Goal: Task Accomplishment & Management: Manage account settings

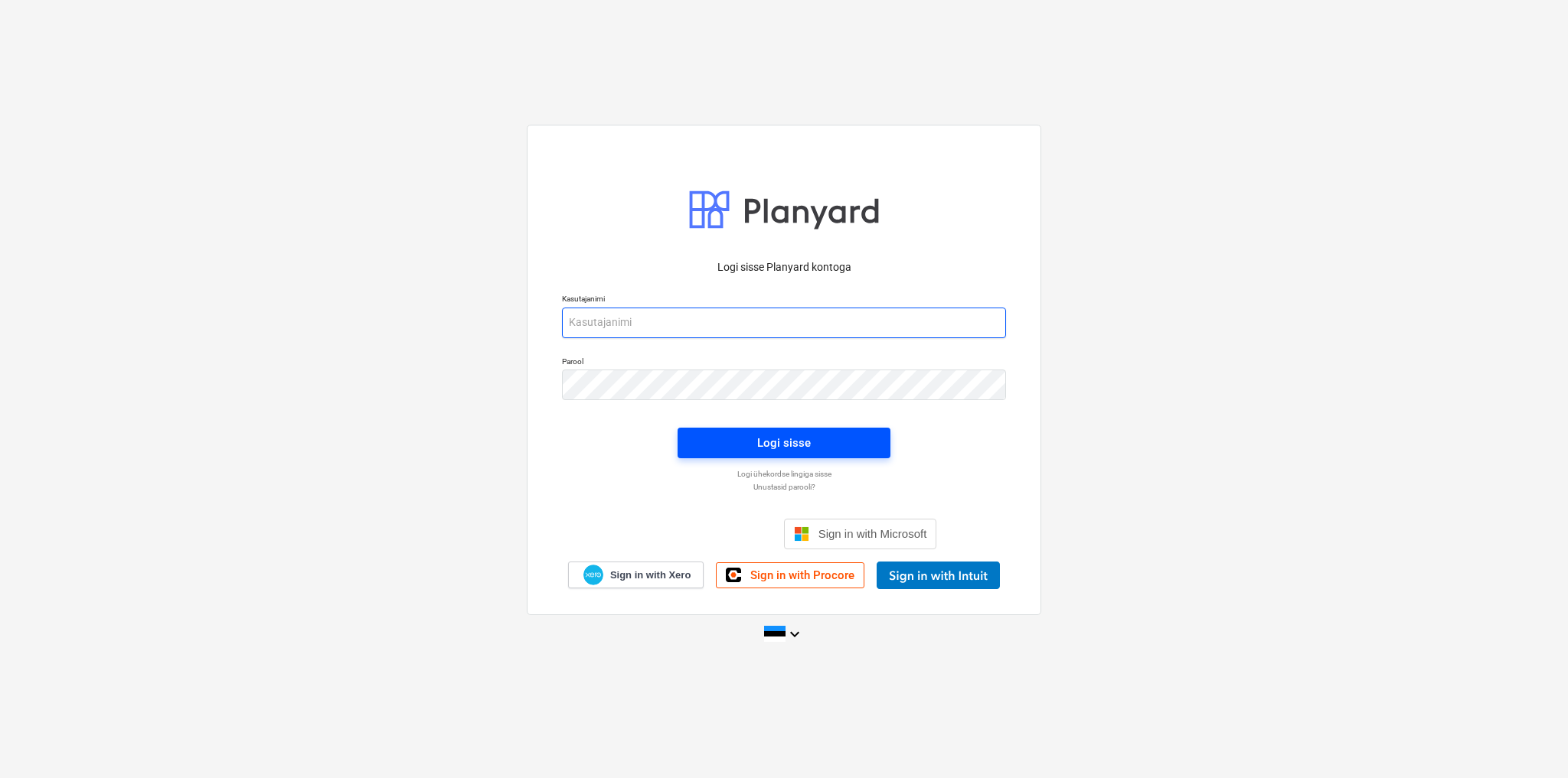
type input "[EMAIL_ADDRESS][DOMAIN_NAME]"
click at [781, 450] on div "Logi sisse" at bounding box center [784, 442] width 53 height 20
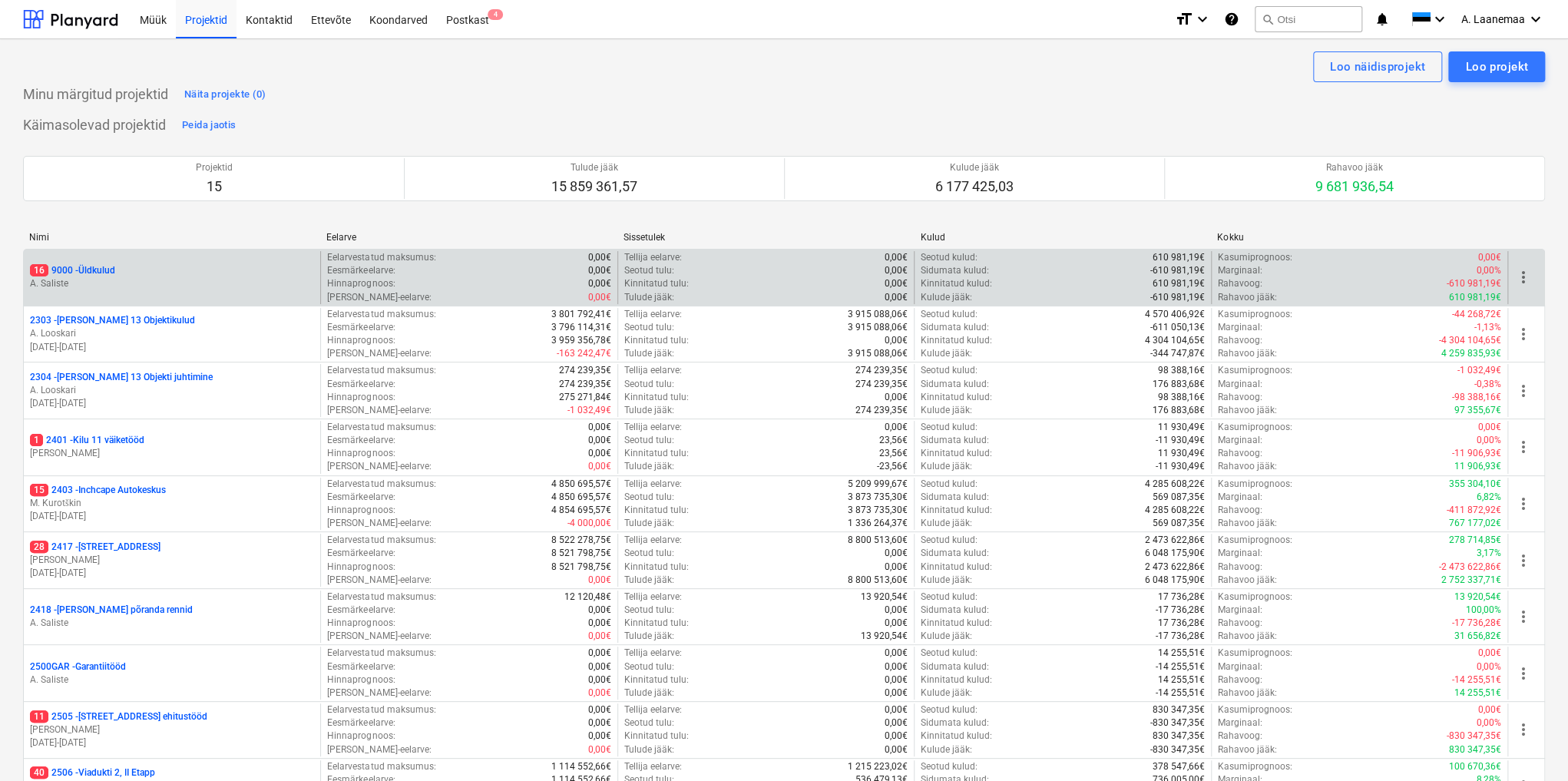
click at [88, 278] on p "A. Saliste" at bounding box center [172, 284] width 284 height 13
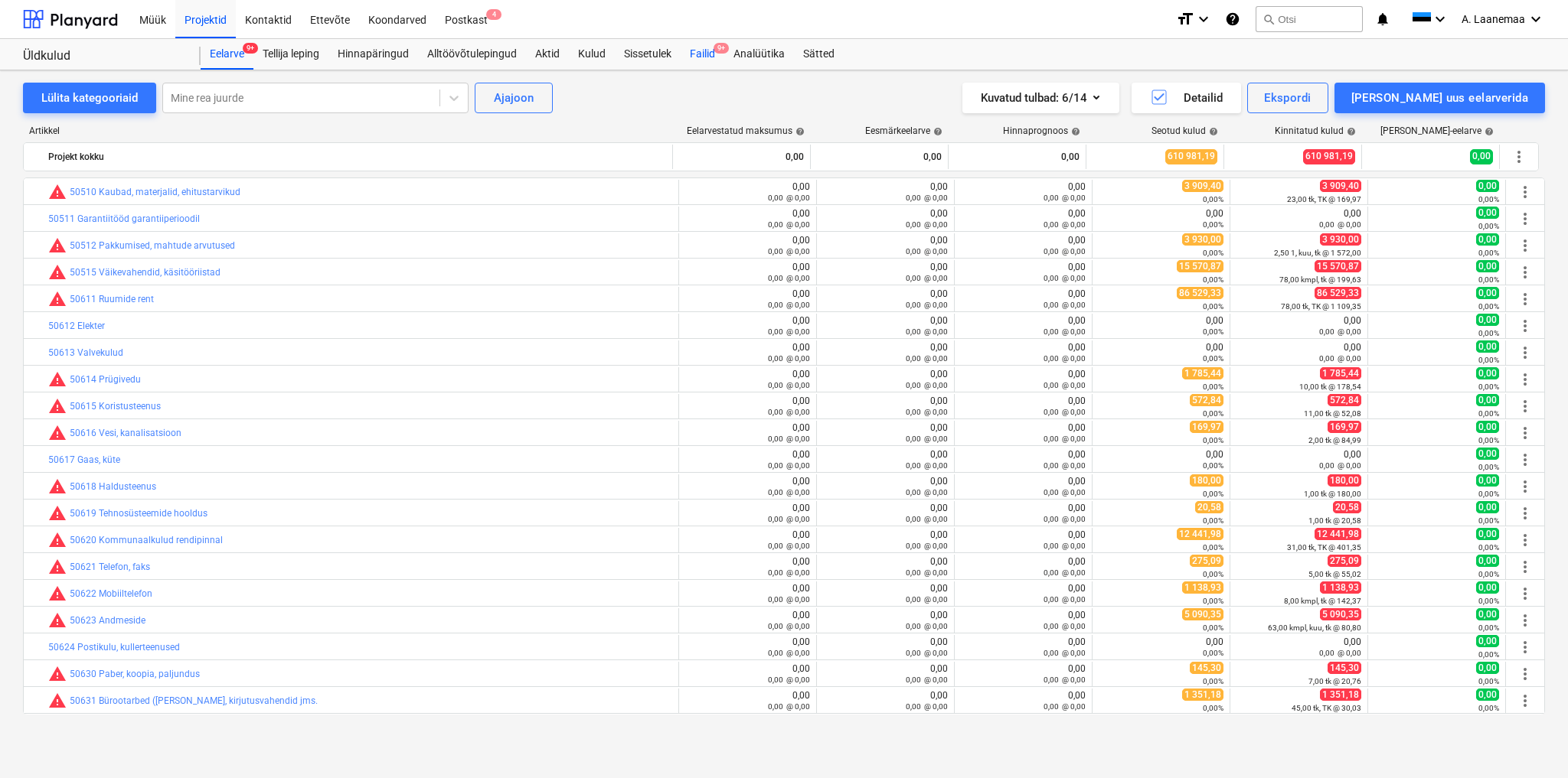
click at [693, 52] on div "Failid 9+" at bounding box center [702, 54] width 44 height 31
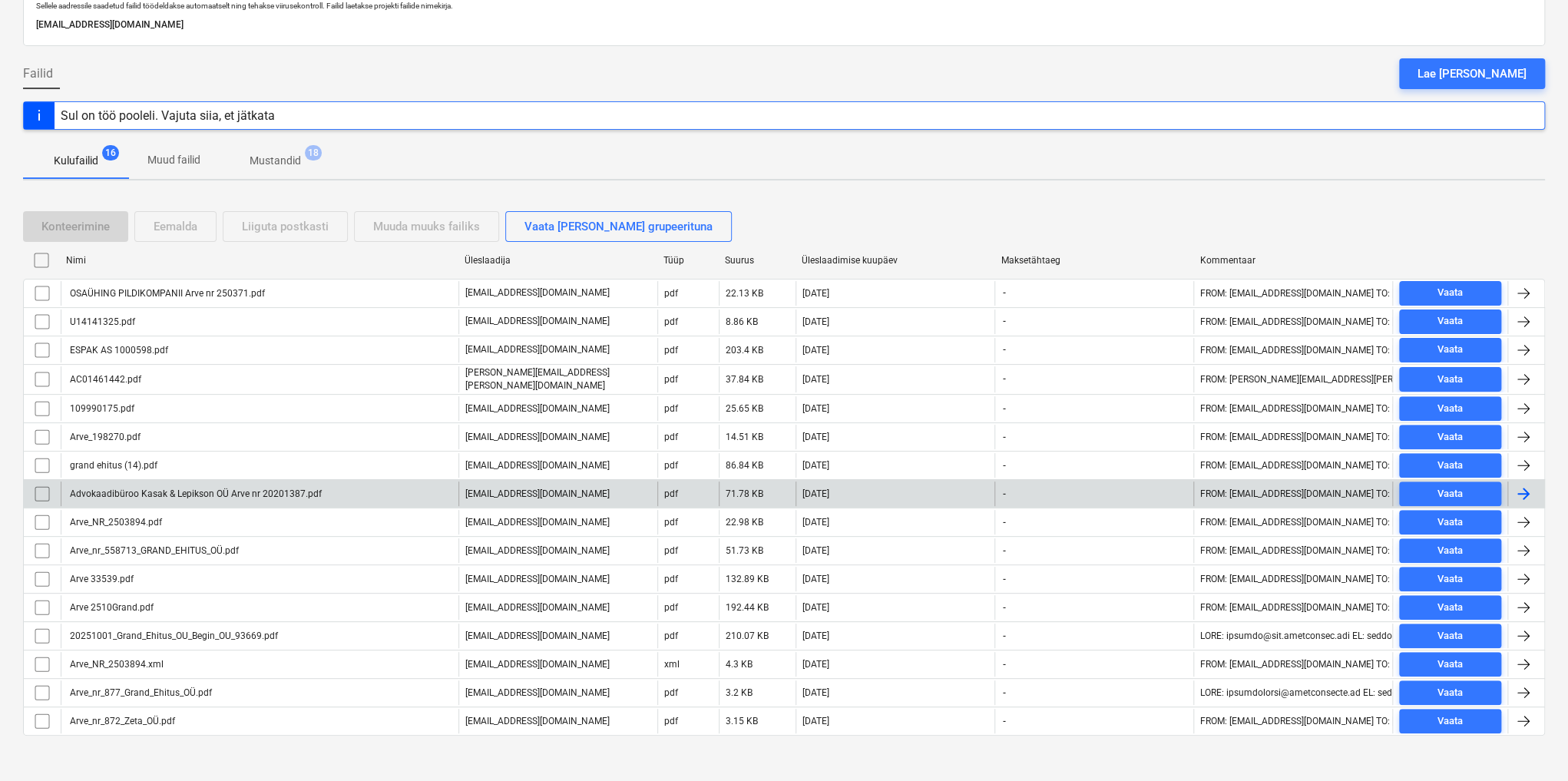
scroll to position [100, 0]
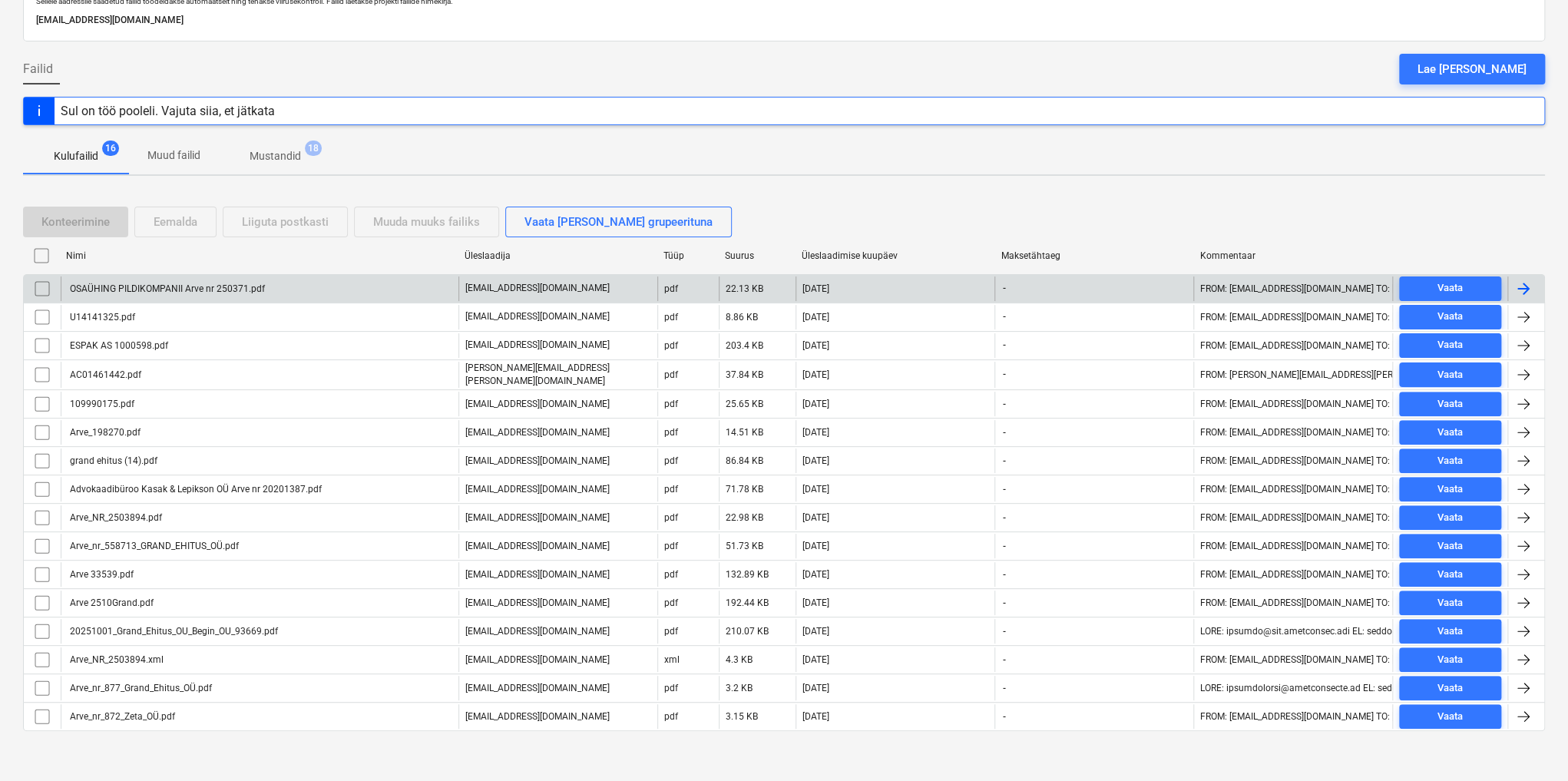
click at [237, 290] on div "OSAÜHING PILDIKOMPANII Arve nr 250371.pdf" at bounding box center [166, 288] width 197 height 11
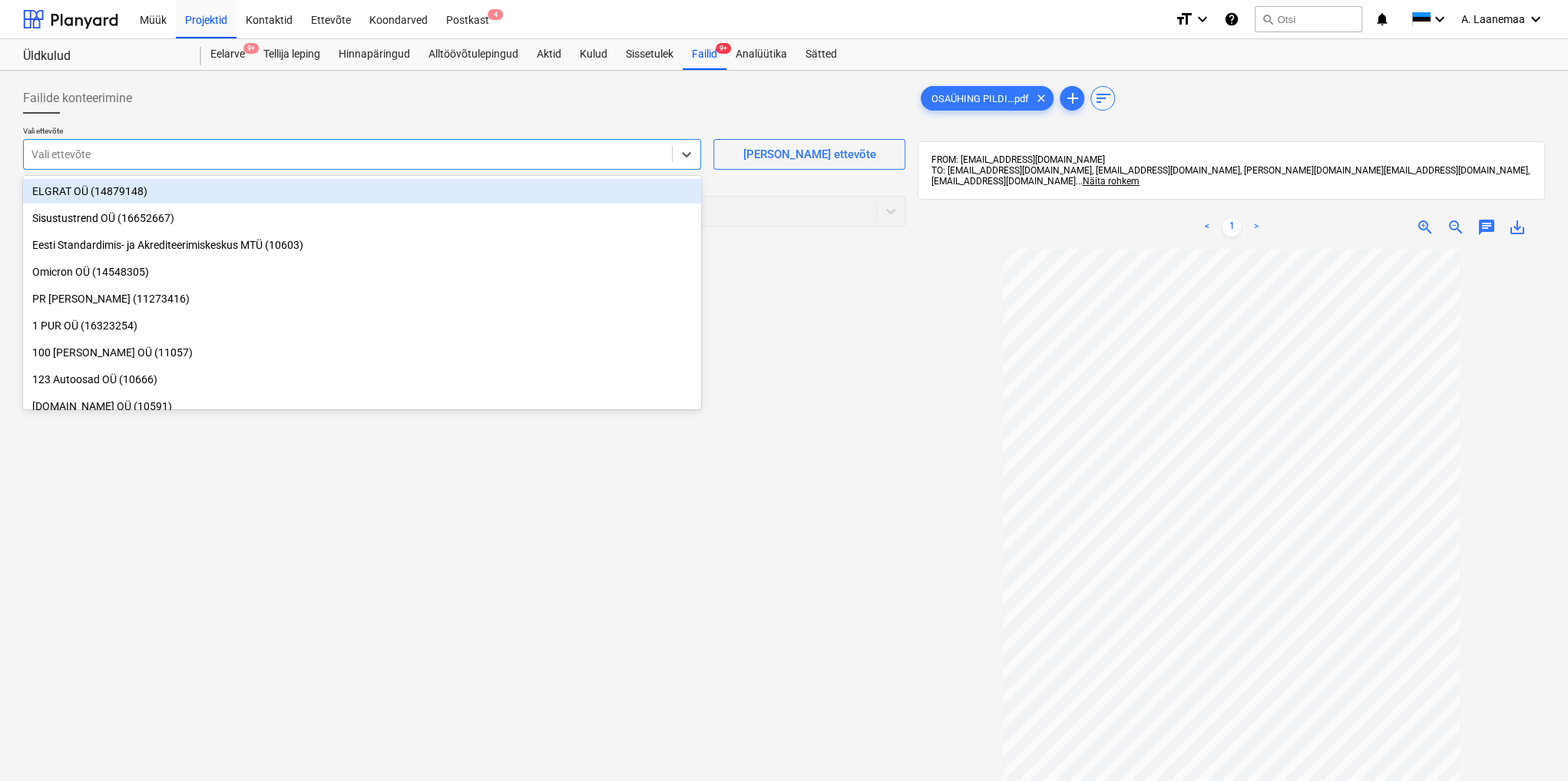
click at [143, 156] on div at bounding box center [348, 154] width 633 height 15
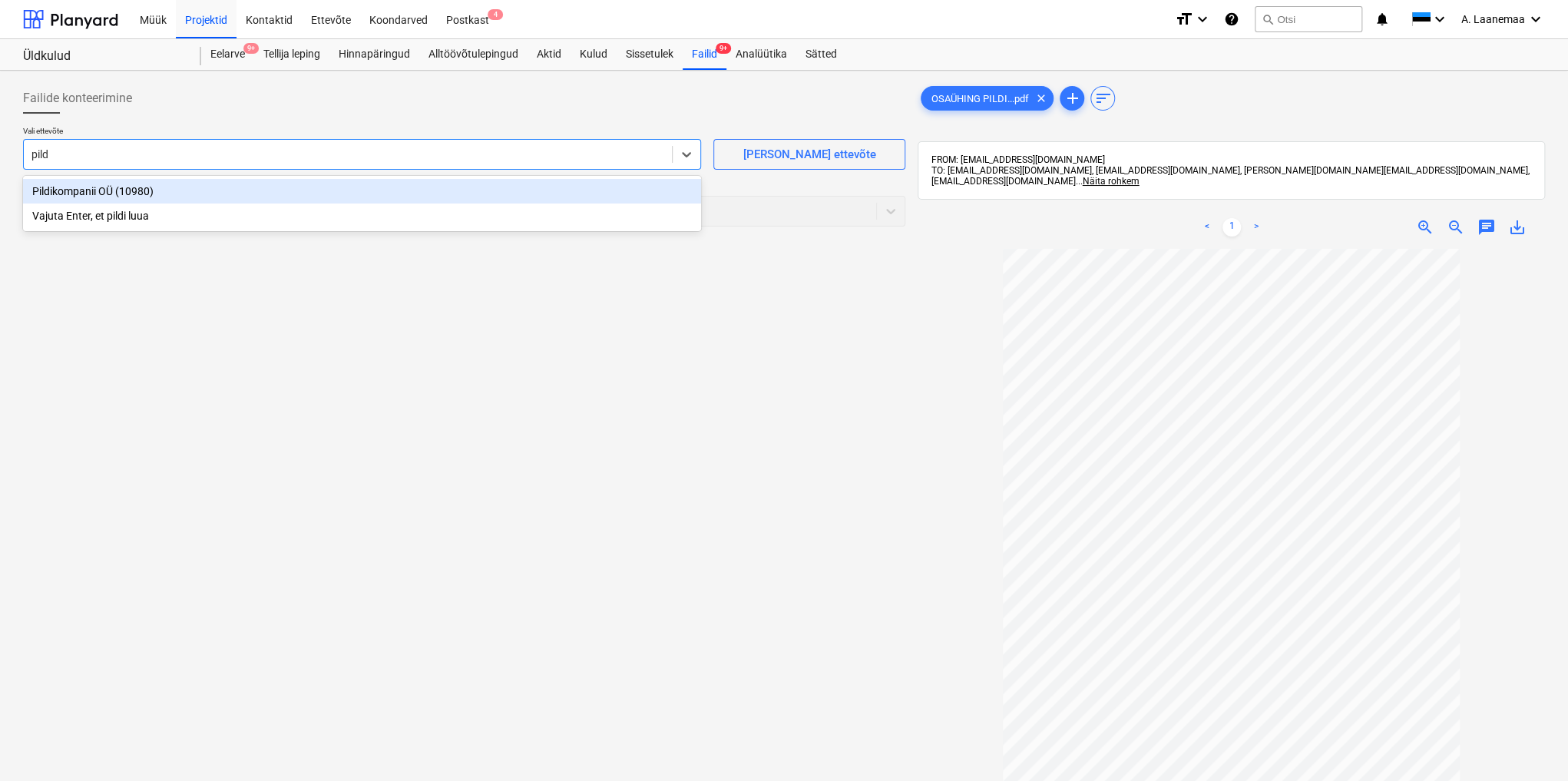
type input "pildi"
click at [137, 186] on div "Pildikompanii OÜ (10980)" at bounding box center [361, 191] width 678 height 24
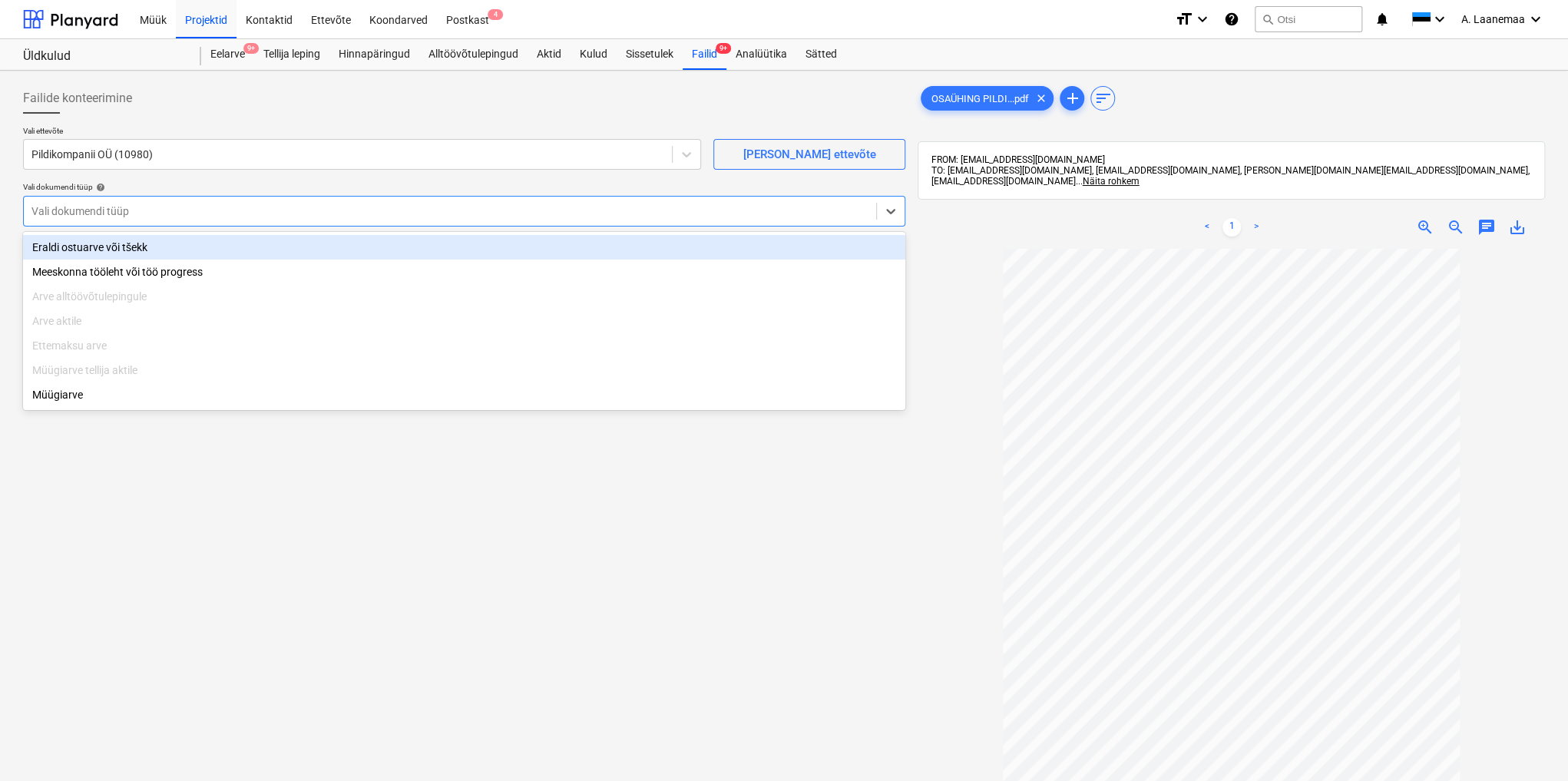
click at [140, 209] on div at bounding box center [450, 211] width 837 height 15
click at [139, 248] on div "Eraldi ostuarve või tšekk" at bounding box center [463, 247] width 882 height 24
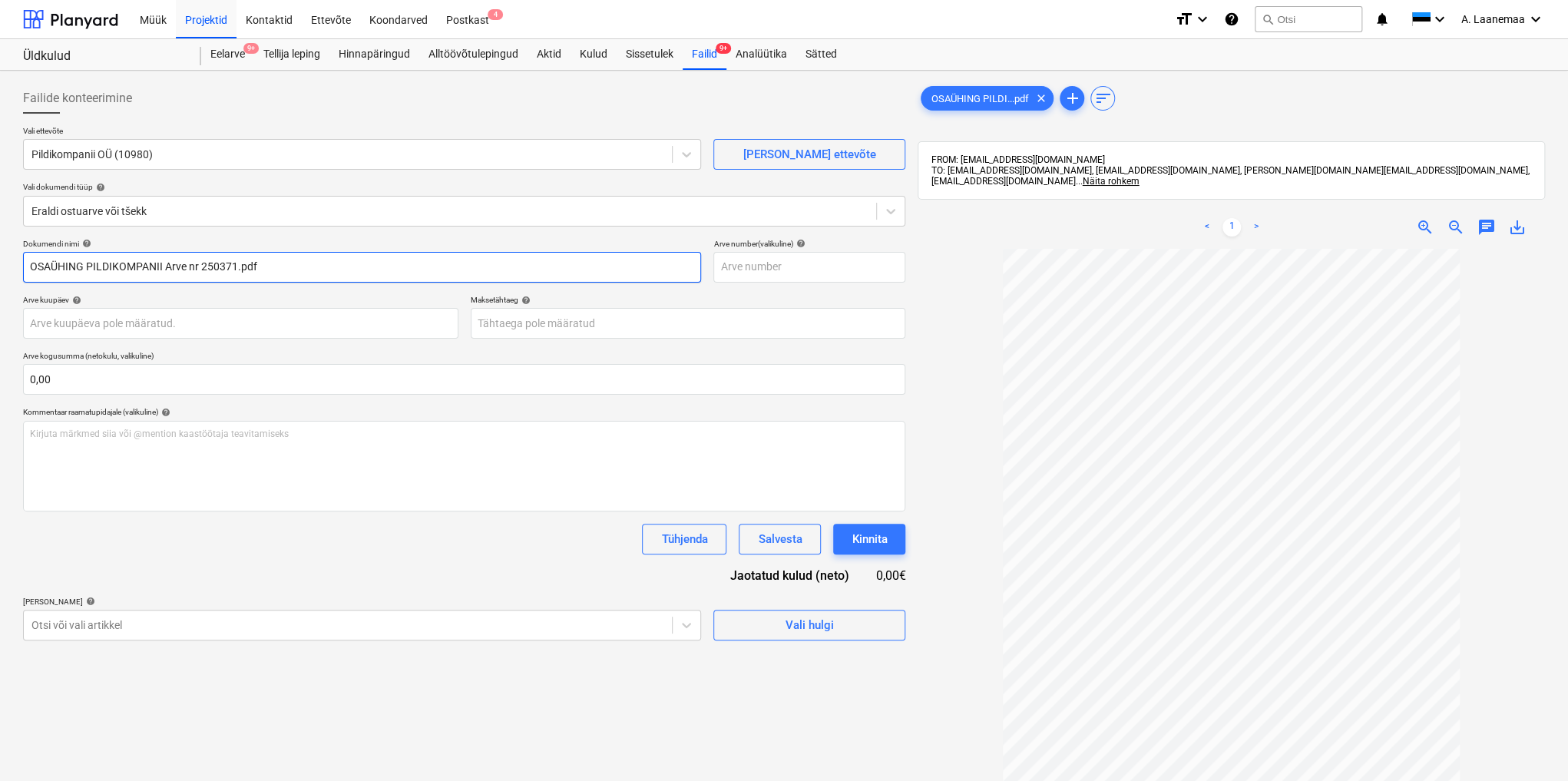
drag, startPoint x: 287, startPoint y: 265, endPoint x: 0, endPoint y: 249, distance: 287.4
click at [0, 249] on div "Failide konteerimine Vali ettevõte Pildikompanii OÜ (10980) [PERSON_NAME] uus e…" at bounding box center [784, 535] width 1568 height 929
type input "250371"
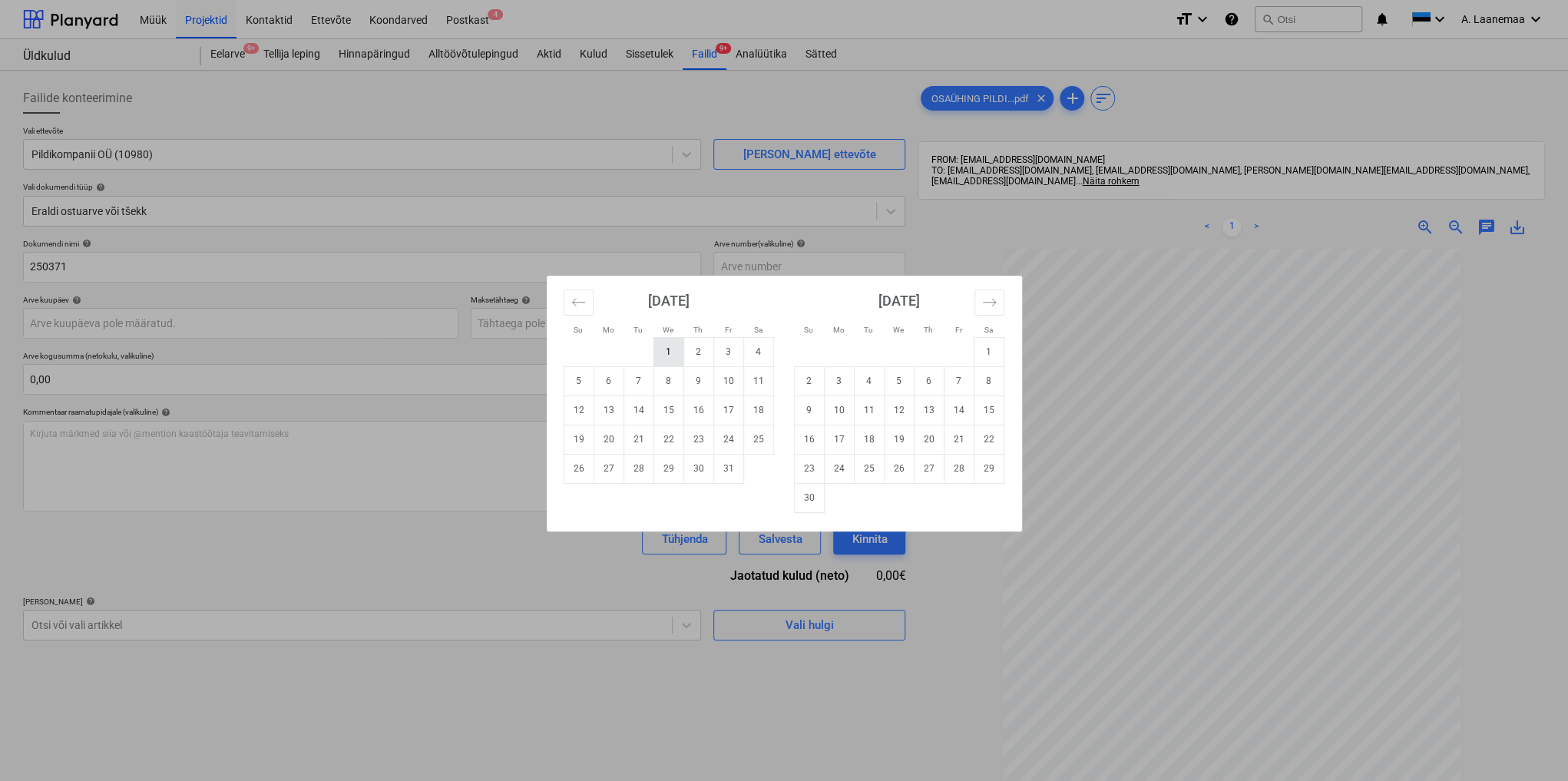
click at [670, 347] on td "1" at bounding box center [668, 352] width 30 height 29
type input "[DATE]"
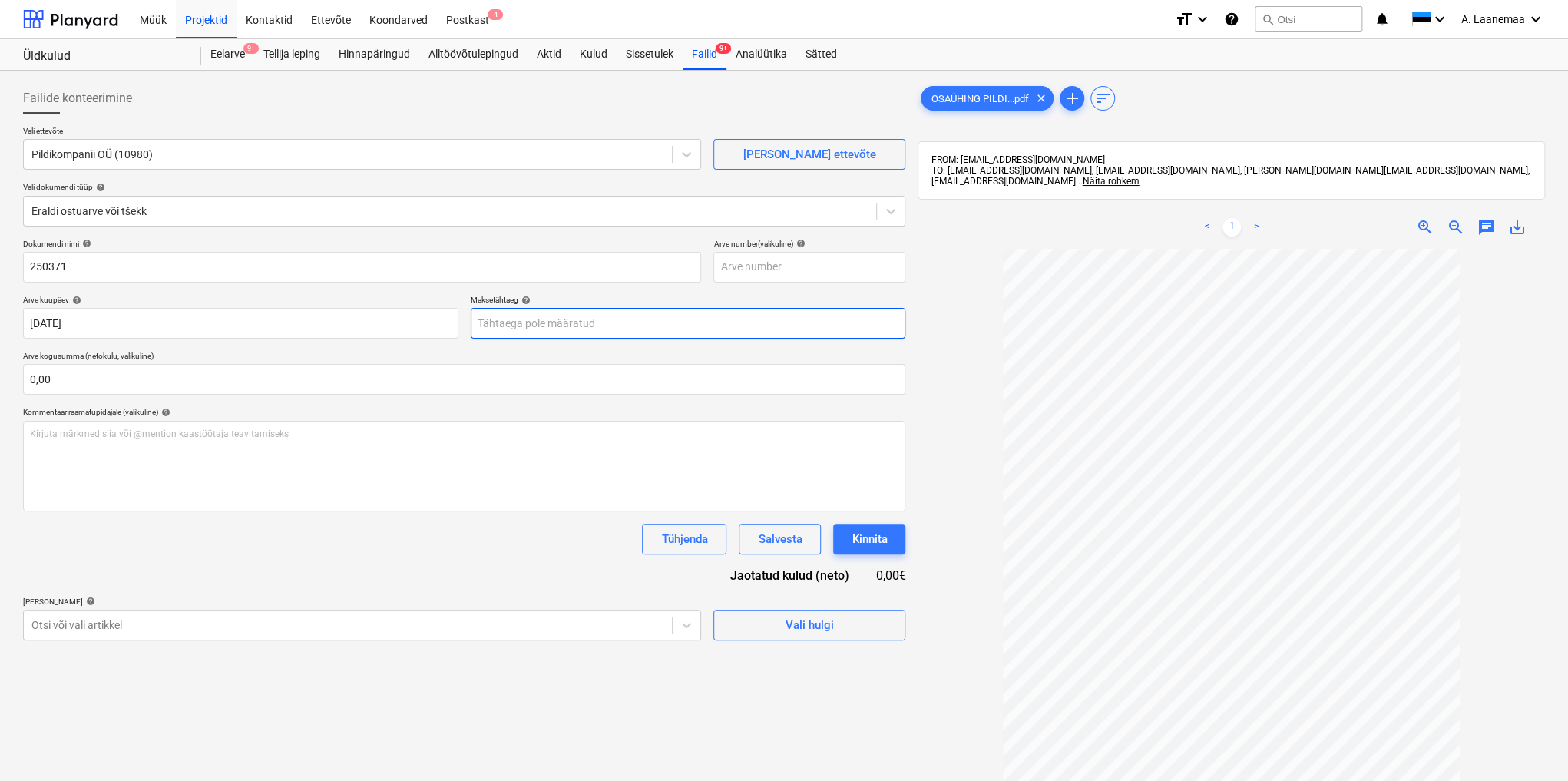
click at [629, 330] on body "Müük Projektid Kontaktid Ettevõte Koondarved Postkast 4 format_size keyboard_ar…" at bounding box center [784, 390] width 1568 height 781
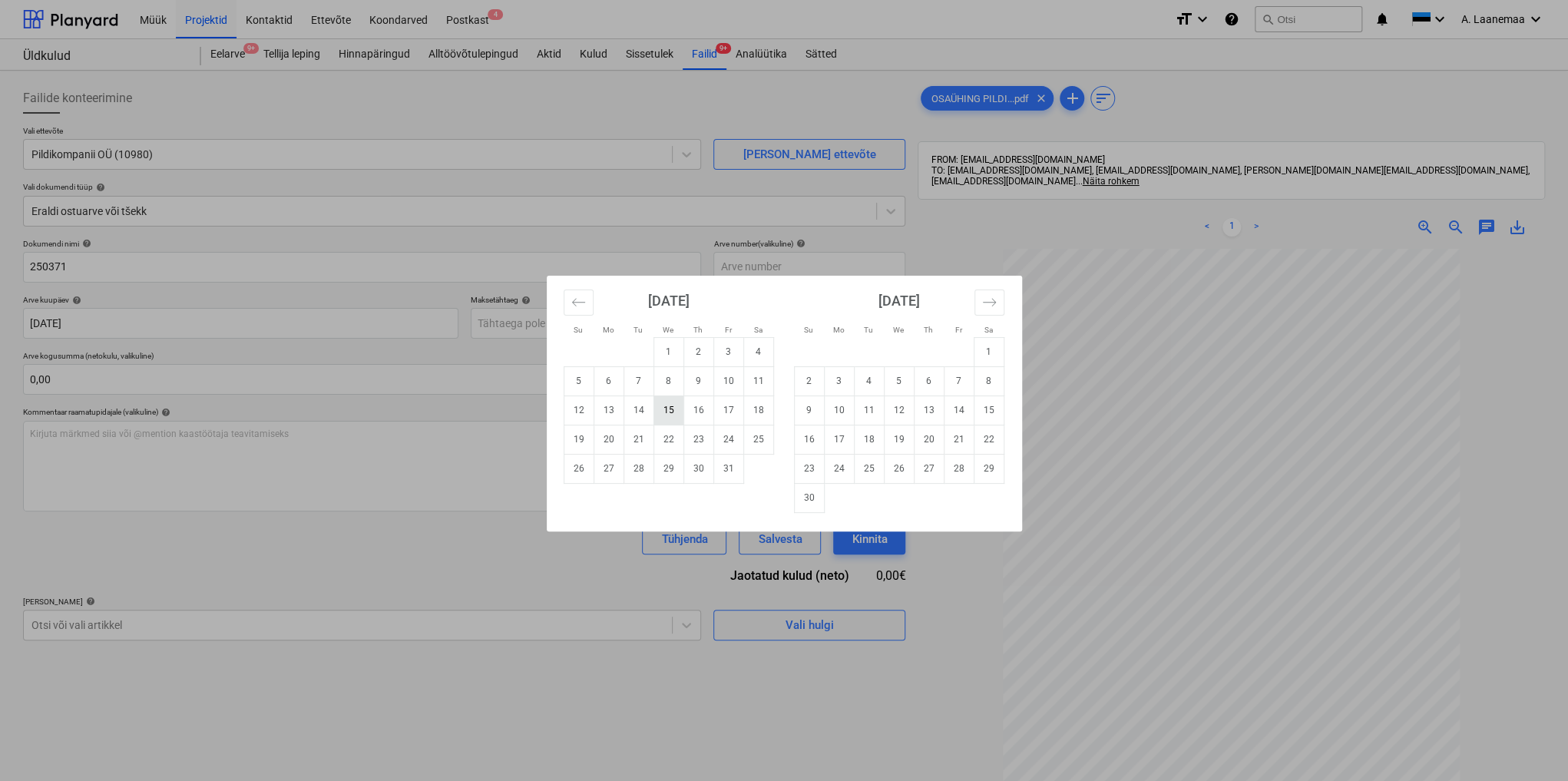
click at [661, 408] on td "15" at bounding box center [668, 410] width 30 height 29
type input "[DATE]"
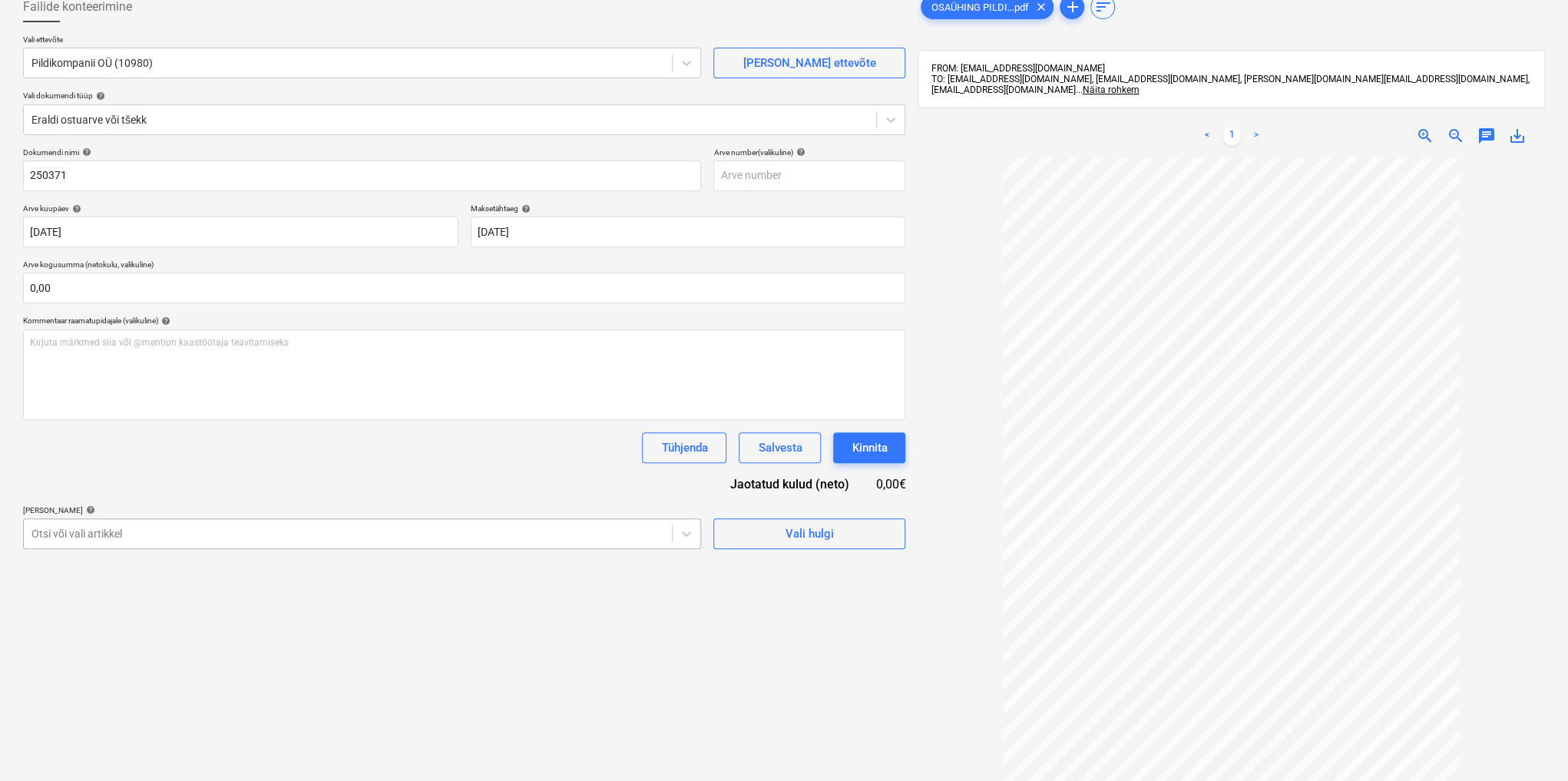
click at [317, 628] on body "Müük Projektid Kontaktid Ettevõte Koondarved Postkast 4 format_size keyboard_ar…" at bounding box center [784, 299] width 1568 height 781
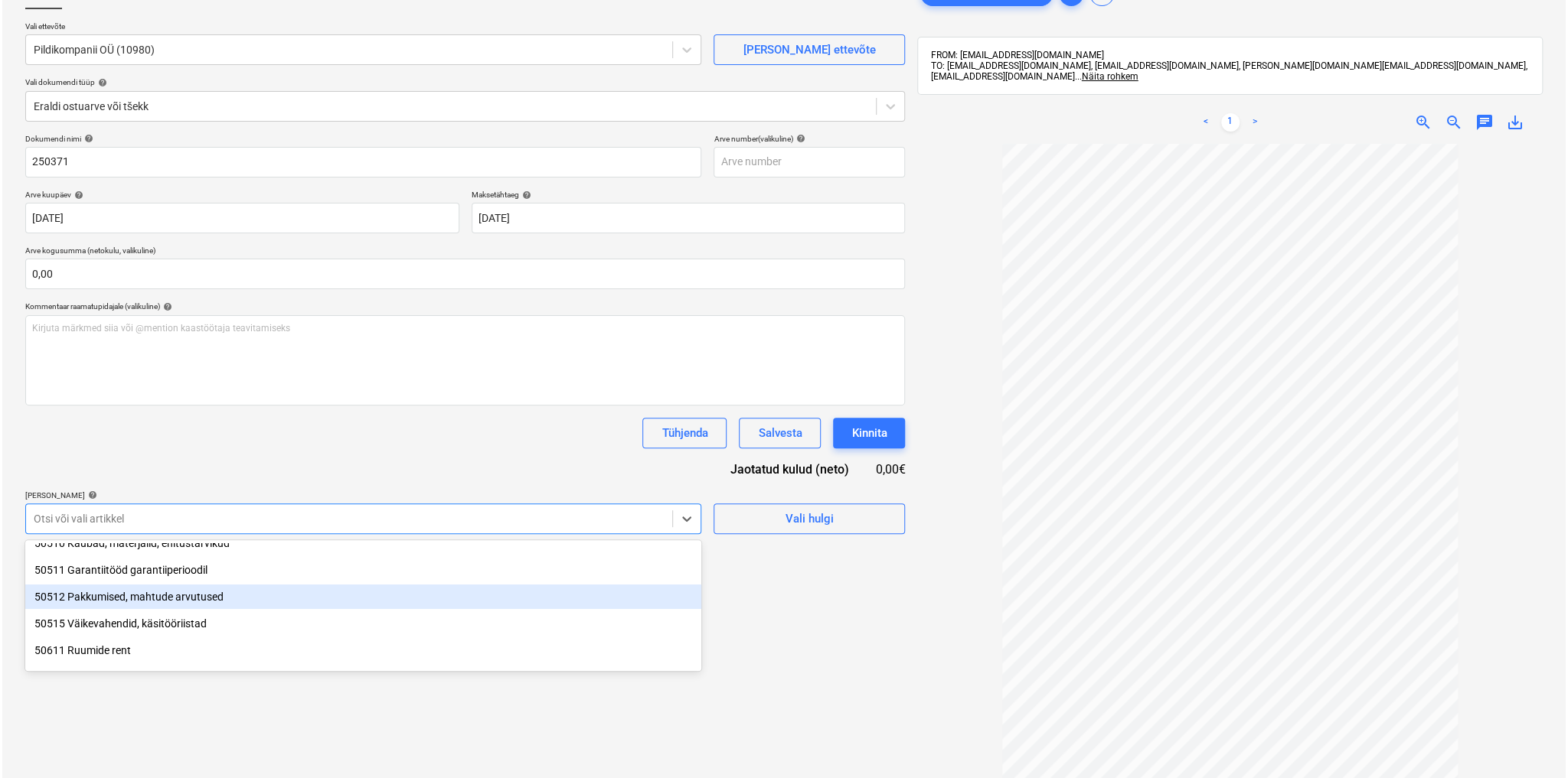
scroll to position [122, 0]
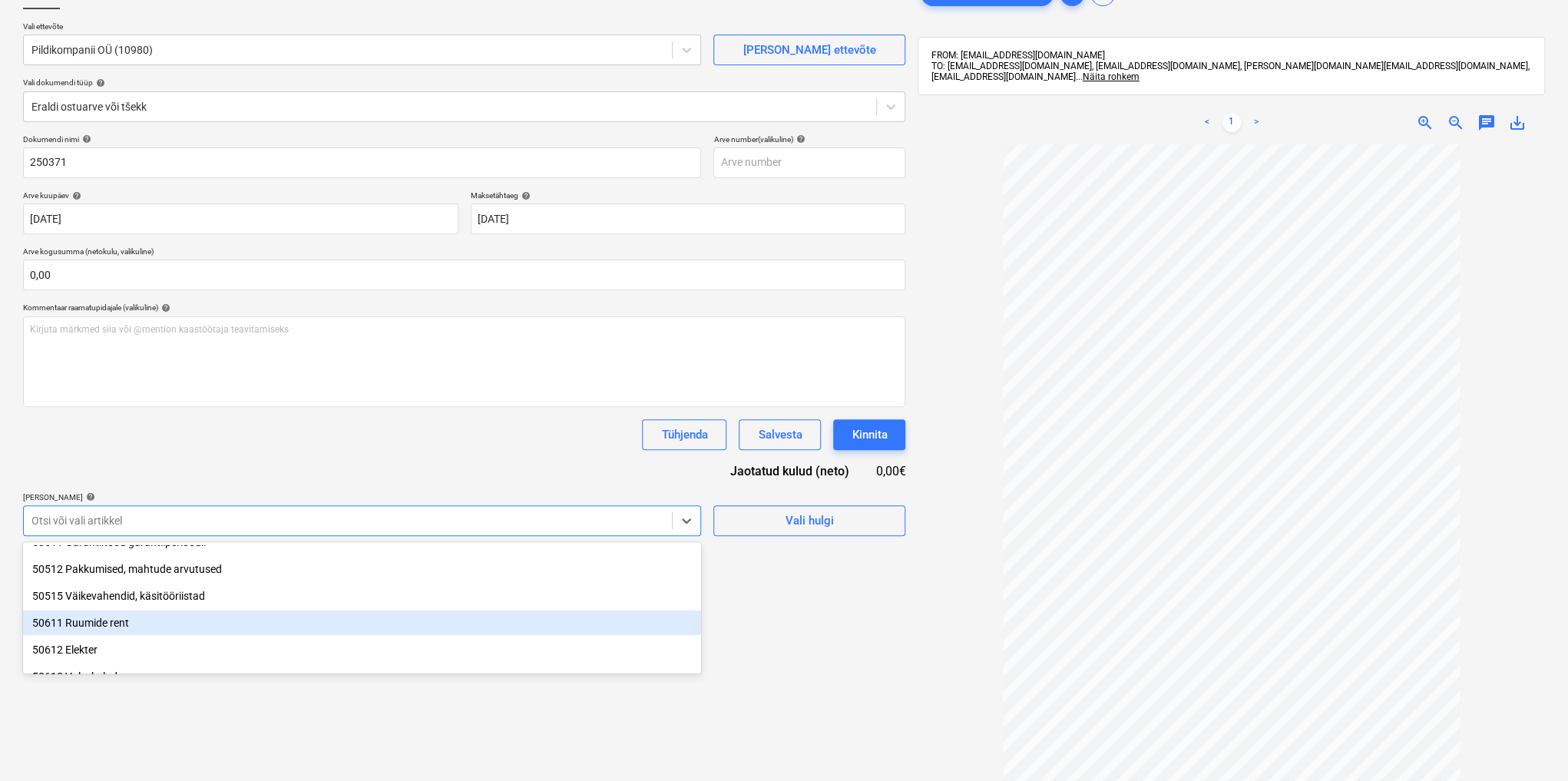
click at [214, 622] on div "50611 Ruumide rent" at bounding box center [361, 623] width 678 height 24
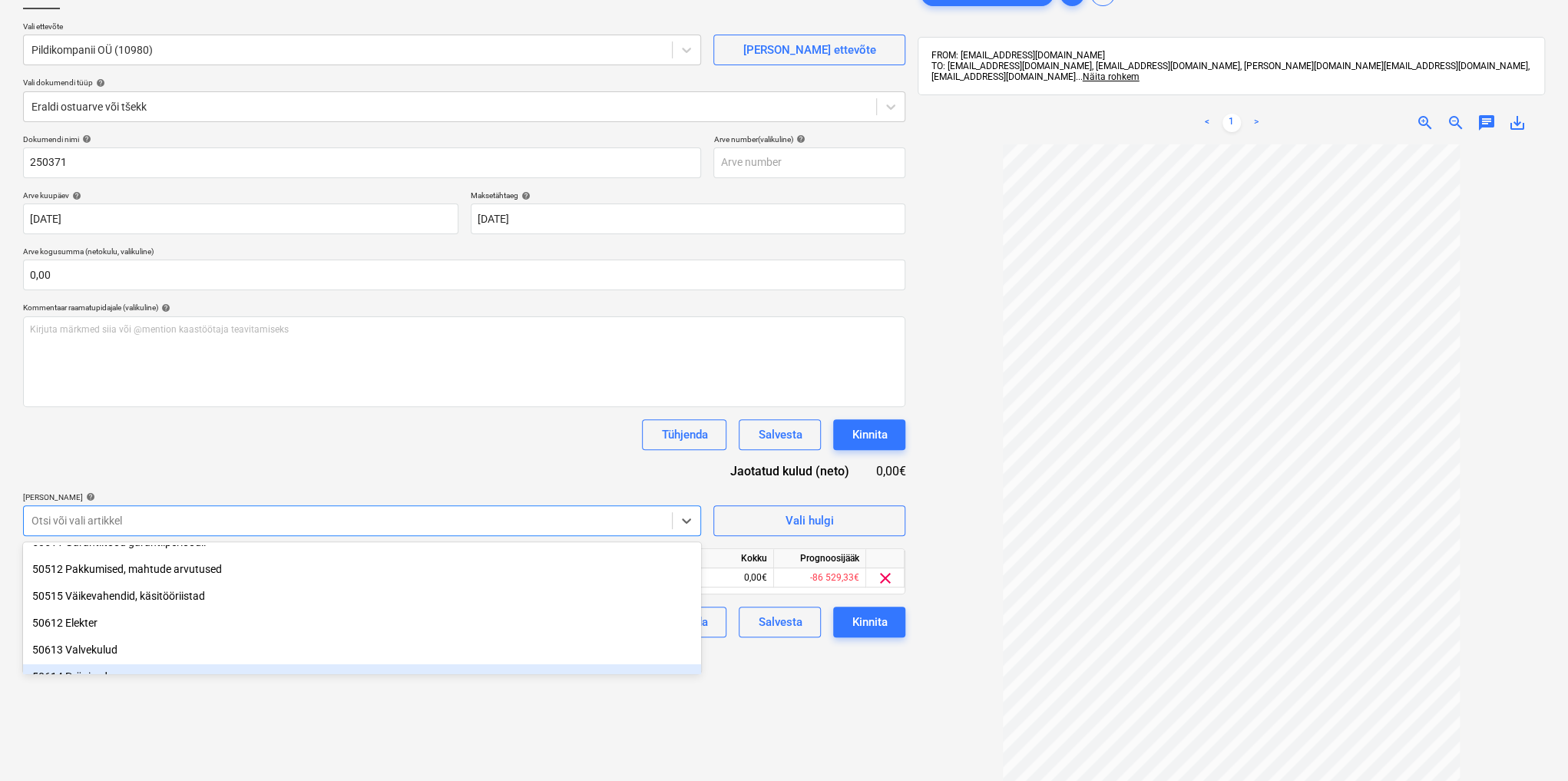
click at [855, 697] on div "Failide konteerimine Vali ettevõte Pildikompanii OÜ (10980) [PERSON_NAME] uus e…" at bounding box center [464, 431] width 894 height 917
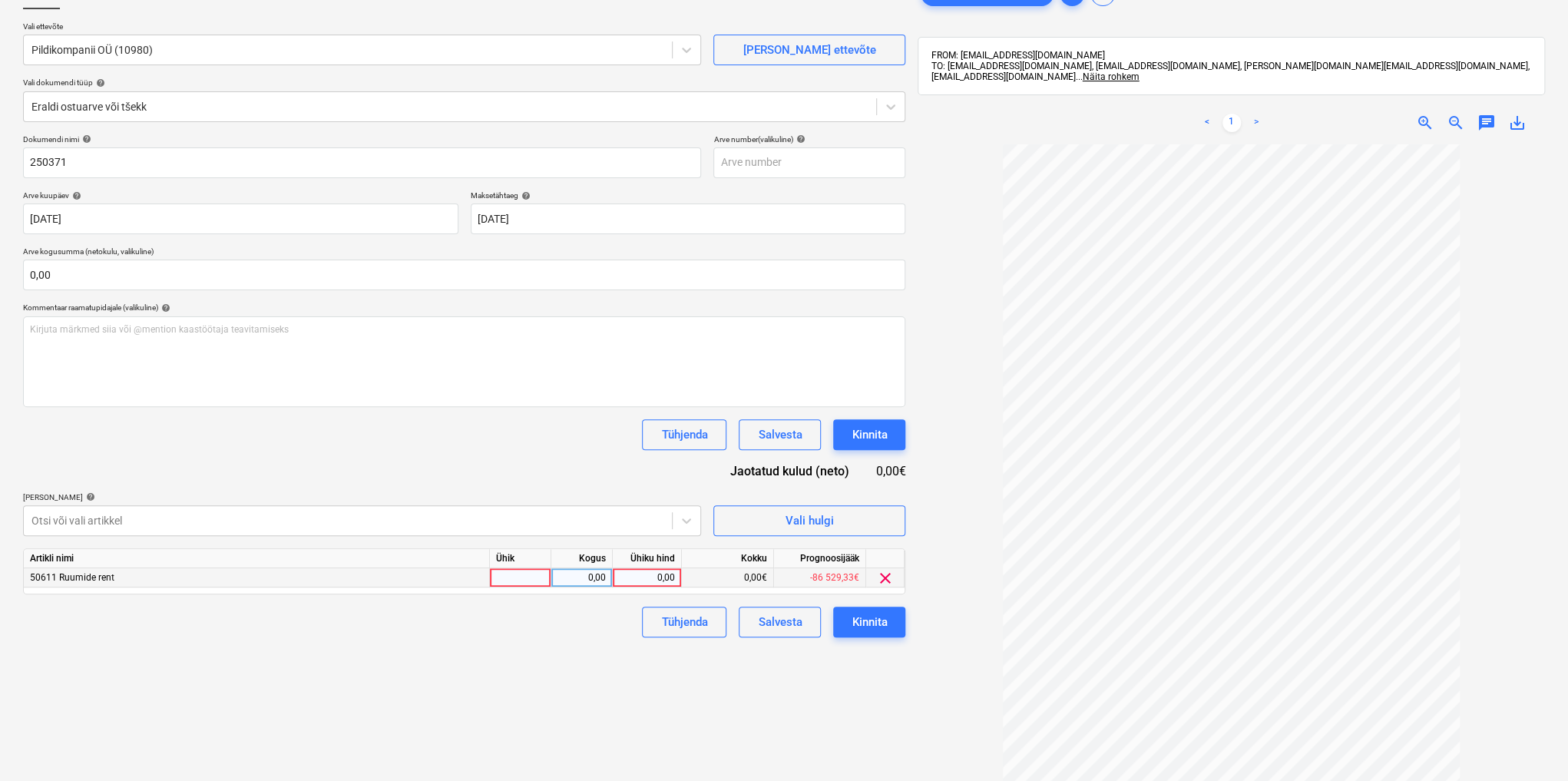
click at [650, 571] on div "0,00" at bounding box center [647, 578] width 56 height 19
type input "895,86"
click at [868, 620] on div "Kinnita" at bounding box center [869, 622] width 36 height 20
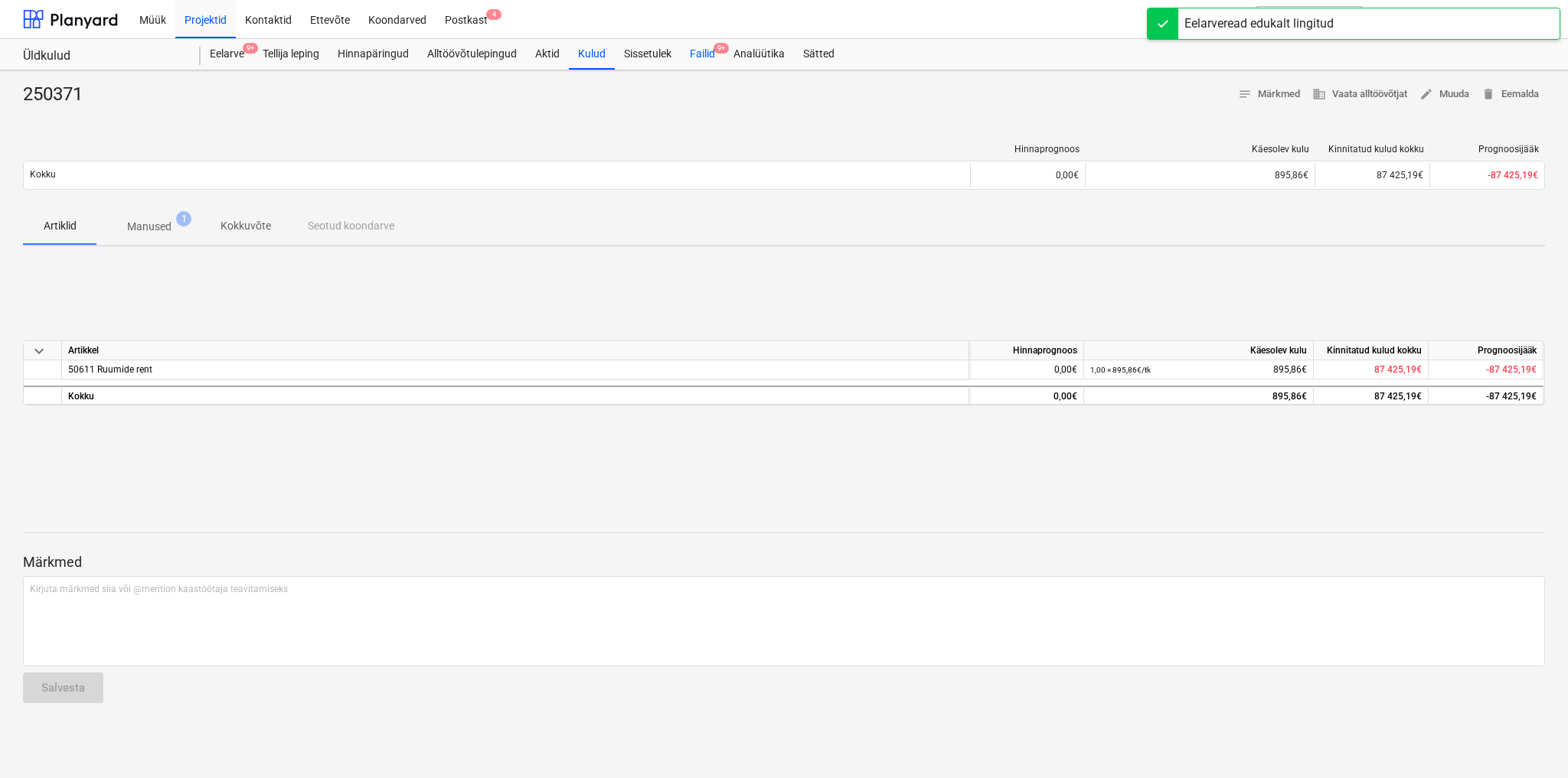
click at [713, 55] on div "Failid 9+" at bounding box center [702, 54] width 44 height 31
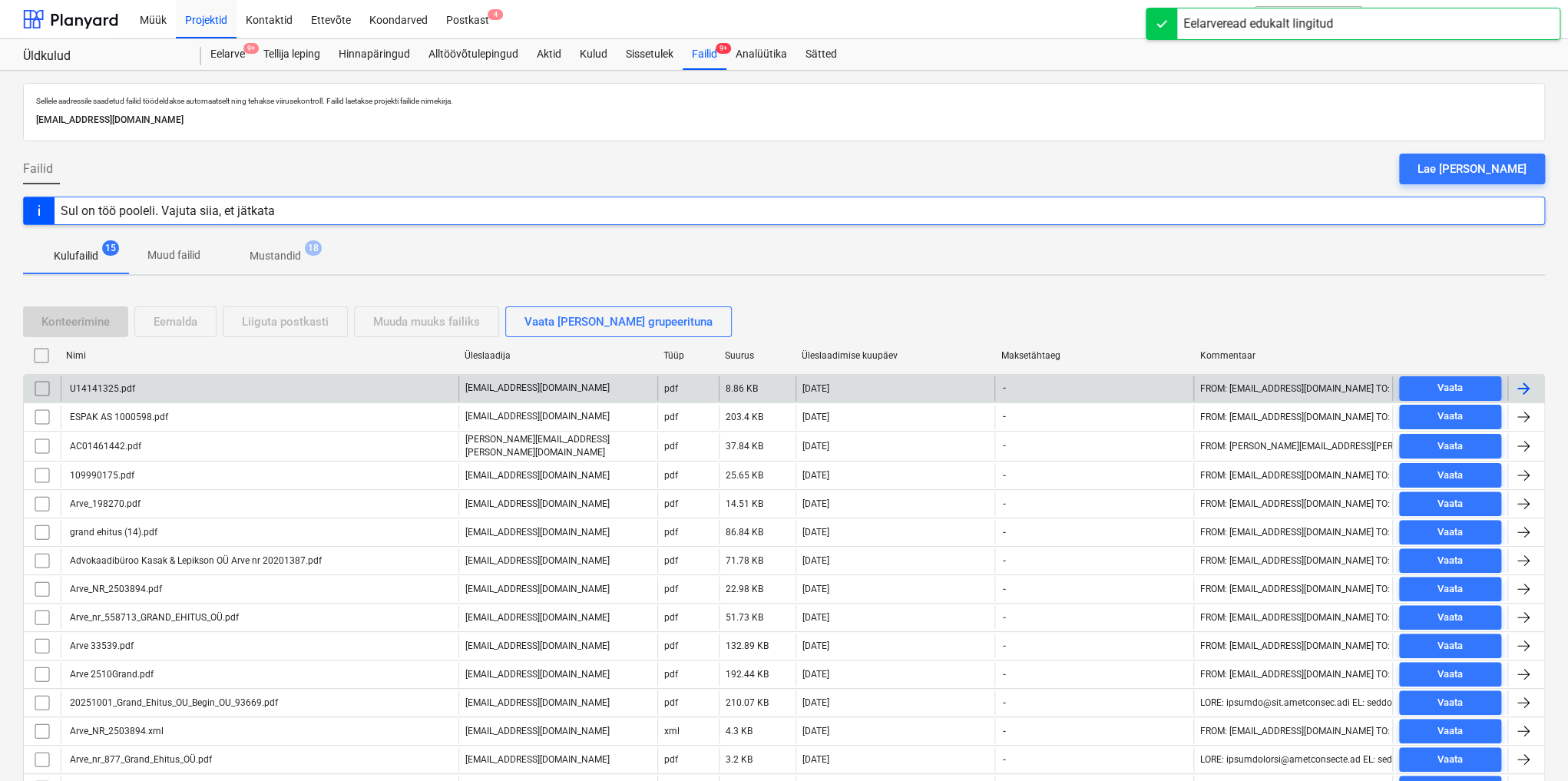
click at [131, 390] on div "U14141325.pdf" at bounding box center [101, 388] width 67 height 11
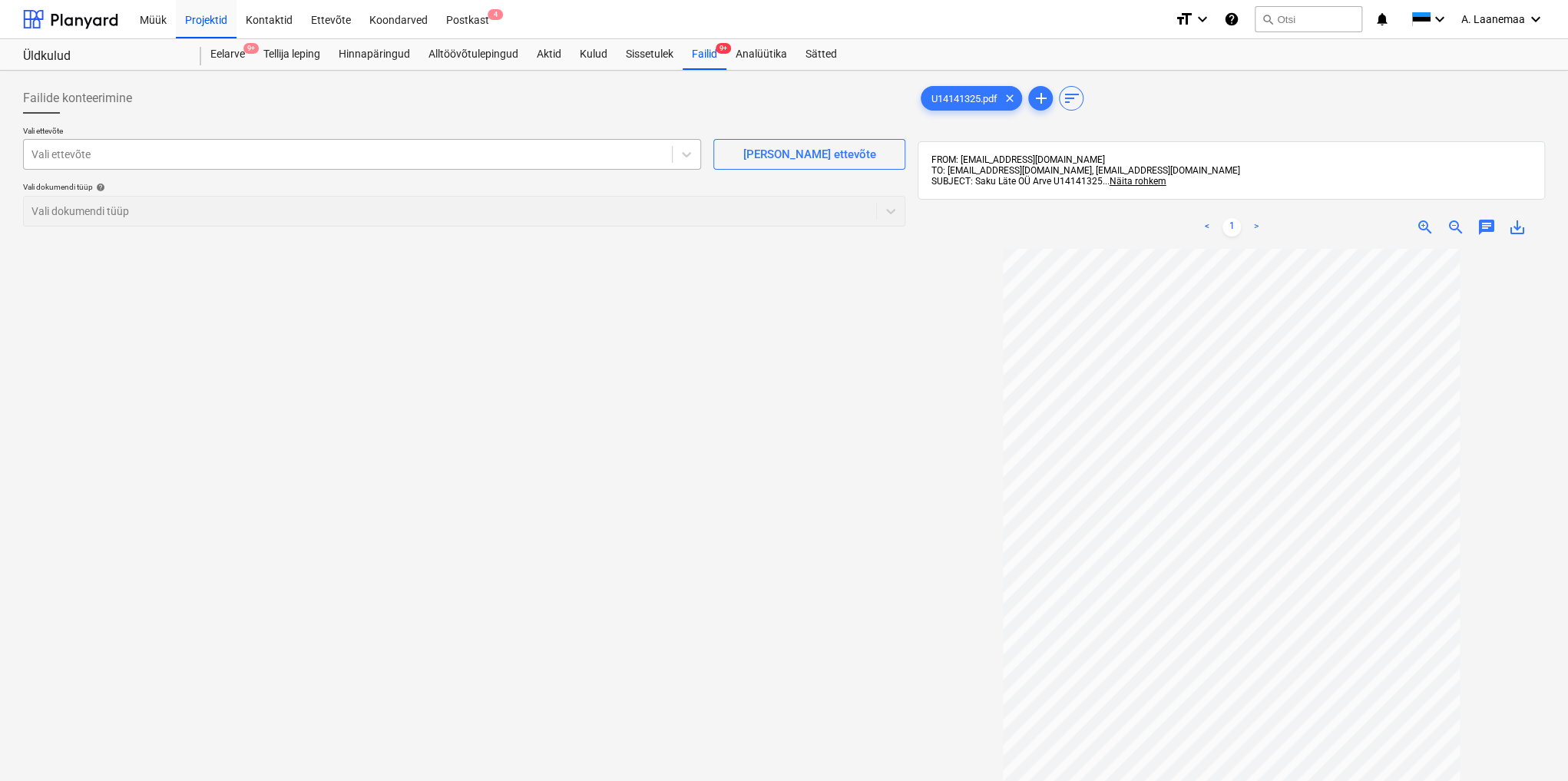
click at [93, 151] on div at bounding box center [348, 154] width 633 height 15
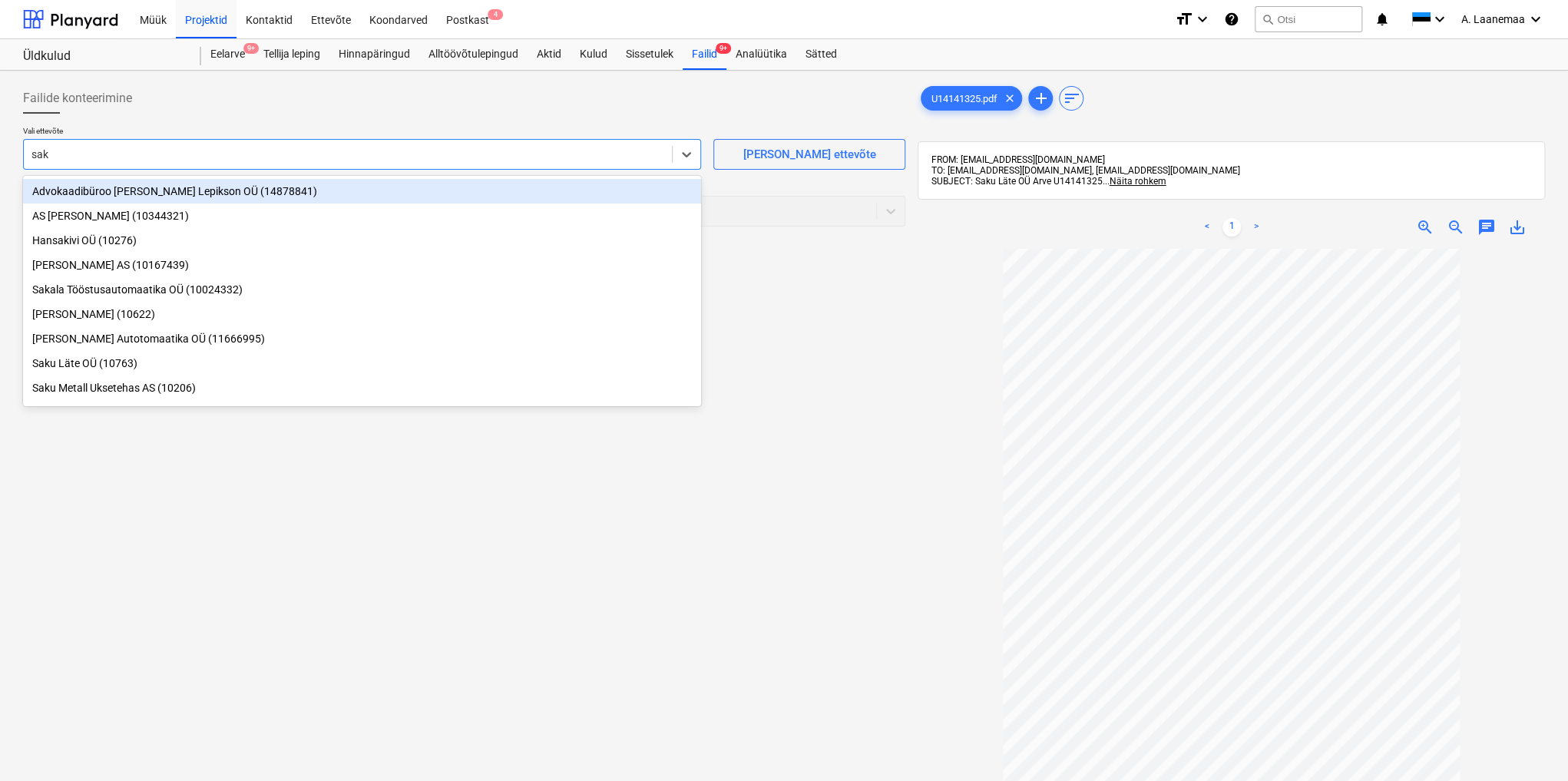
type input "saku"
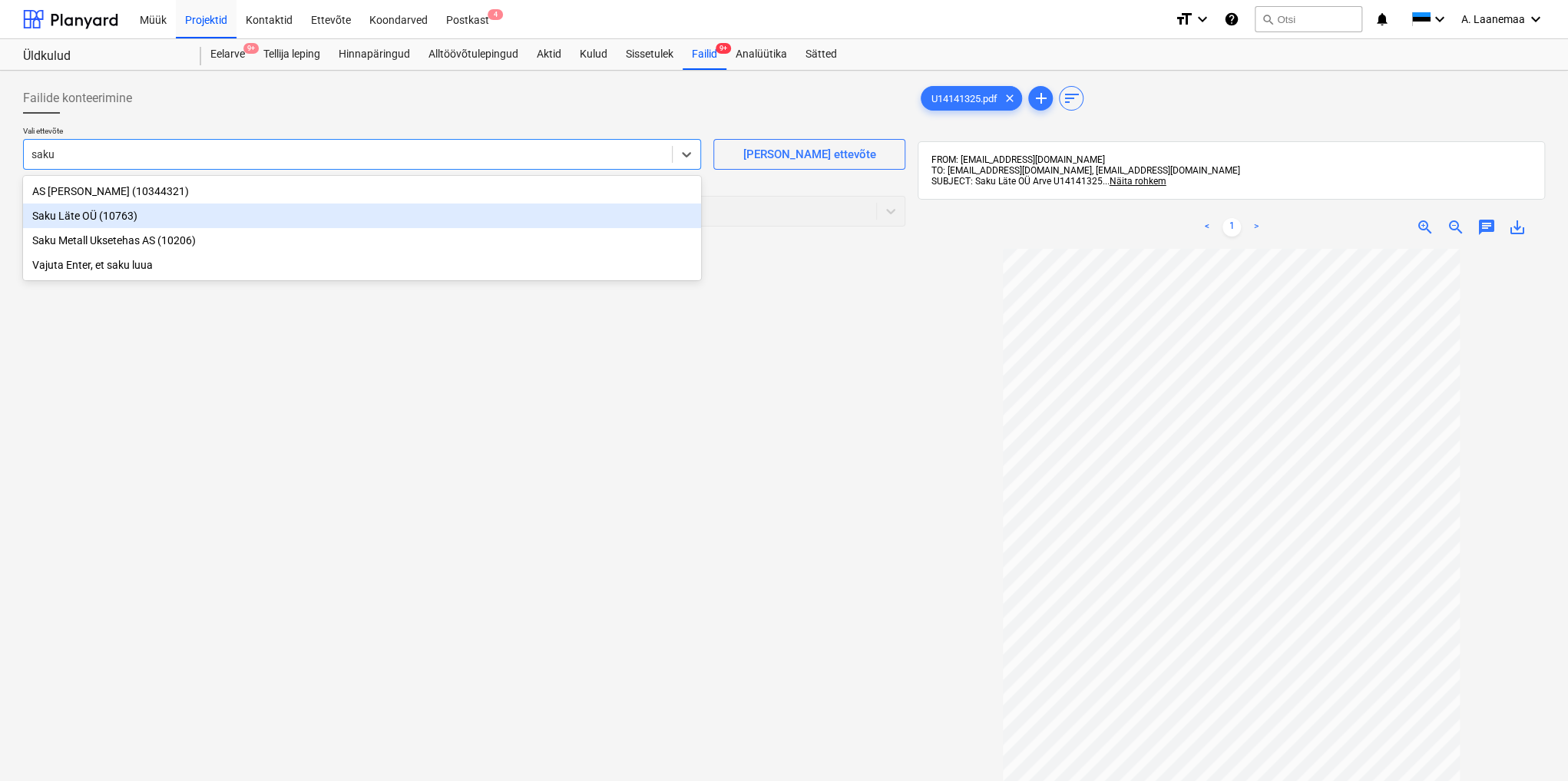
click at [91, 215] on div "Saku Läte OÜ (10763)" at bounding box center [361, 216] width 678 height 24
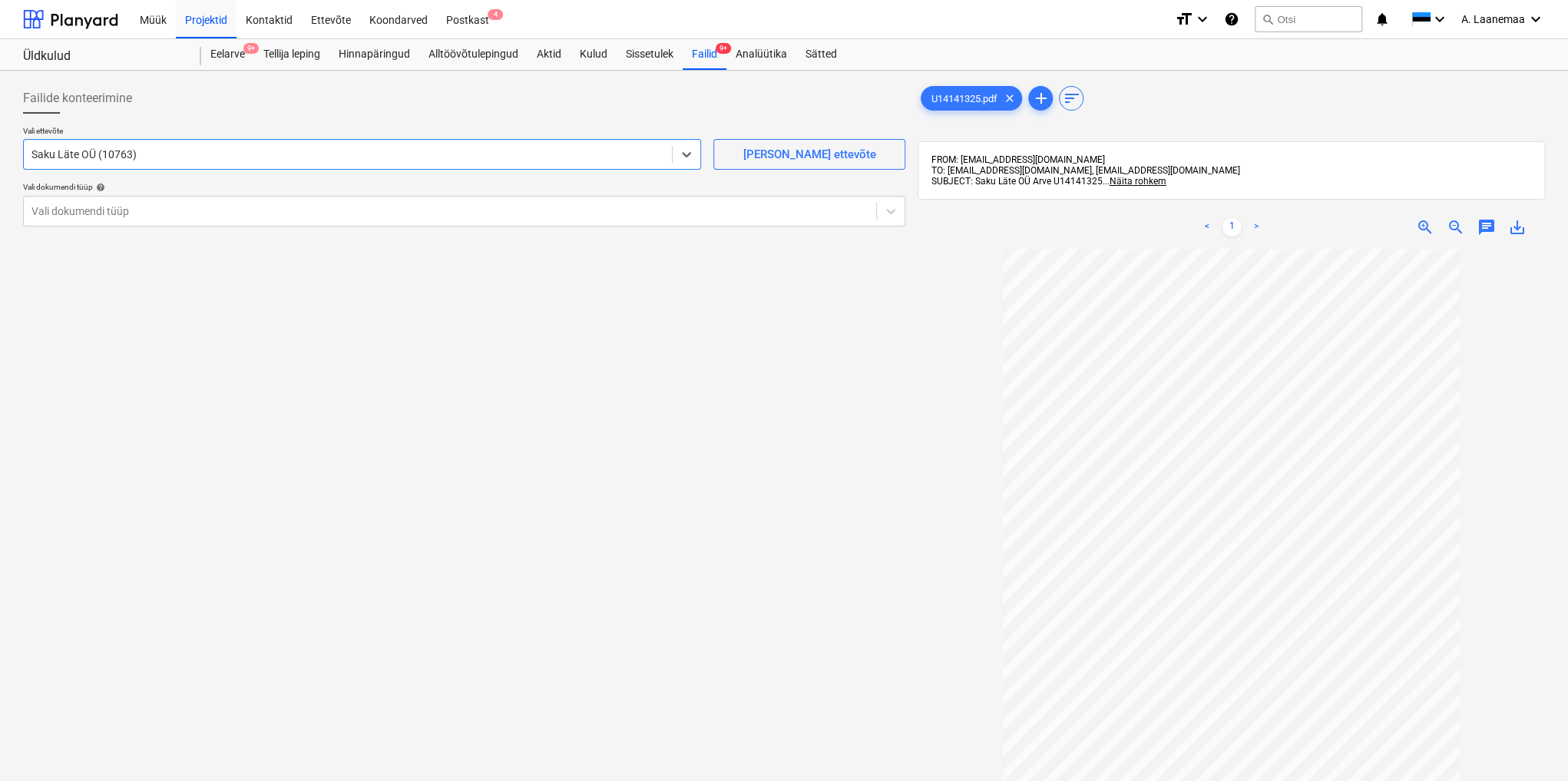
click at [91, 215] on div at bounding box center [450, 211] width 837 height 15
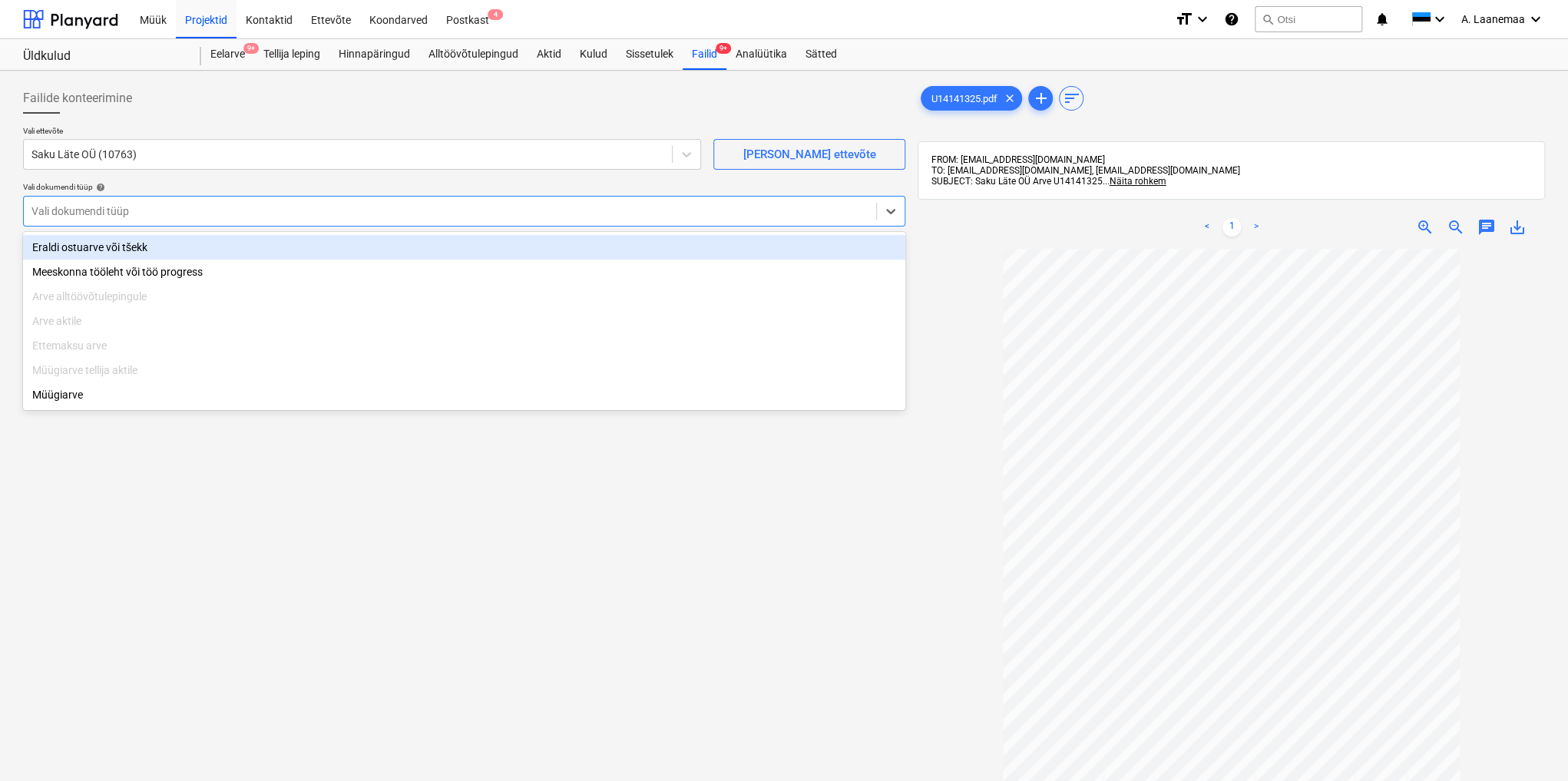
click at [89, 249] on div "Eraldi ostuarve või tšekk" at bounding box center [463, 247] width 882 height 24
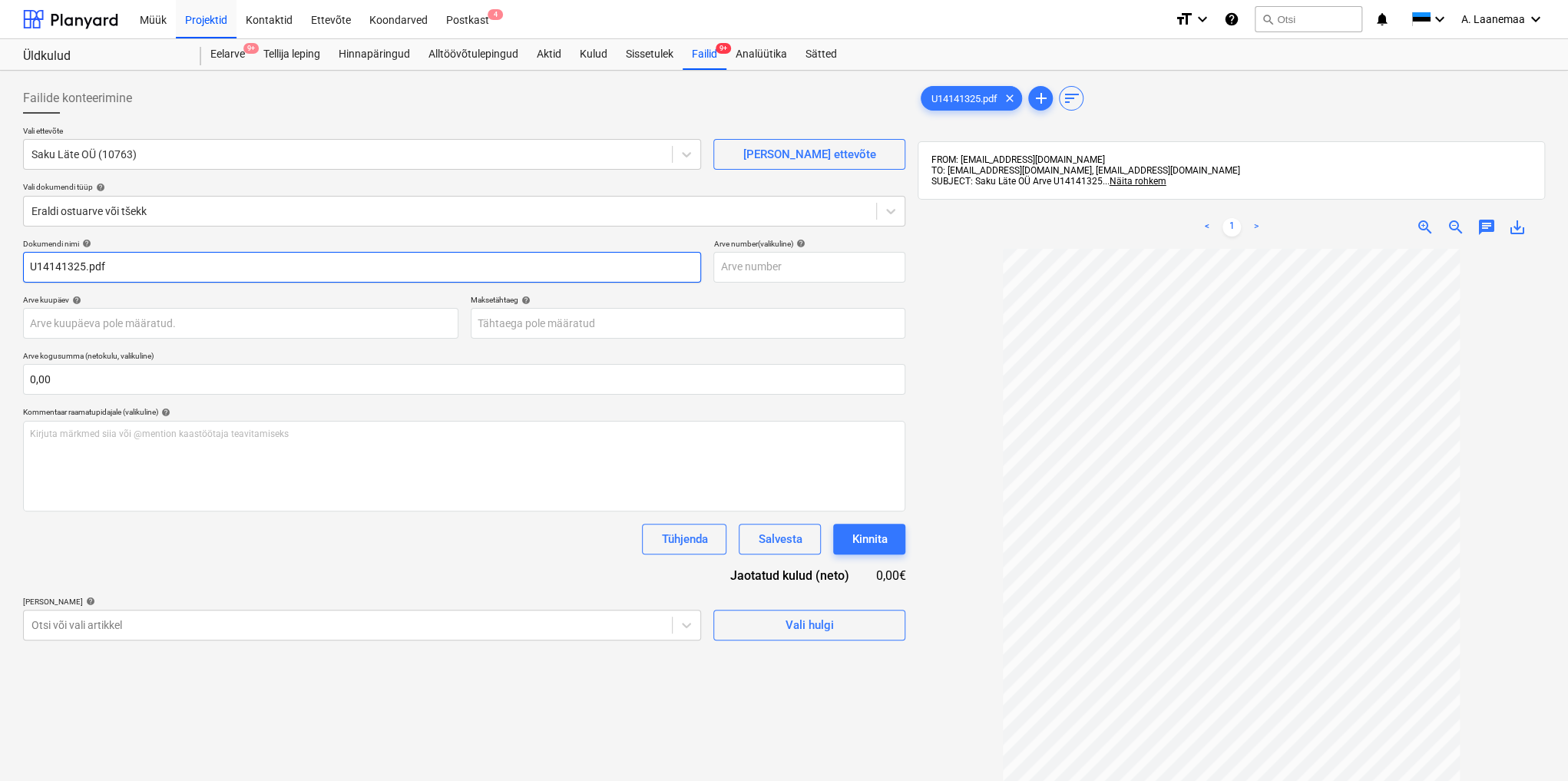
click at [116, 261] on input "U14141325.pdf" at bounding box center [361, 267] width 678 height 31
type input "U14141325"
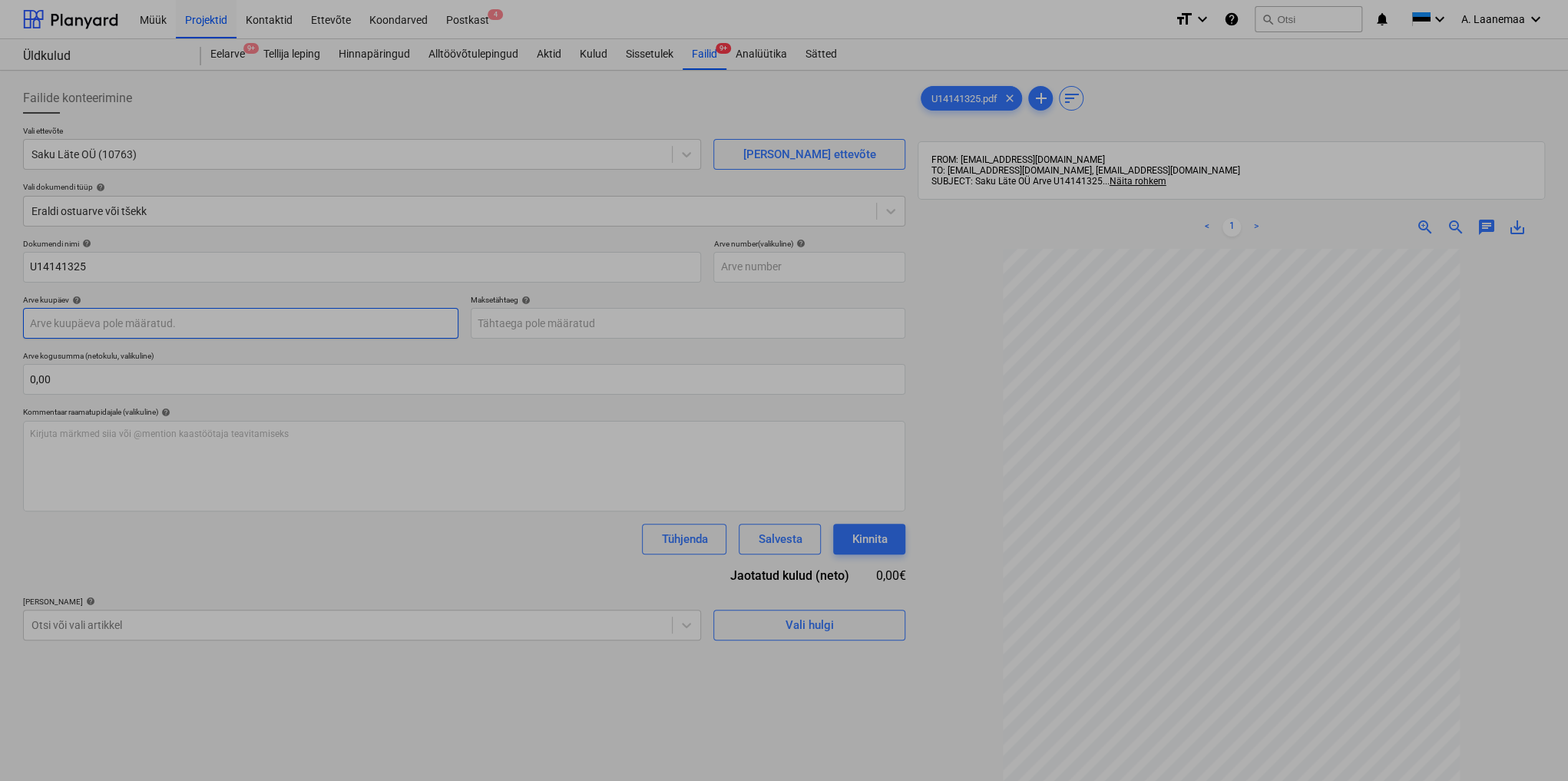
click at [178, 320] on body "Müük Projektid Kontaktid Ettevõte Koondarved Postkast 4 format_size keyboard_ar…" at bounding box center [784, 390] width 1568 height 781
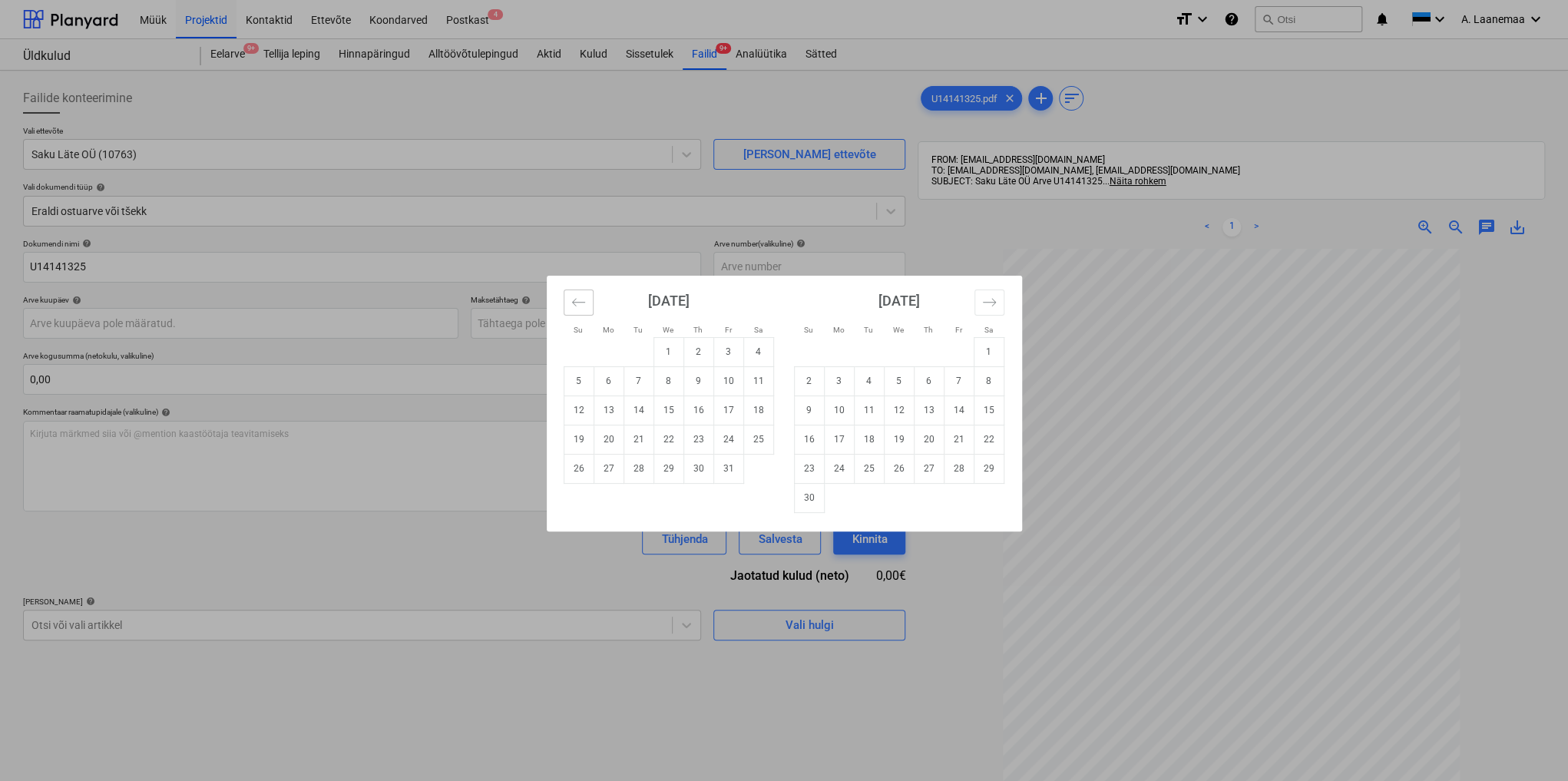
click at [568, 303] on button "Move backward to switch to the previous month." at bounding box center [578, 303] width 30 height 26
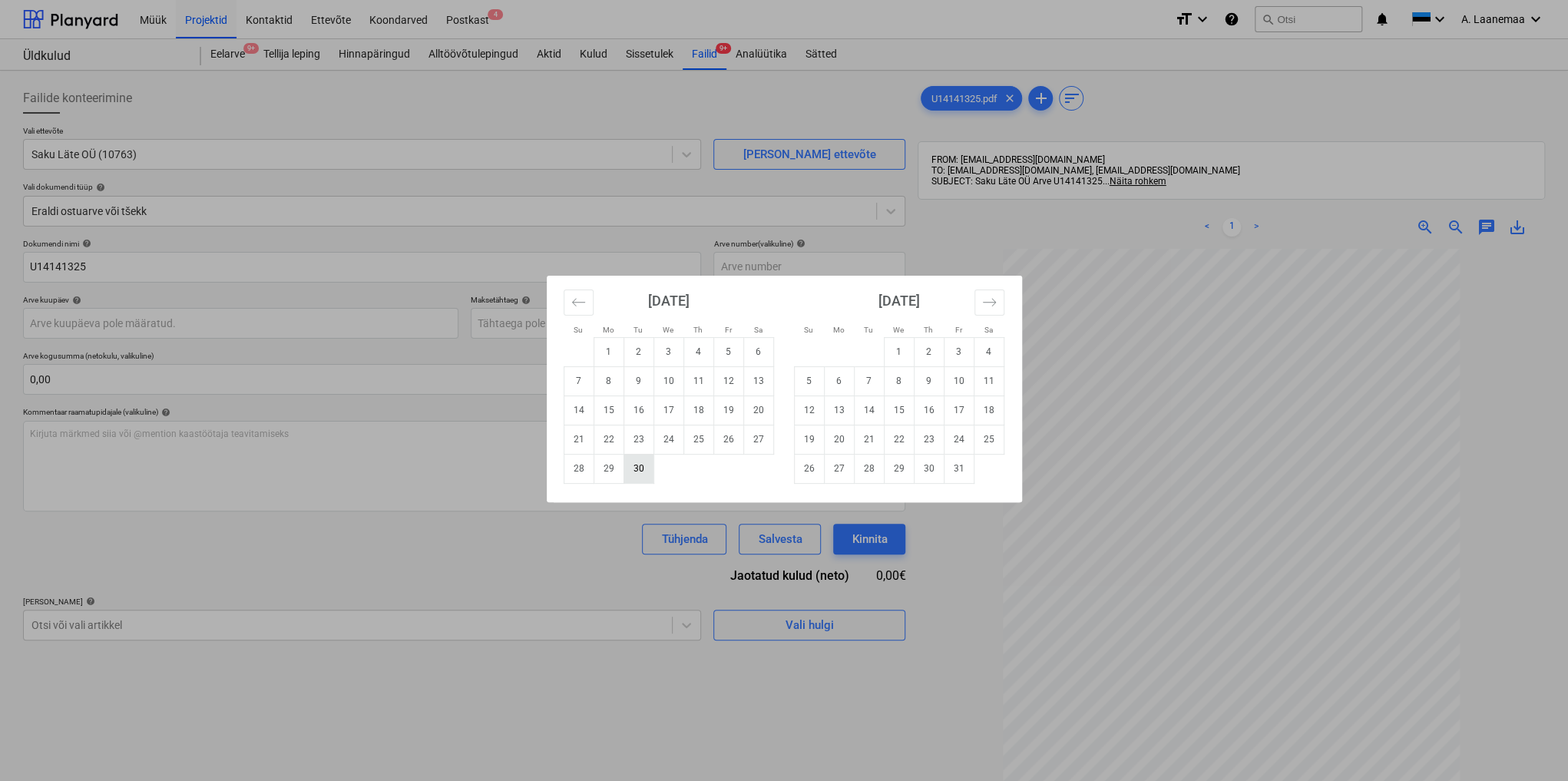
click at [639, 461] on td "30" at bounding box center [638, 468] width 30 height 29
type input "[DATE]"
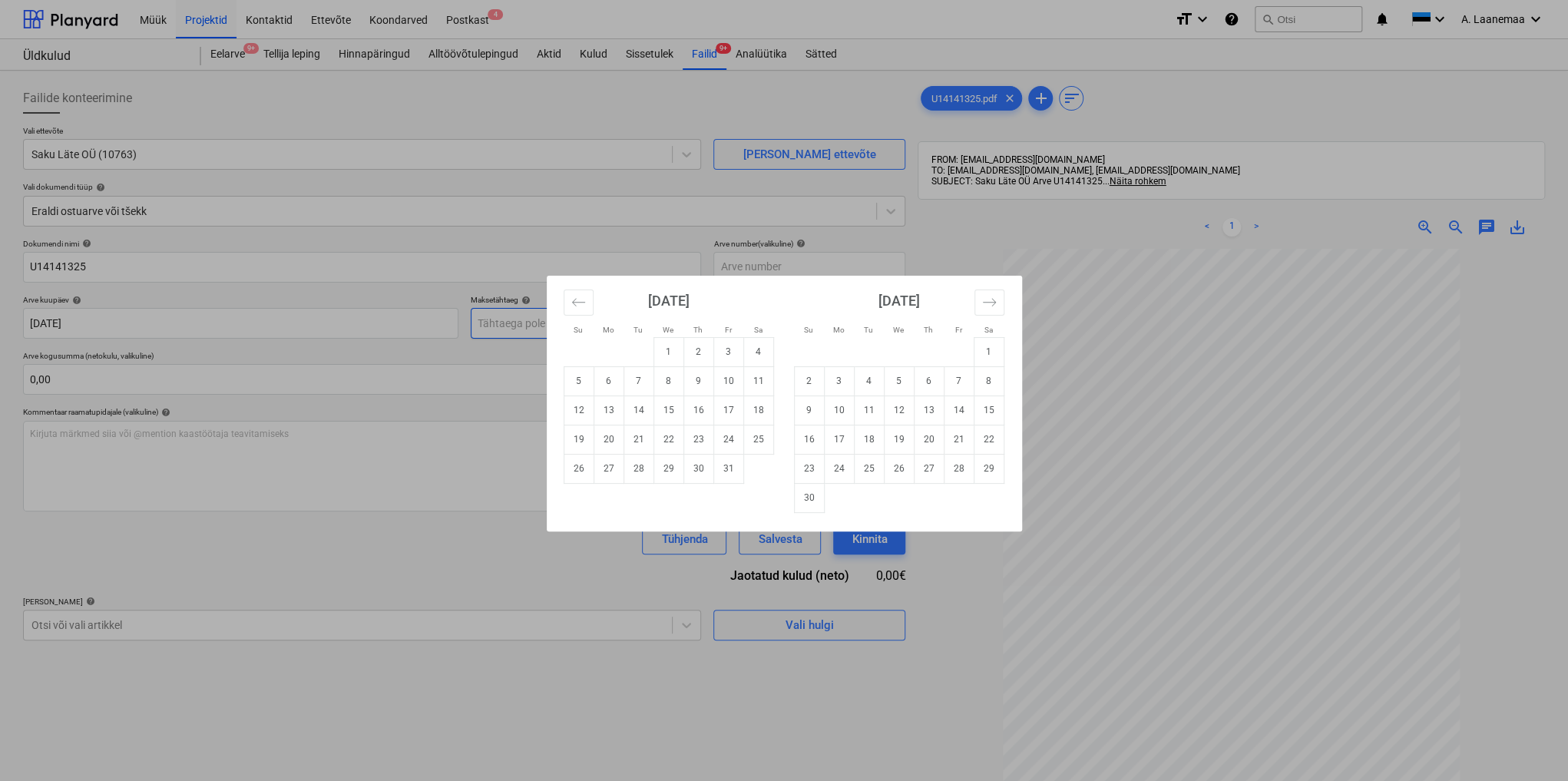
click at [553, 317] on body "Müük Projektid Kontaktid Ettevõte Koondarved Postkast 4 format_size keyboard_ar…" at bounding box center [784, 390] width 1568 height 781
click at [630, 409] on td "14" at bounding box center [638, 410] width 30 height 29
type input "[DATE]"
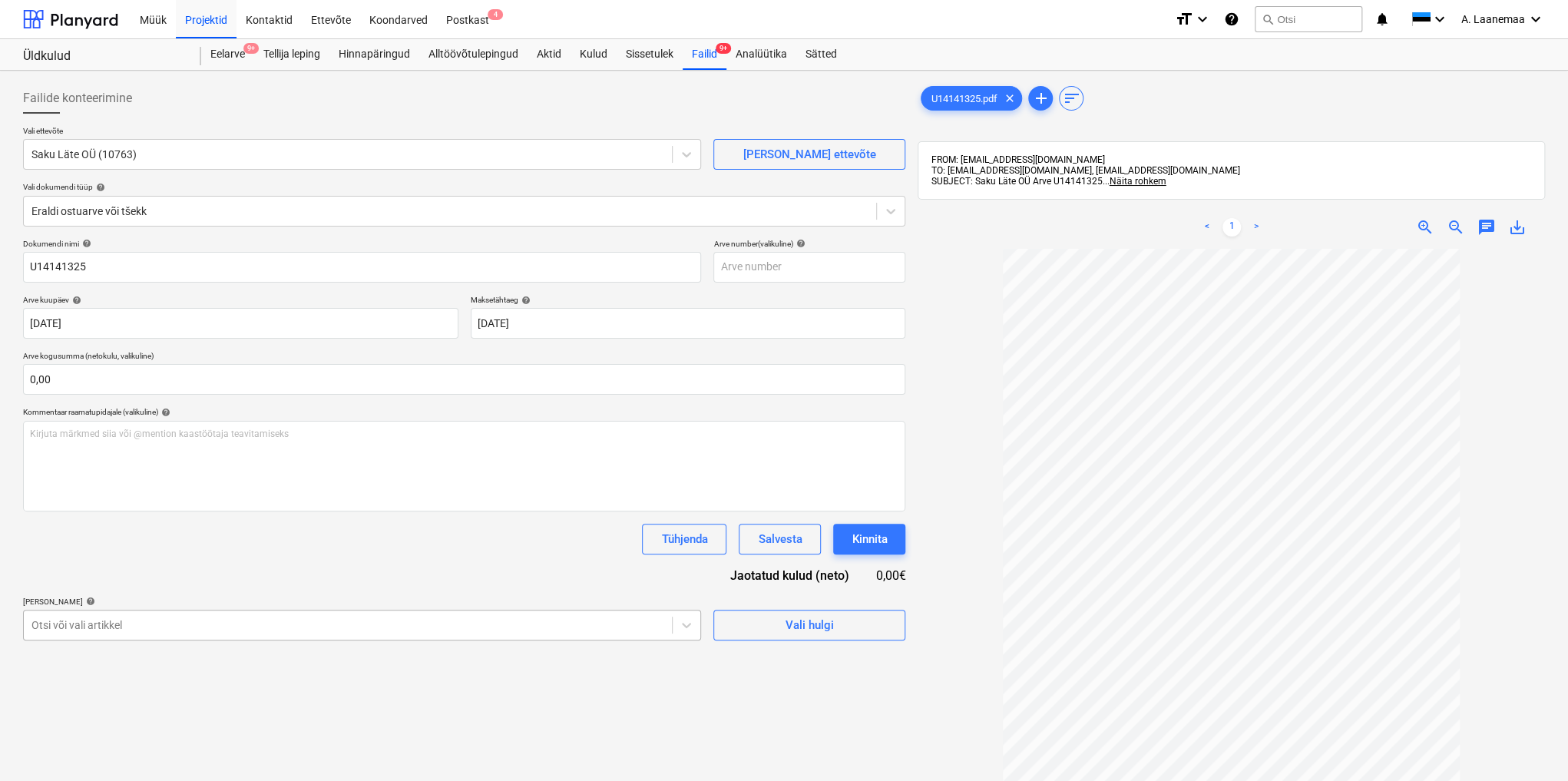
click at [159, 629] on body "Müük Projektid Kontaktid Ettevõte Koondarved Postkast 4 format_size keyboard_ar…" at bounding box center [784, 390] width 1568 height 781
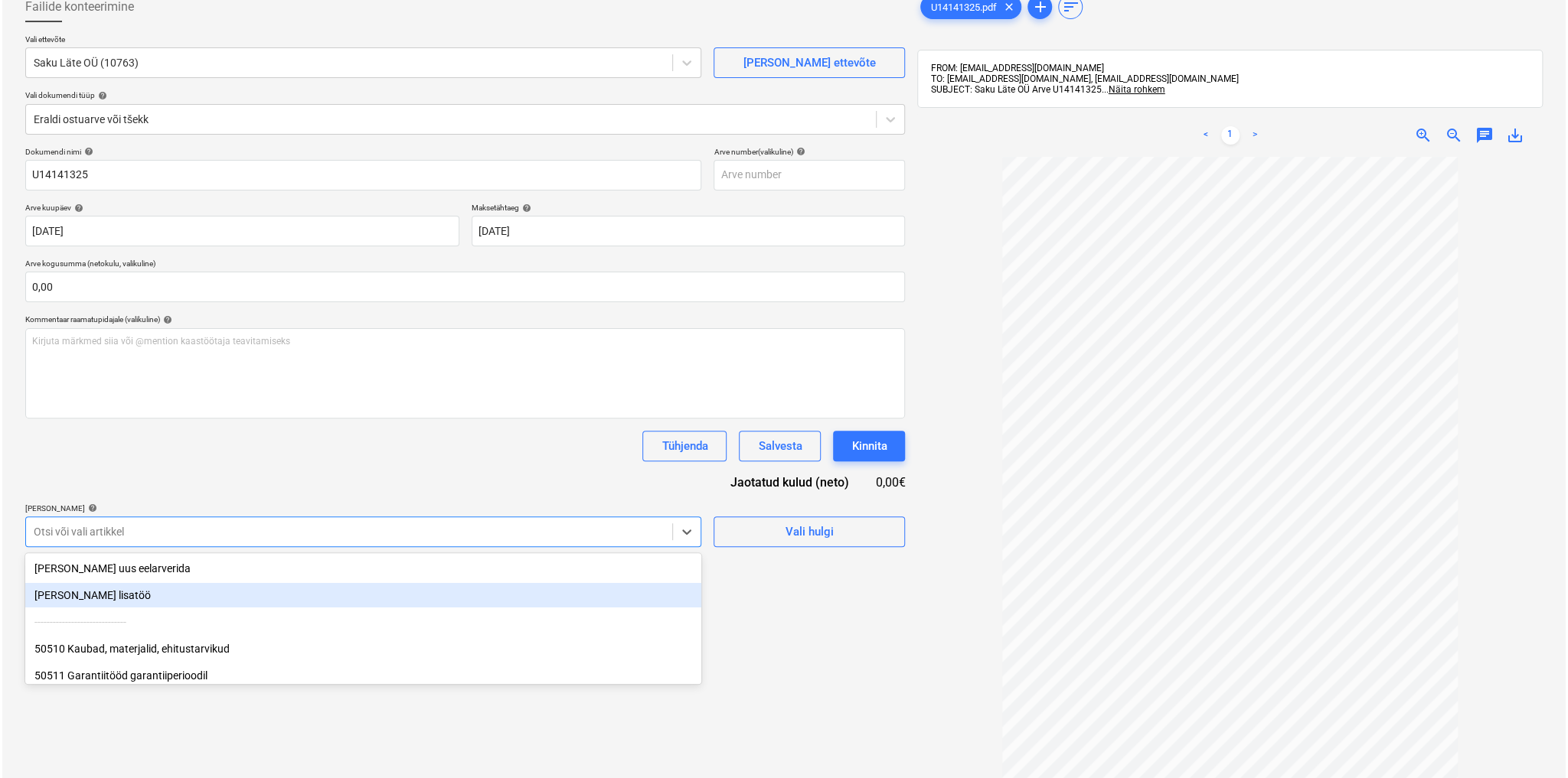
scroll to position [104, 0]
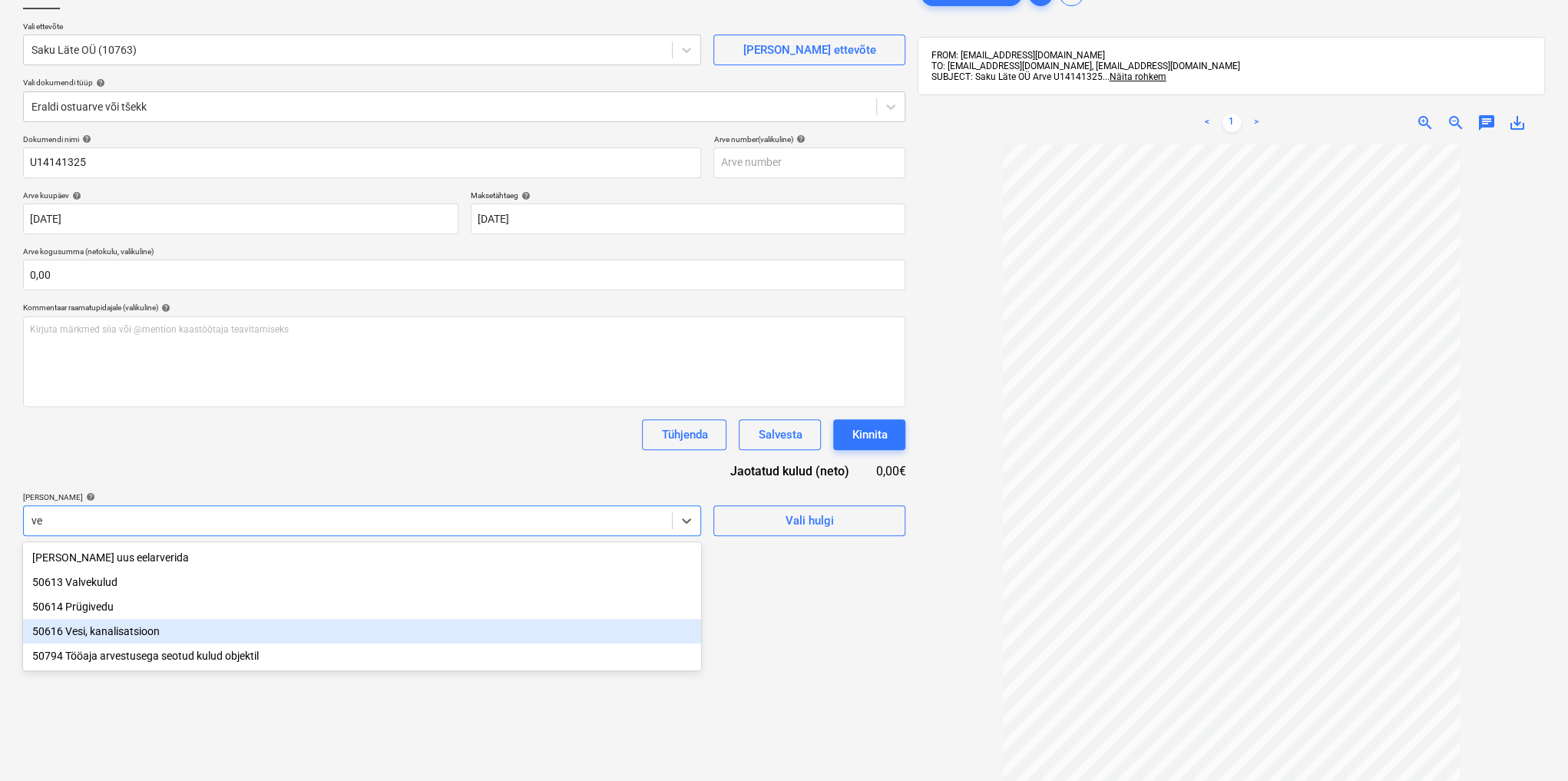
type input "v"
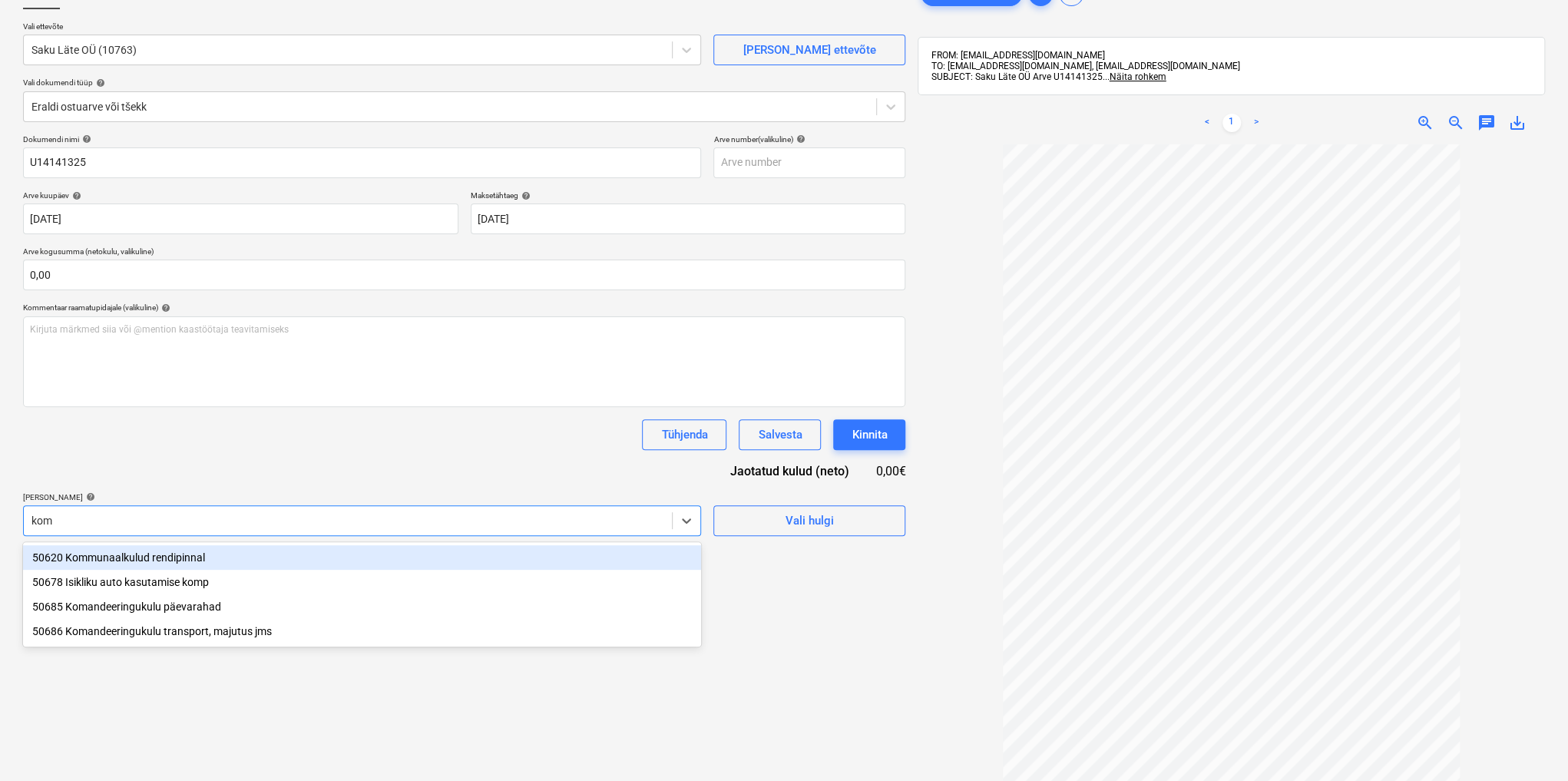
type input "komm"
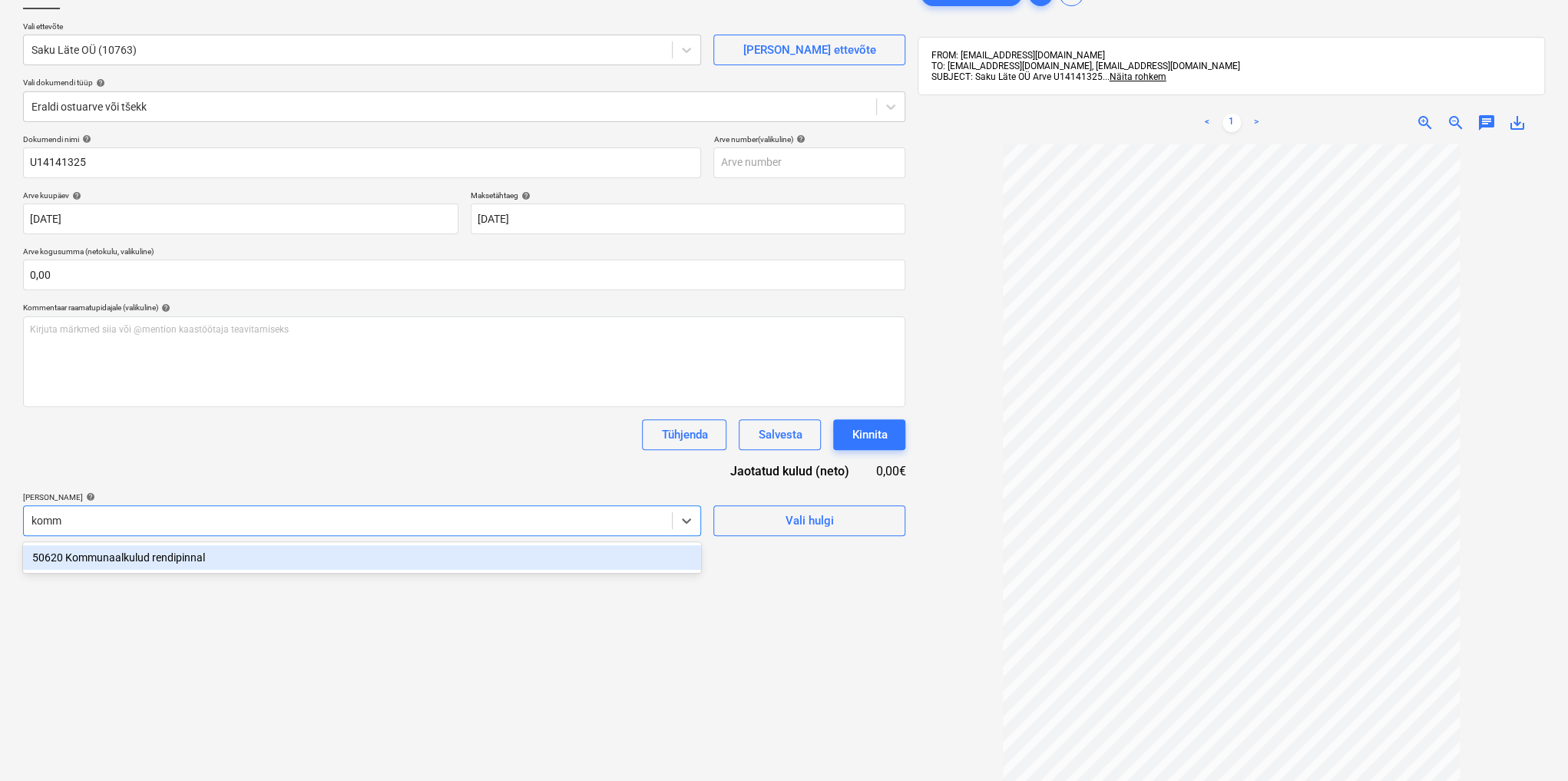
click at [163, 551] on div "50620 Kommunaalkulud rendipinnal" at bounding box center [361, 558] width 678 height 24
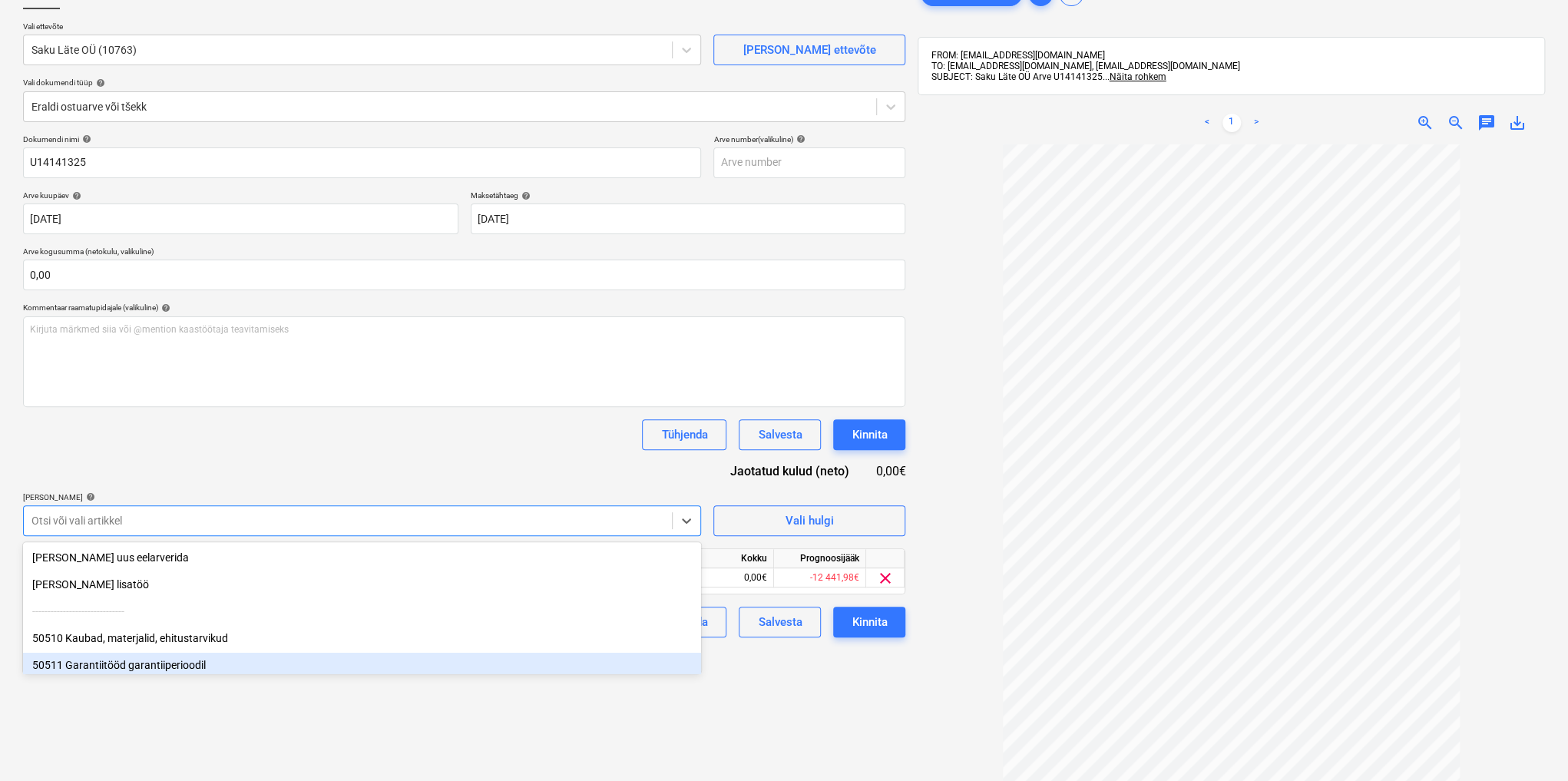
click at [747, 684] on div "Failide konteerimine Vali ettevõte Saku Läte OÜ (10763) [PERSON_NAME] uus ettev…" at bounding box center [464, 431] width 894 height 917
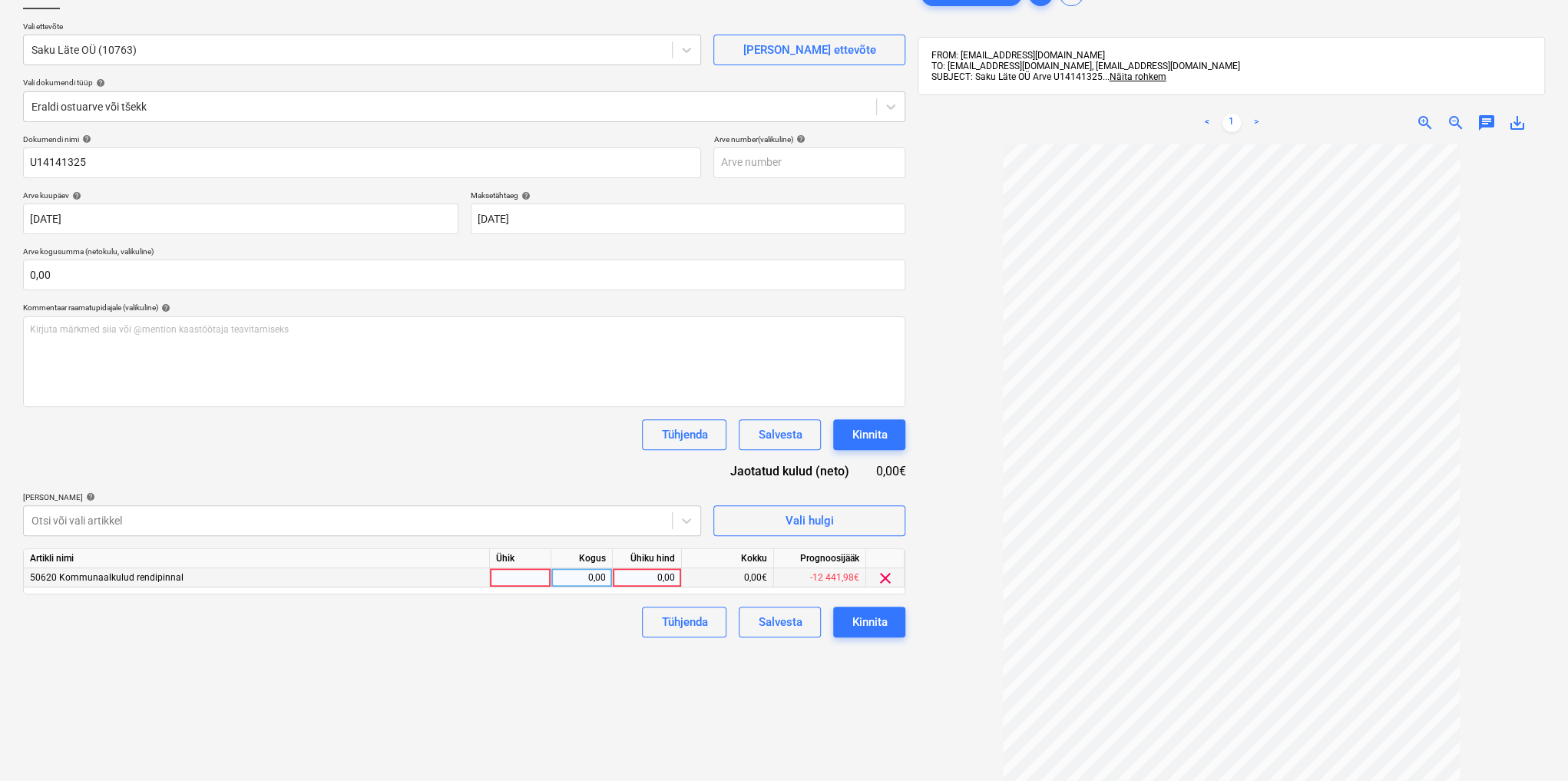
click at [657, 575] on div "0,00" at bounding box center [647, 578] width 56 height 19
type input "24"
click at [859, 615] on div "Kinnita" at bounding box center [869, 622] width 36 height 20
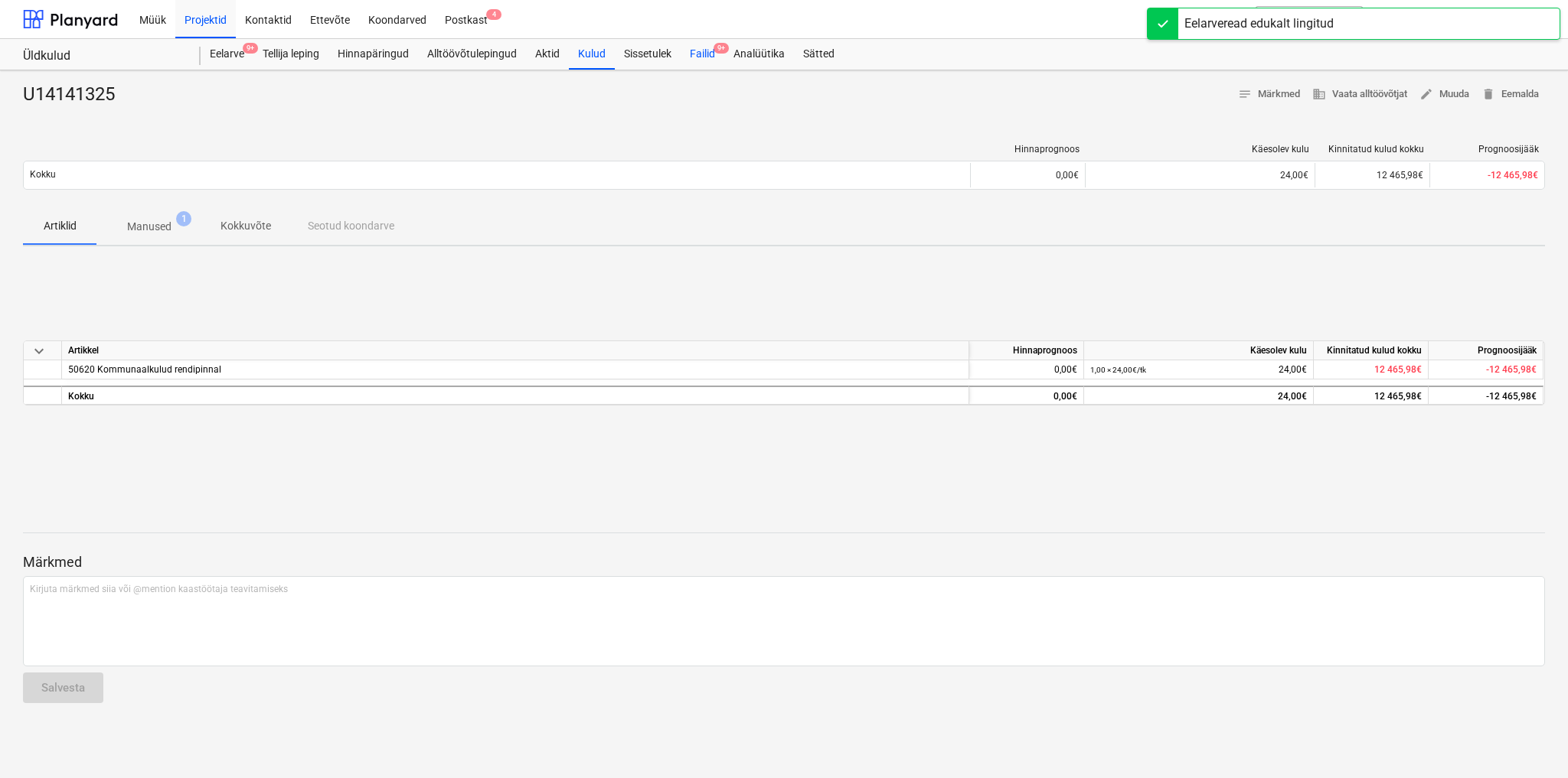
click at [710, 49] on div "Failid 9+" at bounding box center [702, 54] width 44 height 31
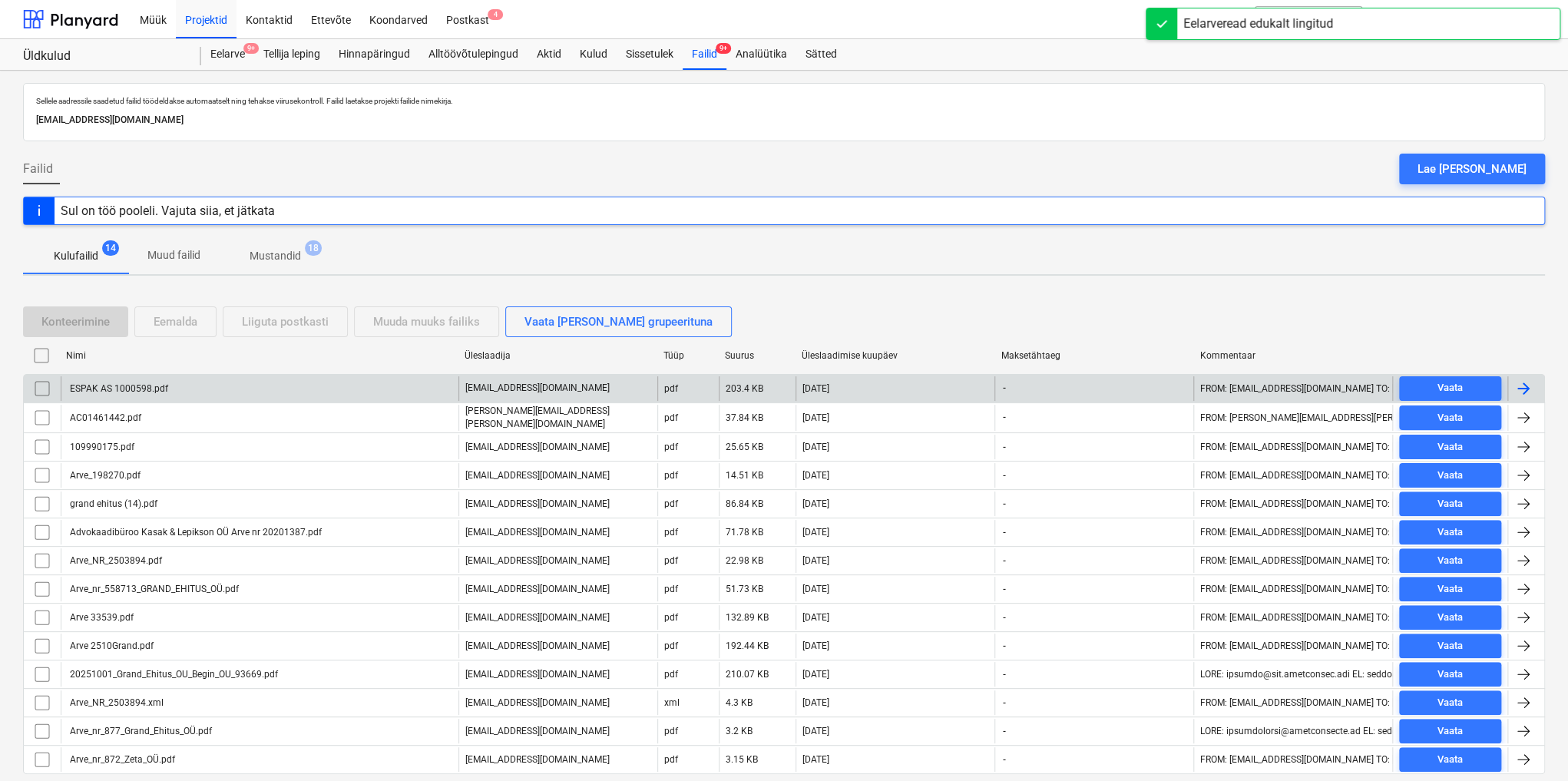
click at [130, 384] on div "ESPAK AS 1000598.pdf" at bounding box center [118, 388] width 101 height 11
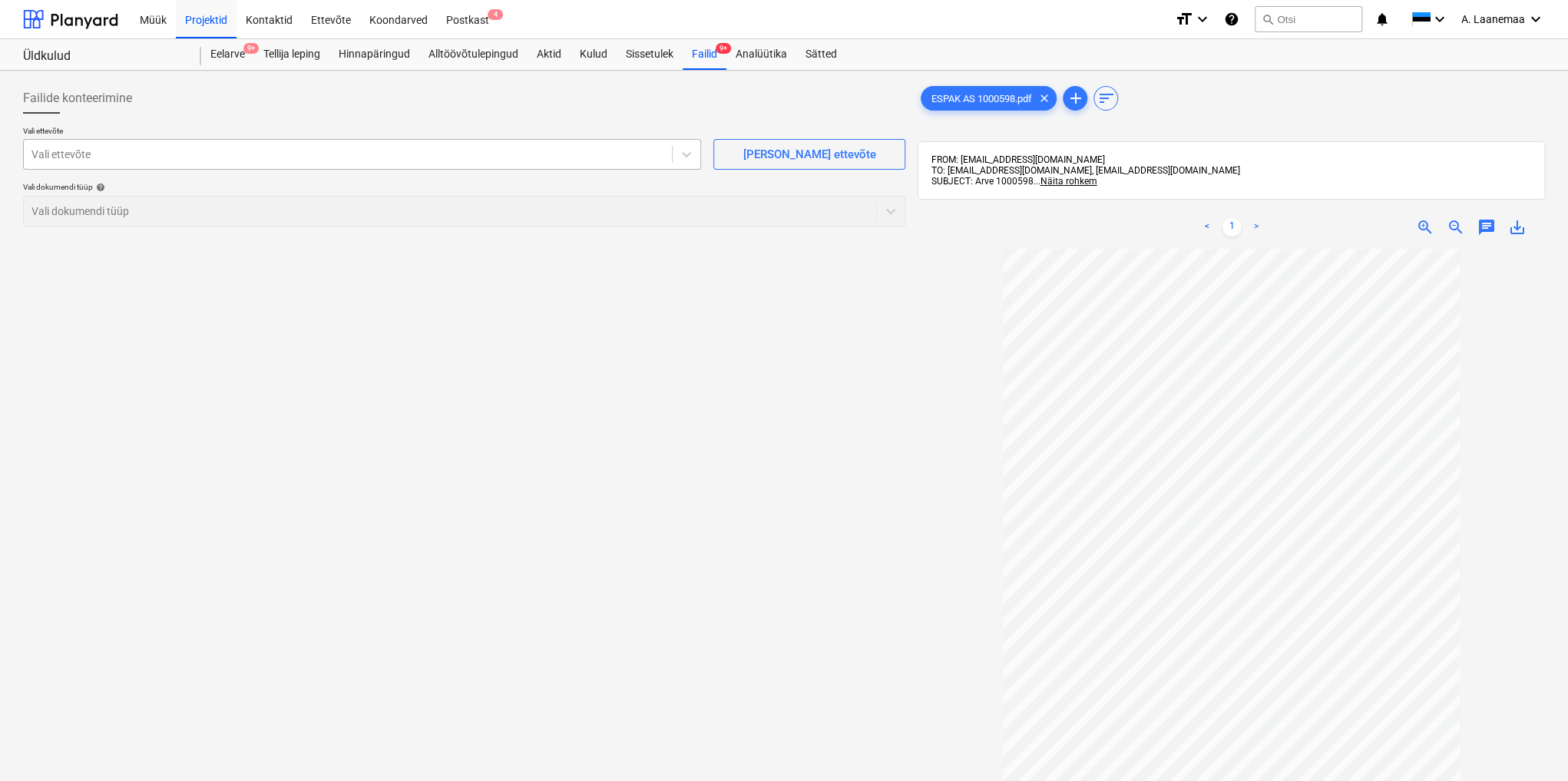
click at [129, 162] on div at bounding box center [348, 154] width 633 height 15
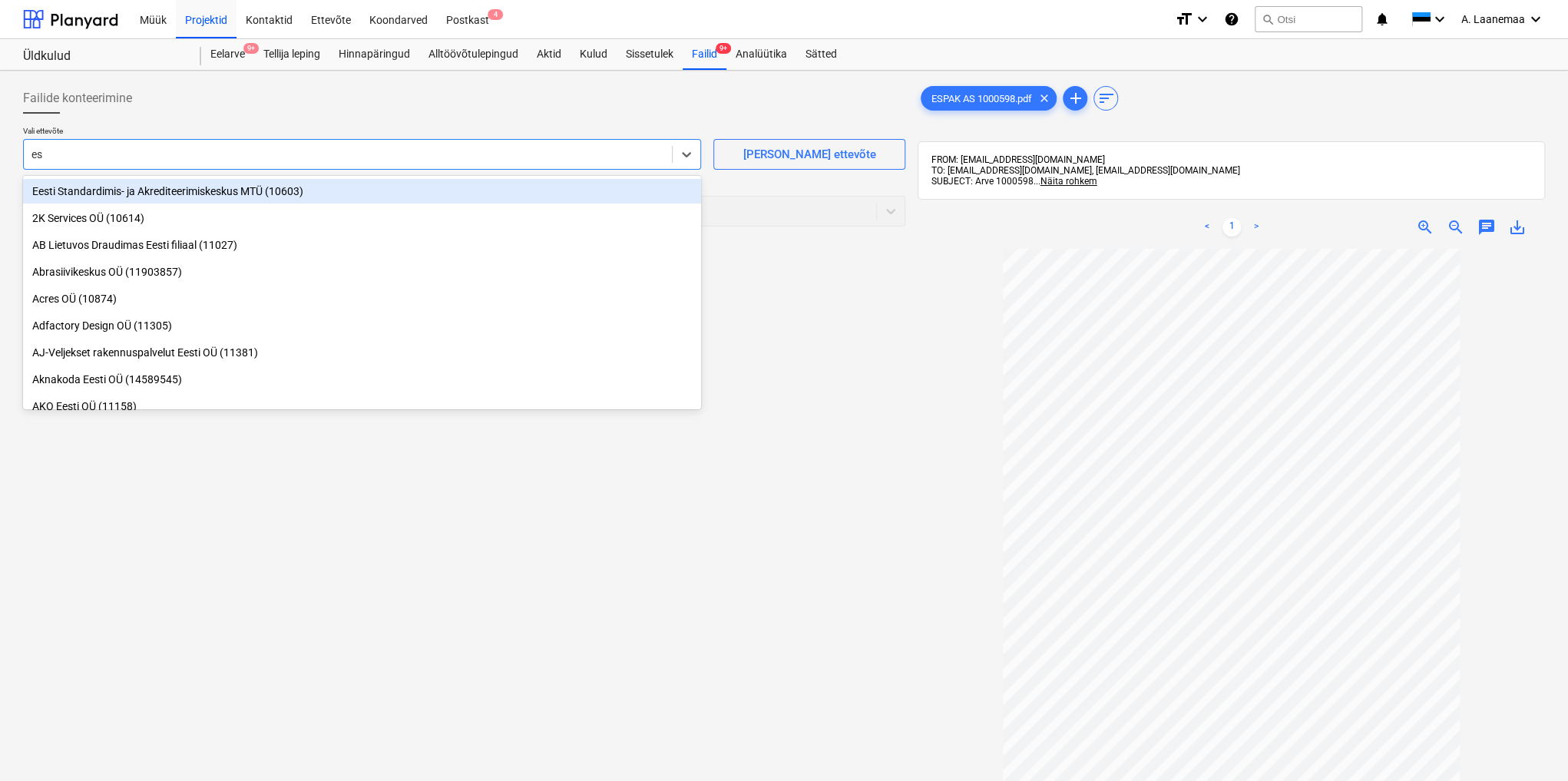
type input "esp"
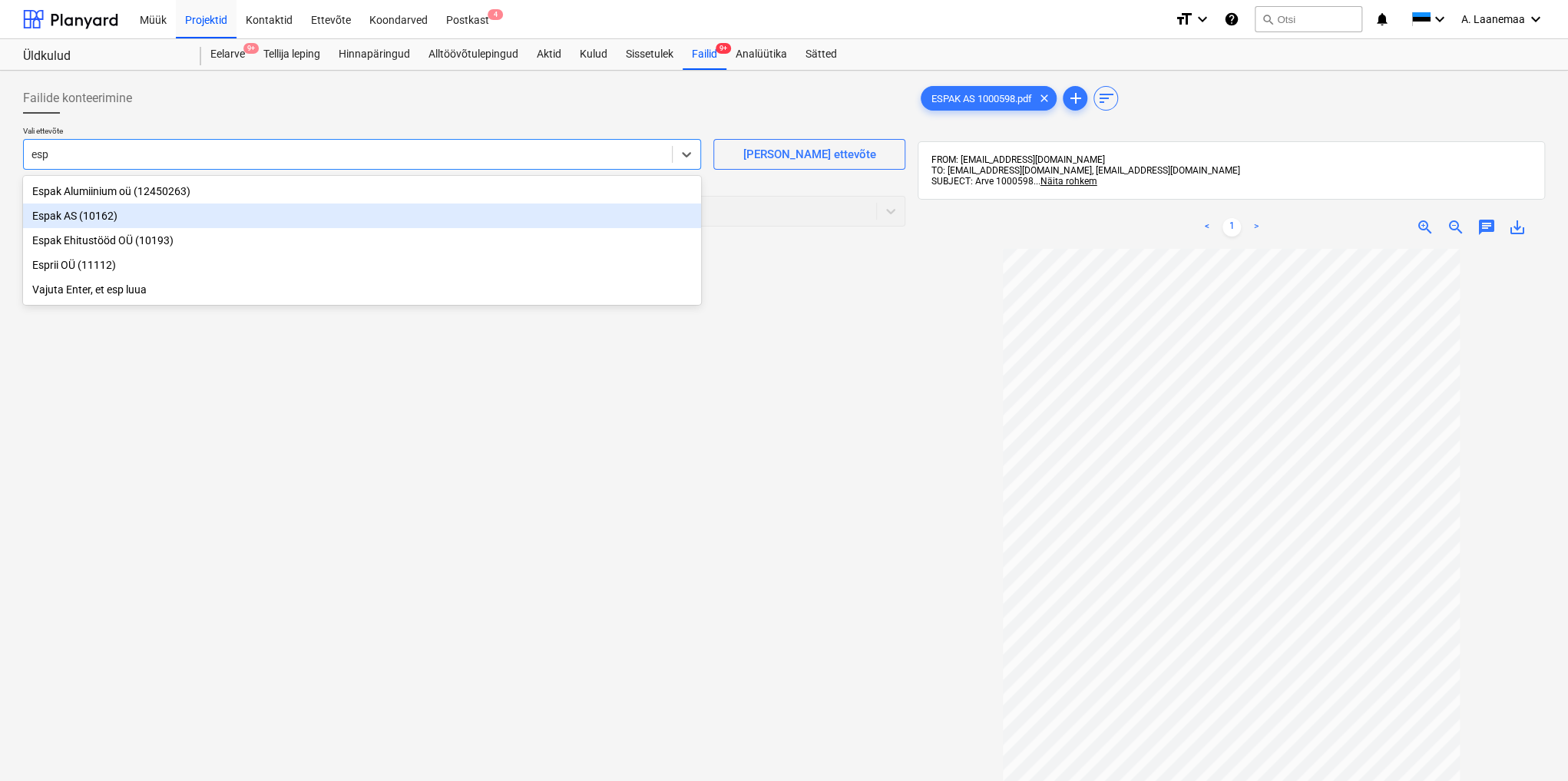
click at [105, 218] on div "Espak AS (10162)" at bounding box center [361, 216] width 678 height 24
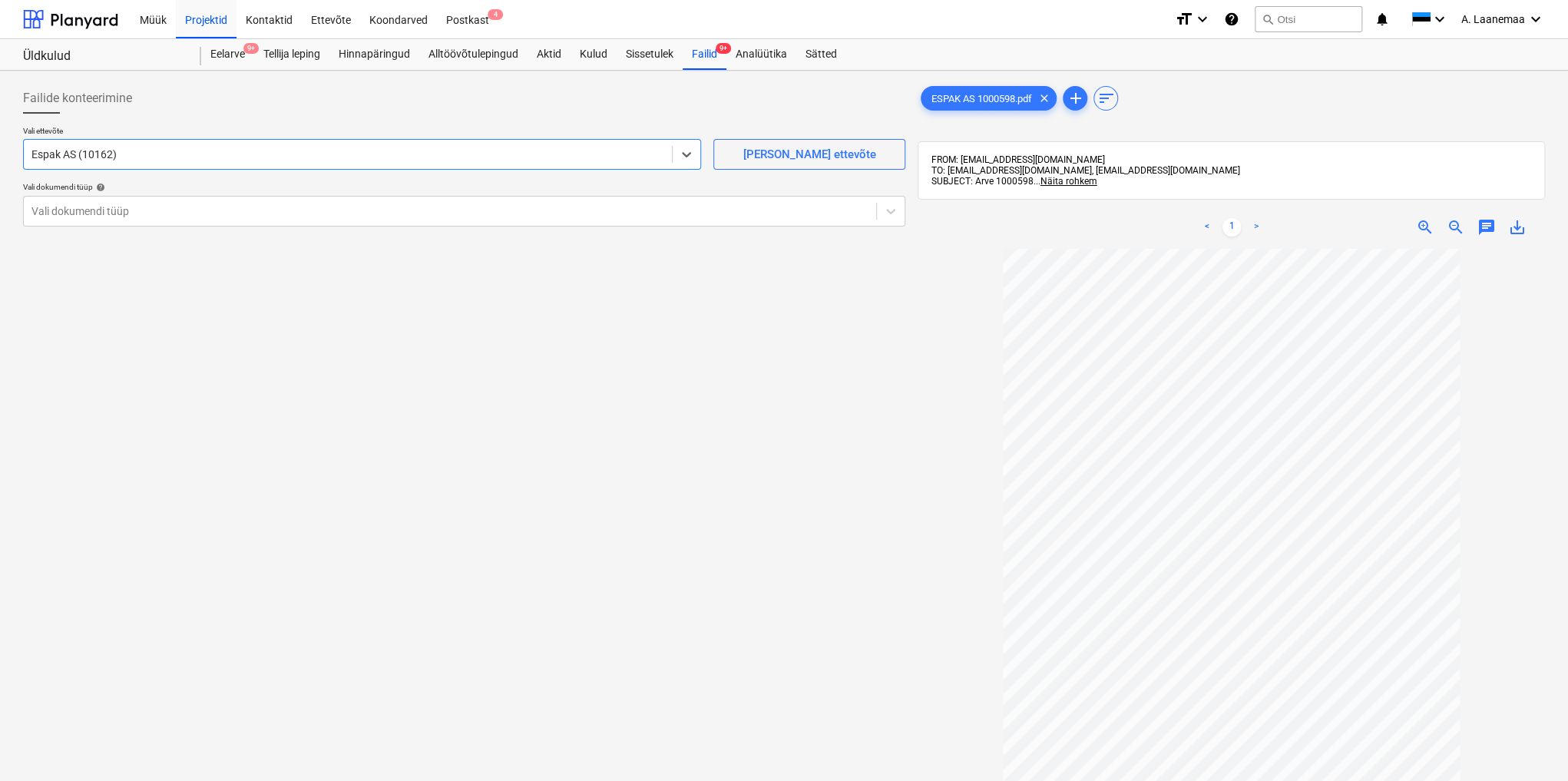
click at [105, 218] on div at bounding box center [450, 211] width 837 height 15
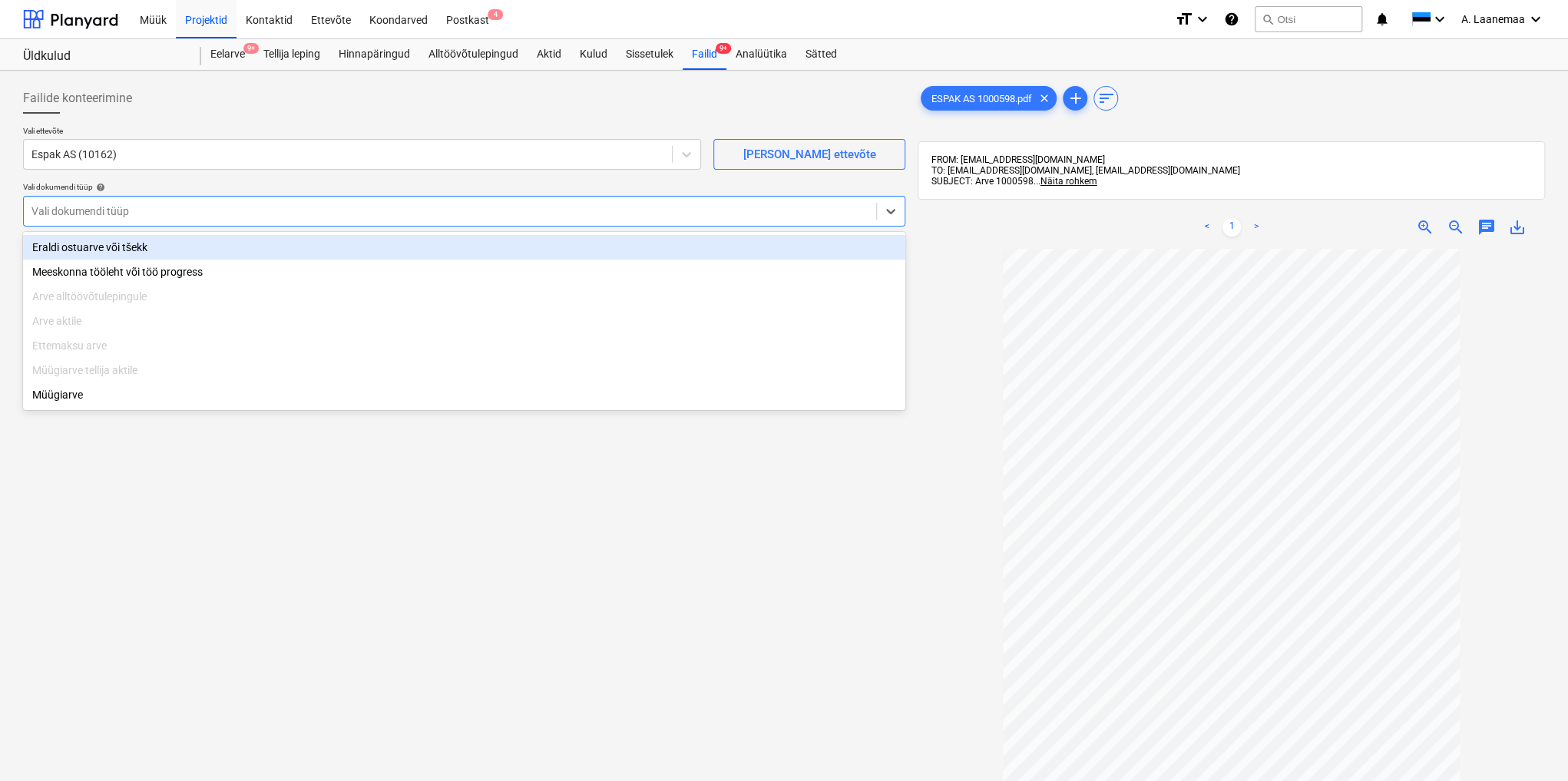
click at [103, 246] on div "Eraldi ostuarve või tšekk" at bounding box center [463, 247] width 882 height 24
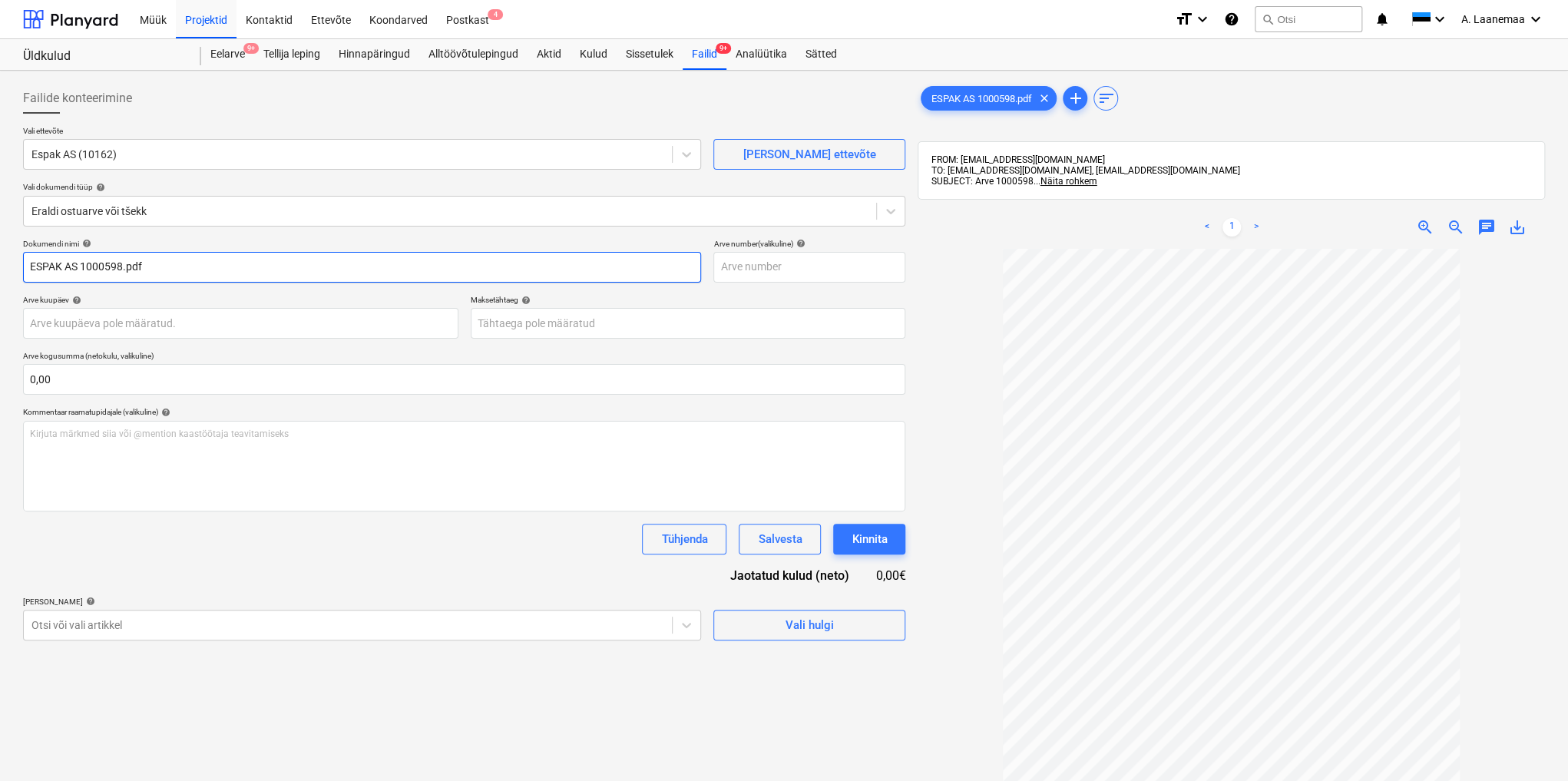
drag, startPoint x: 35, startPoint y: 266, endPoint x: 0, endPoint y: 249, distance: 38.9
click at [0, 249] on div "Failide konteerimine Vali ettevõte Espak AS (10162) [PERSON_NAME] uus ettevõte …" at bounding box center [784, 535] width 1568 height 929
type input "1000598"
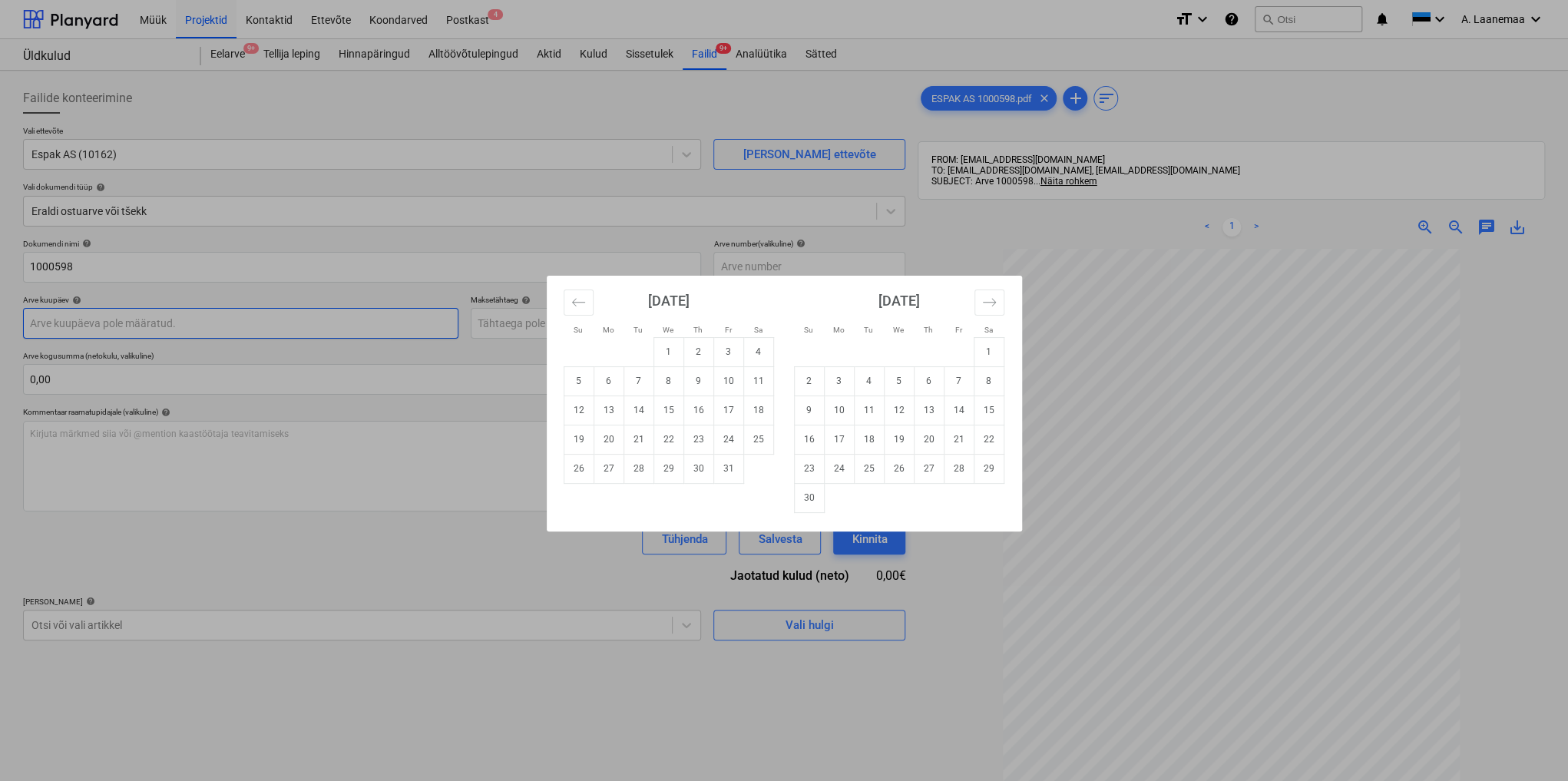
click at [109, 317] on body "Müük Projektid Kontaktid Ettevõte Koondarved Postkast 4 format_size keyboard_ar…" at bounding box center [784, 390] width 1568 height 781
click at [675, 347] on td "1" at bounding box center [668, 352] width 30 height 29
type input "[DATE]"
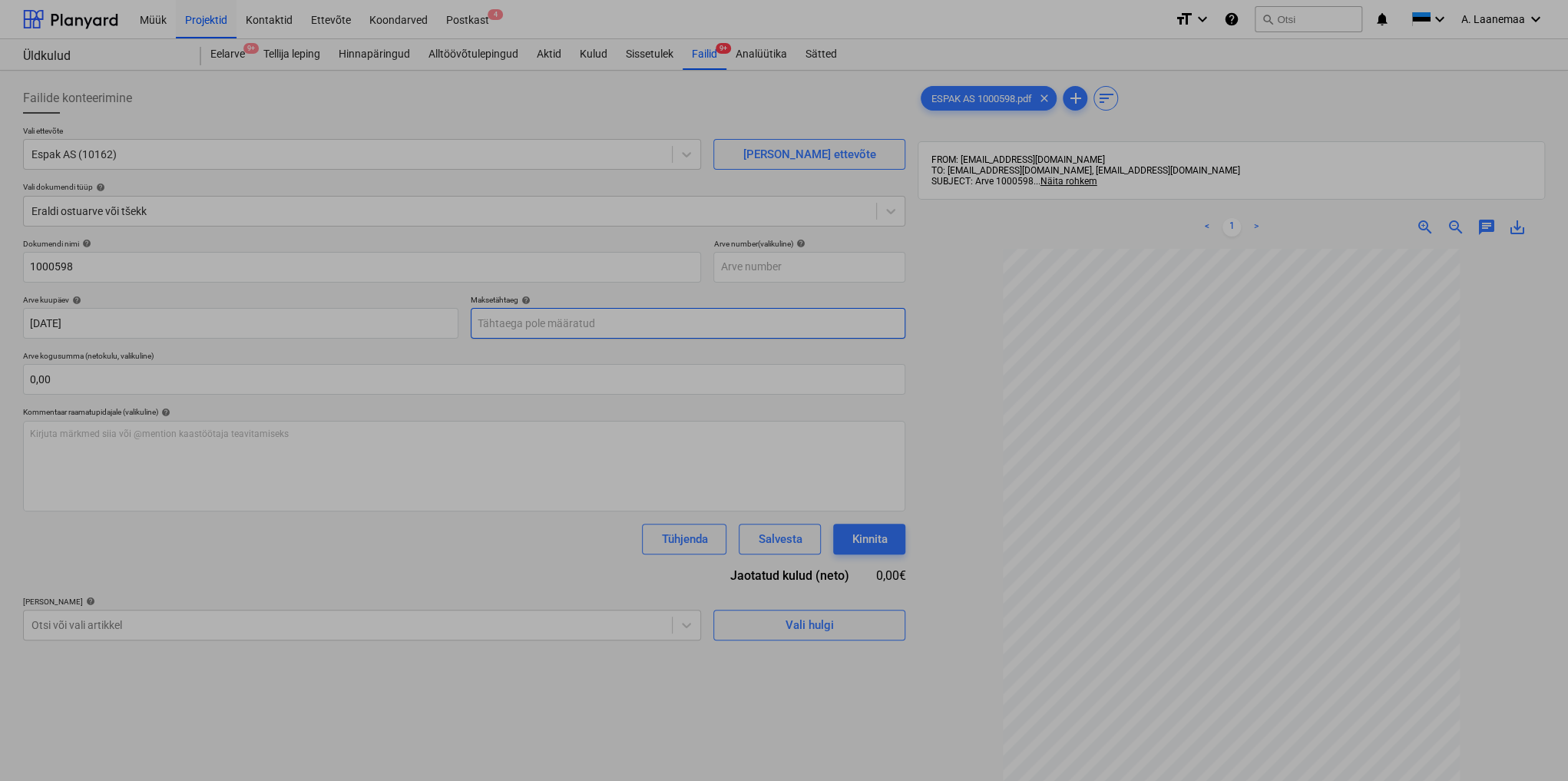
click at [590, 318] on body "Müük Projektid Kontaktid Ettevõte Koondarved Postkast 4 format_size keyboard_ar…" at bounding box center [784, 390] width 1568 height 781
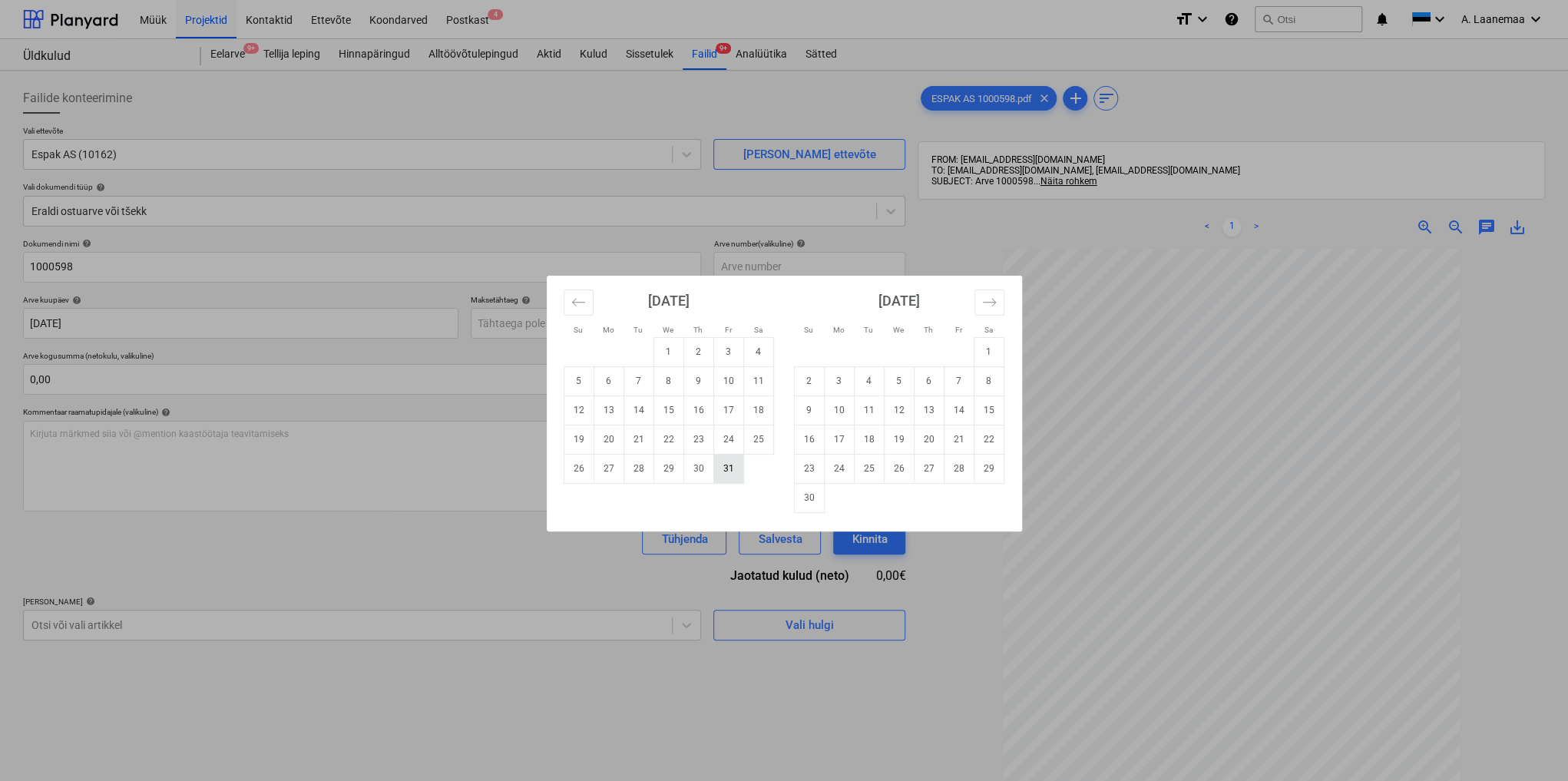
click at [726, 463] on td "31" at bounding box center [728, 468] width 30 height 29
type input "[DATE]"
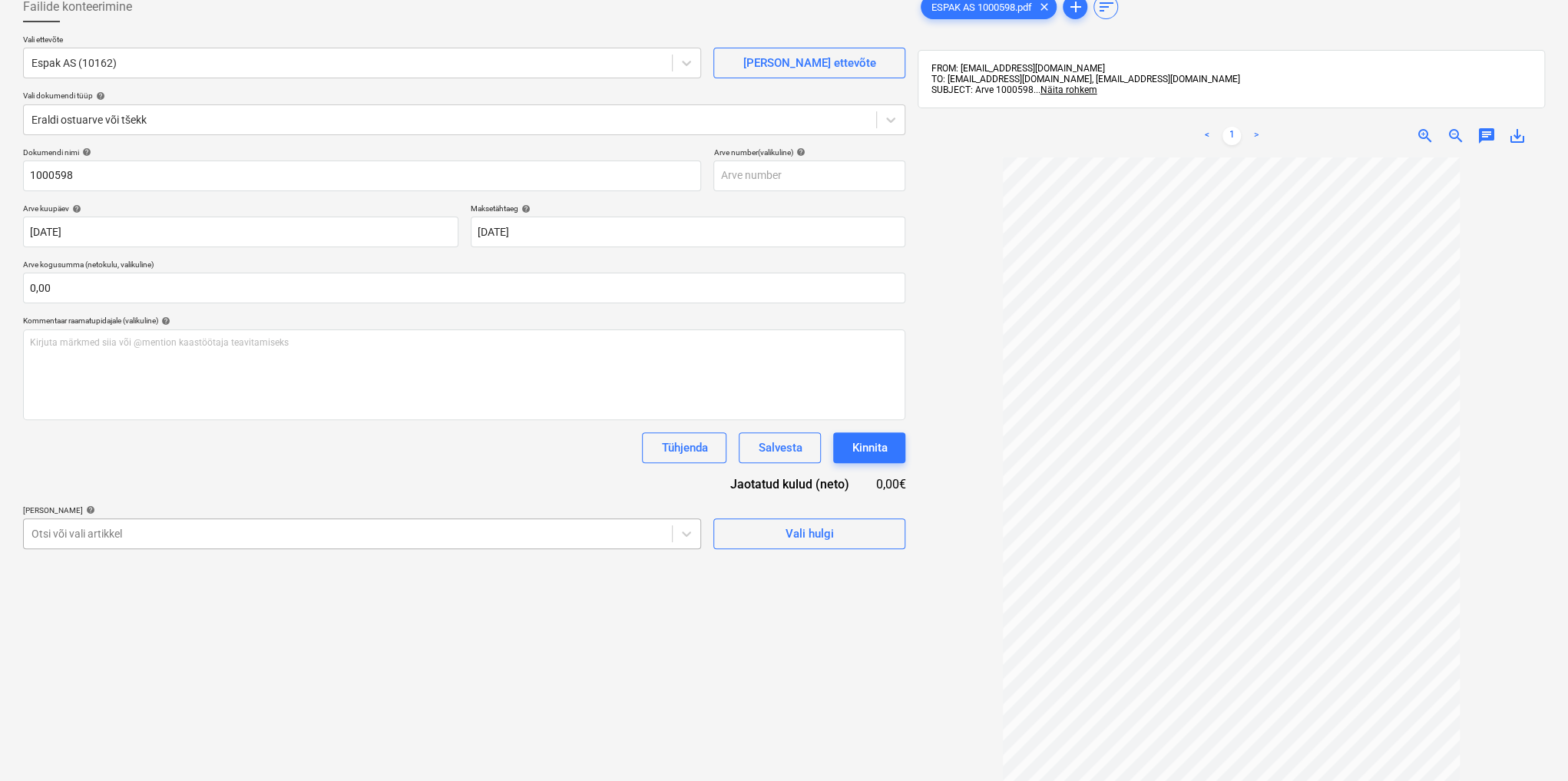
click at [252, 628] on body "Müük Projektid Kontaktid Ettevõte Koondarved Postkast 4 format_size keyboard_ar…" at bounding box center [784, 299] width 1568 height 781
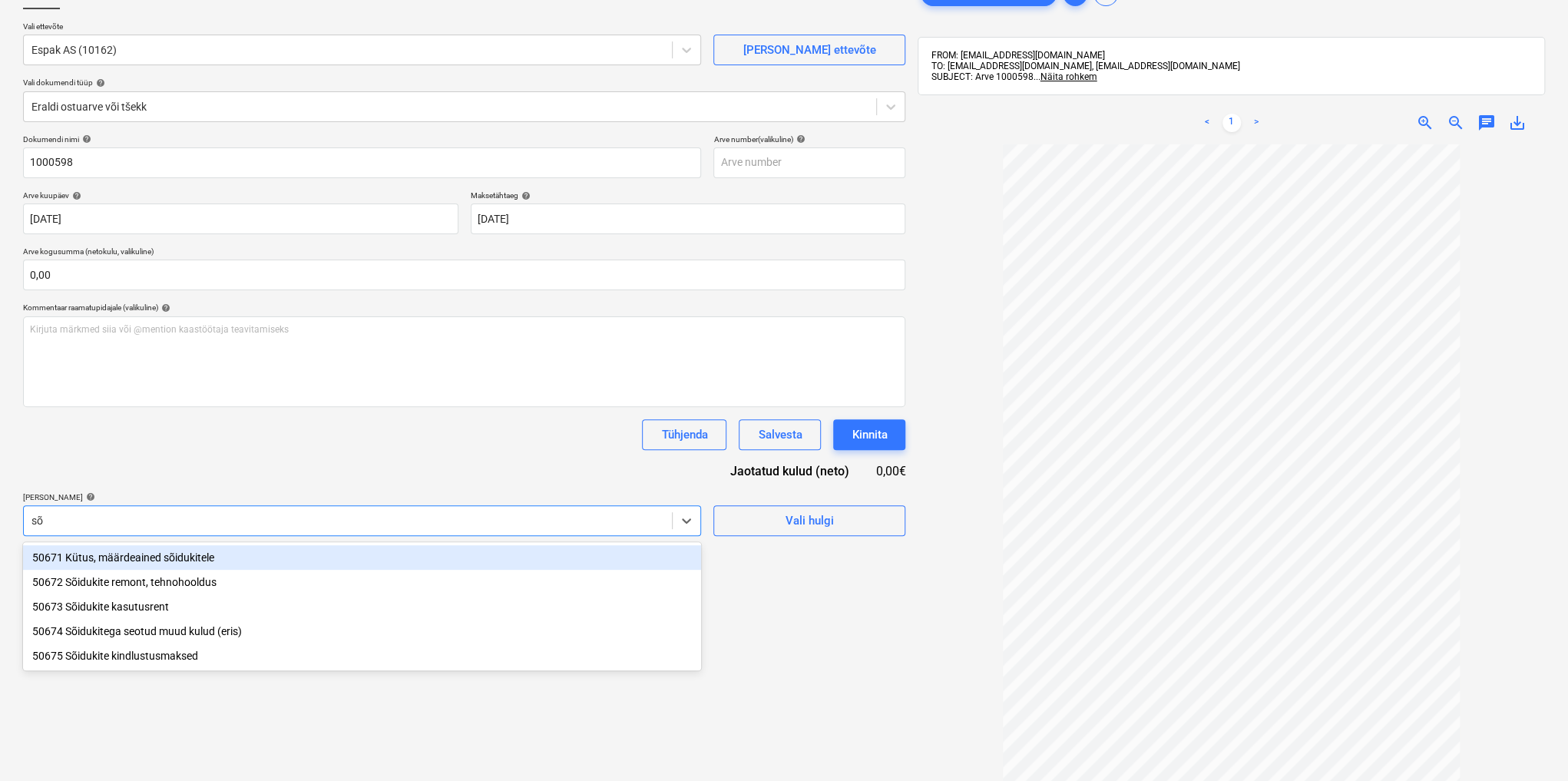
type input "sõi"
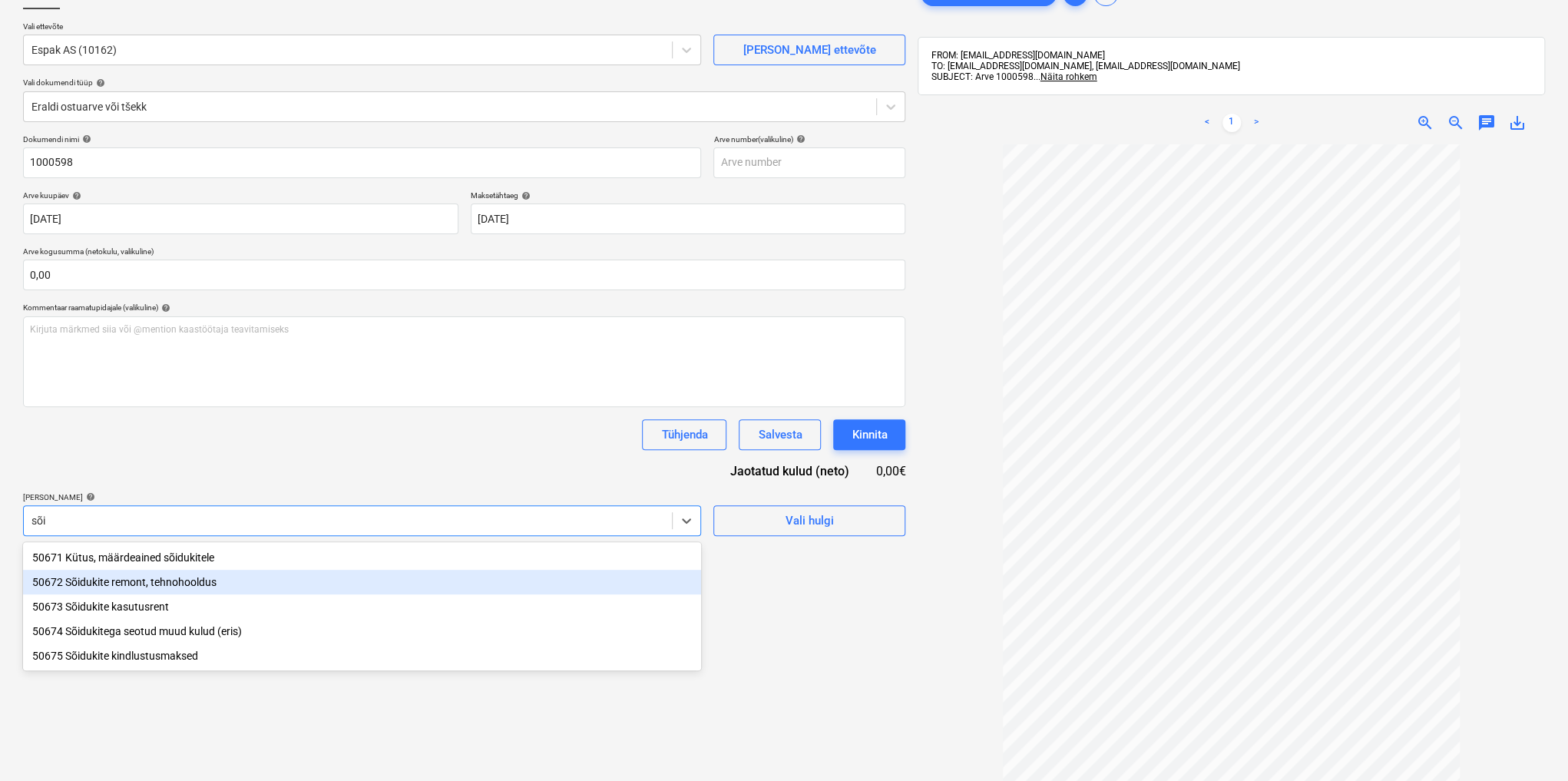
click at [180, 579] on div "50672 Sõidukite remont, tehnohooldus" at bounding box center [361, 582] width 678 height 24
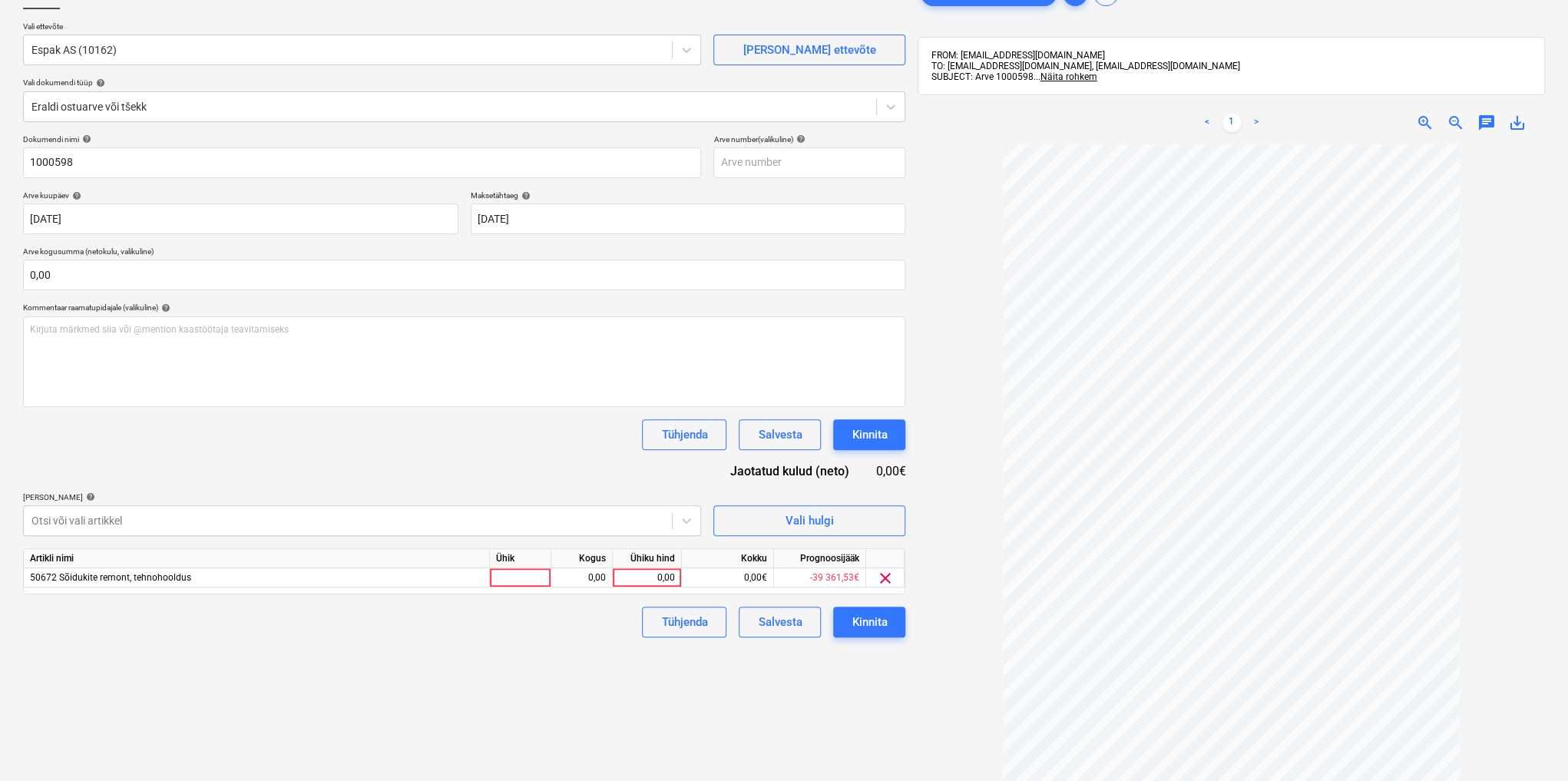
click at [789, 676] on div "Failide konteerimine Vali ettevõte Espak AS (10162) [PERSON_NAME] uus ettevõte …" at bounding box center [464, 431] width 894 height 917
click at [661, 576] on div "0,00" at bounding box center [647, 578] width 56 height 19
type input "4,72"
click at [872, 623] on div "Kinnita" at bounding box center [869, 622] width 36 height 20
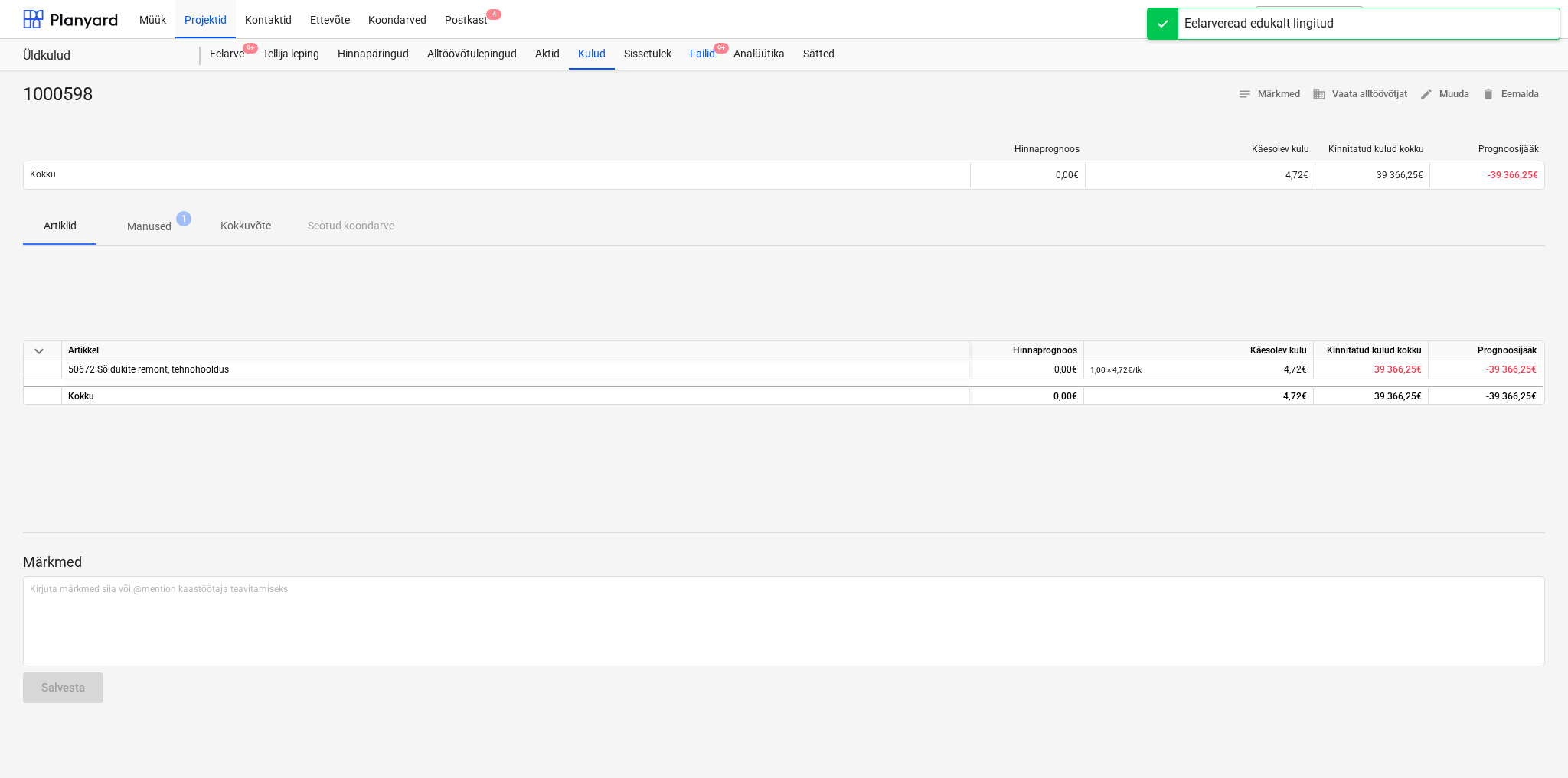
click at [714, 52] on div "Failid 9+" at bounding box center [702, 54] width 44 height 31
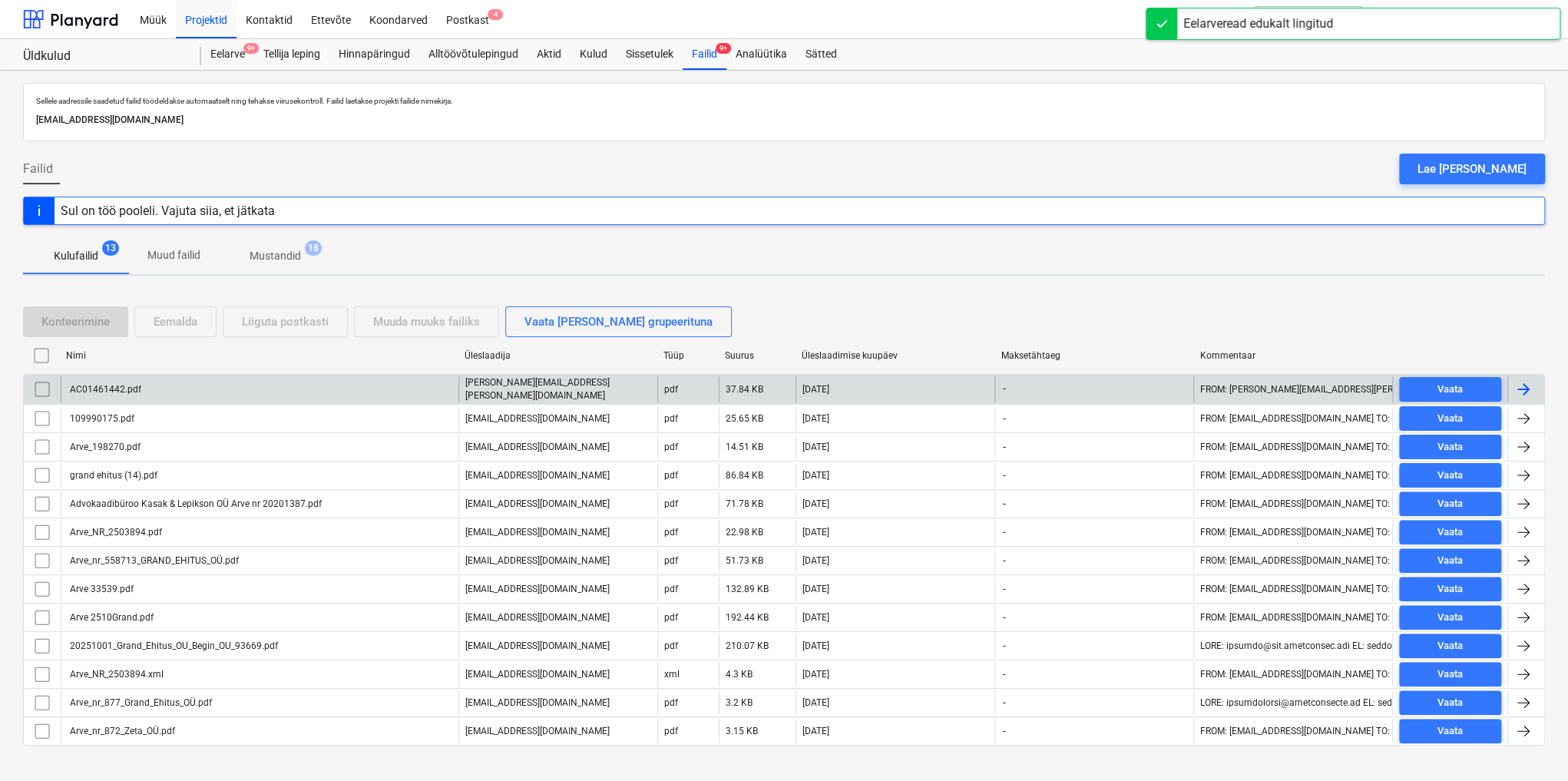
click at [101, 391] on div "AC01461442.pdf" at bounding box center [104, 389] width 74 height 11
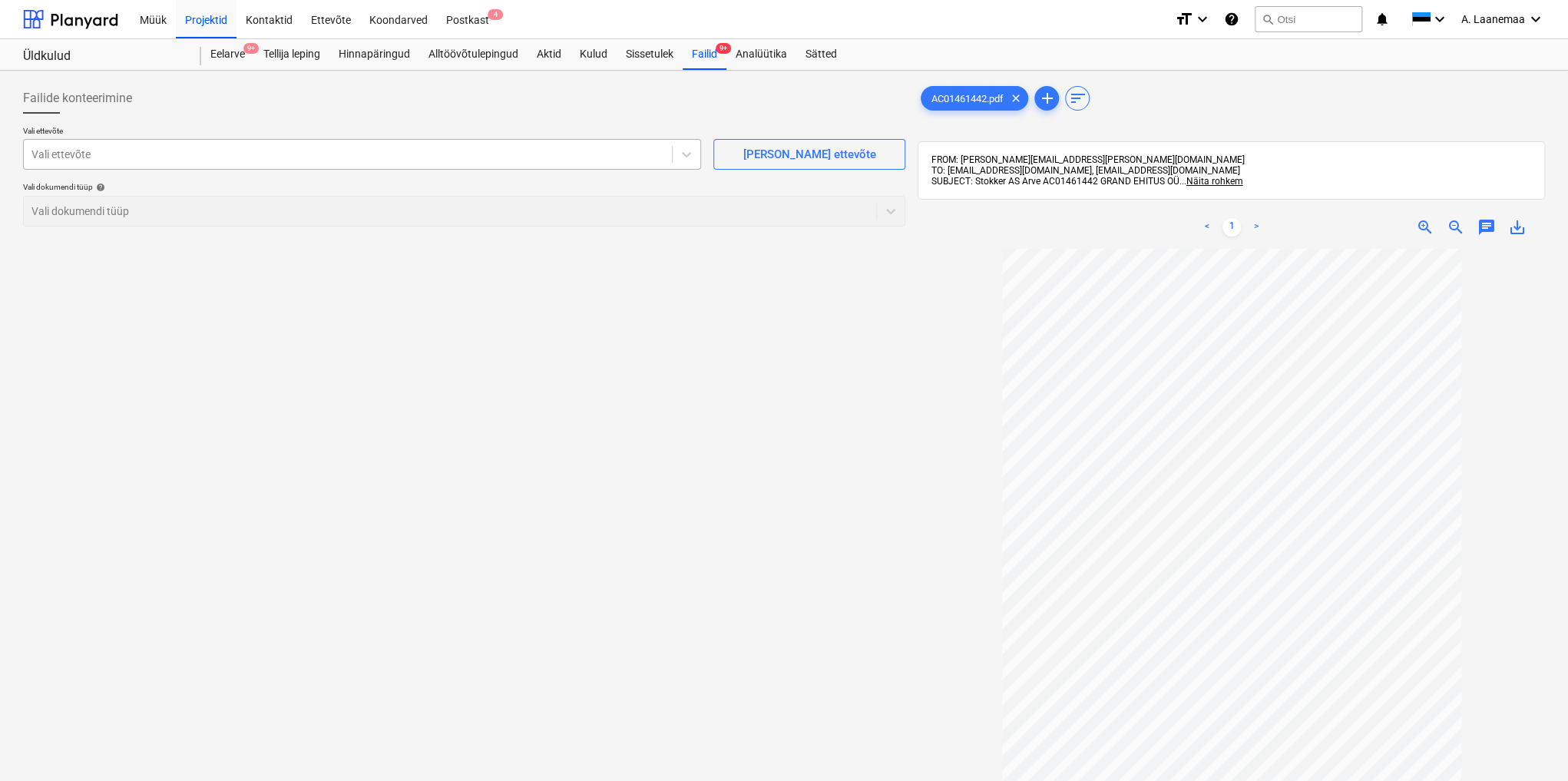
click at [67, 156] on div at bounding box center [348, 154] width 633 height 15
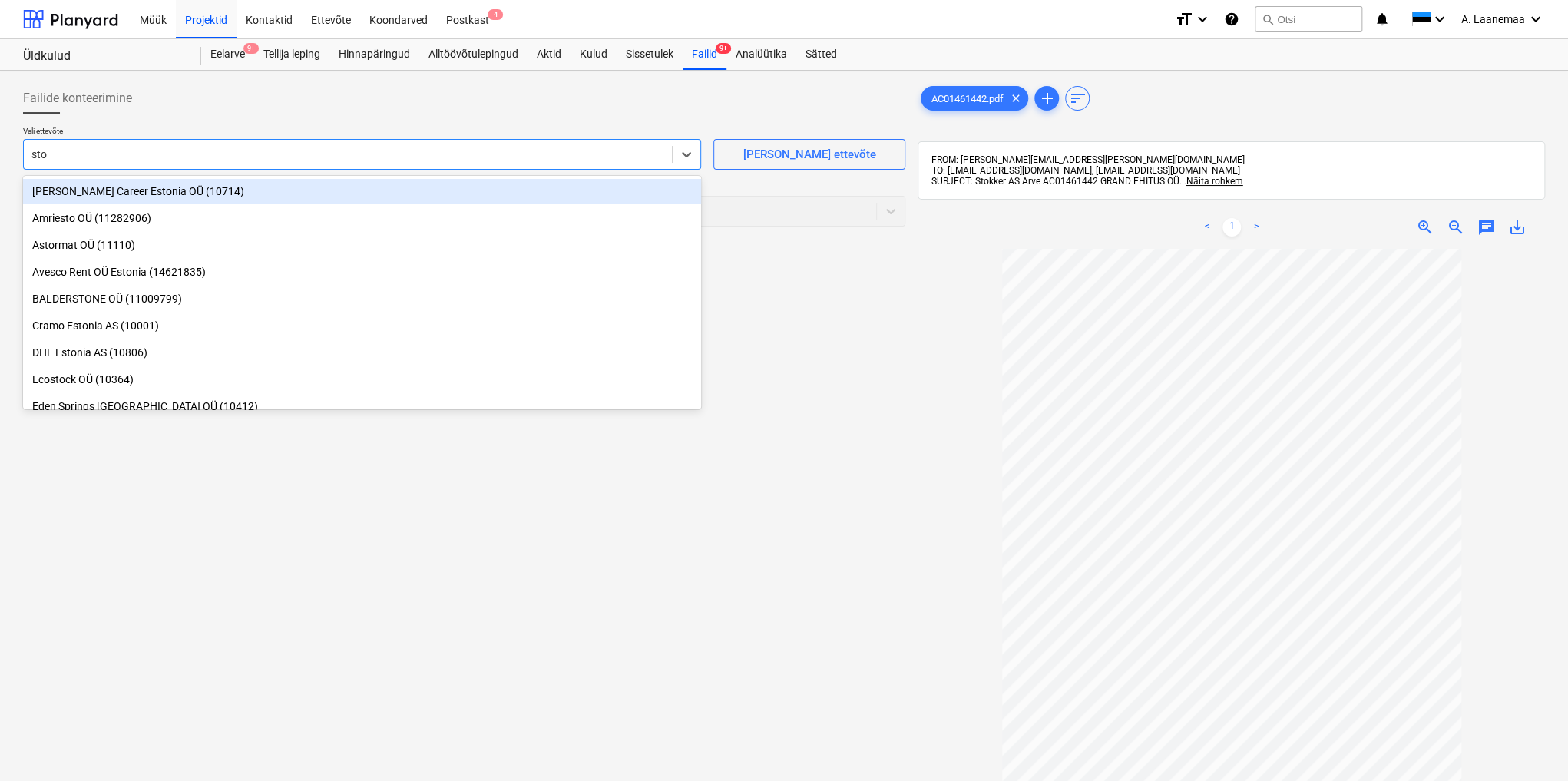
type input "stok"
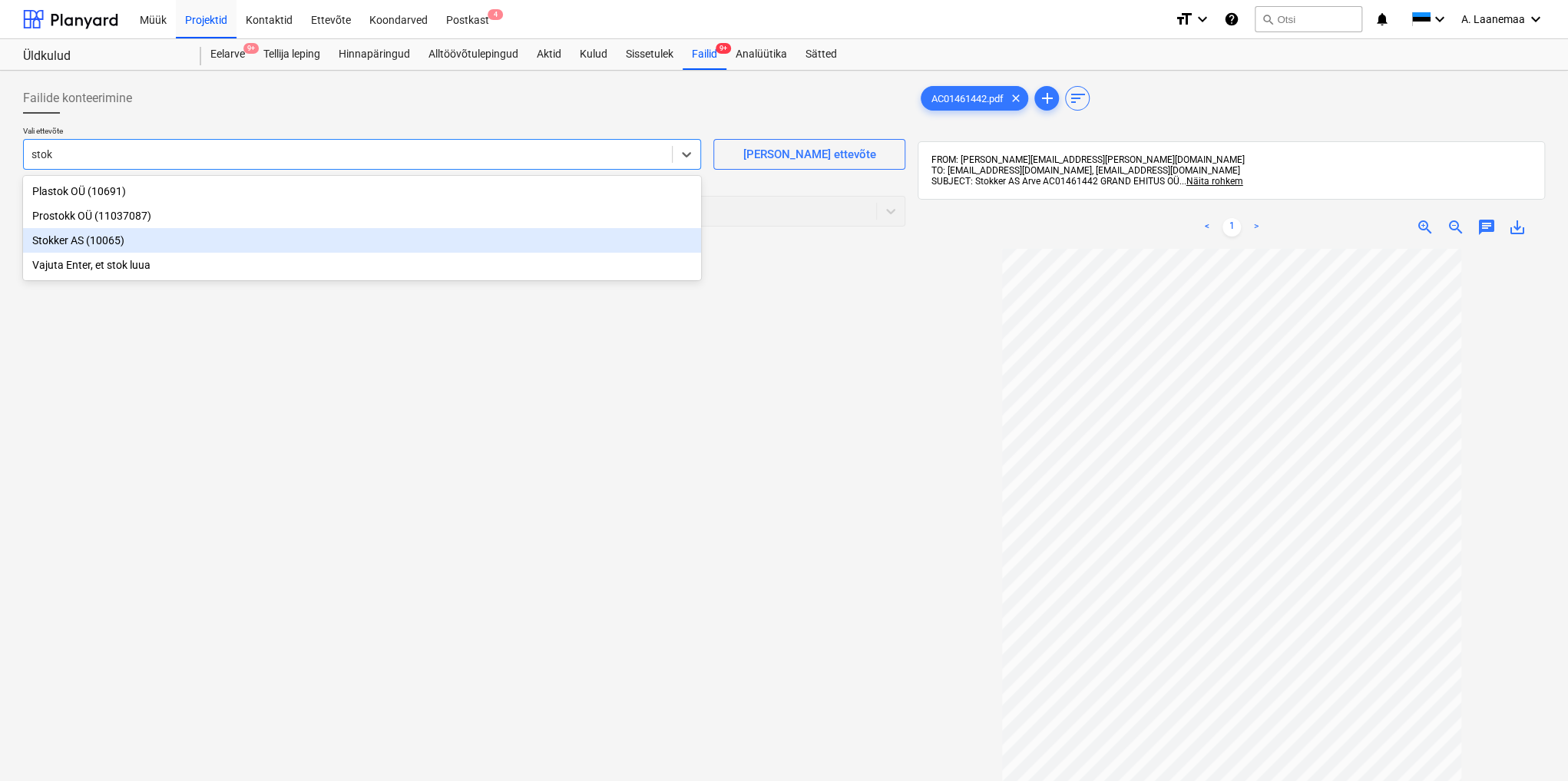
click at [57, 243] on div "Stokker AS (10065)" at bounding box center [361, 240] width 678 height 24
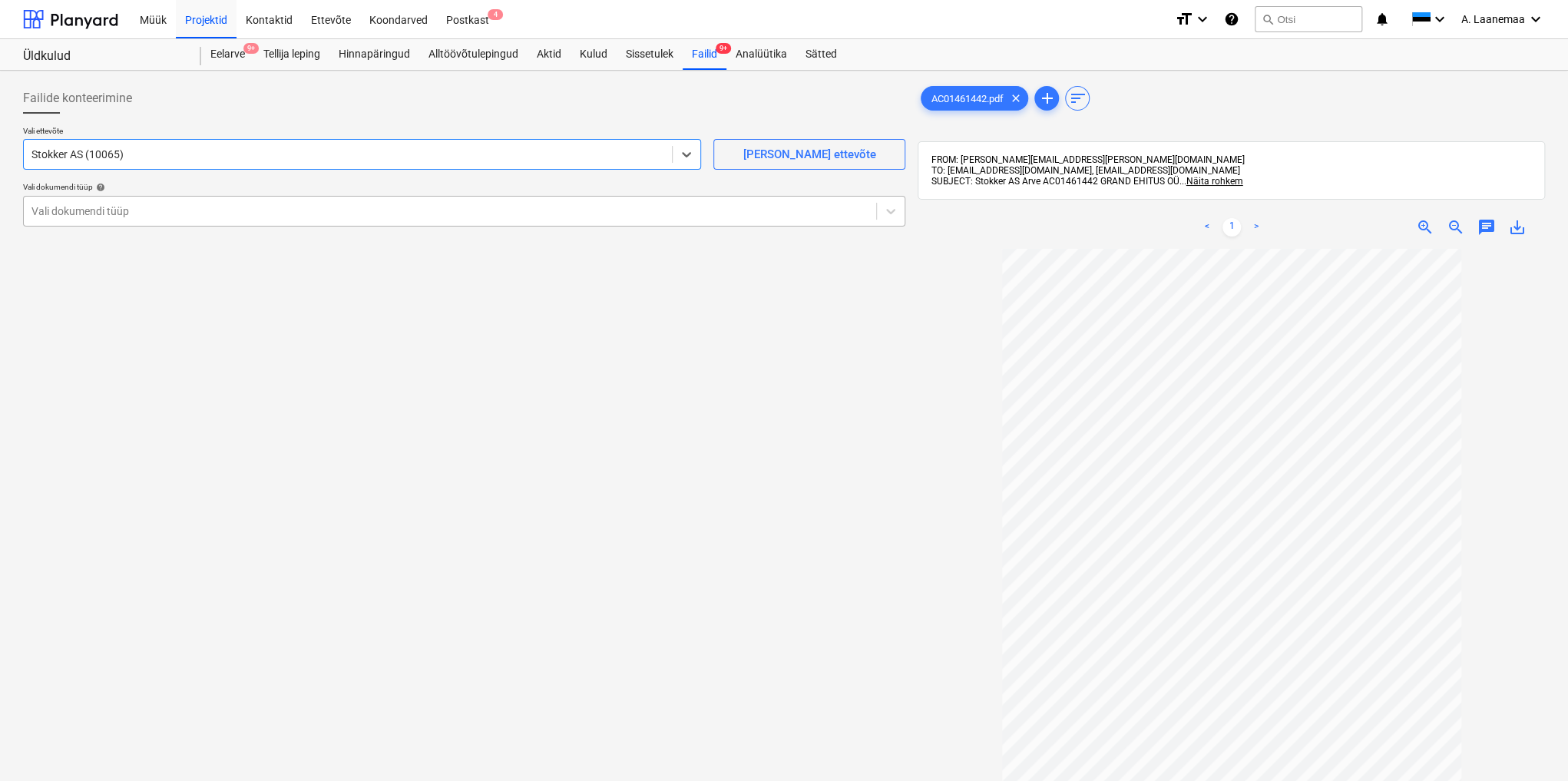
click at [71, 218] on div "Vali dokumendi tüüp" at bounding box center [450, 211] width 852 height 21
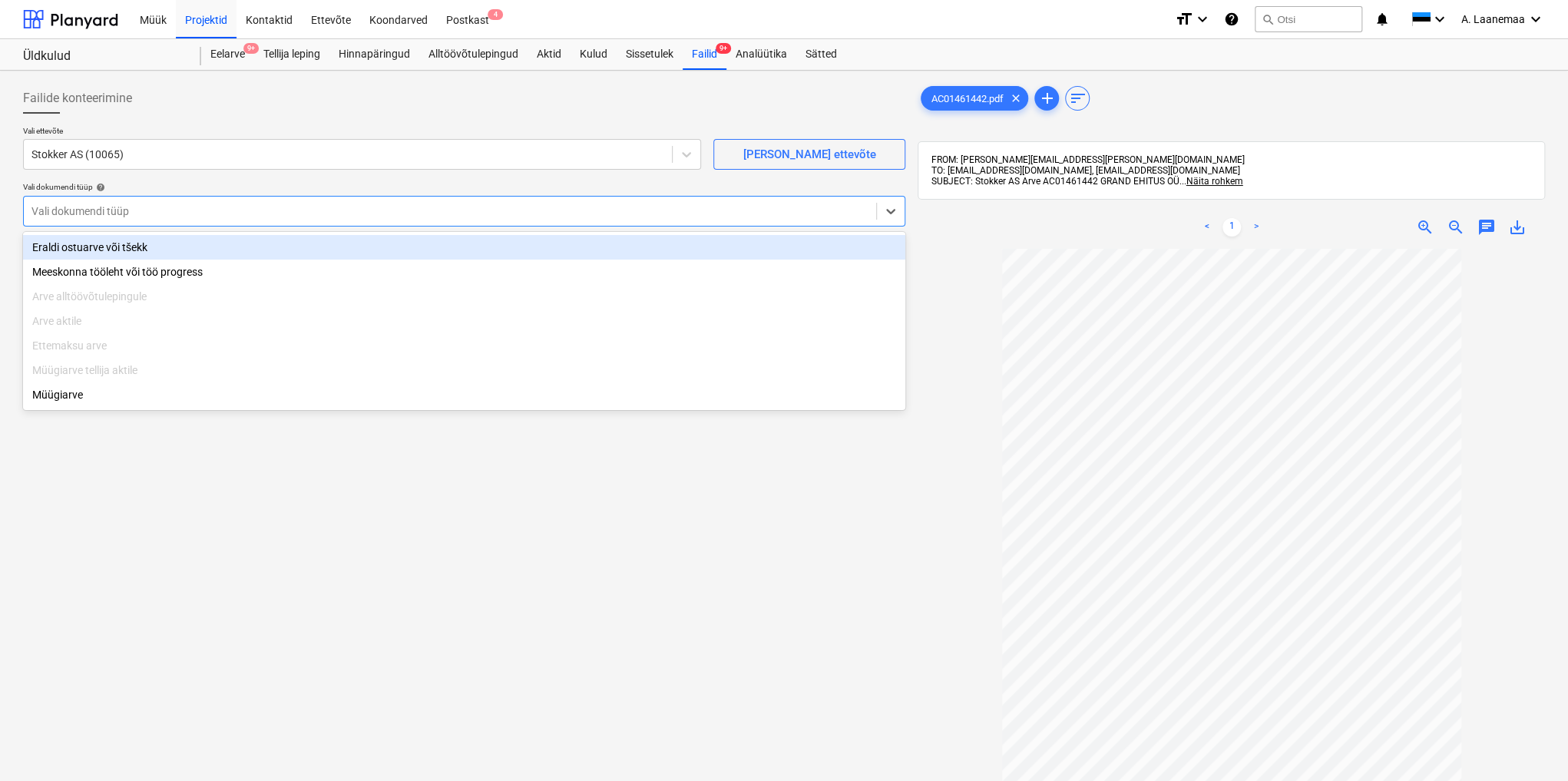
click at [69, 254] on div "Eraldi ostuarve või tšekk" at bounding box center [463, 247] width 882 height 24
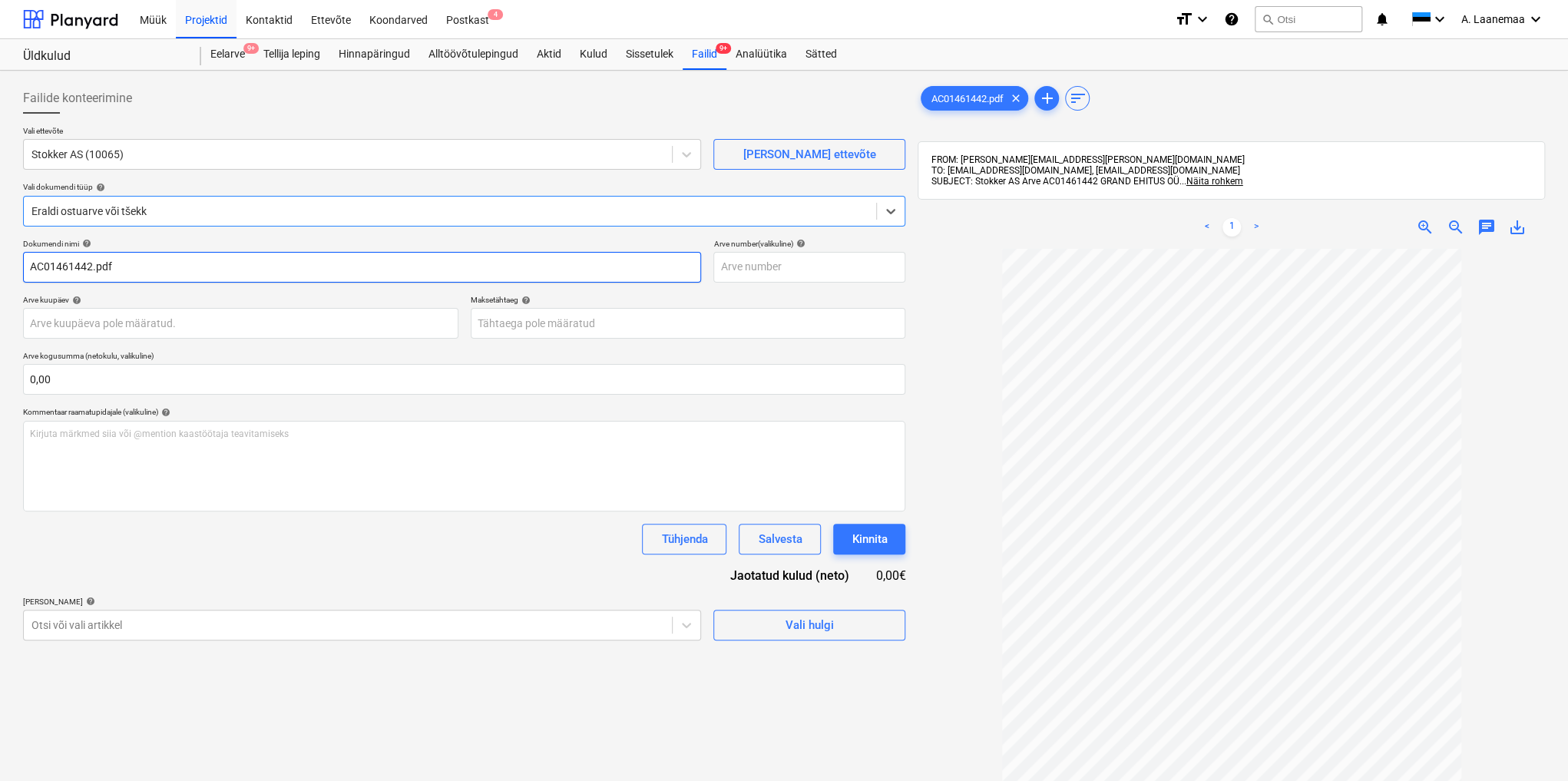
click at [140, 262] on input "AC01461442.pdf" at bounding box center [361, 267] width 678 height 31
type input "AC01461442"
click at [131, 317] on body "Müük Projektid Kontaktid Ettevõte Koondarved Postkast 4 format_size keyboard_ar…" at bounding box center [784, 390] width 1568 height 781
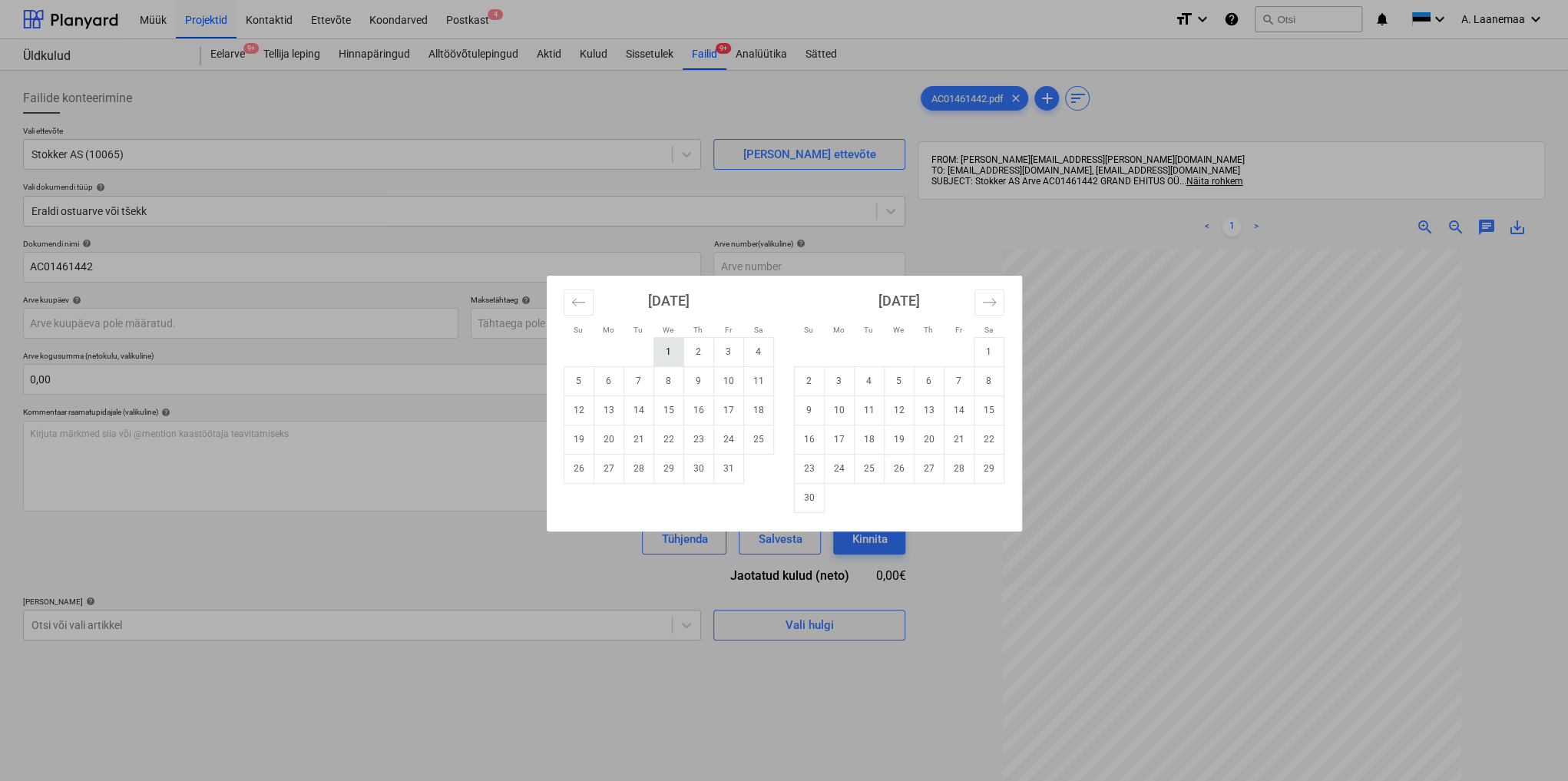
click at [667, 349] on td "1" at bounding box center [668, 352] width 30 height 29
type input "[DATE]"
click at [600, 325] on body "Müük Projektid Kontaktid Ettevõte Koondarved Postkast 4 format_size keyboard_ar…" at bounding box center [784, 390] width 1568 height 781
click at [666, 408] on td "15" at bounding box center [668, 410] width 30 height 29
type input "[DATE]"
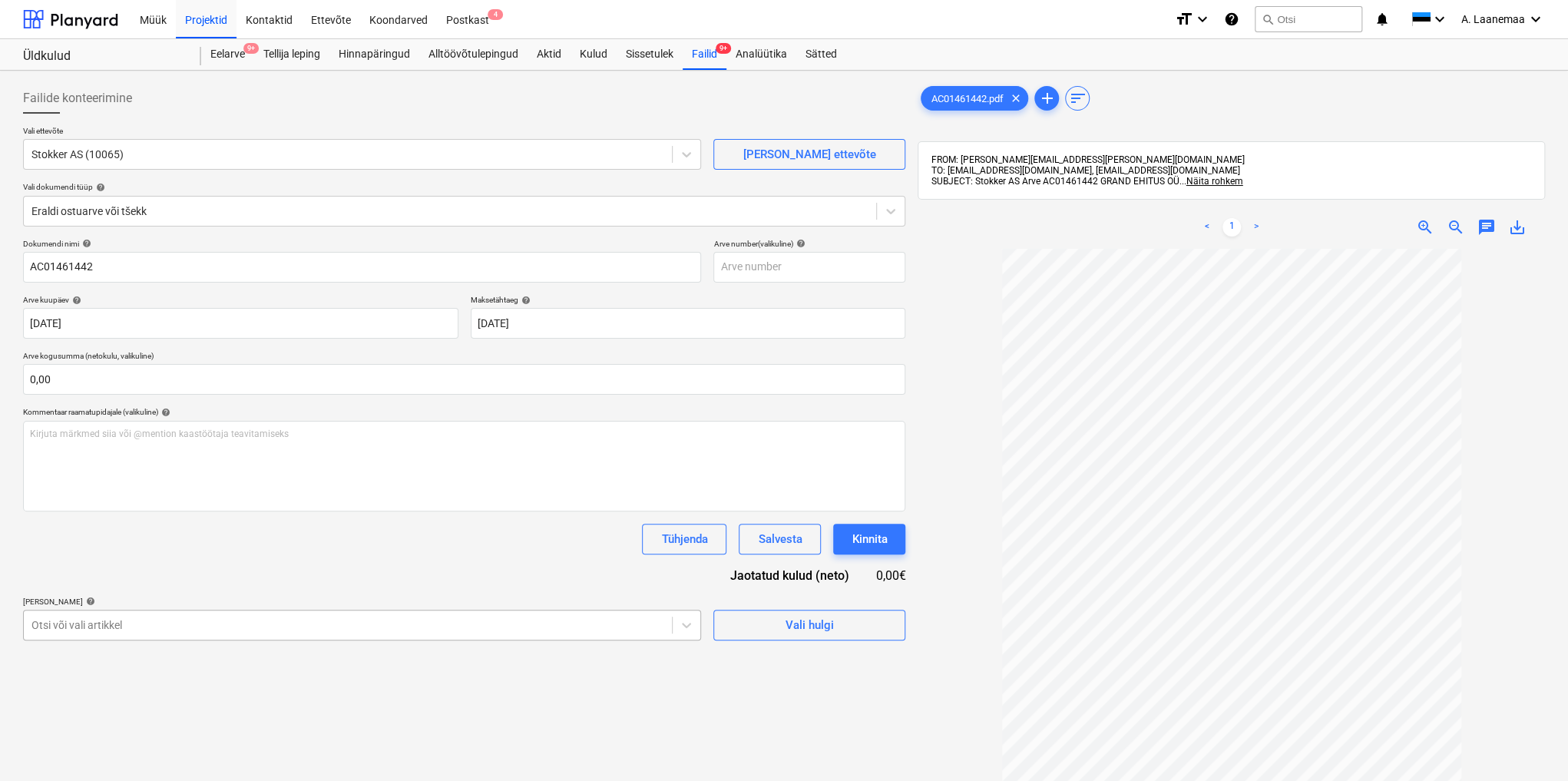
click at [144, 623] on body "Müük Projektid Kontaktid Ettevõte Koondarved Postkast 4 format_size keyboard_ar…" at bounding box center [784, 390] width 1568 height 781
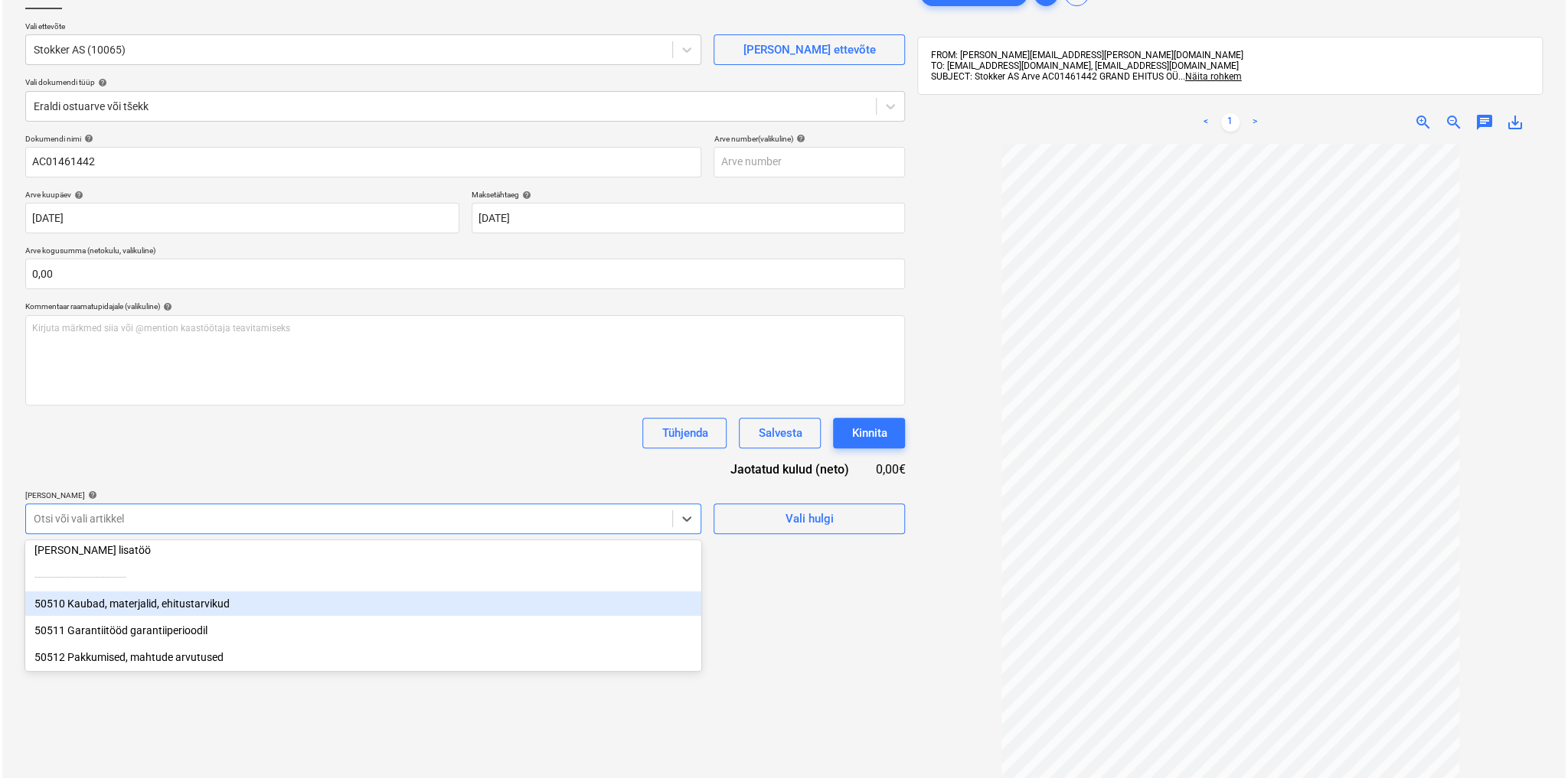
scroll to position [61, 0]
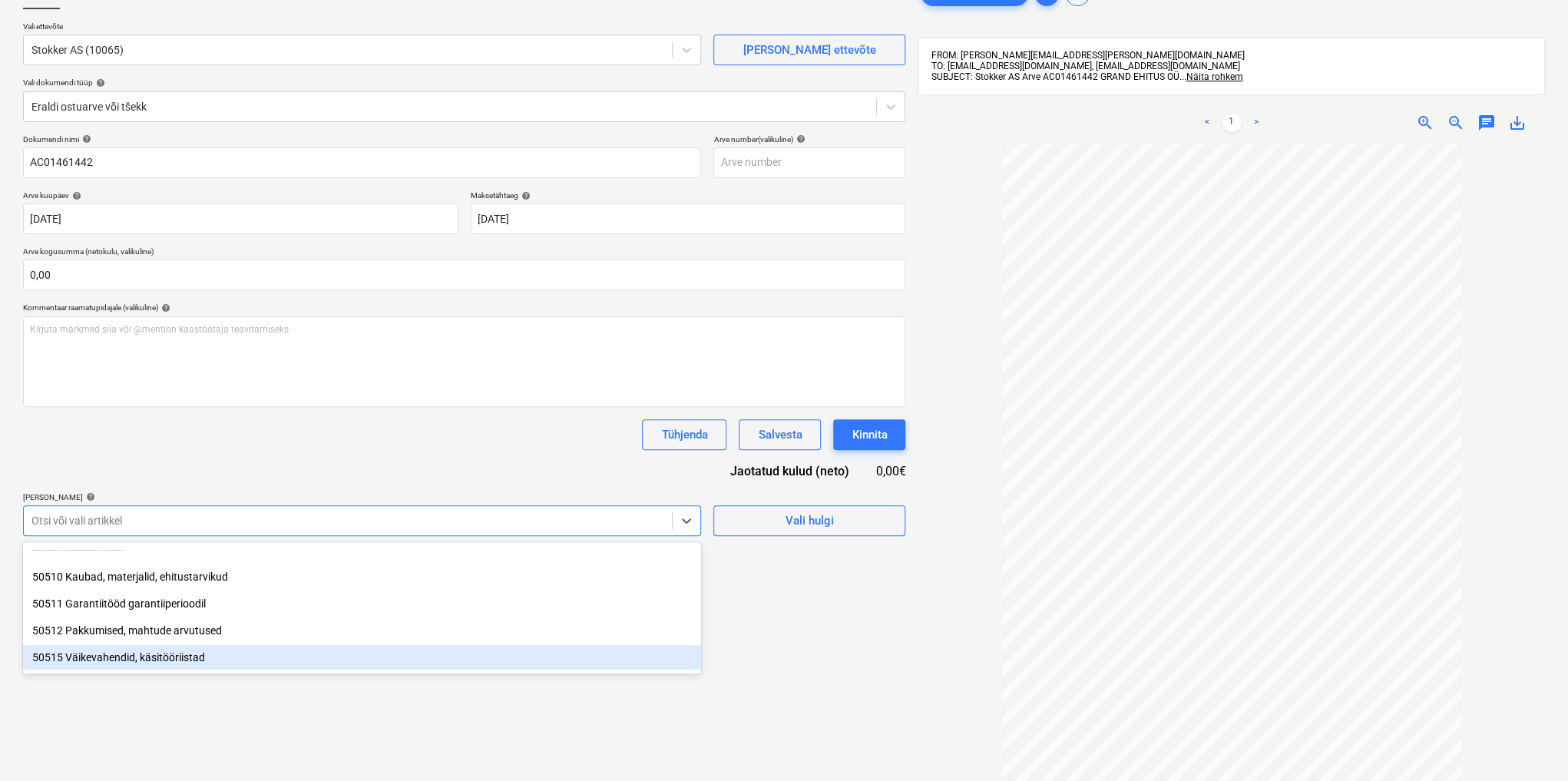
click at [132, 654] on div "50515 Väikevahendid, käsitööriistad" at bounding box center [361, 658] width 678 height 24
click at [757, 705] on div "Failide konteerimine Vali ettevõte Stokker AS (10065) [PERSON_NAME] uus ettevõt…" at bounding box center [464, 431] width 894 height 917
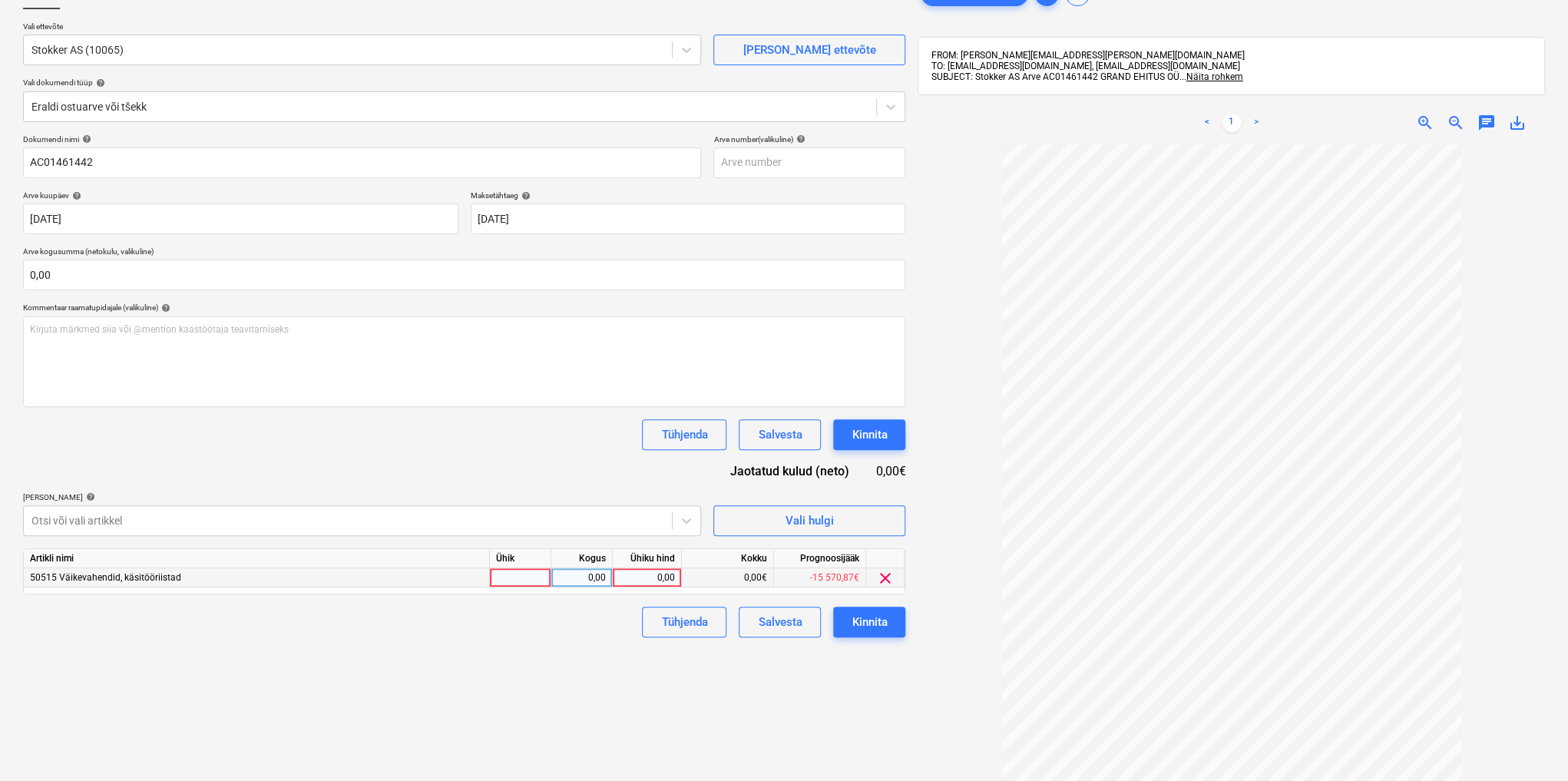
click at [661, 575] on div "0,00" at bounding box center [647, 578] width 56 height 19
type input "74,32"
click at [860, 620] on div "Kinnita" at bounding box center [869, 622] width 36 height 20
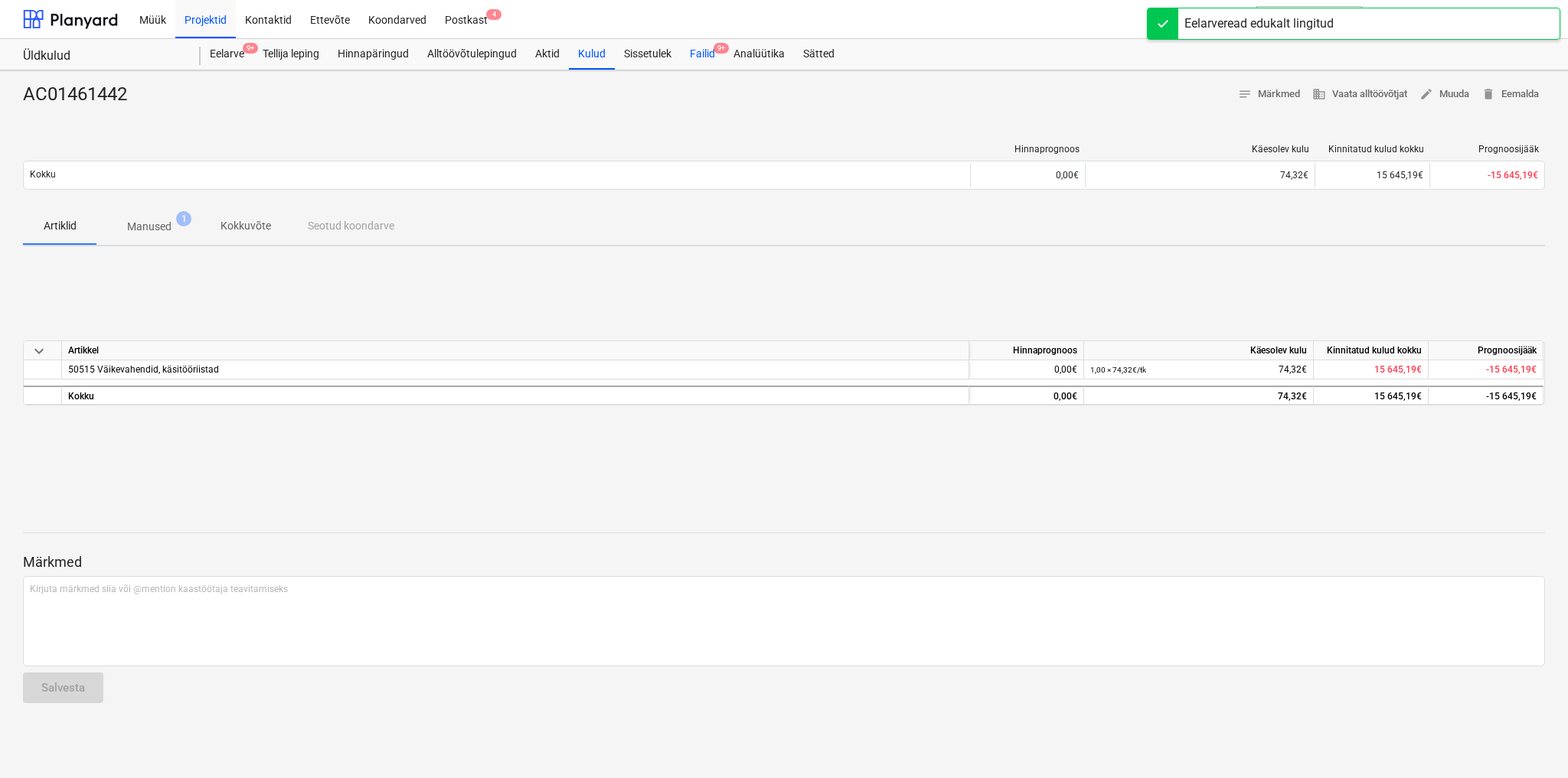
click at [704, 53] on div "Failid 9+" at bounding box center [702, 54] width 44 height 31
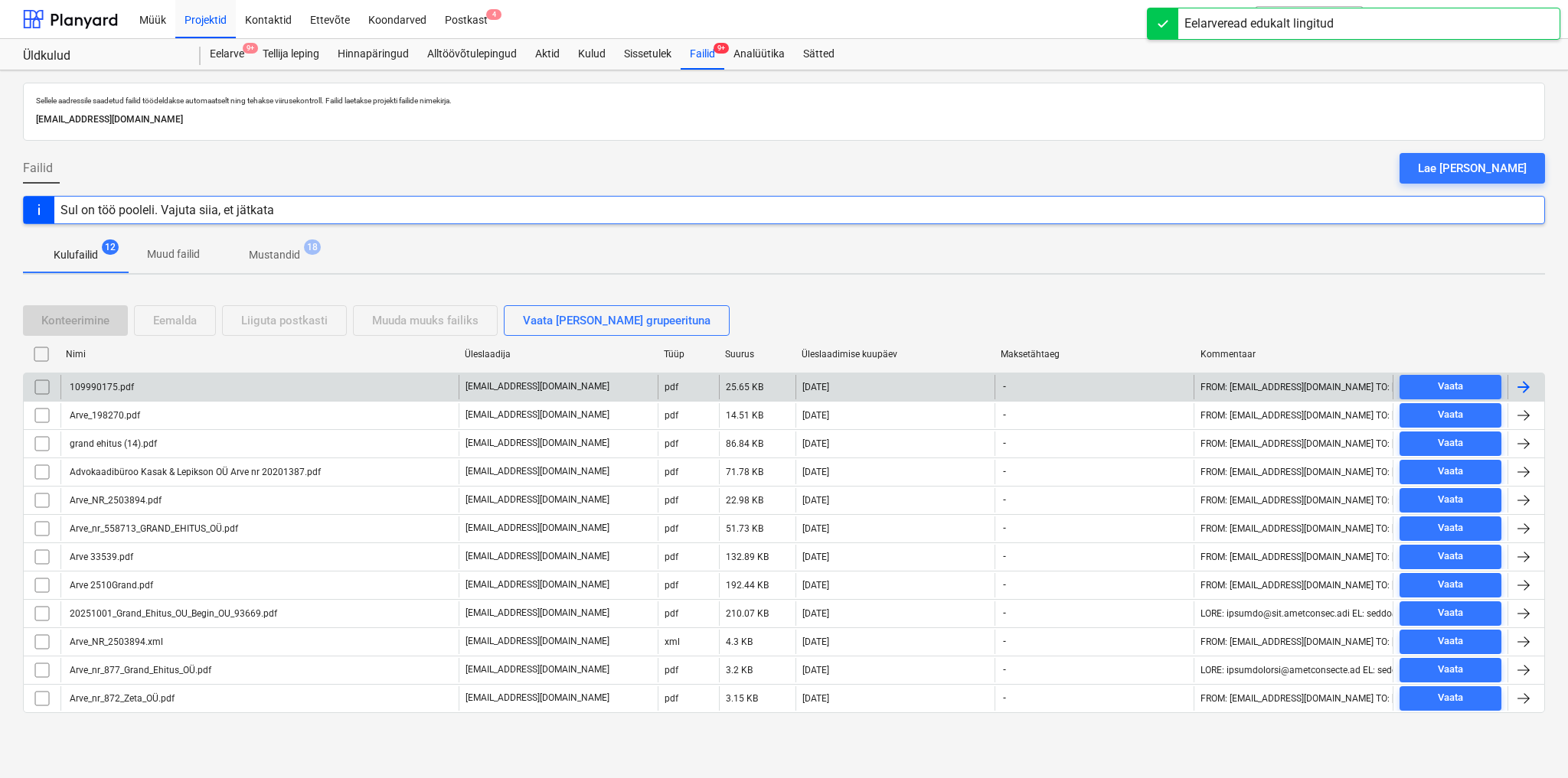
click at [117, 384] on div "109990175.pdf" at bounding box center [100, 387] width 66 height 11
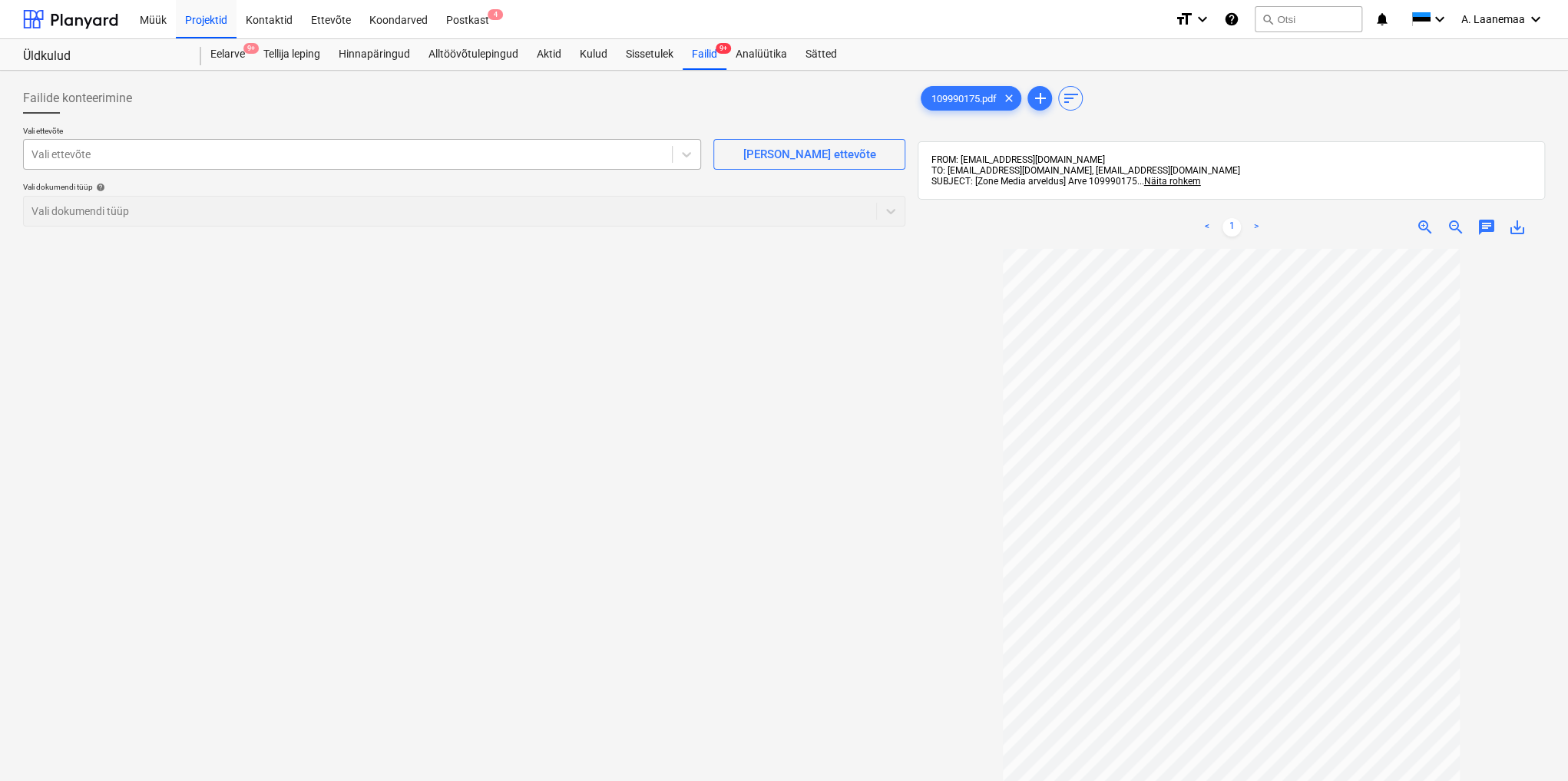
click at [110, 155] on div at bounding box center [348, 154] width 633 height 15
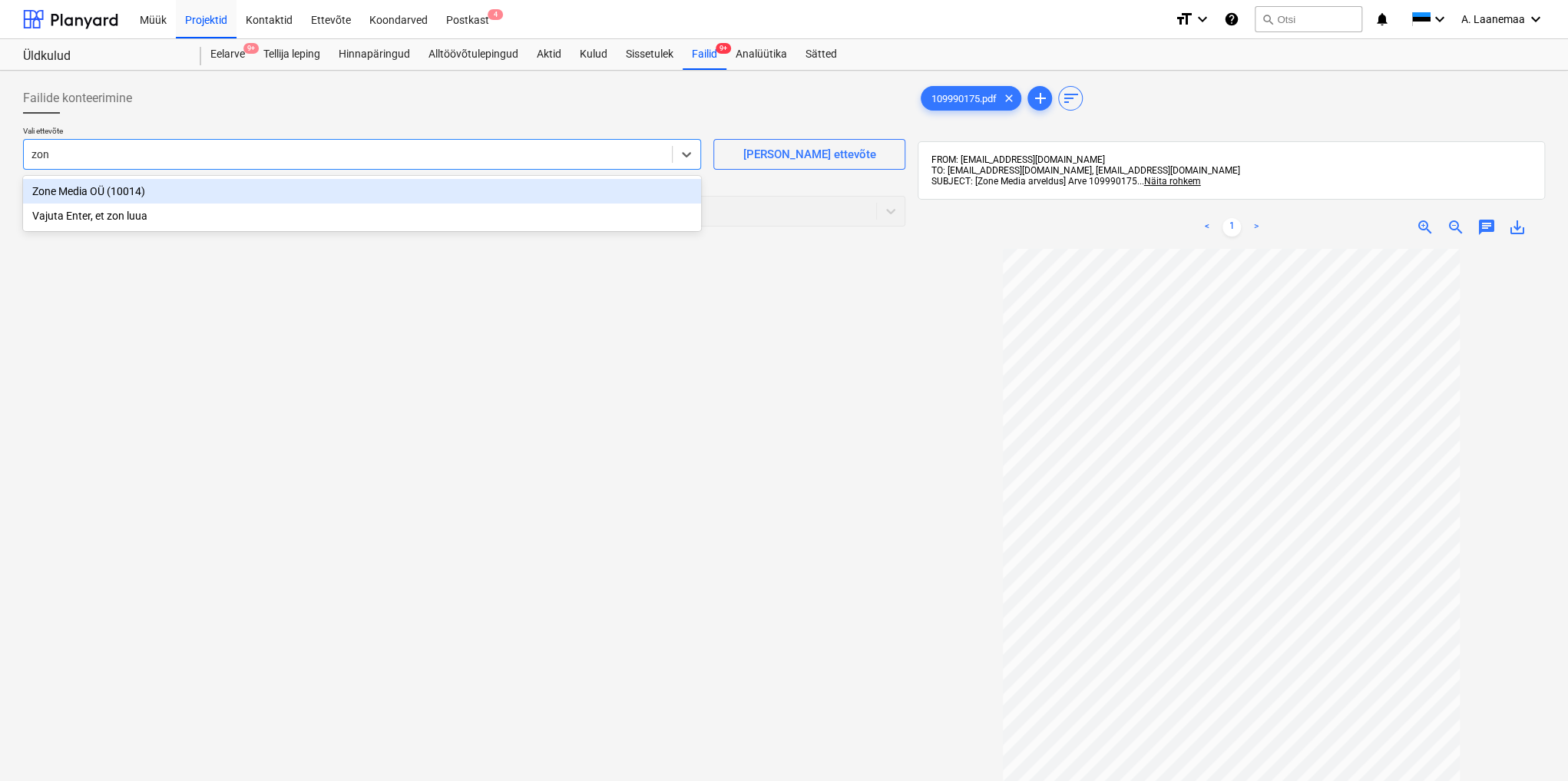
type input "zone"
click at [85, 186] on div "Zone Media OÜ (10014)" at bounding box center [361, 191] width 678 height 24
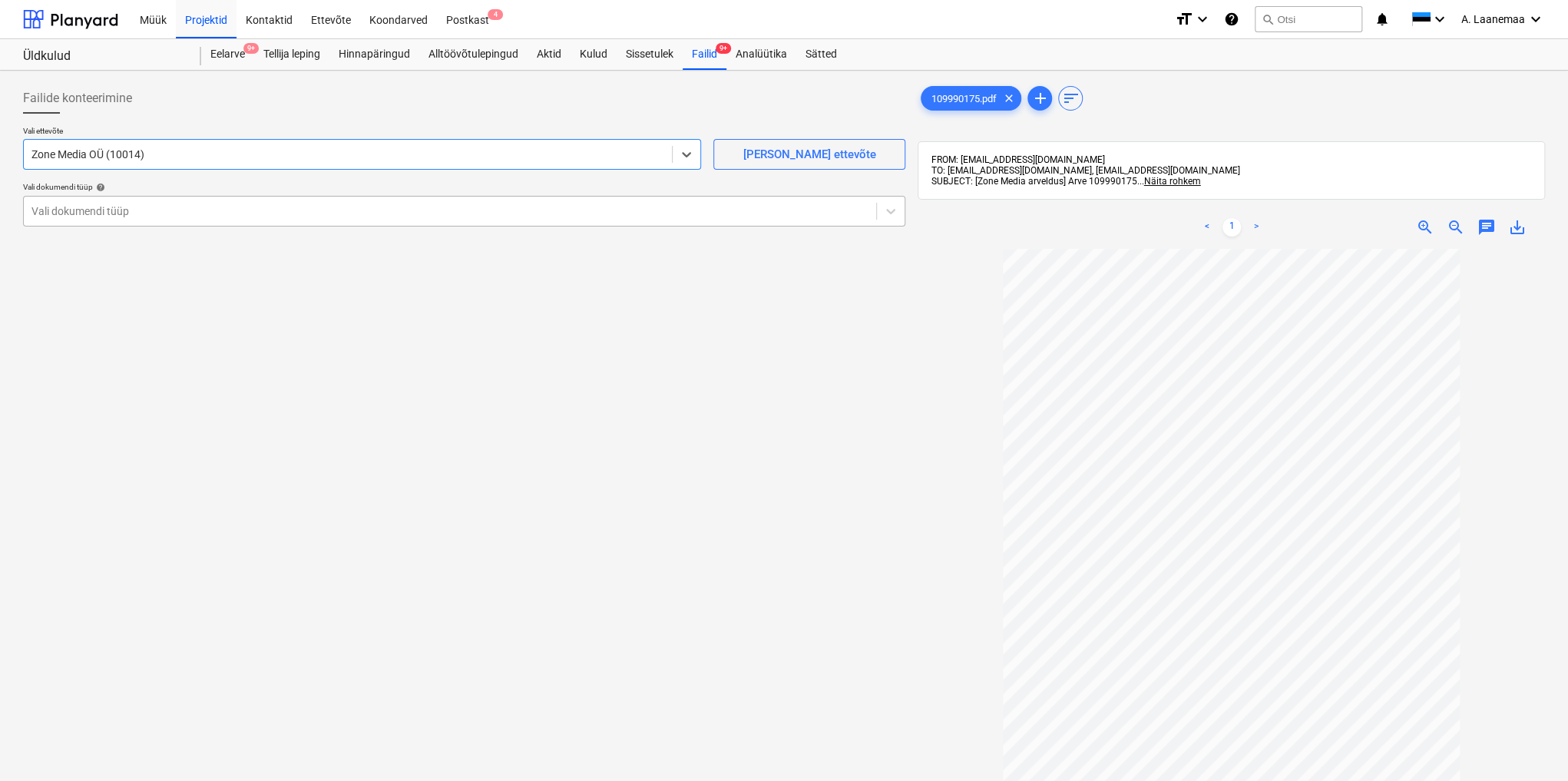
click at [92, 216] on div at bounding box center [450, 211] width 837 height 15
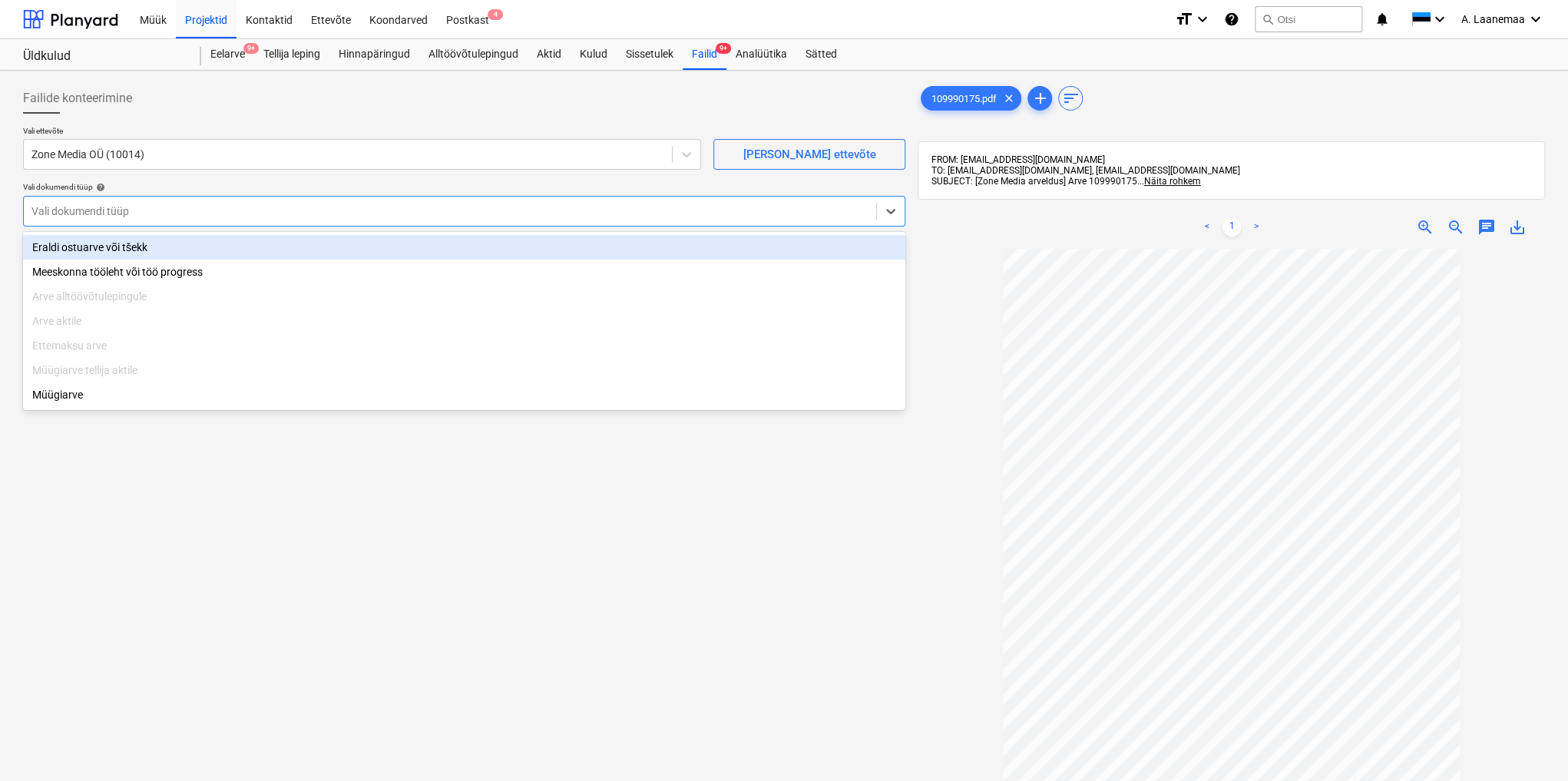
click at [92, 247] on div "Eraldi ostuarve või tšekk" at bounding box center [463, 247] width 882 height 24
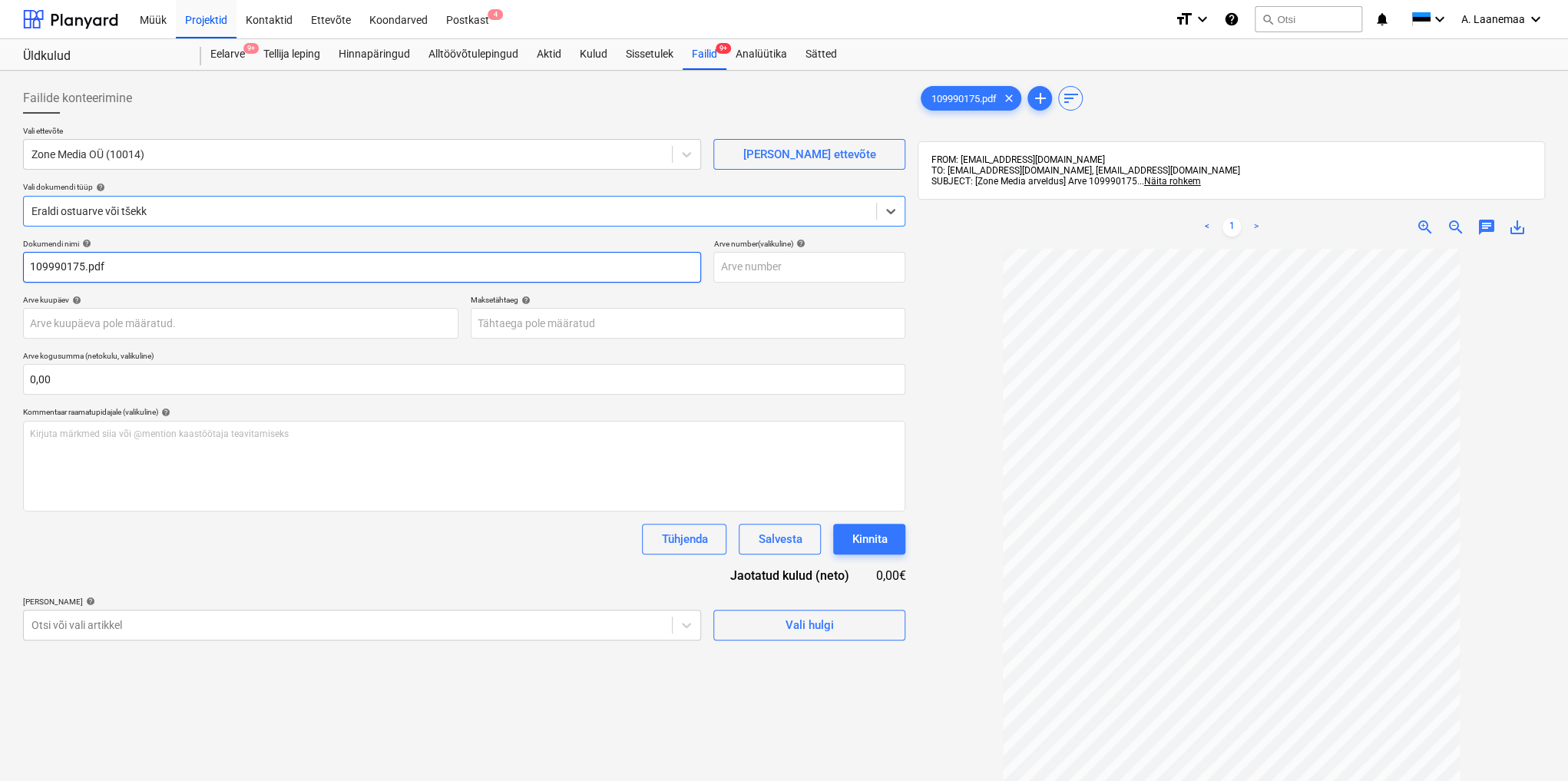
click at [127, 263] on input "109990175.pdf" at bounding box center [361, 267] width 678 height 31
type input "109990175"
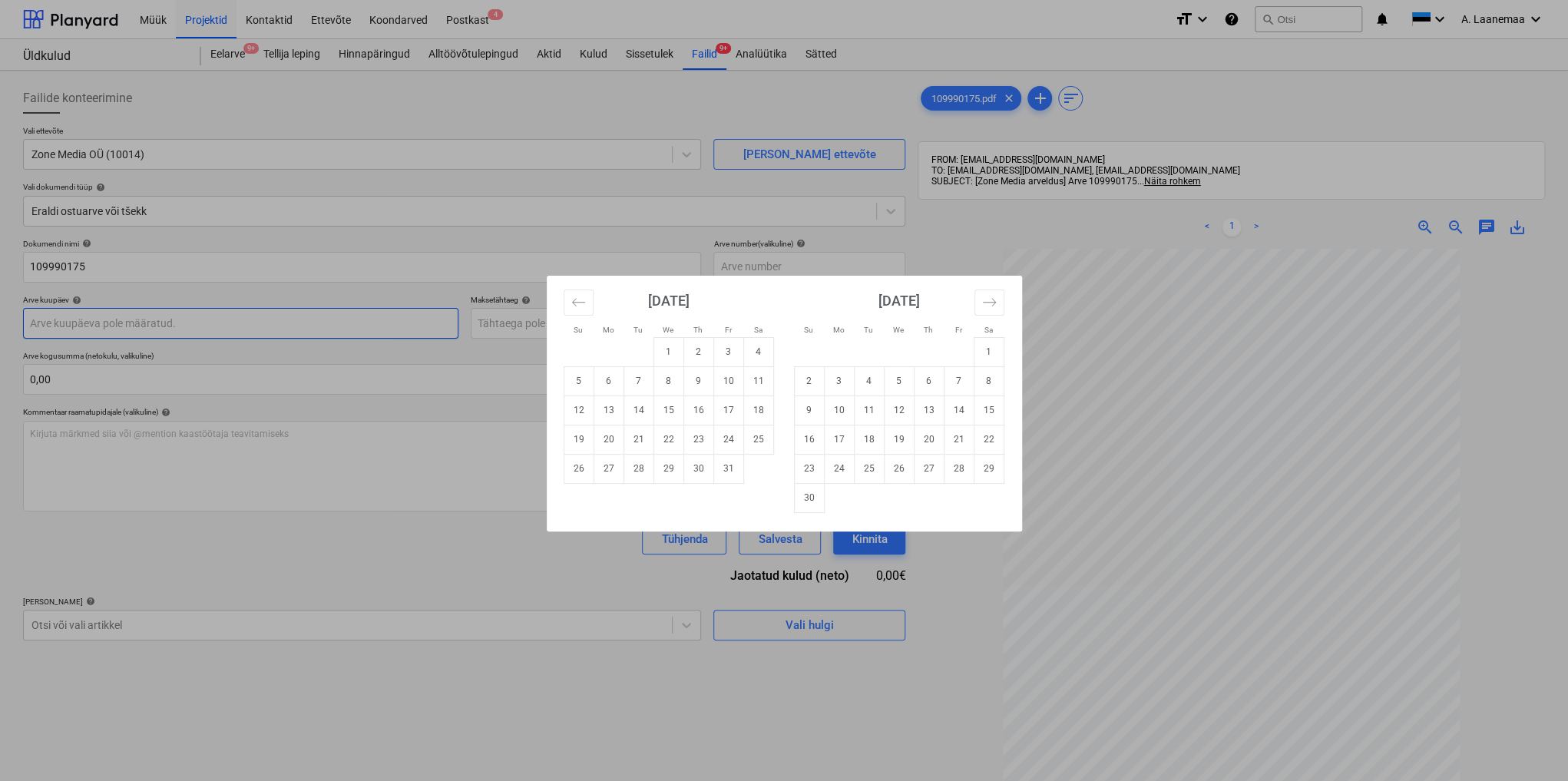
click at [134, 319] on body "Müük Projektid Kontaktid Ettevõte Koondarved Postkast 4 format_size keyboard_ar…" at bounding box center [784, 390] width 1568 height 781
click at [672, 353] on td "1" at bounding box center [668, 352] width 30 height 29
type input "[DATE]"
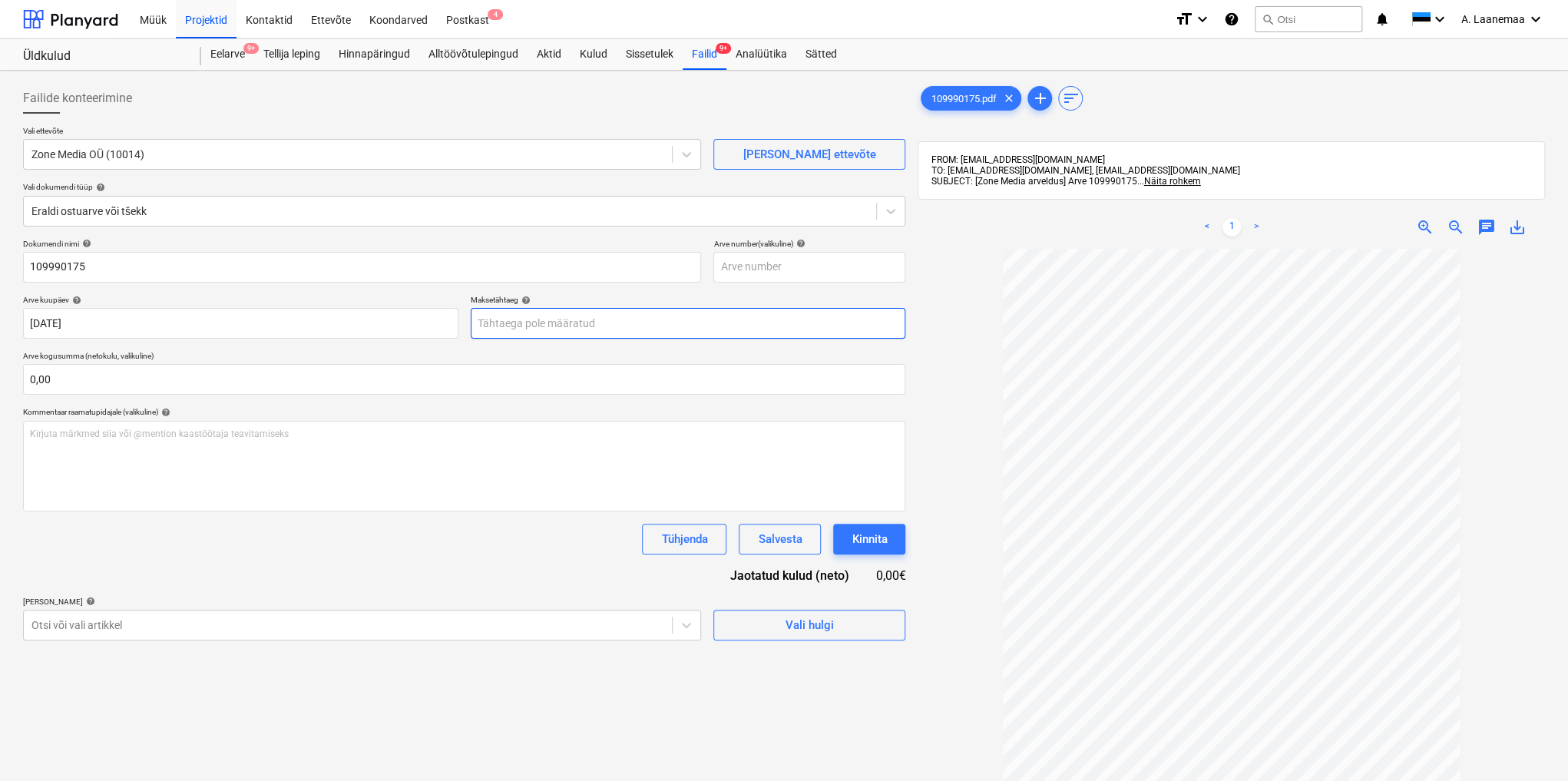
click at [675, 326] on body "Müük Projektid Kontaktid Ettevõte Koondarved Postkast 4 format_size keyboard_ar…" at bounding box center [784, 390] width 1568 height 781
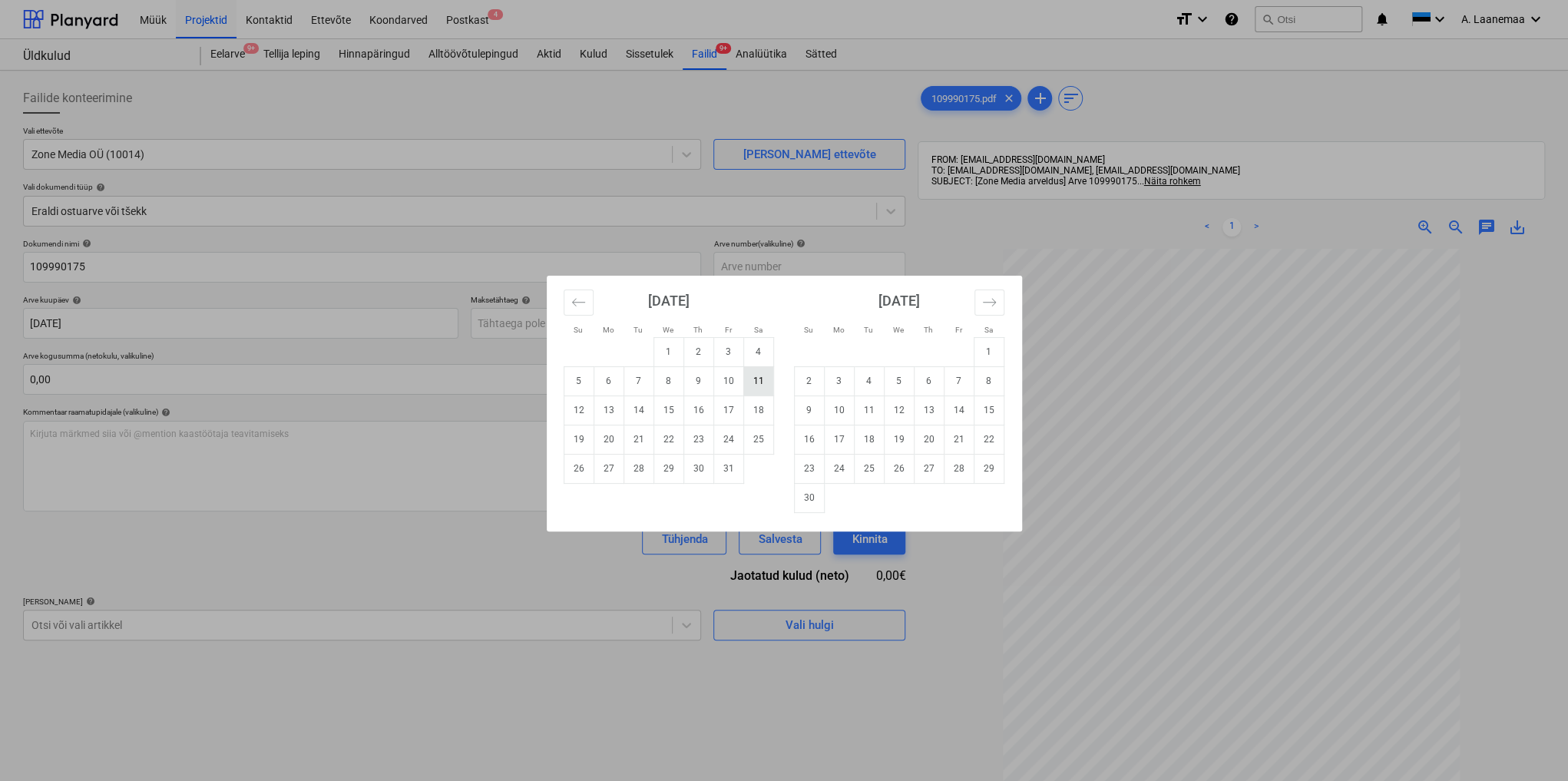
click at [752, 381] on td "11" at bounding box center [758, 381] width 30 height 29
type input "[DATE]"
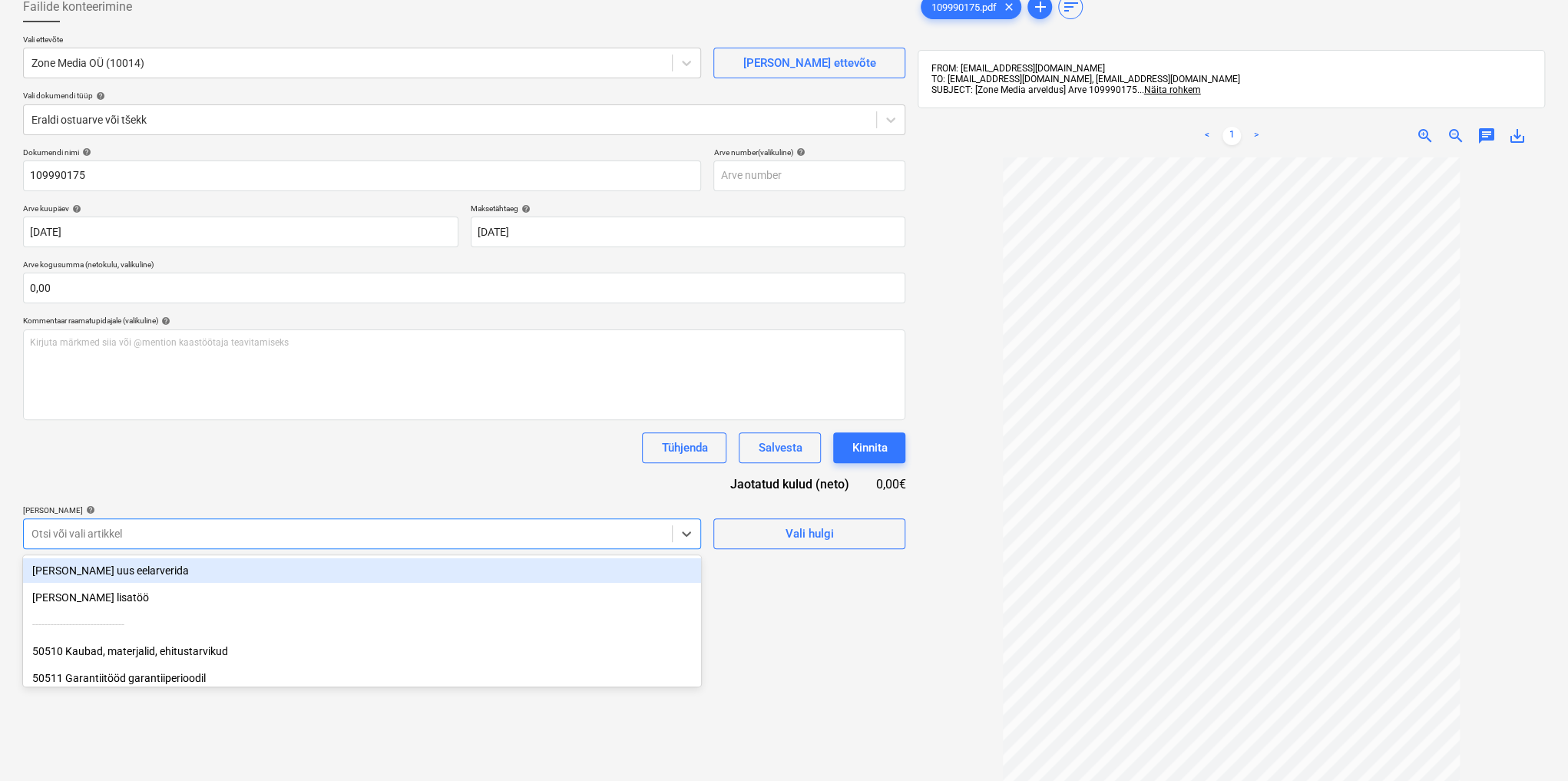
click at [248, 621] on body "Müük Projektid Kontaktid Ettevõte Koondarved Postkast 4 format_size keyboard_ar…" at bounding box center [784, 299] width 1568 height 781
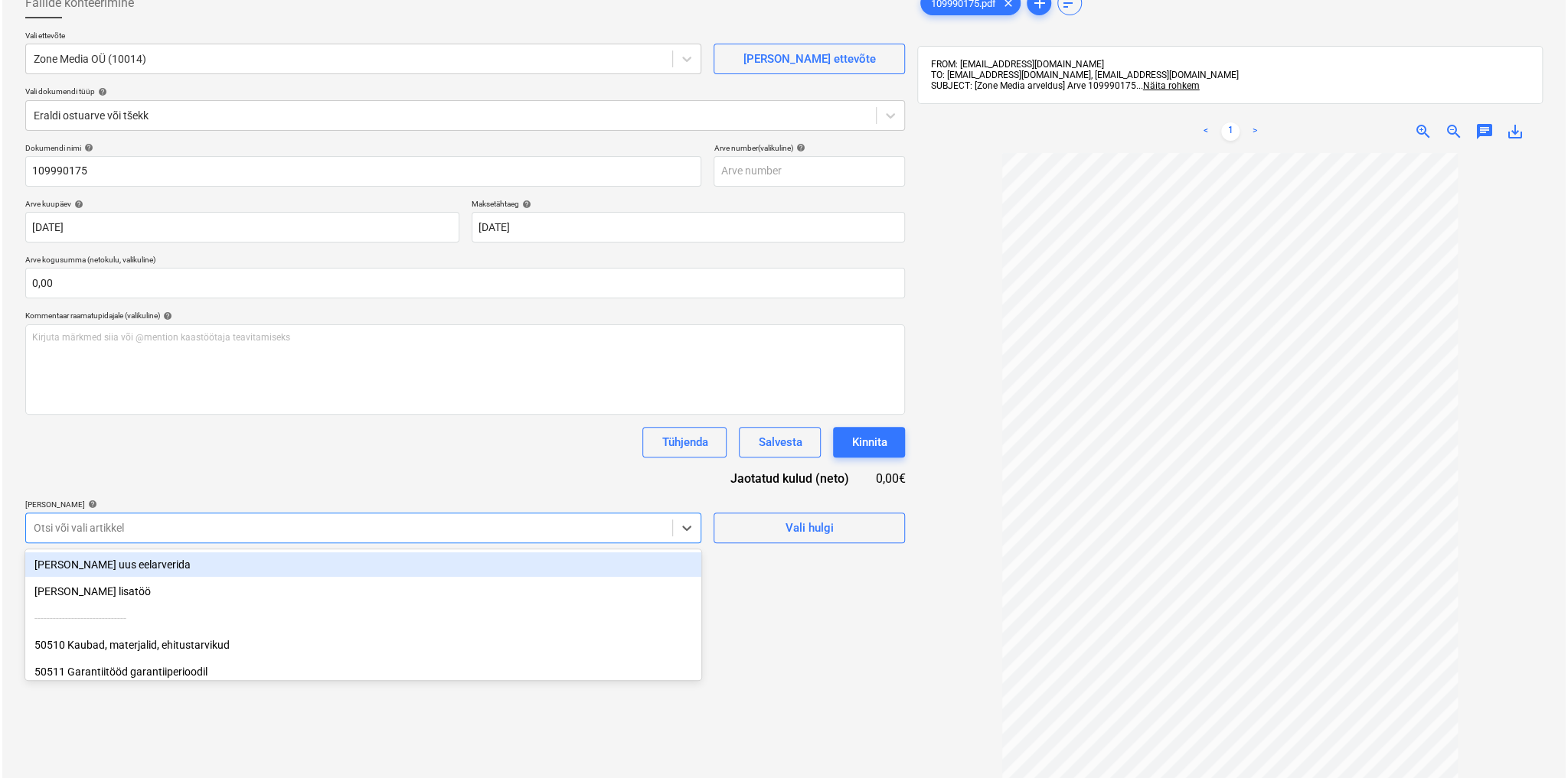
scroll to position [104, 0]
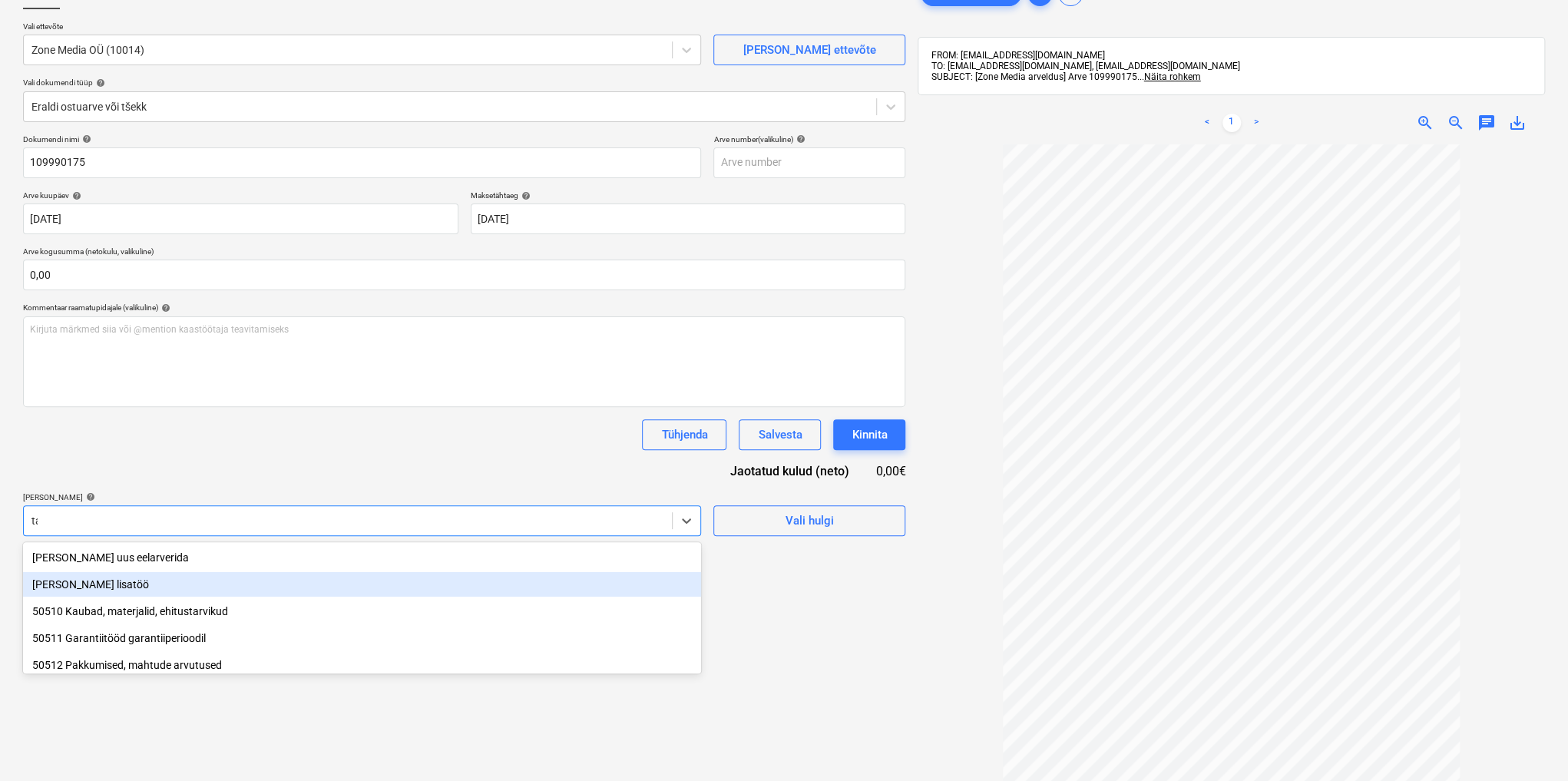
type input "tar"
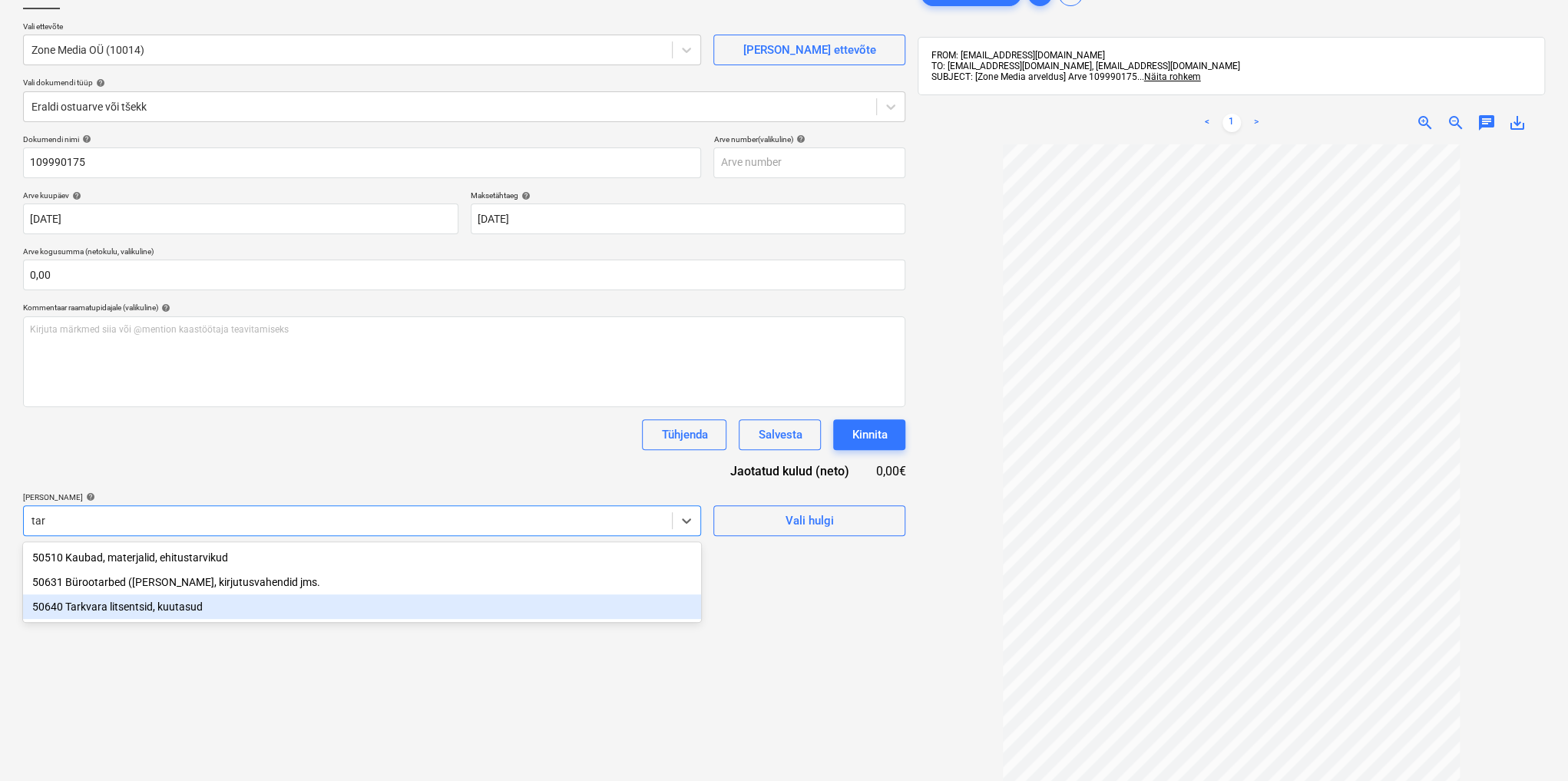
click at [174, 611] on div "50640 Tarkvara litsentsid, kuutasud" at bounding box center [361, 606] width 678 height 24
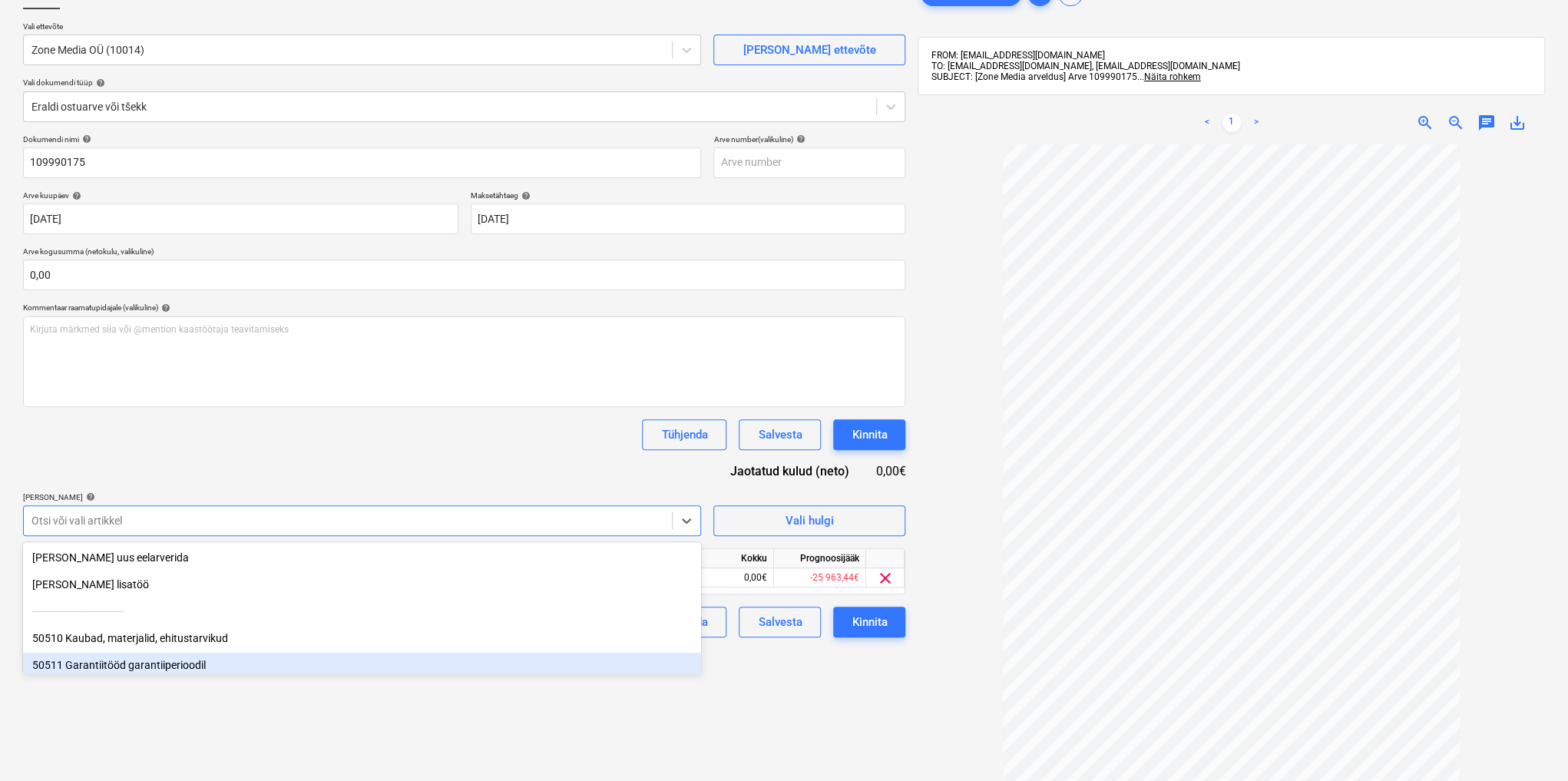
click at [759, 712] on div "Failide konteerimine Vali ettevõte Zone Media OÜ (10014) [PERSON_NAME] ettevõte…" at bounding box center [464, 431] width 894 height 917
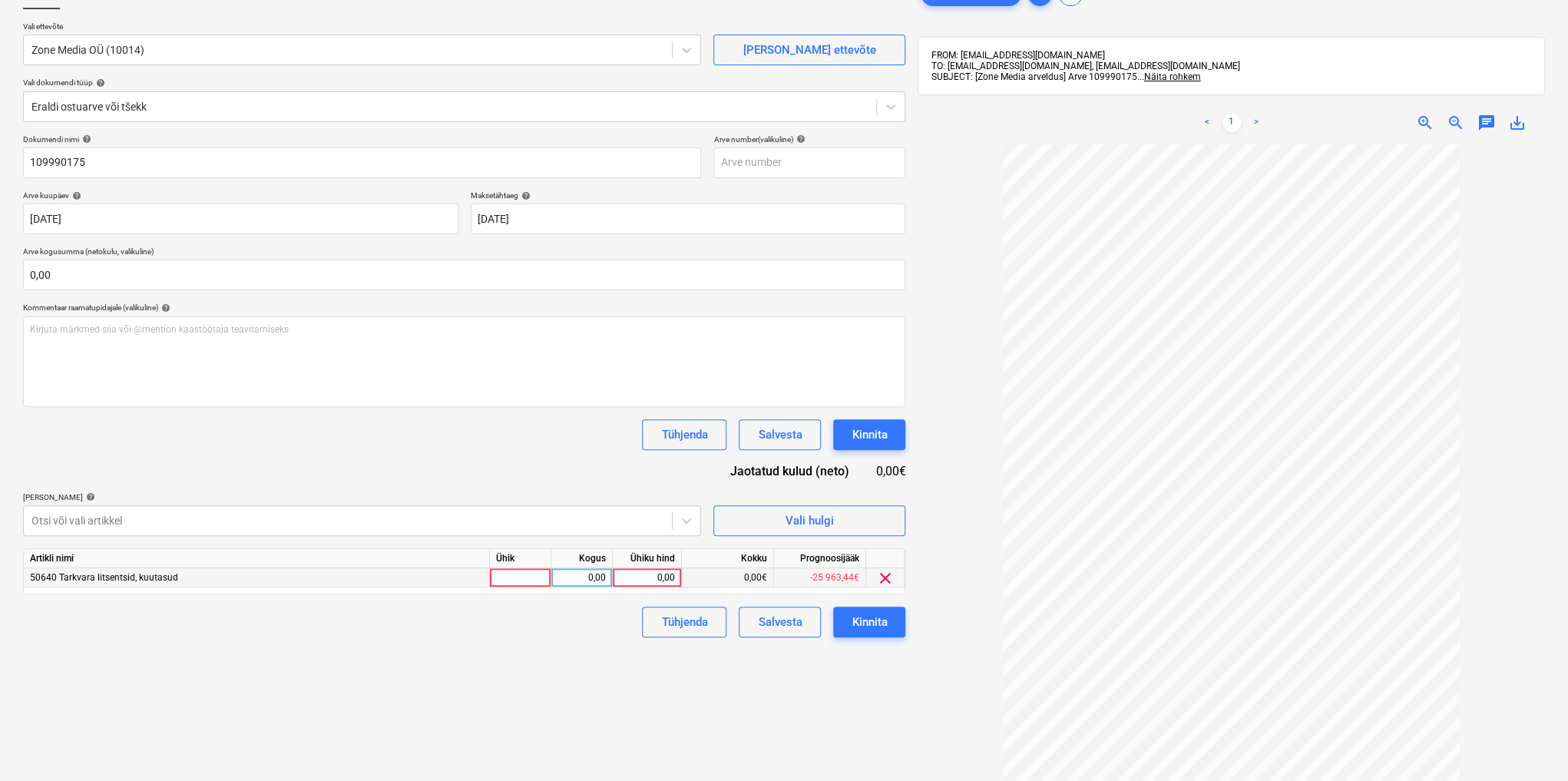
click at [661, 576] on div "0,00" at bounding box center [647, 578] width 56 height 19
type input "100,08"
click at [879, 624] on div "Kinnita" at bounding box center [869, 622] width 36 height 20
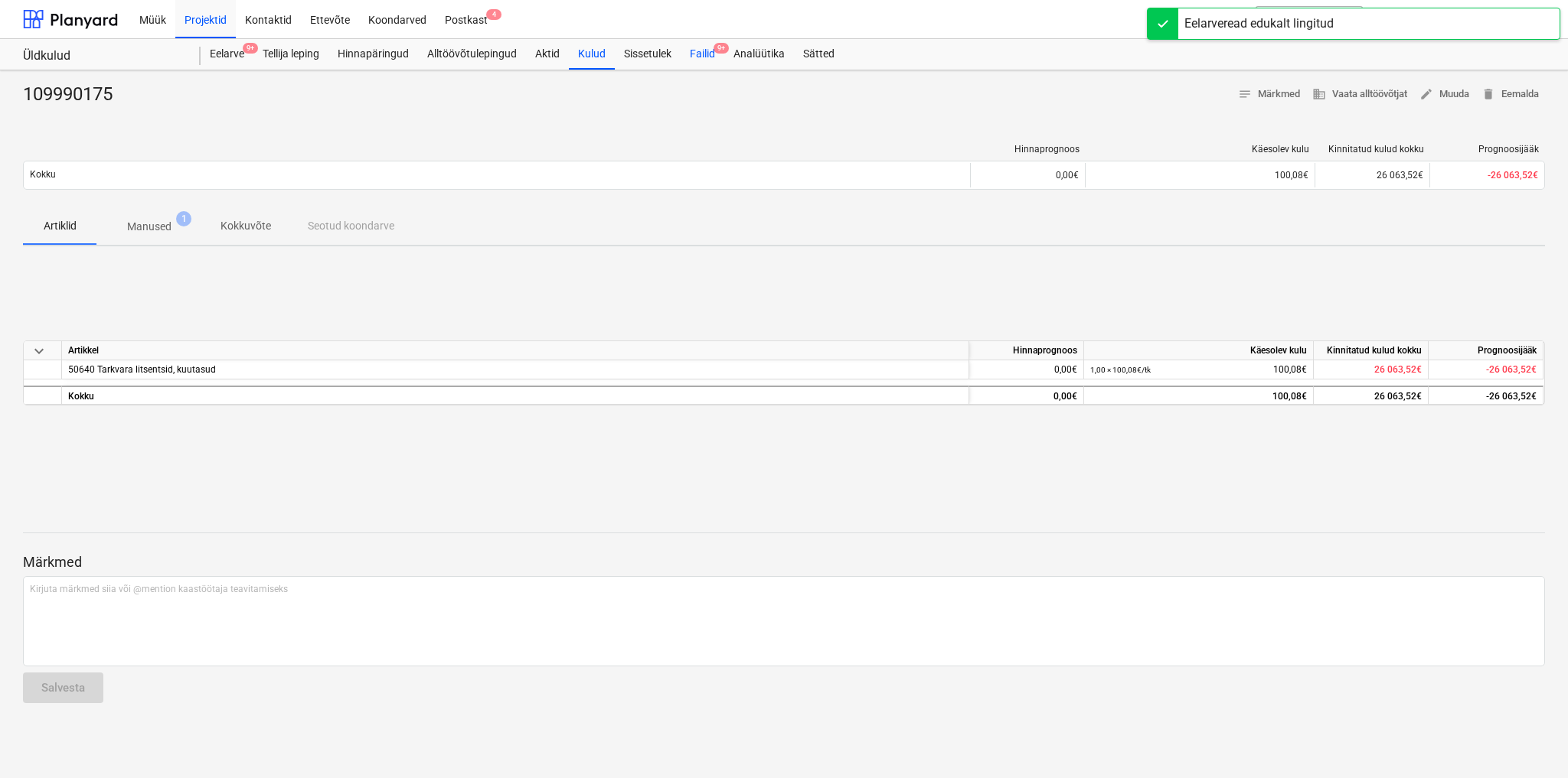
click at [704, 53] on div "Failid 9+" at bounding box center [702, 54] width 44 height 31
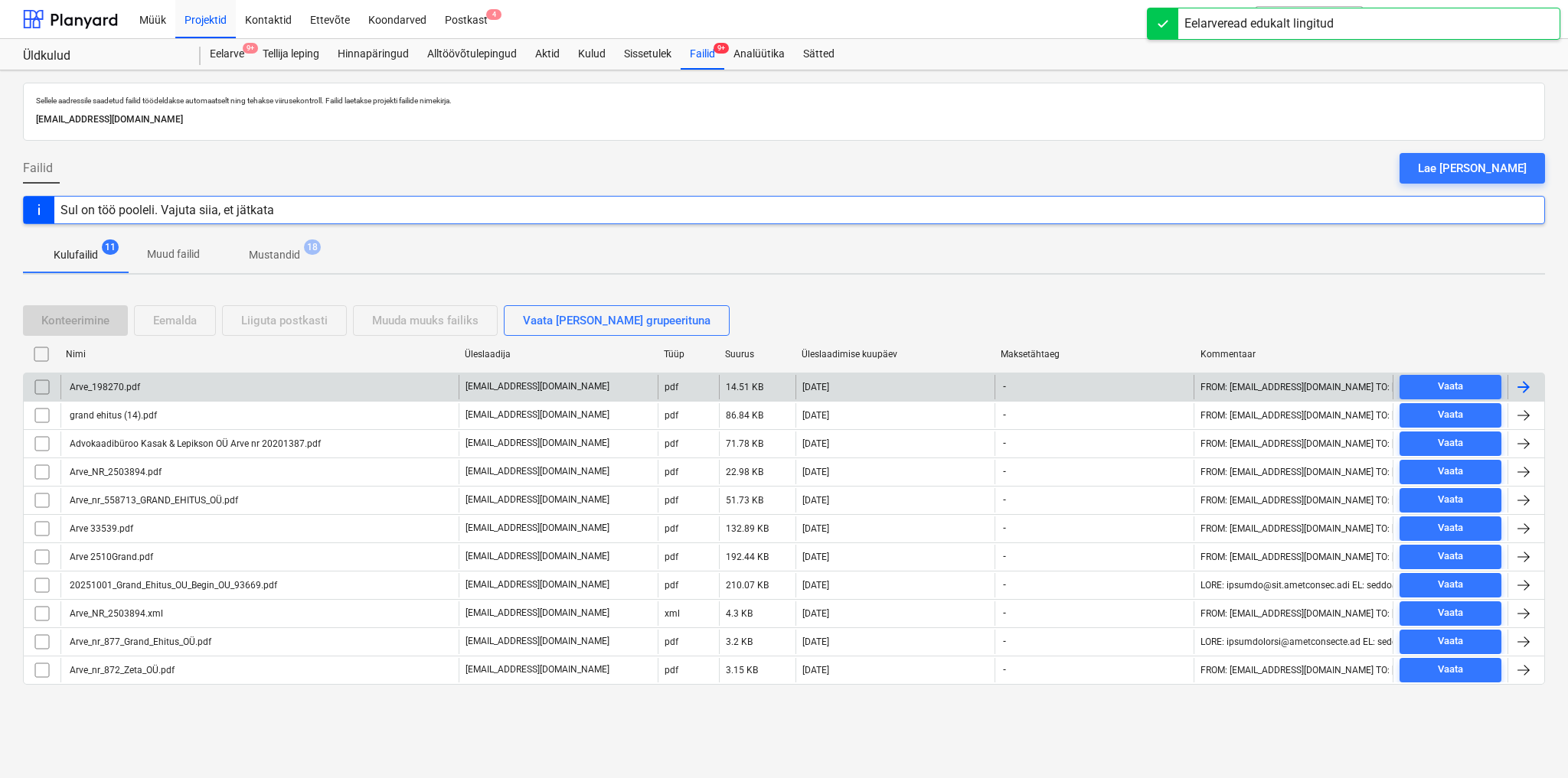
click at [117, 383] on div "Arve_198270.pdf" at bounding box center [104, 387] width 73 height 11
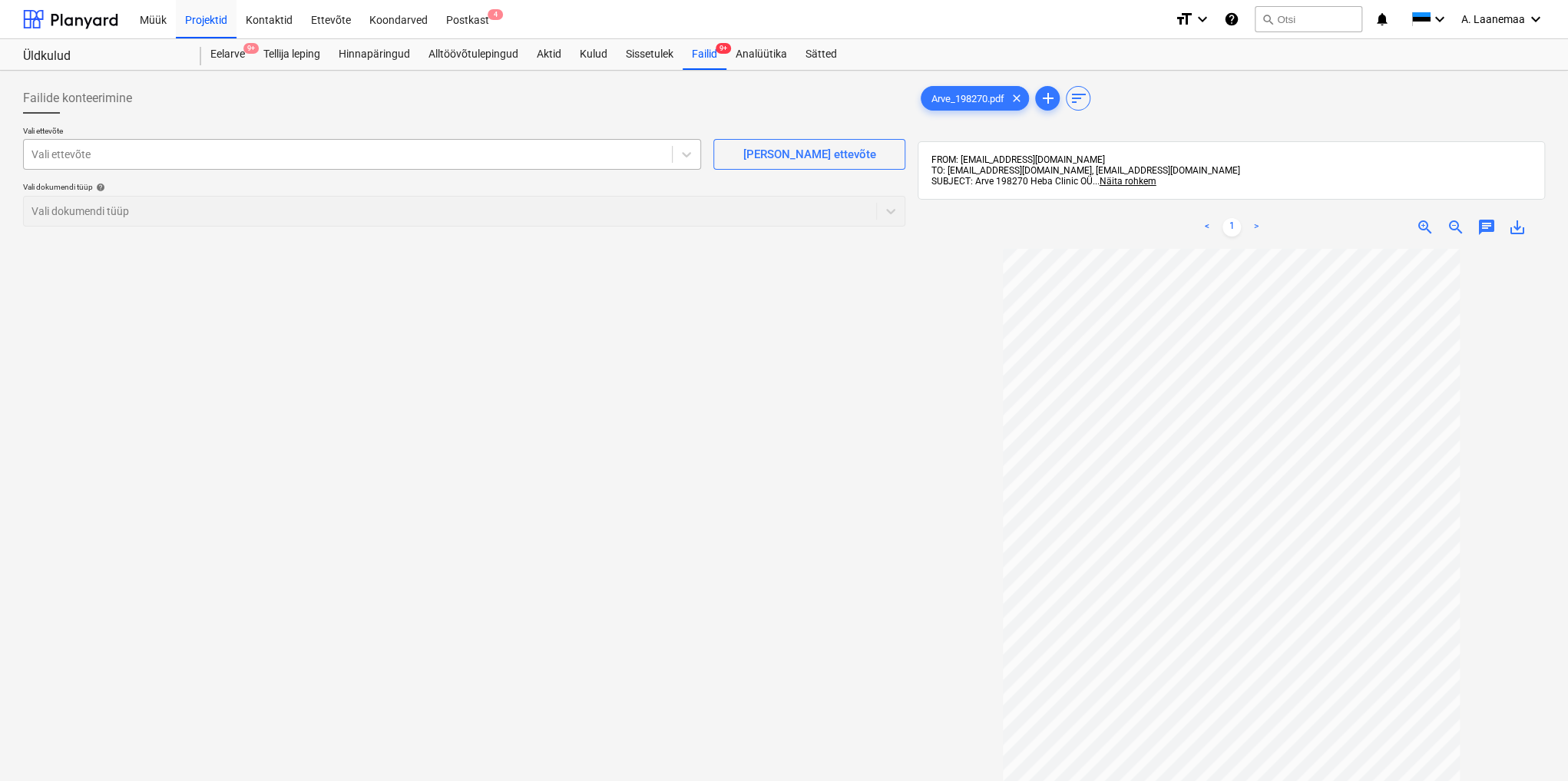
click at [80, 156] on div at bounding box center [348, 154] width 633 height 15
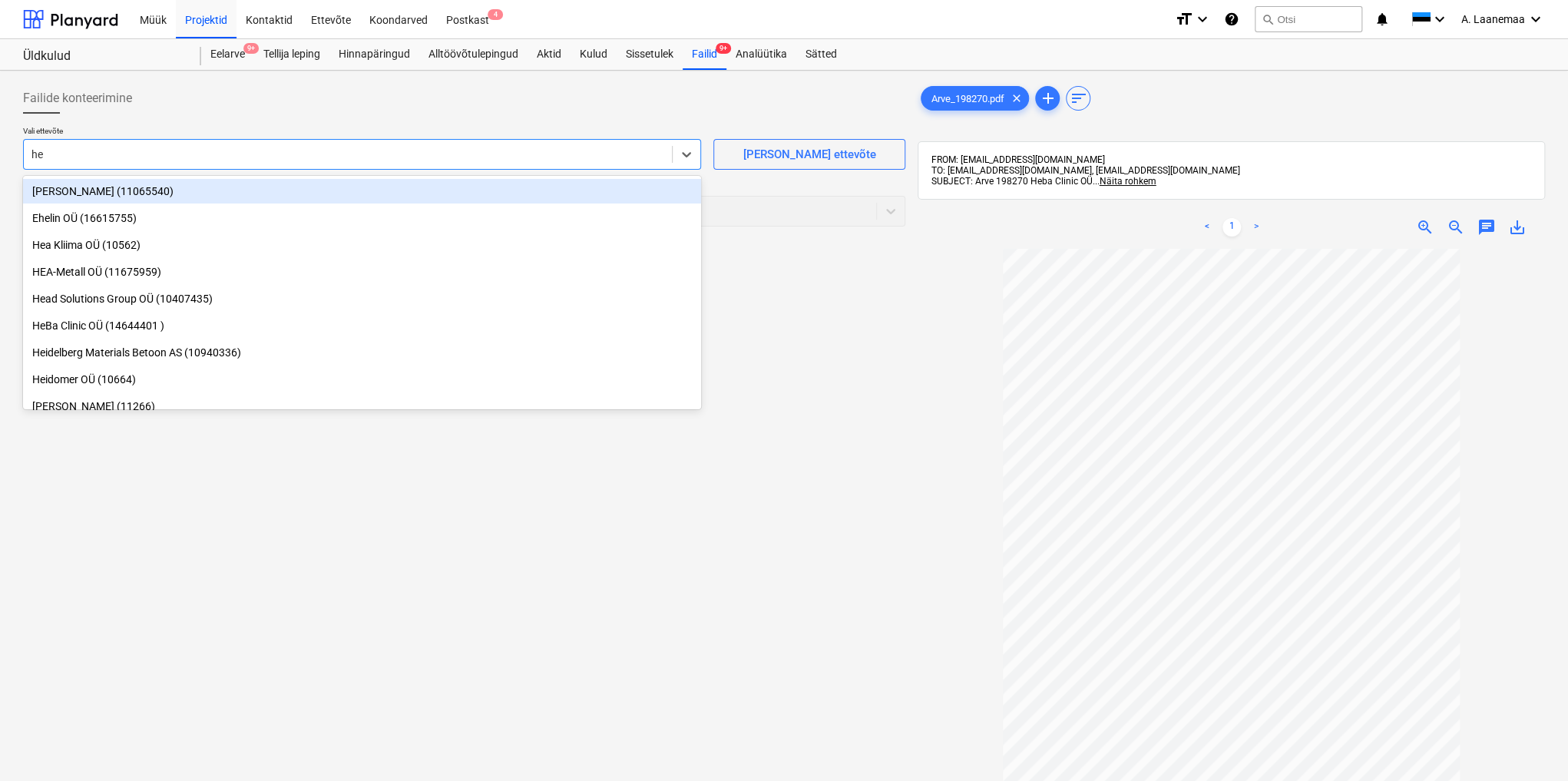
type input "heb"
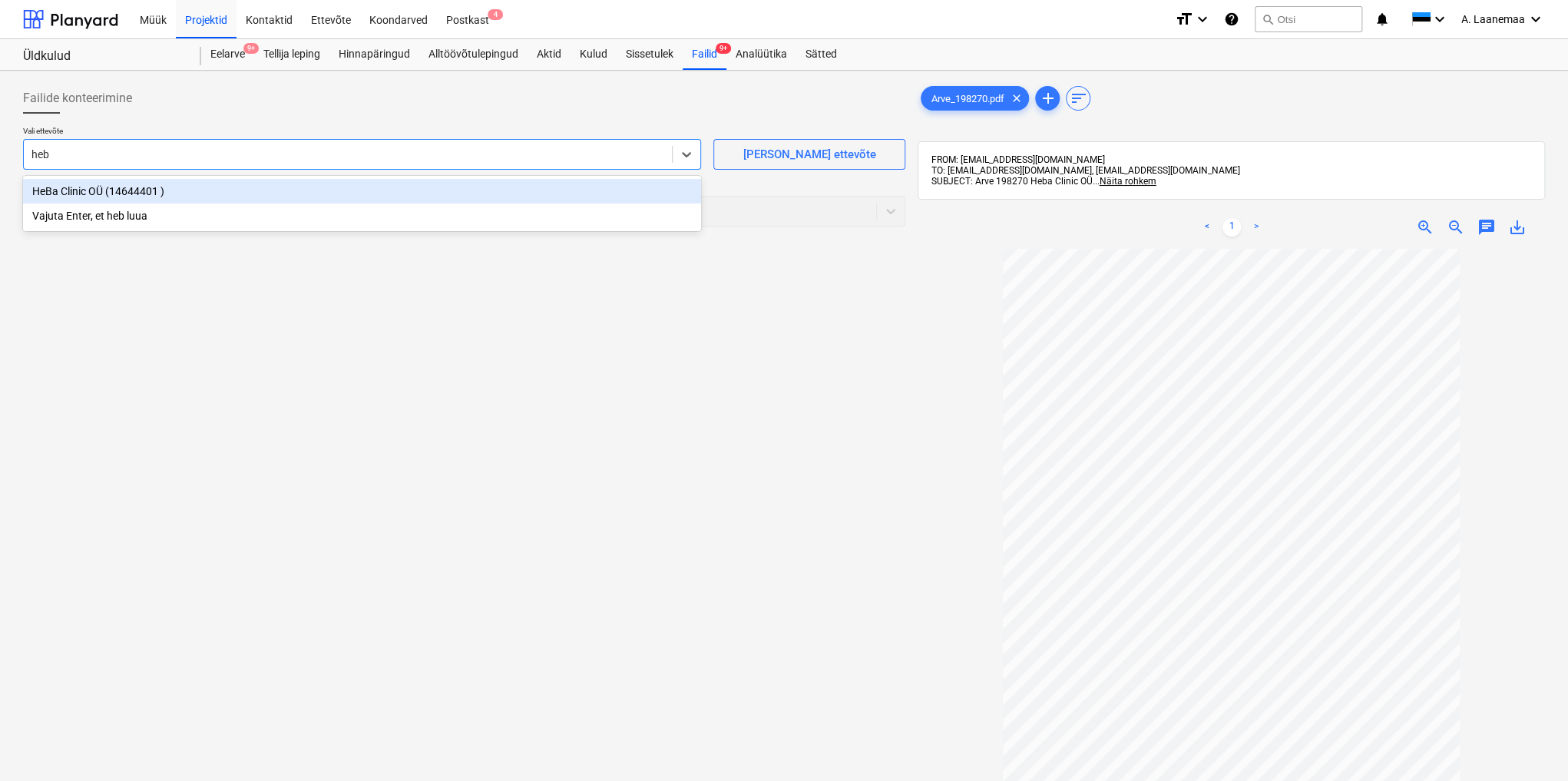
click at [196, 192] on div "HeBa Clinic OÜ (14644401 )" at bounding box center [361, 191] width 678 height 24
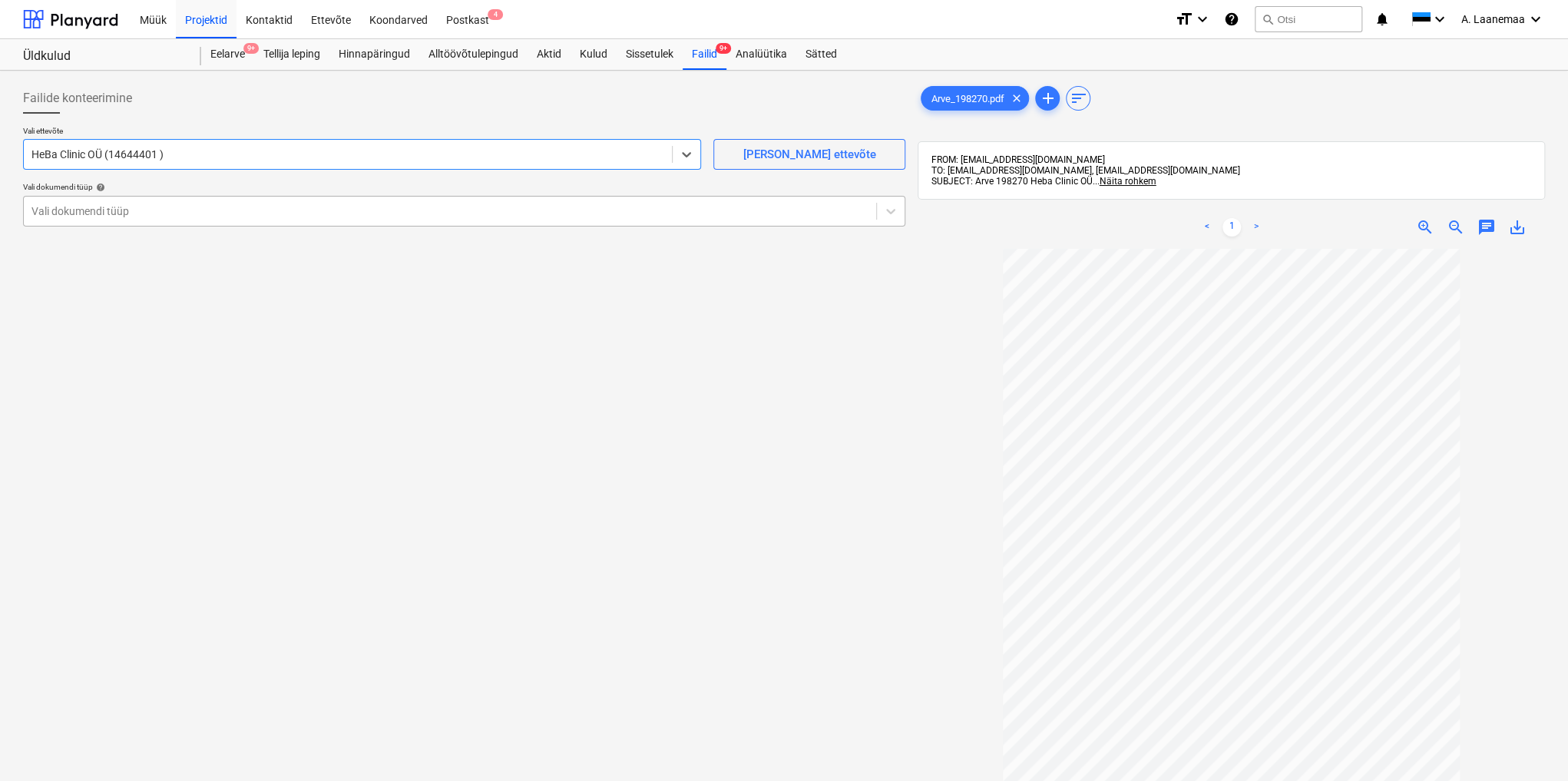
click at [151, 212] on div at bounding box center [450, 211] width 837 height 15
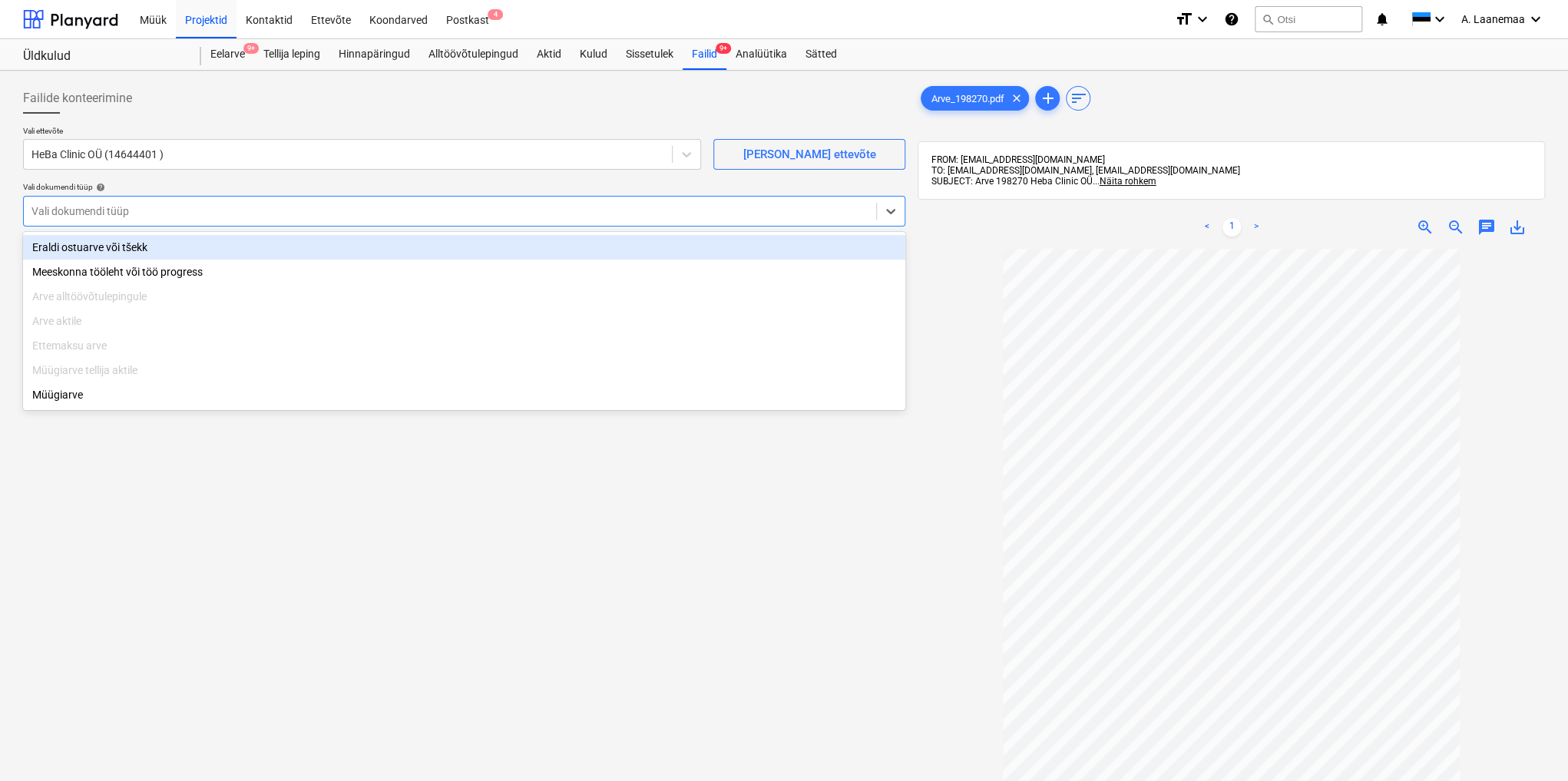
click at [132, 252] on div "Eraldi ostuarve või tšekk" at bounding box center [463, 247] width 882 height 24
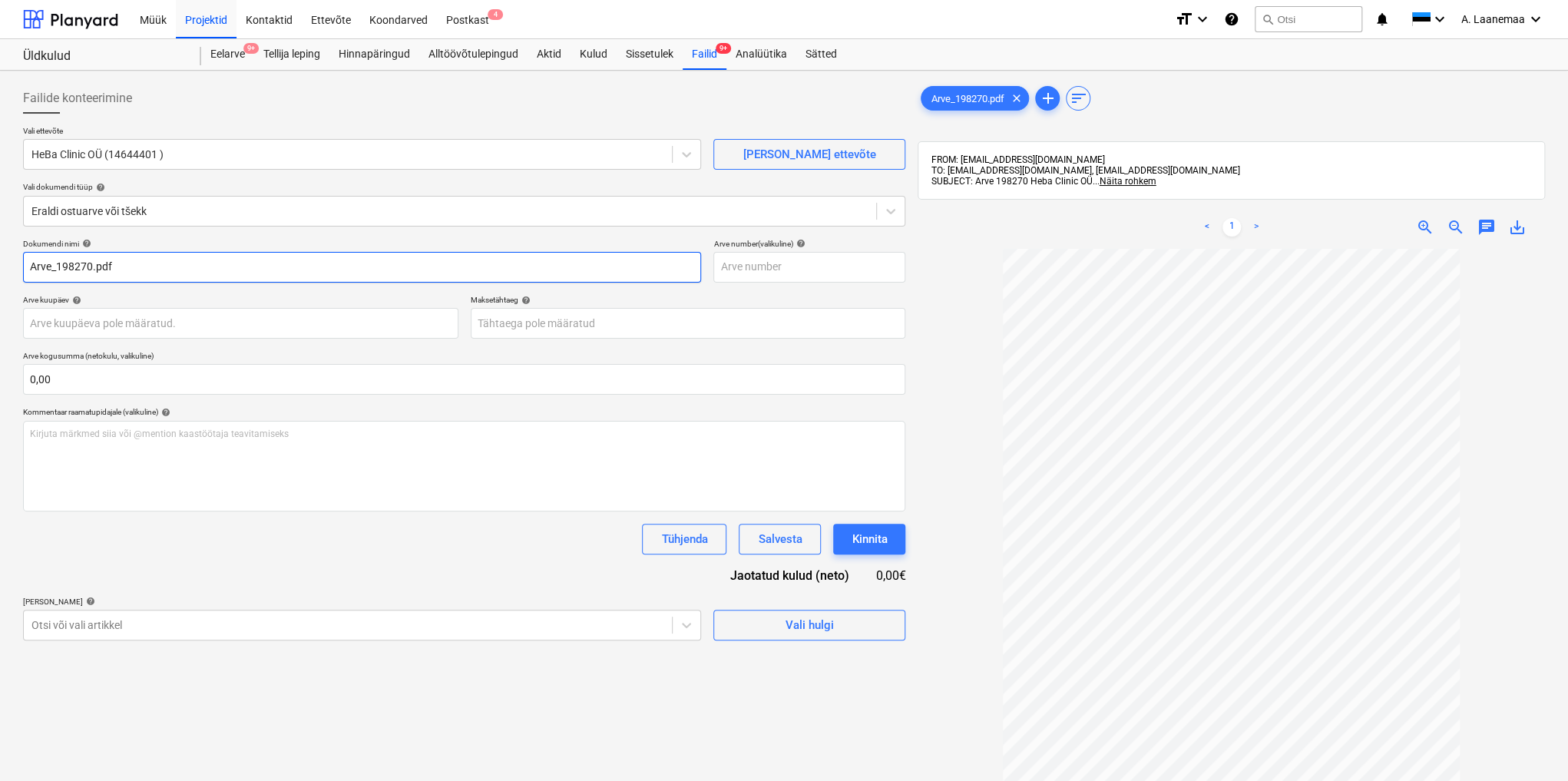
drag, startPoint x: 126, startPoint y: 263, endPoint x: 0, endPoint y: 263, distance: 126.0
click at [0, 263] on div "Failide konteerimine Vali ettevõte HeBa Clinic OÜ (14644401 ) [PERSON_NAME] uus…" at bounding box center [784, 535] width 1568 height 929
type input "198270"
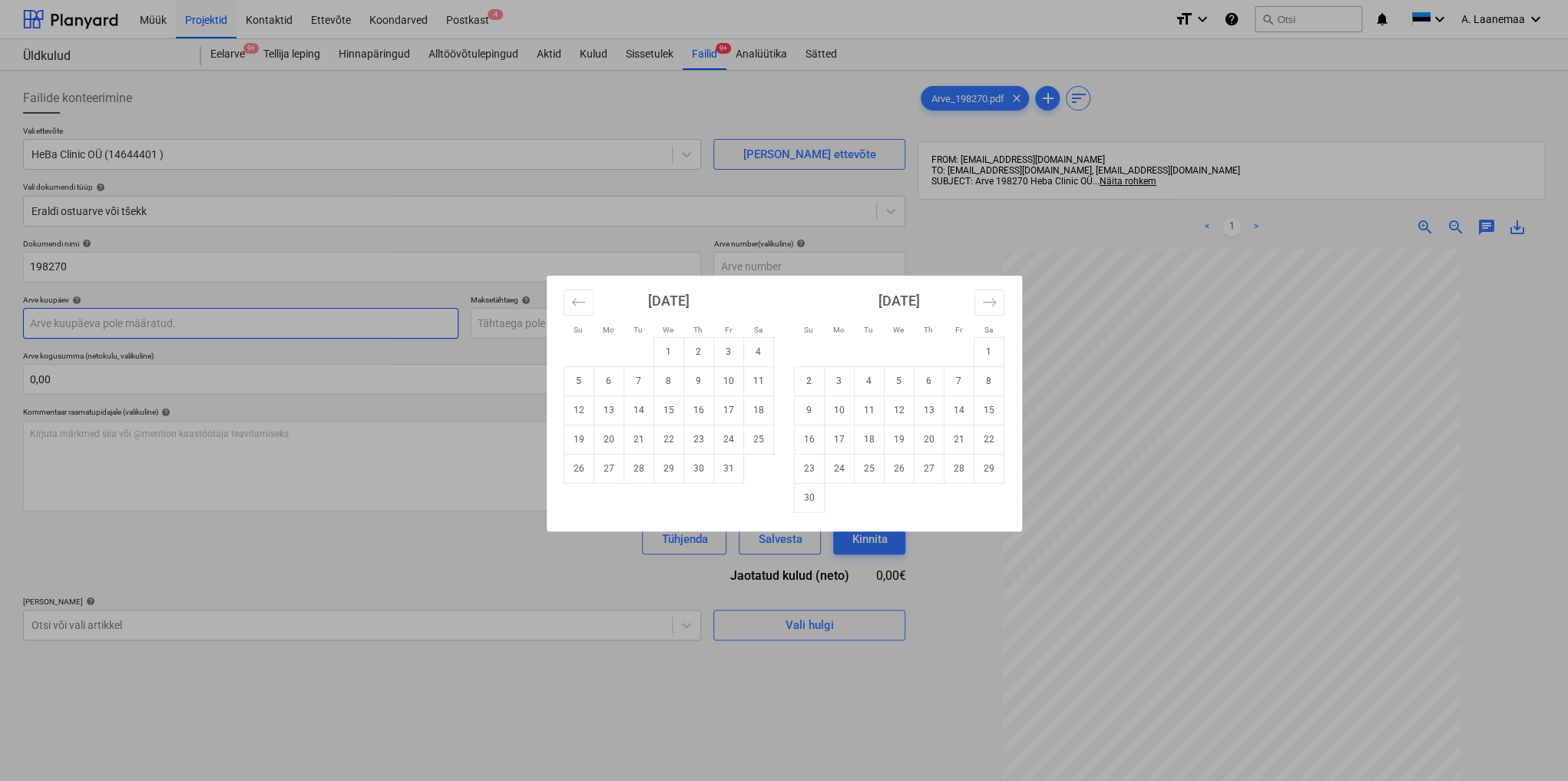
click at [180, 313] on body "Müük Projektid Kontaktid Ettevõte Koondarved Postkast 4 format_size keyboard_ar…" at bounding box center [784, 390] width 1568 height 781
click at [576, 295] on icon "Move backward to switch to the previous month." at bounding box center [579, 302] width 15 height 15
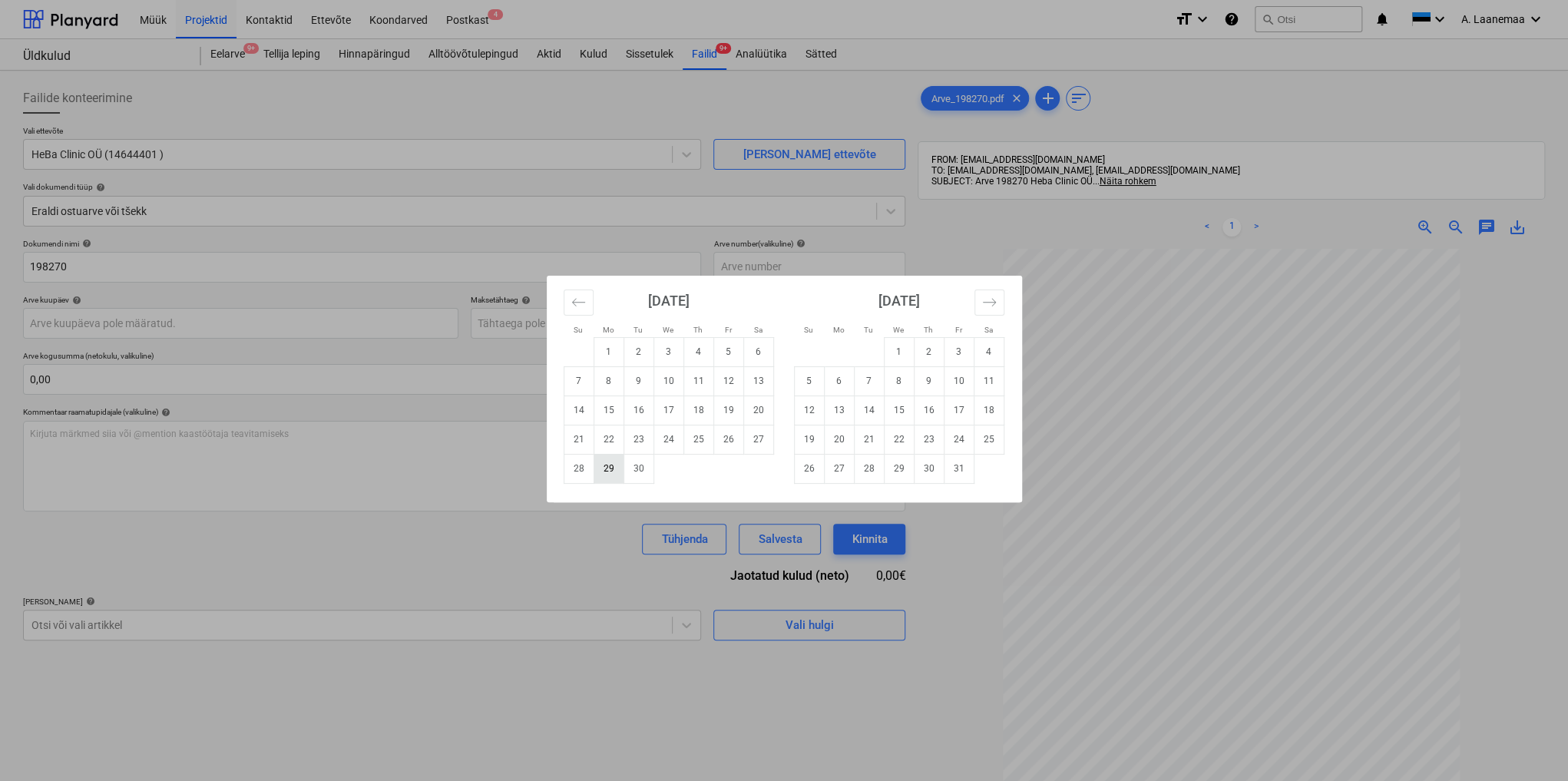
click at [610, 463] on td "29" at bounding box center [608, 468] width 30 height 29
type input "[DATE]"
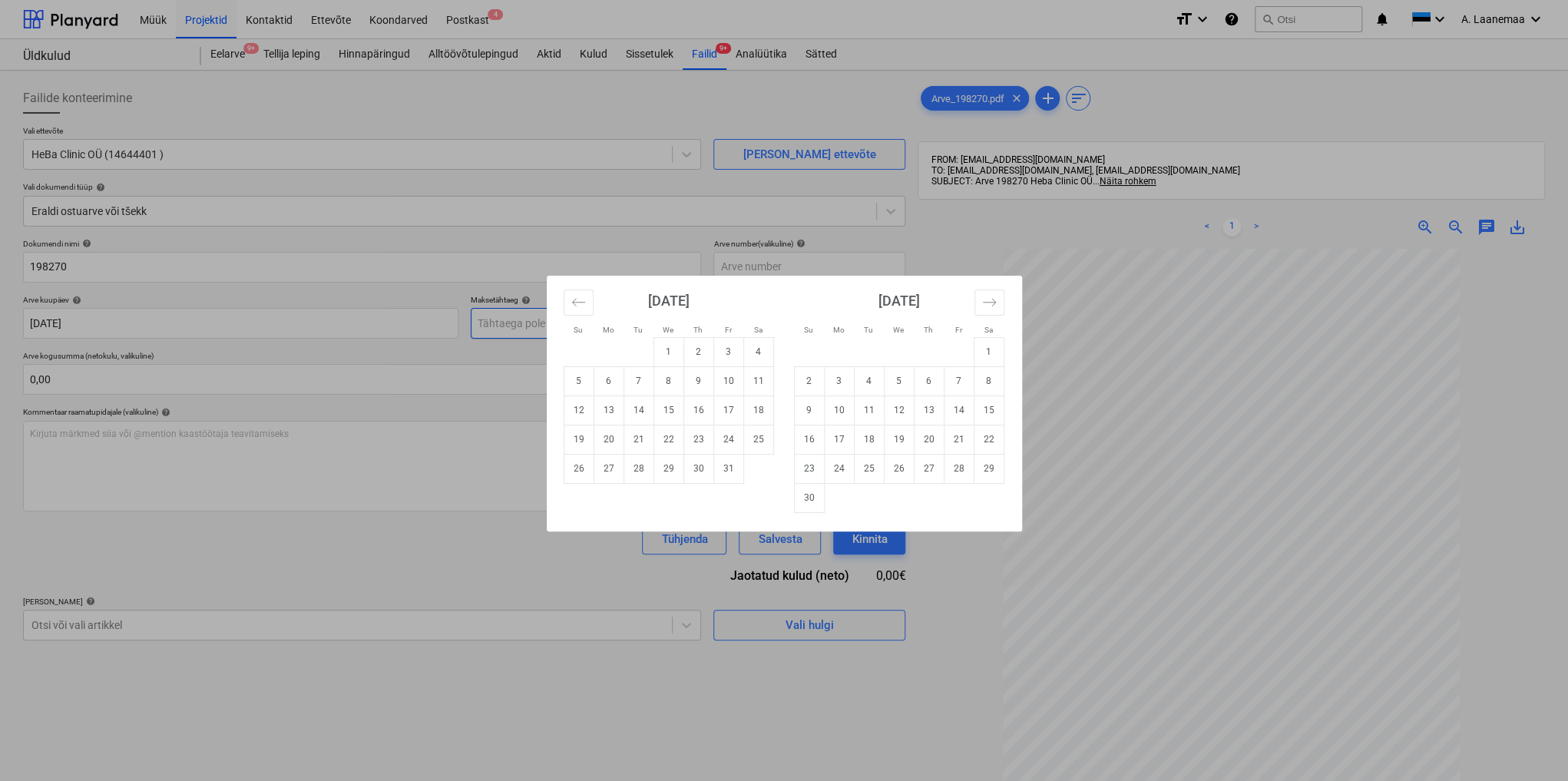
click at [532, 320] on body "Müük Projektid Kontaktid Ettevõte Koondarved Postkast 4 format_size keyboard_ar…" at bounding box center [784, 390] width 1568 height 781
click at [605, 384] on td "6" at bounding box center [608, 381] width 30 height 29
type input "[DATE]"
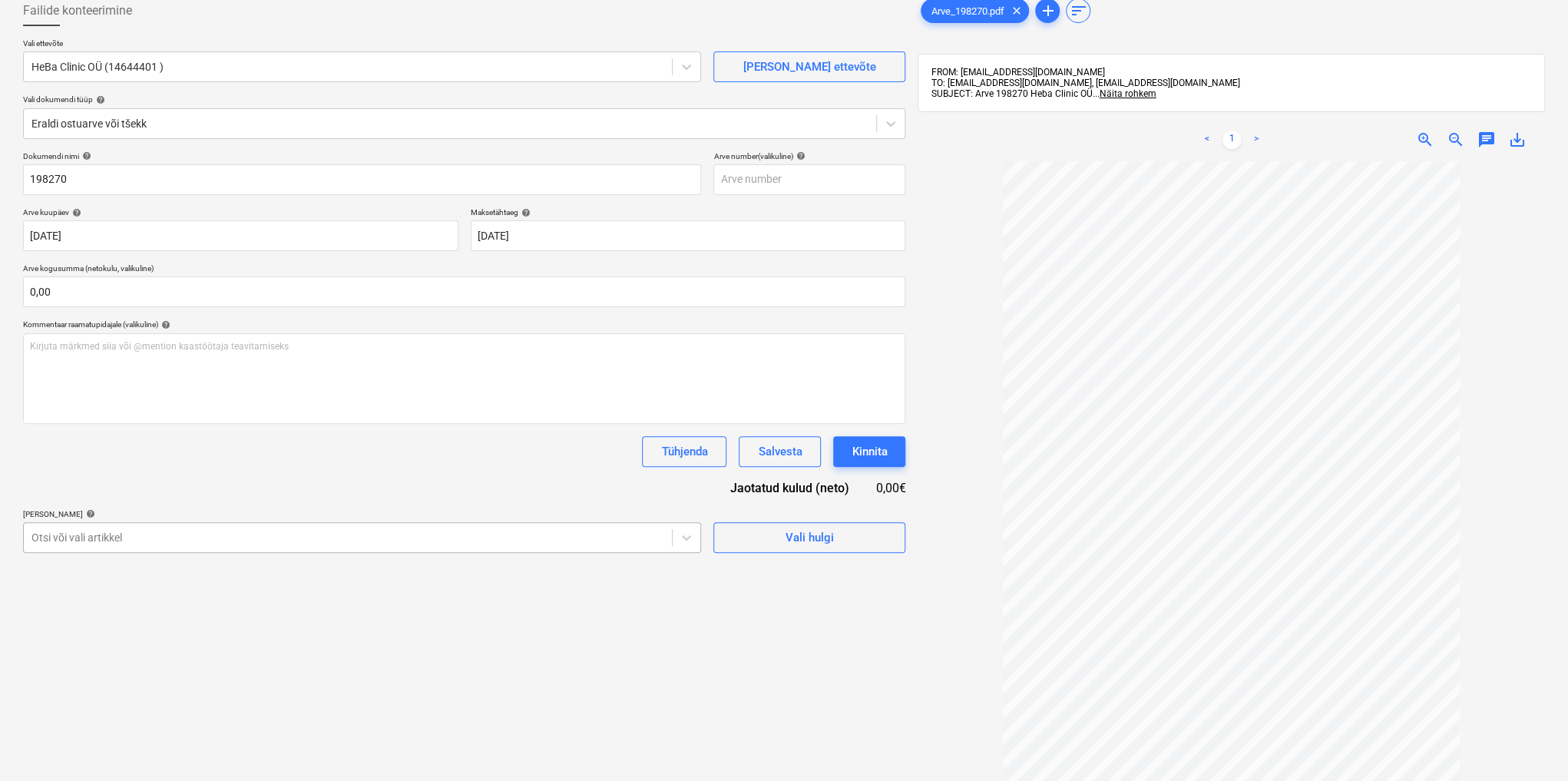
click at [175, 632] on body "Müük Projektid Kontaktid Ettevõte Koondarved Postkast 4 format_size keyboard_ar…" at bounding box center [784, 303] width 1568 height 781
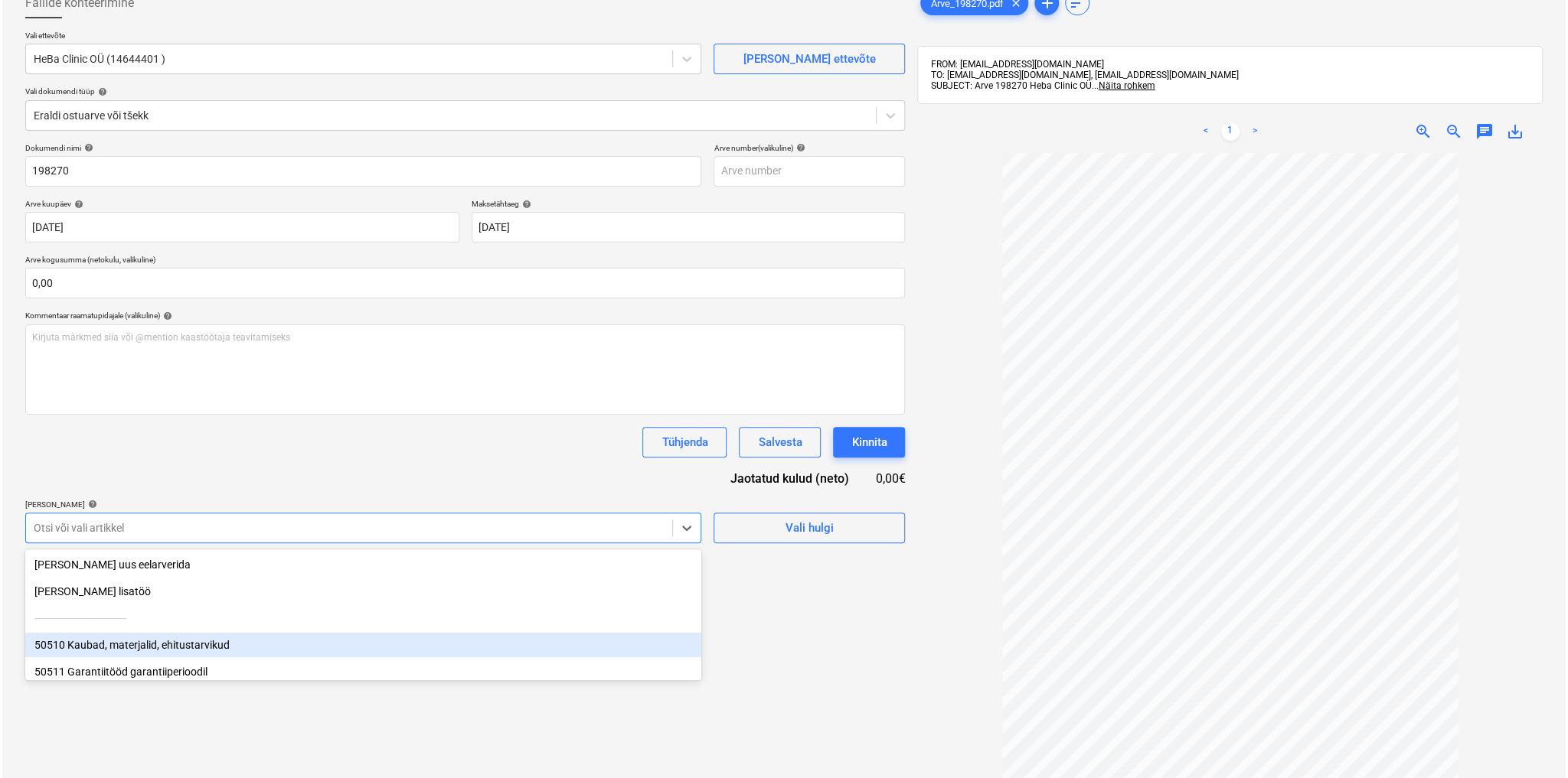
scroll to position [104, 0]
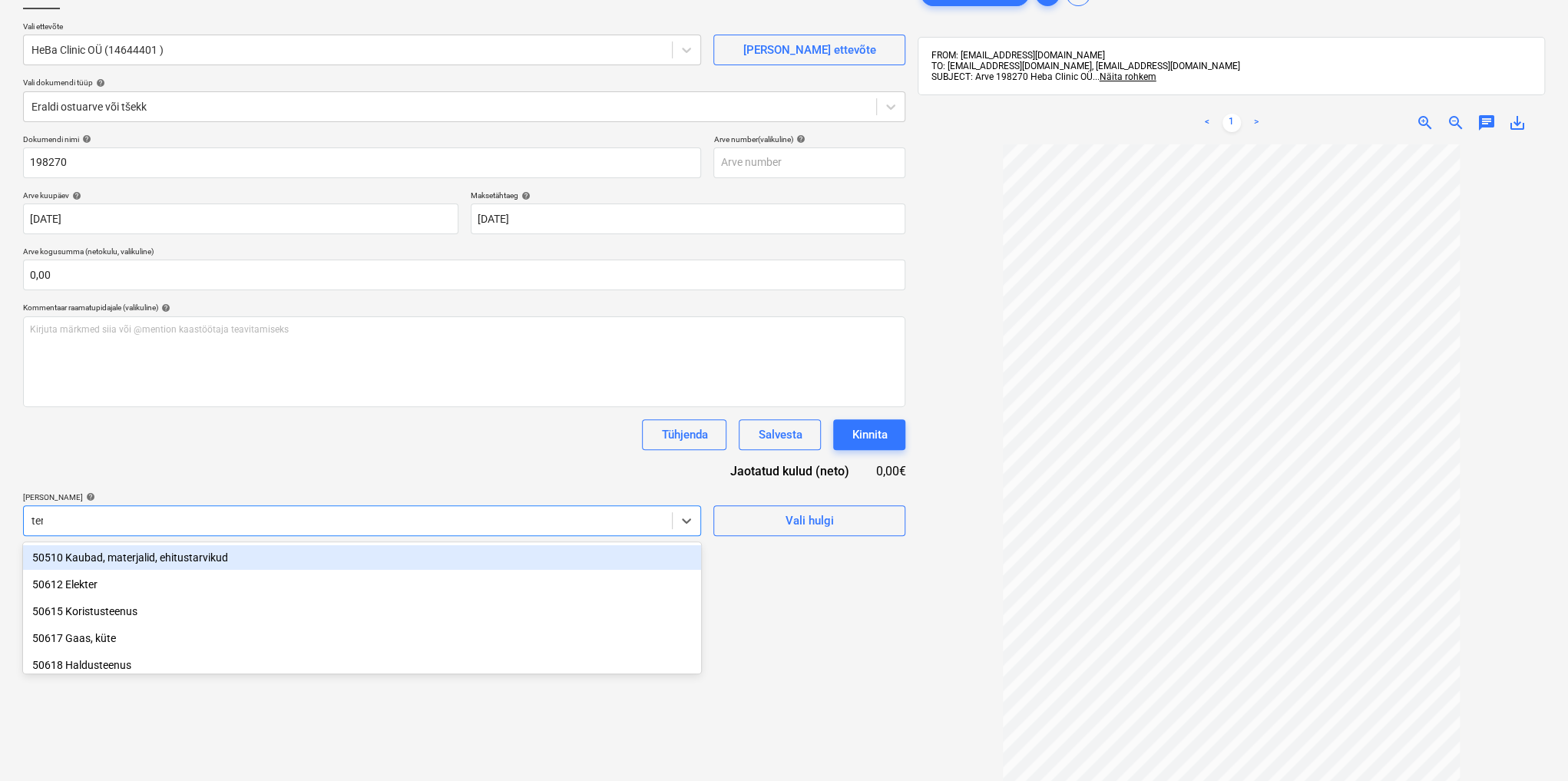
type input "terv"
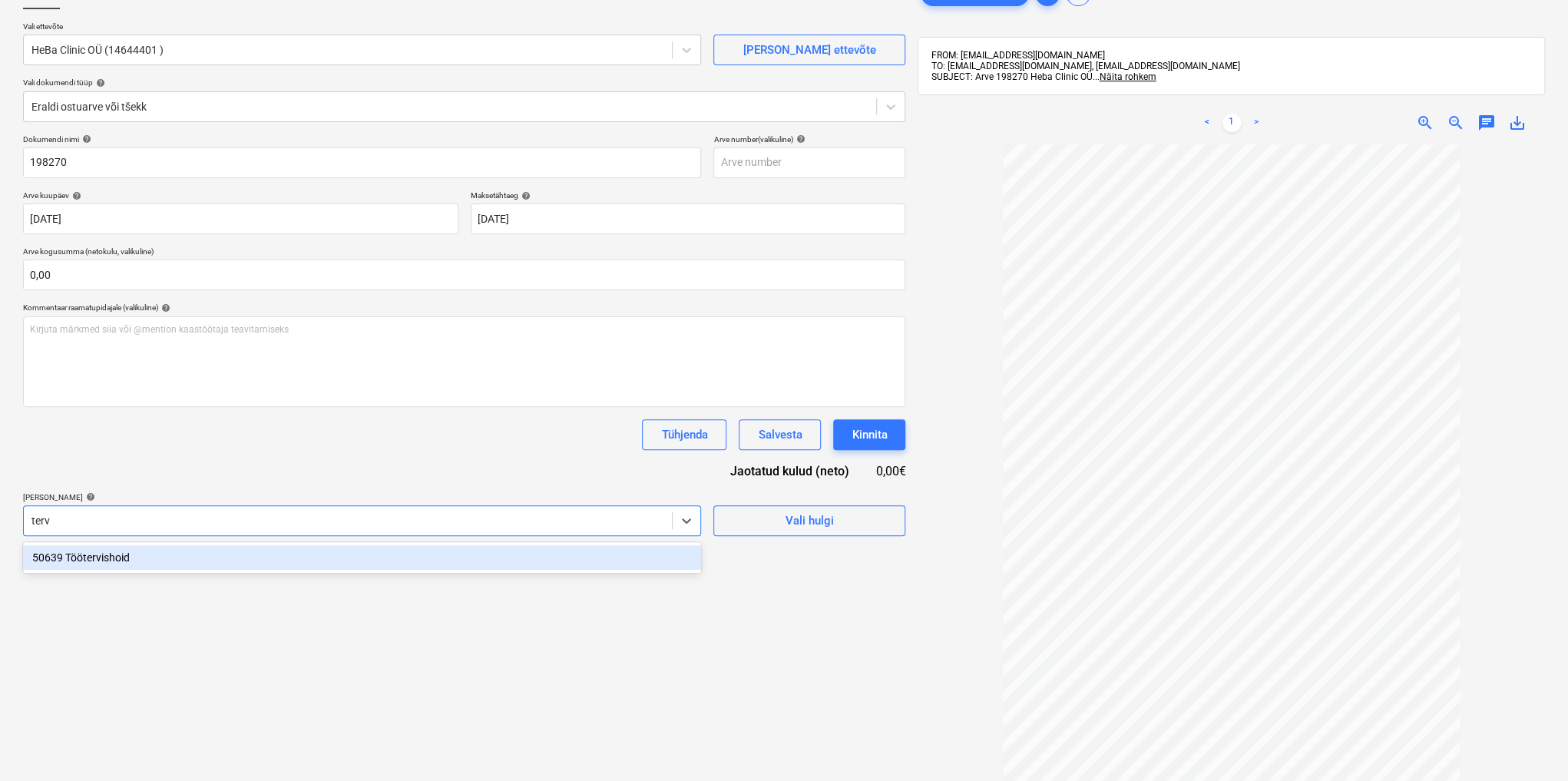
click at [151, 563] on div "50639 Töötervishoid" at bounding box center [361, 558] width 678 height 24
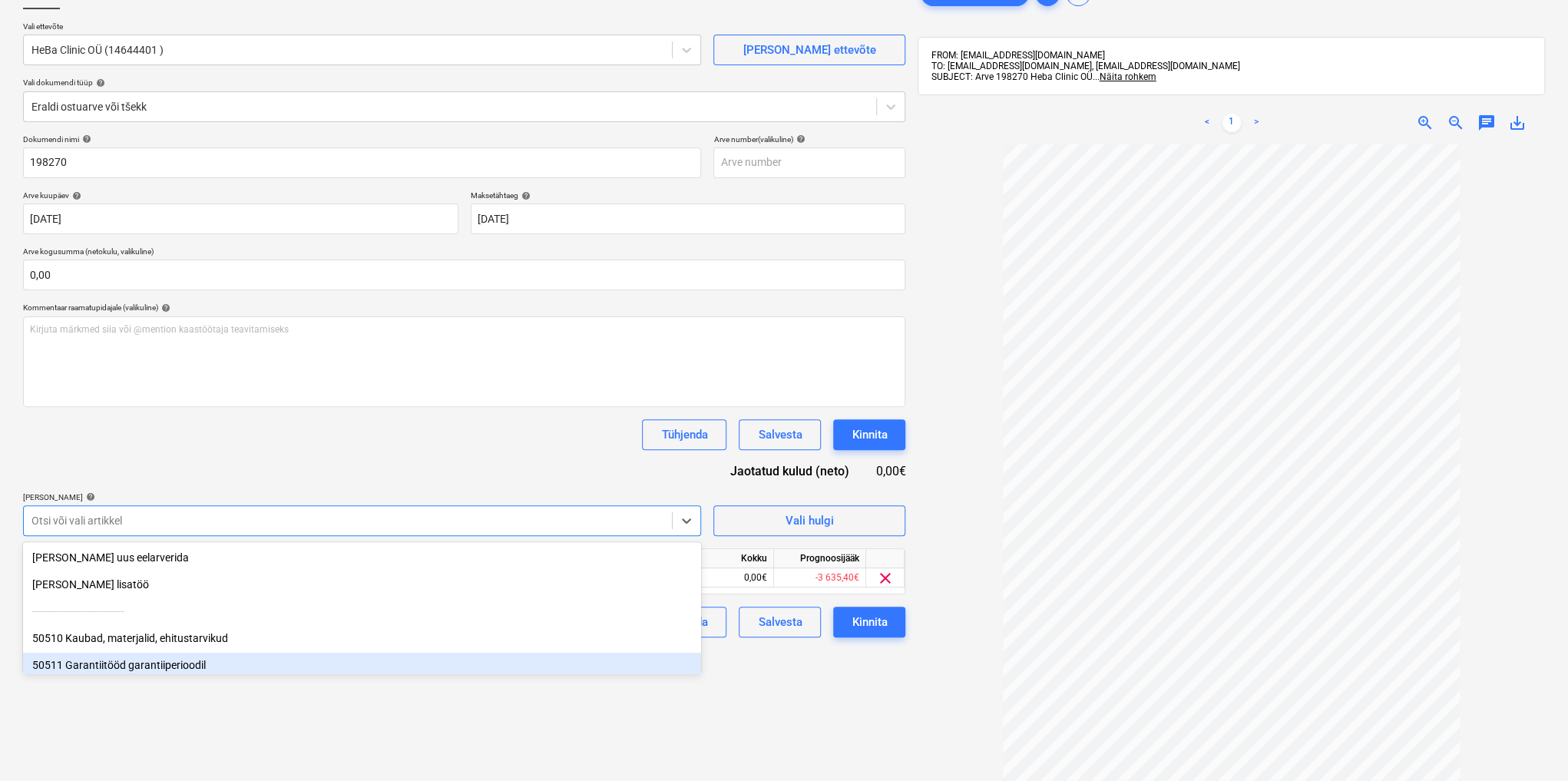
drag, startPoint x: 790, startPoint y: 756, endPoint x: 735, endPoint y: 693, distance: 83.6
click at [790, 755] on div "Failide konteerimine Vali ettevõte HeBa Clinic OÜ (14644401 ) [PERSON_NAME] uus…" at bounding box center [464, 431] width 894 height 917
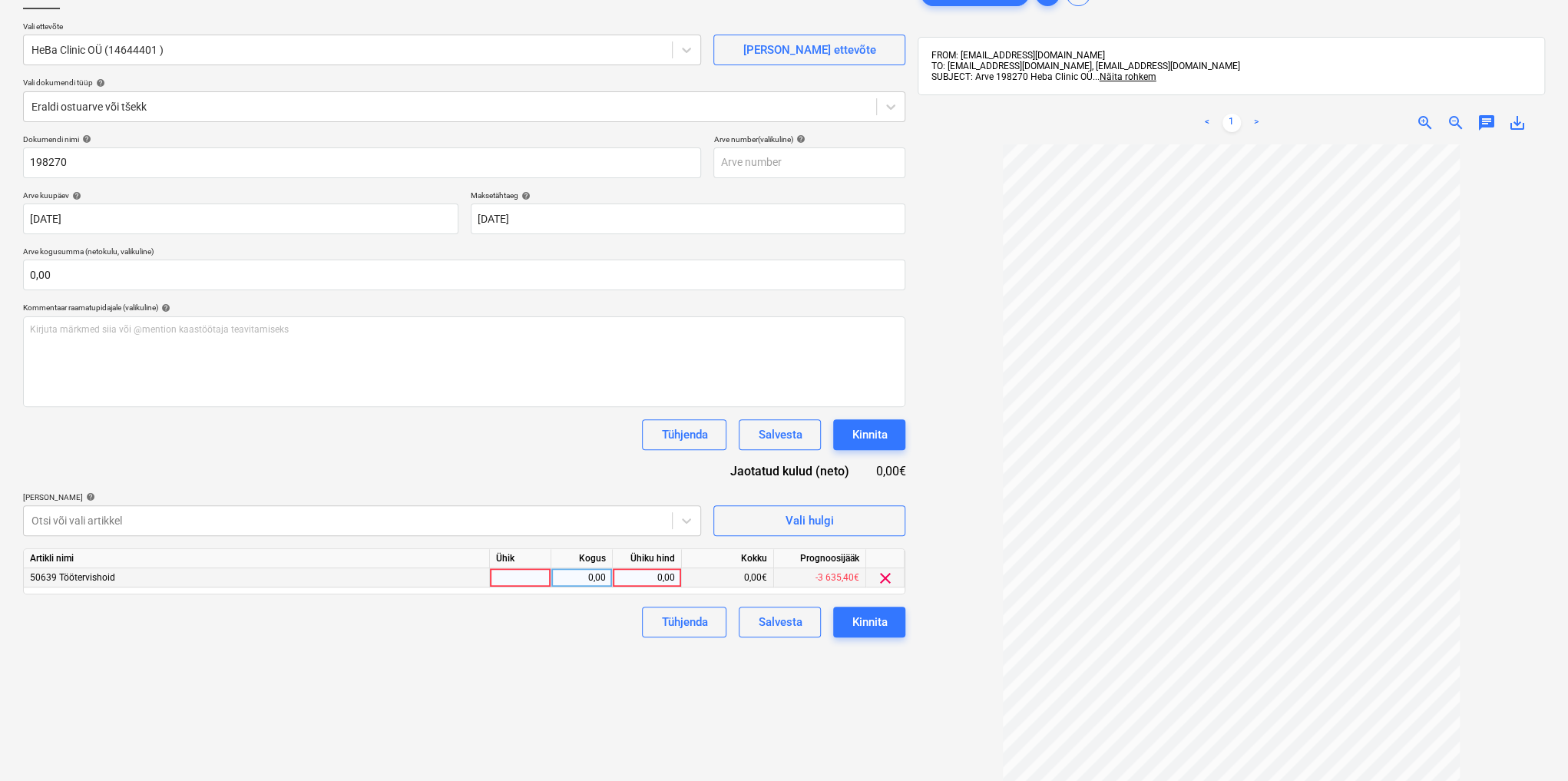
click at [660, 573] on div "0,00" at bounding box center [647, 578] width 56 height 19
type input "48,6"
click at [859, 619] on div "Kinnita" at bounding box center [869, 622] width 36 height 20
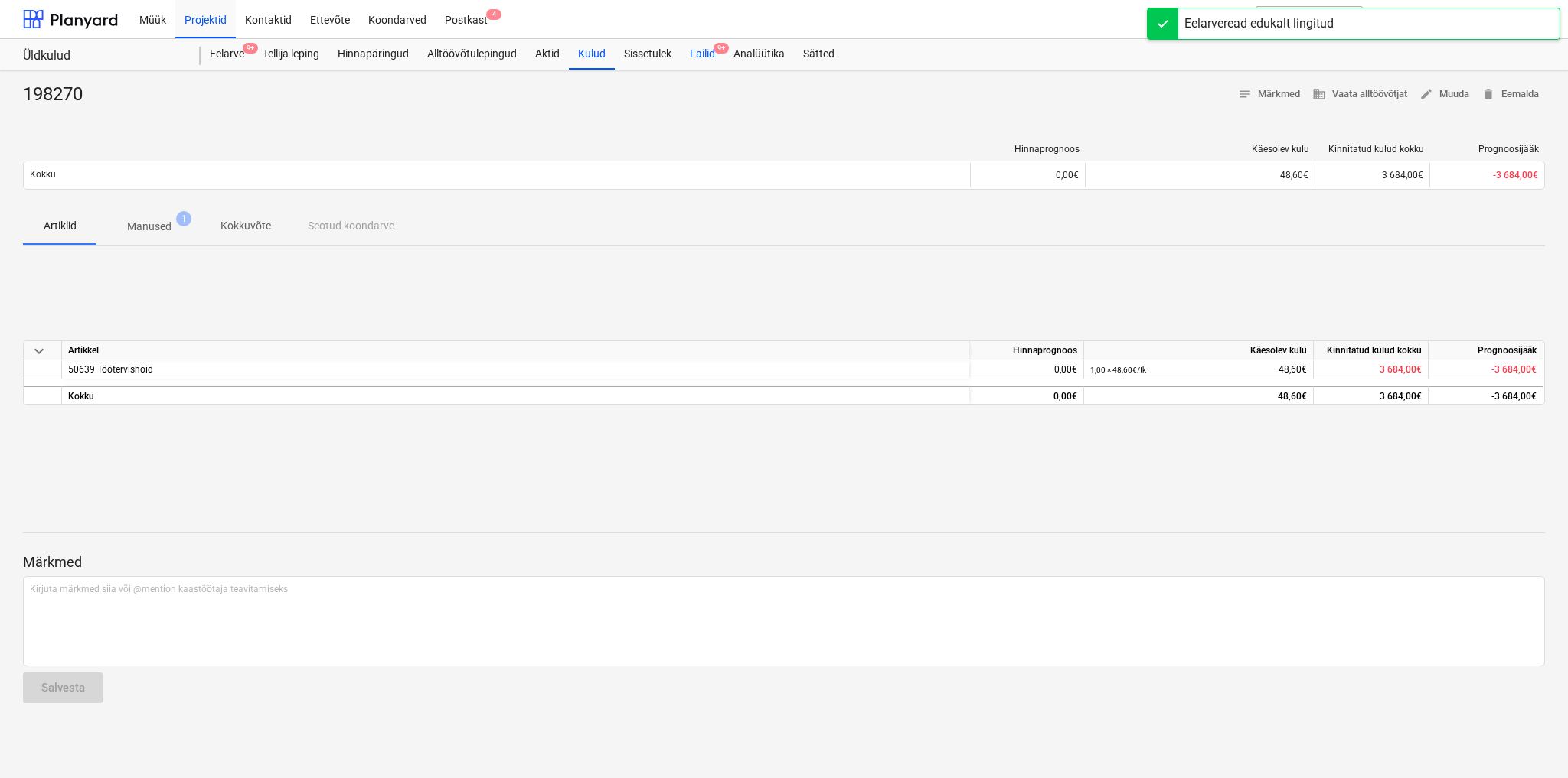
click at [709, 55] on div "Failid 9+" at bounding box center [702, 54] width 44 height 31
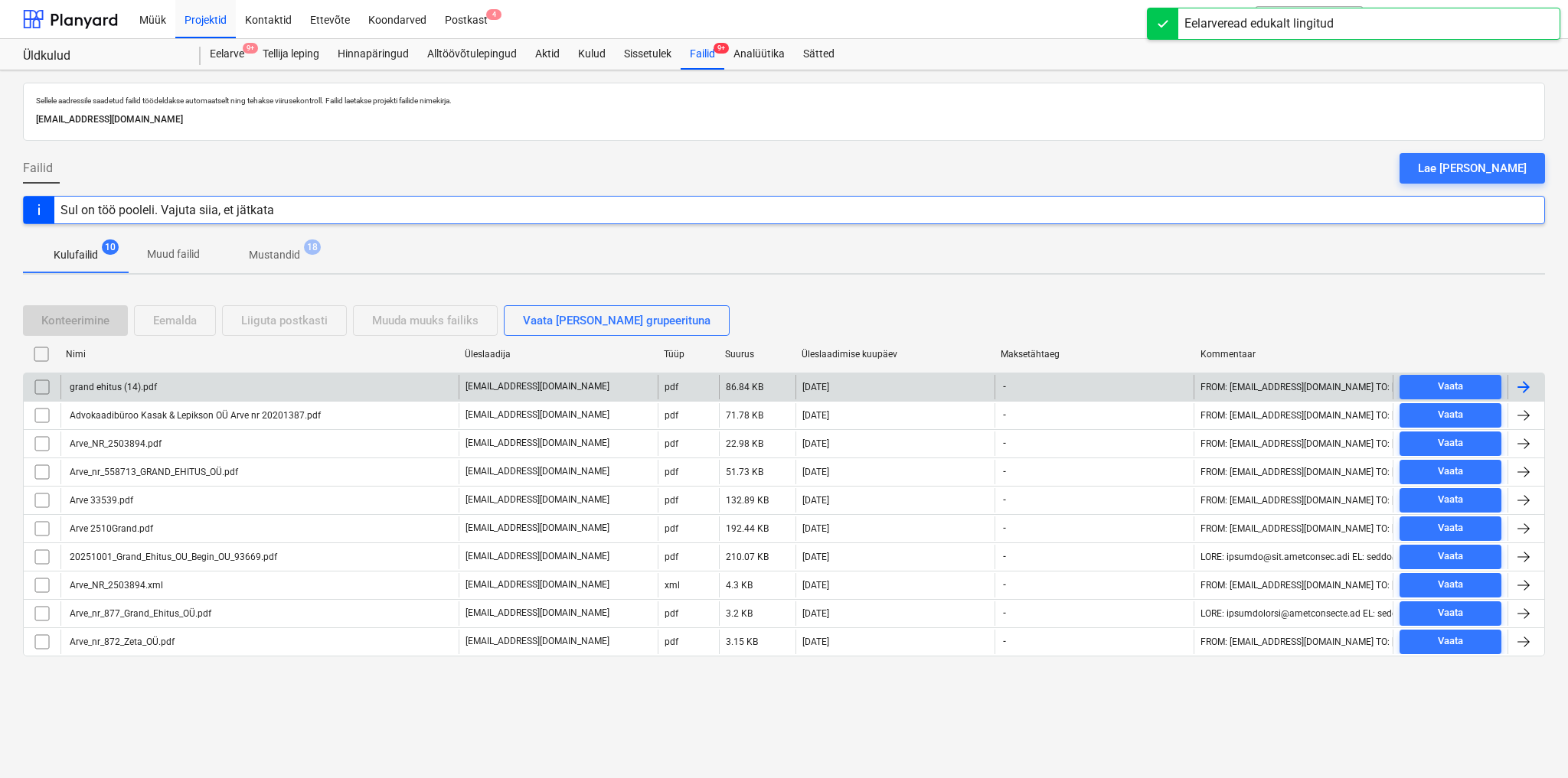
click at [122, 386] on div "grand ehitus (14).pdf" at bounding box center [112, 387] width 90 height 11
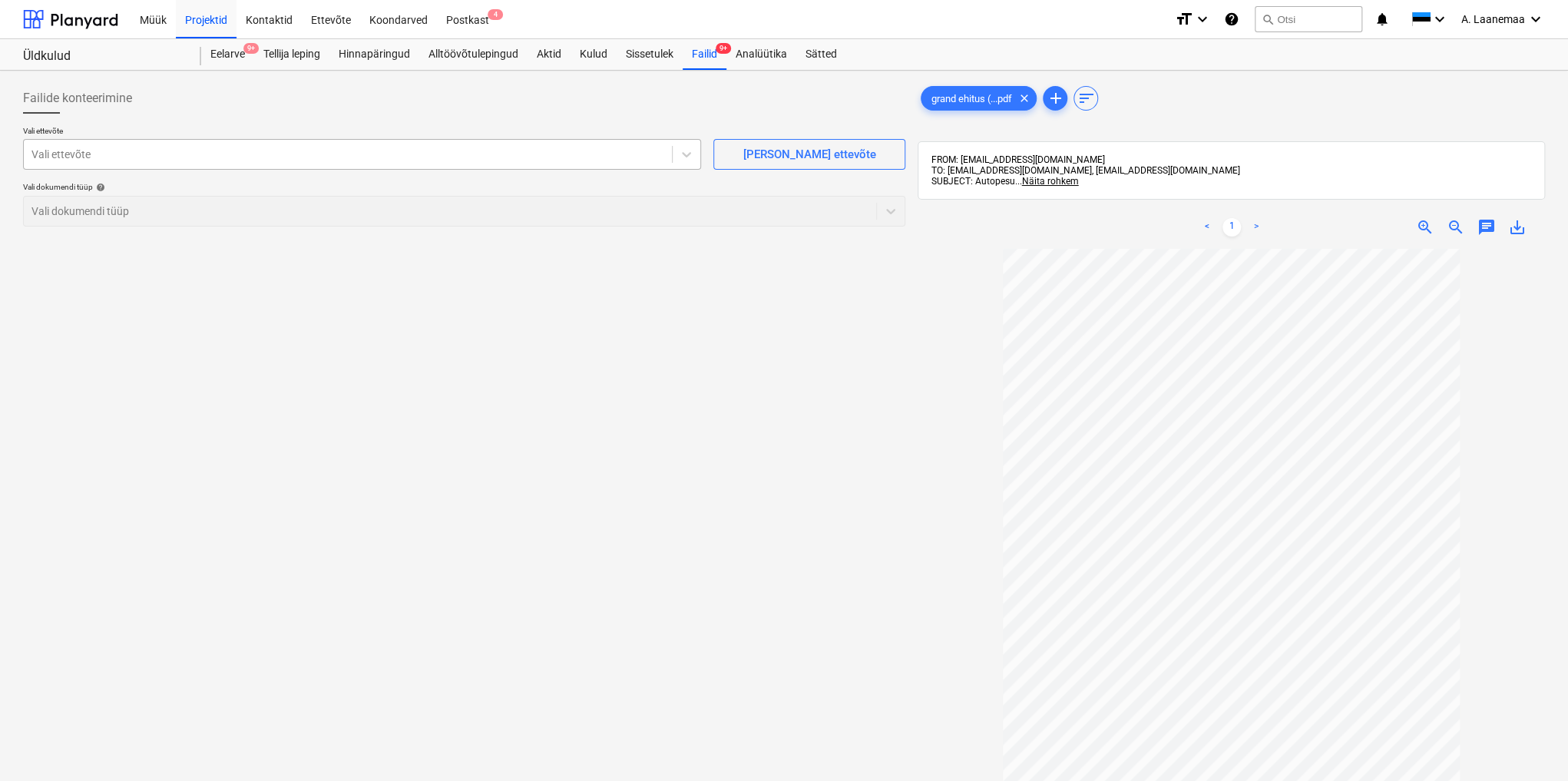
click at [106, 153] on div at bounding box center [348, 154] width 633 height 15
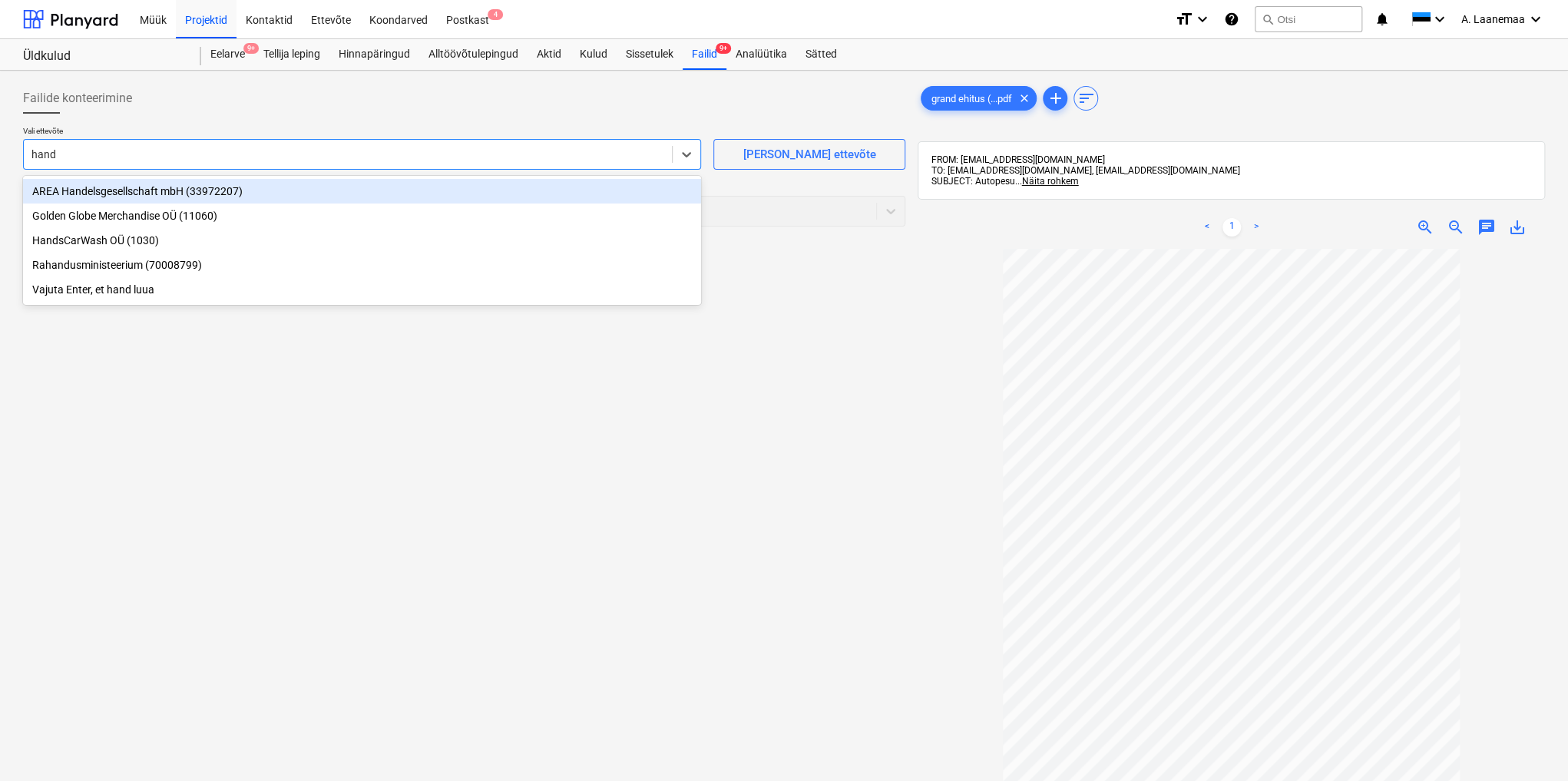
type input "hands"
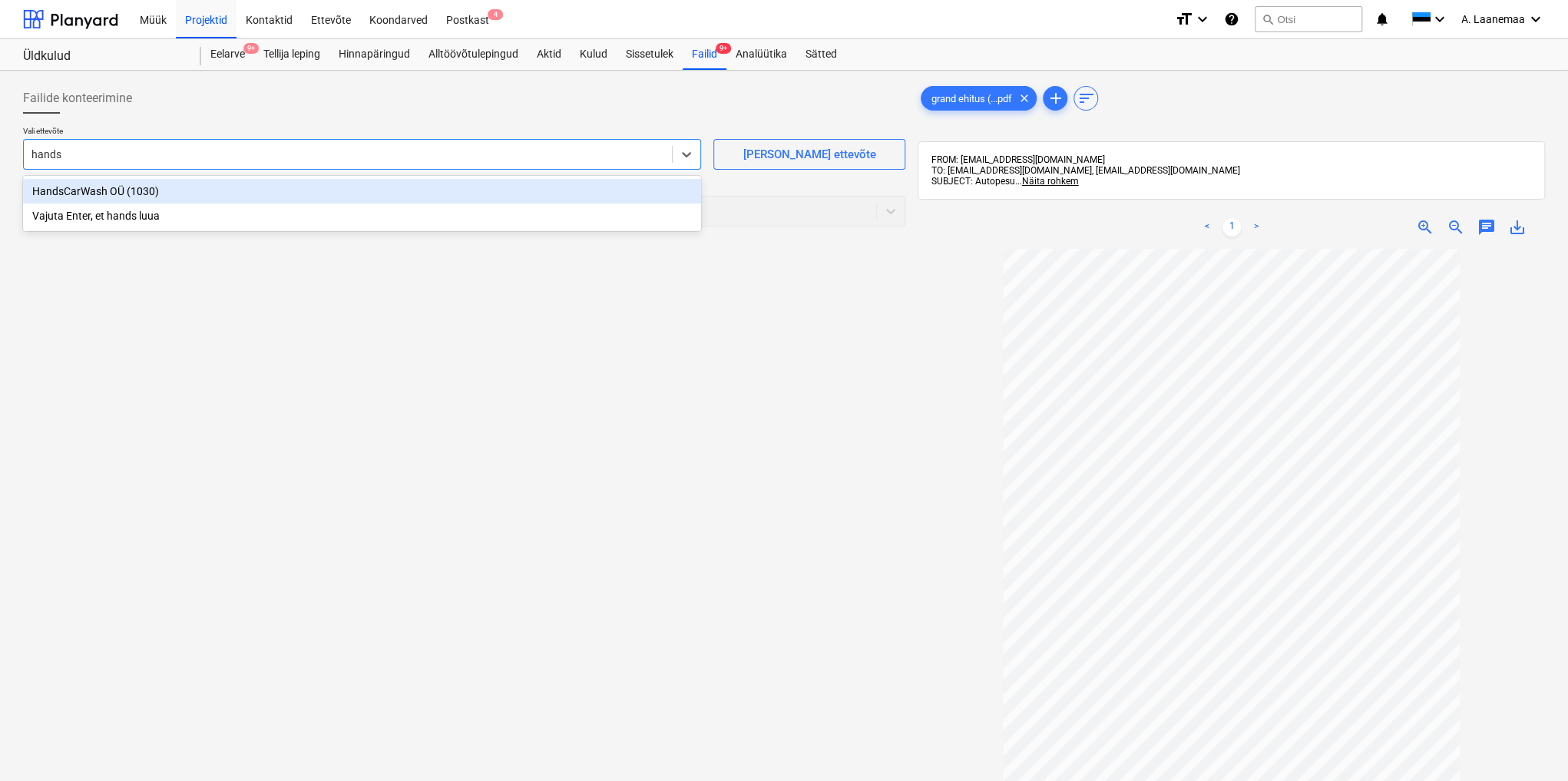
click at [98, 191] on div "HandsCarWash OÜ (1030)" at bounding box center [361, 191] width 678 height 24
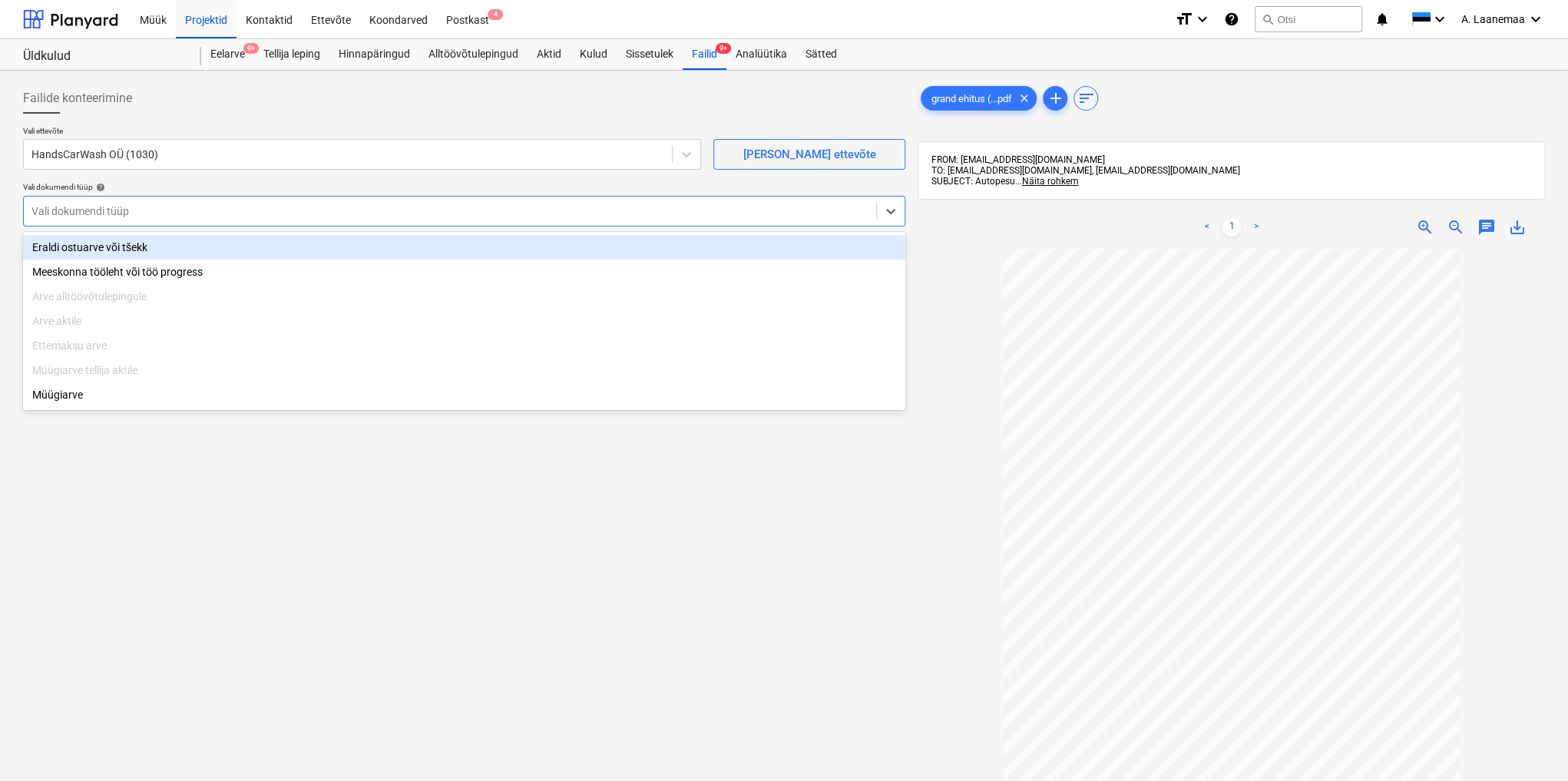
click at [98, 218] on div at bounding box center [450, 211] width 837 height 15
click at [97, 247] on div "Eraldi ostuarve või tšekk" at bounding box center [463, 247] width 882 height 24
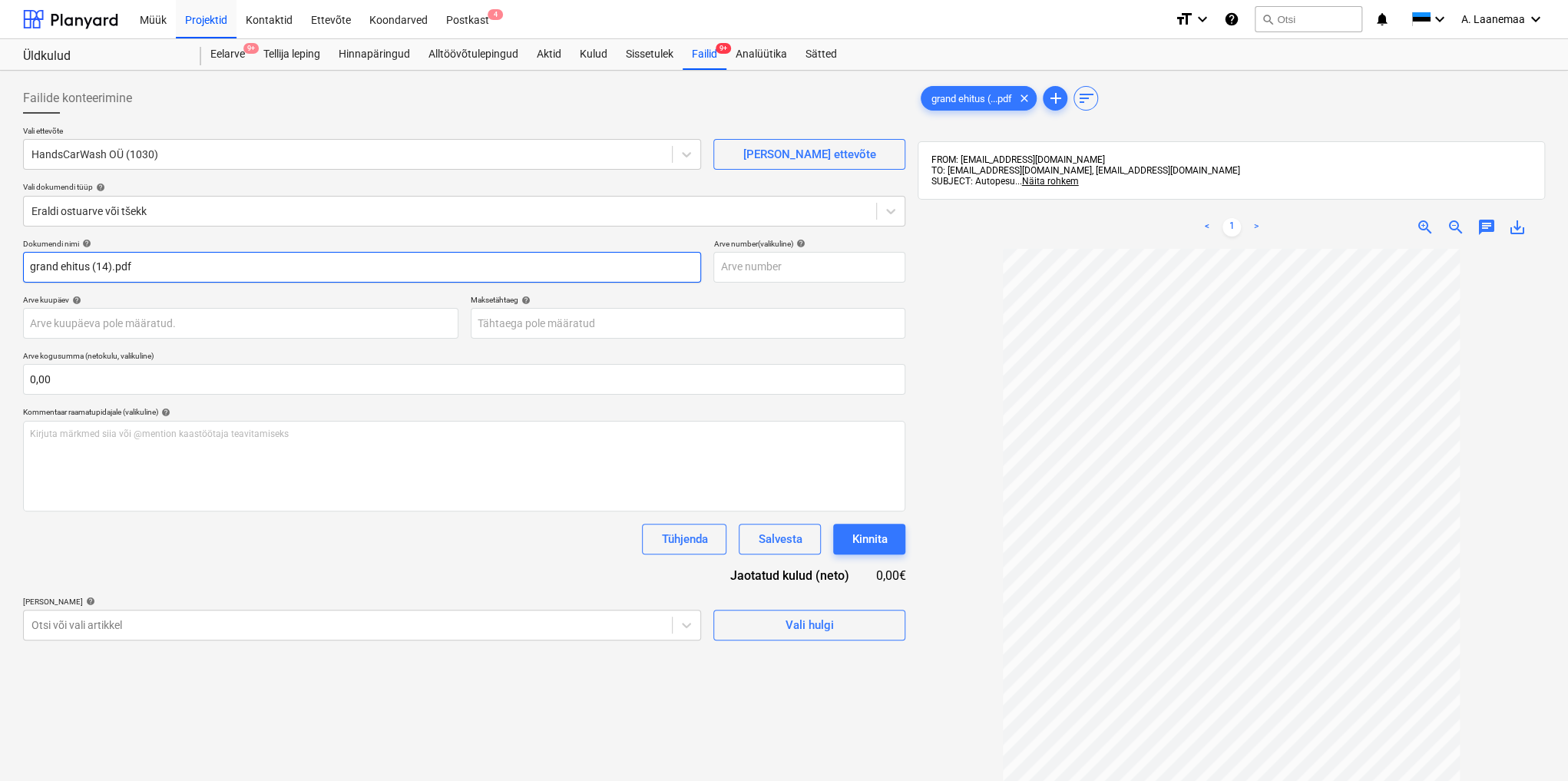
drag, startPoint x: 153, startPoint y: 270, endPoint x: 0, endPoint y: 252, distance: 154.1
click at [0, 252] on div "Failide konteerimine Vali ettevõte HandsCarWash OÜ (1030) [PERSON_NAME] uus ett…" at bounding box center [784, 535] width 1568 height 929
type input "24/35"
click at [57, 324] on body "Müük Projektid Kontaktid Ettevõte Koondarved Postkast 4 format_size keyboard_ar…" at bounding box center [784, 390] width 1568 height 781
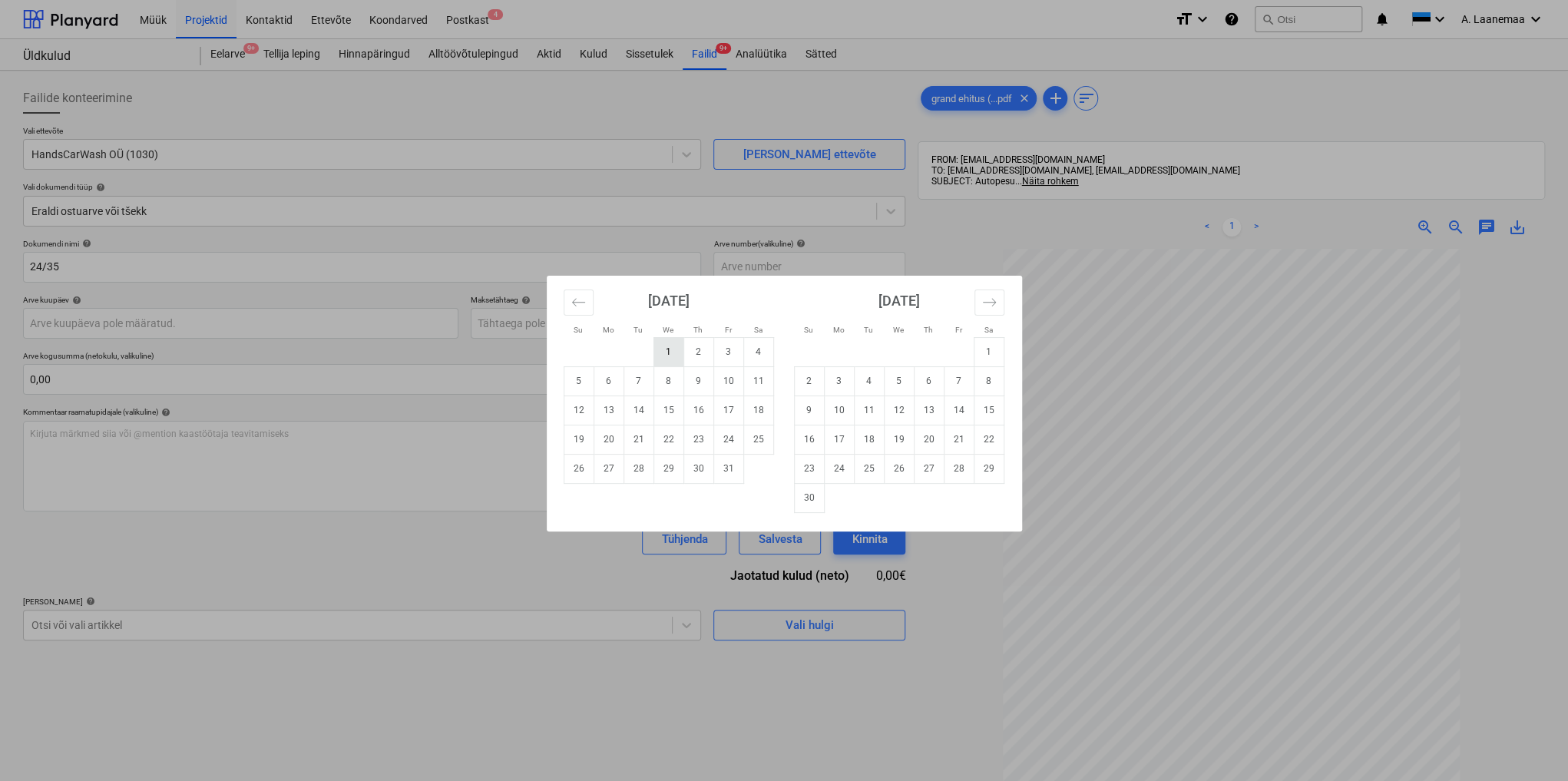
click at [667, 360] on td "1" at bounding box center [668, 352] width 30 height 29
type input "[DATE]"
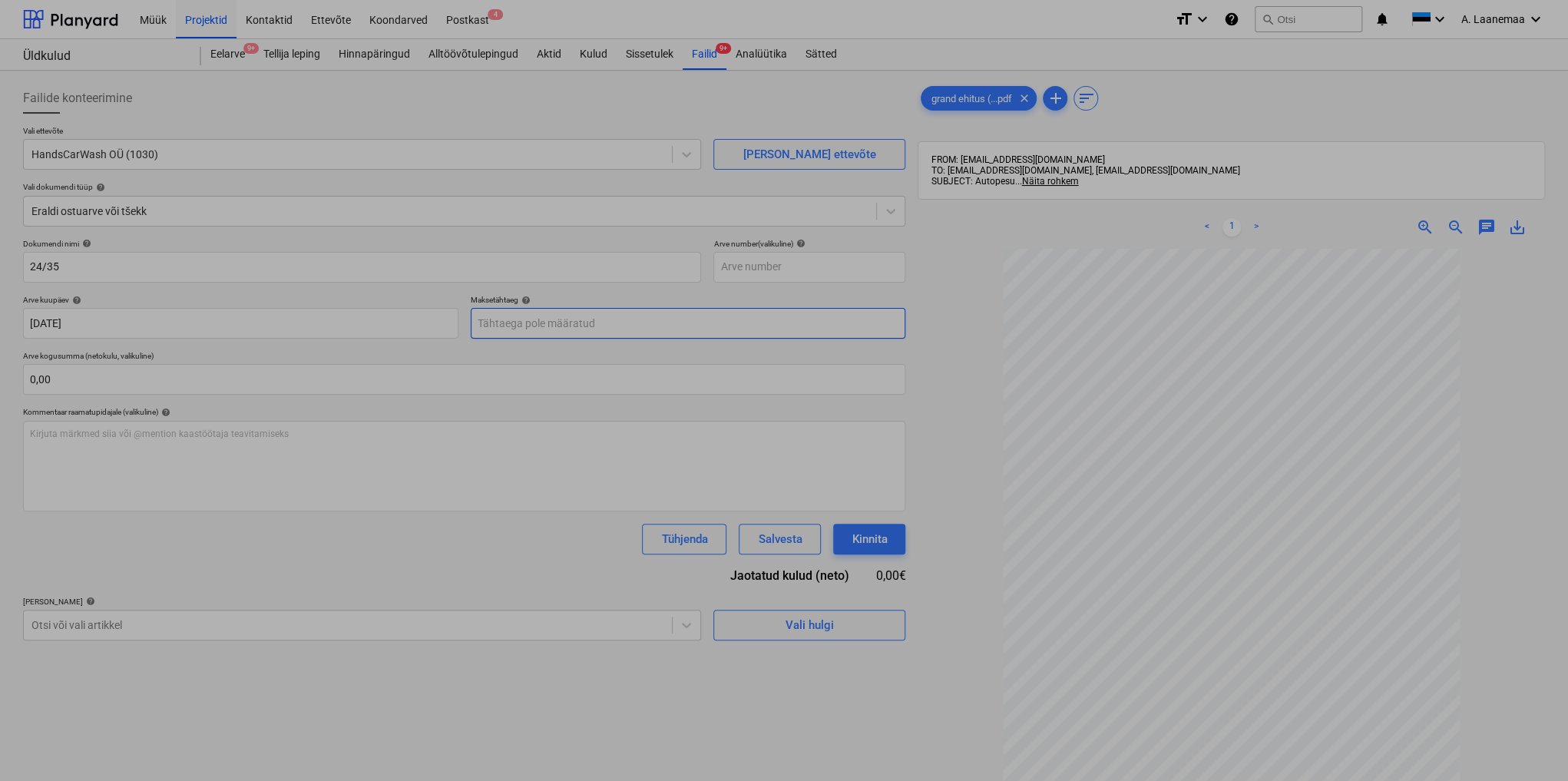
click at [651, 320] on body "Müük Projektid Kontaktid Ettevõte Koondarved Postkast 4 format_size keyboard_ar…" at bounding box center [784, 390] width 1568 height 781
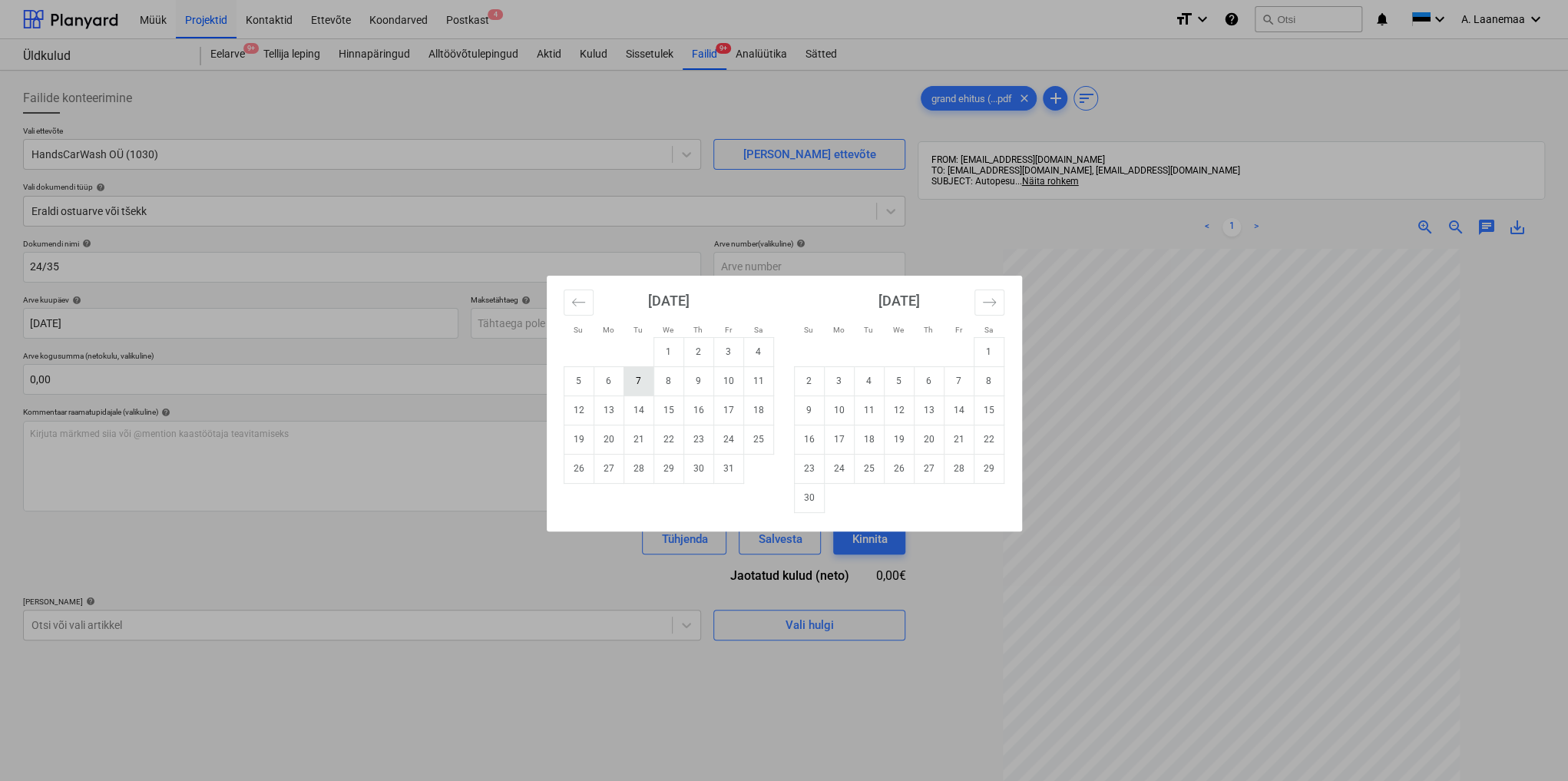
click at [644, 380] on td "7" at bounding box center [638, 381] width 30 height 29
type input "[DATE]"
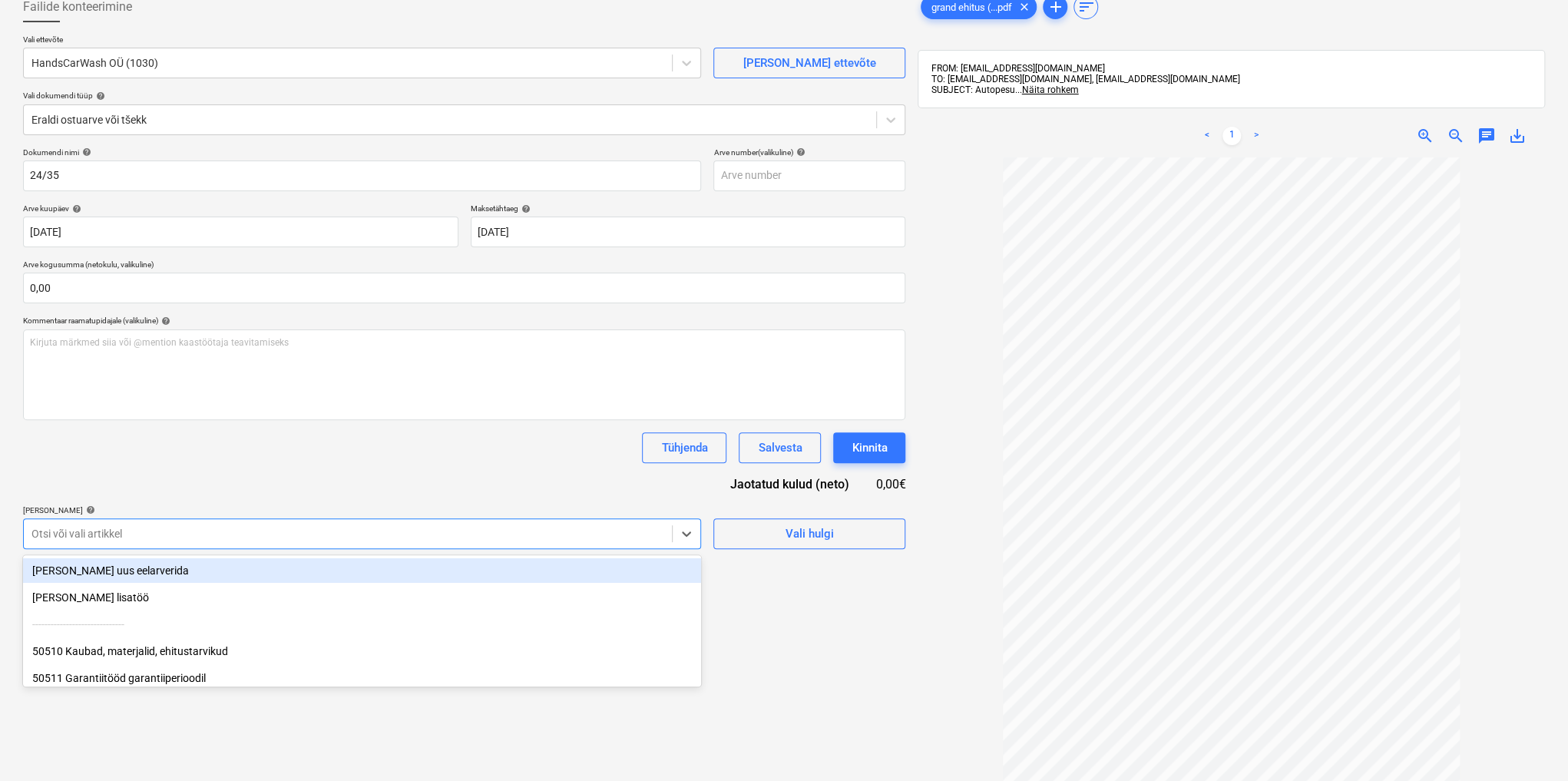
click at [236, 619] on body "Müük Projektid Kontaktid Ettevõte Koondarved Postkast 4 format_size keyboard_ar…" at bounding box center [784, 299] width 1568 height 781
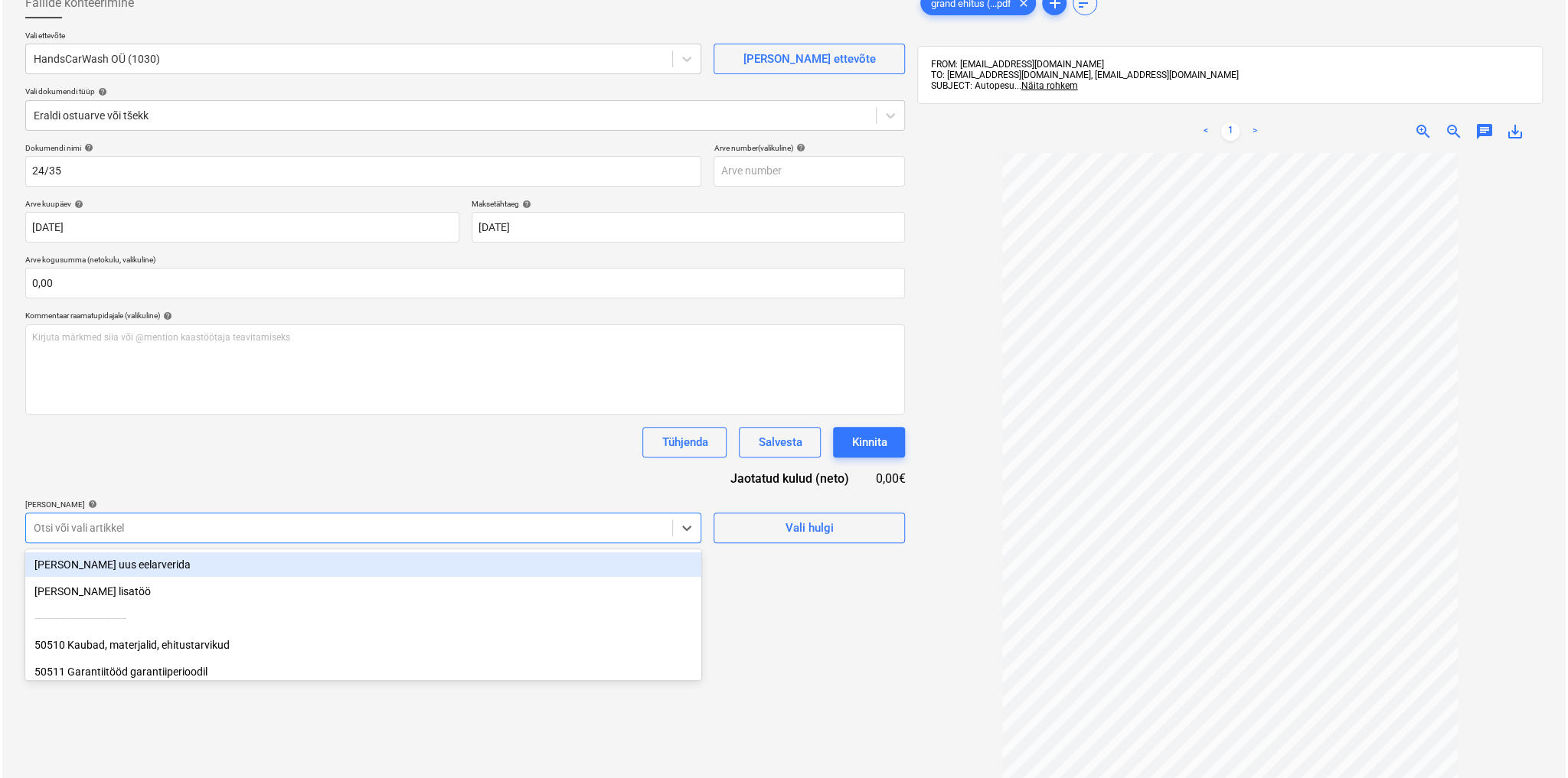
scroll to position [104, 0]
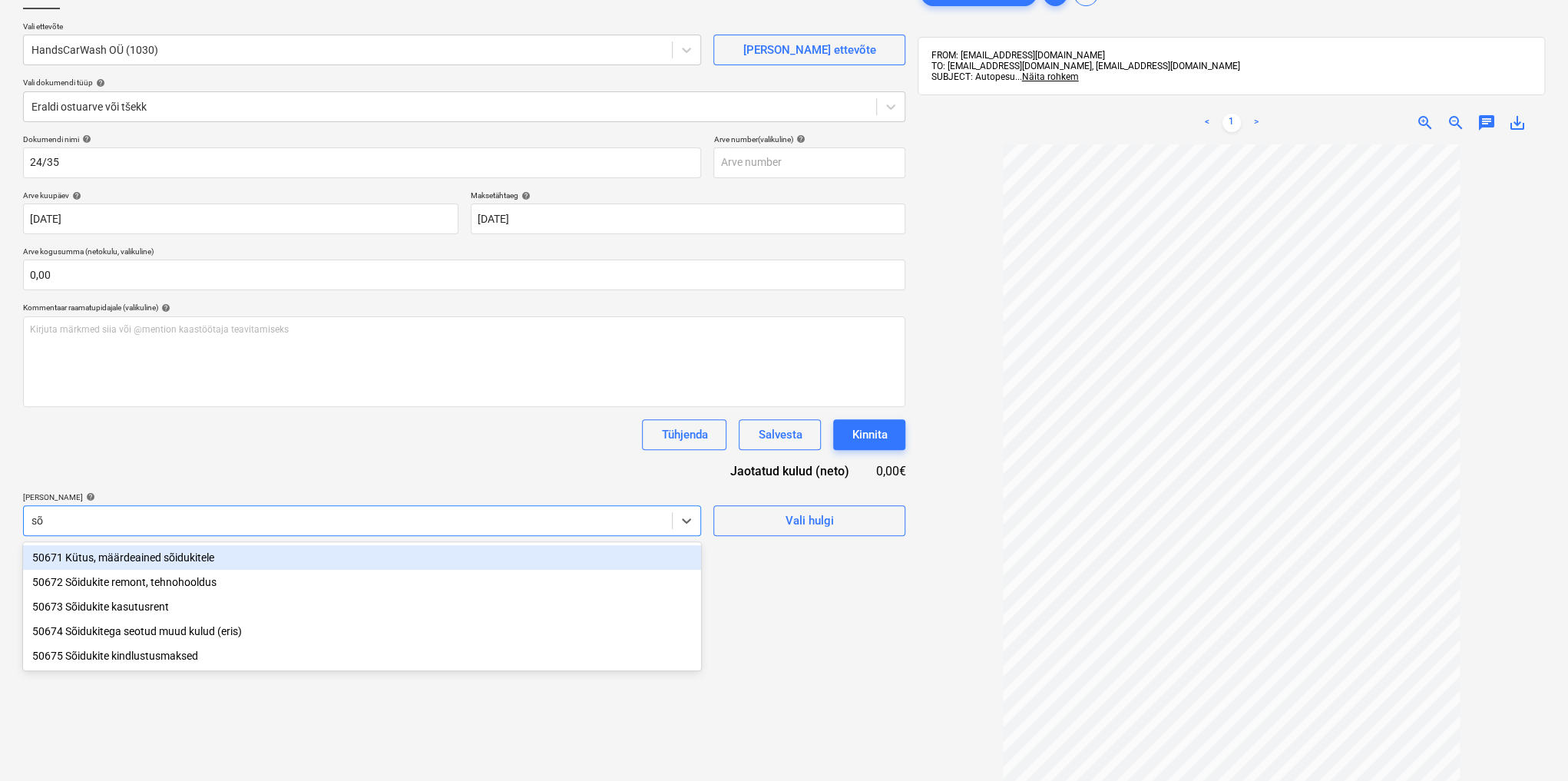
type input "sõi"
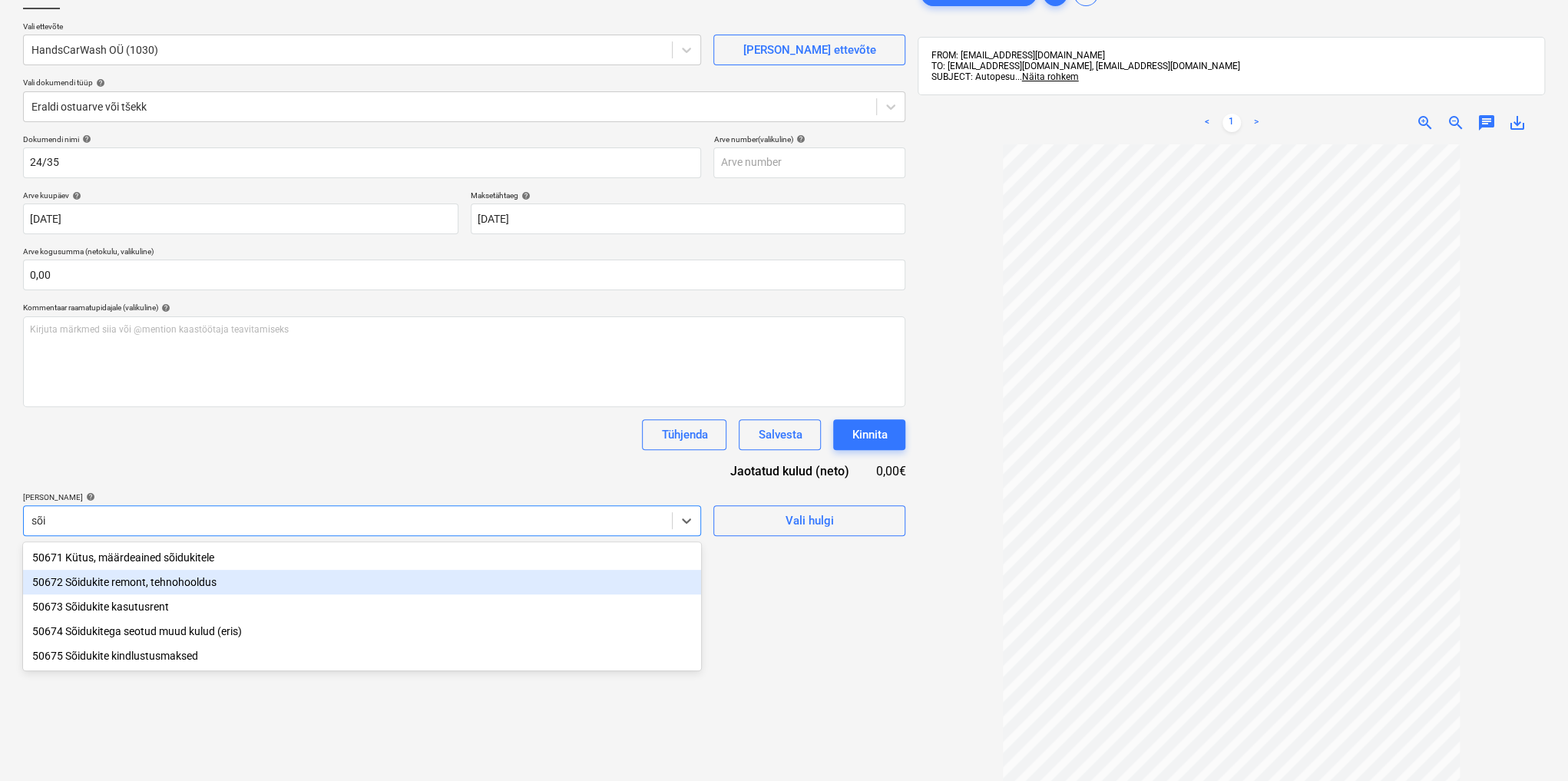
click at [175, 585] on div "50672 Sõidukite remont, tehnohooldus" at bounding box center [361, 582] width 678 height 24
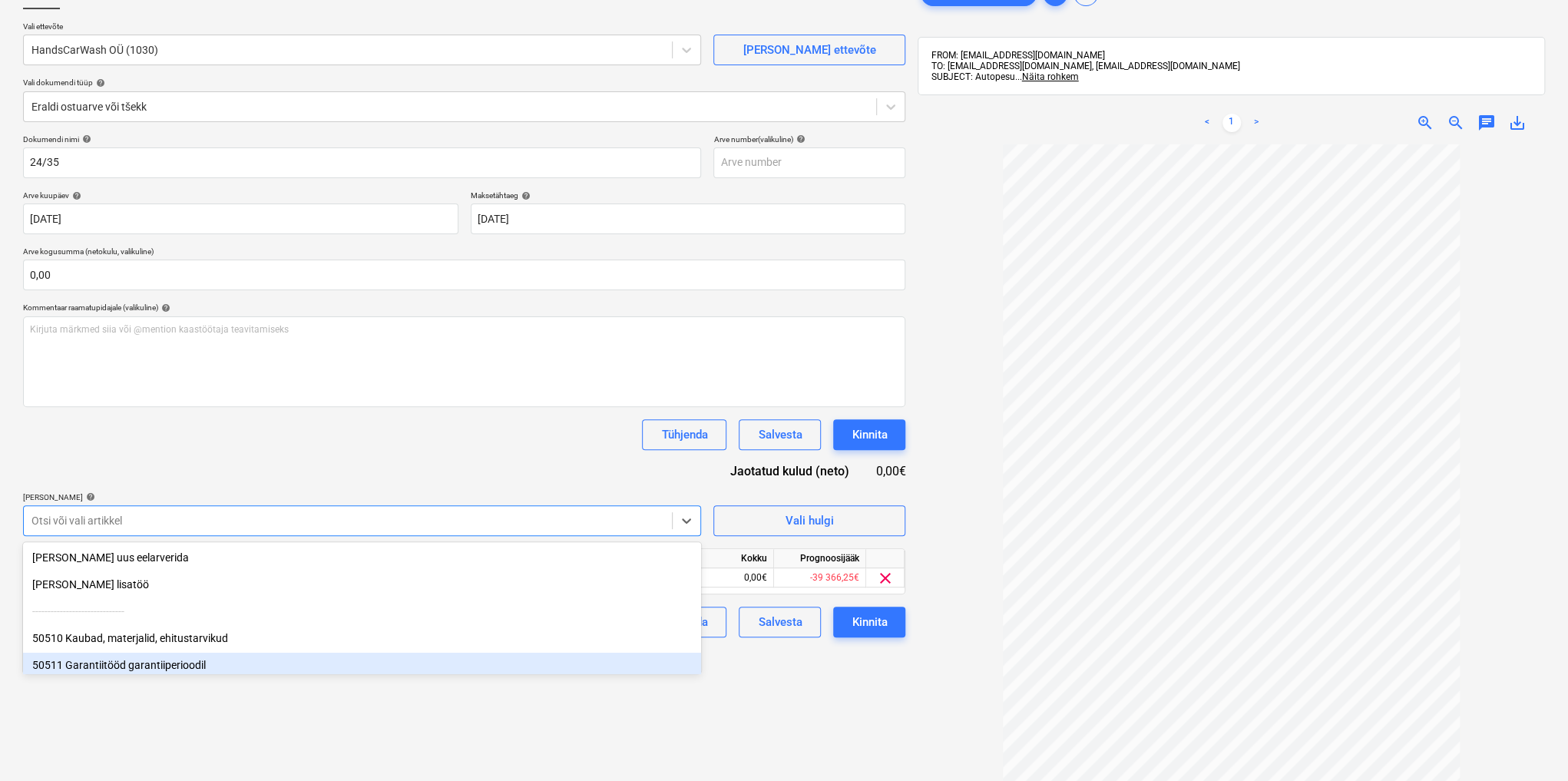
click at [740, 694] on div "Failide konteerimine Vali ettevõte HandsCarWash OÜ (1030) [PERSON_NAME] uus ett…" at bounding box center [464, 431] width 894 height 917
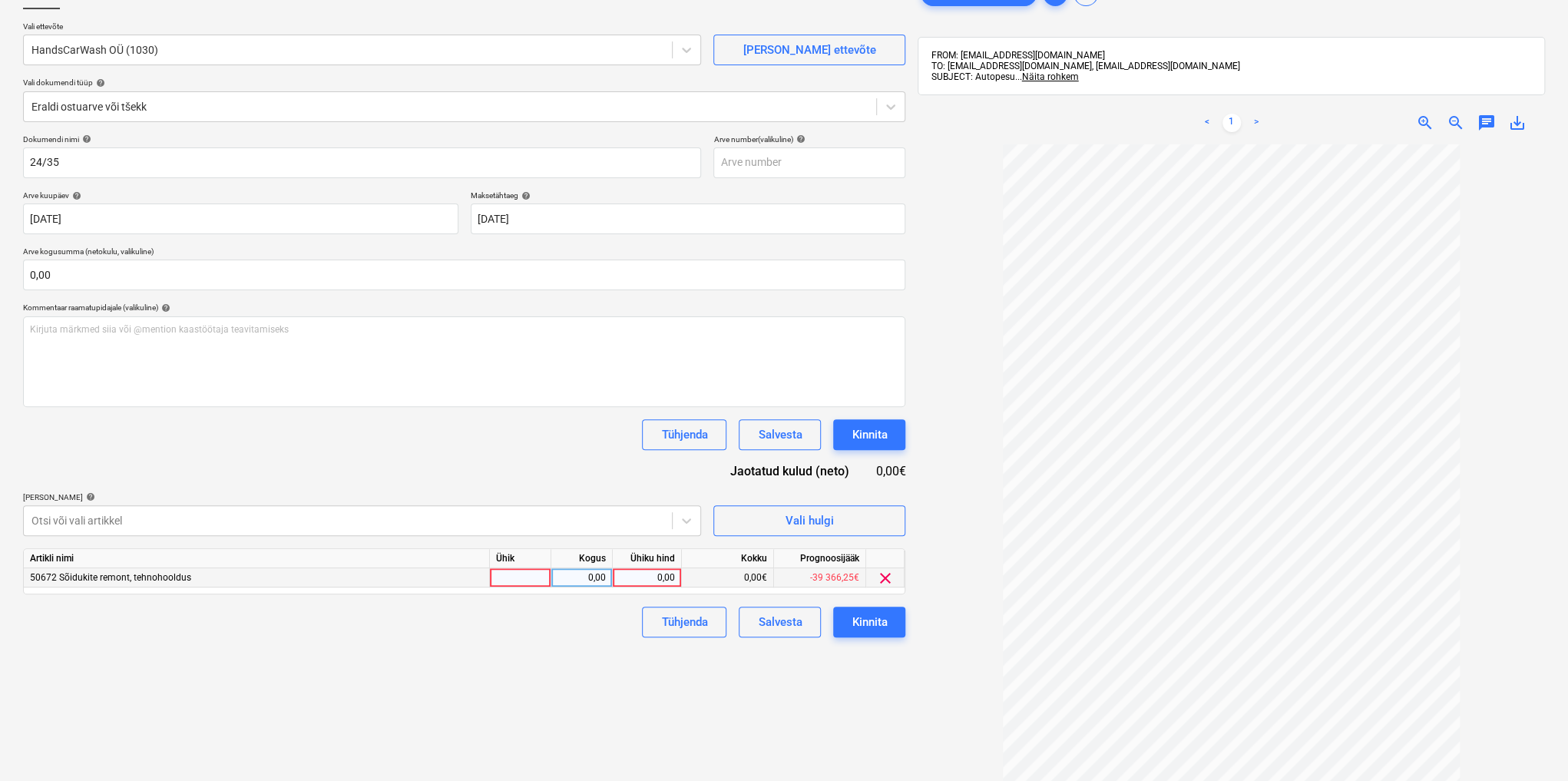
click at [643, 572] on div "0,00" at bounding box center [647, 578] width 56 height 19
type input "300"
click at [872, 624] on div "Kinnita" at bounding box center [869, 622] width 36 height 20
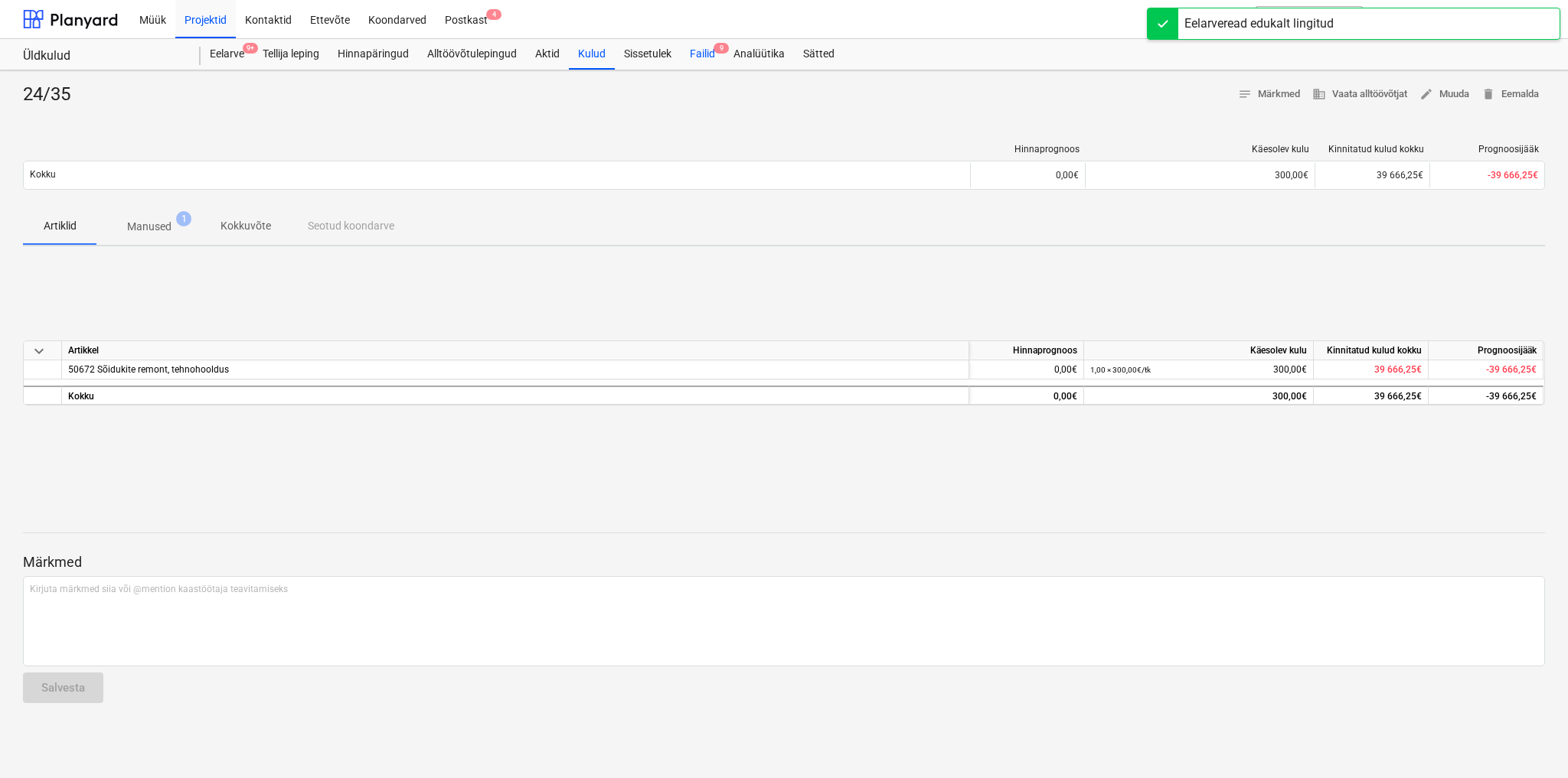
click at [707, 49] on div "Failid 9" at bounding box center [702, 54] width 44 height 31
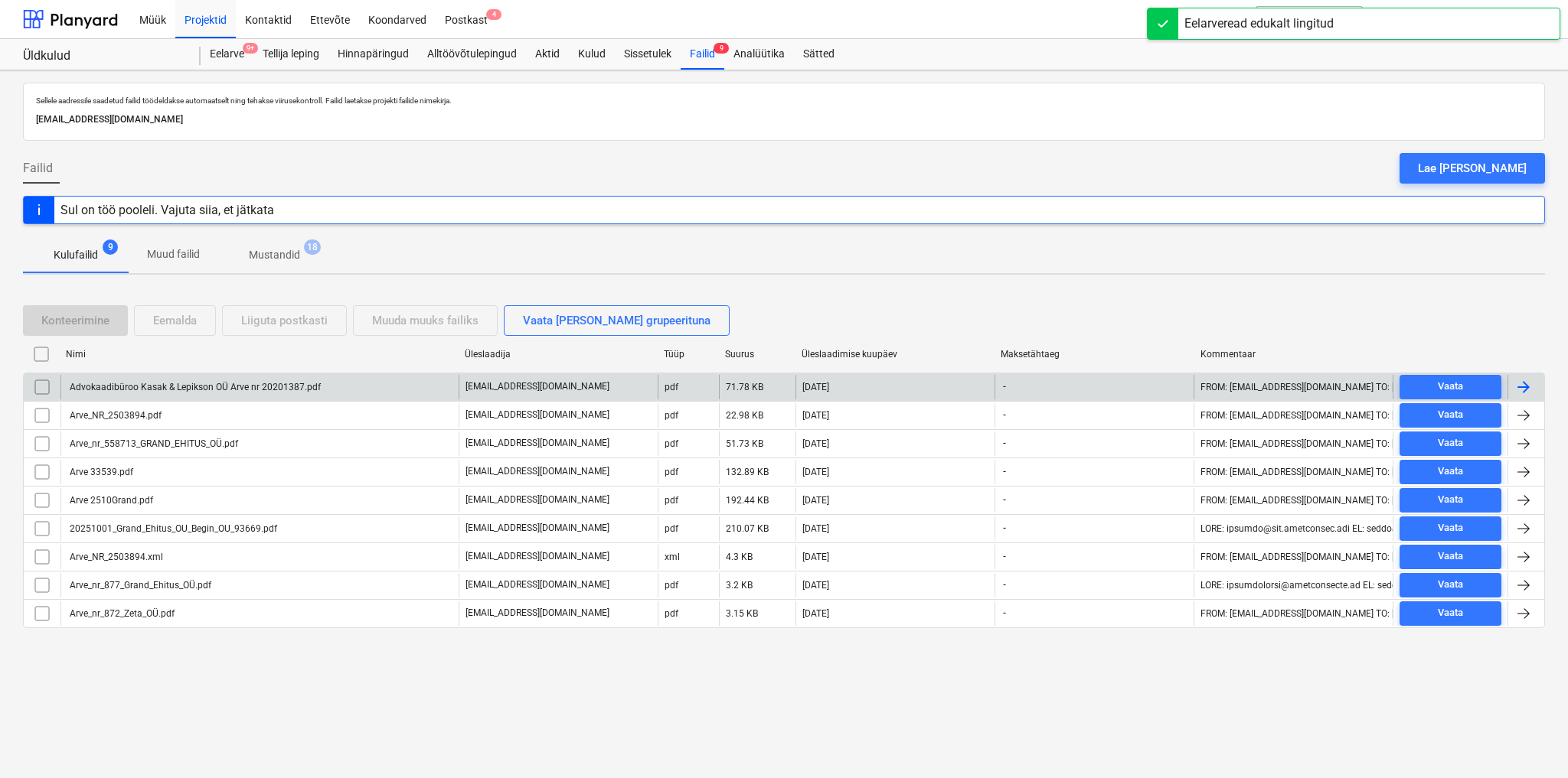
click at [163, 387] on div "Advokaadibüroo Kasak & Lepikson OÜ Arve nr 20201387.pdf" at bounding box center [193, 387] width 253 height 11
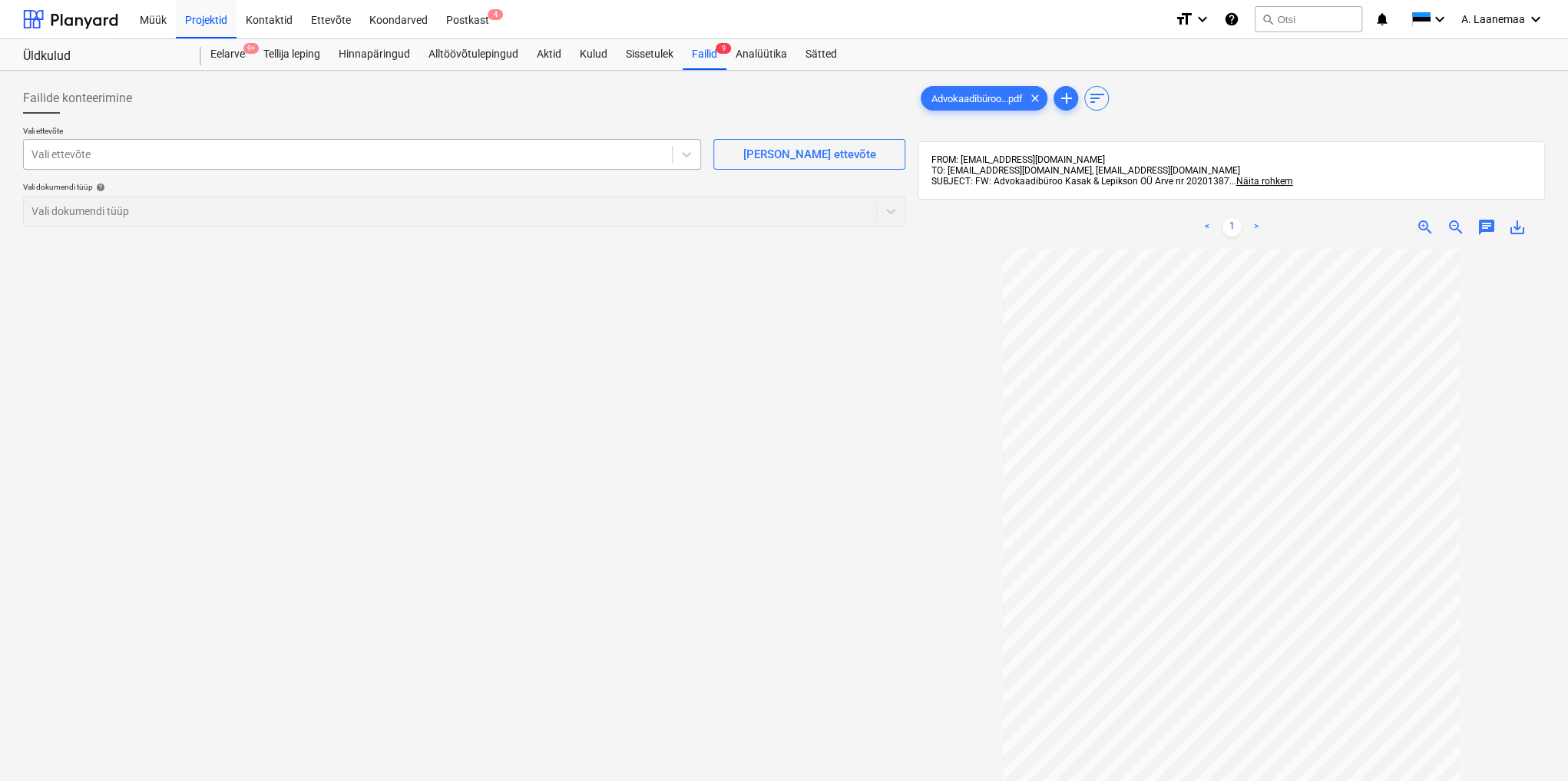
click at [88, 155] on div at bounding box center [348, 154] width 633 height 15
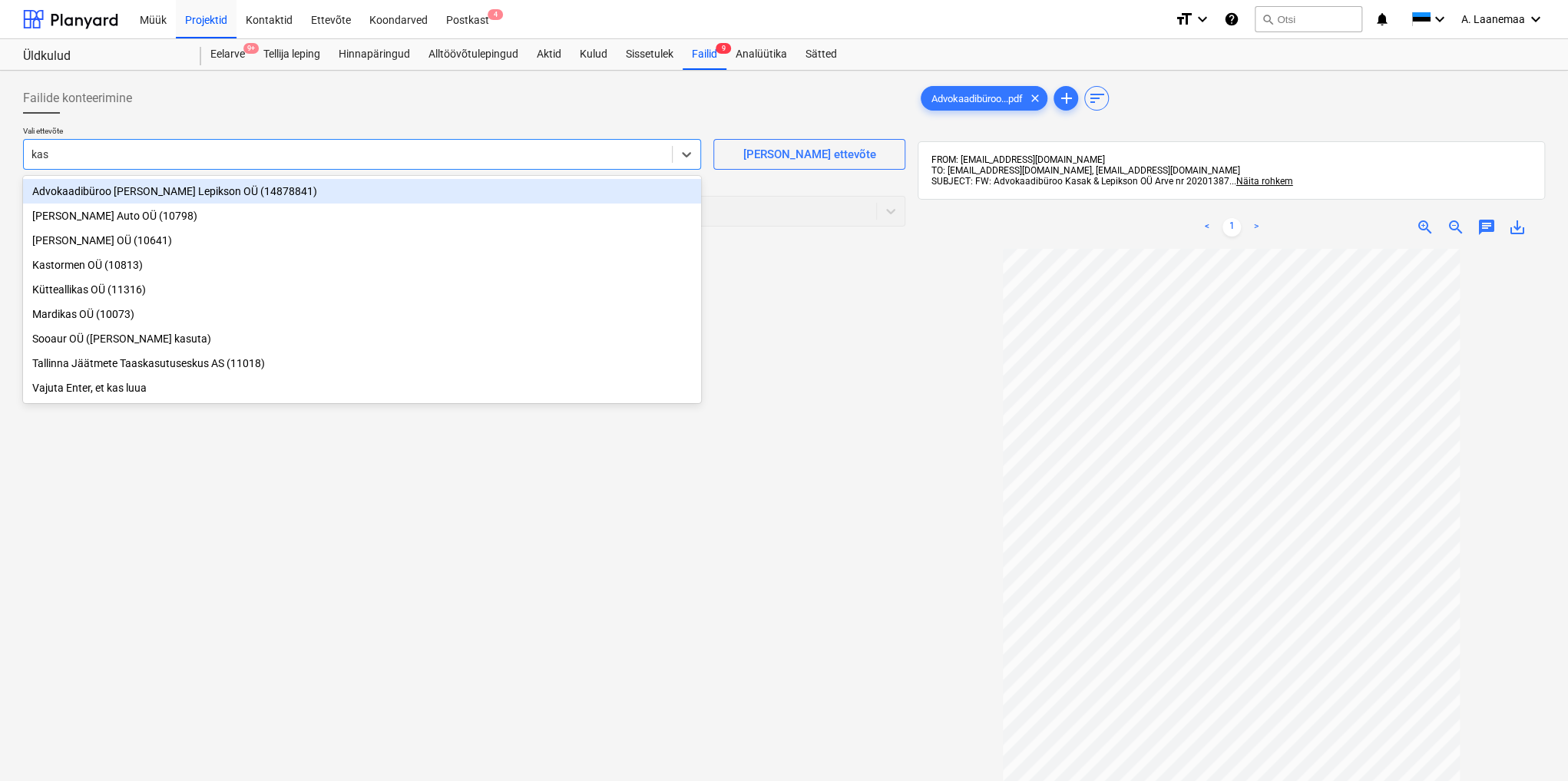
type input "kasa"
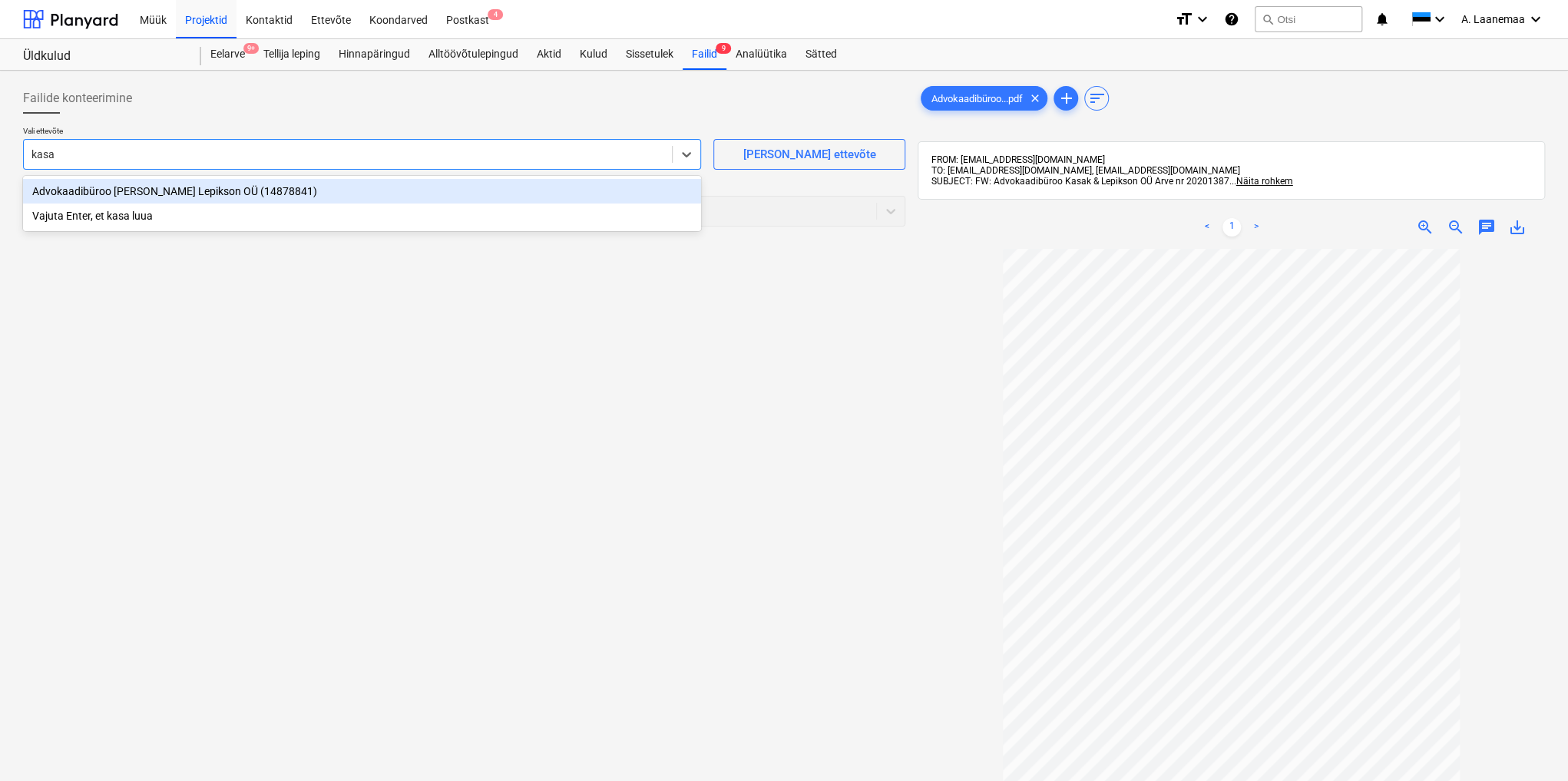
click at [144, 191] on div "Advokaadibüroo [PERSON_NAME] Lepikson OÜ (14878841)" at bounding box center [361, 191] width 678 height 24
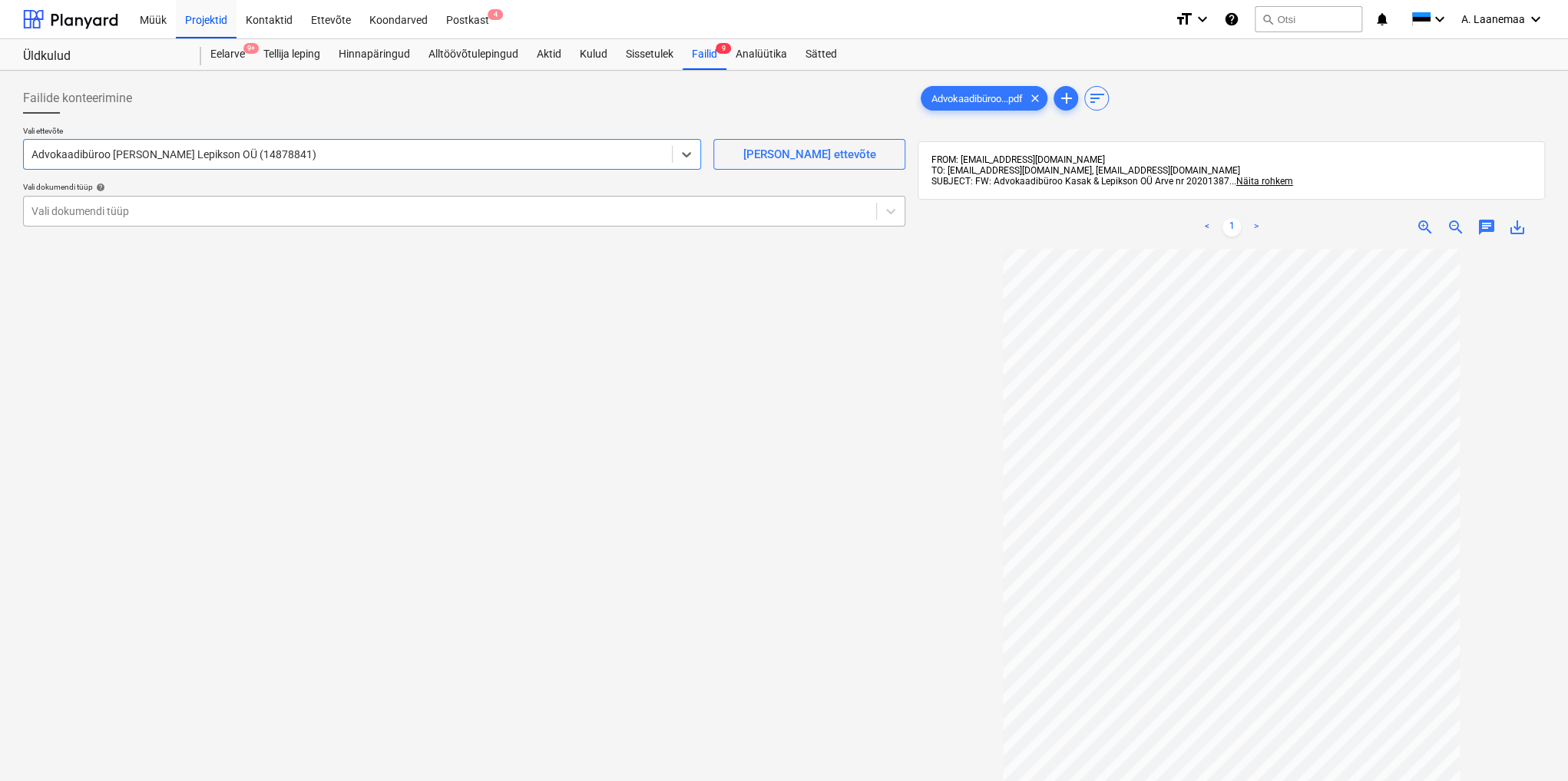
click at [140, 204] on div at bounding box center [450, 211] width 837 height 15
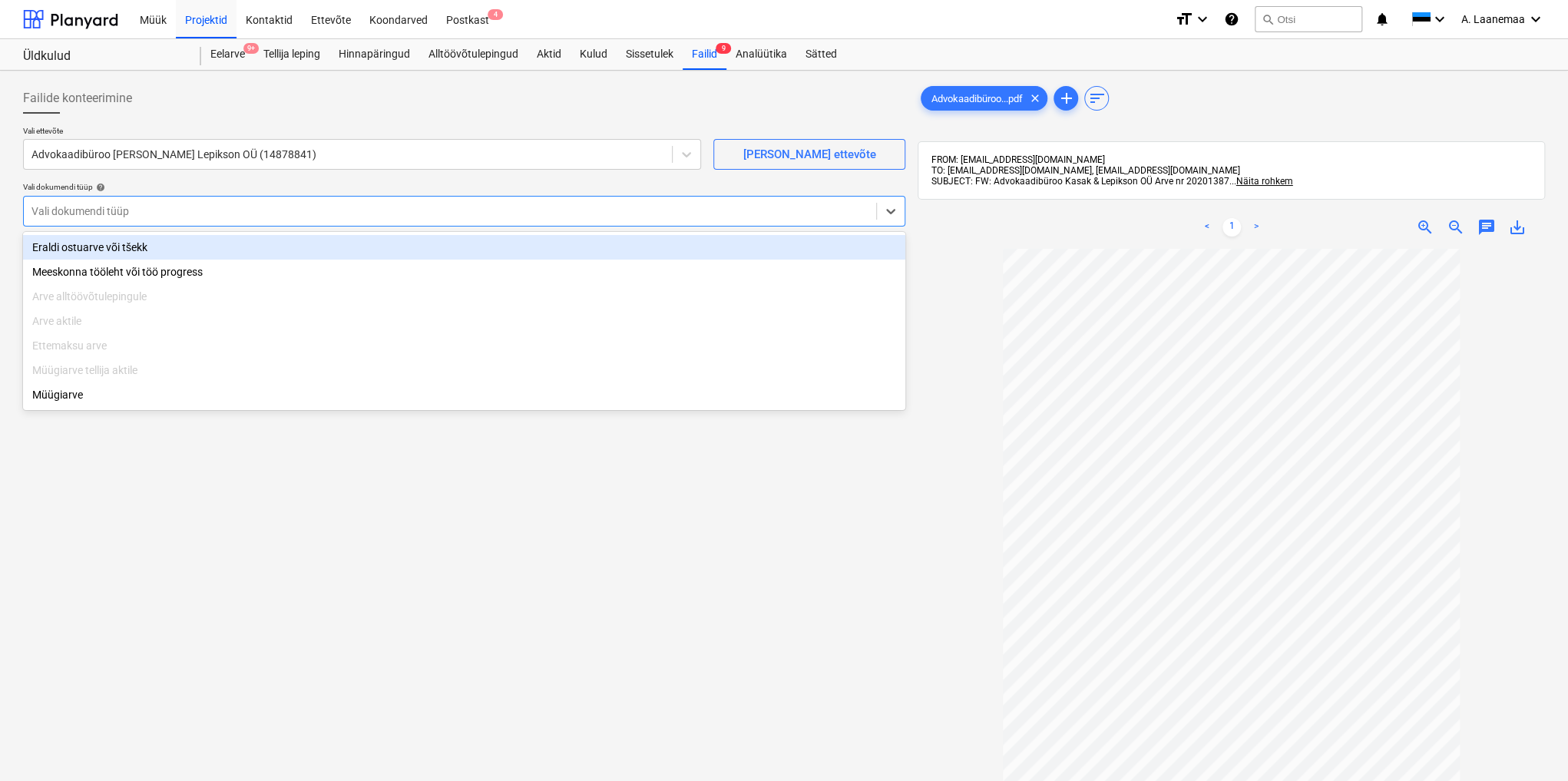
click at [128, 246] on div "Eraldi ostuarve või tšekk" at bounding box center [463, 247] width 882 height 24
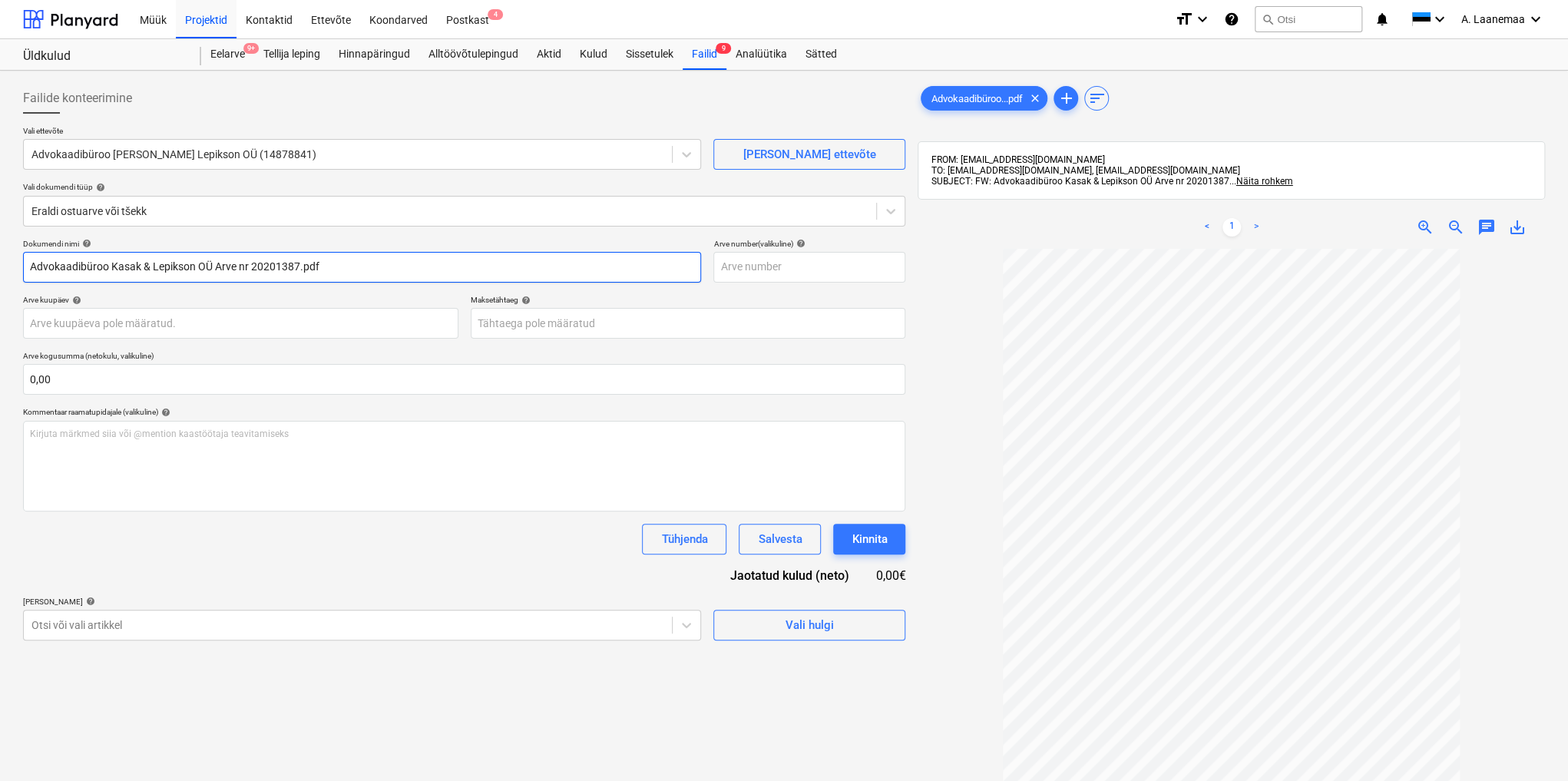
drag, startPoint x: 356, startPoint y: 260, endPoint x: 0, endPoint y: 214, distance: 359.0
click at [0, 214] on div "Failide konteerimine Vali ettevõte Advokaadibüroo [PERSON_NAME] Lepikson OÜ (14…" at bounding box center [784, 535] width 1568 height 929
type input "20201387"
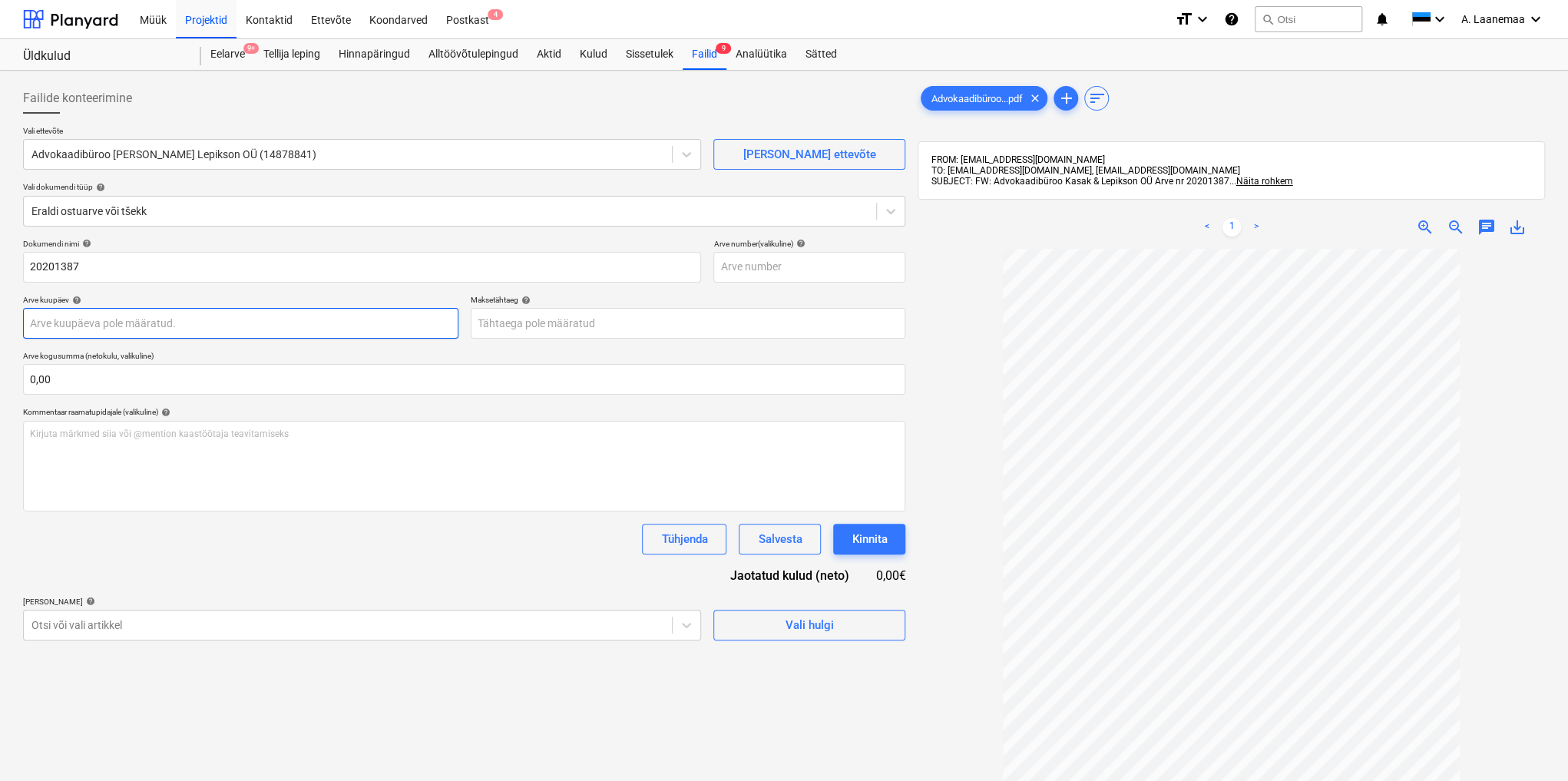
click at [74, 322] on body "Müük Projektid Kontaktid Ettevõte Koondarved Postkast 4 format_size keyboard_ar…" at bounding box center [784, 390] width 1568 height 781
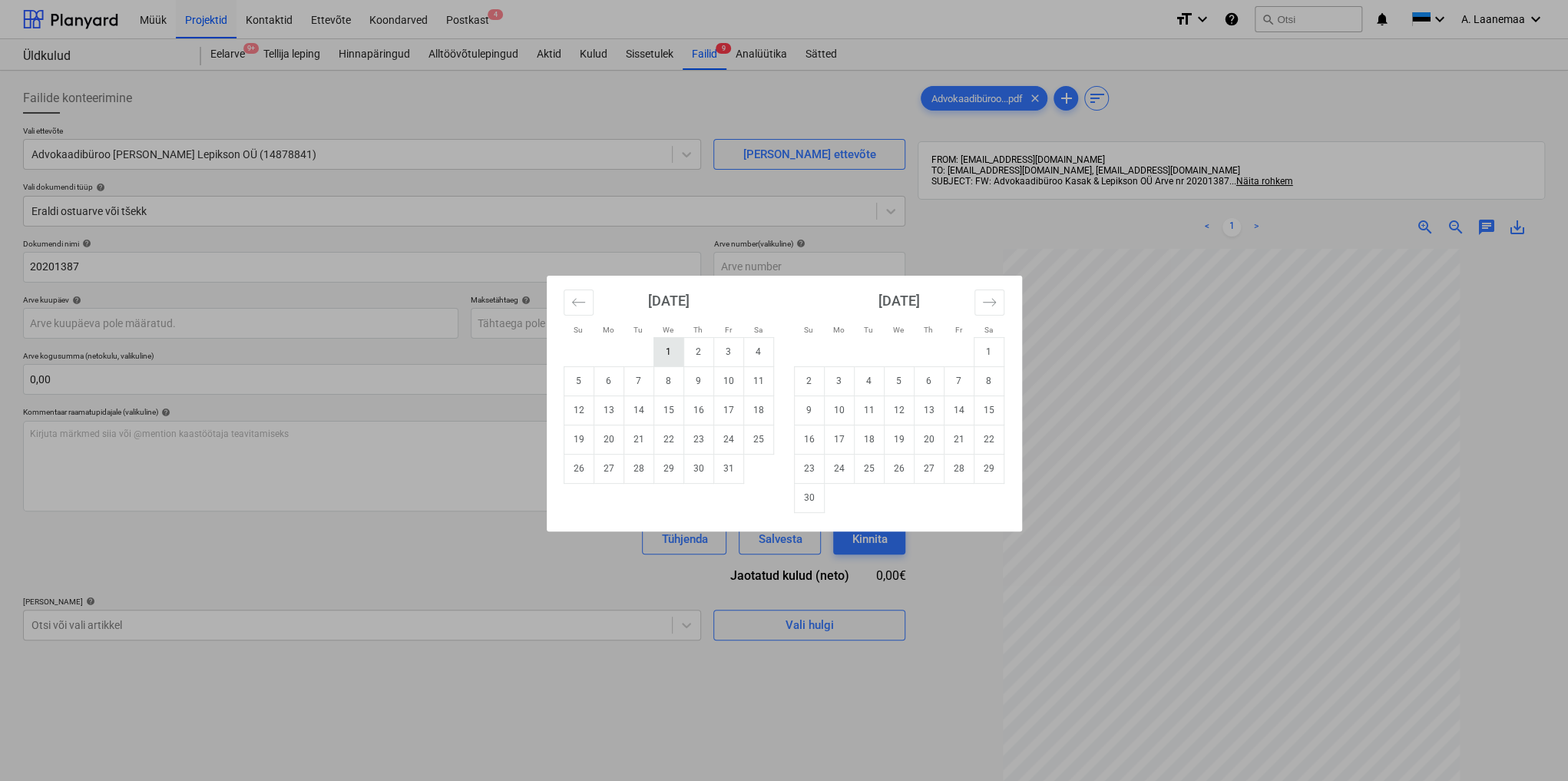
click at [678, 353] on td "1" at bounding box center [668, 352] width 30 height 29
type input "[DATE]"
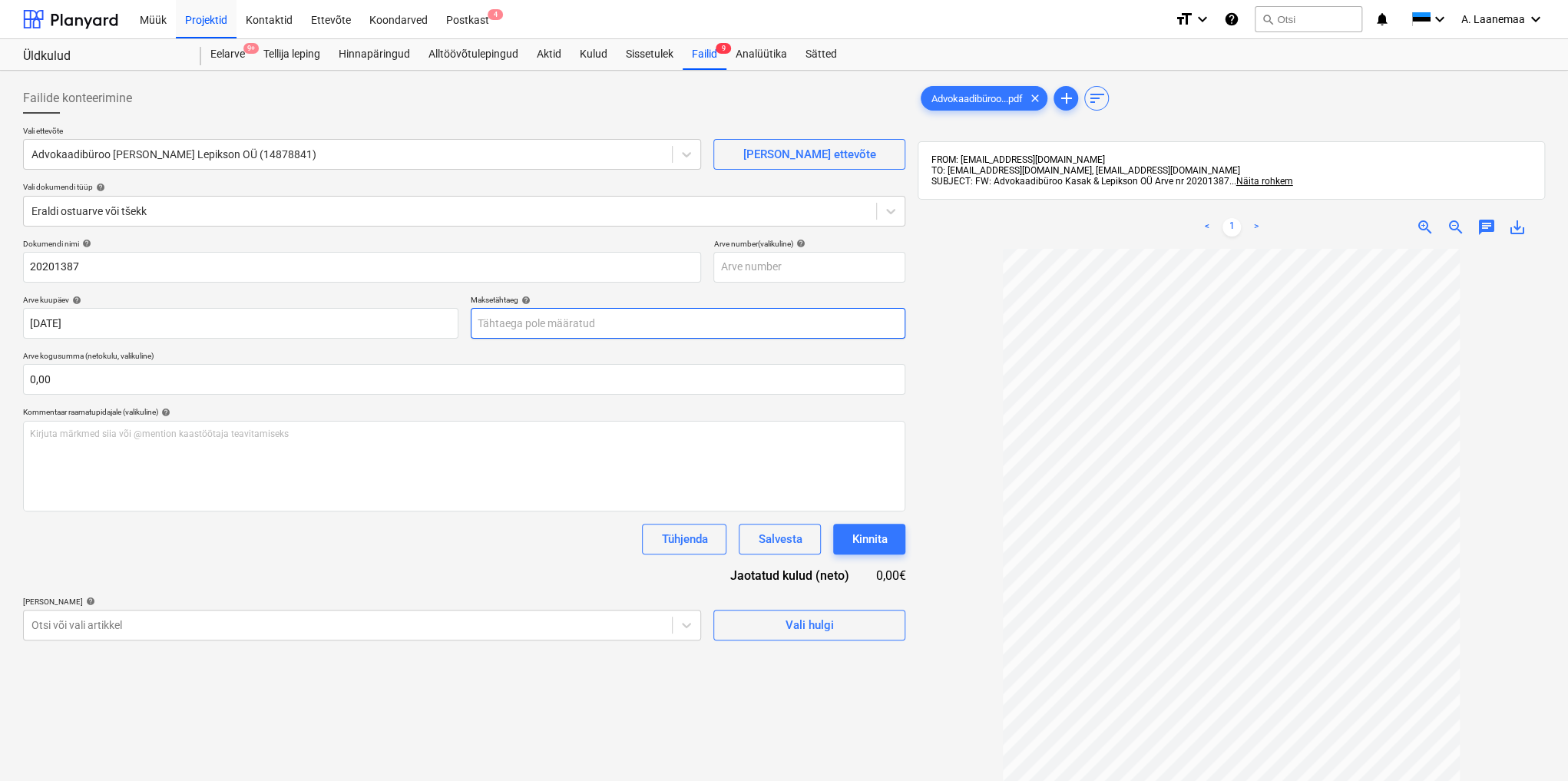
click at [614, 325] on body "Müük Projektid Kontaktid Ettevõte Koondarved Postkast 4 format_size keyboard_ar…" at bounding box center [784, 390] width 1568 height 781
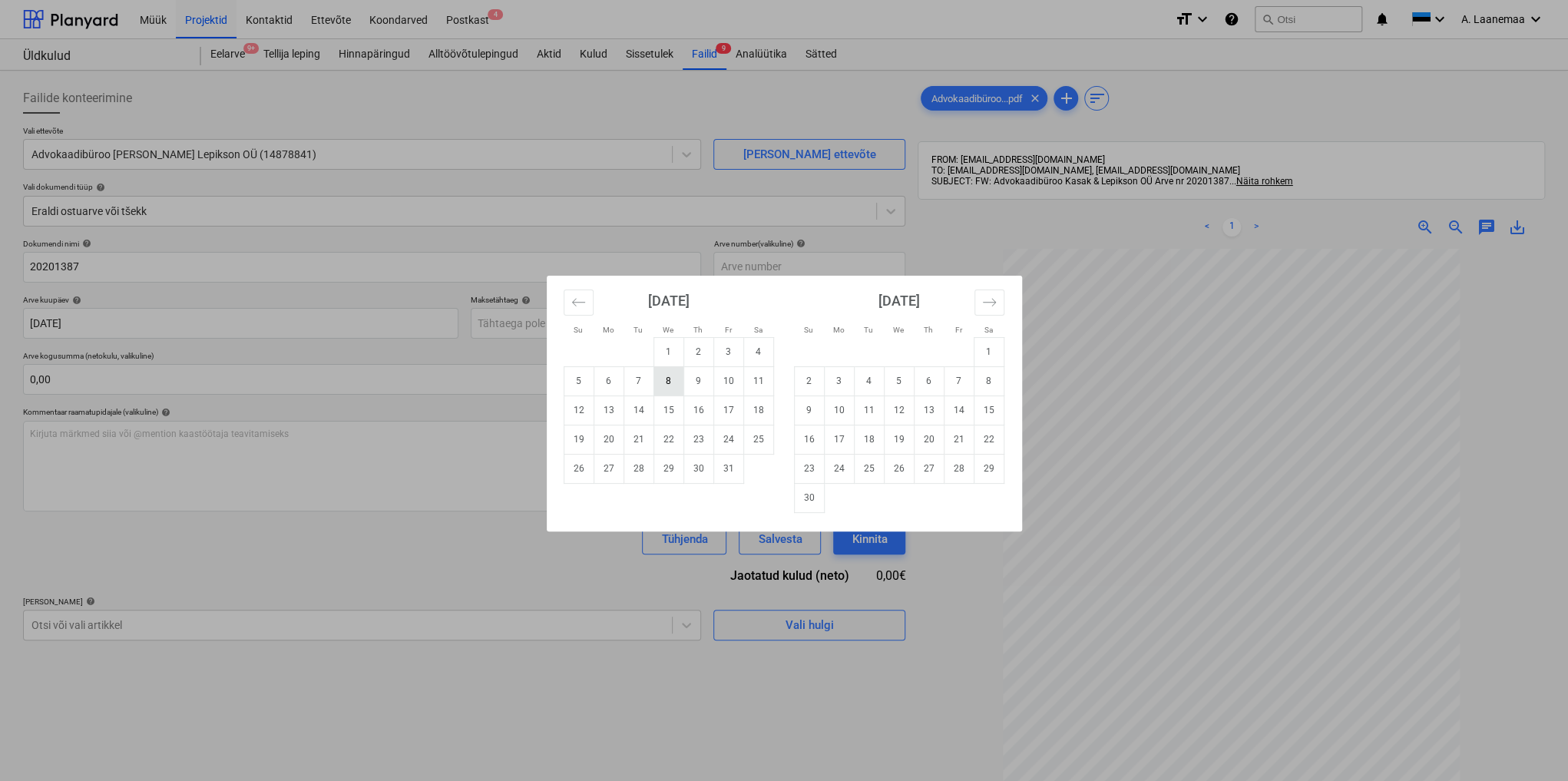
click at [661, 383] on td "8" at bounding box center [668, 381] width 30 height 29
type input "[DATE]"
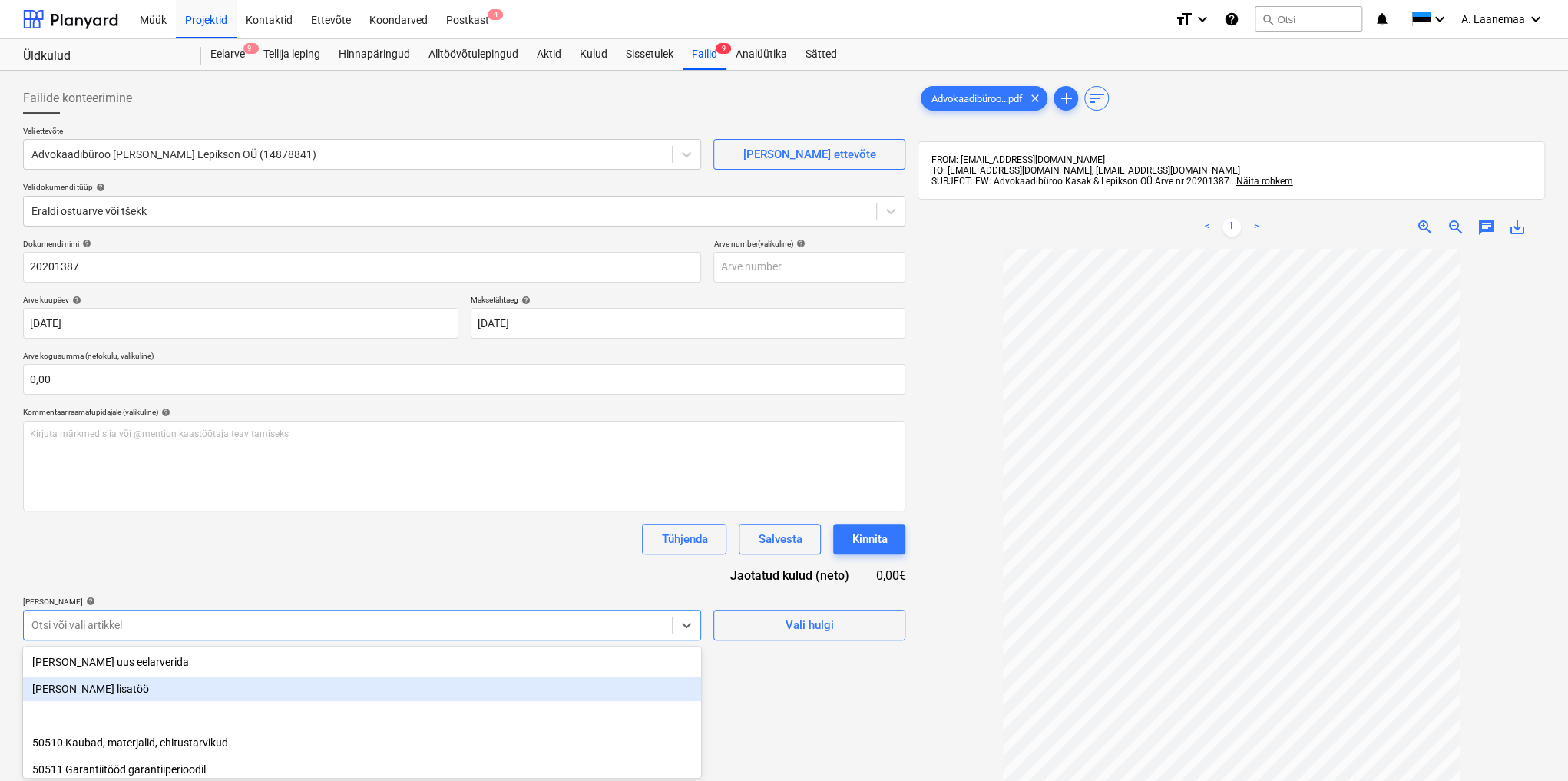
click at [389, 622] on body "Müük Projektid Kontaktid Ettevõte Koondarved Postkast 4 format_size keyboard_ar…" at bounding box center [784, 390] width 1568 height 781
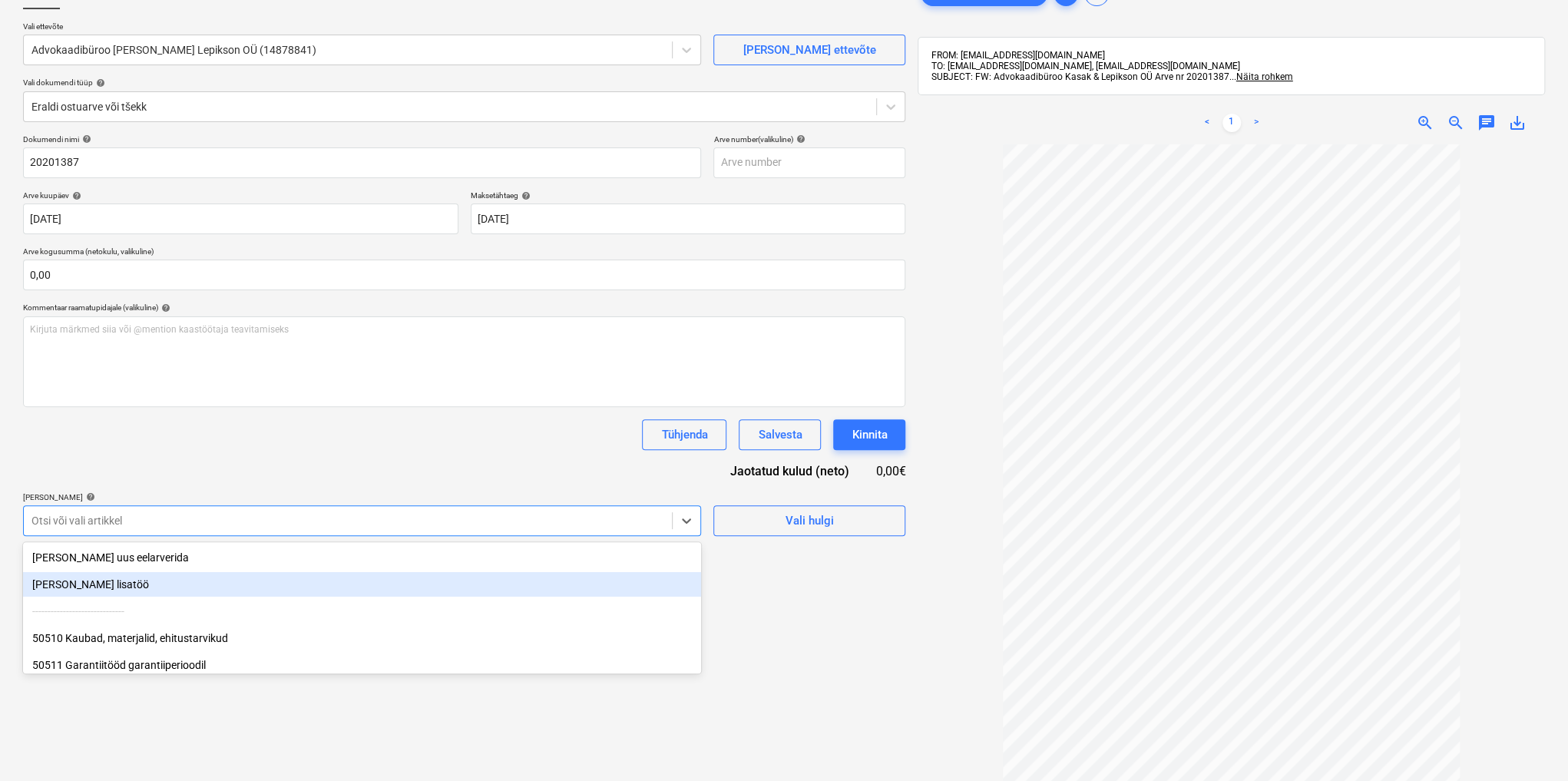
type input "õ"
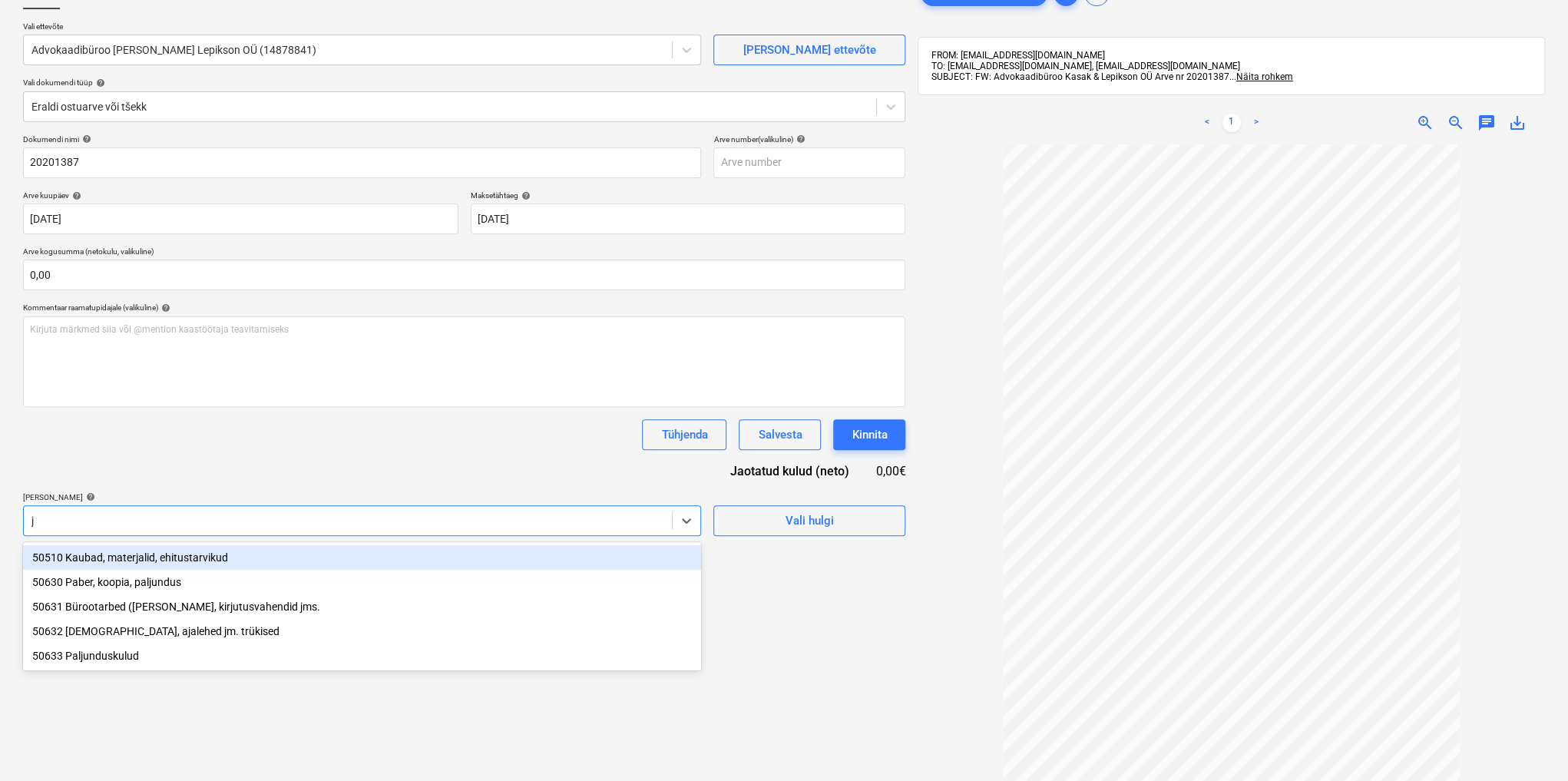
type input "ju"
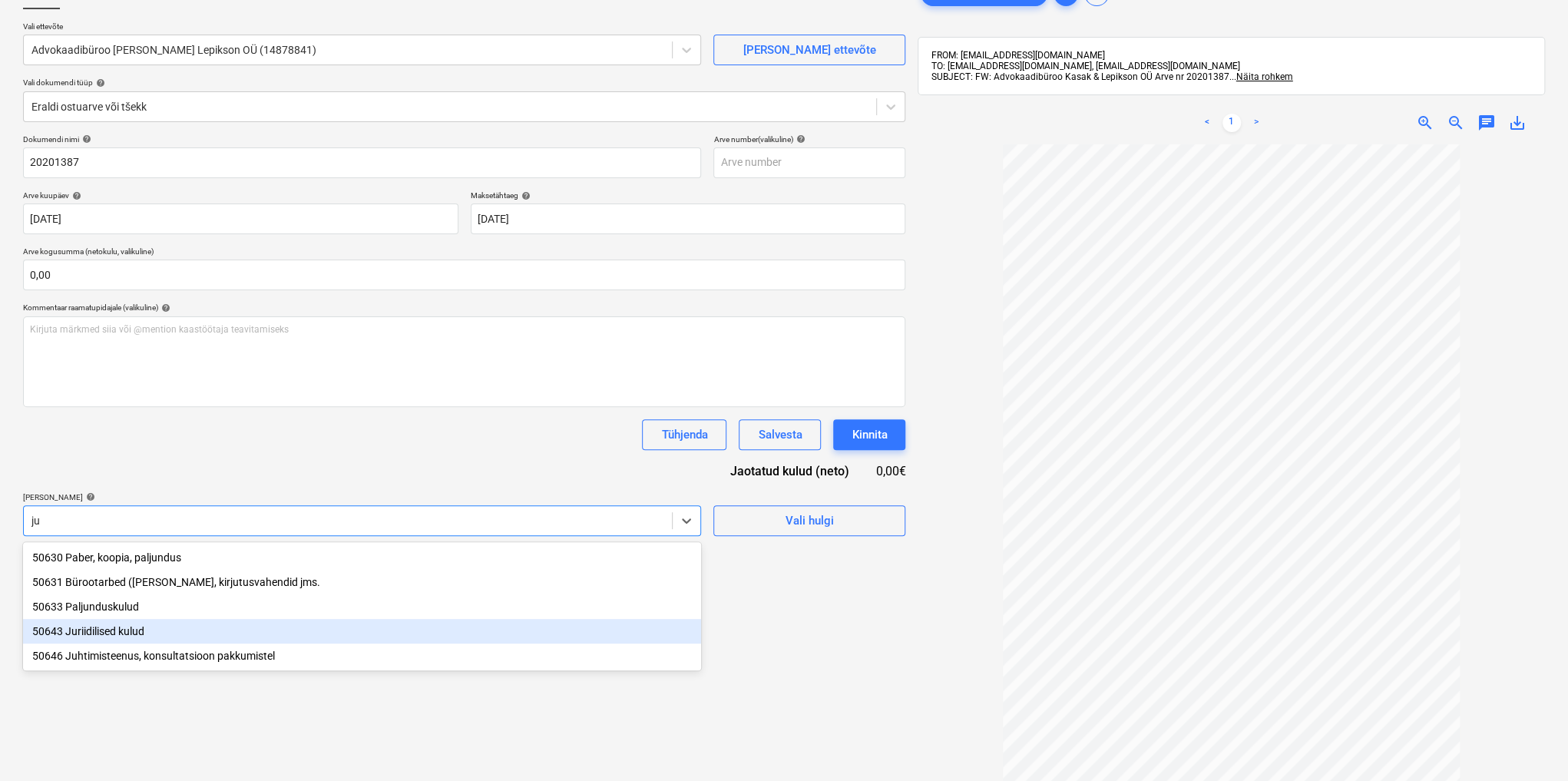
click at [128, 625] on div "50643 Juriidilised kulud" at bounding box center [361, 632] width 678 height 24
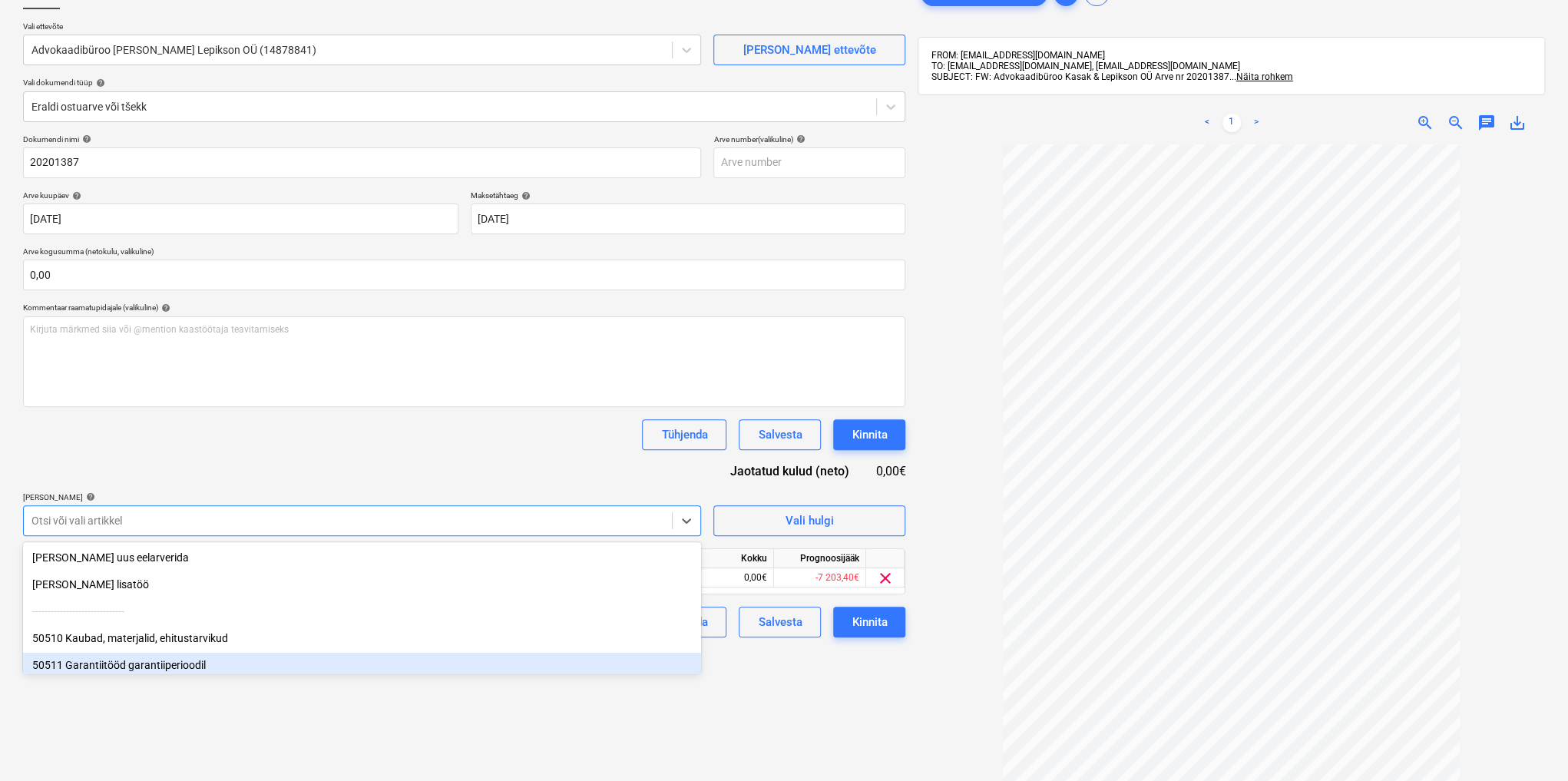
drag, startPoint x: 868, startPoint y: 707, endPoint x: 821, endPoint y: 692, distance: 49.3
click at [867, 707] on div "Failide konteerimine Vali ettevõte Advokaadibüroo [PERSON_NAME] [PERSON_NAME] O…" at bounding box center [464, 431] width 894 height 917
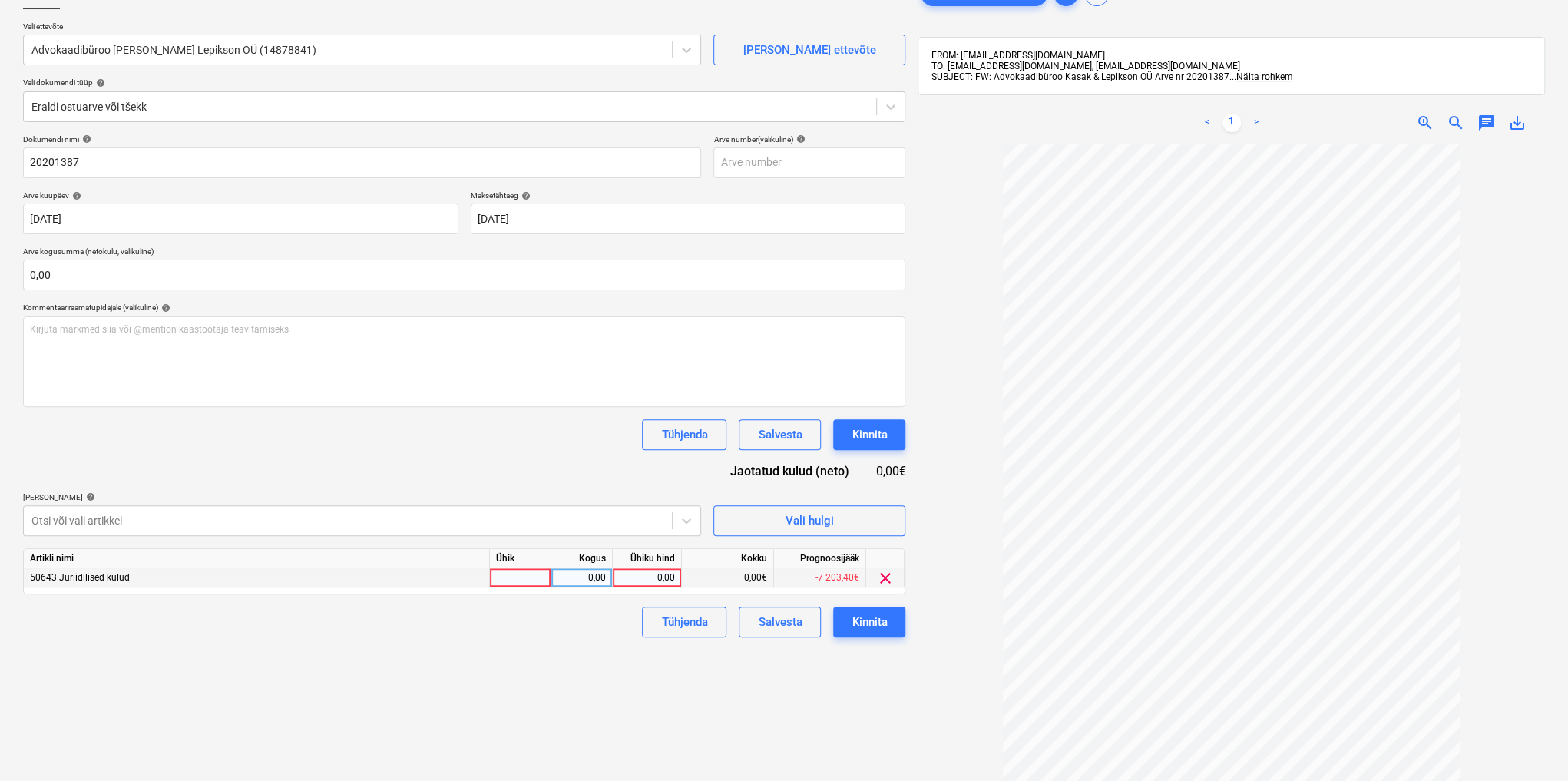
click at [641, 575] on div "0,00" at bounding box center [647, 578] width 56 height 19
type input "310"
click at [854, 620] on div "Kinnita" at bounding box center [869, 622] width 36 height 20
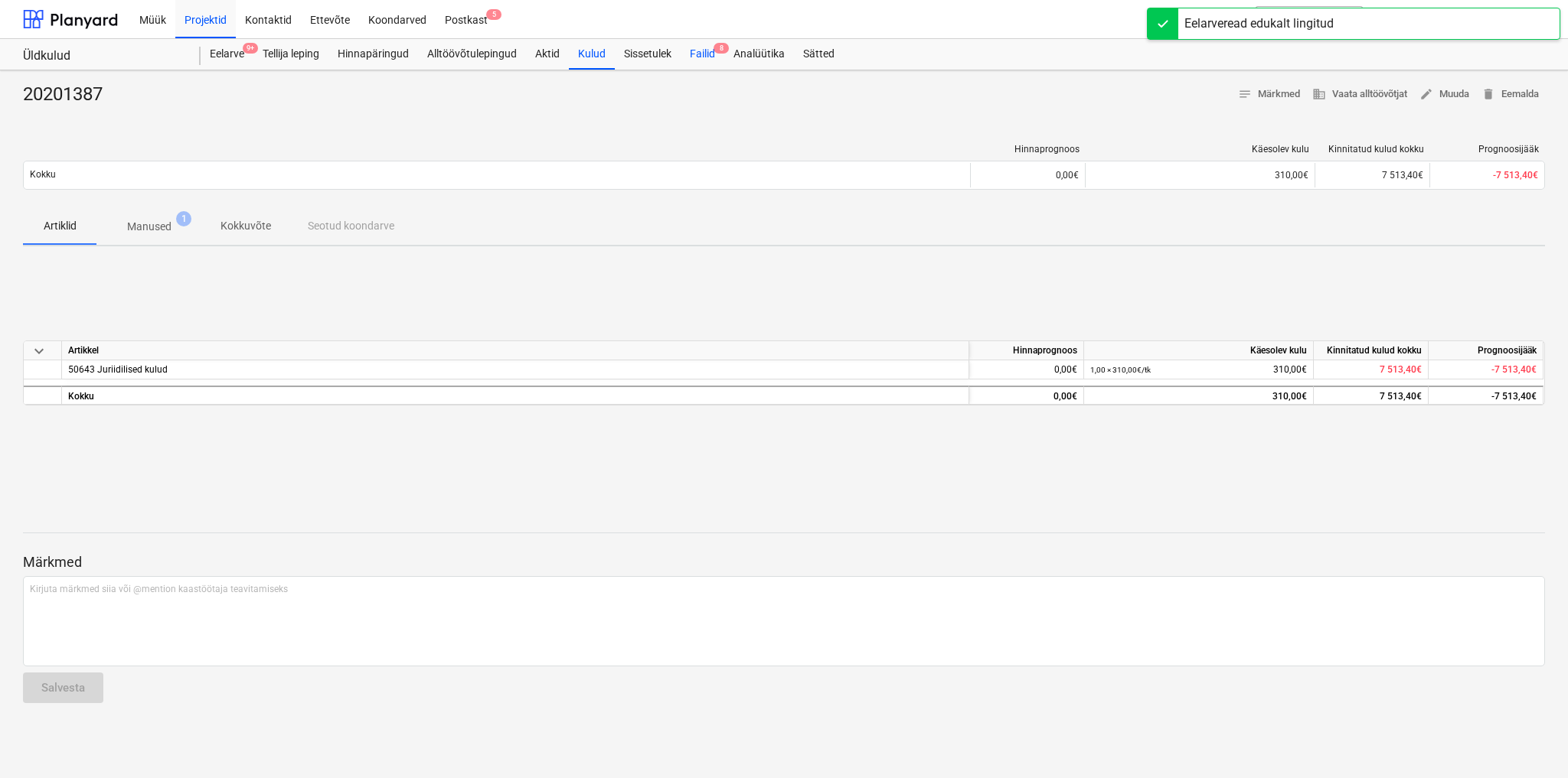
click at [708, 53] on div "Failid 8" at bounding box center [702, 54] width 44 height 31
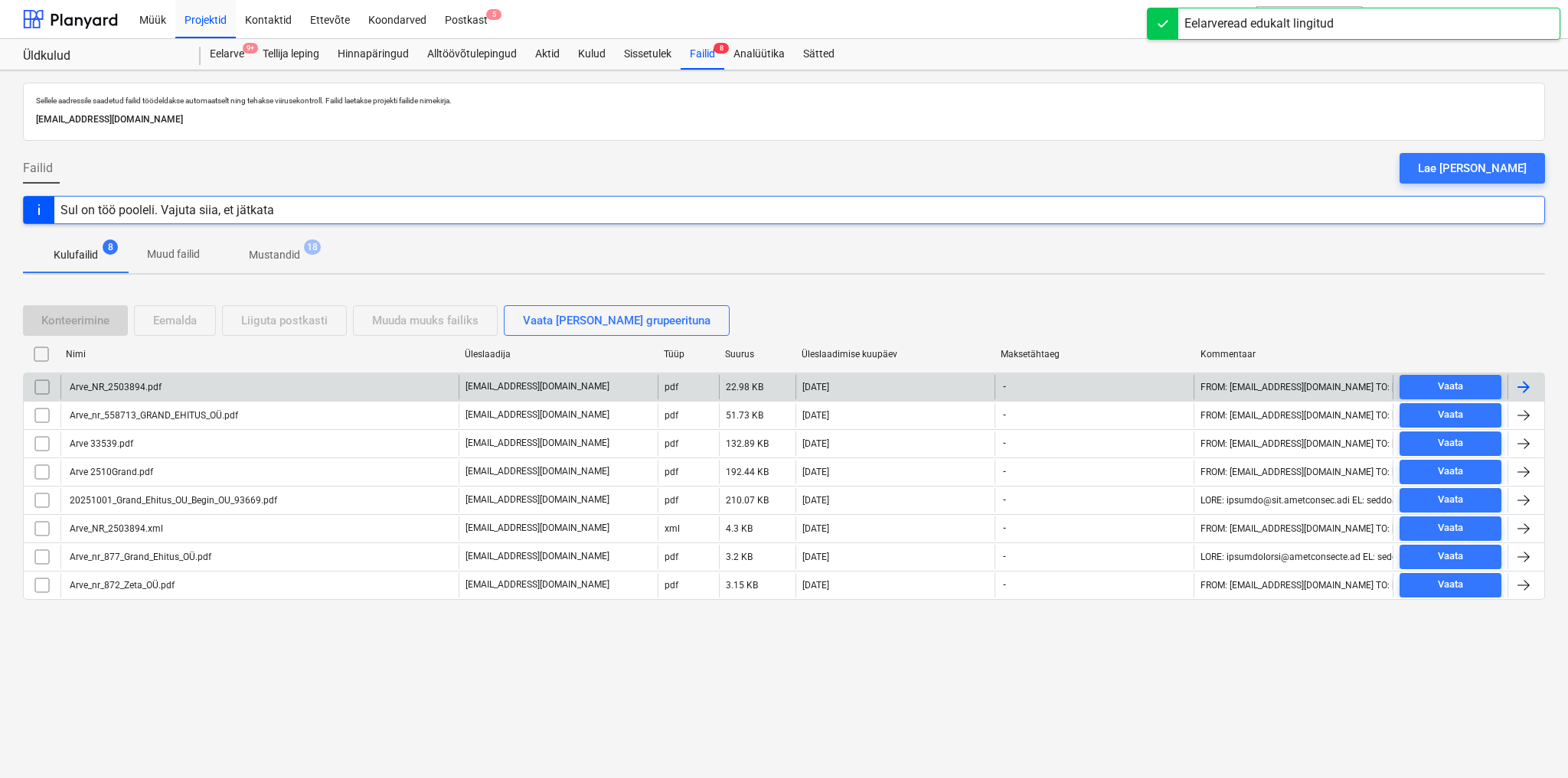
click at [147, 386] on div "Arve_NR_2503894.pdf" at bounding box center [114, 387] width 94 height 11
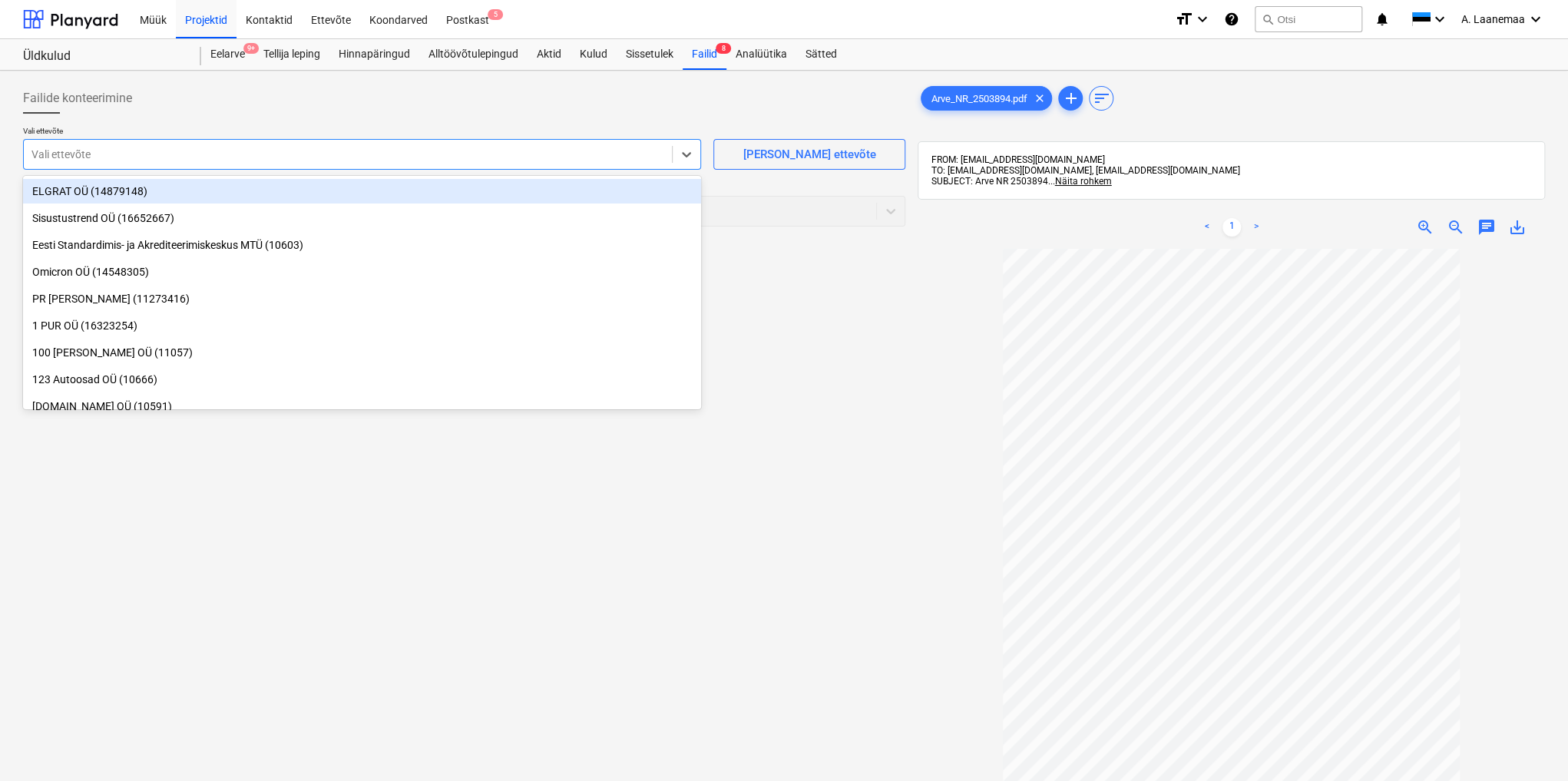
click at [86, 156] on div at bounding box center [348, 154] width 633 height 15
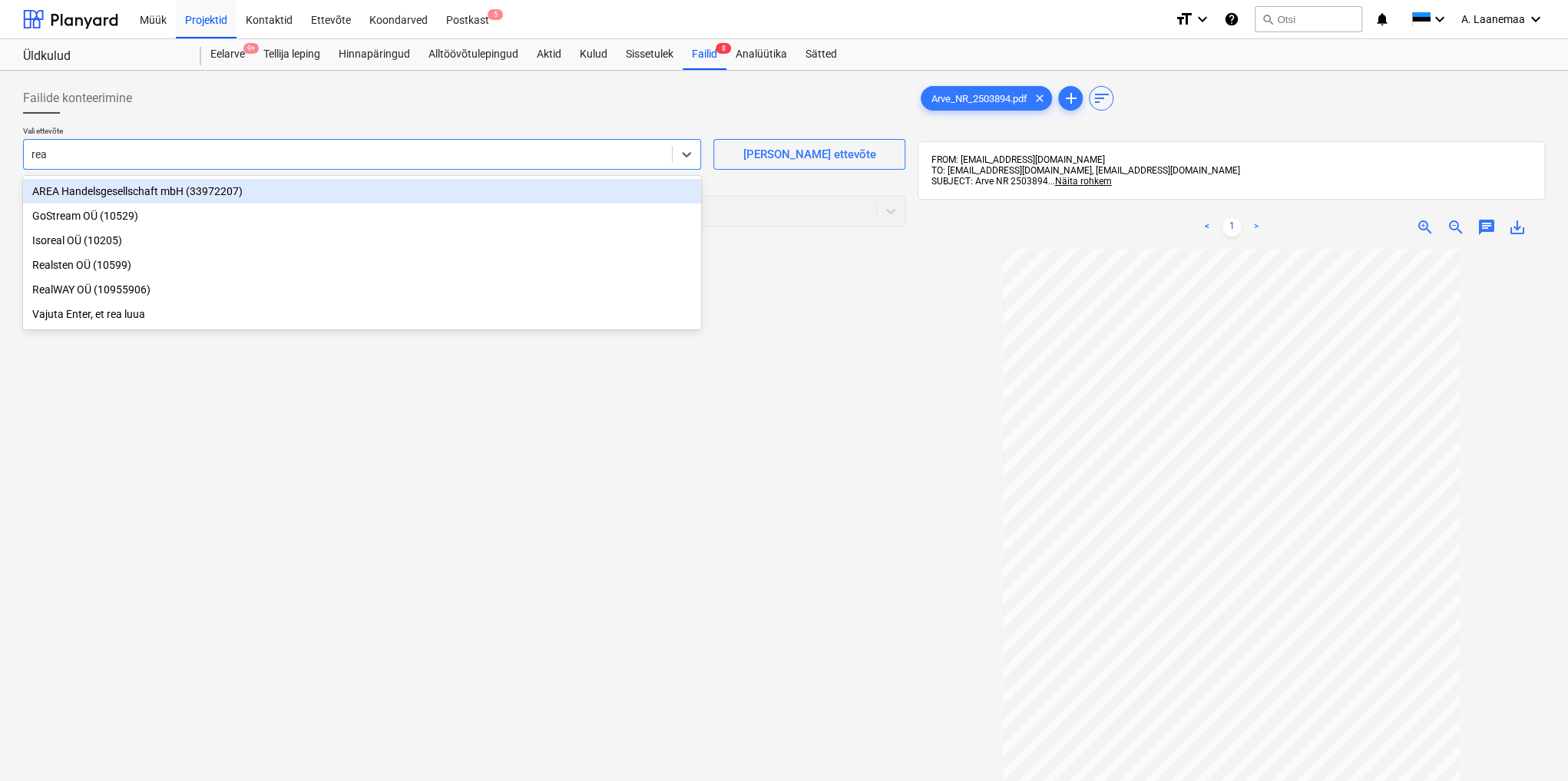
type input "real"
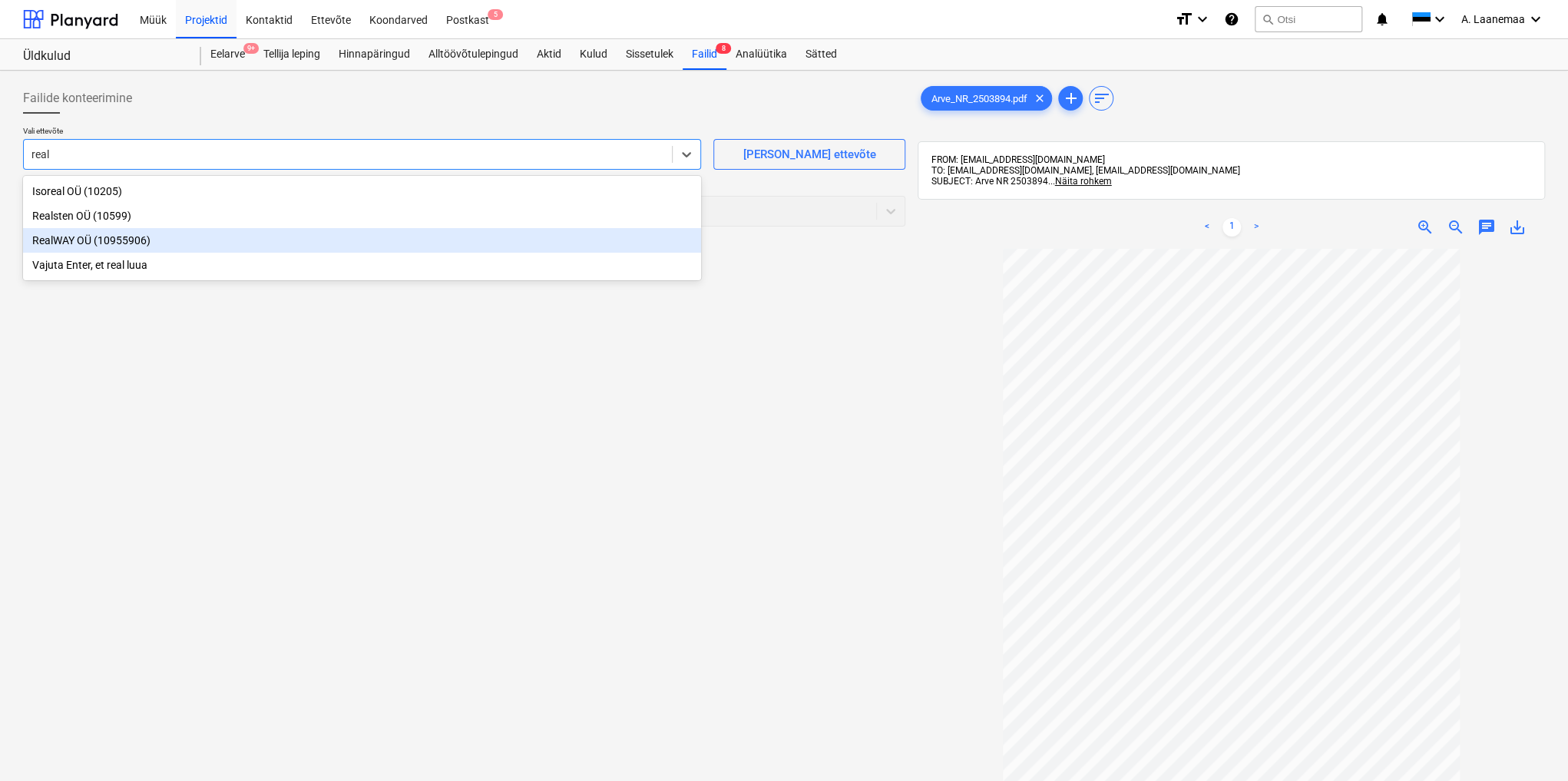
click at [60, 236] on div "RealWAY OÜ (10955906)" at bounding box center [361, 240] width 678 height 24
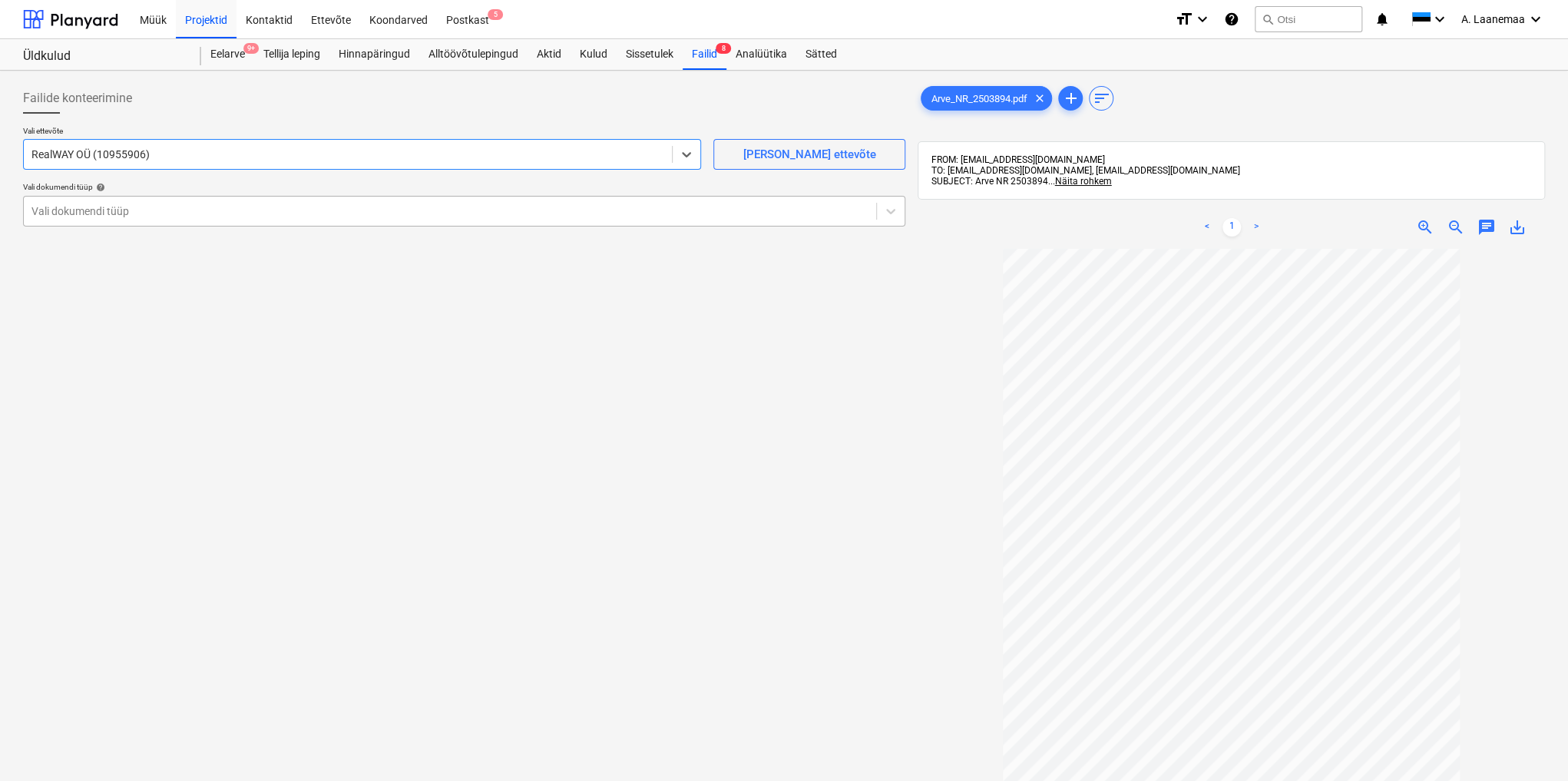
click at [71, 215] on div at bounding box center [450, 211] width 837 height 15
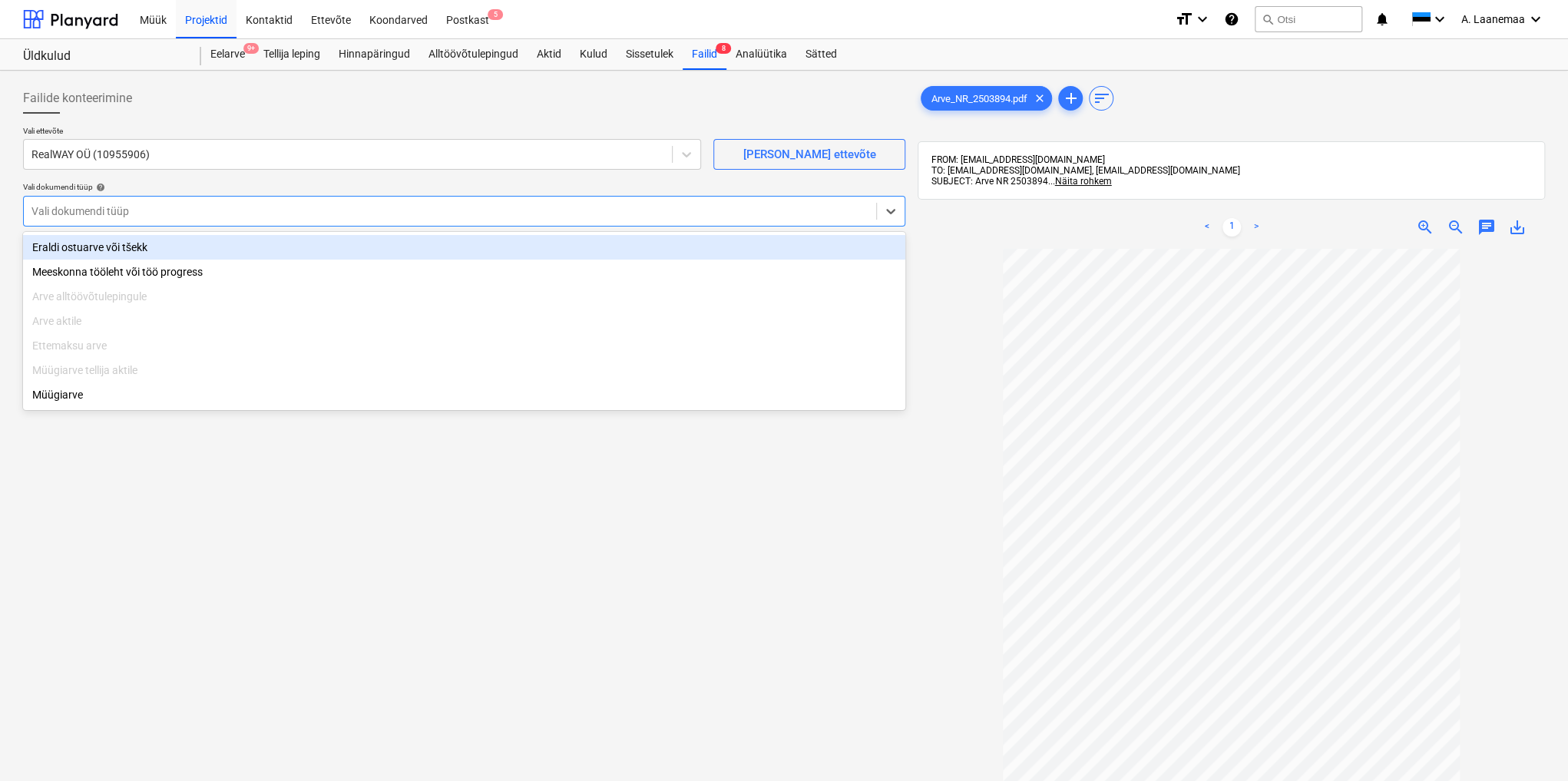
click at [72, 255] on div "Eraldi ostuarve või tšekk" at bounding box center [463, 247] width 882 height 24
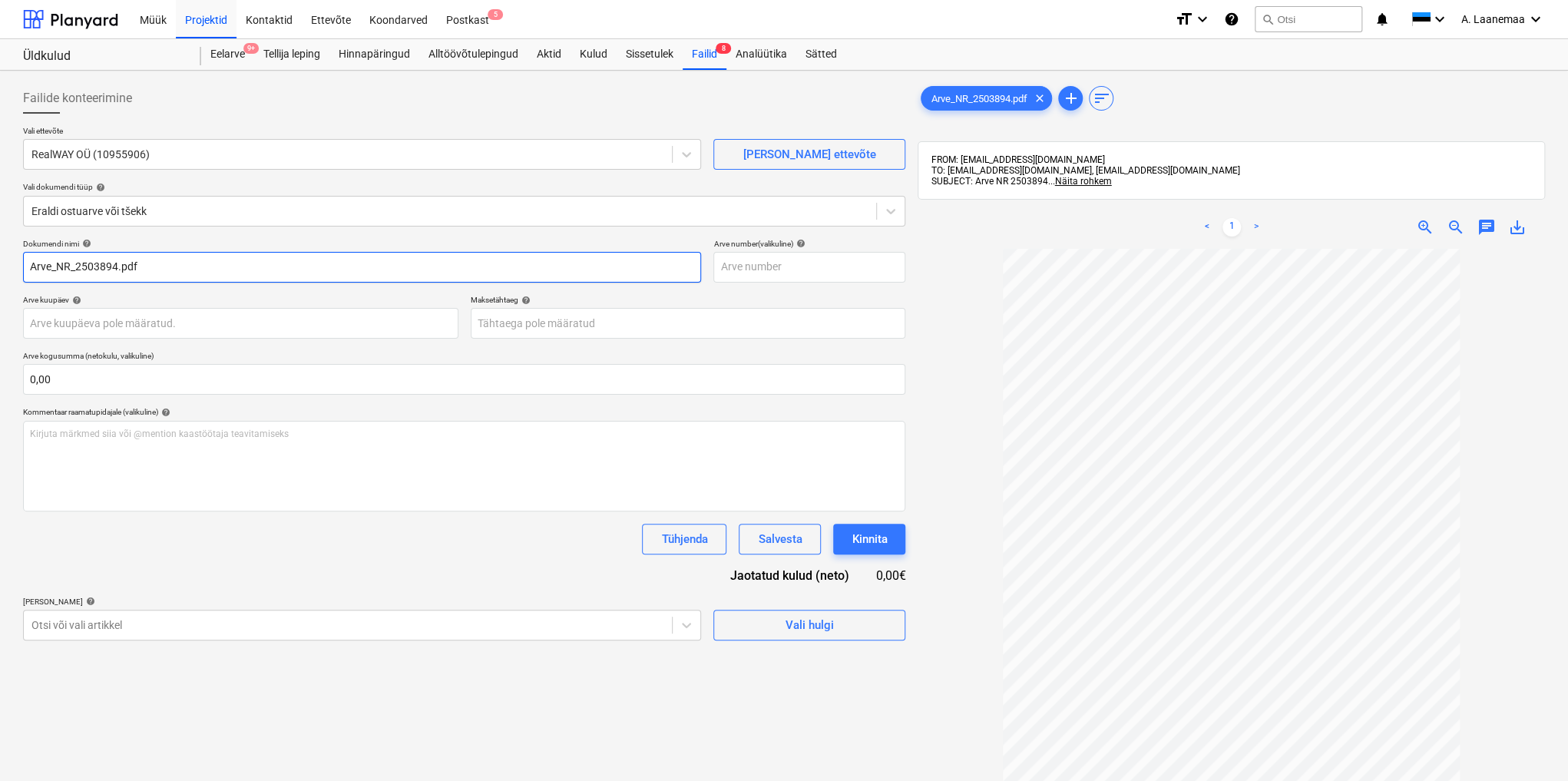
drag, startPoint x: 156, startPoint y: 270, endPoint x: 0, endPoint y: 239, distance: 159.1
click at [0, 239] on div "Failide konteerimine Vali ettevõte RealWAY OÜ (10955906) [PERSON_NAME] uus ette…" at bounding box center [784, 535] width 1568 height 929
type input "2503894"
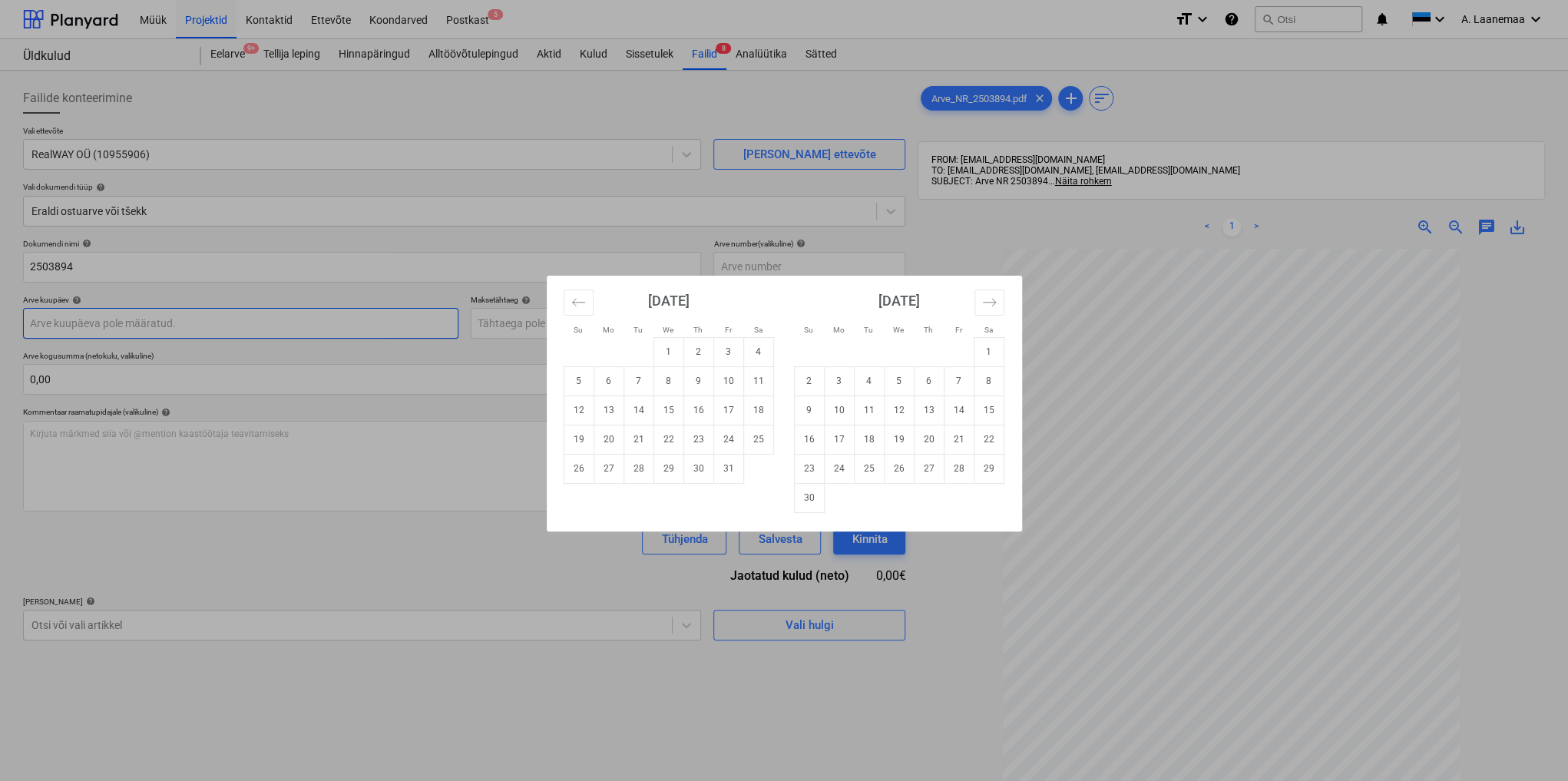
click at [134, 328] on body "Müük Projektid Kontaktid Ettevõte Koondarved Postkast 5 format_size keyboard_ar…" at bounding box center [784, 390] width 1568 height 781
click at [662, 349] on td "1" at bounding box center [668, 352] width 30 height 29
type input "[DATE]"
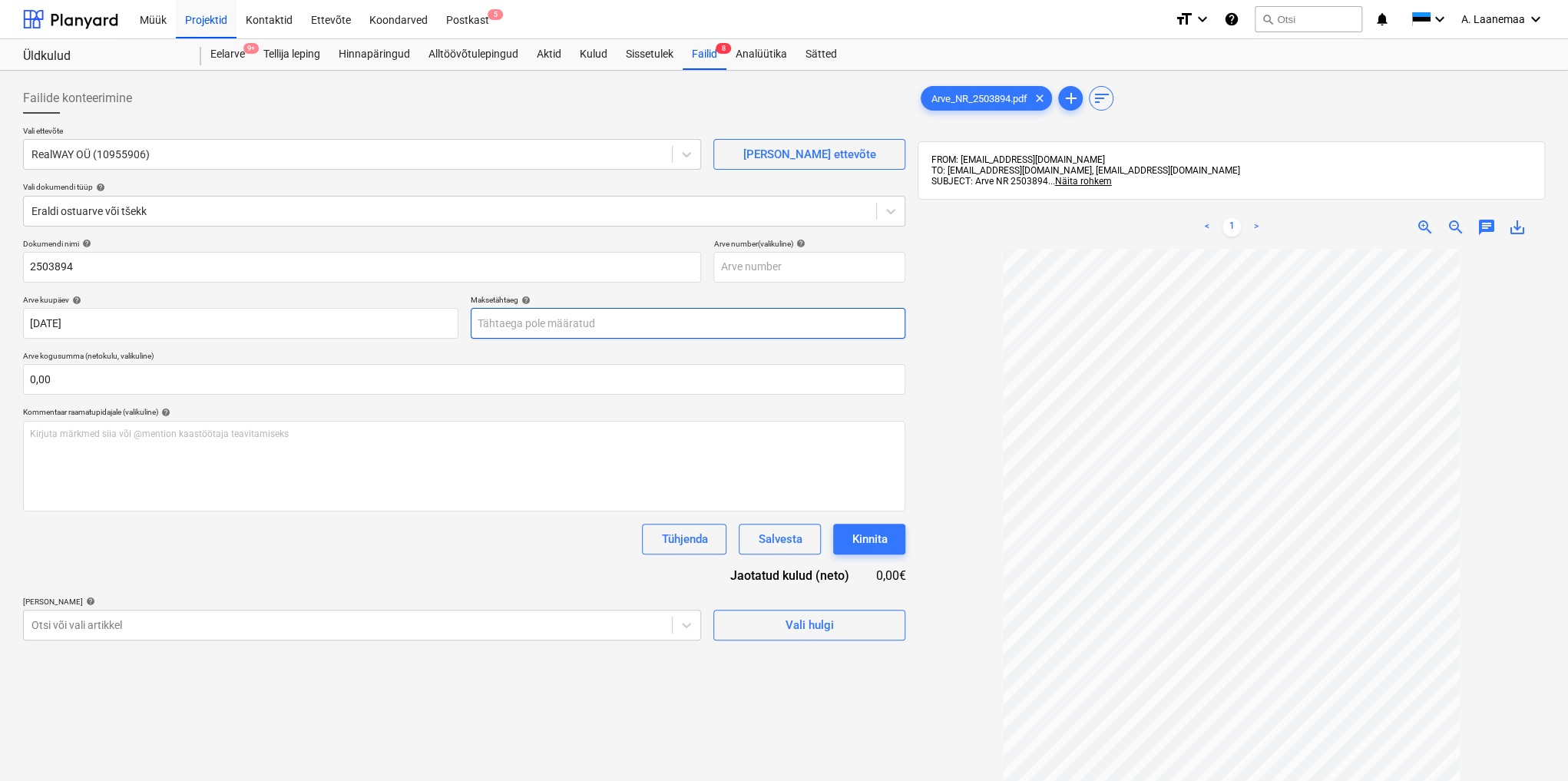
click at [640, 321] on body "Müük Projektid Kontaktid Ettevõte Koondarved Postkast 5 format_size keyboard_ar…" at bounding box center [784, 390] width 1568 height 781
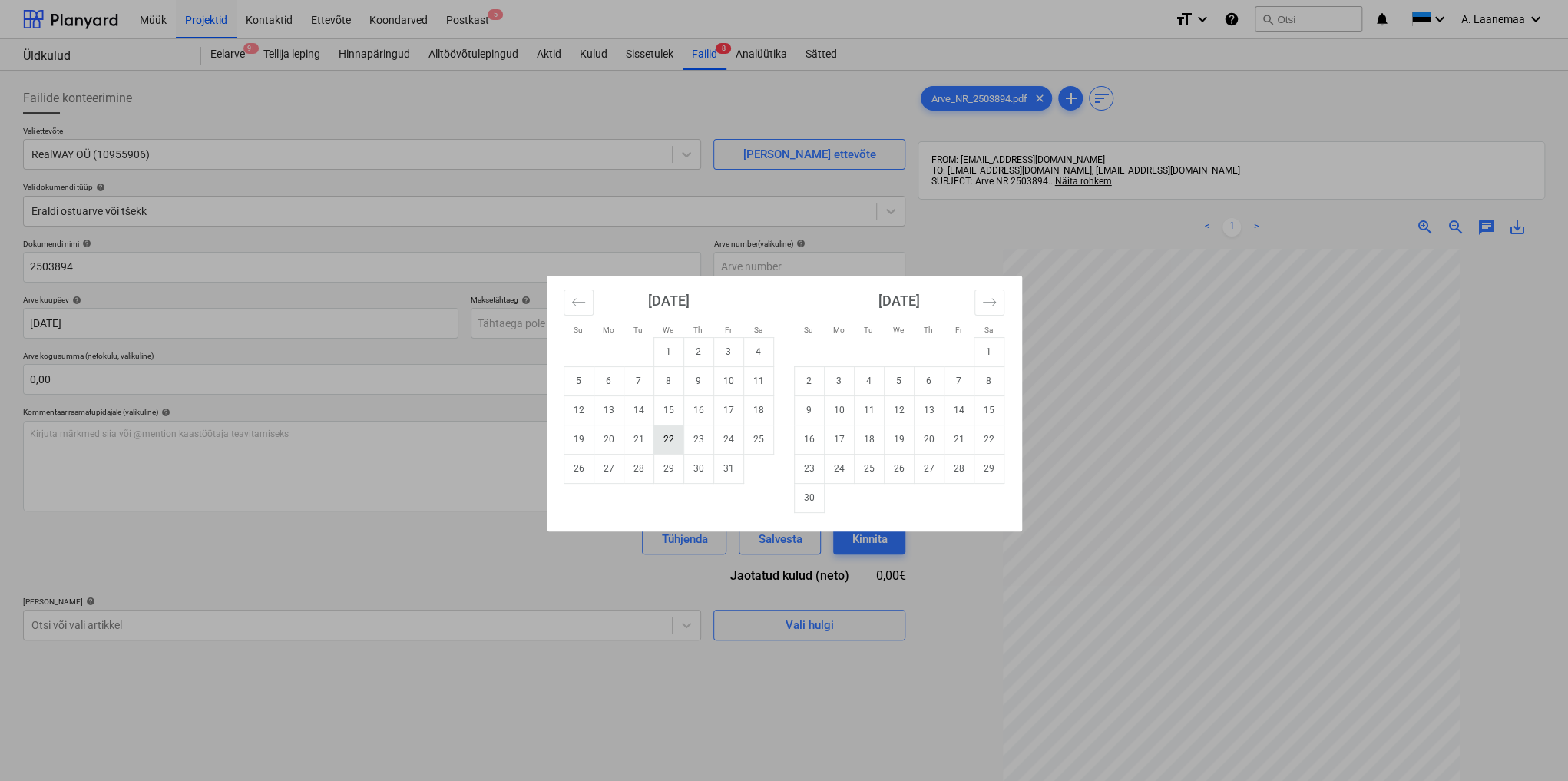
click at [666, 444] on td "22" at bounding box center [668, 439] width 30 height 29
type input "[DATE]"
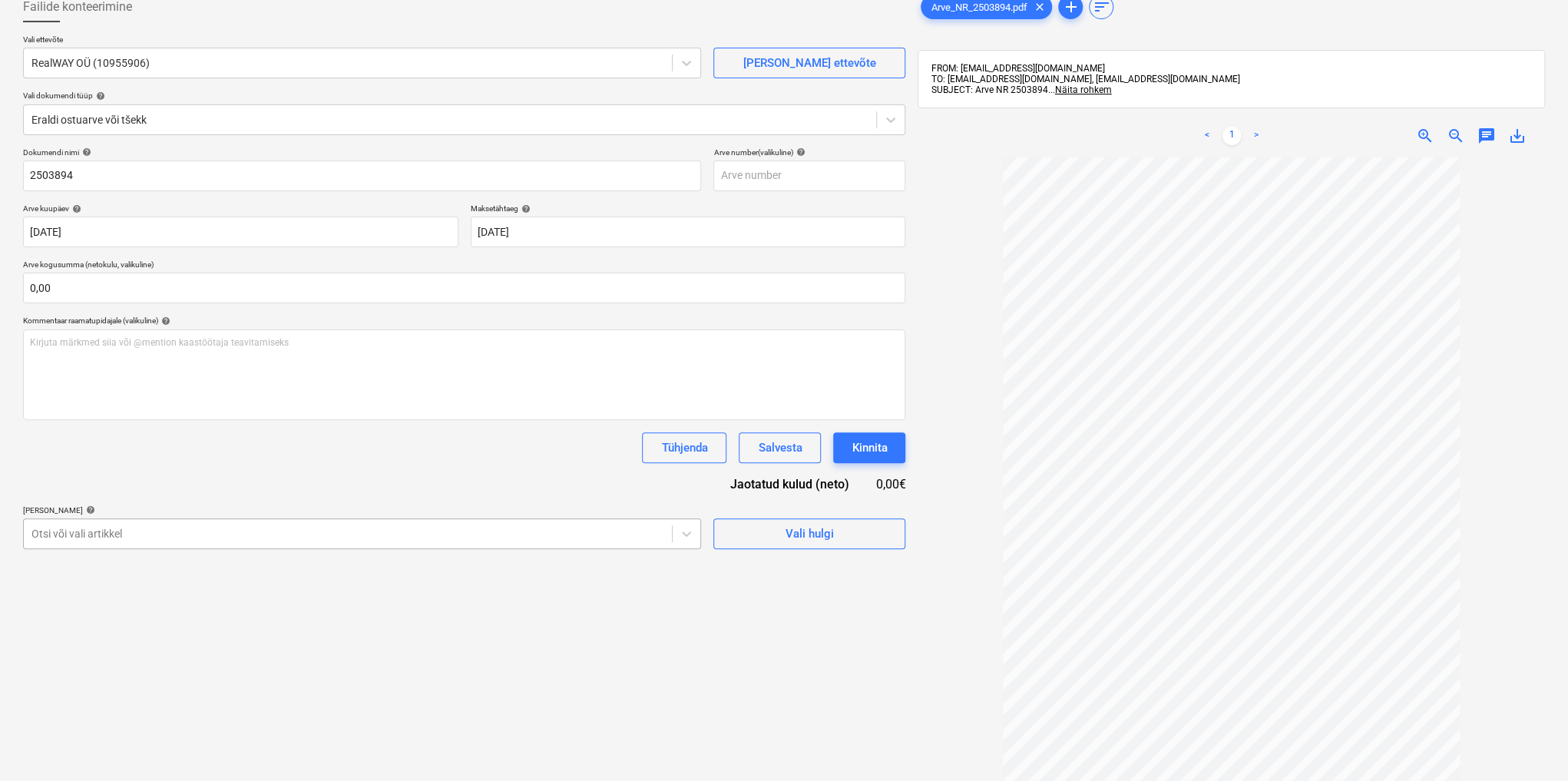
click at [187, 619] on body "Müük Projektid Kontaktid Ettevõte Koondarved Postkast 5 format_size keyboard_ar…" at bounding box center [784, 299] width 1568 height 781
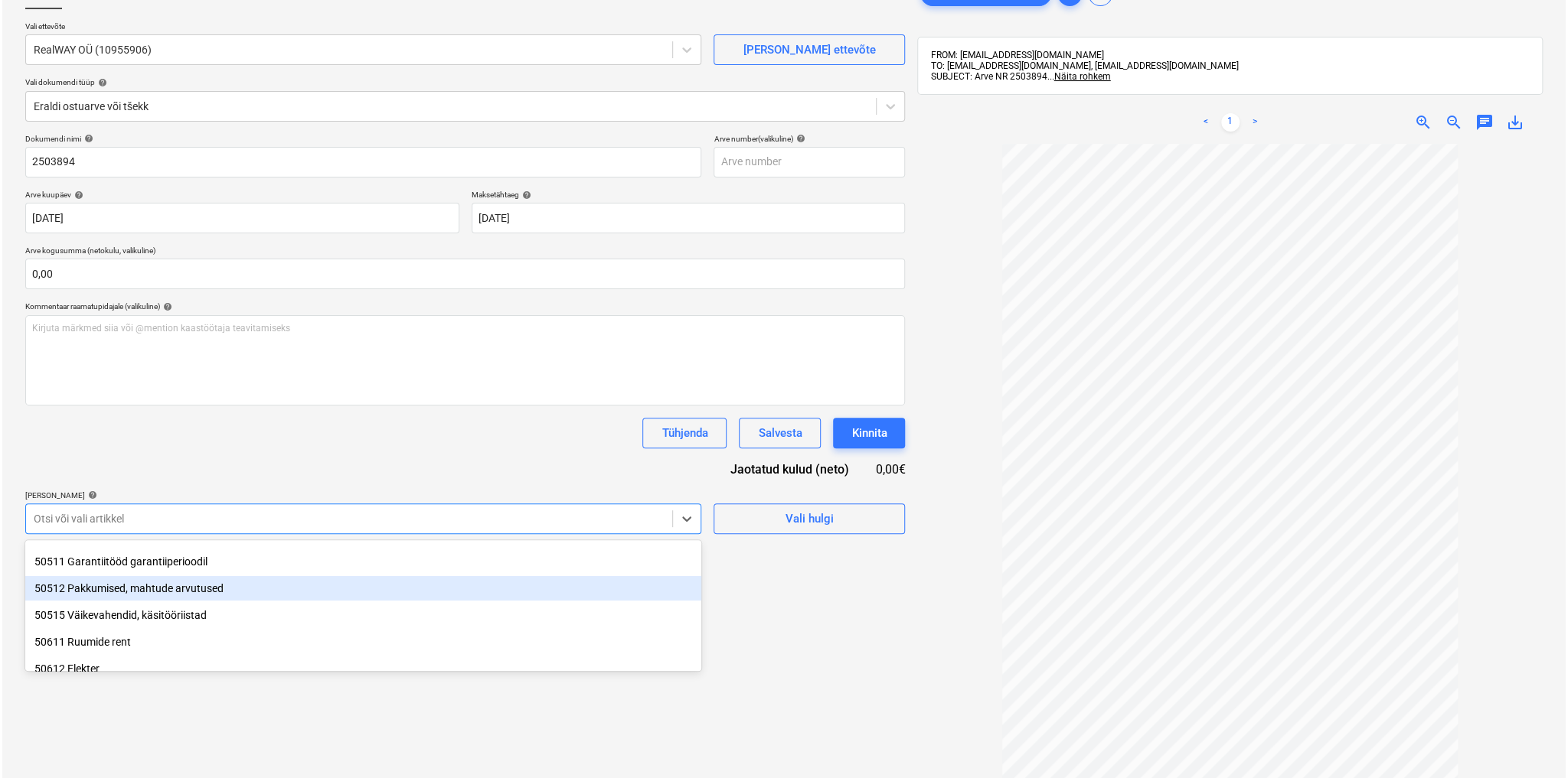
scroll to position [122, 0]
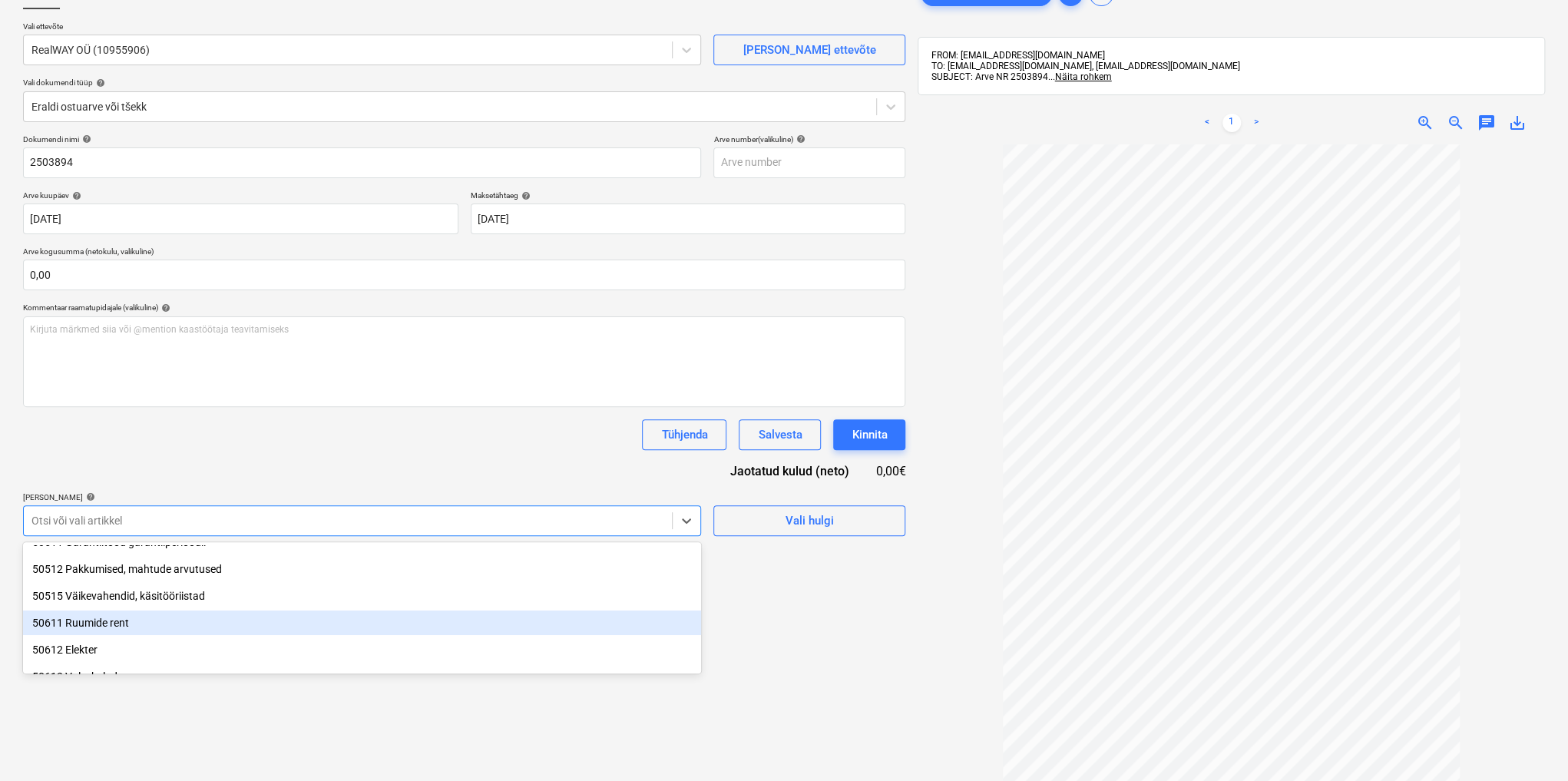
click at [172, 625] on div "50611 Ruumide rent" at bounding box center [361, 623] width 678 height 24
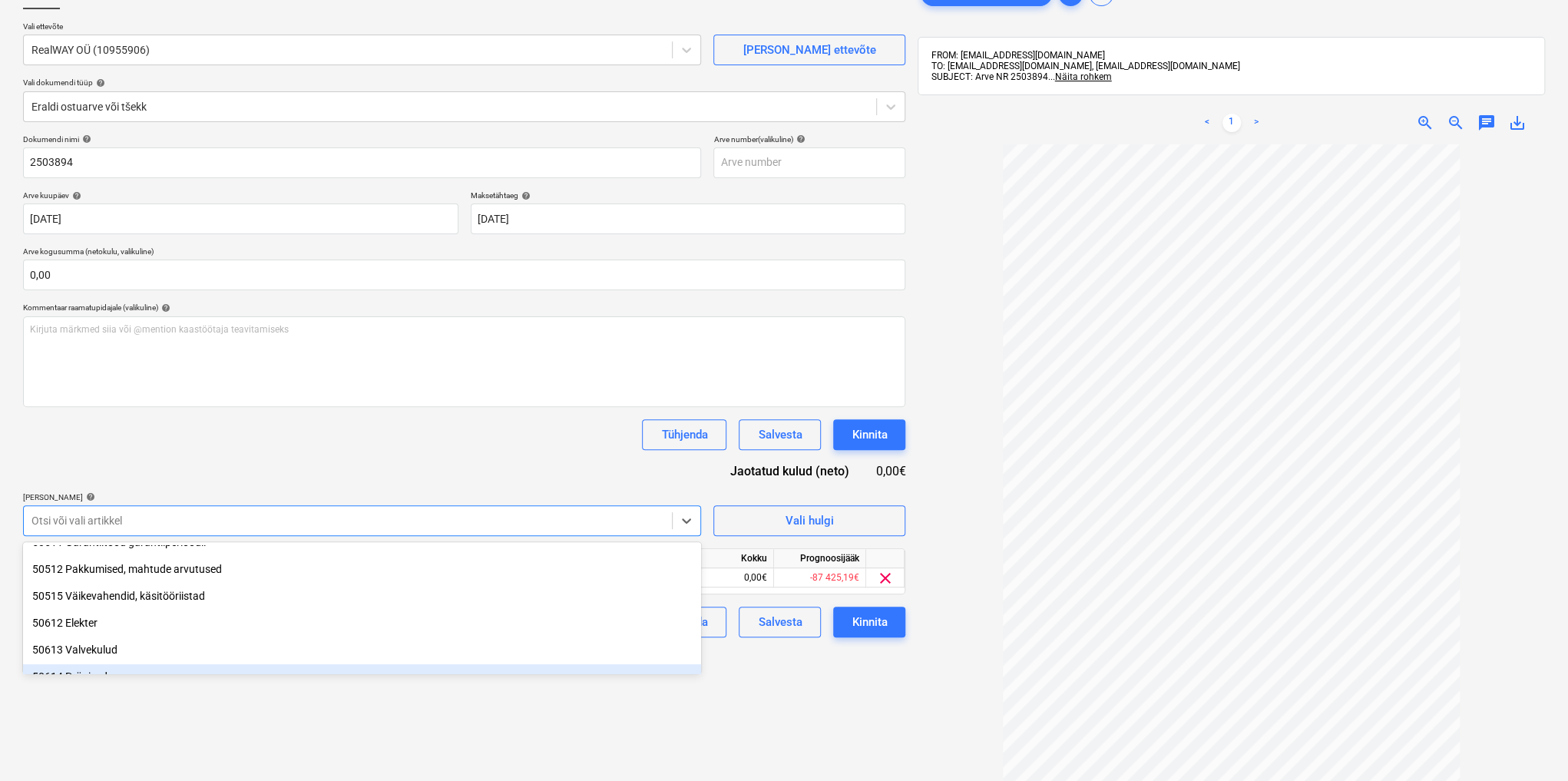
click at [733, 705] on div "Failide konteerimine Vali ettevõte RealWAY OÜ (10955906) [PERSON_NAME] uus ette…" at bounding box center [464, 431] width 894 height 917
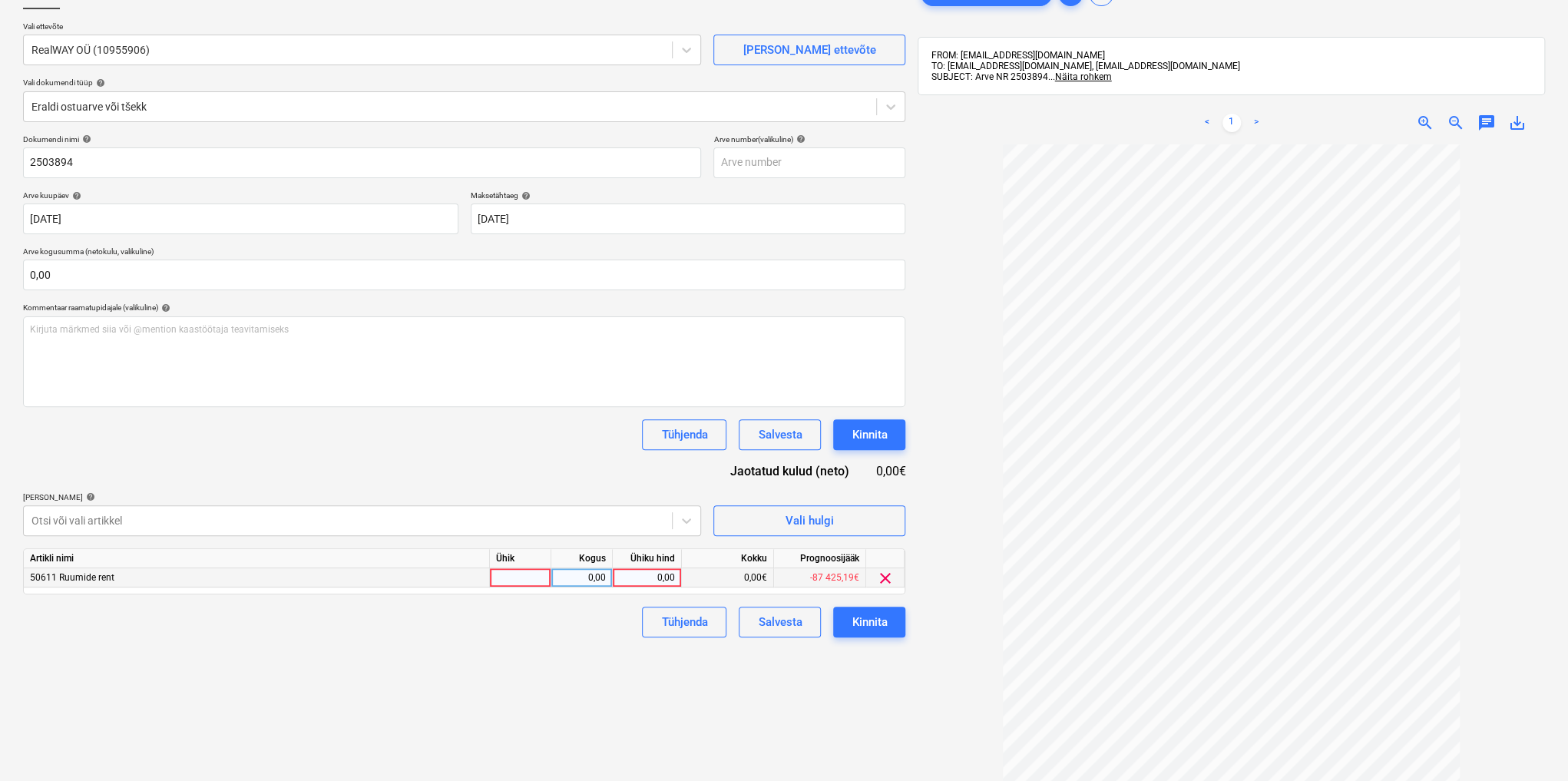
click at [643, 575] on div "0,00" at bounding box center [647, 578] width 56 height 19
type input "1275"
click at [862, 630] on div "Kinnita" at bounding box center [869, 622] width 36 height 20
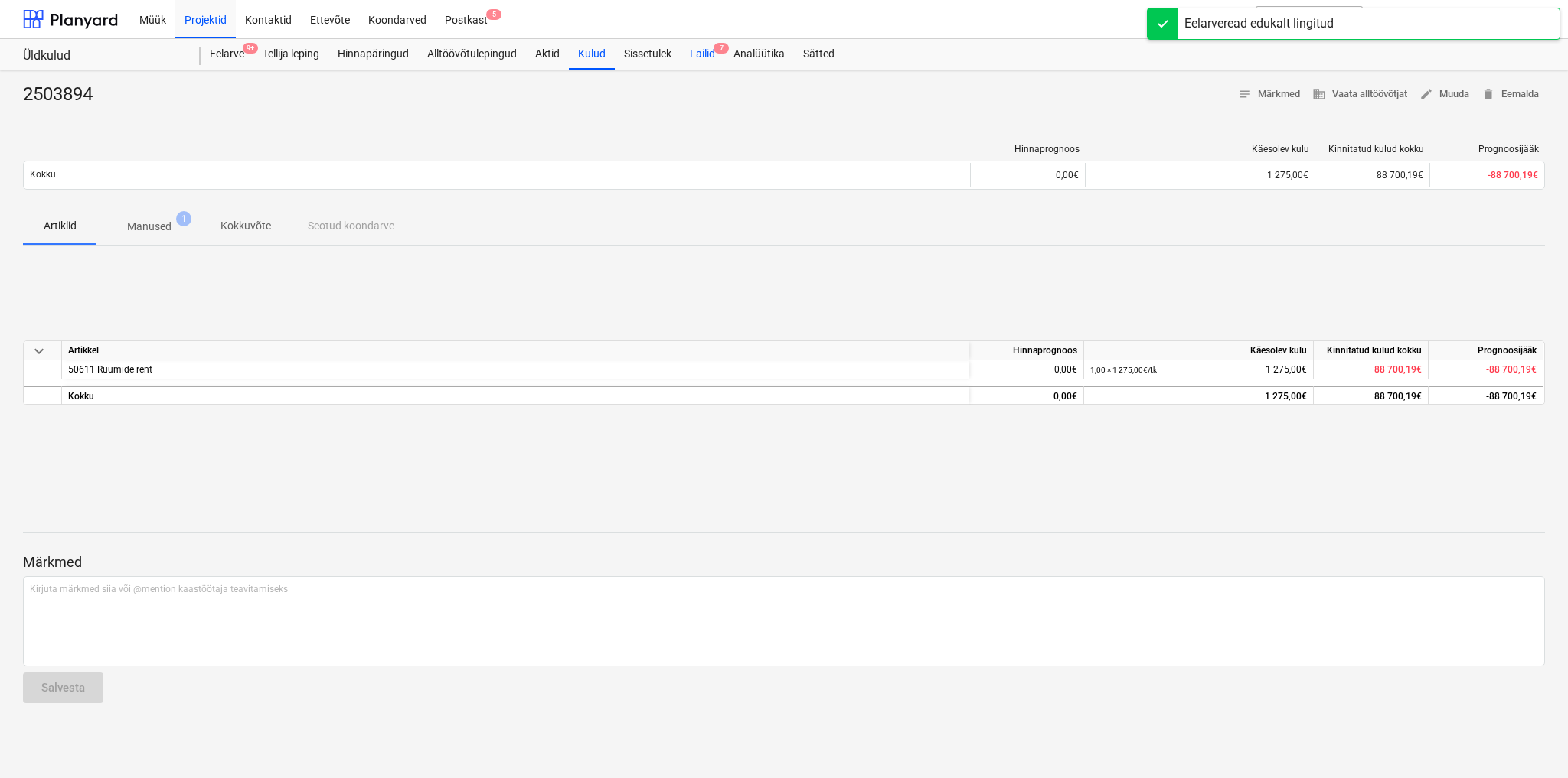
click at [699, 52] on div "Failid 7" at bounding box center [702, 54] width 44 height 31
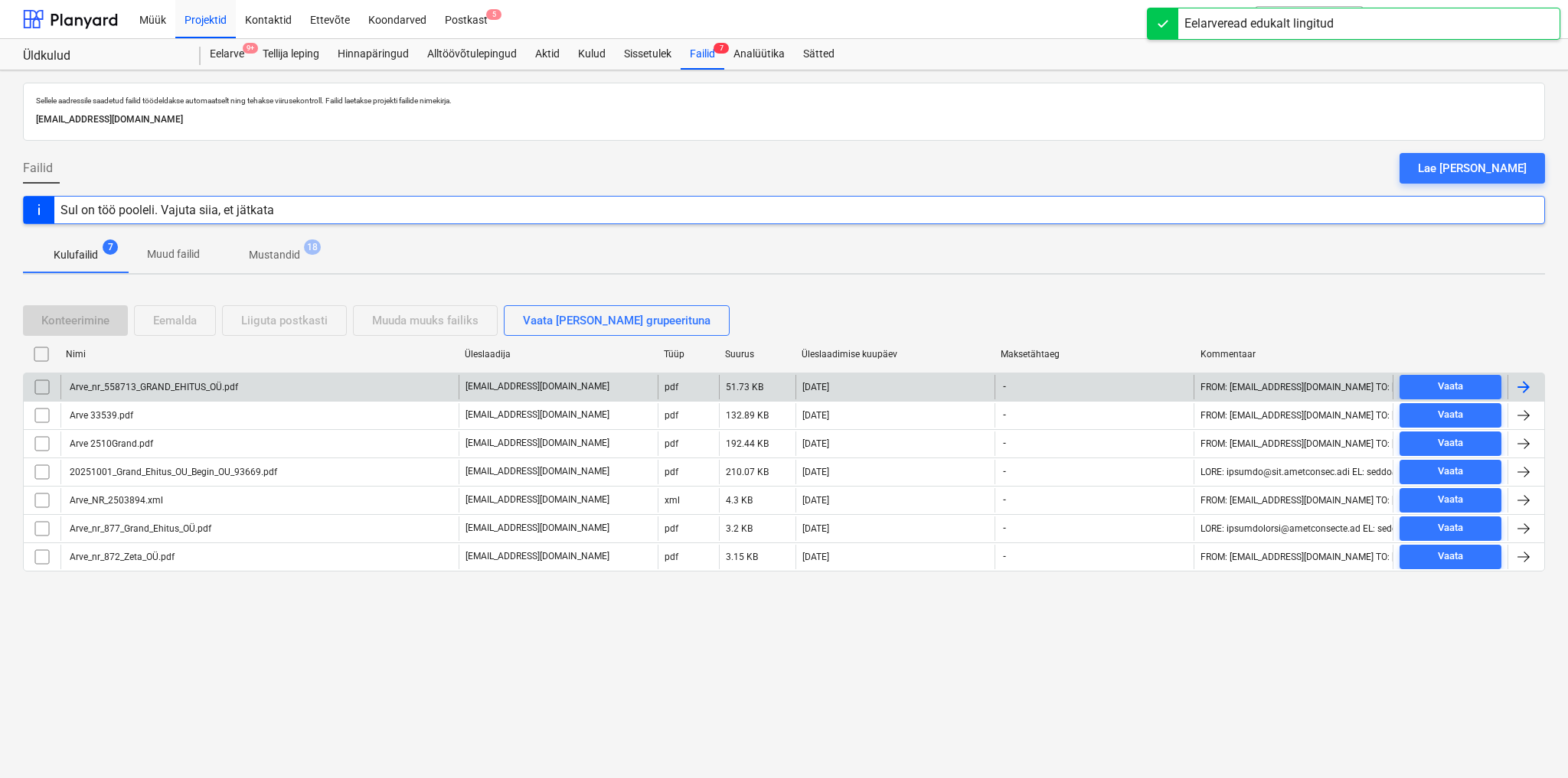
click at [179, 386] on div "Arve_nr_558713_GRAND_EHITUS_OÜ.pdf" at bounding box center [152, 387] width 171 height 11
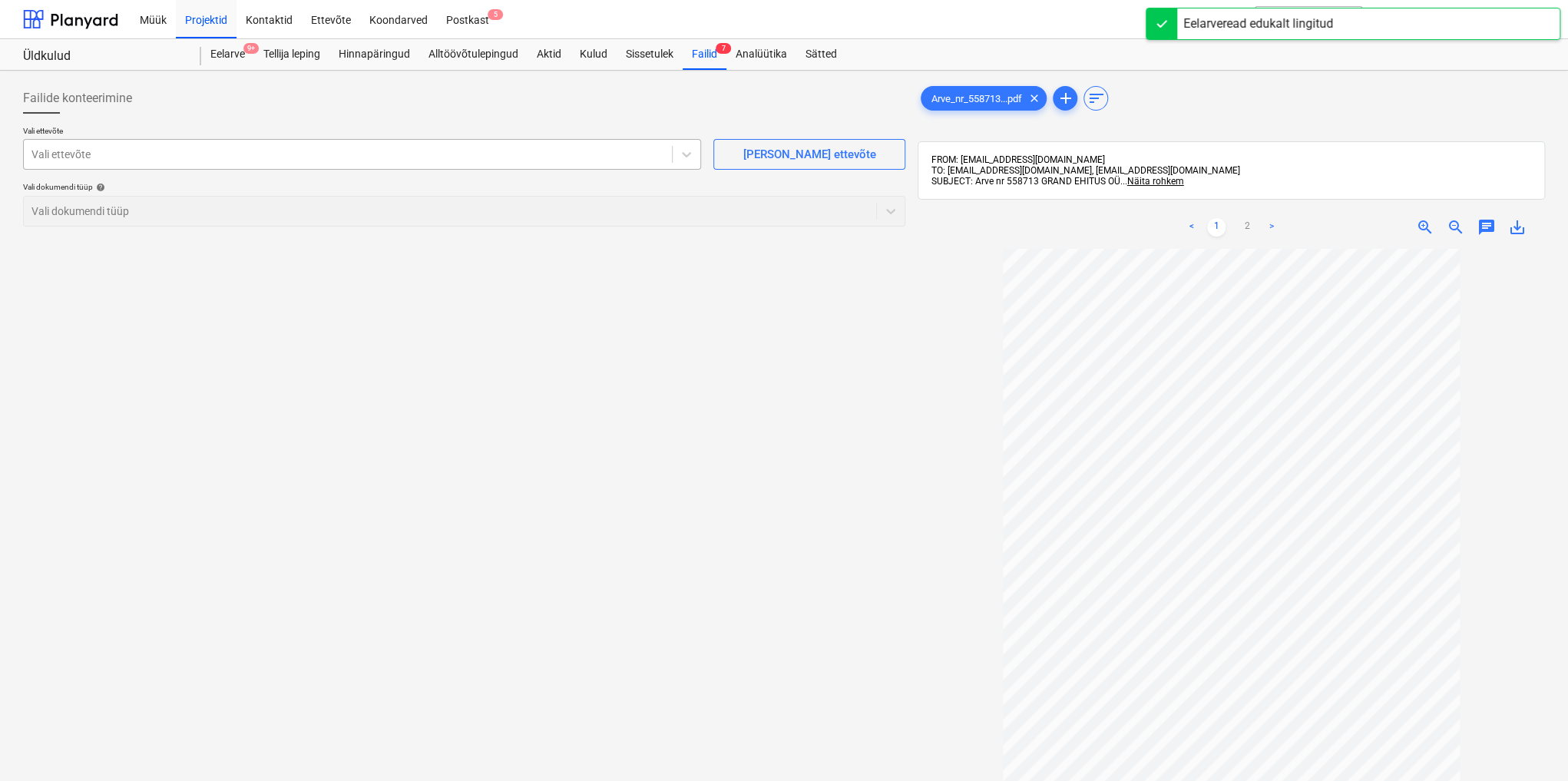
click at [128, 153] on div at bounding box center [348, 154] width 633 height 15
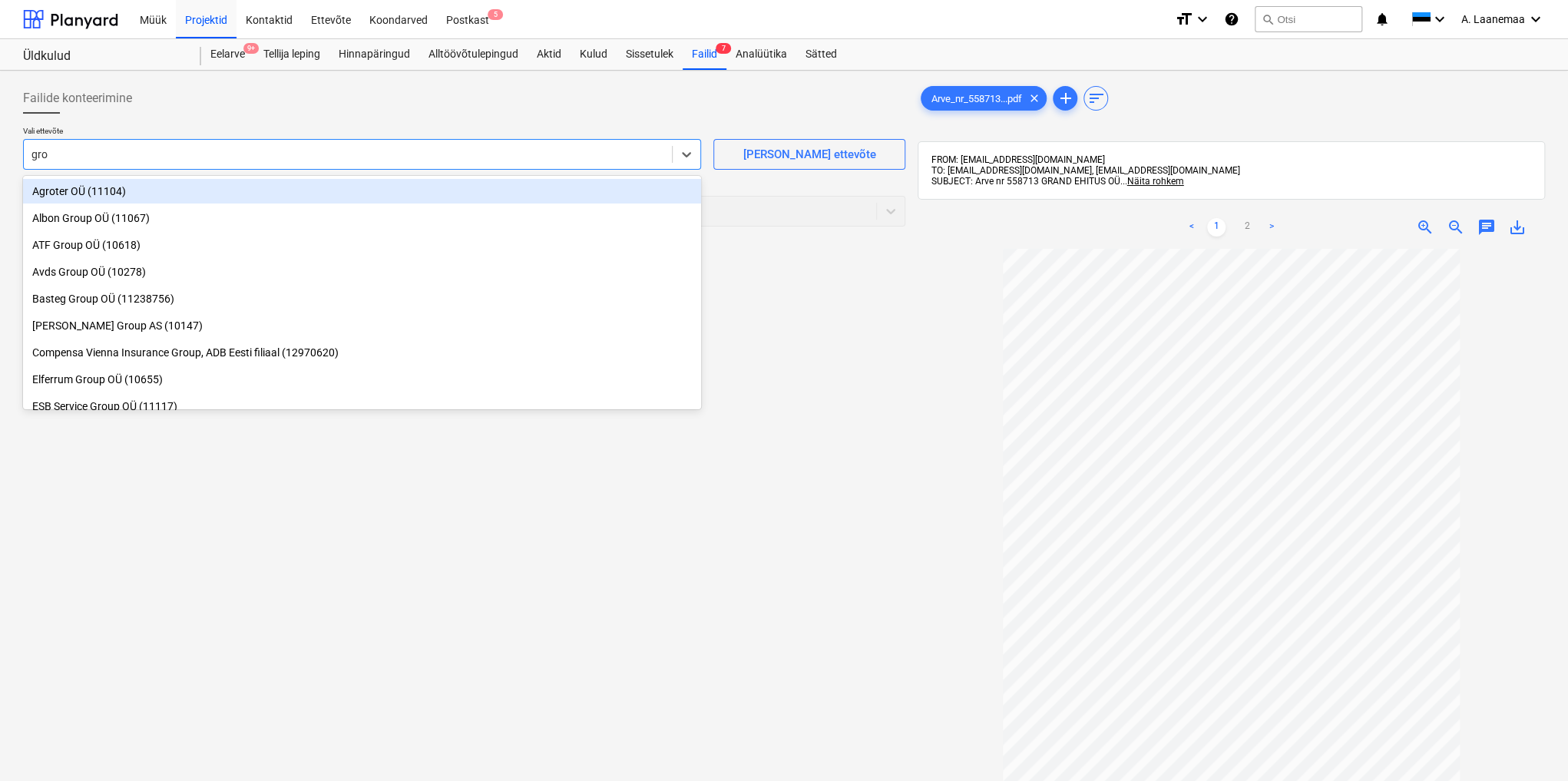
type input "grow"
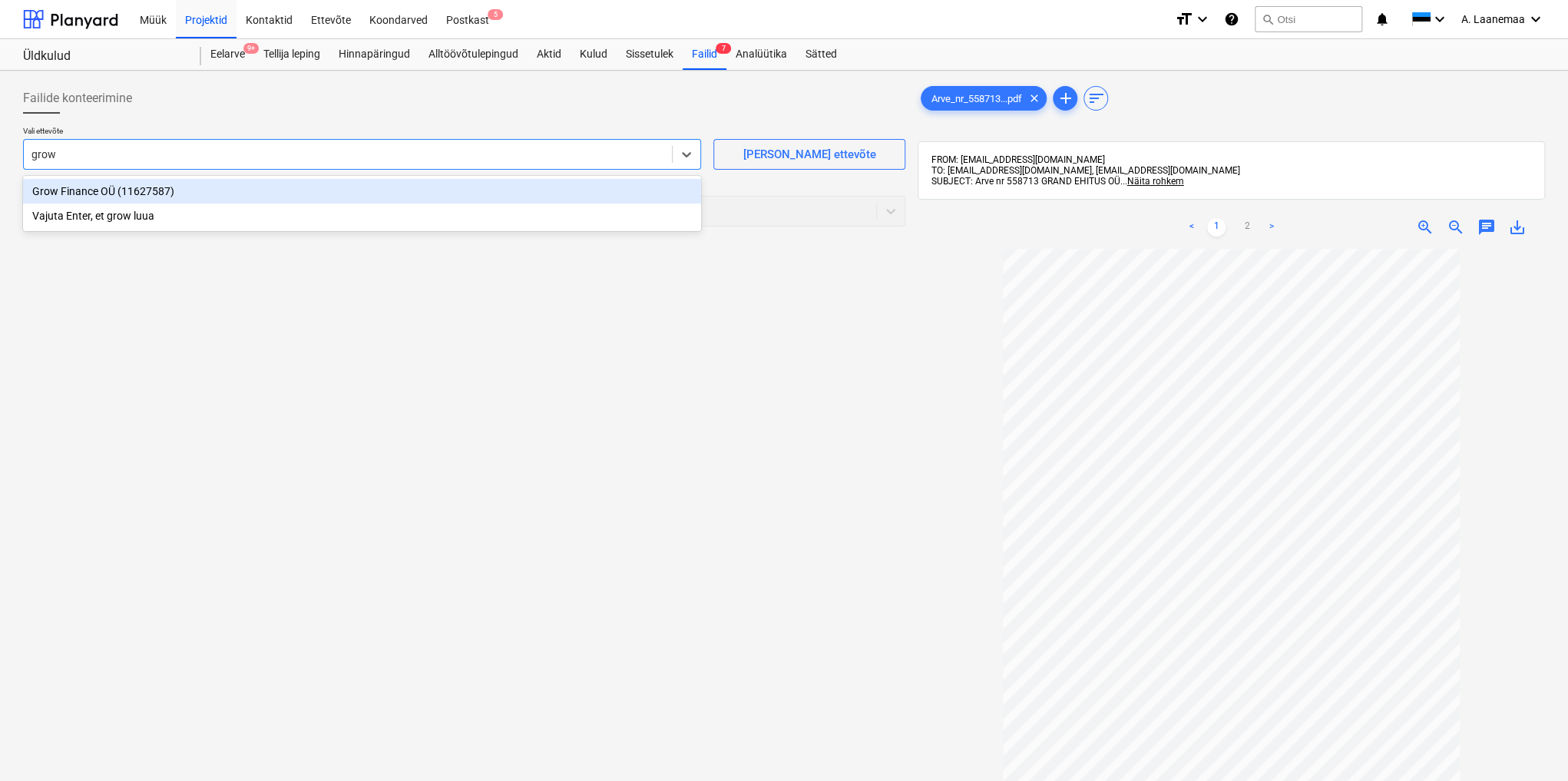
click at [66, 191] on div "Grow Finance OÜ (11627587)" at bounding box center [361, 191] width 678 height 24
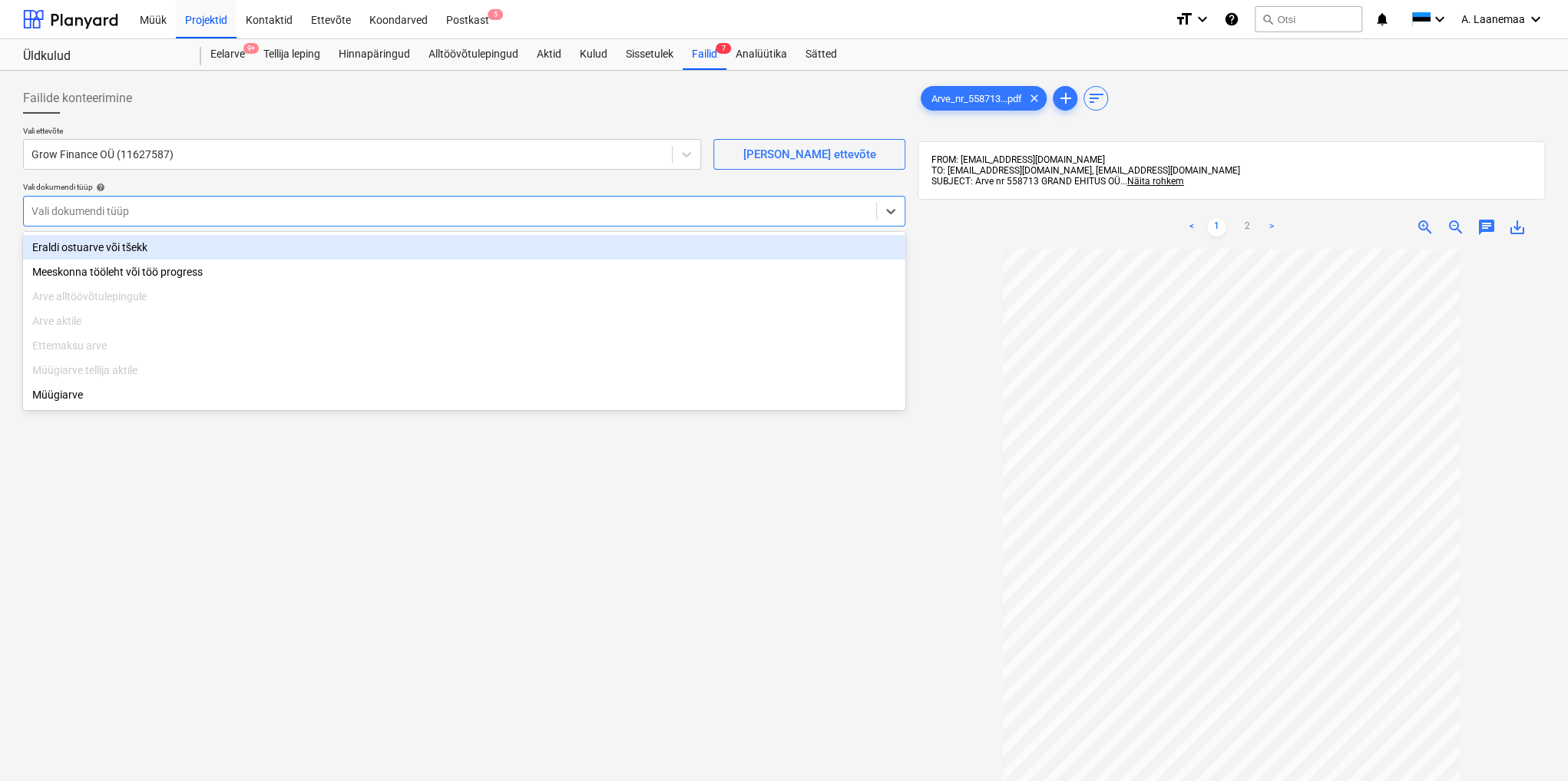
click at [75, 209] on div at bounding box center [450, 211] width 837 height 15
click at [68, 248] on div "Eraldi ostuarve või tšekk" at bounding box center [463, 247] width 882 height 24
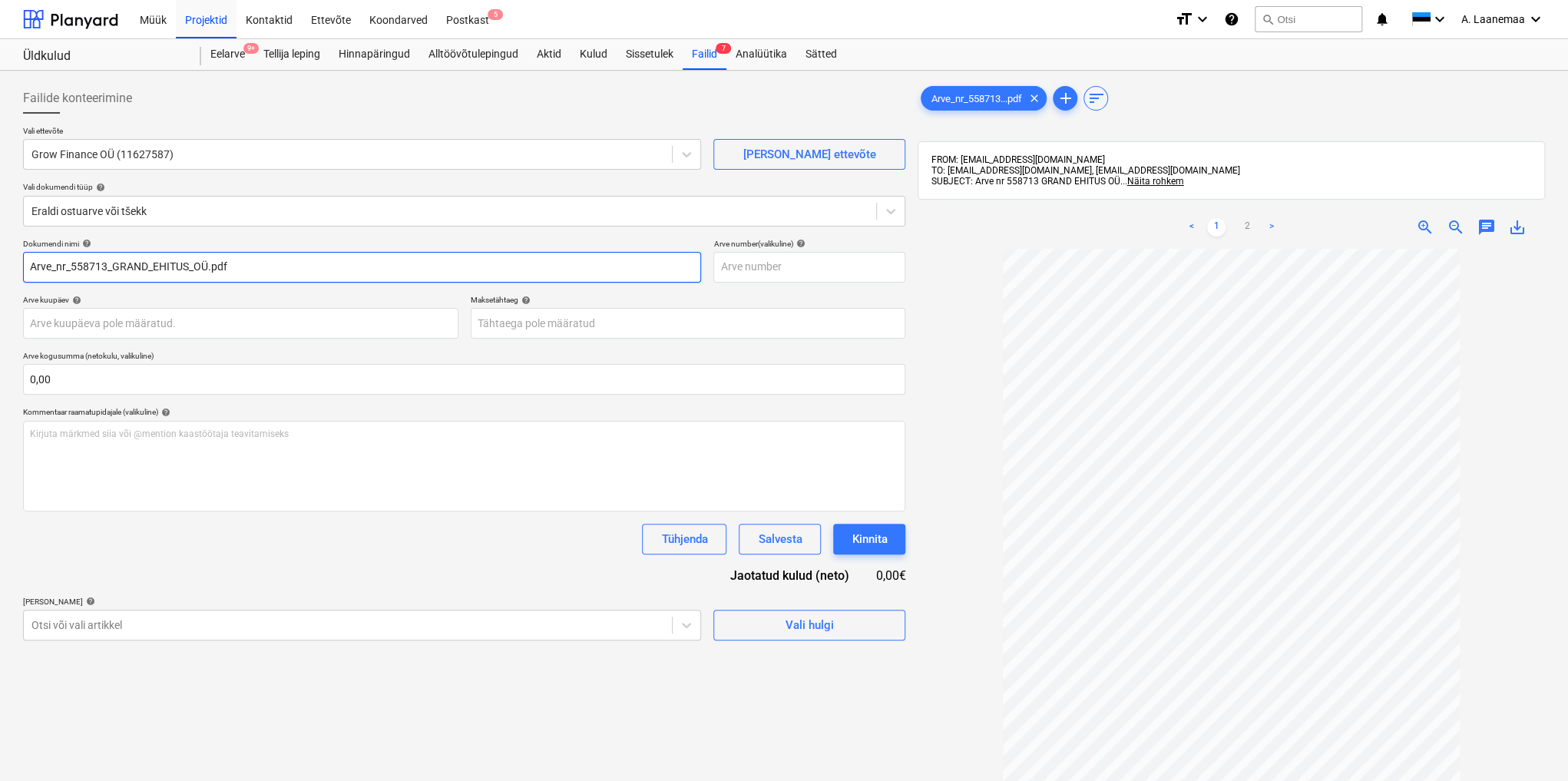
drag, startPoint x: 285, startPoint y: 270, endPoint x: 0, endPoint y: 252, distance: 285.6
click at [0, 252] on div "Failide konteerimine Vali ettevõte Grow Finance OÜ (11627587) [PERSON_NAME] uus…" at bounding box center [784, 535] width 1568 height 929
type input "558713"
click at [87, 324] on body "Müük Projektid Kontaktid Ettevõte Koondarved Postkast 5 format_size keyboard_ar…" at bounding box center [784, 390] width 1568 height 781
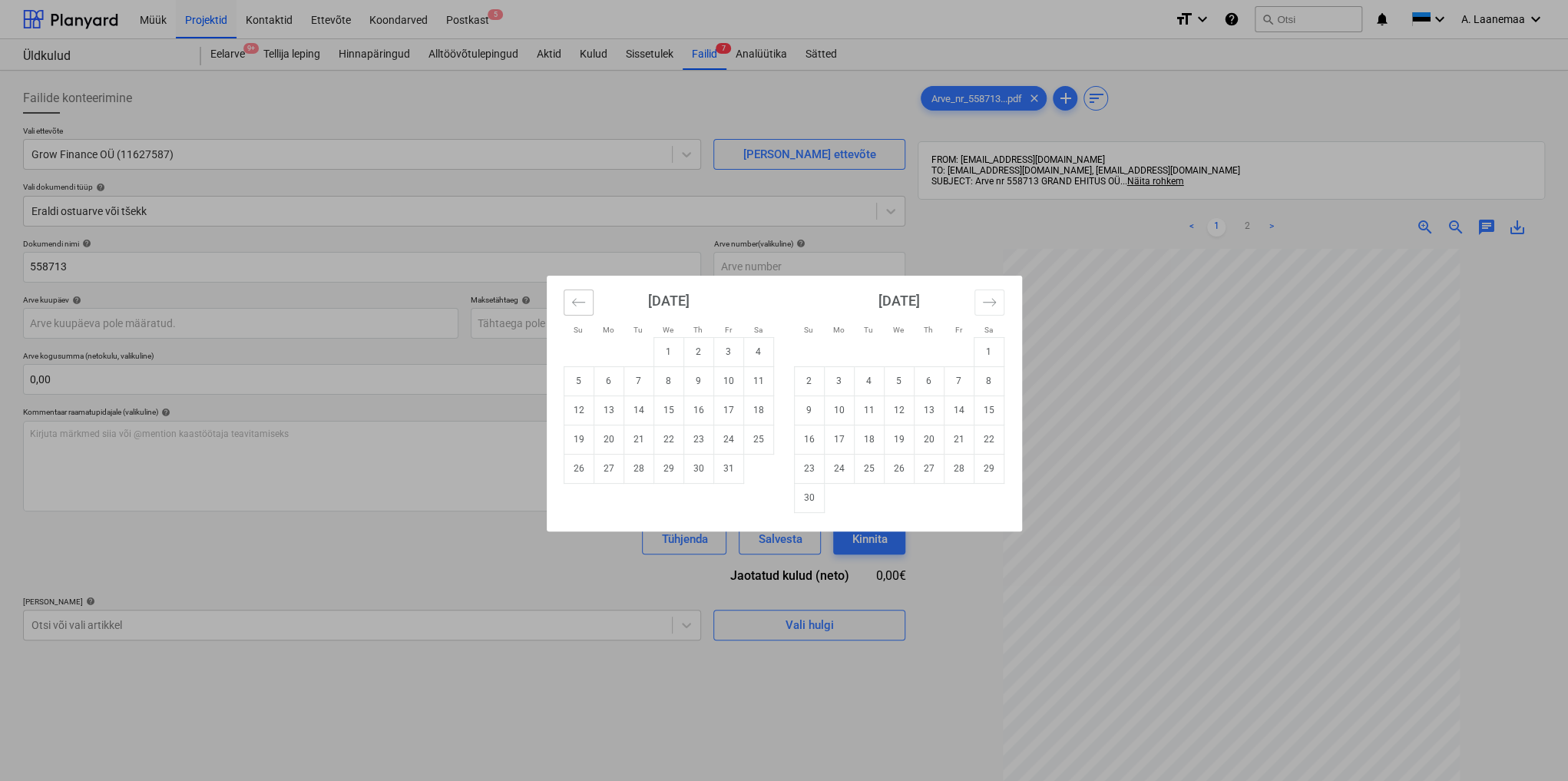
click at [566, 303] on button "Move backward to switch to the previous month." at bounding box center [578, 303] width 30 height 26
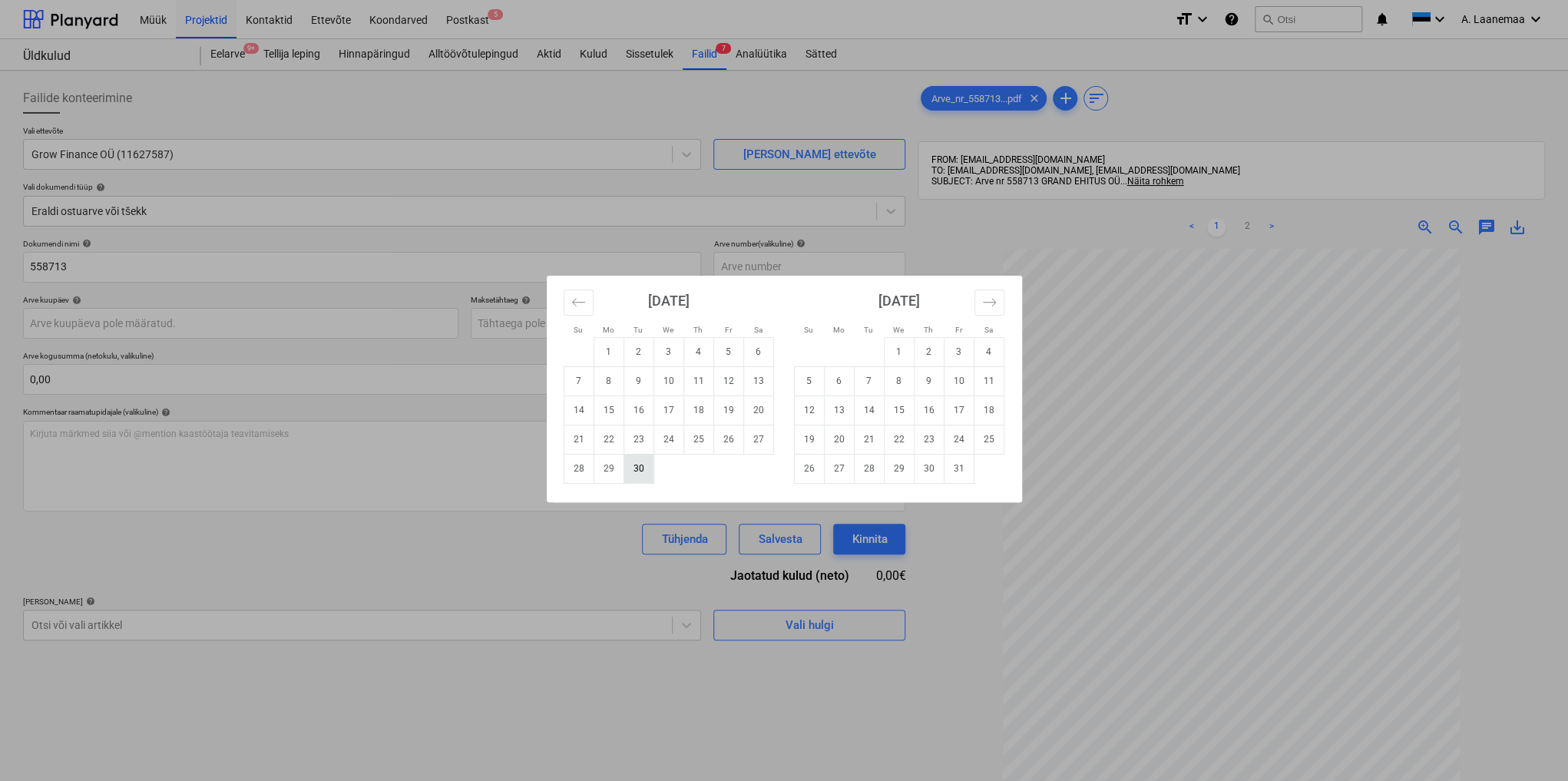
click at [638, 464] on td "30" at bounding box center [638, 468] width 30 height 29
type input "[DATE]"
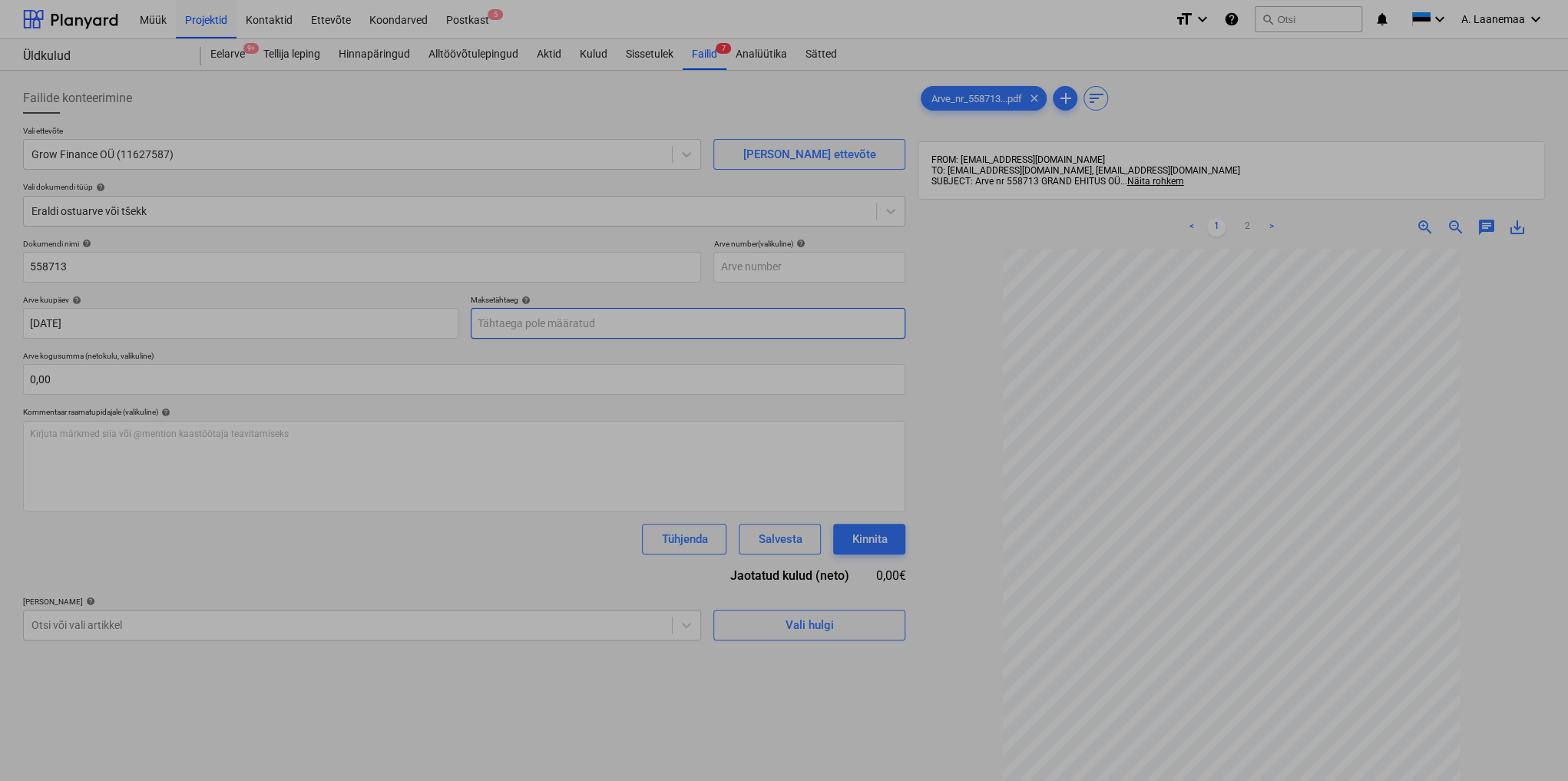
click at [497, 313] on body "Müük Projektid Kontaktid Ettevõte Koondarved Postkast 5 format_size keyboard_ar…" at bounding box center [784, 390] width 1568 height 781
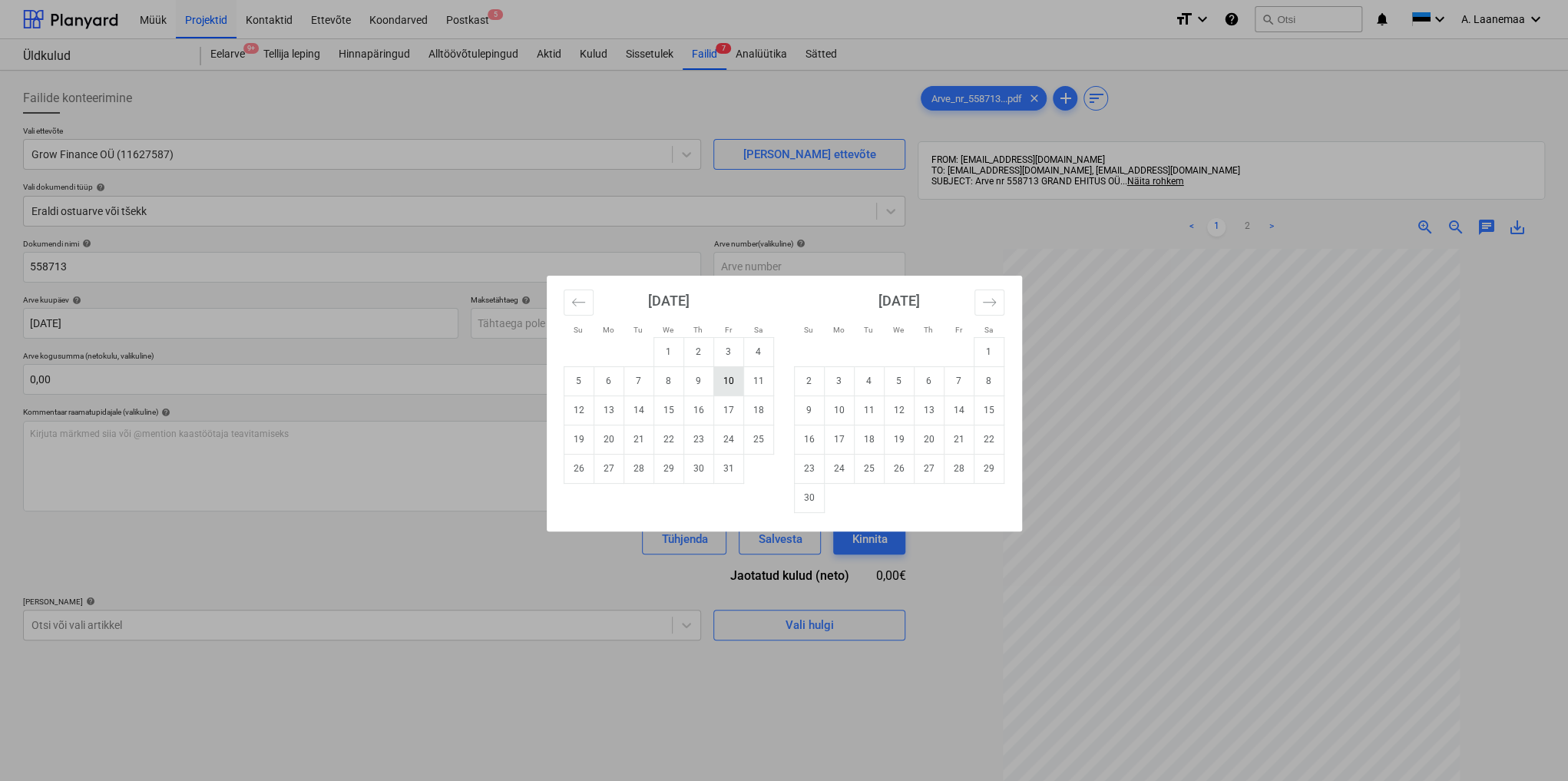
click at [721, 381] on td "10" at bounding box center [728, 381] width 30 height 29
type input "[DATE]"
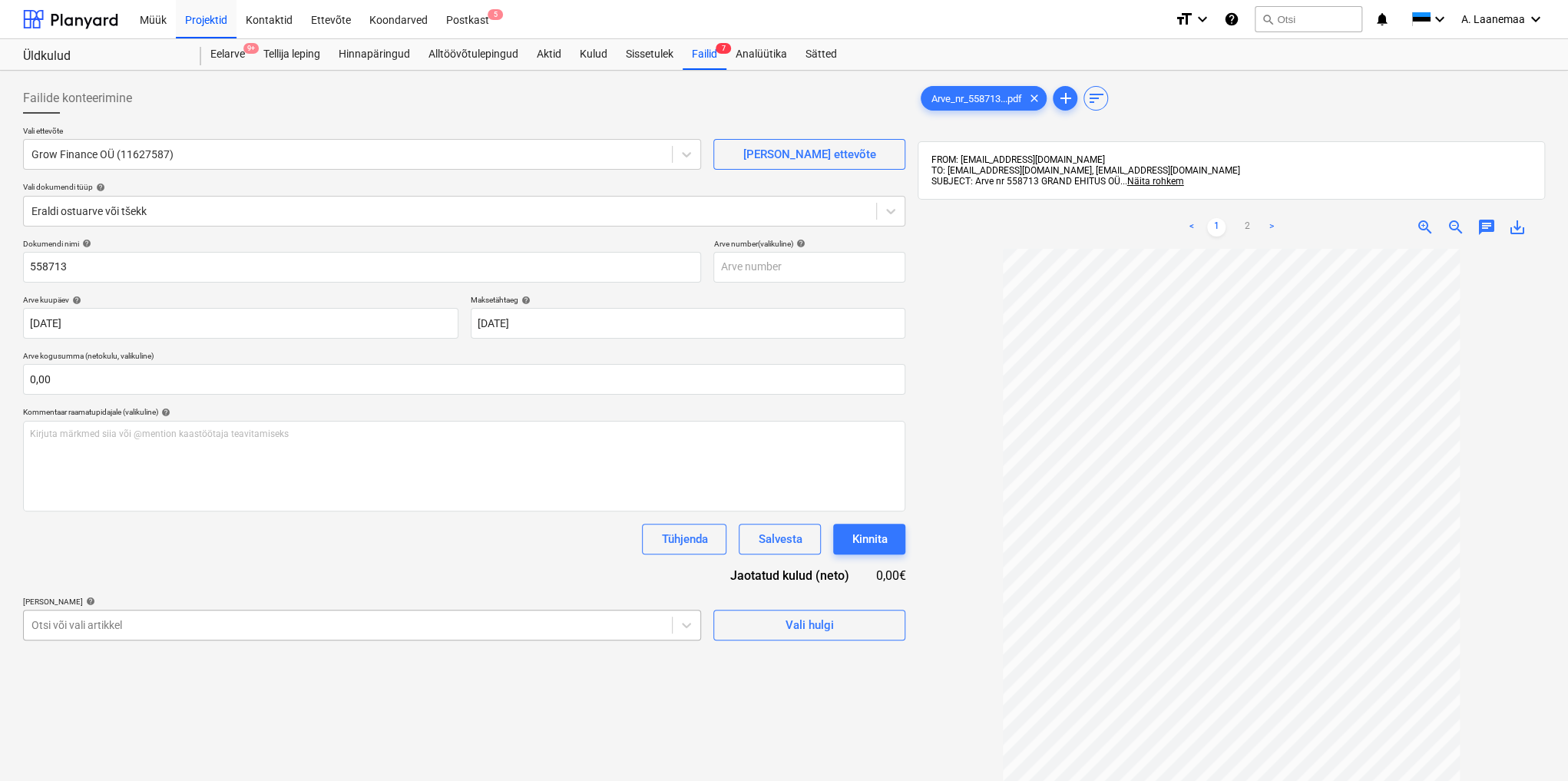
click at [473, 624] on body "Müük Projektid Kontaktid Ettevõte Koondarved Postkast 5 format_size keyboard_ar…" at bounding box center [784, 390] width 1568 height 781
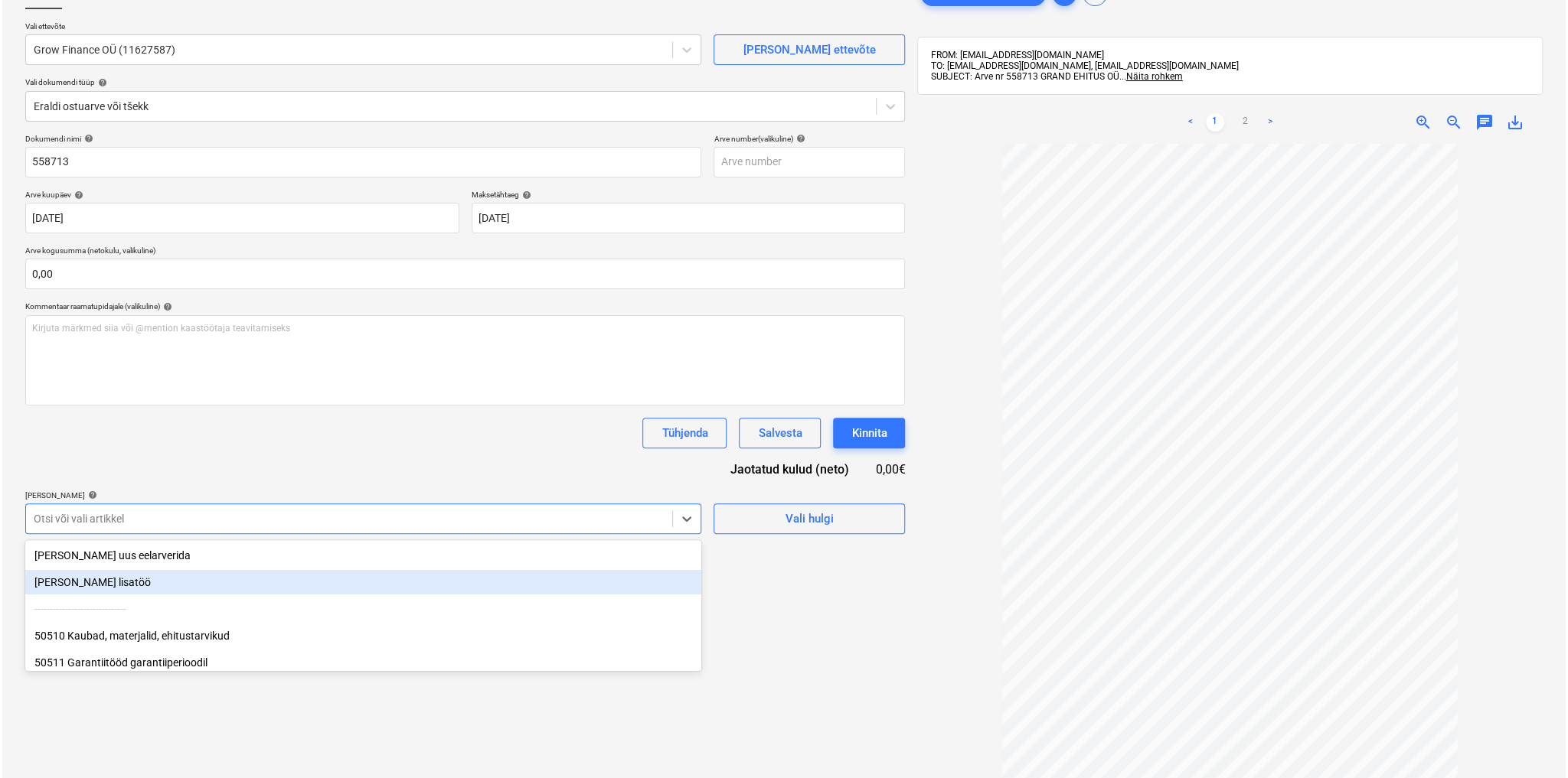
scroll to position [104, 0]
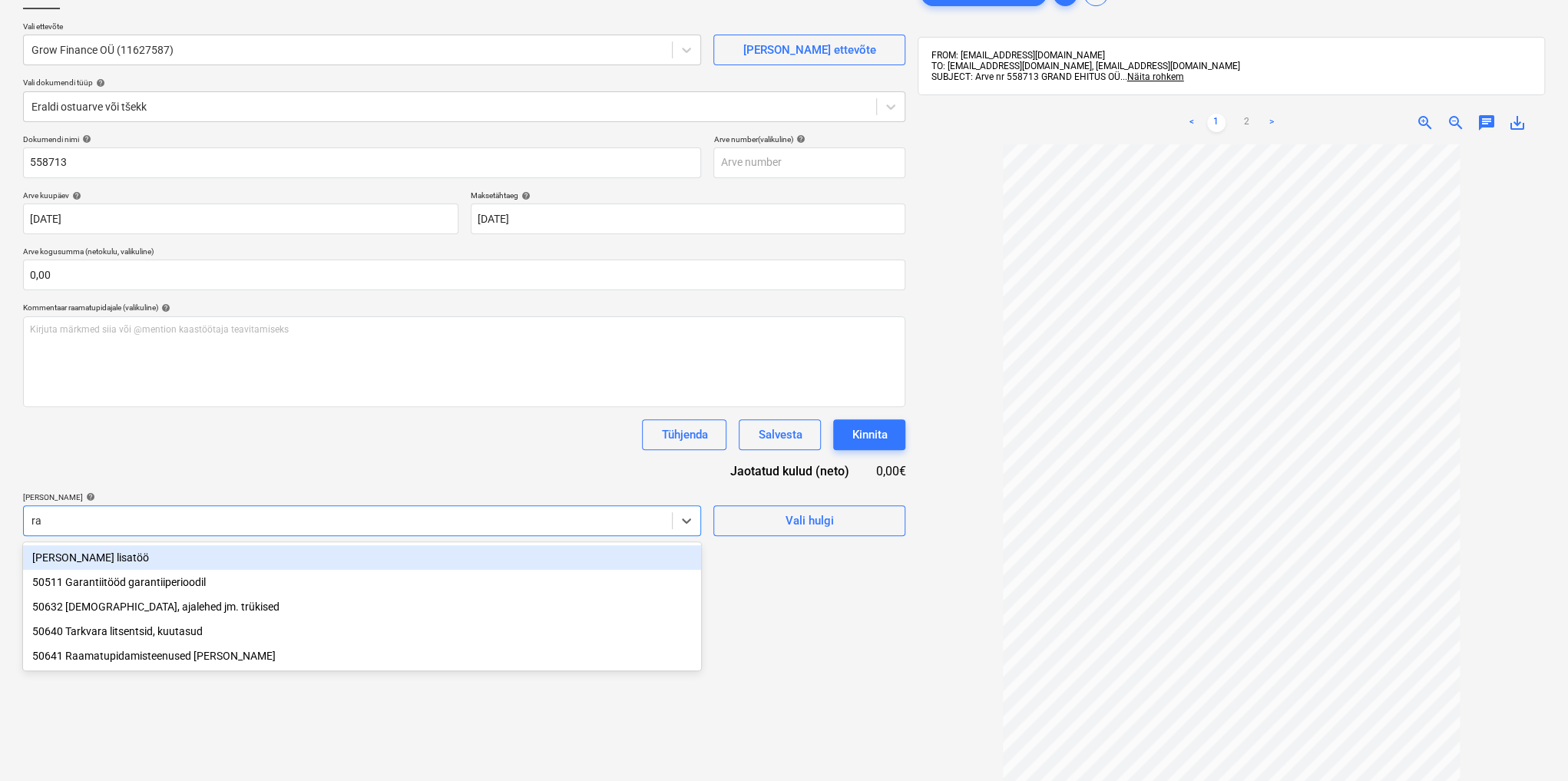
type input "raa"
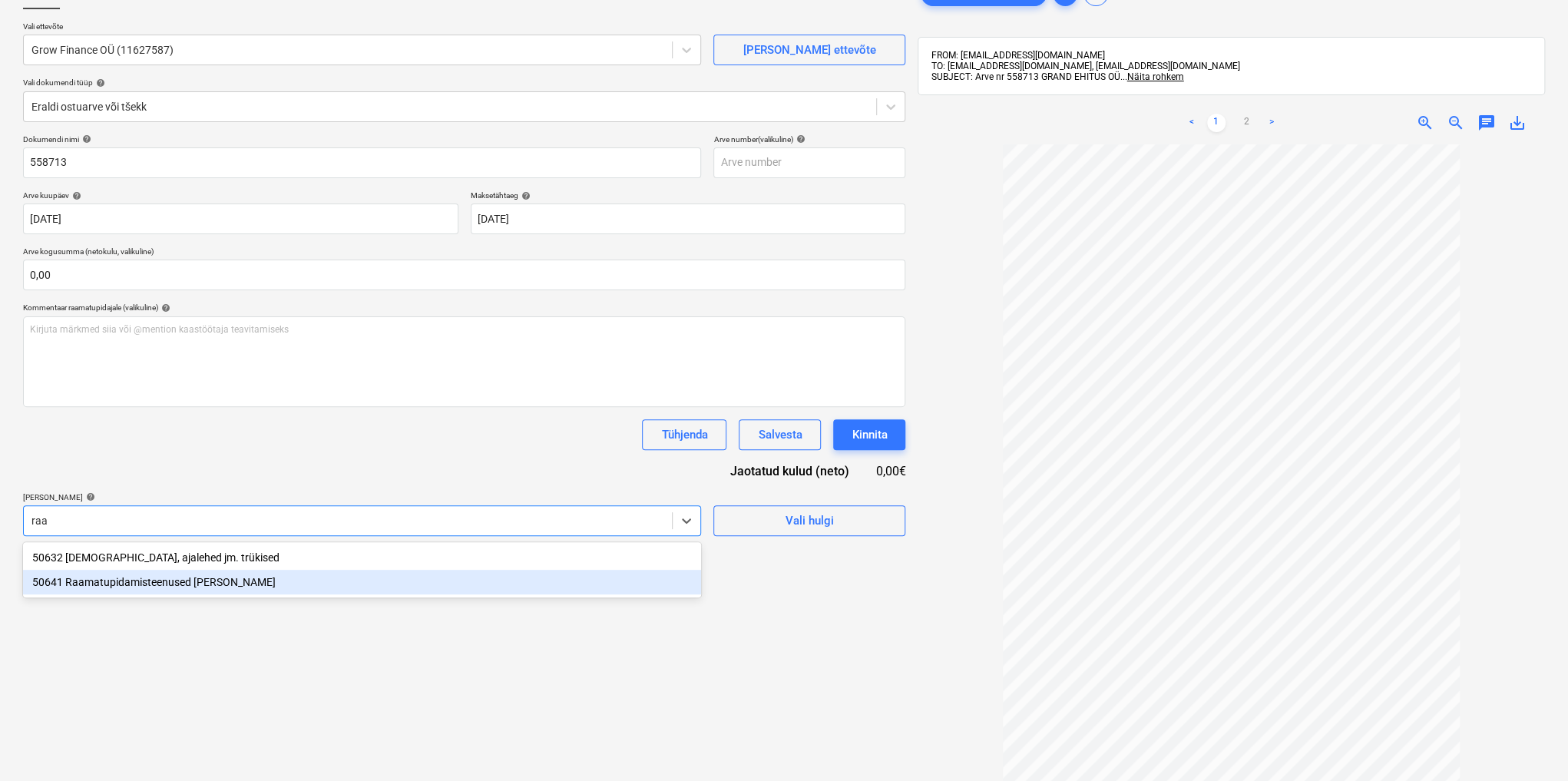
click at [196, 581] on div "50641 Raamatupidamisteenused [PERSON_NAME]" at bounding box center [361, 582] width 678 height 24
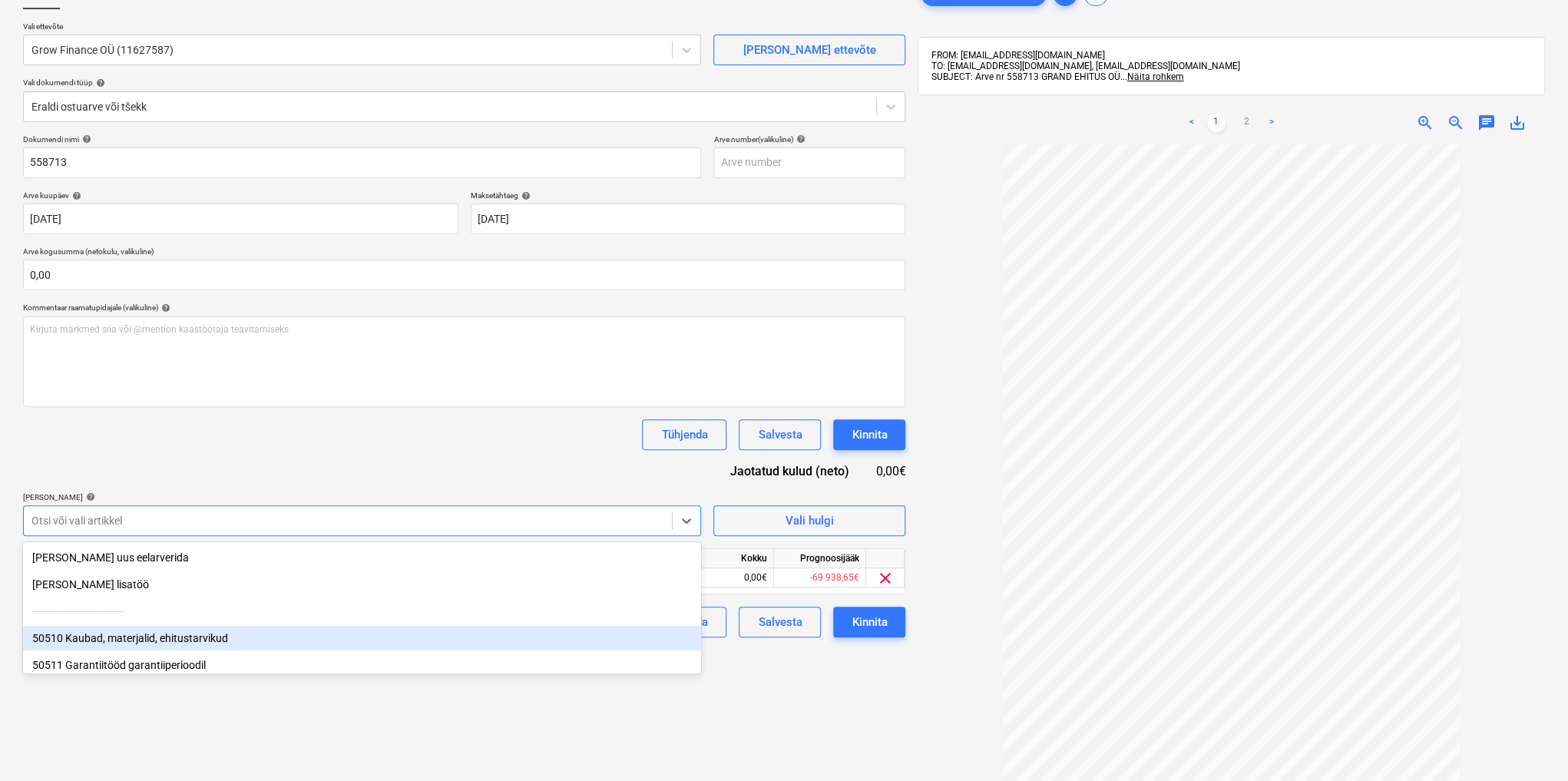
click at [761, 663] on div "Failide konteerimine Vali ettevõte Grow Finance OÜ (11627587) [PERSON_NAME] uus…" at bounding box center [464, 431] width 894 height 917
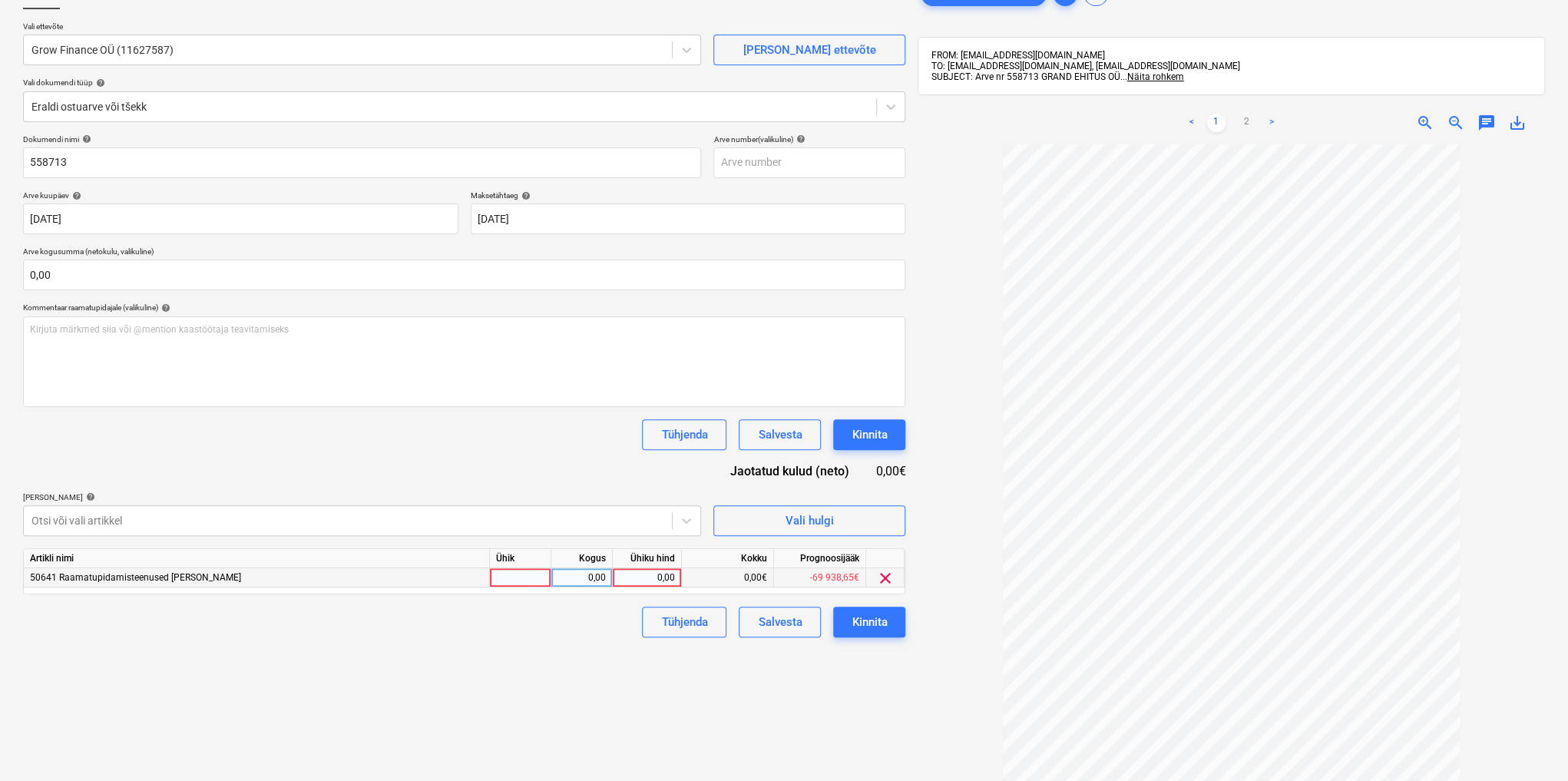
click at [628, 576] on div "0,00" at bounding box center [647, 578] width 56 height 19
type input "1941,44"
click at [857, 619] on div "Kinnita" at bounding box center [869, 622] width 36 height 20
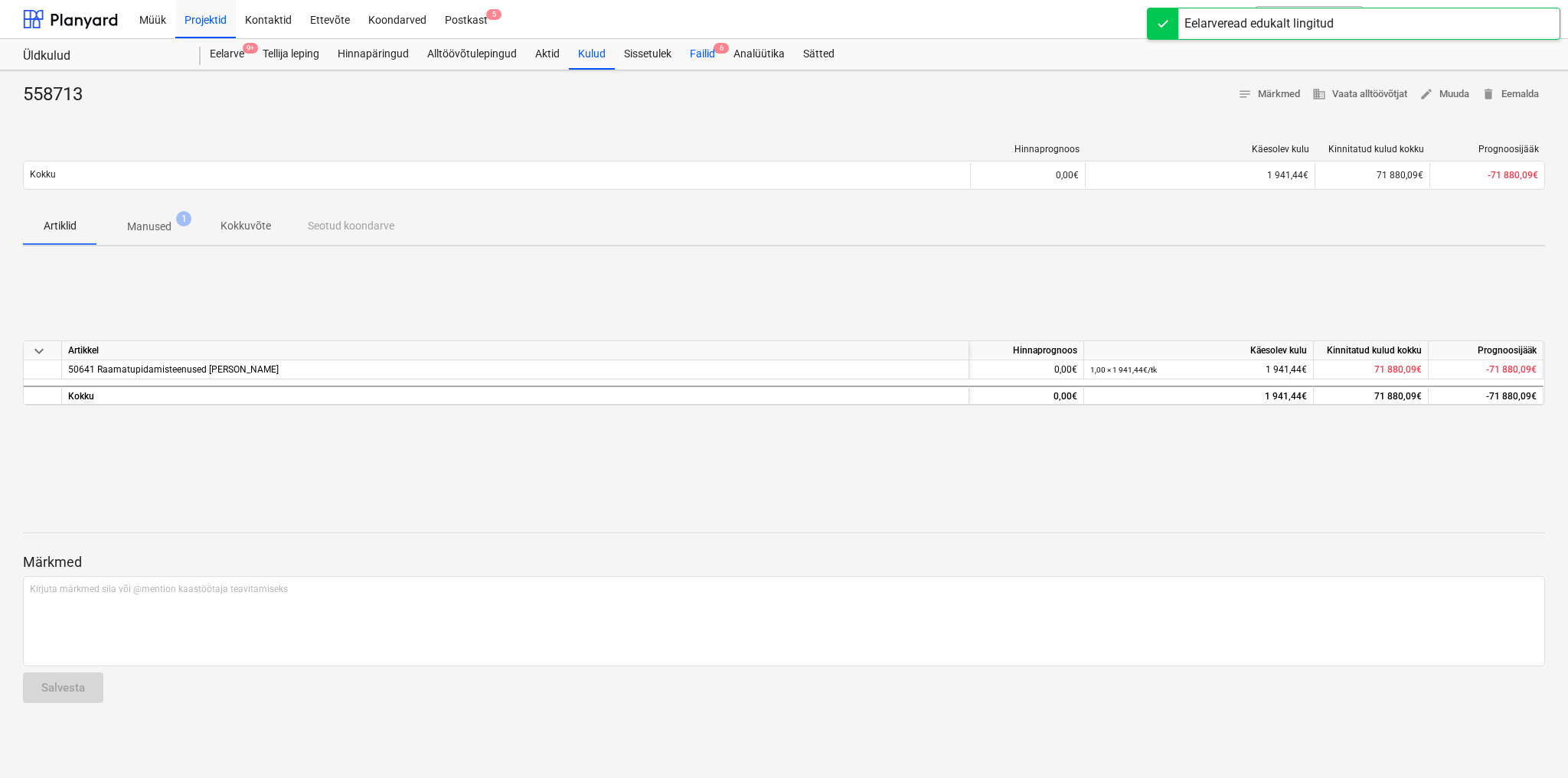
click at [707, 47] on div "Failid 6" at bounding box center [702, 54] width 44 height 31
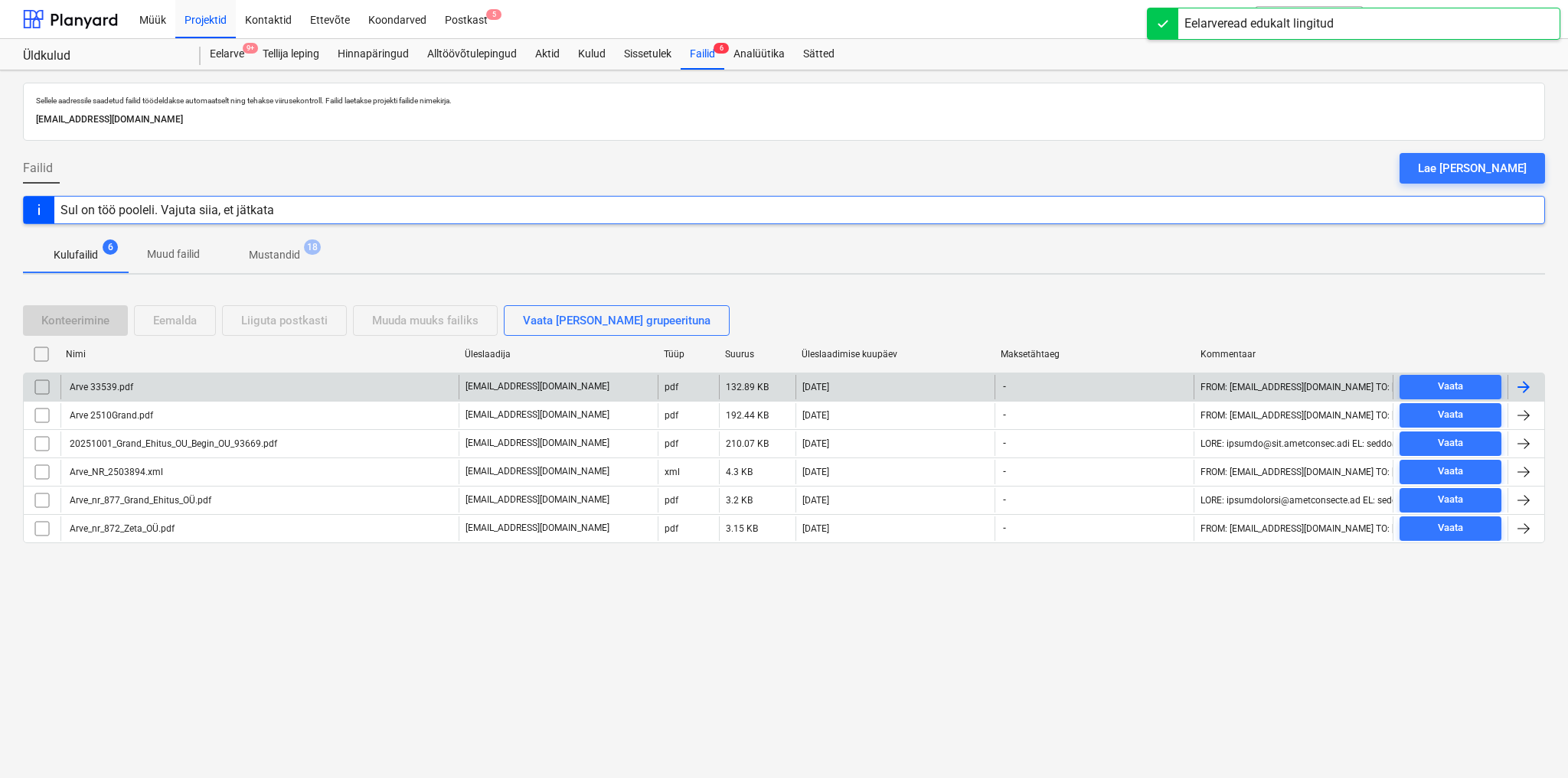
click at [113, 375] on div "Arve 33539.pdf" at bounding box center [260, 387] width 398 height 24
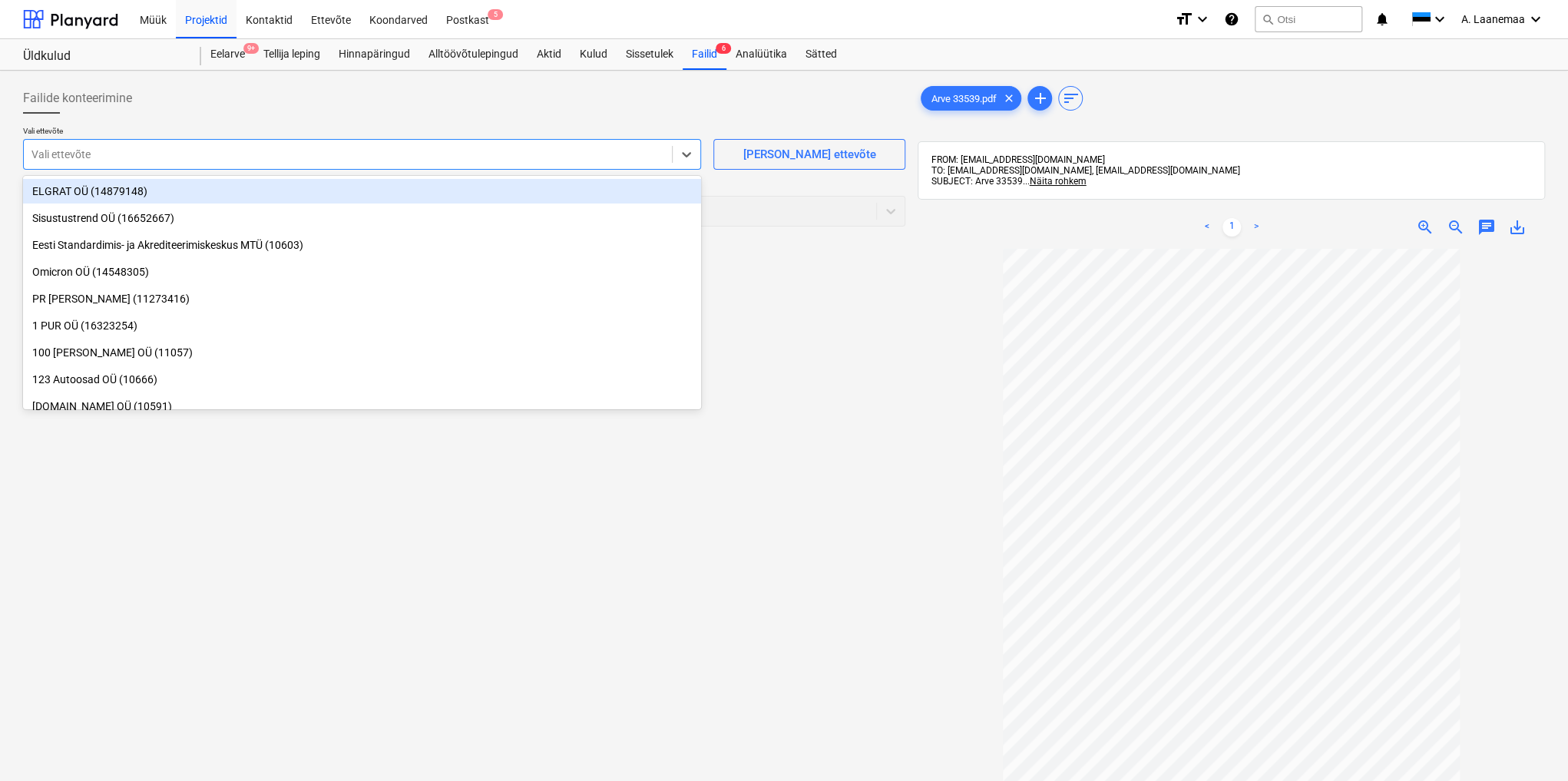
click at [67, 151] on div at bounding box center [348, 154] width 633 height 15
type input "prot"
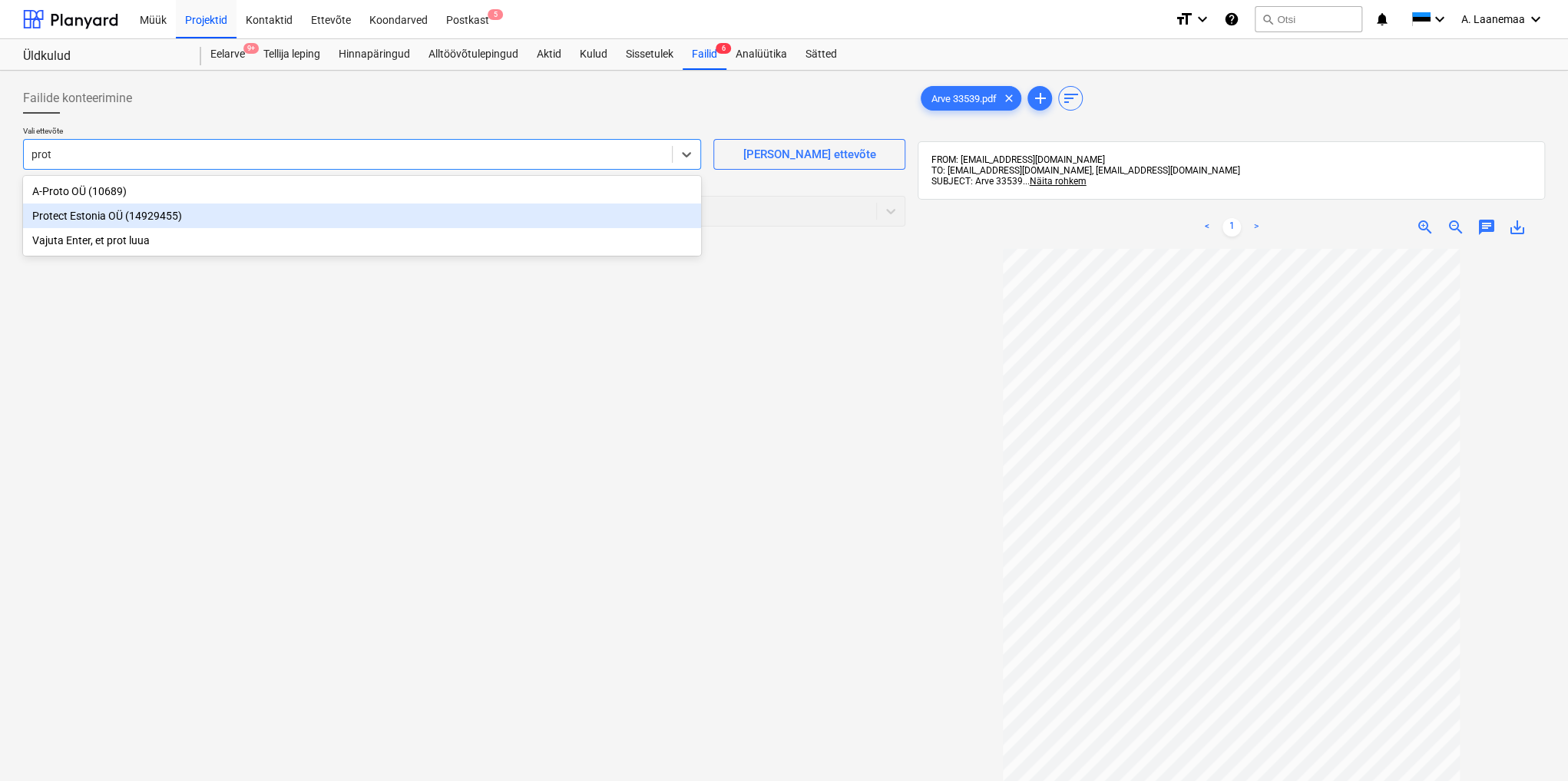
click at [58, 224] on div "Protect Estonia OÜ (14929455)" at bounding box center [361, 216] width 678 height 24
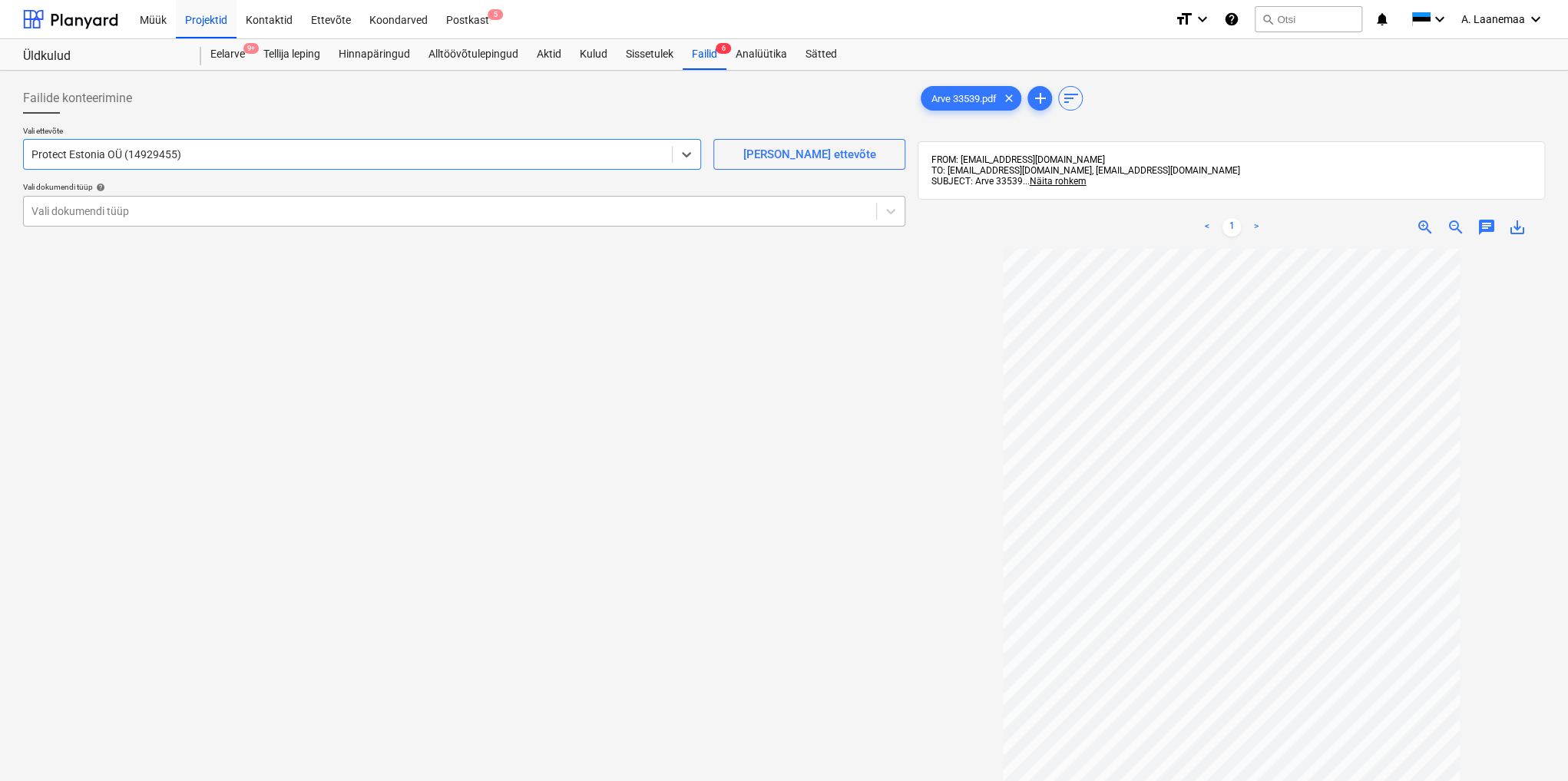
click at [129, 212] on div at bounding box center [450, 211] width 837 height 15
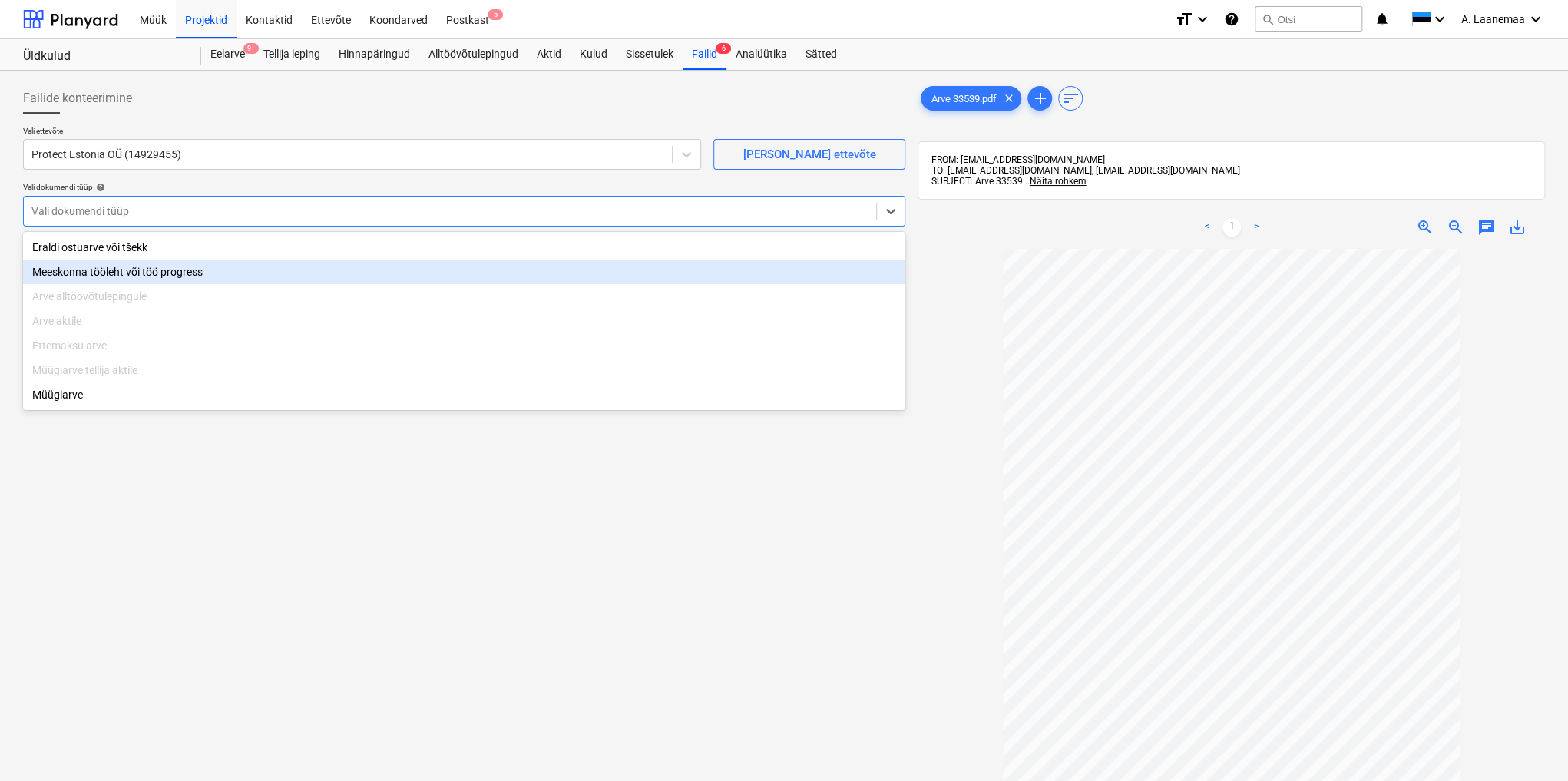
click at [123, 261] on div "Meeskonna tööleht või töö progress" at bounding box center [463, 272] width 882 height 24
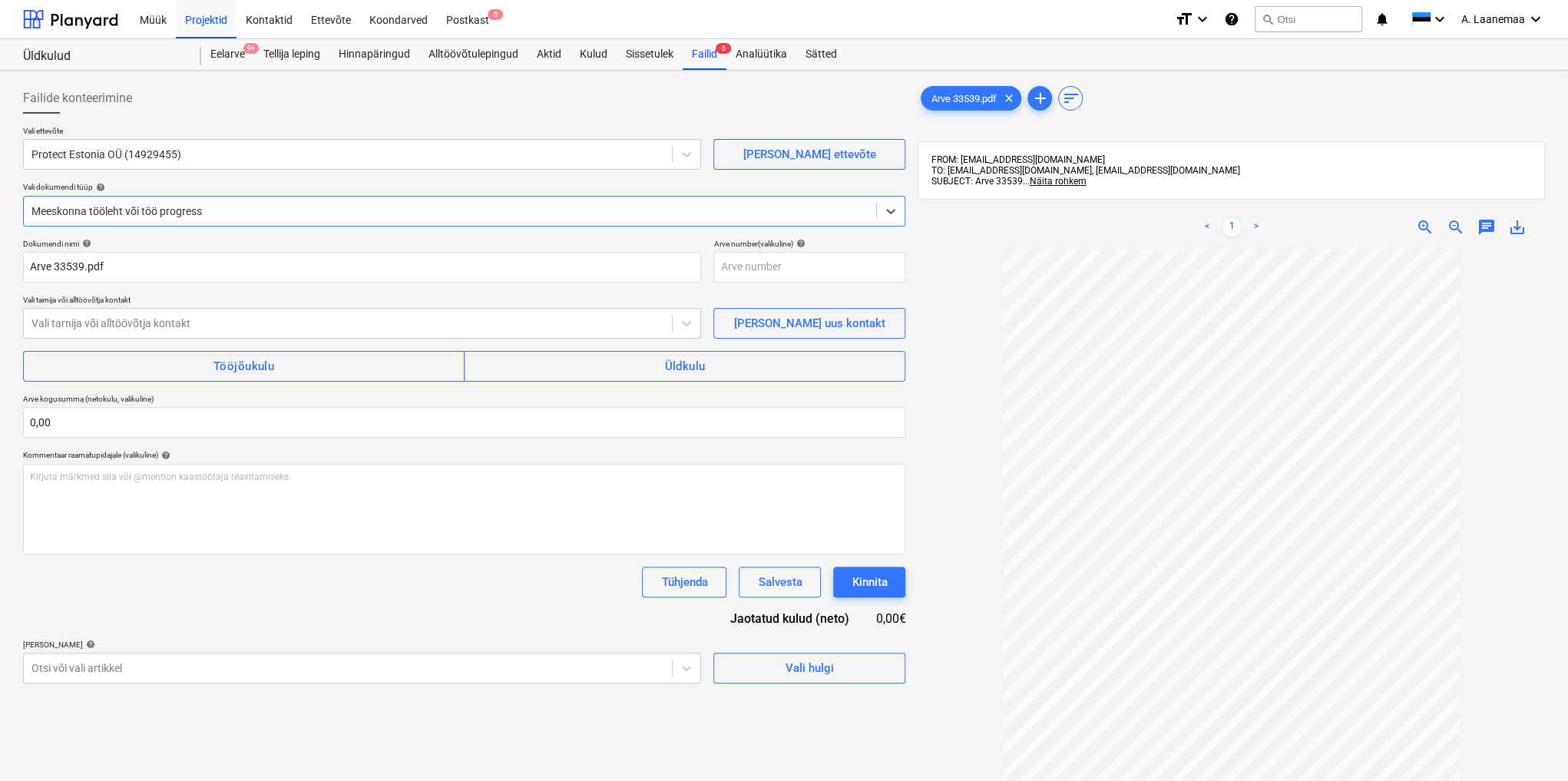
click at [126, 212] on div at bounding box center [450, 211] width 837 height 15
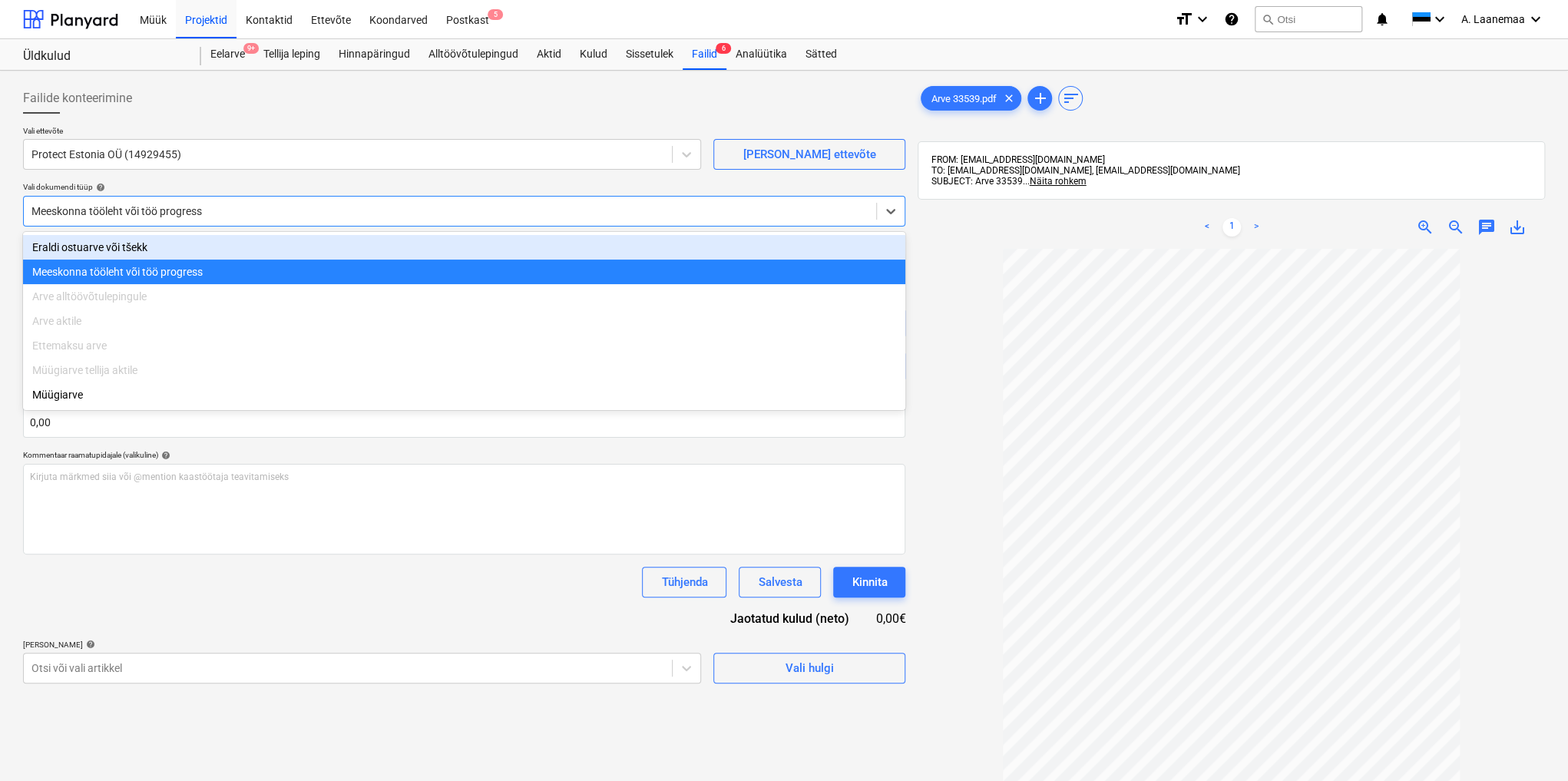
click at [119, 249] on div "Eraldi ostuarve või tšekk" at bounding box center [463, 247] width 882 height 24
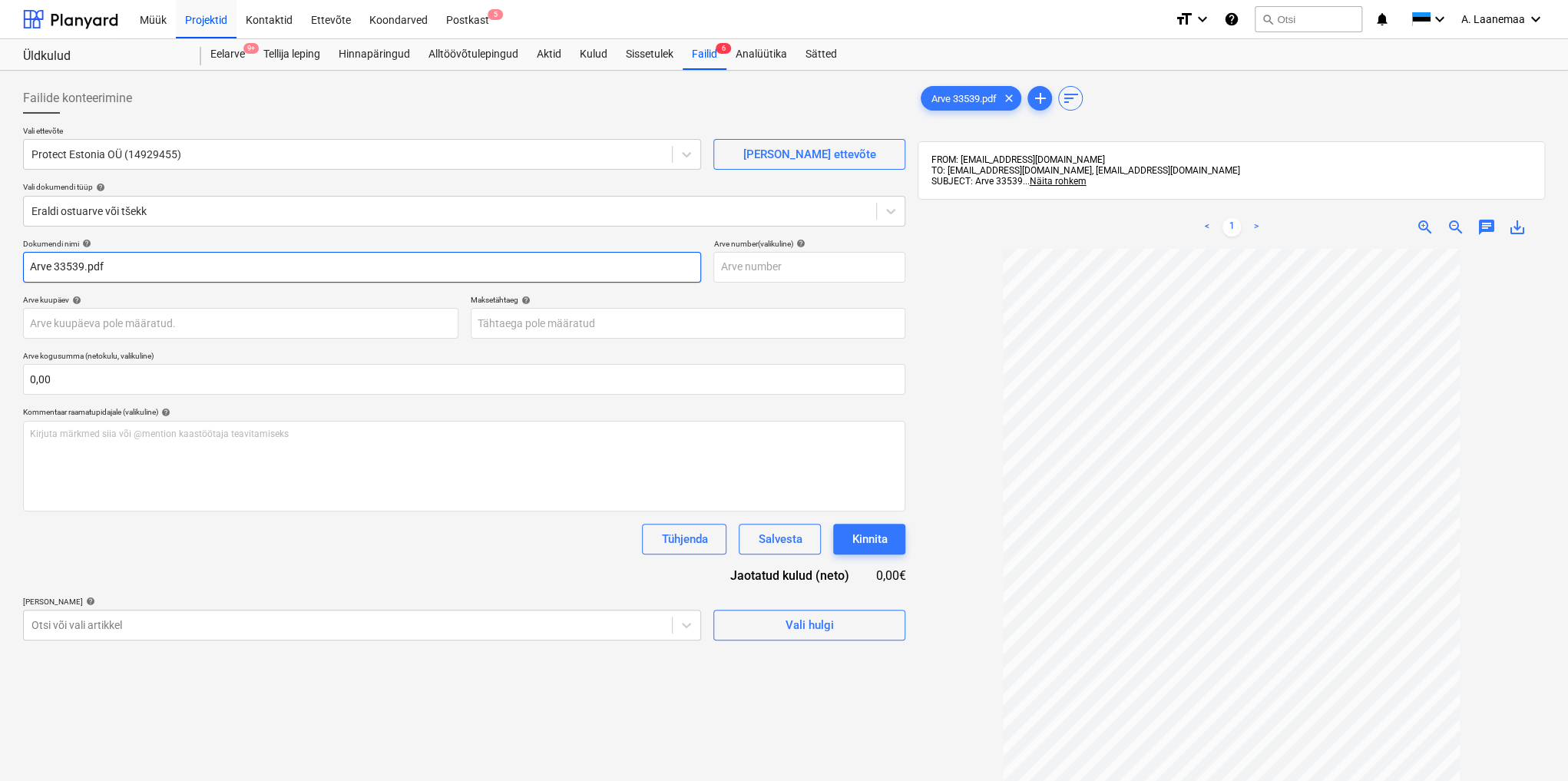
drag, startPoint x: 25, startPoint y: 261, endPoint x: 0, endPoint y: 248, distance: 28.2
click at [0, 248] on div "Failide konteerimine Vali ettevõte Protect Estonia OÜ (14929455) [PERSON_NAME] …" at bounding box center [784, 535] width 1568 height 929
type input "33539"
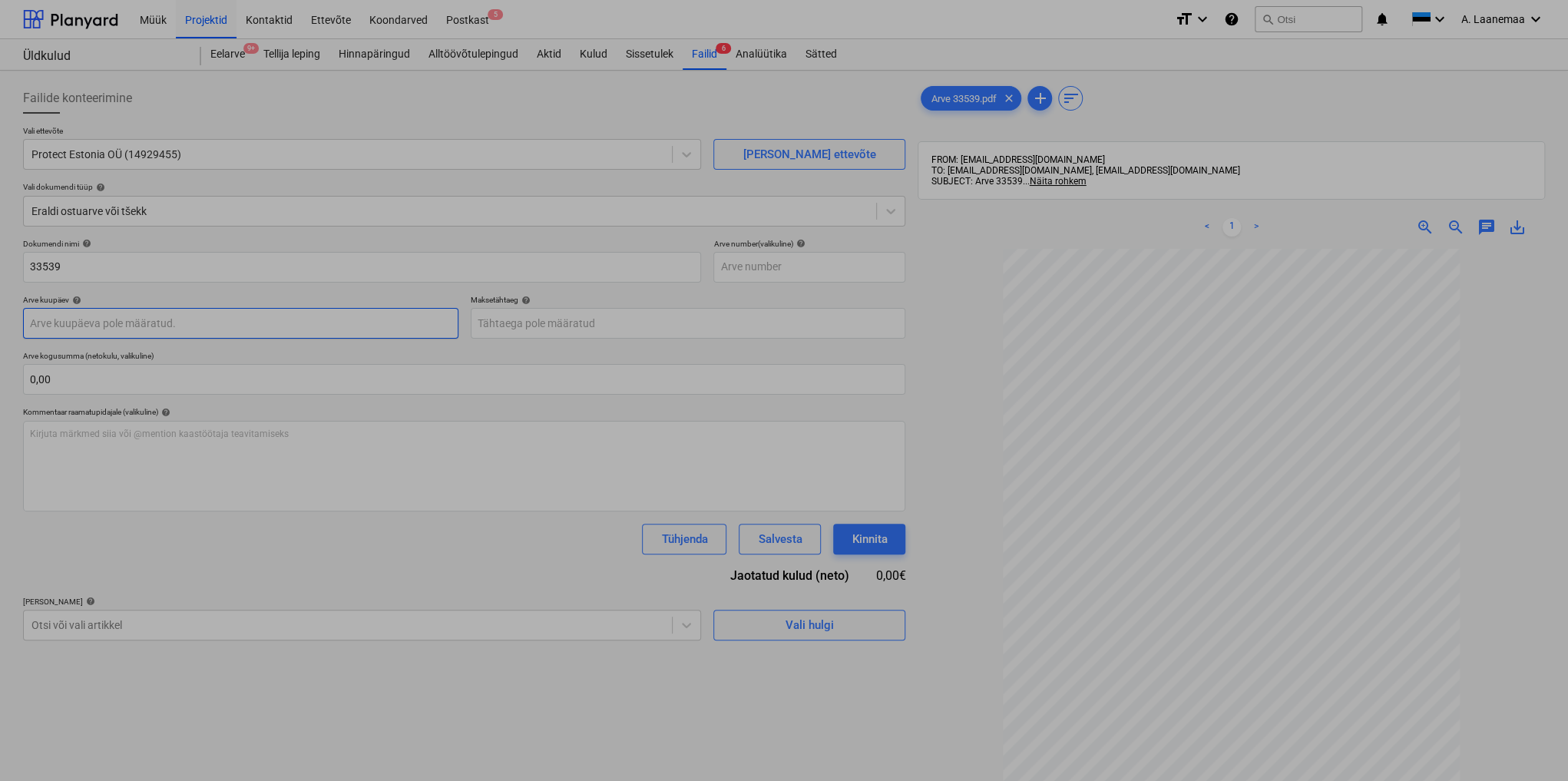
click at [88, 331] on body "Müük Projektid Kontaktid Ettevõte Koondarved Postkast 5 format_size keyboard_ar…" at bounding box center [784, 390] width 1568 height 781
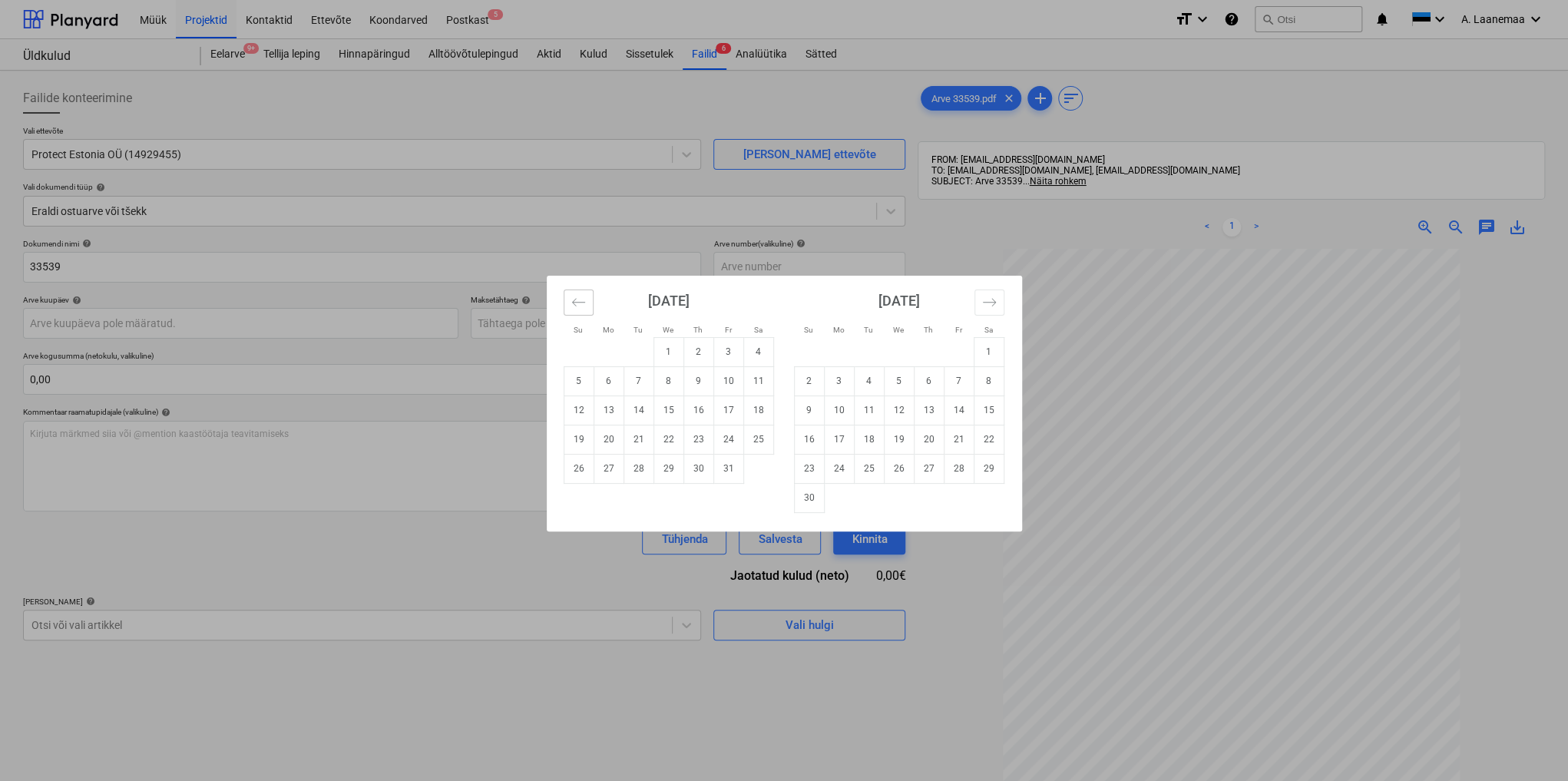
click at [577, 304] on icon "Move backward to switch to the previous month." at bounding box center [579, 302] width 15 height 15
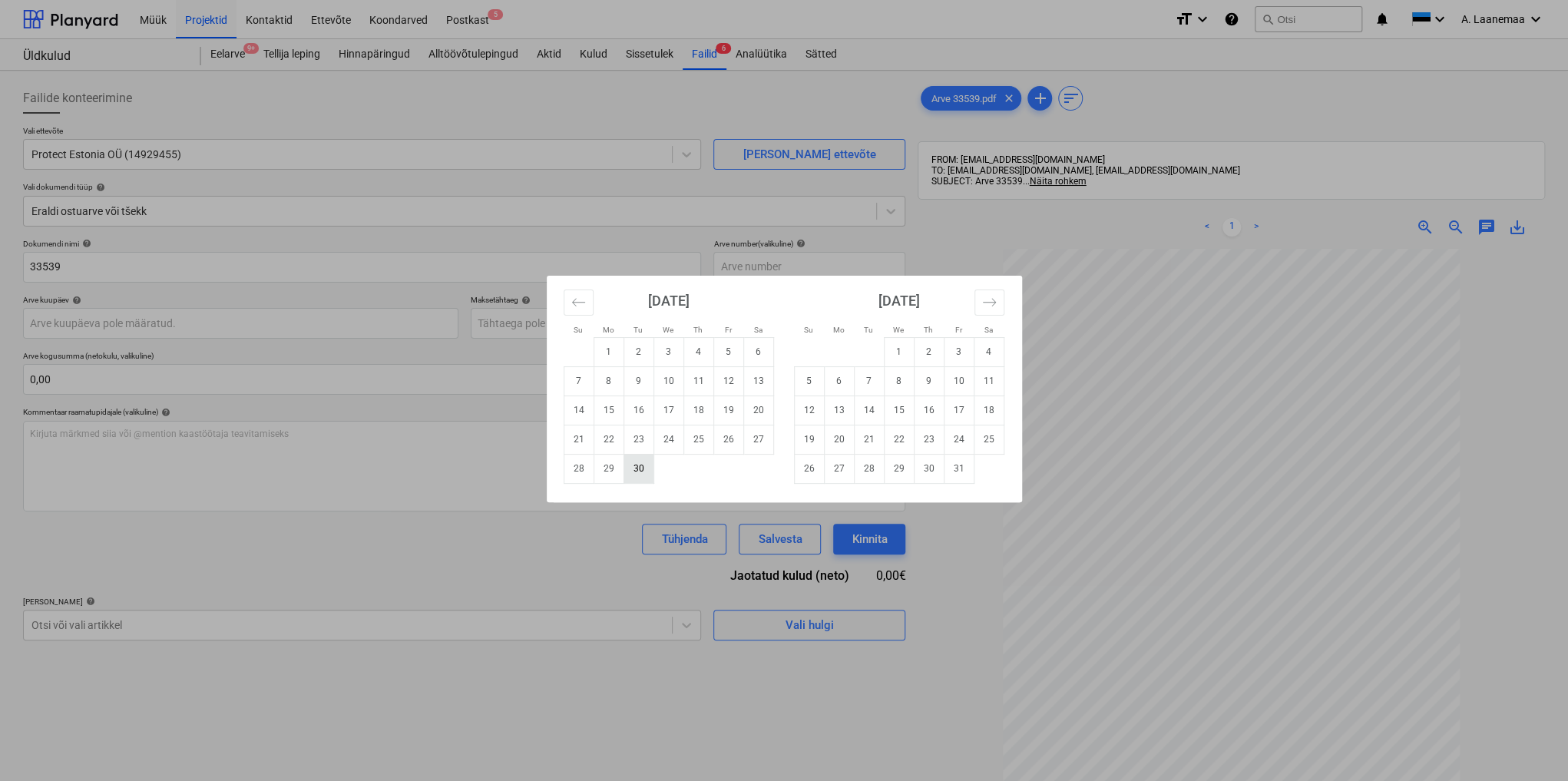
click at [639, 467] on td "30" at bounding box center [638, 468] width 30 height 29
type input "[DATE]"
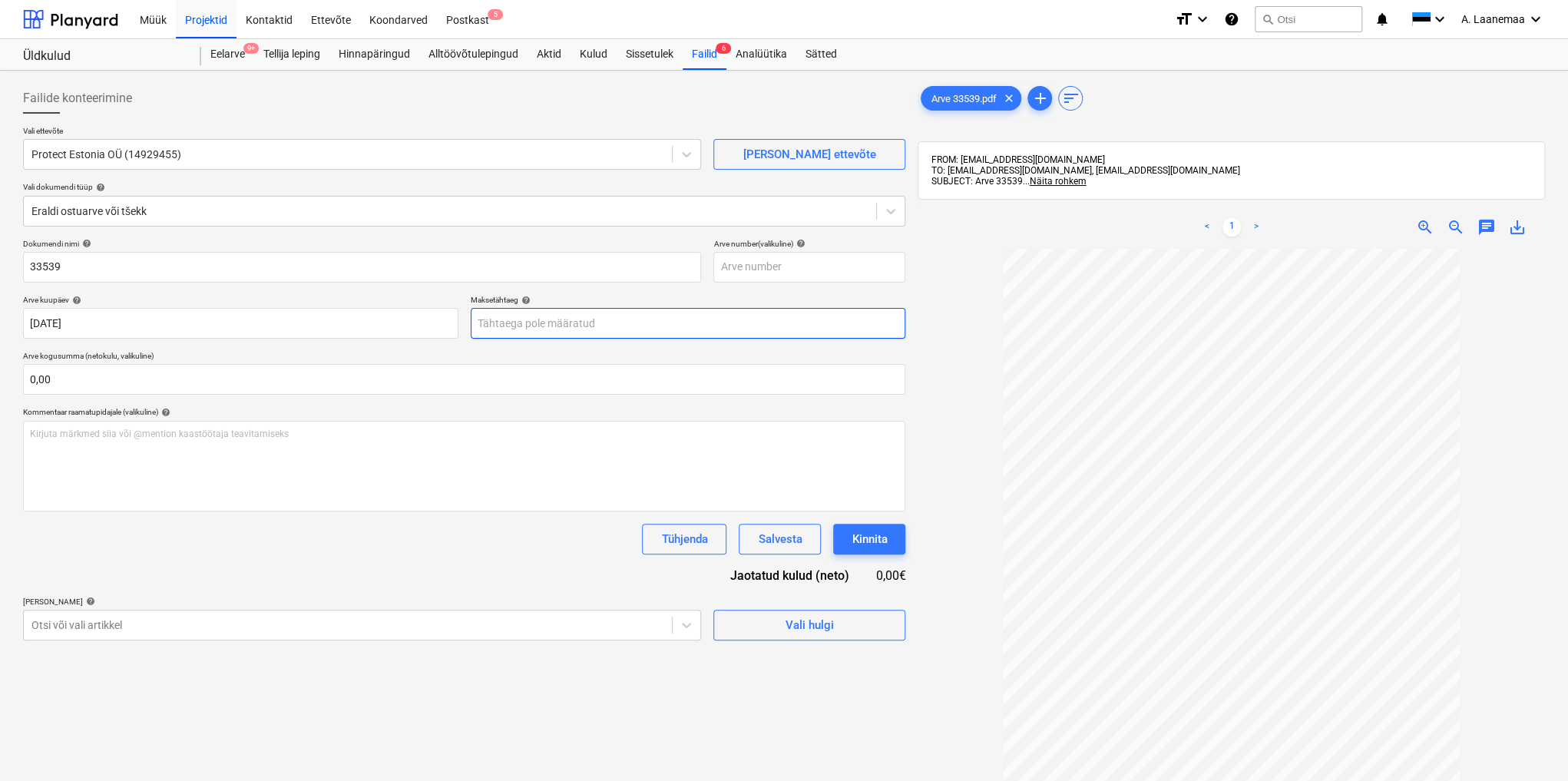
click at [548, 325] on body "Müük Projektid Kontaktid Ettevõte Koondarved Postkast 5 format_size keyboard_ar…" at bounding box center [784, 390] width 1568 height 781
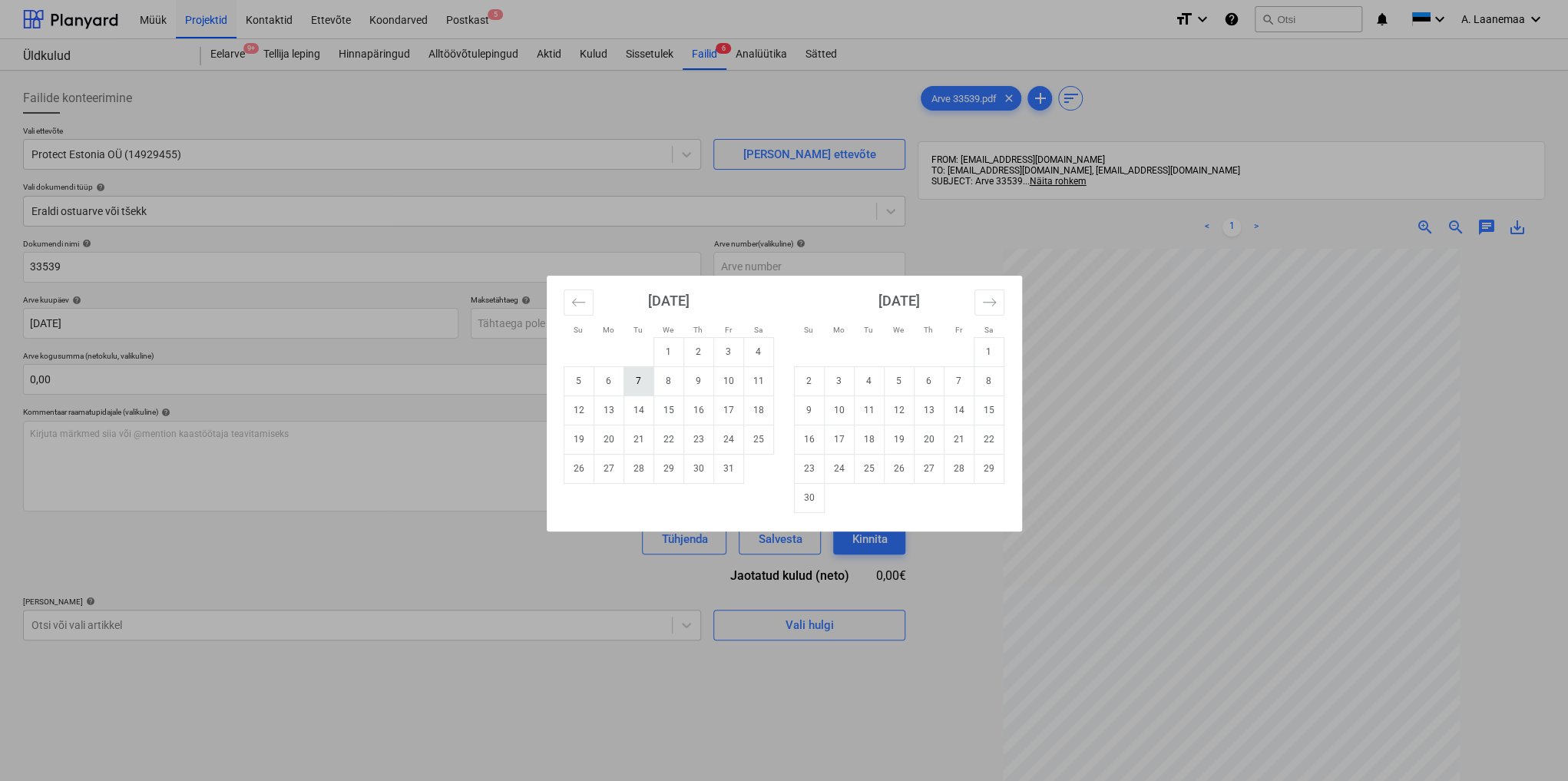
click at [640, 382] on td "7" at bounding box center [638, 381] width 30 height 29
type input "[DATE]"
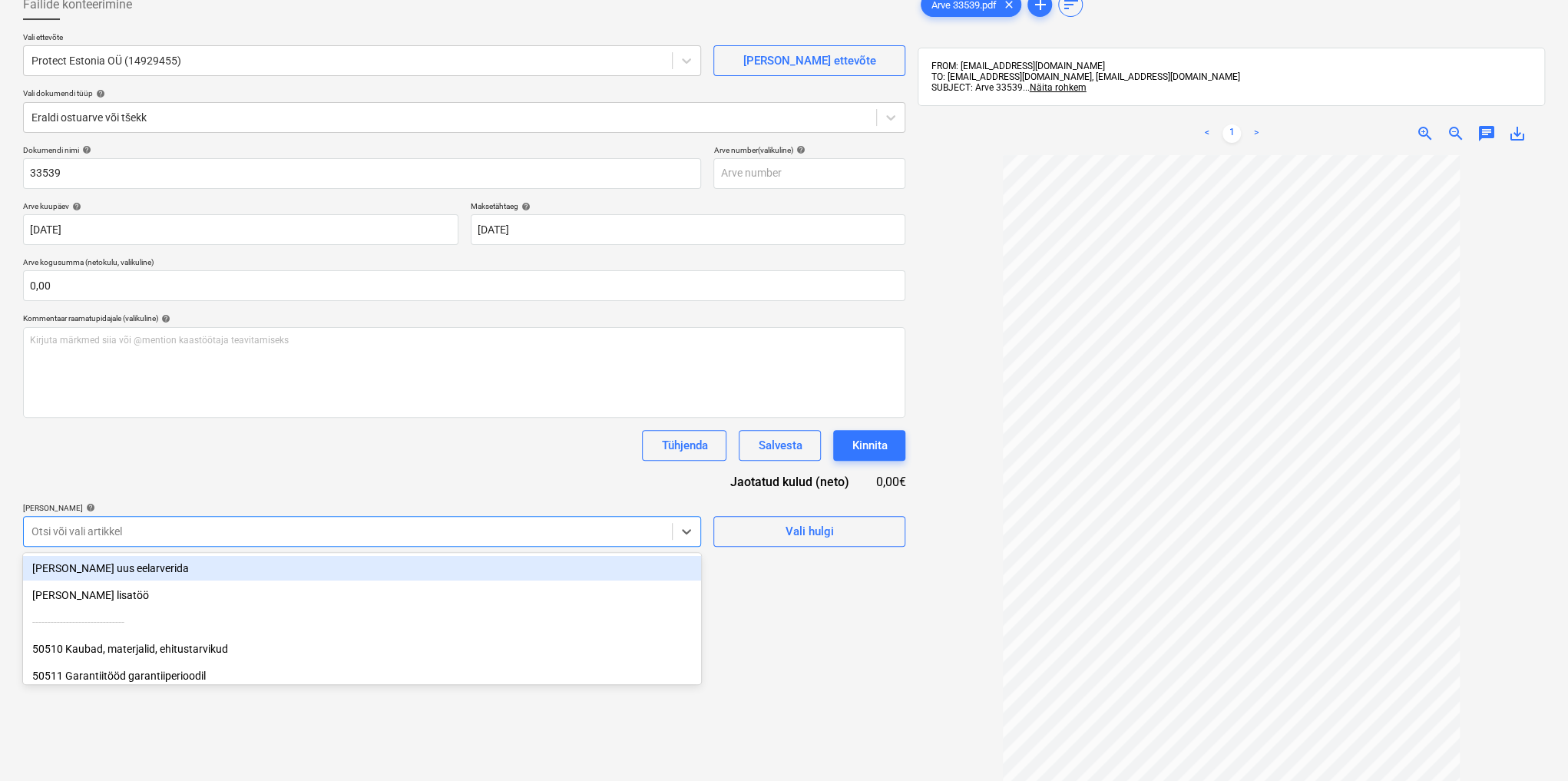
click at [148, 626] on body "Müük Projektid Kontaktid Ettevõte Koondarved Postkast 5 format_size keyboard_ar…" at bounding box center [784, 297] width 1568 height 781
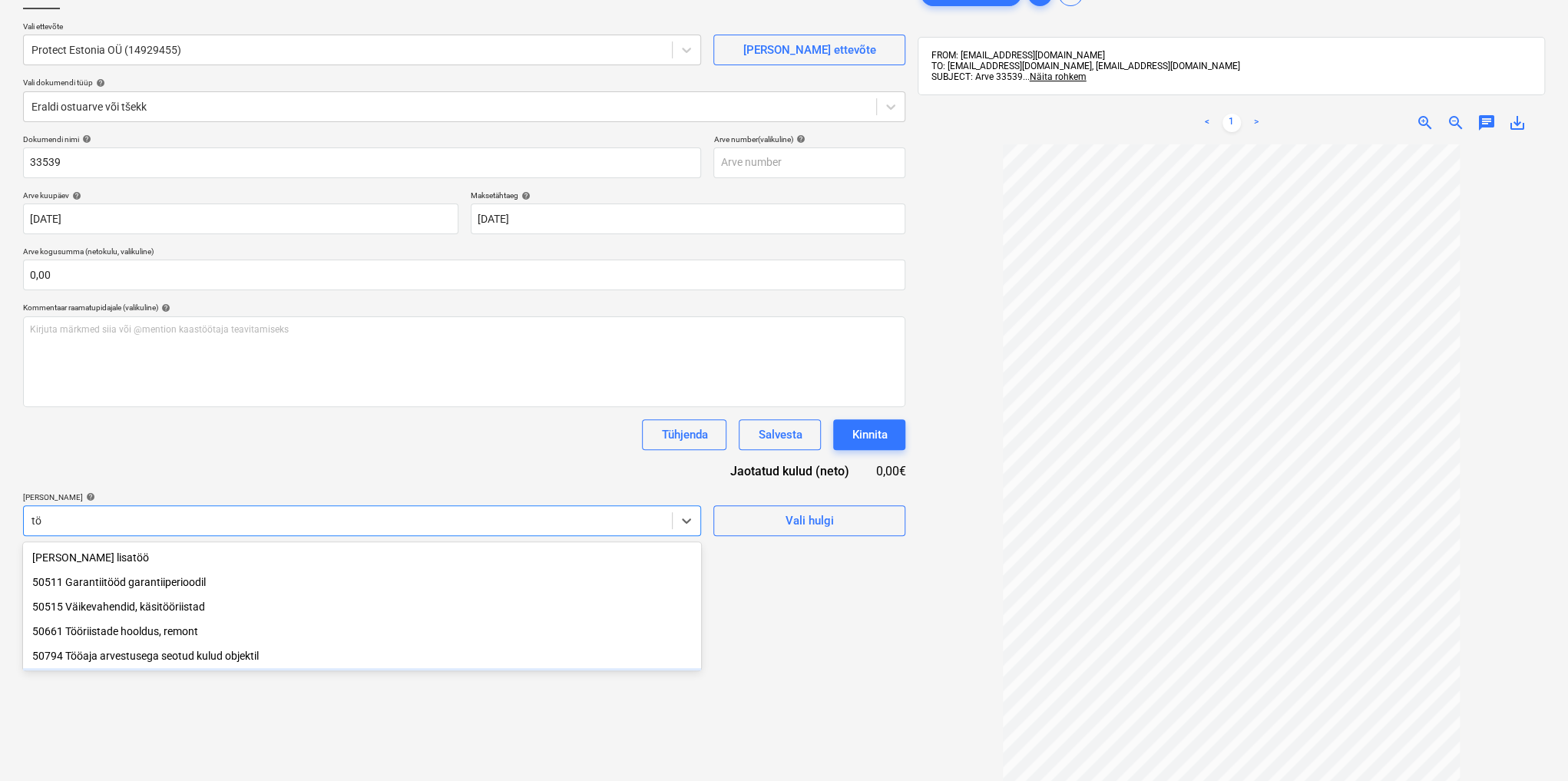
type input "t"
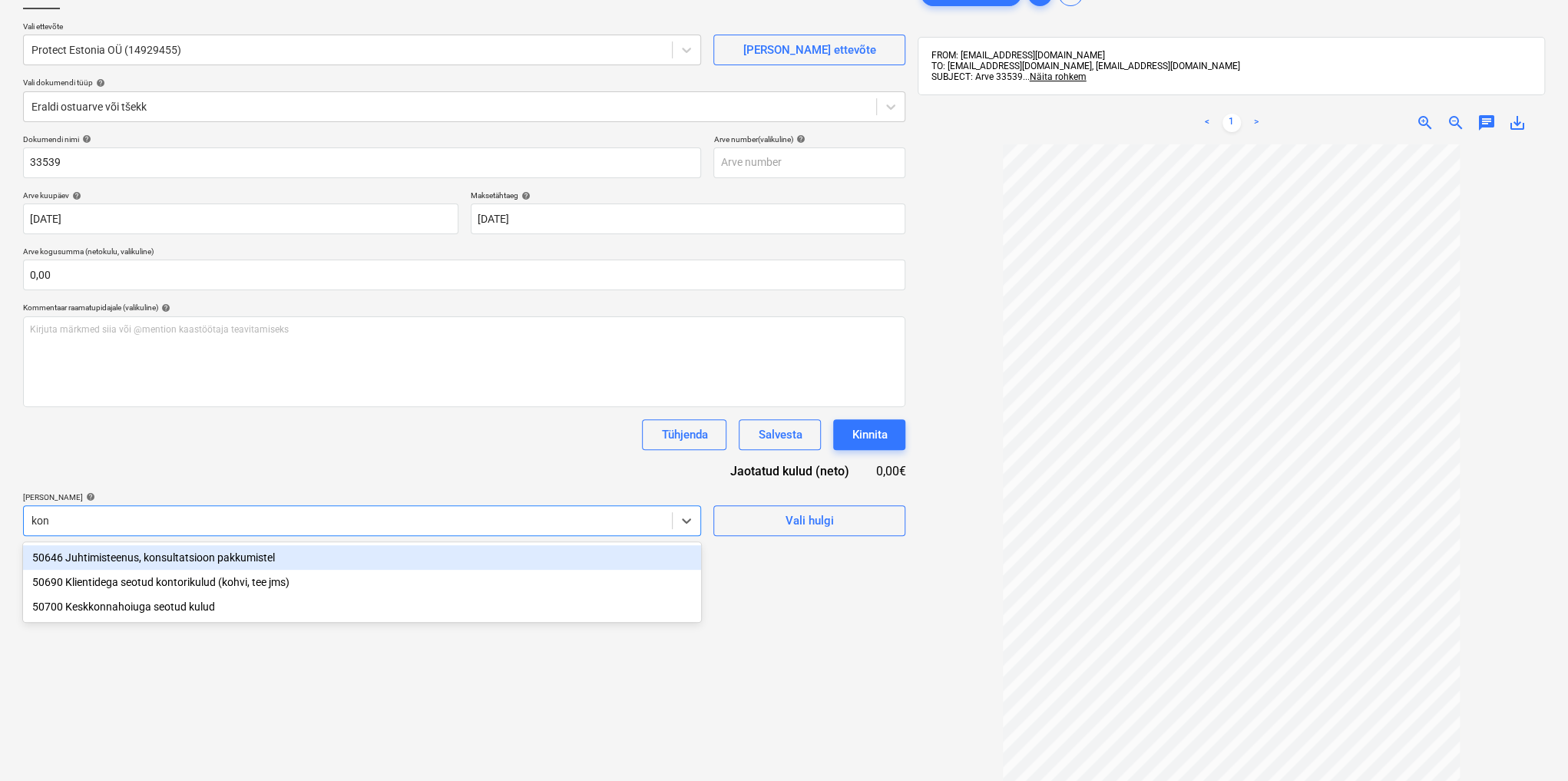
type input "[PERSON_NAME]"
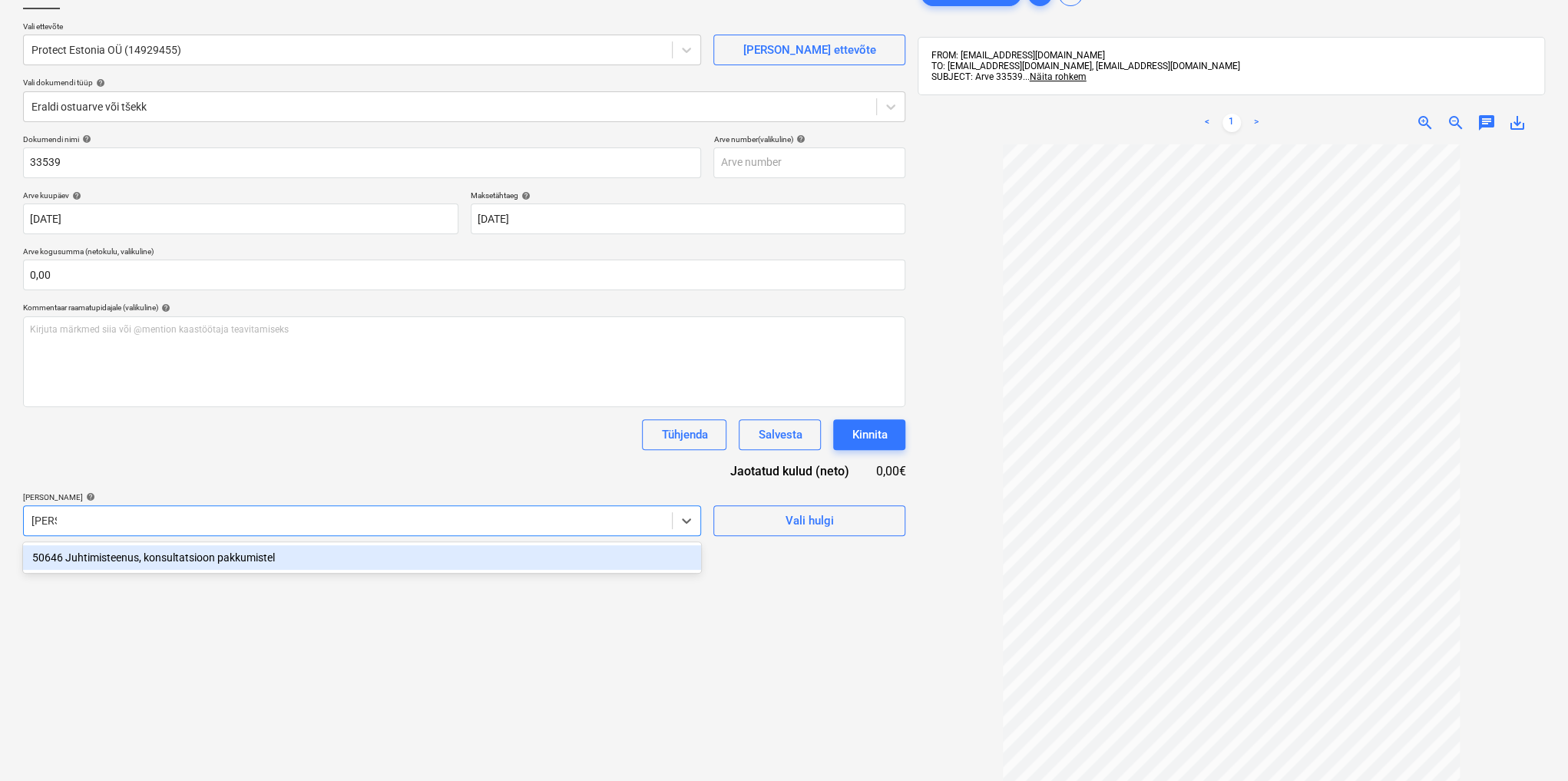
click at [156, 559] on div "50646 Juhtimisteenus, konsultatsioon pakkumistel" at bounding box center [361, 558] width 678 height 24
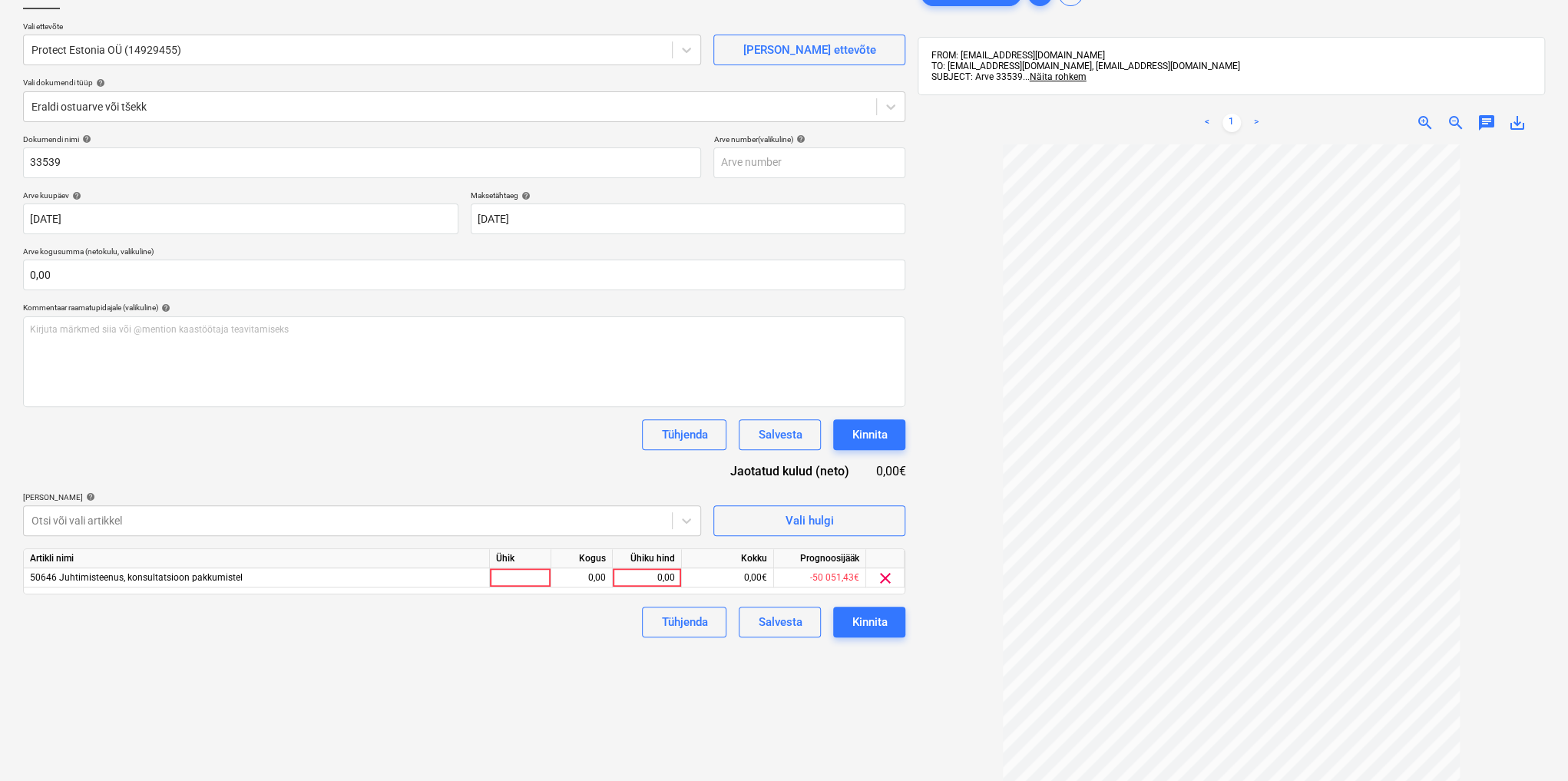
drag, startPoint x: 783, startPoint y: 736, endPoint x: 704, endPoint y: 651, distance: 116.0
click at [782, 731] on div "Failide konteerimine Vali ettevõte Protect Estonia OÜ (14929455) [PERSON_NAME] …" at bounding box center [464, 431] width 894 height 917
click at [639, 576] on div "0,00" at bounding box center [647, 578] width 56 height 19
type input "500"
click at [847, 626] on button "Kinnita" at bounding box center [868, 622] width 72 height 31
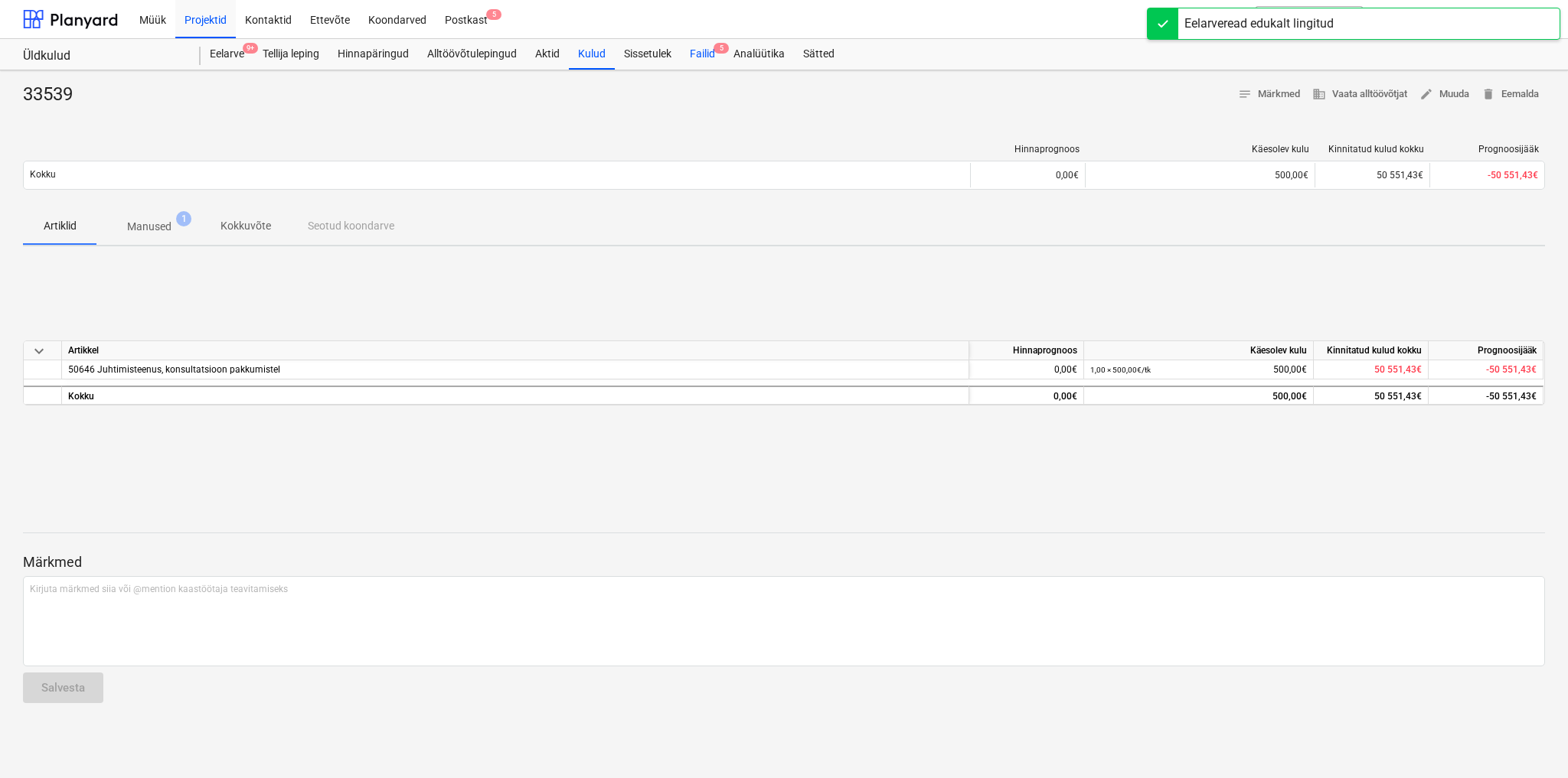
click at [703, 52] on div "Failid 5" at bounding box center [702, 54] width 44 height 31
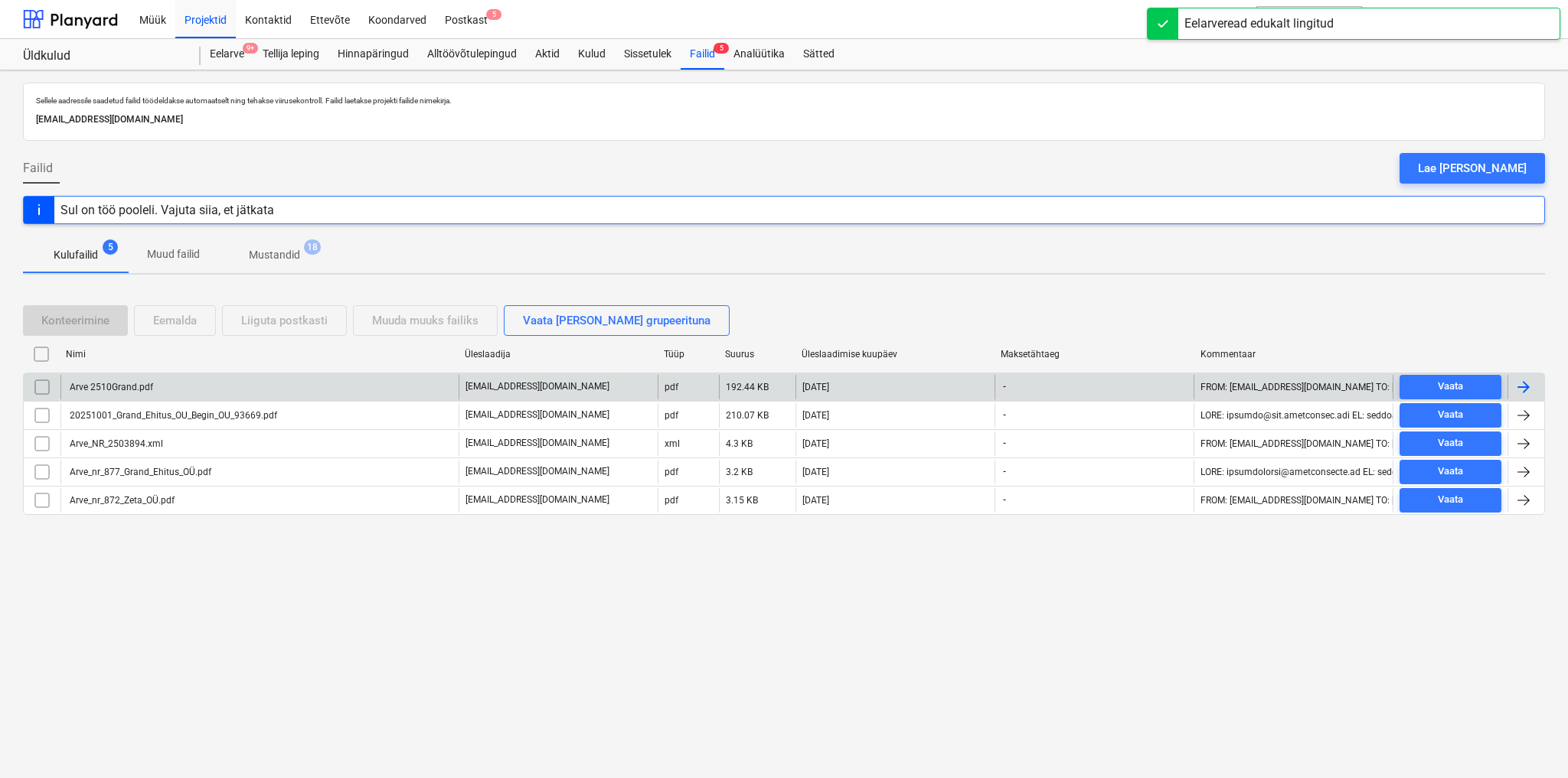
click at [83, 387] on div "Arve 2510Grand.pdf" at bounding box center [110, 387] width 86 height 11
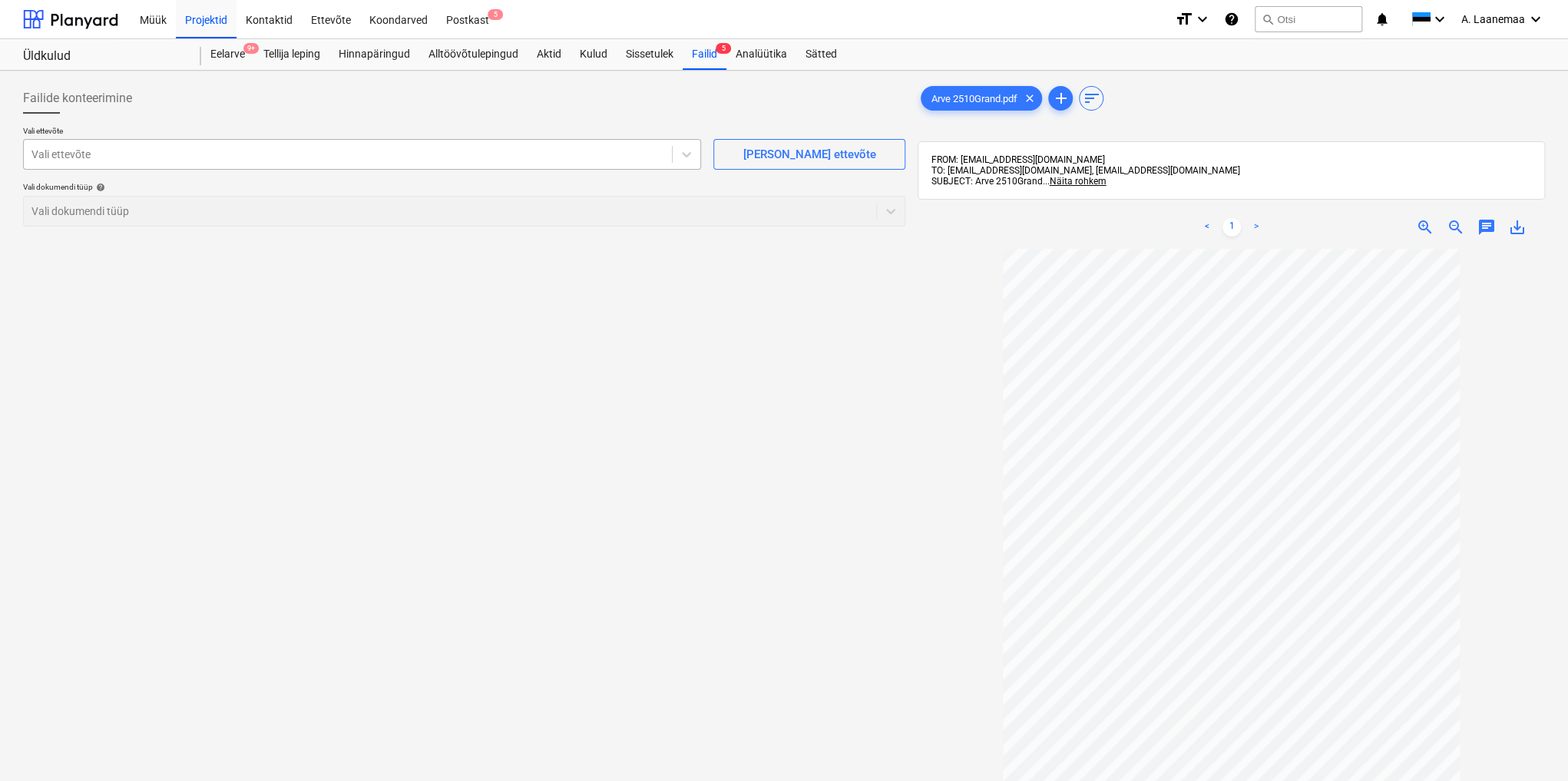
click at [85, 160] on div at bounding box center [348, 154] width 633 height 15
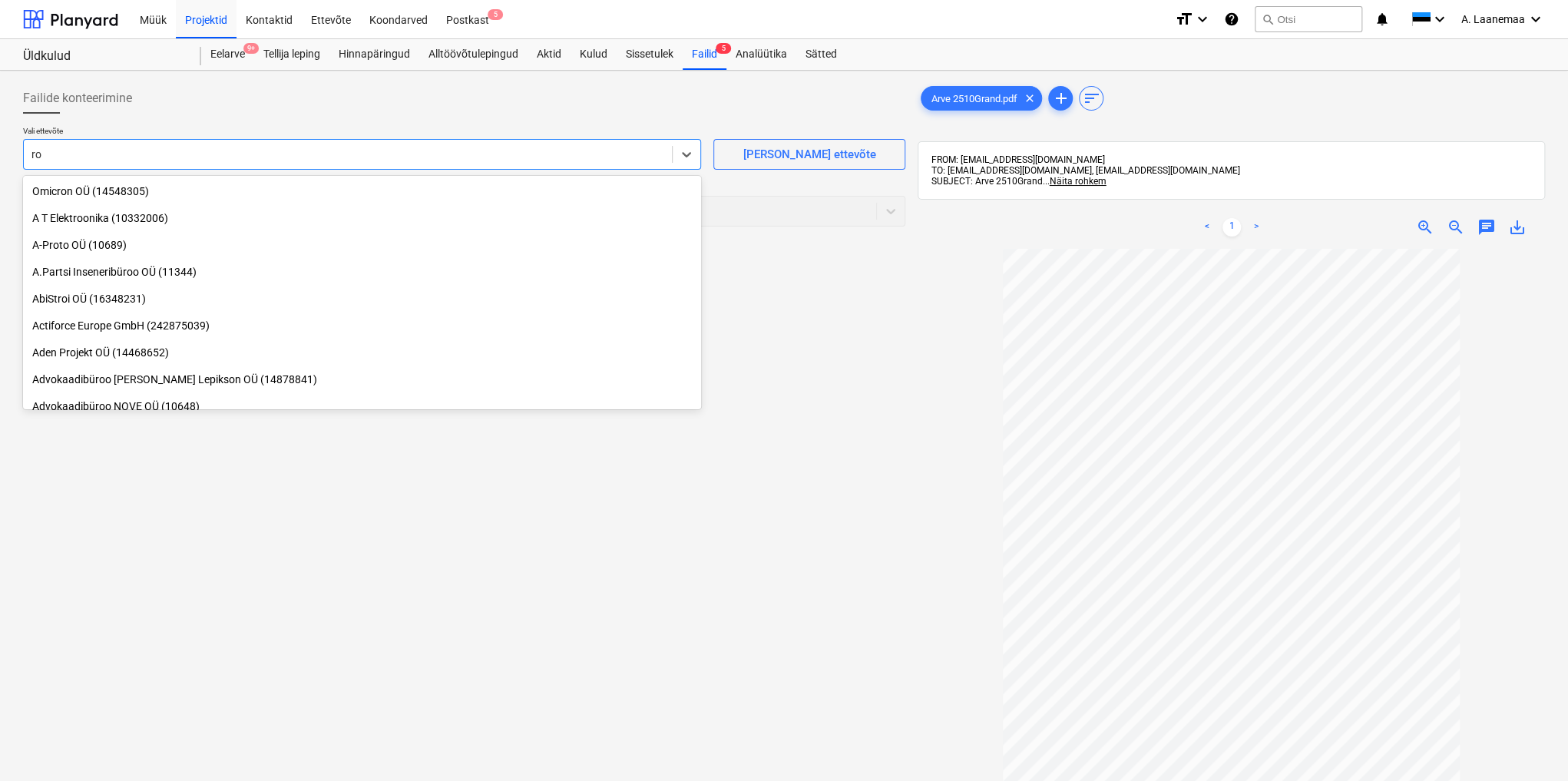
type input "rox"
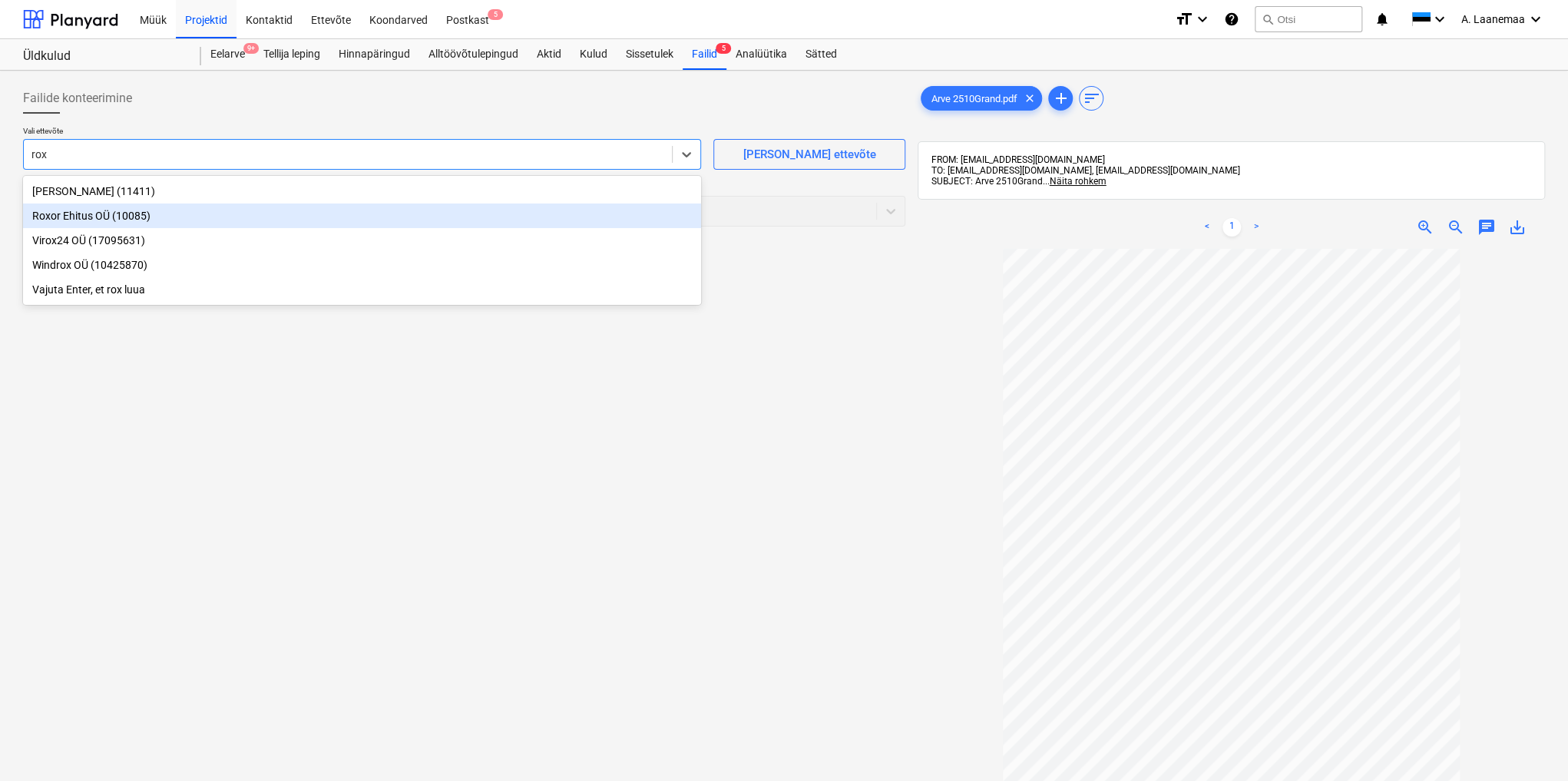
click at [85, 213] on div "Roxor Ehitus OÜ (10085)" at bounding box center [361, 216] width 678 height 24
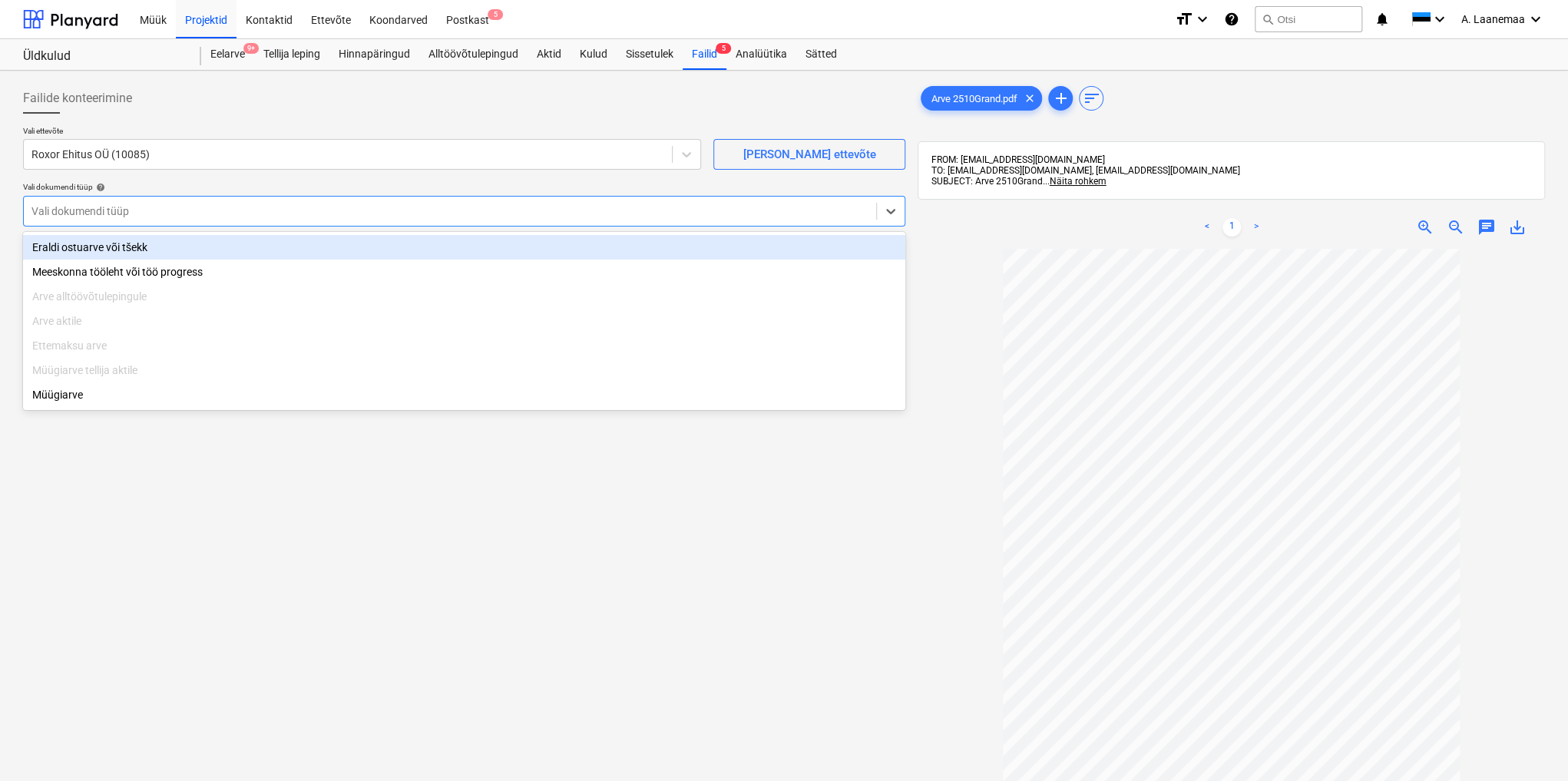
click at [101, 209] on div at bounding box center [450, 211] width 837 height 15
click at [109, 243] on div "Eraldi ostuarve või tšekk" at bounding box center [463, 247] width 882 height 24
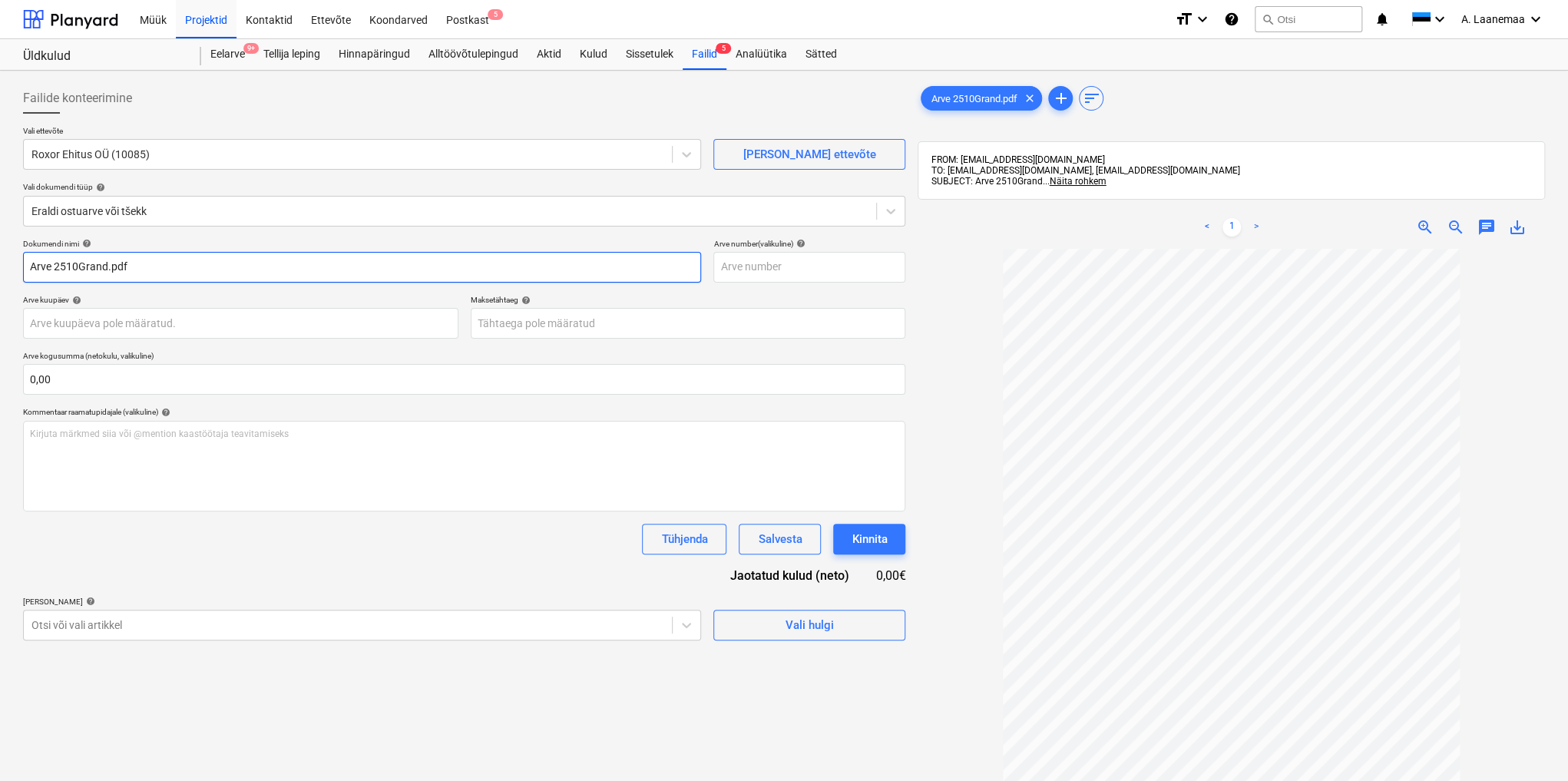
drag, startPoint x: 41, startPoint y: 257, endPoint x: 0, endPoint y: 222, distance: 53.9
click at [0, 222] on div "Failide konteerimine Vali ettevõte Roxor Ehitus OÜ (10085) [PERSON_NAME] uus et…" at bounding box center [784, 535] width 1568 height 929
type input "2510"
click at [56, 321] on body "Müük Projektid Kontaktid Ettevõte Koondarved Postkast 5 format_size keyboard_ar…" at bounding box center [784, 390] width 1568 height 781
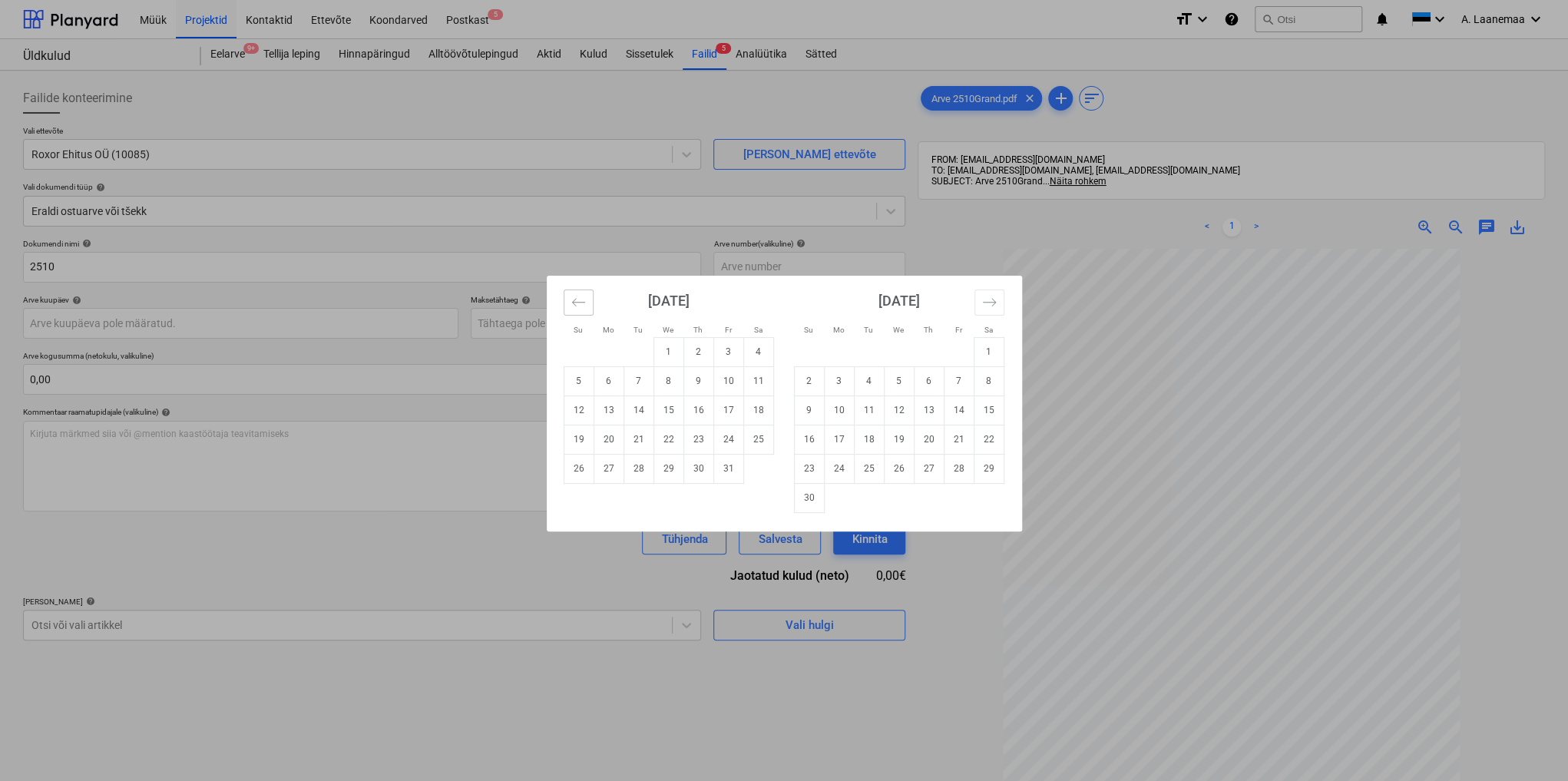
click at [584, 297] on icon "Move backward to switch to the previous month." at bounding box center [579, 302] width 15 height 15
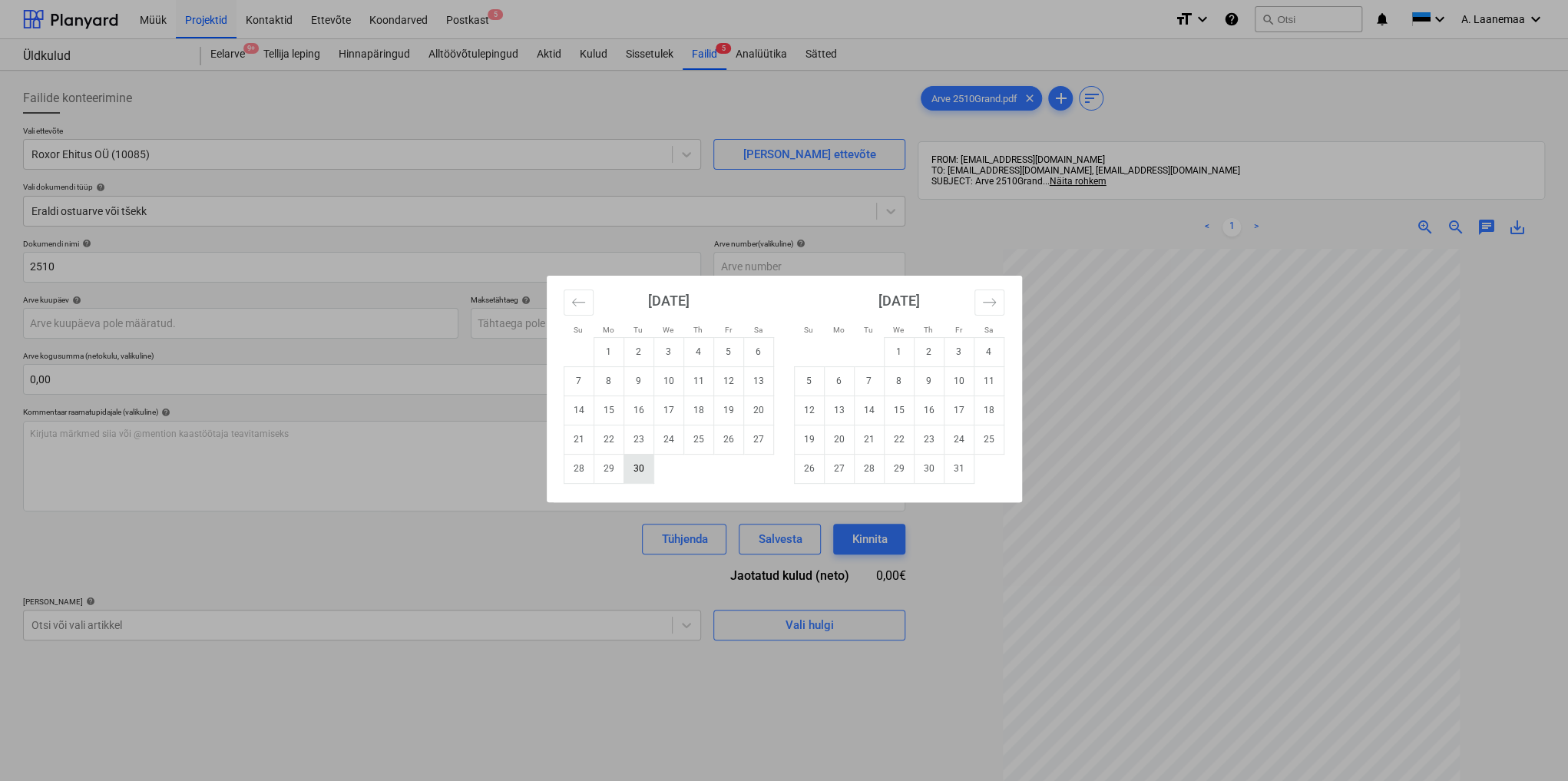
click at [642, 464] on td "30" at bounding box center [638, 468] width 30 height 29
type input "[DATE]"
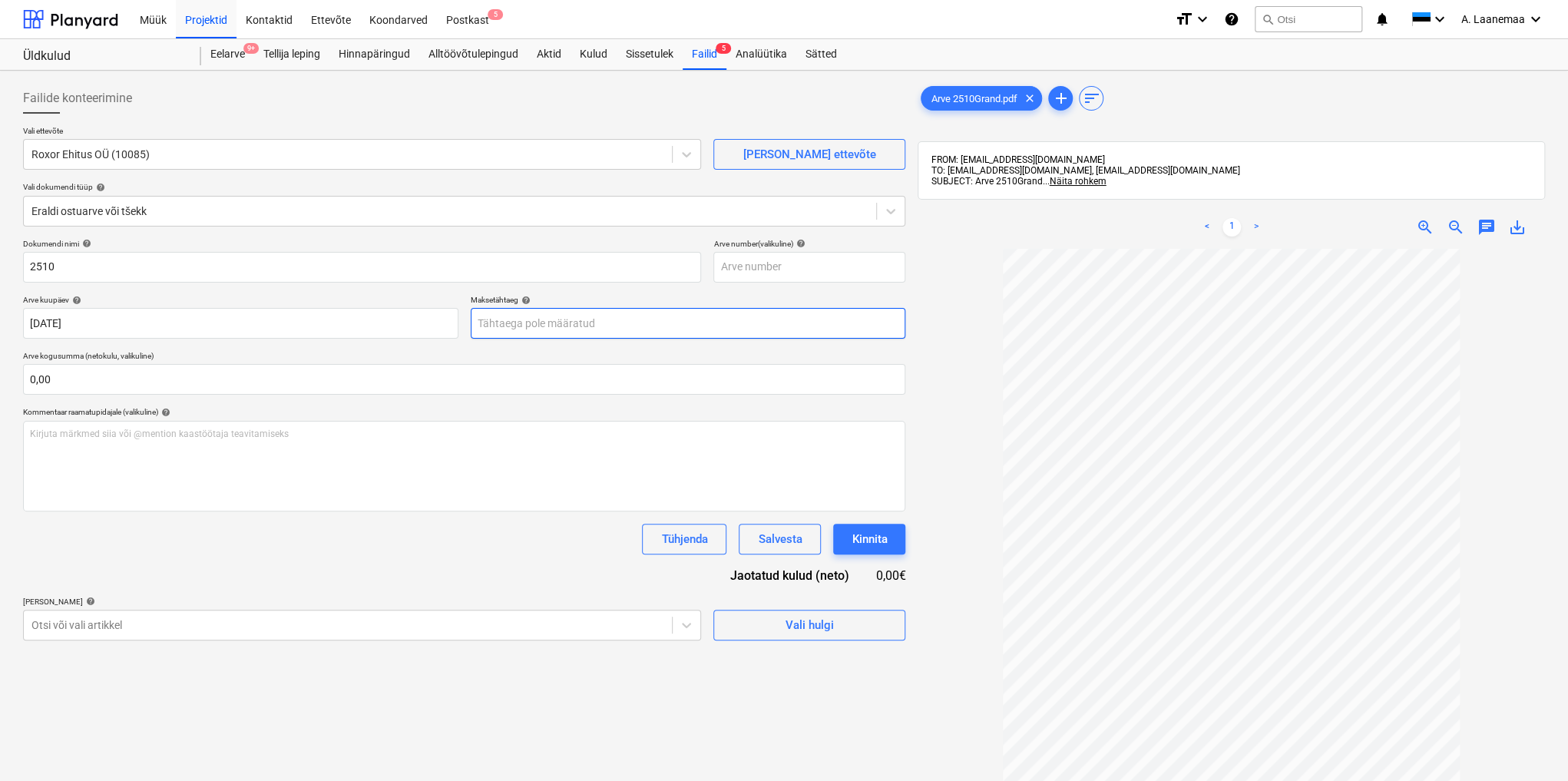
click at [592, 329] on body "Müük Projektid Kontaktid Ettevõte Koondarved Postkast 5 format_size keyboard_ar…" at bounding box center [784, 390] width 1568 height 781
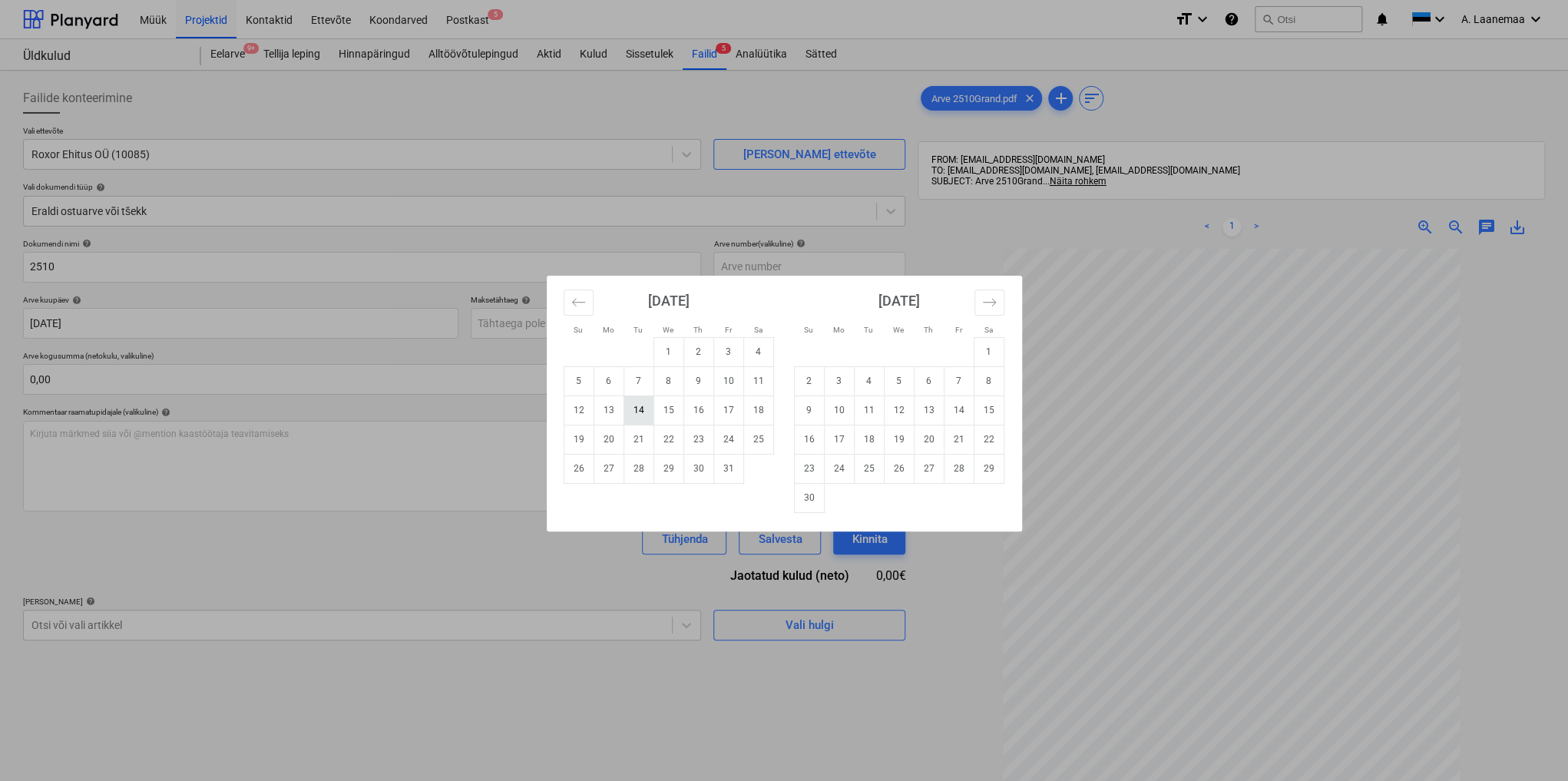
click at [629, 408] on td "14" at bounding box center [638, 410] width 30 height 29
type input "[DATE]"
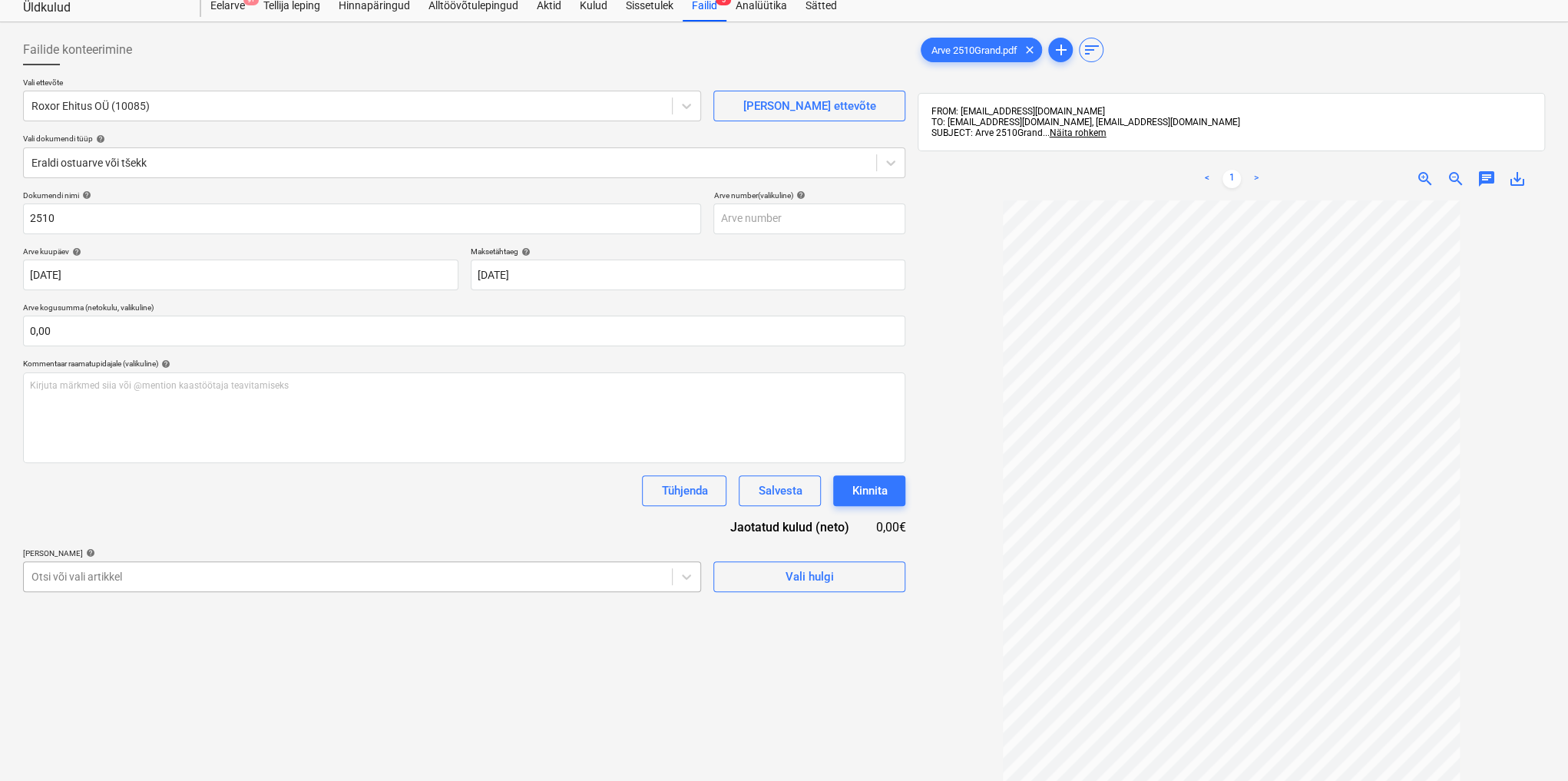
click at [292, 630] on body "Müük Projektid Kontaktid Ettevõte Koondarved Postkast 5 format_size keyboard_ar…" at bounding box center [784, 342] width 1568 height 781
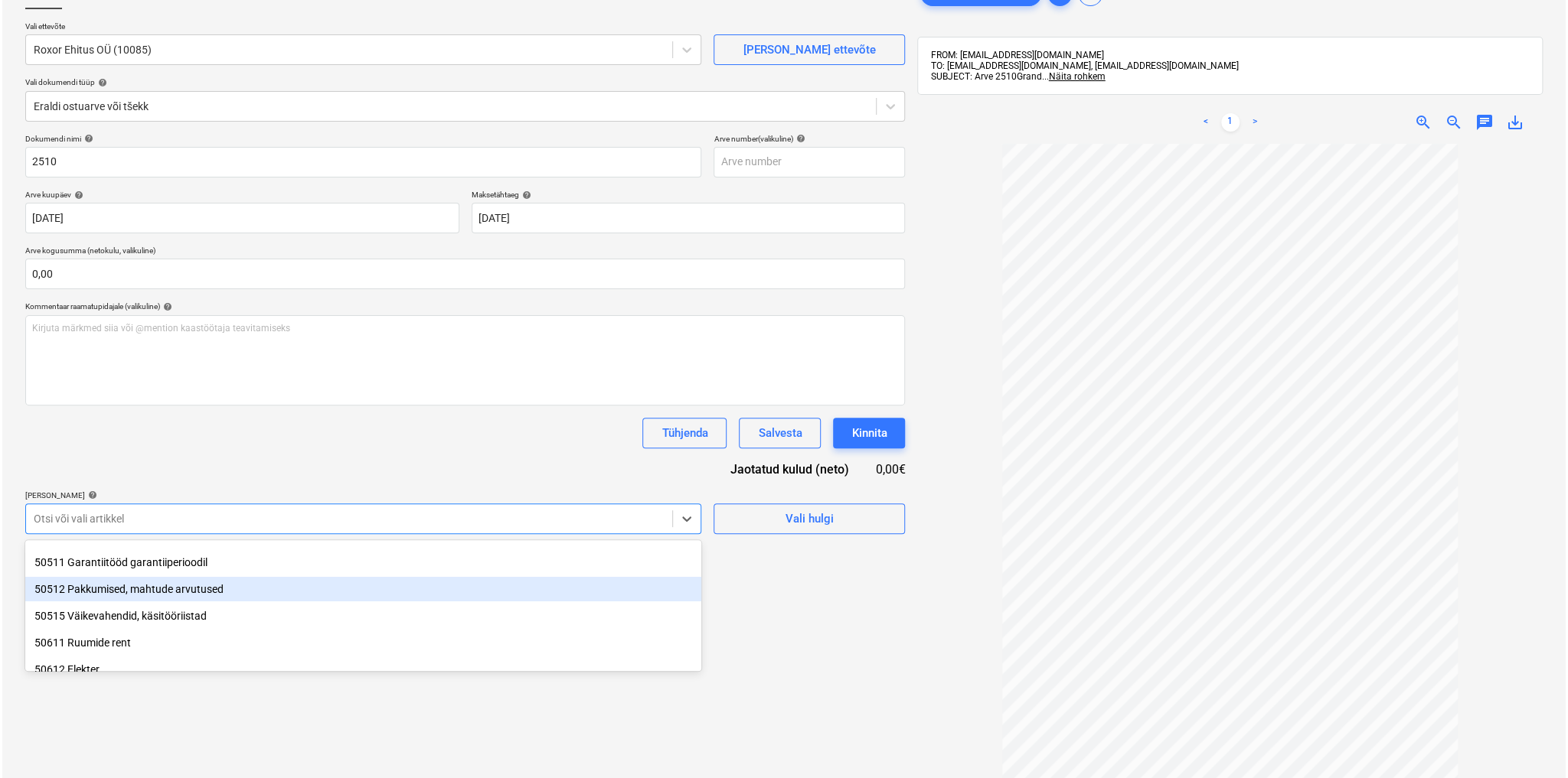
scroll to position [122, 0]
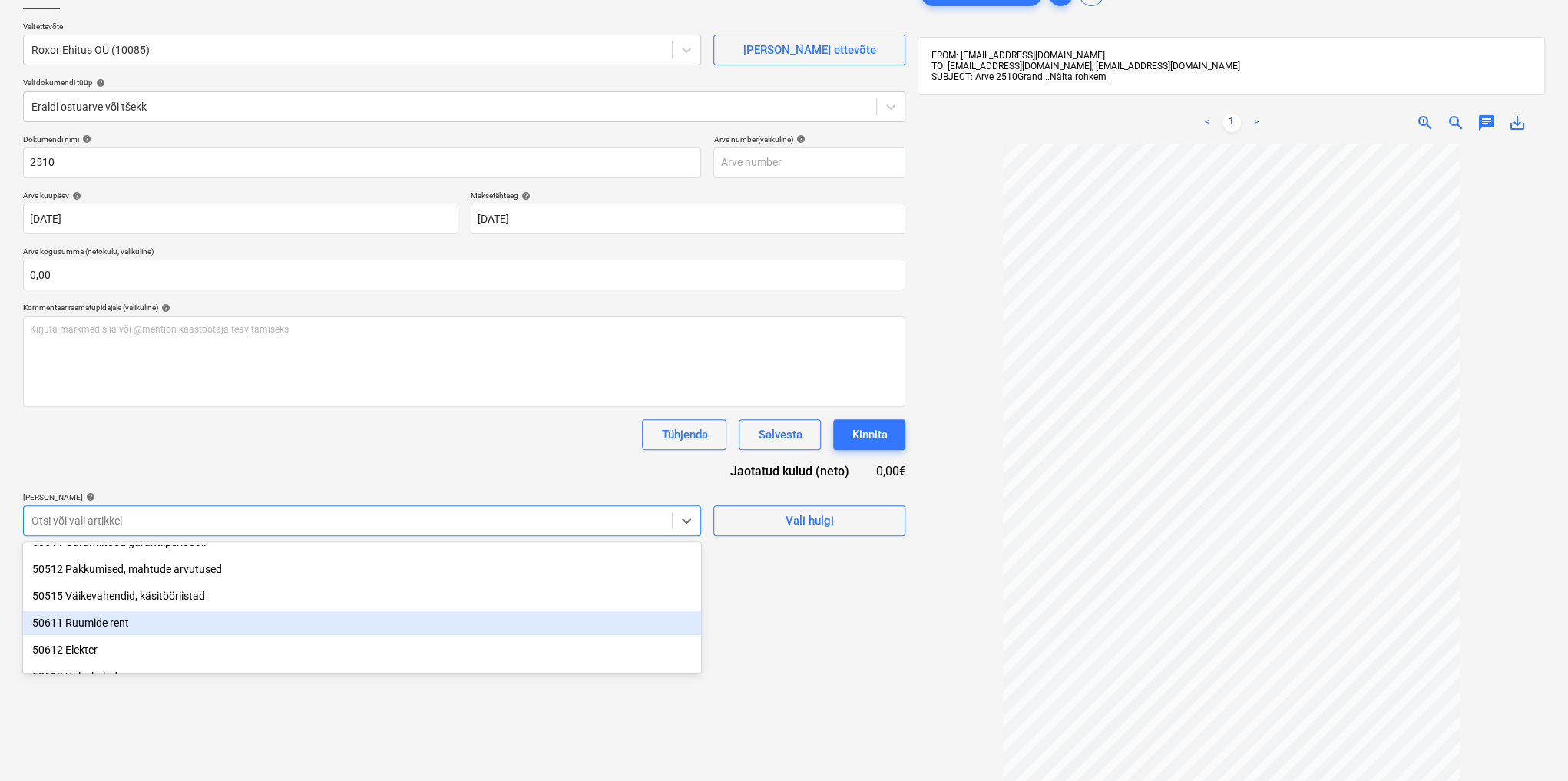
click at [225, 620] on div "50611 Ruumide rent" at bounding box center [361, 623] width 678 height 24
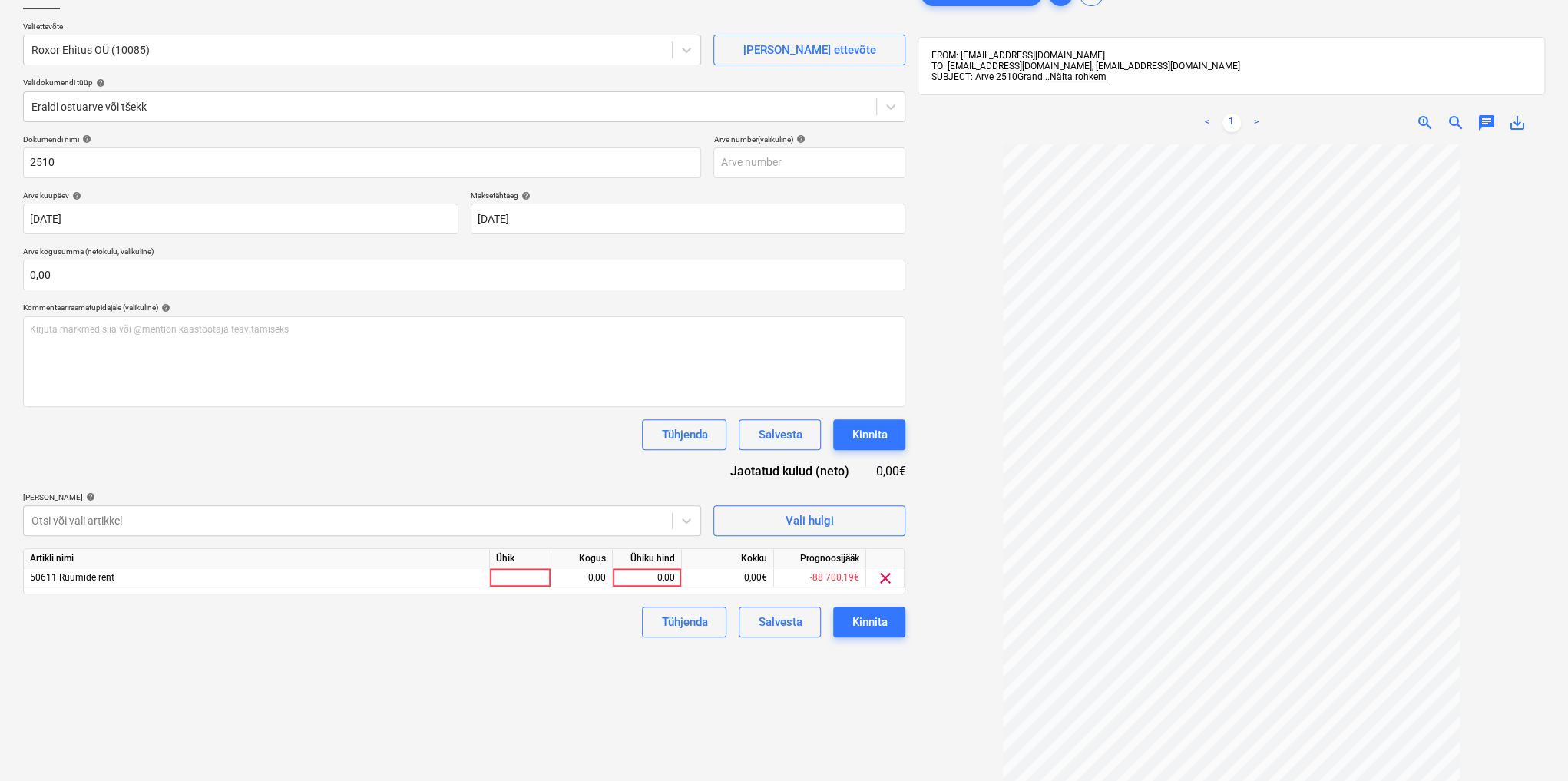
click at [770, 737] on div "Failide konteerimine Vali ettevõte Roxor Ehitus OÜ (10085) [PERSON_NAME] uus et…" at bounding box center [464, 431] width 894 height 917
click at [646, 572] on div "0,00" at bounding box center [647, 578] width 56 height 19
type input "795,8"
click at [883, 621] on div "Kinnita" at bounding box center [869, 622] width 36 height 20
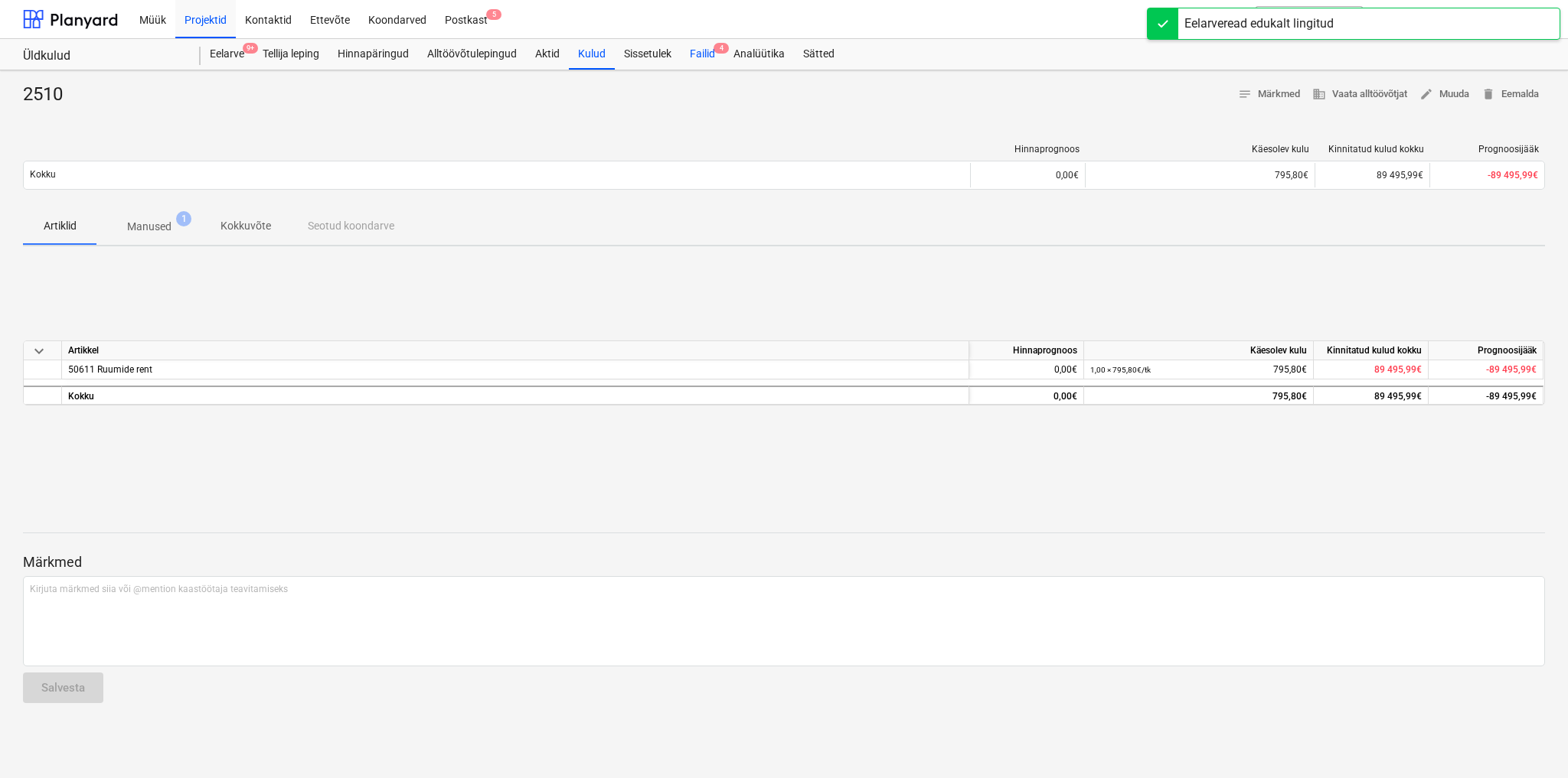
click at [707, 55] on div "Failid 4" at bounding box center [702, 54] width 44 height 31
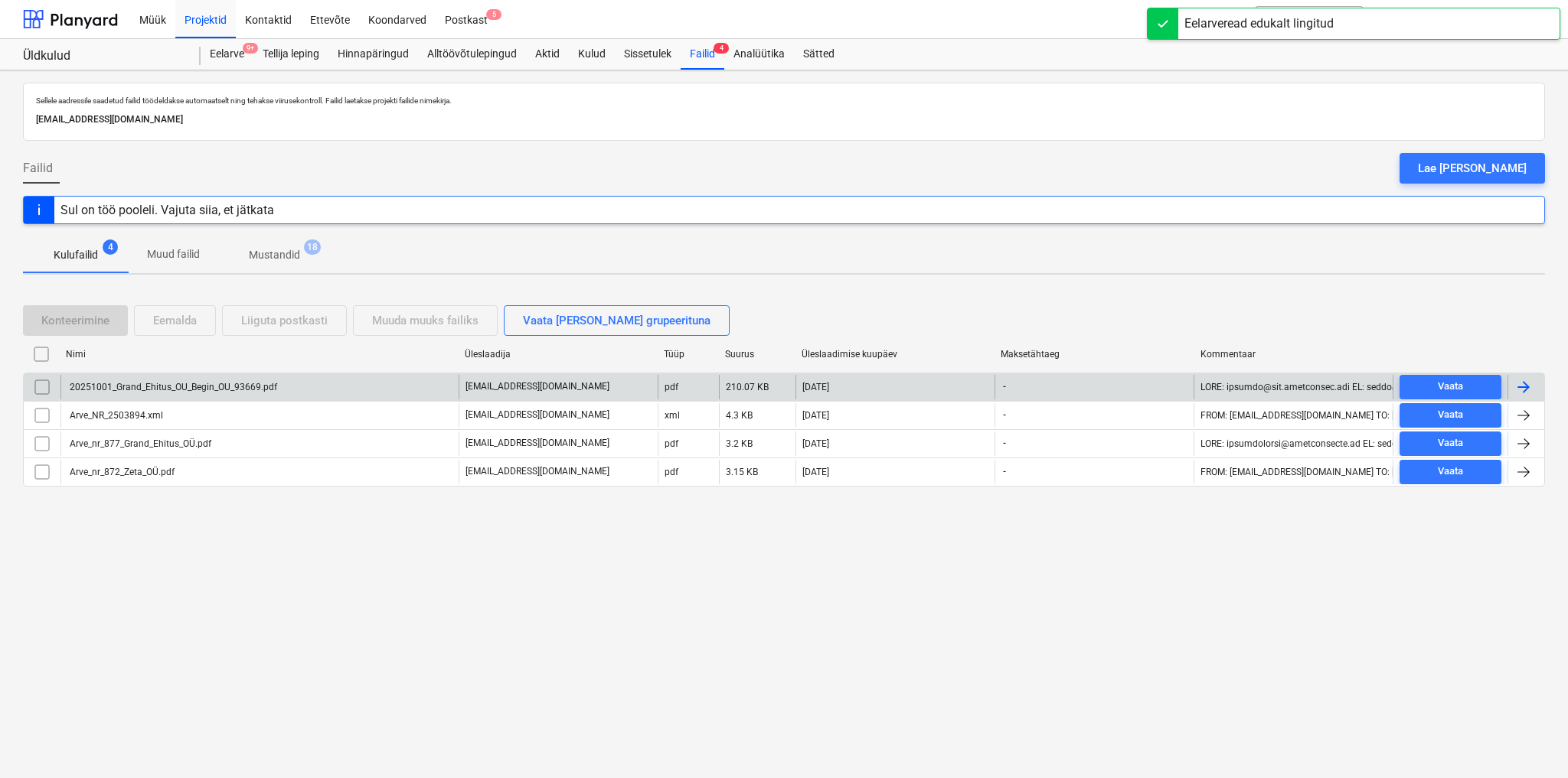
click at [146, 383] on div "20251001_Grand_Ehitus_OU_Begin_OU_93669.pdf" at bounding box center [172, 387] width 210 height 11
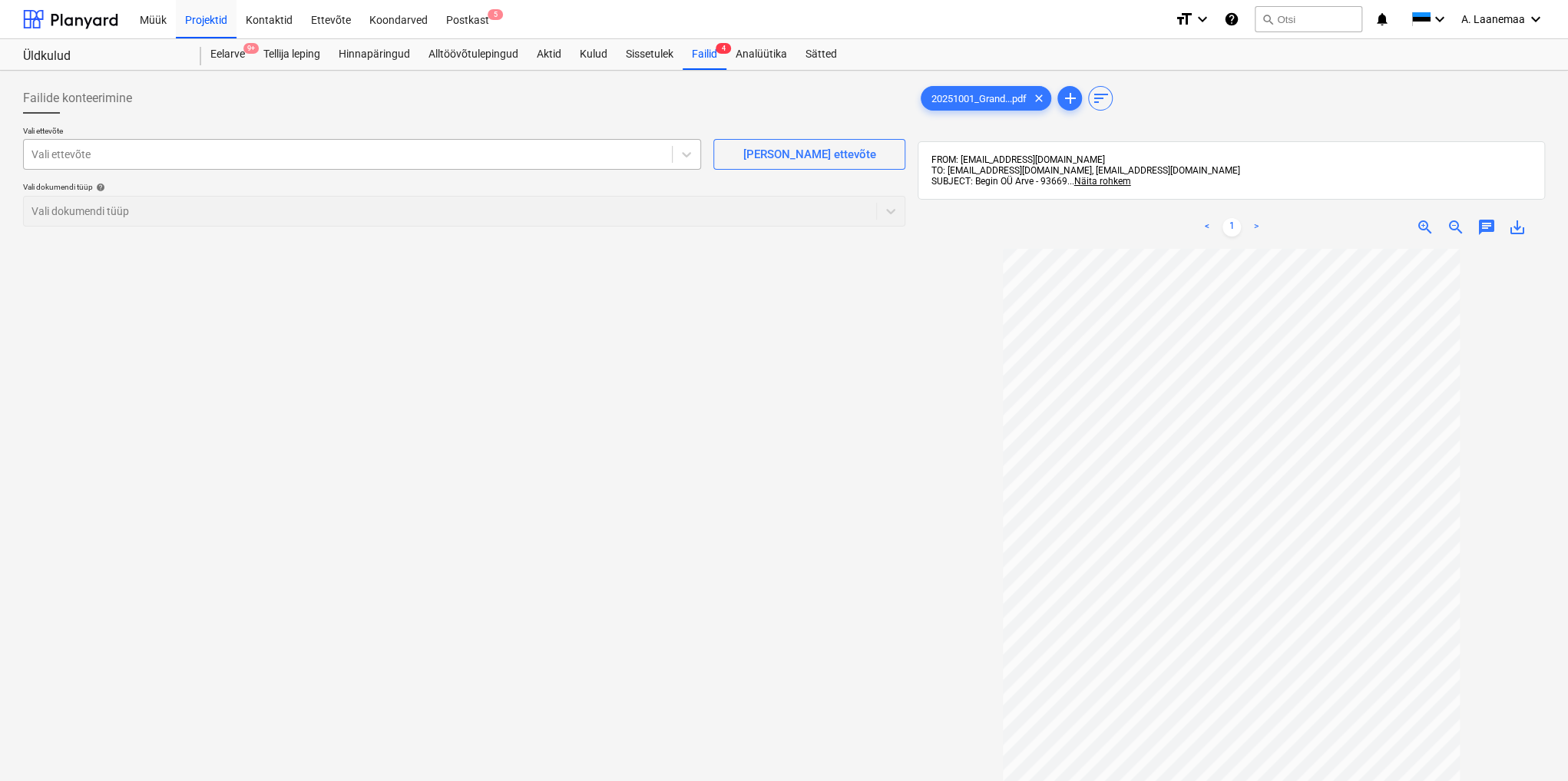
click at [91, 150] on div at bounding box center [348, 154] width 633 height 15
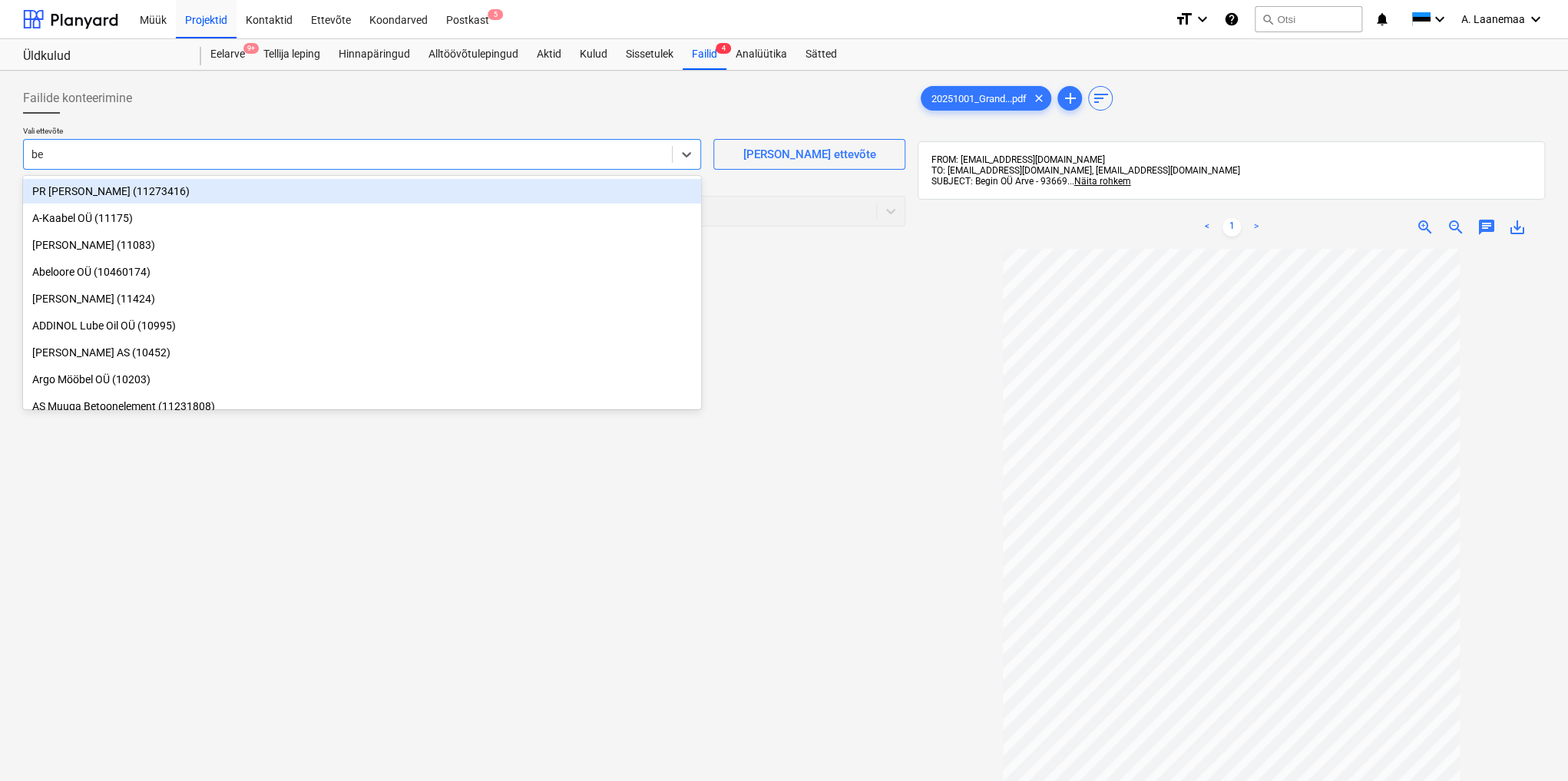
type input "beg"
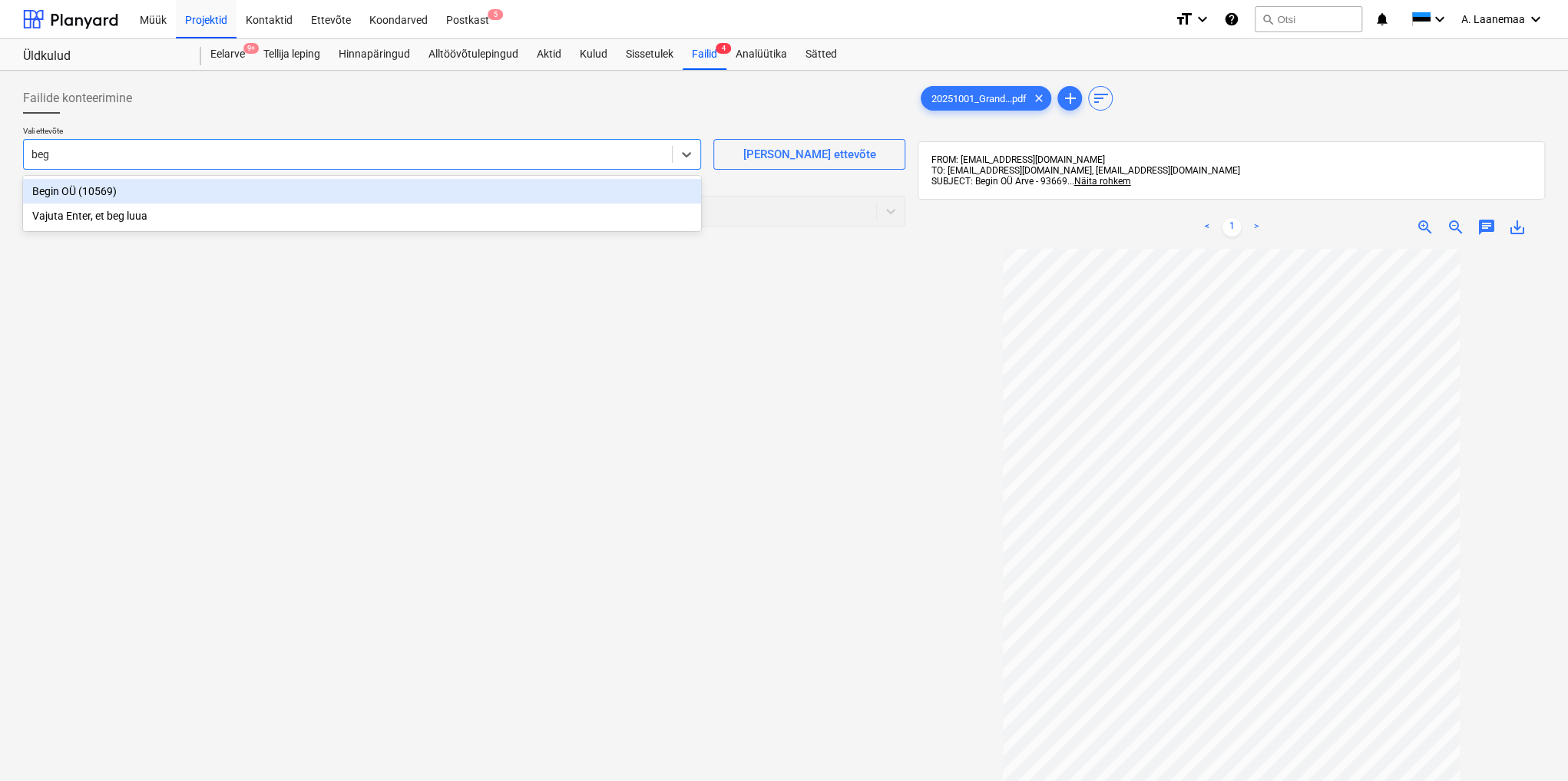
click at [92, 192] on div "Begin OÜ (10569)" at bounding box center [361, 191] width 678 height 24
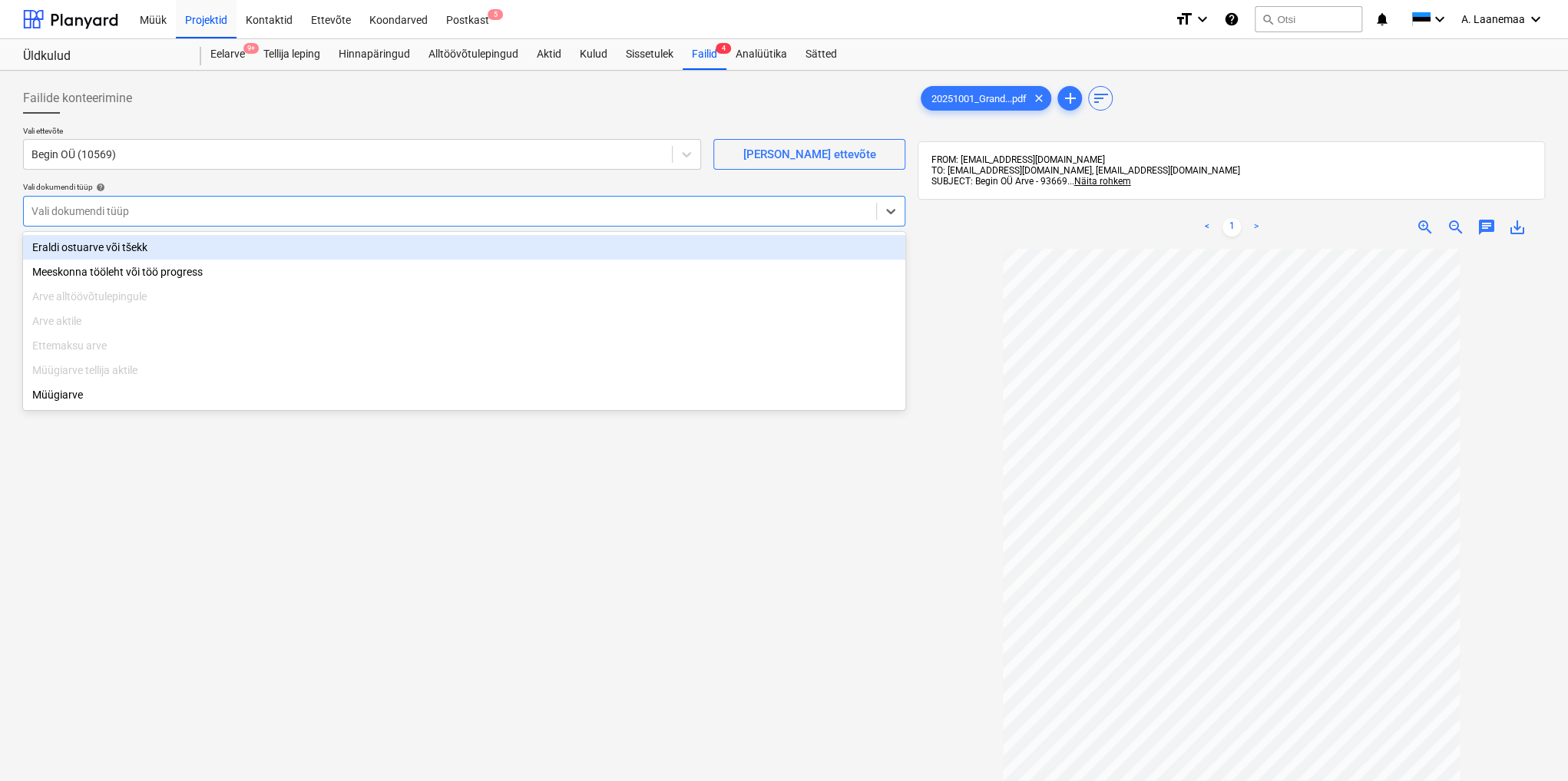
click at [80, 218] on div at bounding box center [450, 211] width 837 height 15
click at [83, 245] on div "Eraldi ostuarve või tšekk" at bounding box center [463, 247] width 882 height 24
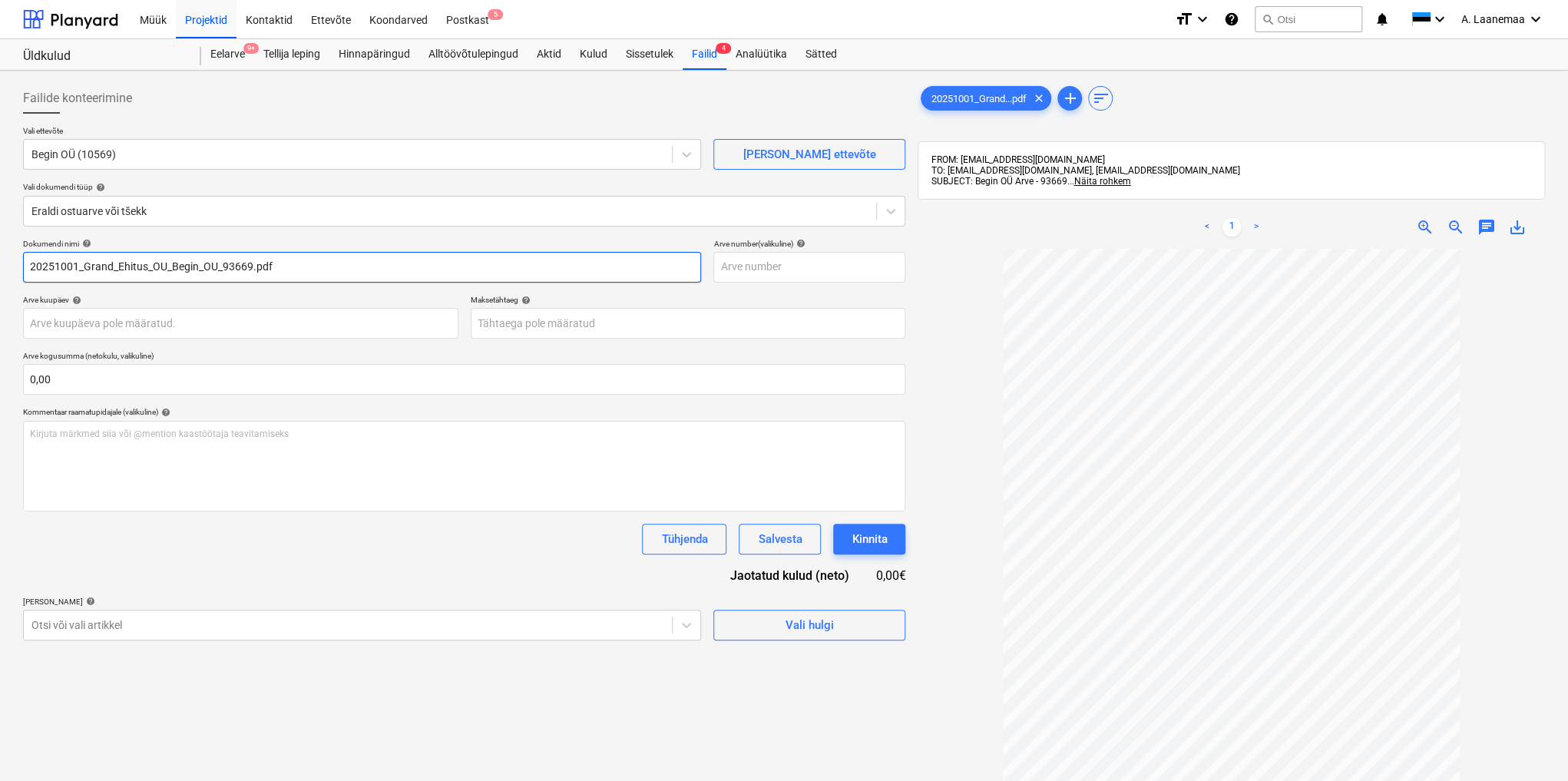
drag, startPoint x: 286, startPoint y: 264, endPoint x: 0, endPoint y: 212, distance: 290.7
click at [0, 212] on div "Failide konteerimine Vali ettevõte Begin OÜ (10569) [PERSON_NAME] uus ettevõte …" at bounding box center [784, 535] width 1568 height 929
type input "93669"
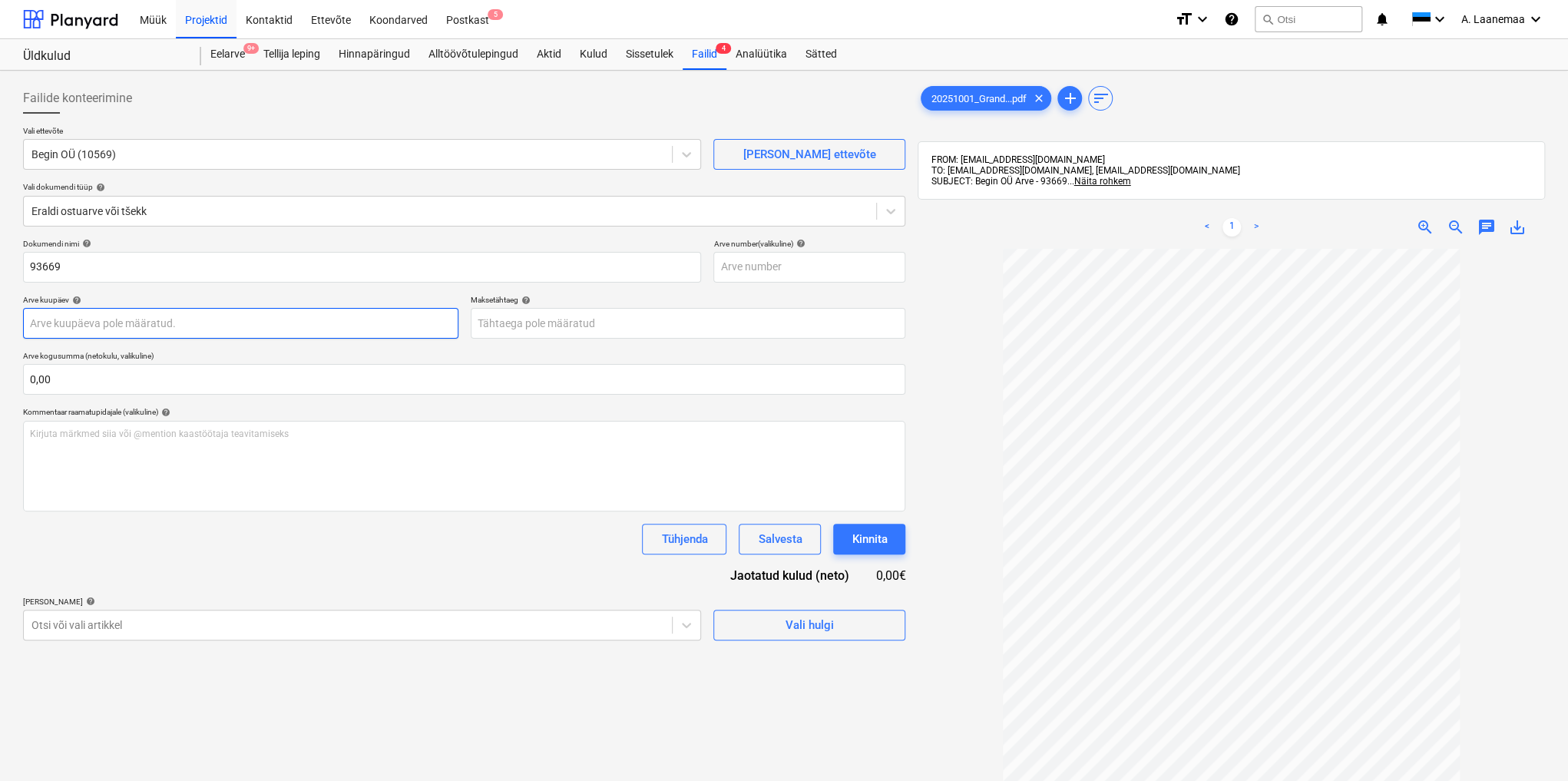
click at [84, 322] on body "Müük Projektid Kontaktid Ettevõte Koondarved Postkast 5 format_size keyboard_ar…" at bounding box center [784, 390] width 1568 height 781
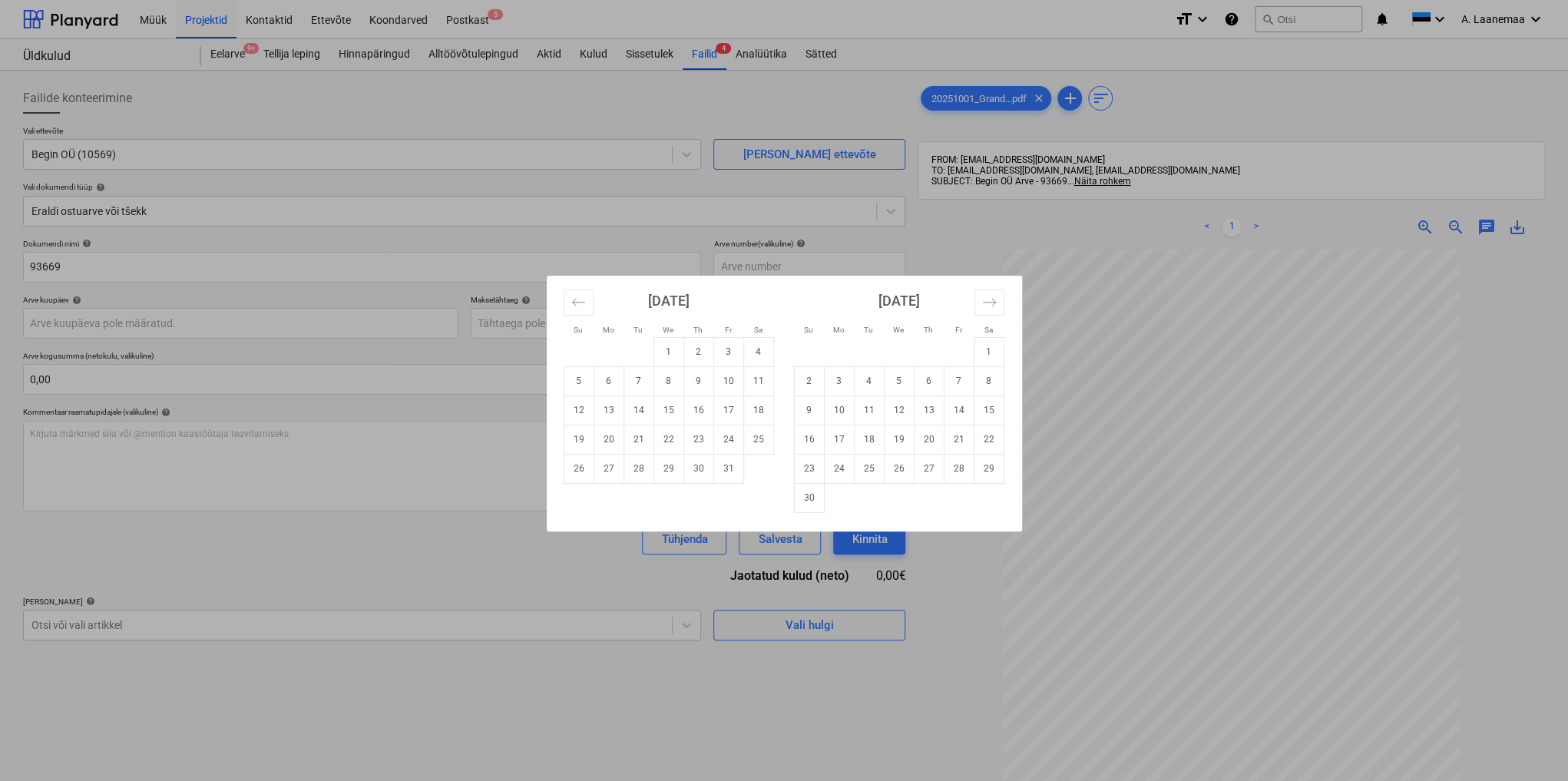
click at [664, 354] on td "1" at bounding box center [668, 352] width 30 height 29
type input "[DATE]"
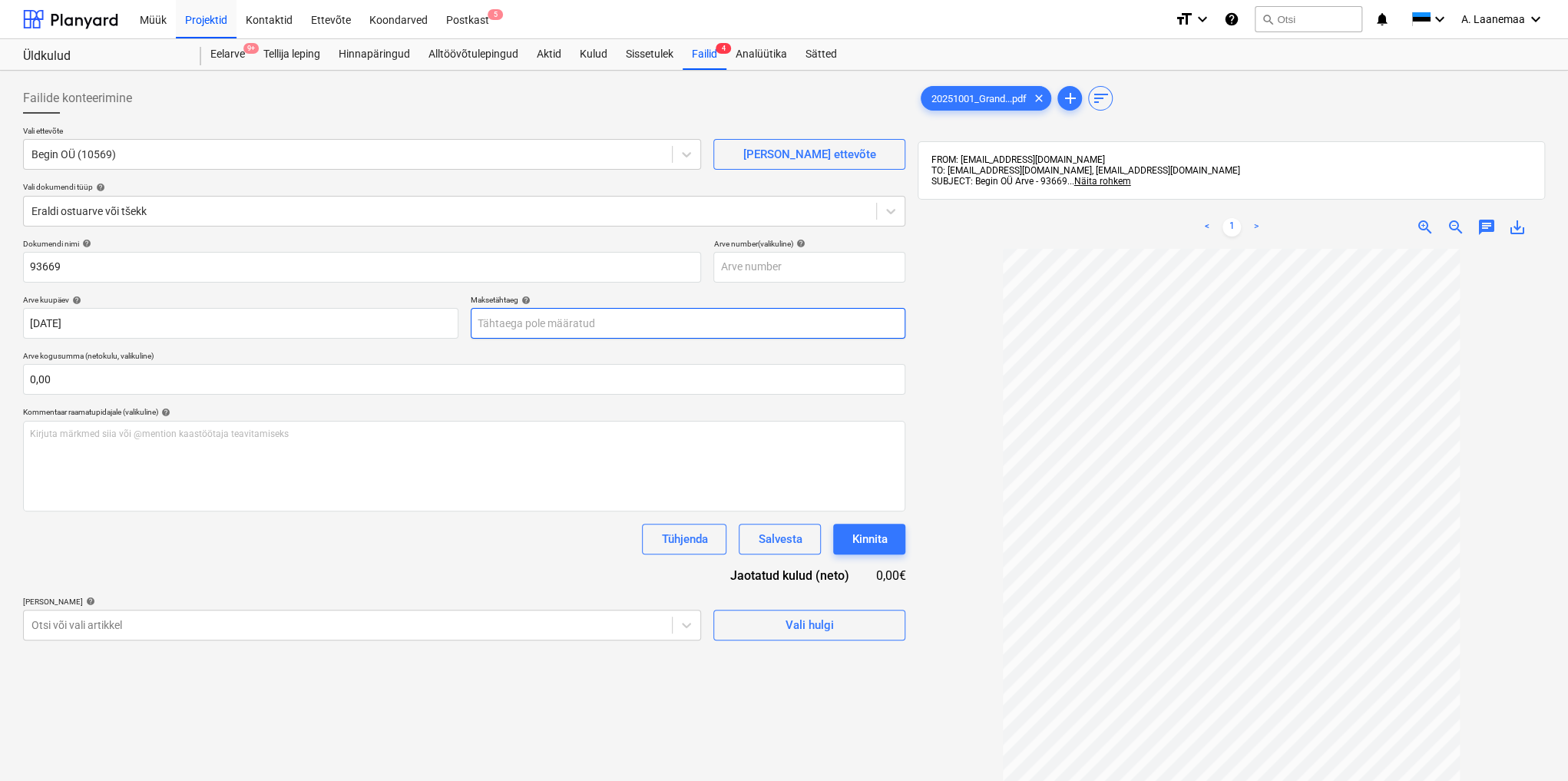
click at [636, 317] on body "Müük Projektid Kontaktid Ettevõte Koondarved Postkast 5 format_size keyboard_ar…" at bounding box center [784, 390] width 1568 height 781
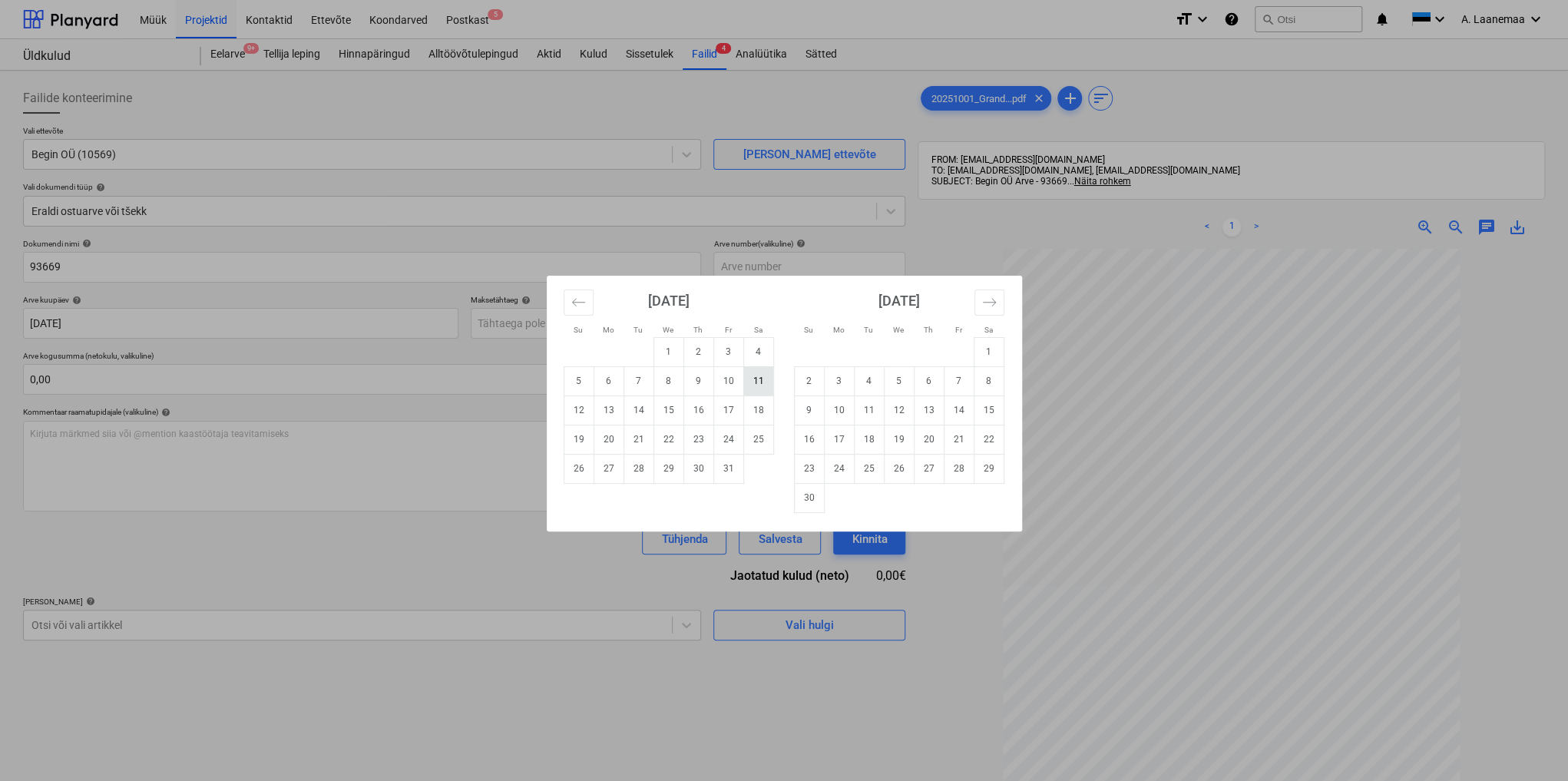
click at [759, 381] on td "11" at bounding box center [758, 381] width 30 height 29
type input "[DATE]"
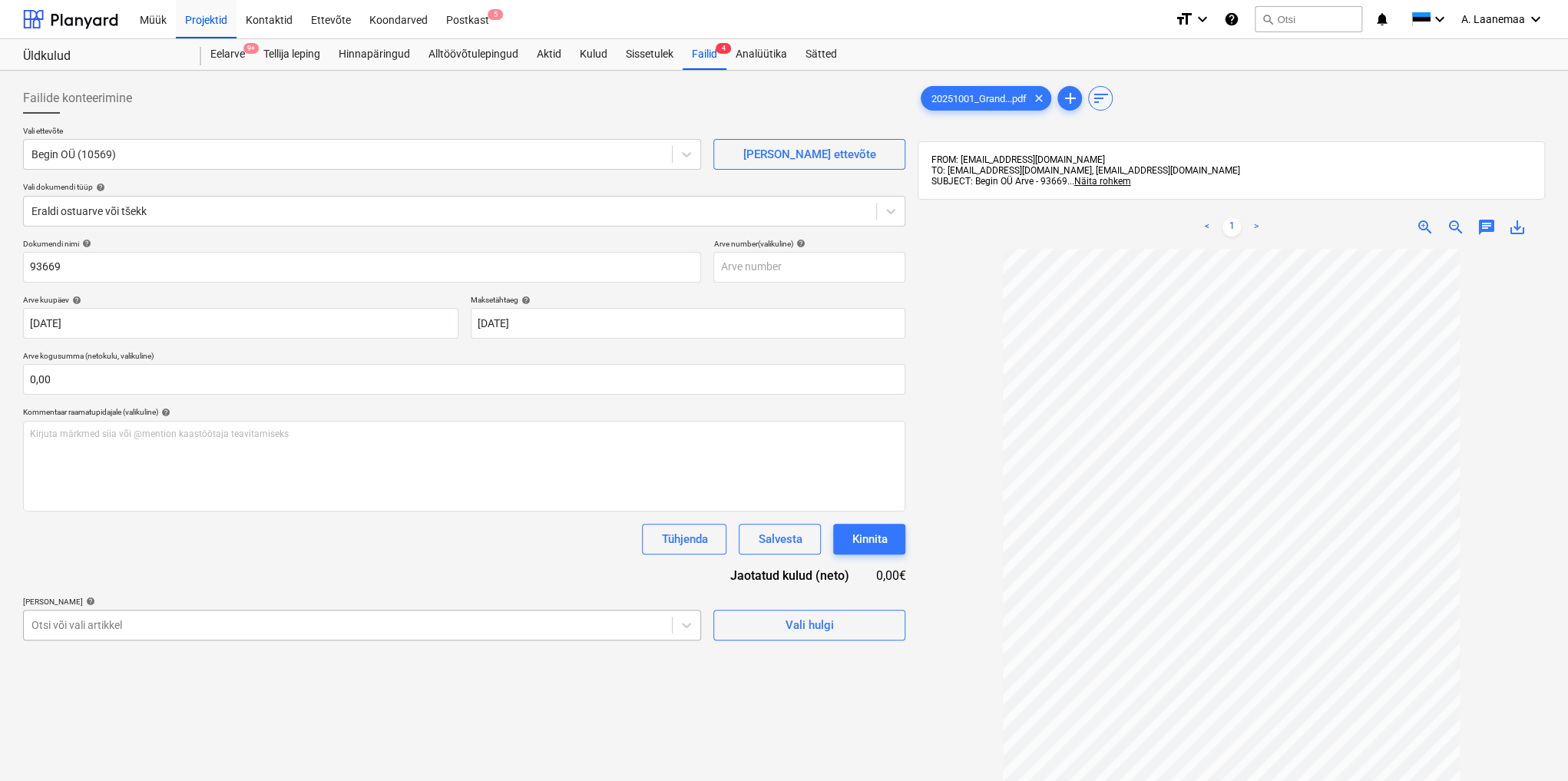
click at [264, 622] on body "Müük Projektid Kontaktid Ettevõte Koondarved Postkast 5 format_size keyboard_ar…" at bounding box center [784, 390] width 1568 height 781
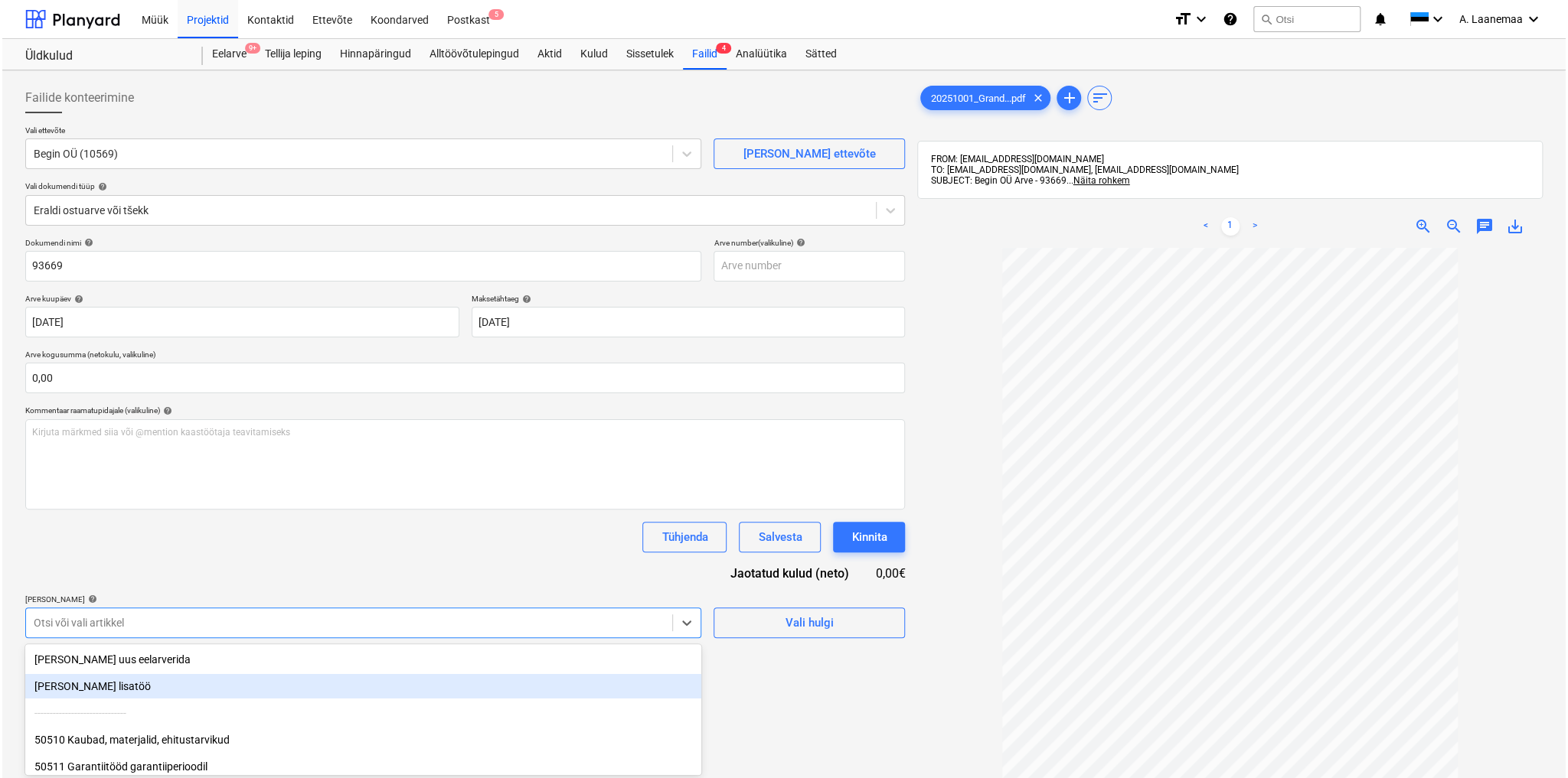
scroll to position [104, 0]
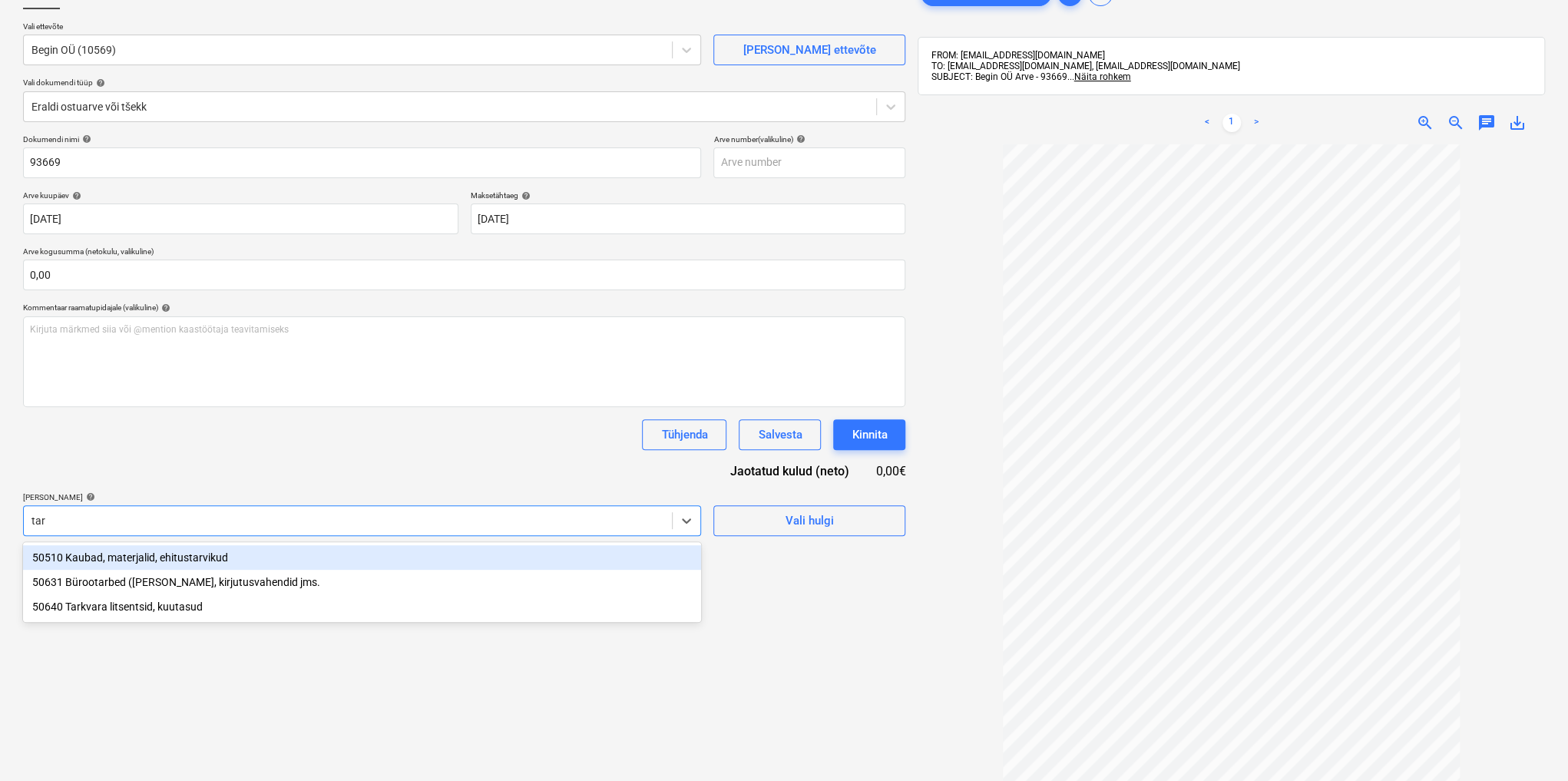
type input "tark"
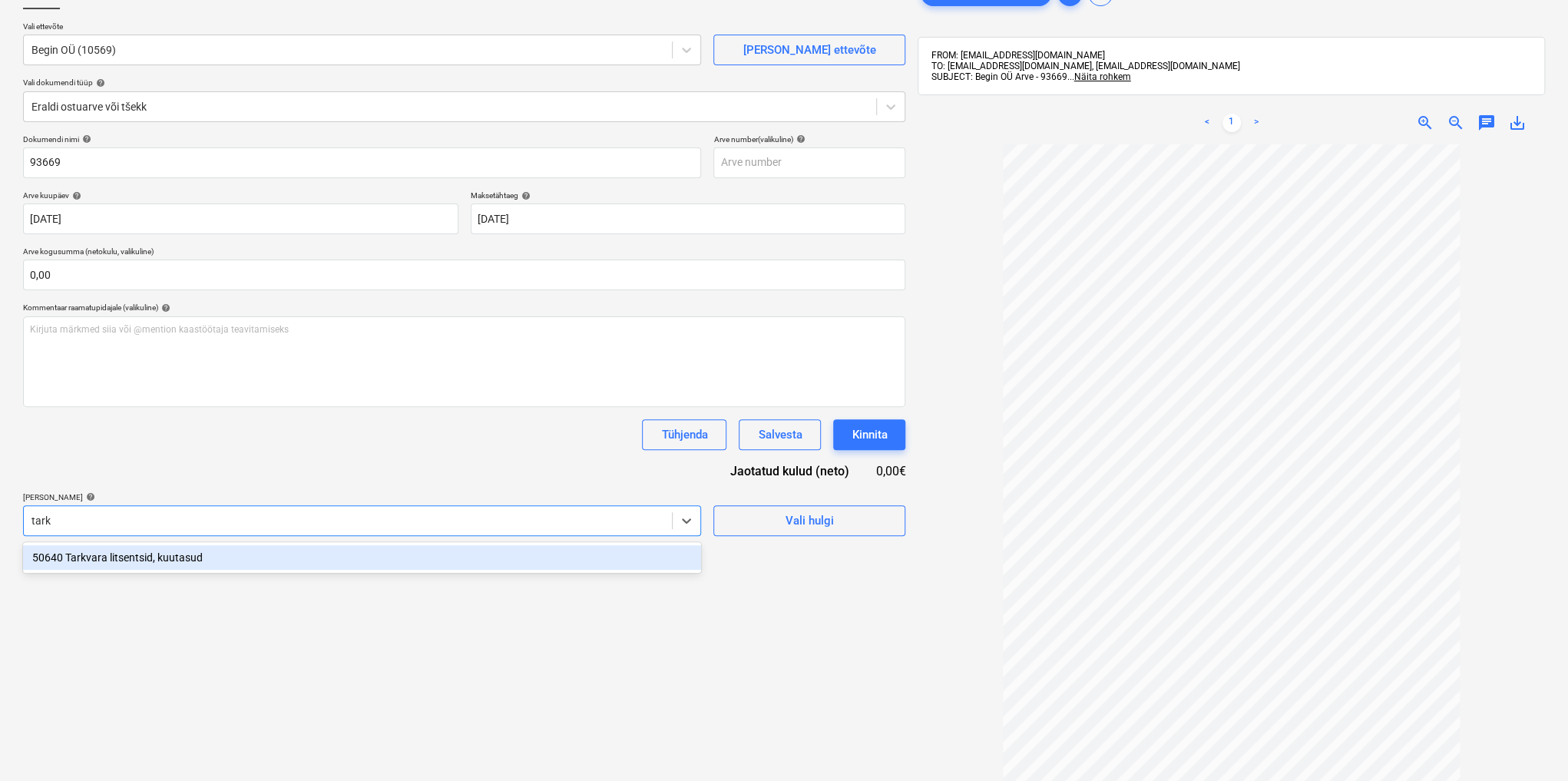
click at [243, 560] on div "50640 Tarkvara litsentsid, kuutasud" at bounding box center [361, 558] width 678 height 24
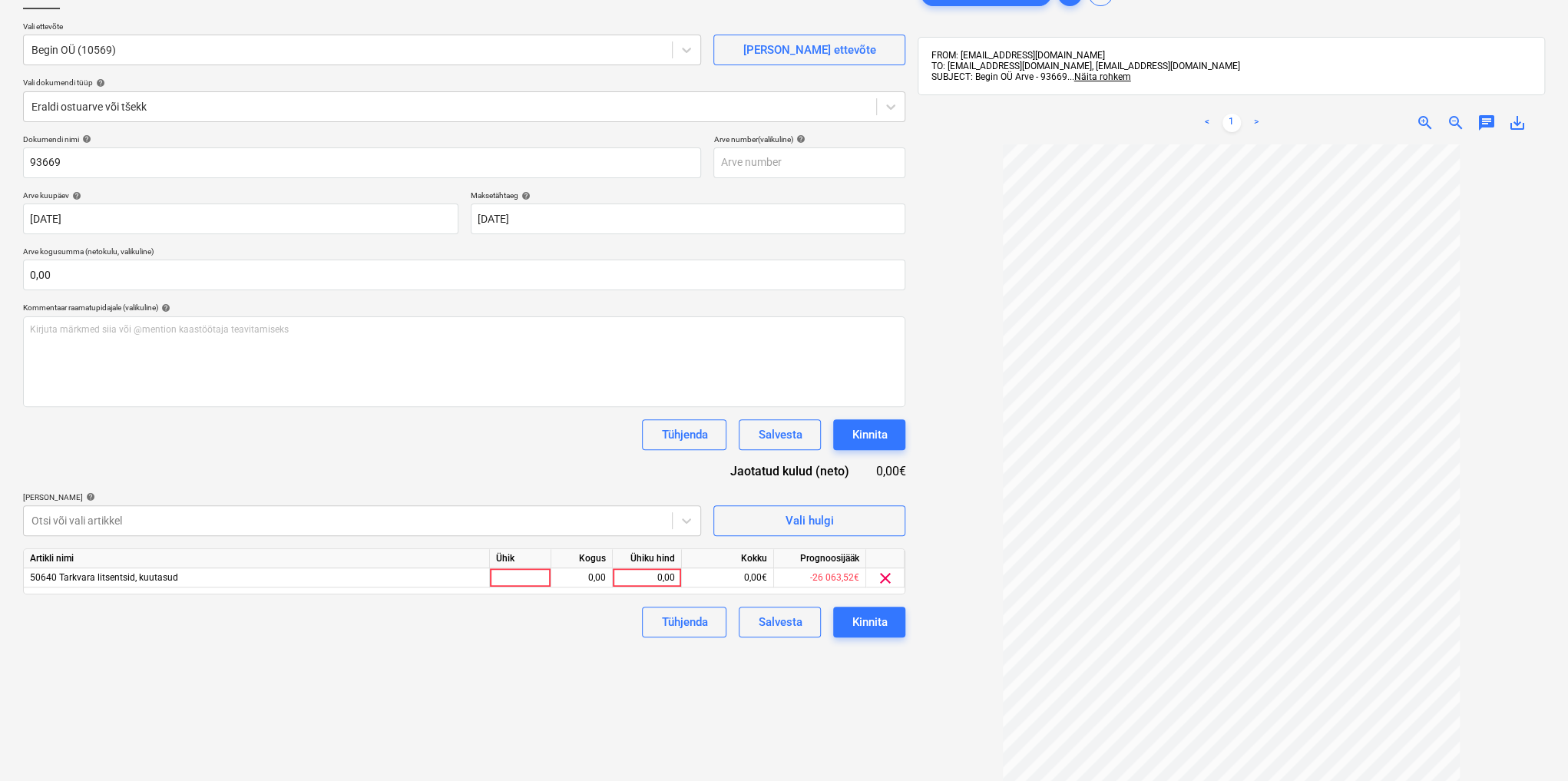
click at [773, 730] on div "Failide konteerimine Vali ettevõte Begin OÜ (10569) [PERSON_NAME] uus ettevõte …" at bounding box center [464, 431] width 894 height 917
click at [666, 579] on div "0,00" at bounding box center [647, 578] width 56 height 19
type input "210"
click at [877, 630] on div "Kinnita" at bounding box center [869, 622] width 36 height 20
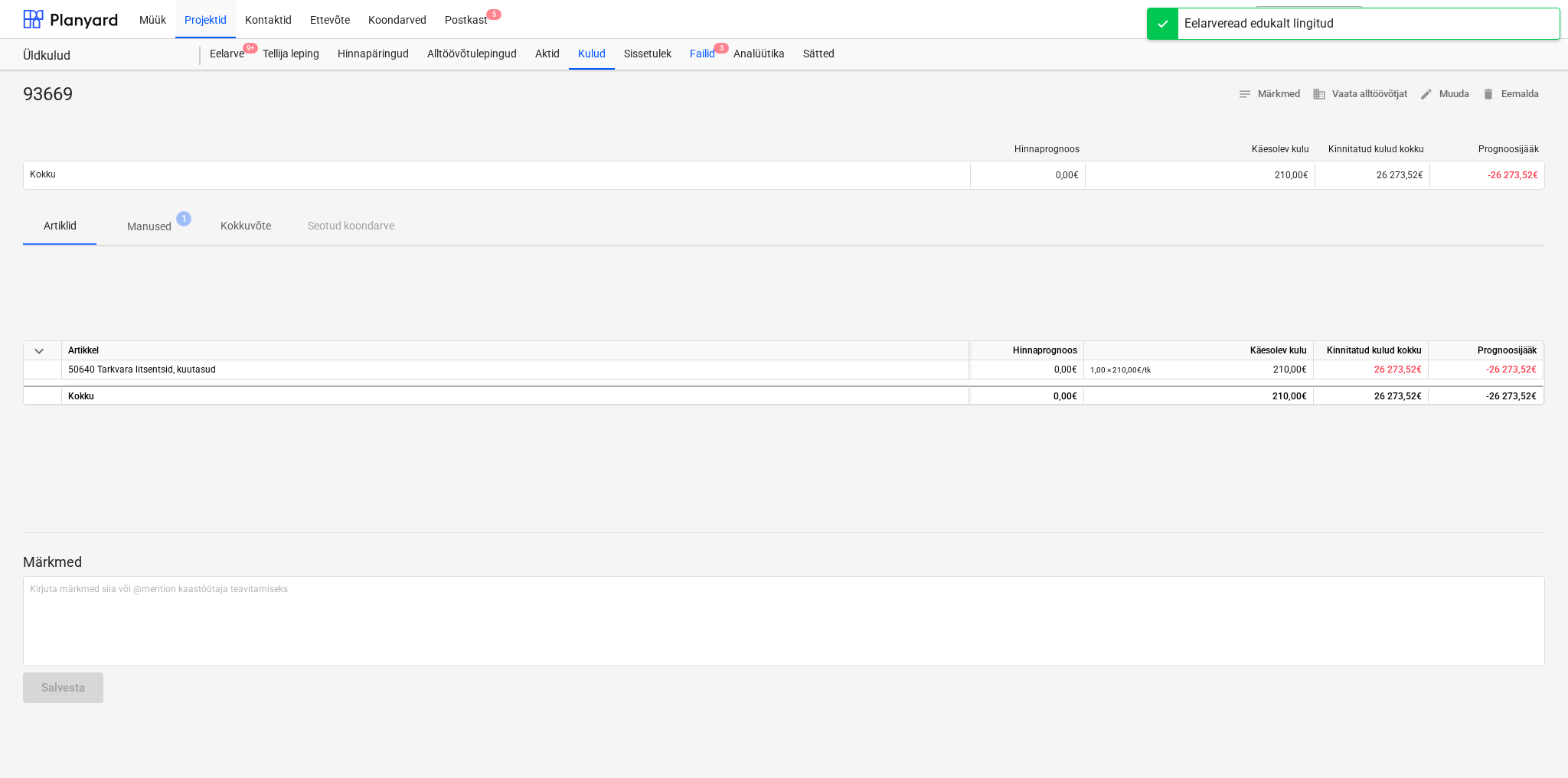
click at [706, 49] on div "Failid 3" at bounding box center [702, 54] width 44 height 31
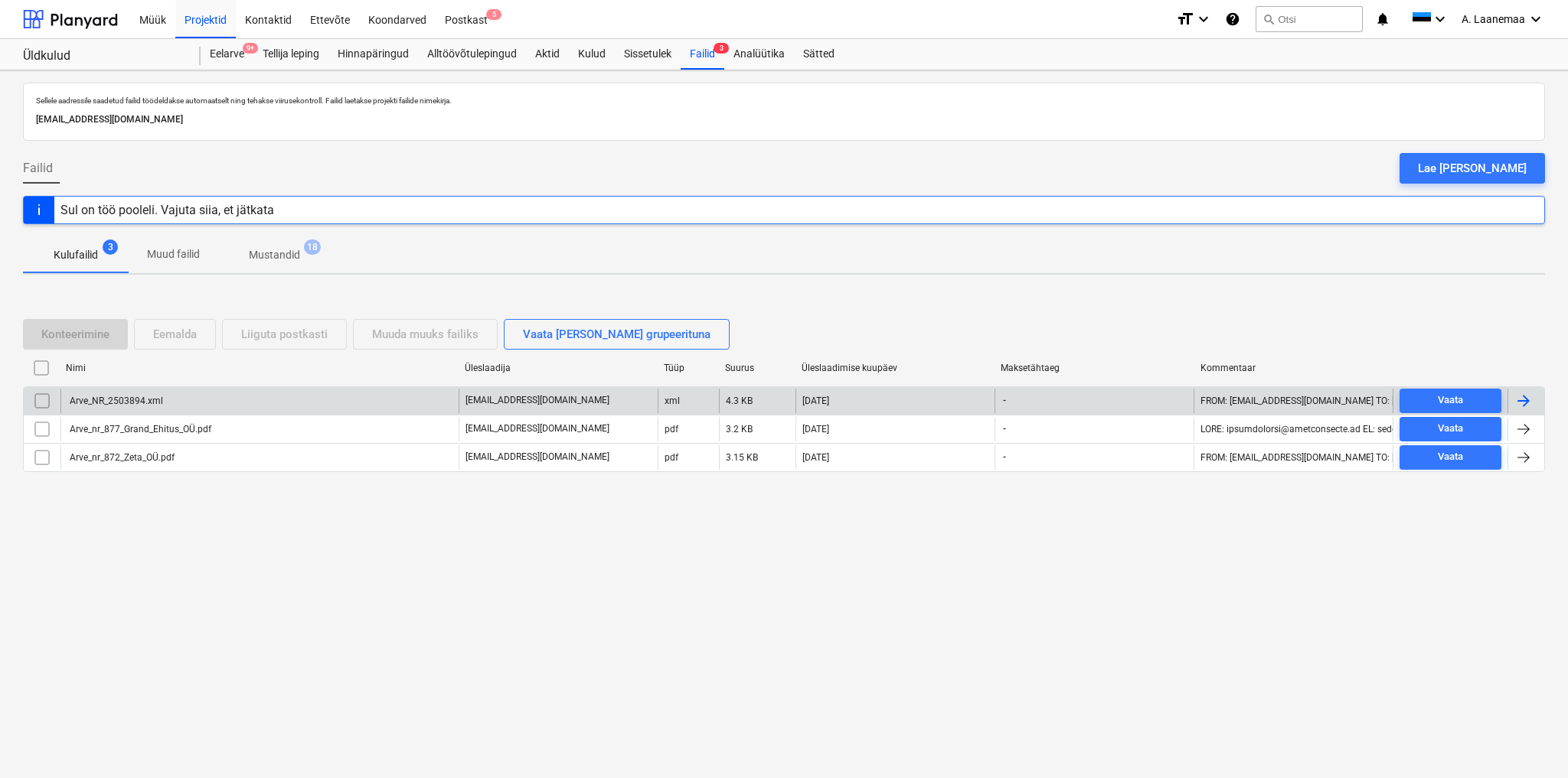
click at [146, 398] on div "Arve_NR_2503894.xml" at bounding box center [115, 400] width 95 height 11
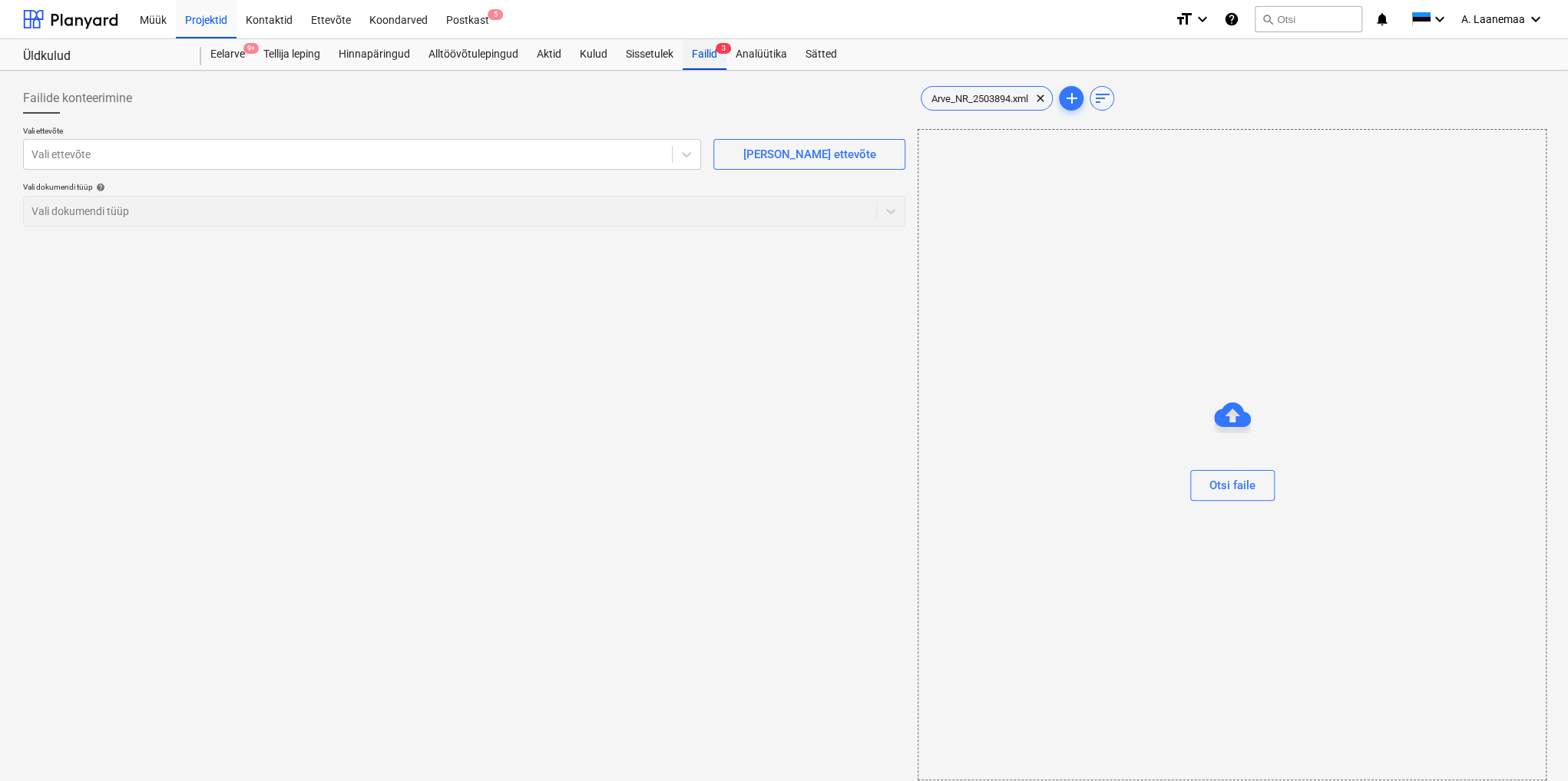
click at [713, 53] on div "Failid 3" at bounding box center [704, 54] width 44 height 31
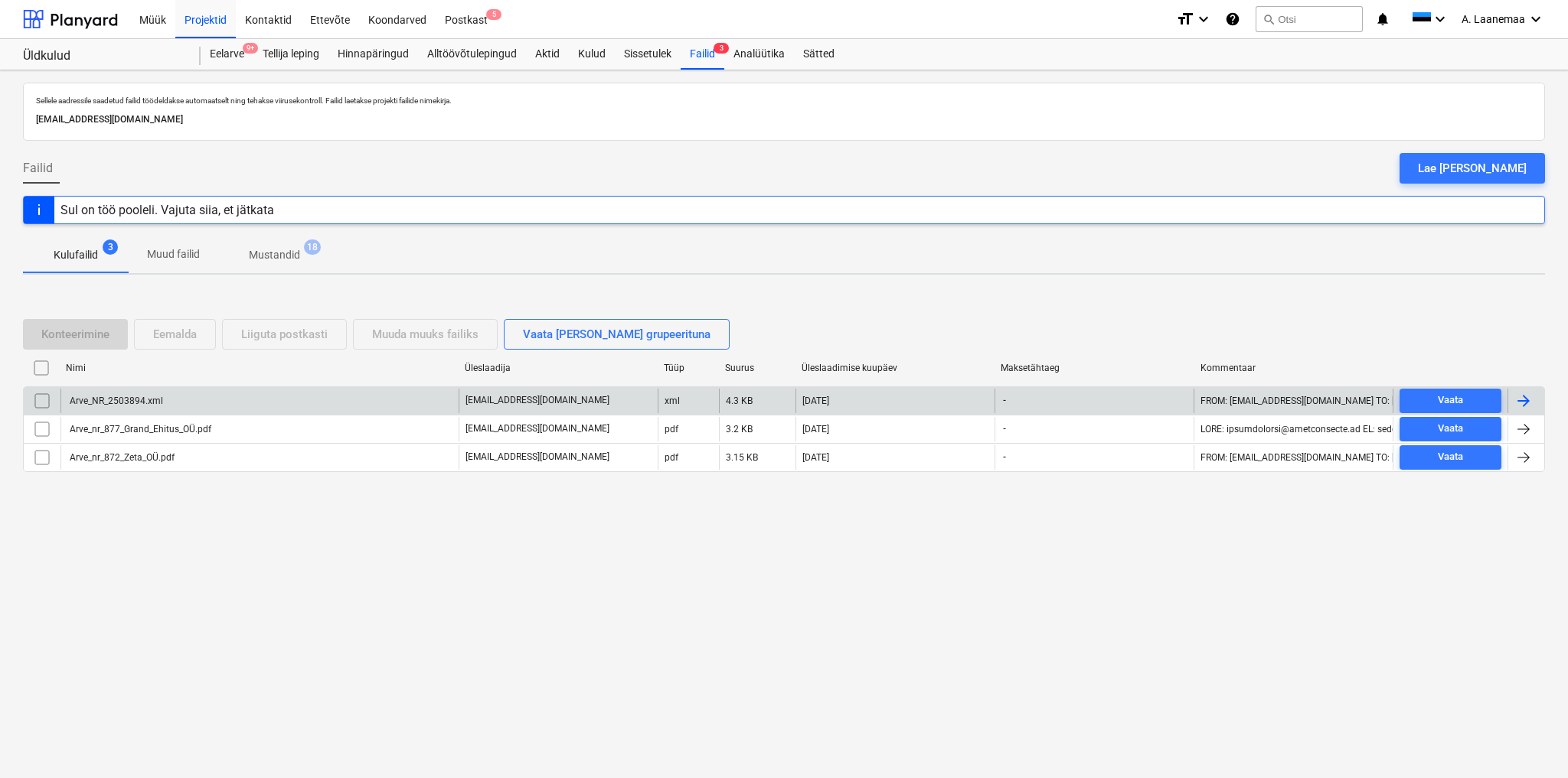
click at [40, 399] on input "checkbox" at bounding box center [42, 401] width 24 height 24
click at [165, 335] on div "Eemalda" at bounding box center [175, 334] width 44 height 20
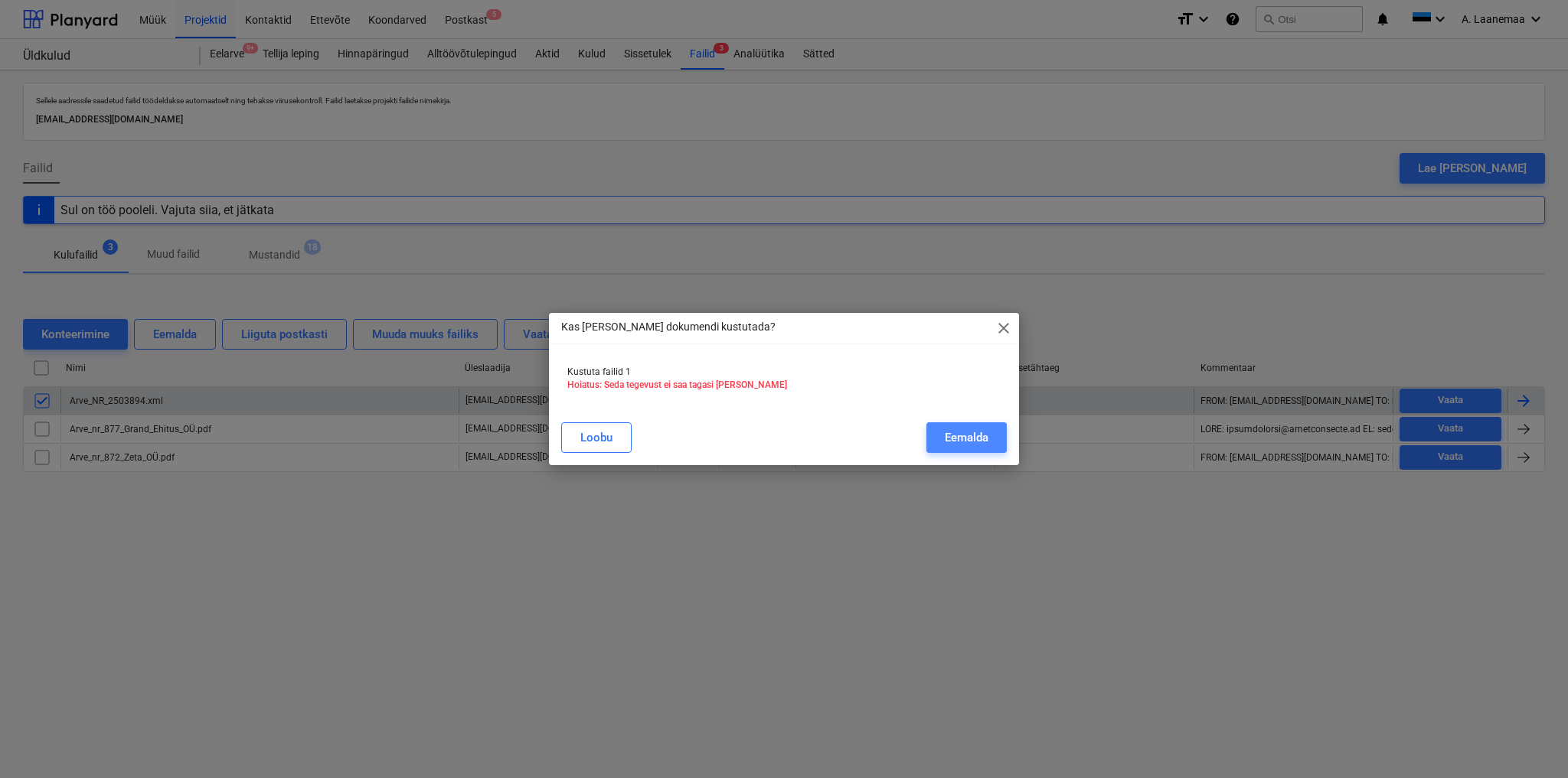
click at [966, 433] on div "Eemalda" at bounding box center [966, 438] width 44 height 20
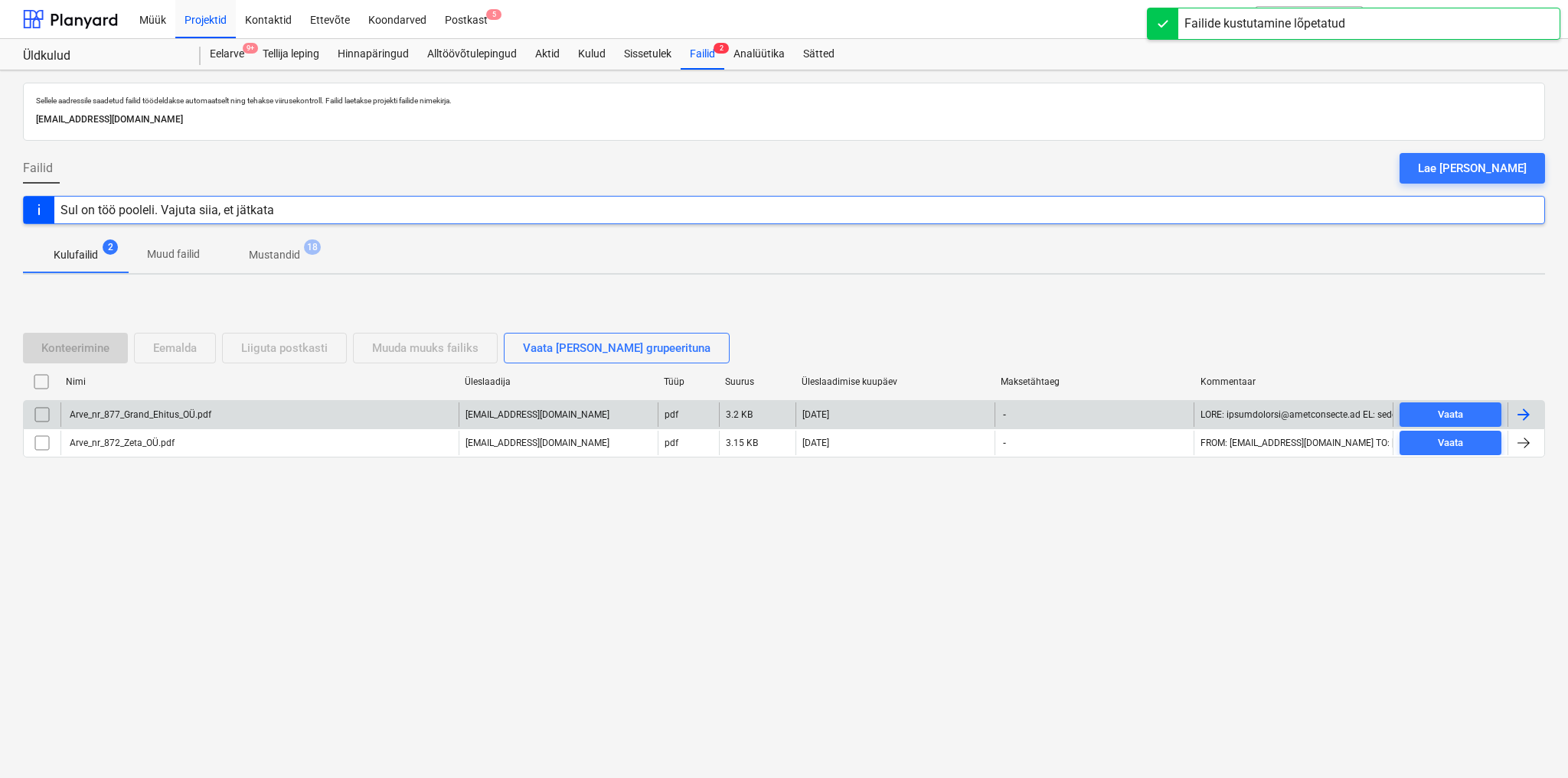
click at [139, 414] on div "Arve_nr_877_Grand_Ehitus_OÜ.pdf" at bounding box center [139, 414] width 144 height 11
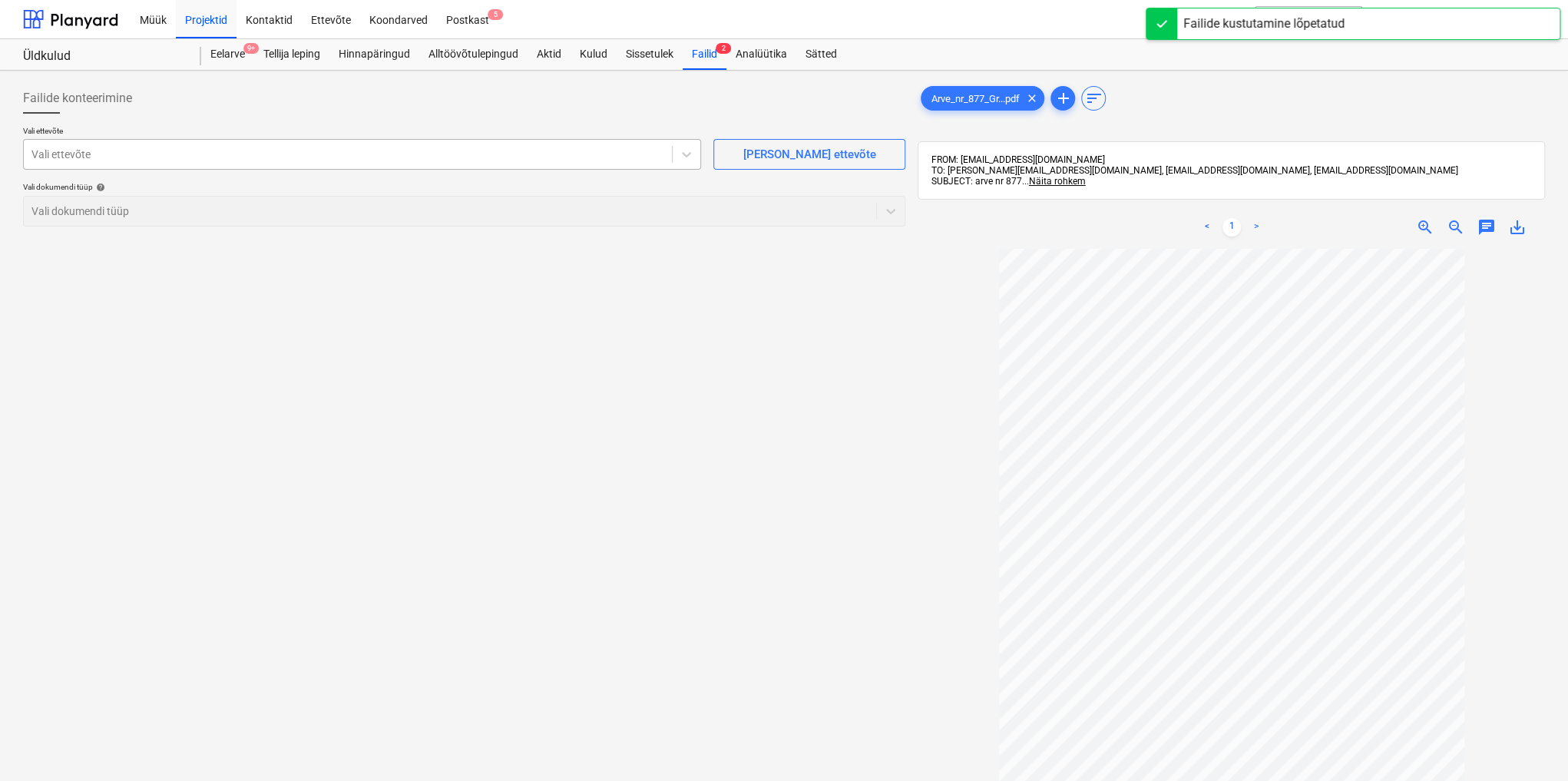
click at [94, 157] on div at bounding box center [348, 154] width 633 height 15
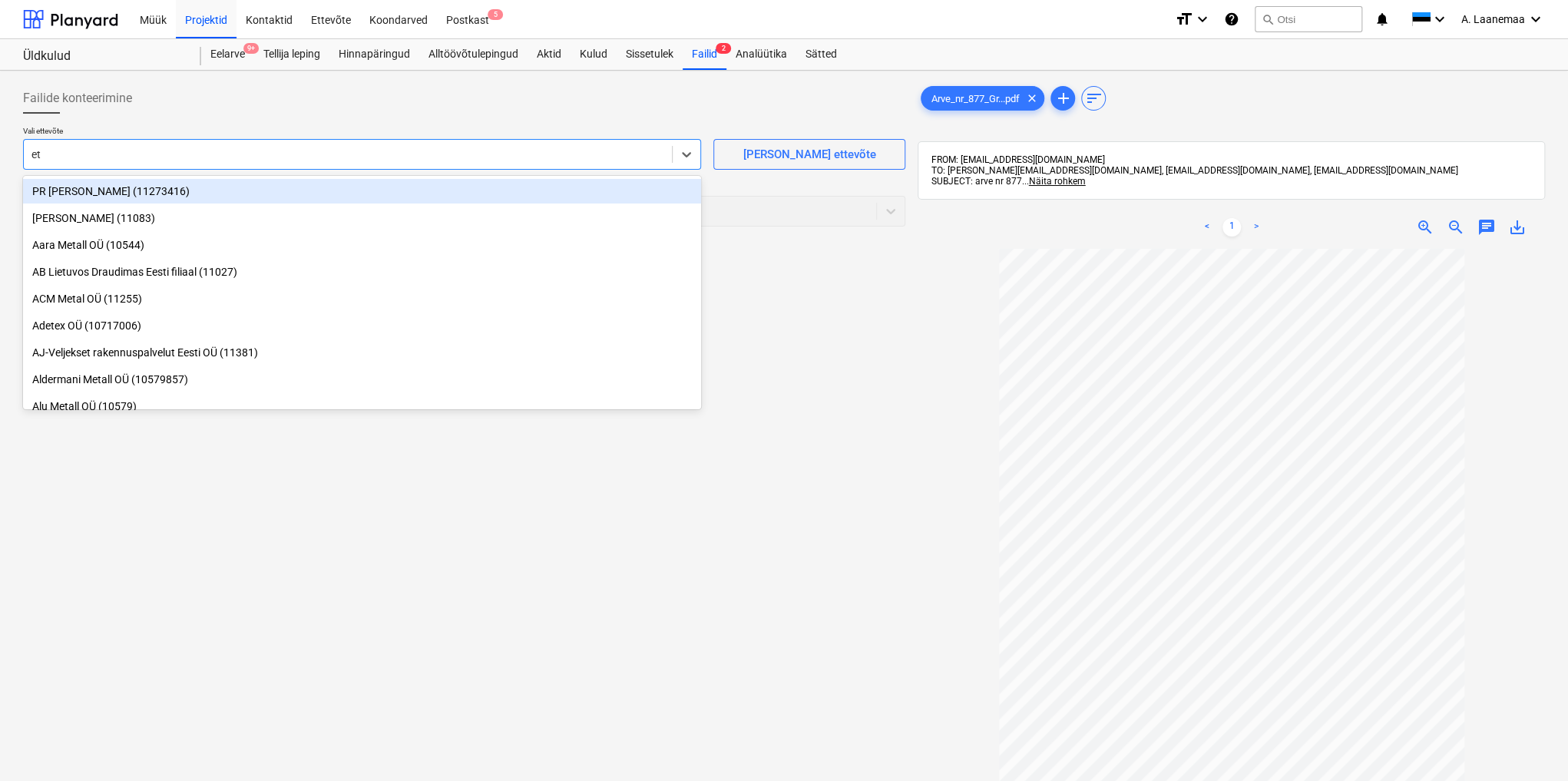
type input "et i"
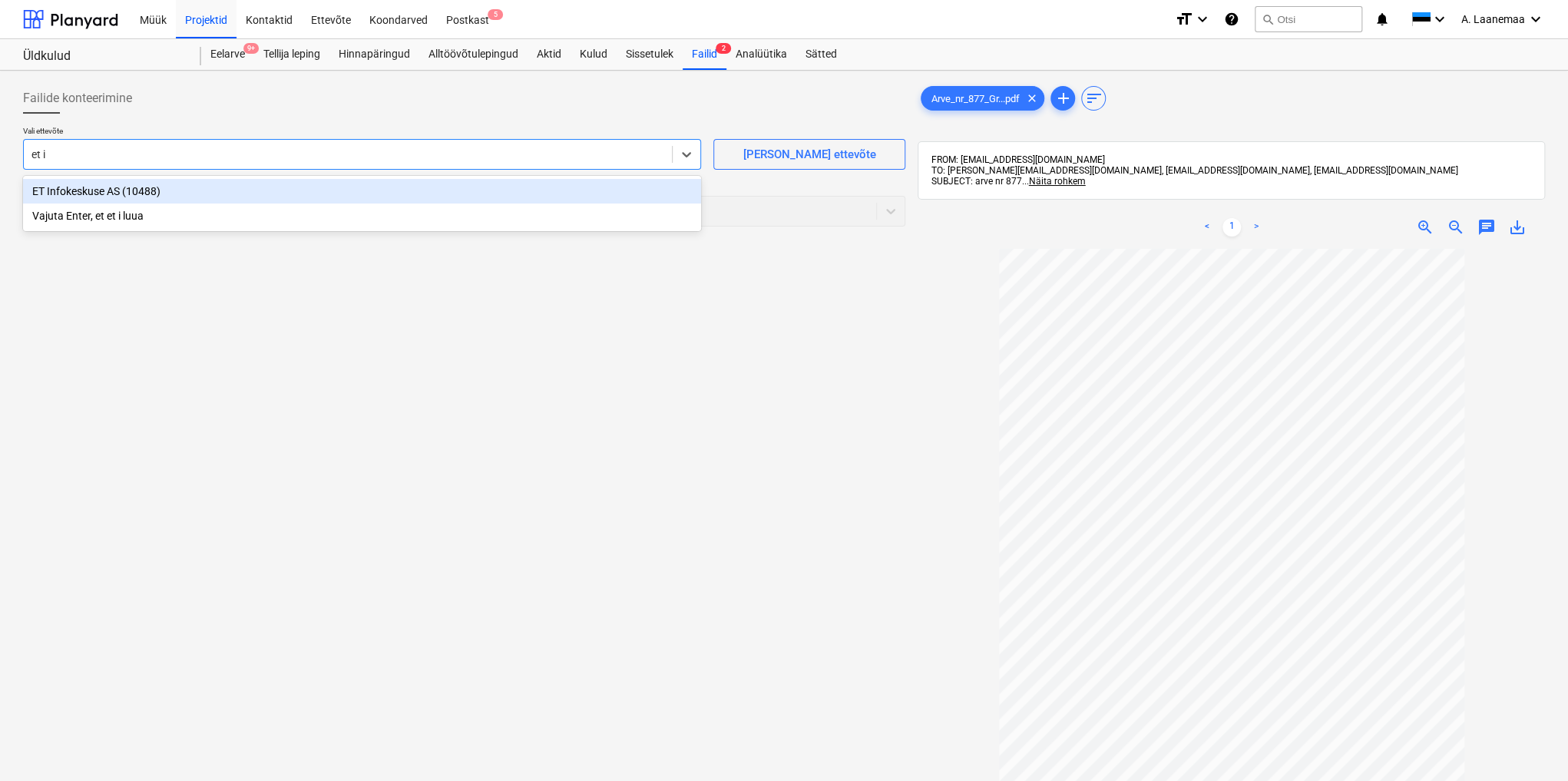
click at [100, 192] on div "ET Infokeskuse AS (10488)" at bounding box center [361, 191] width 678 height 24
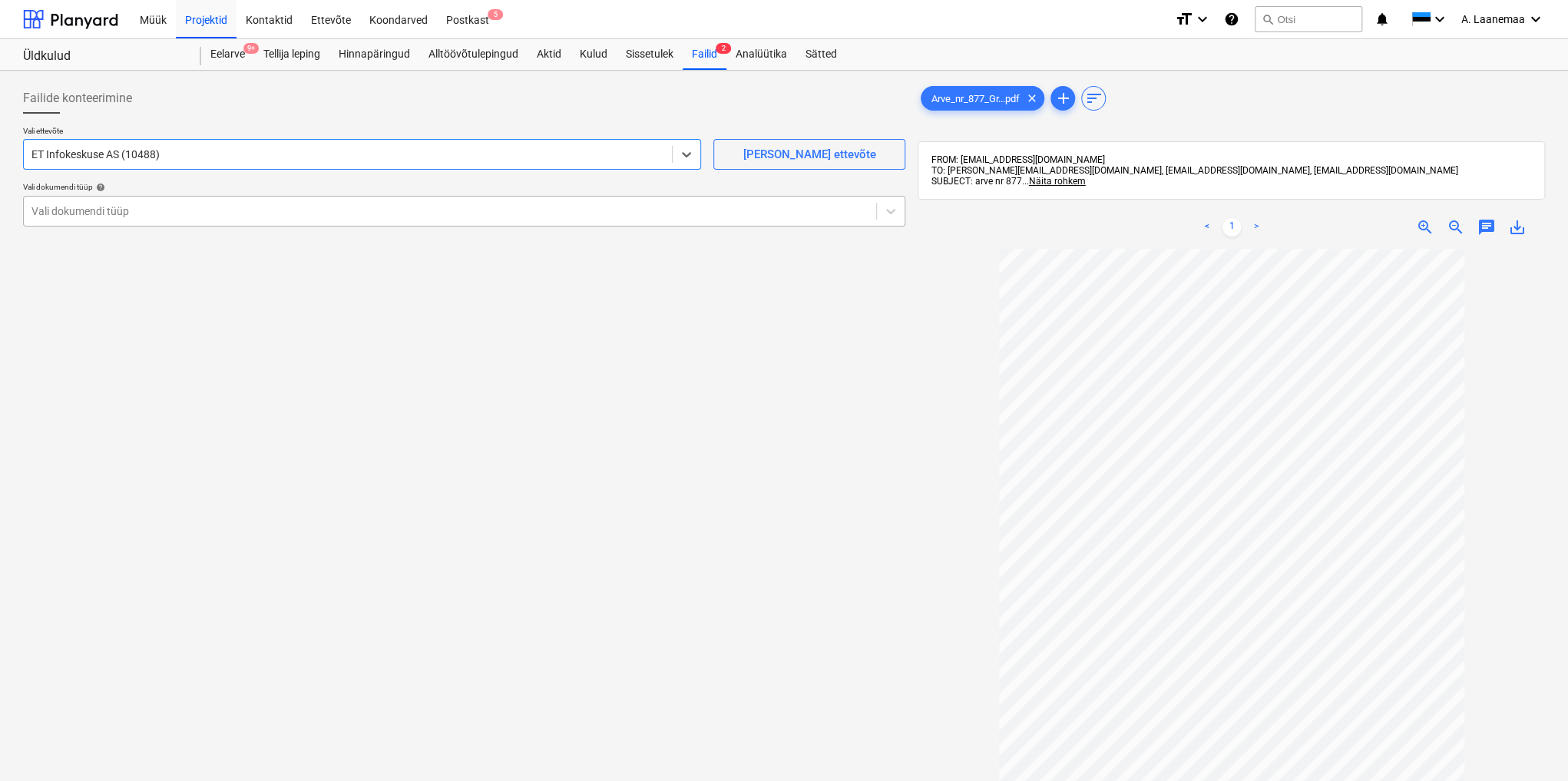
click at [114, 214] on div at bounding box center [450, 211] width 837 height 15
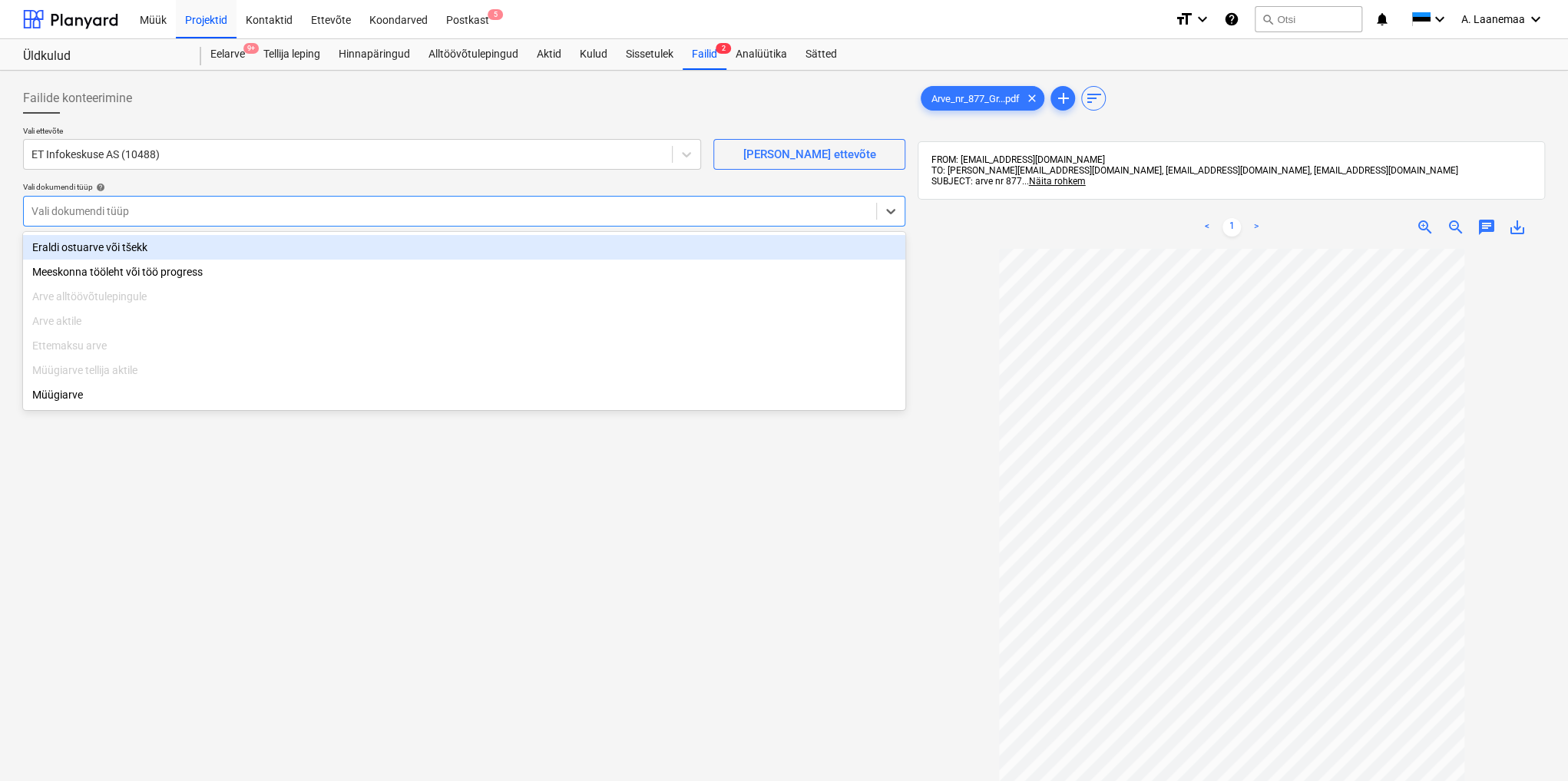
click at [121, 246] on div "Eraldi ostuarve või tšekk" at bounding box center [463, 247] width 882 height 24
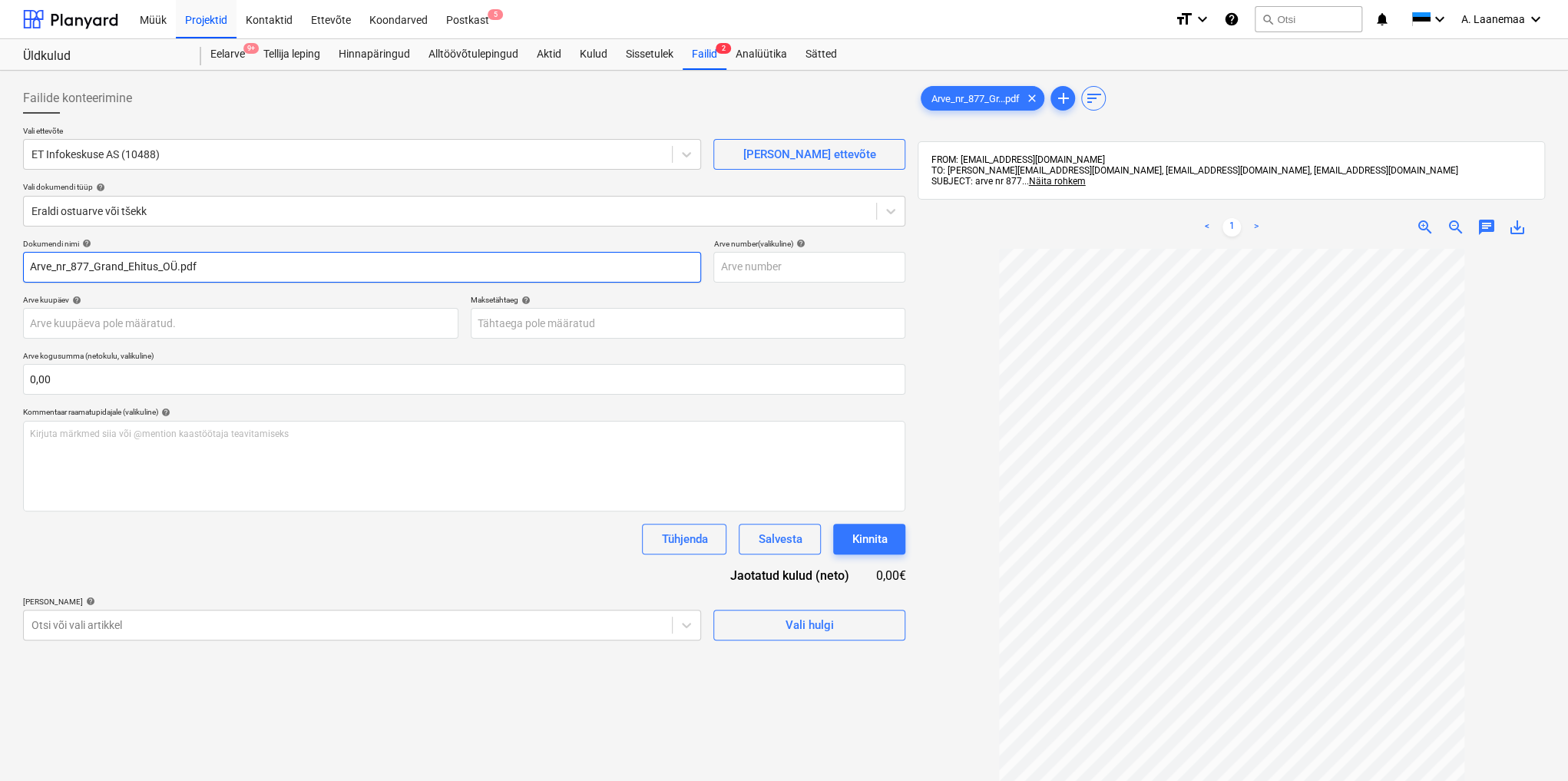
drag, startPoint x: 221, startPoint y: 266, endPoint x: 0, endPoint y: 187, distance: 234.7
click at [0, 187] on div "Failide konteerimine Vali ettevõte ET Infokeskuse AS (10488) [PERSON_NAME] uus …" at bounding box center [784, 535] width 1568 height 929
type input "877"
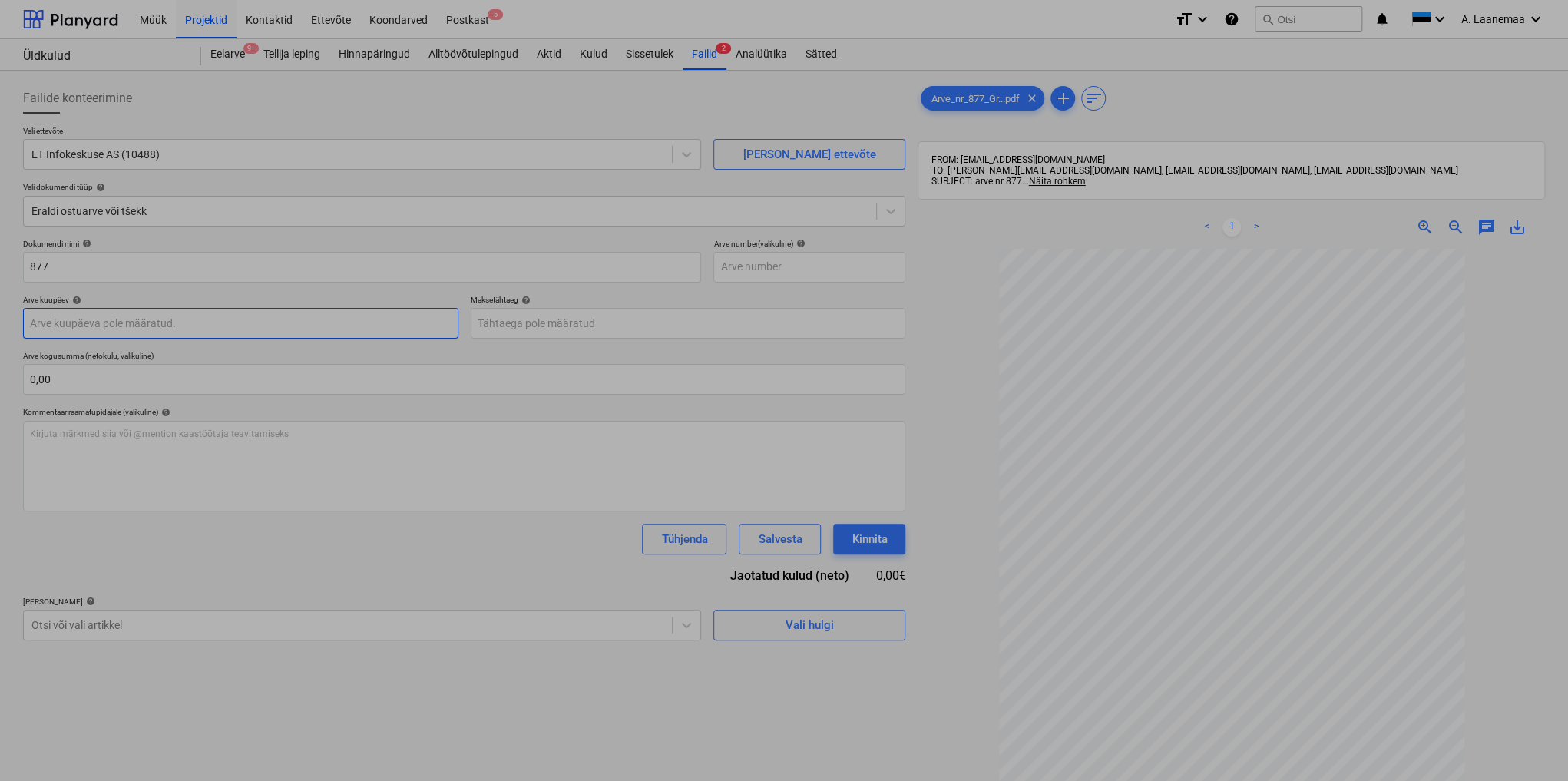
click at [125, 331] on body "Müük Projektid Kontaktid Ettevõte Koondarved Postkast 5 format_size keyboard_ar…" at bounding box center [784, 390] width 1568 height 781
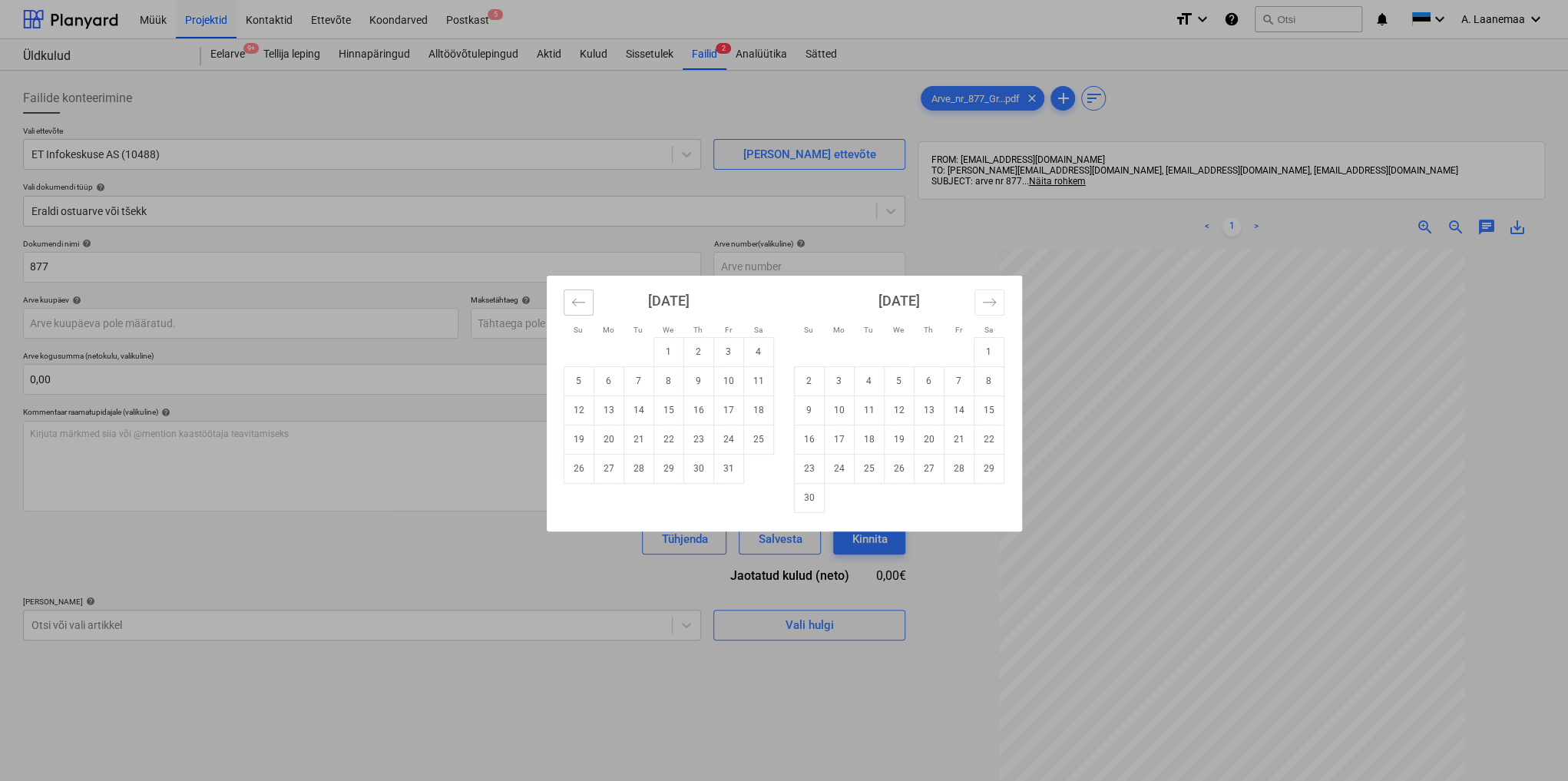
click at [579, 300] on icon "Move backward to switch to the previous month." at bounding box center [579, 302] width 15 height 15
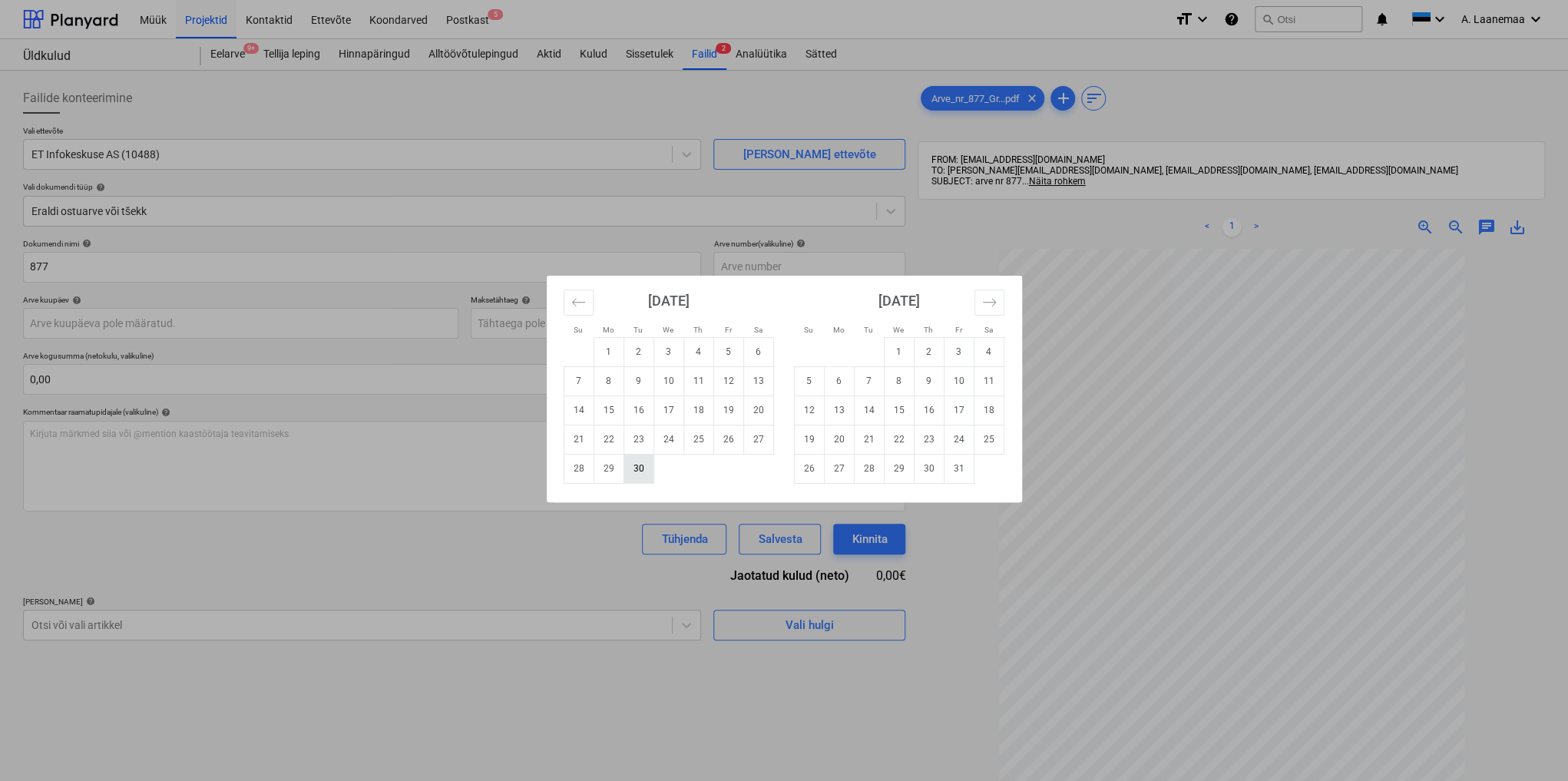
click at [639, 473] on td "30" at bounding box center [638, 468] width 30 height 29
type input "[DATE]"
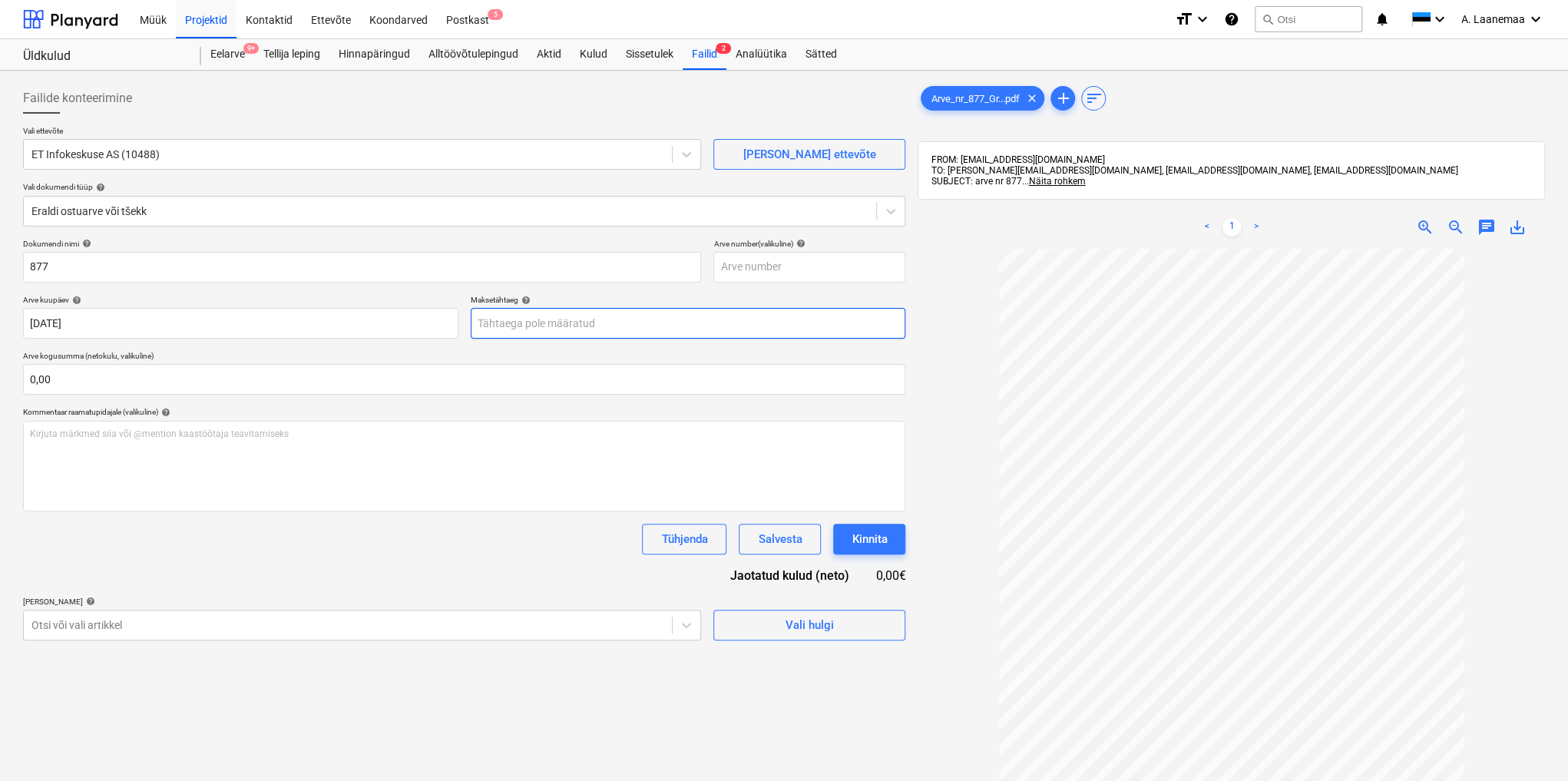
click at [562, 316] on body "Müük Projektid Kontaktid Ettevõte Koondarved Postkast 5 format_size keyboard_ar…" at bounding box center [784, 390] width 1568 height 781
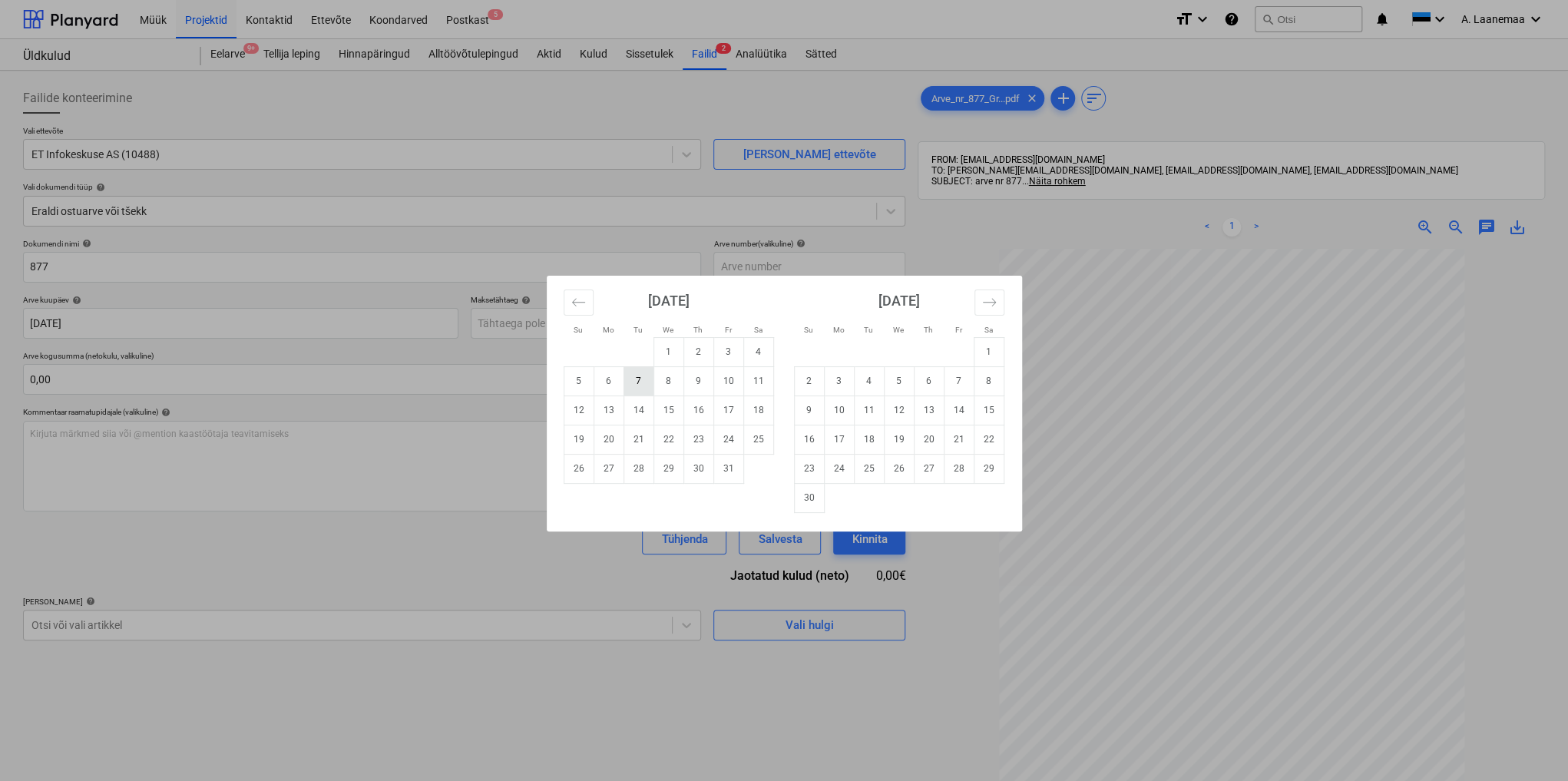
click at [638, 378] on td "7" at bounding box center [638, 381] width 30 height 29
type input "[DATE]"
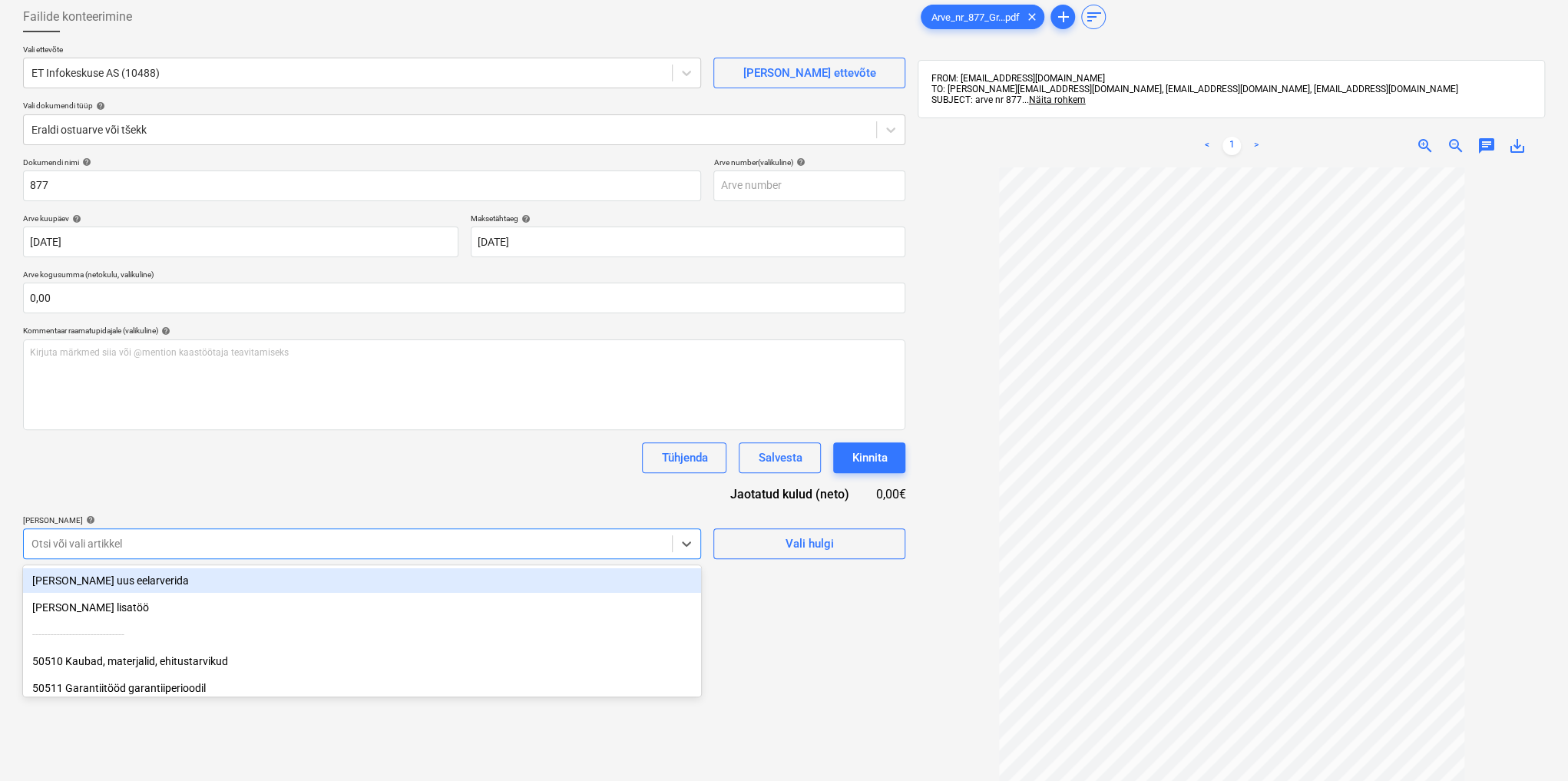
click at [270, 627] on body "Müük Projektid Kontaktid Ettevõte Koondarved Postkast 5 format_size keyboard_ar…" at bounding box center [784, 309] width 1568 height 781
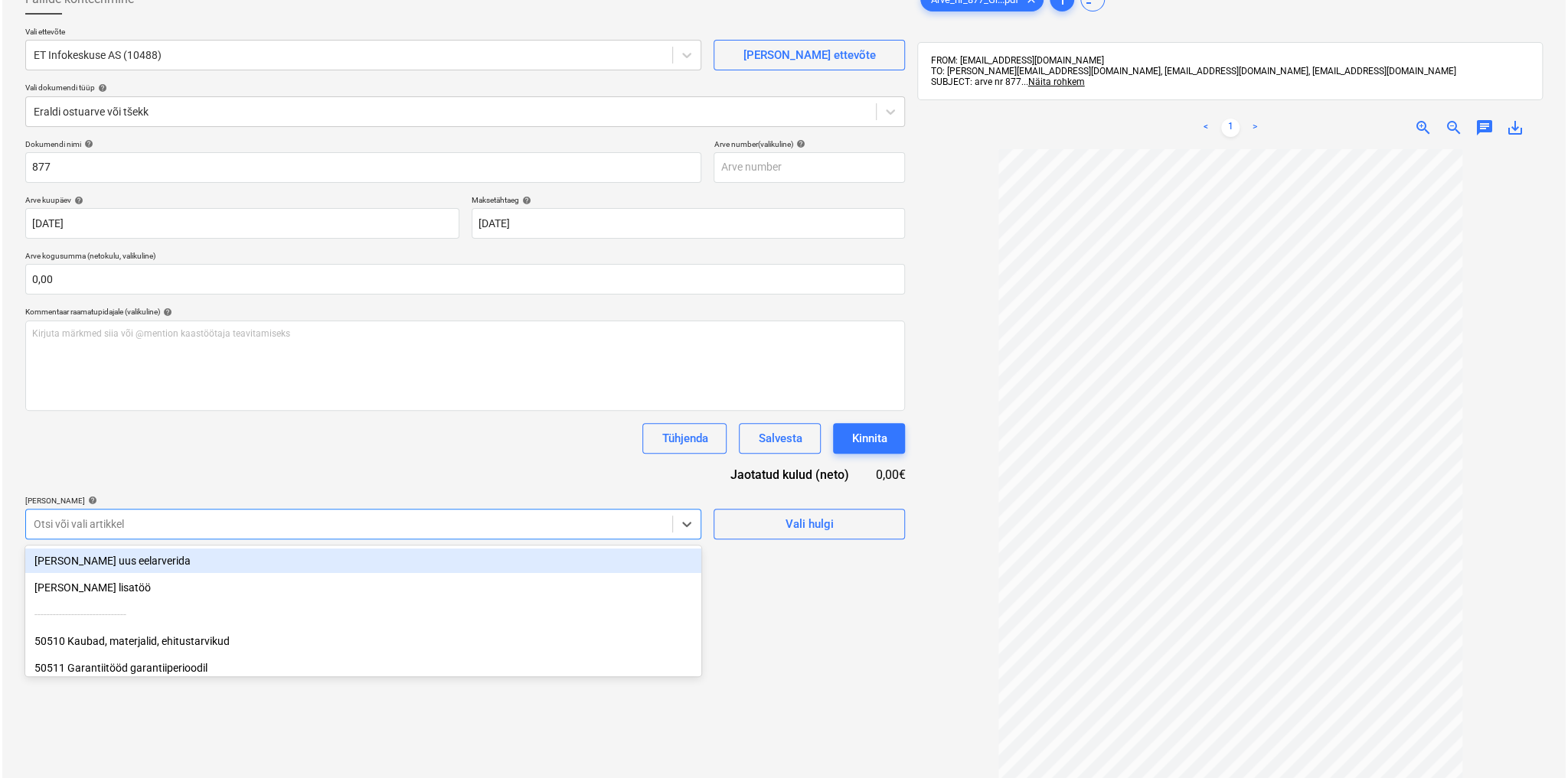
scroll to position [104, 0]
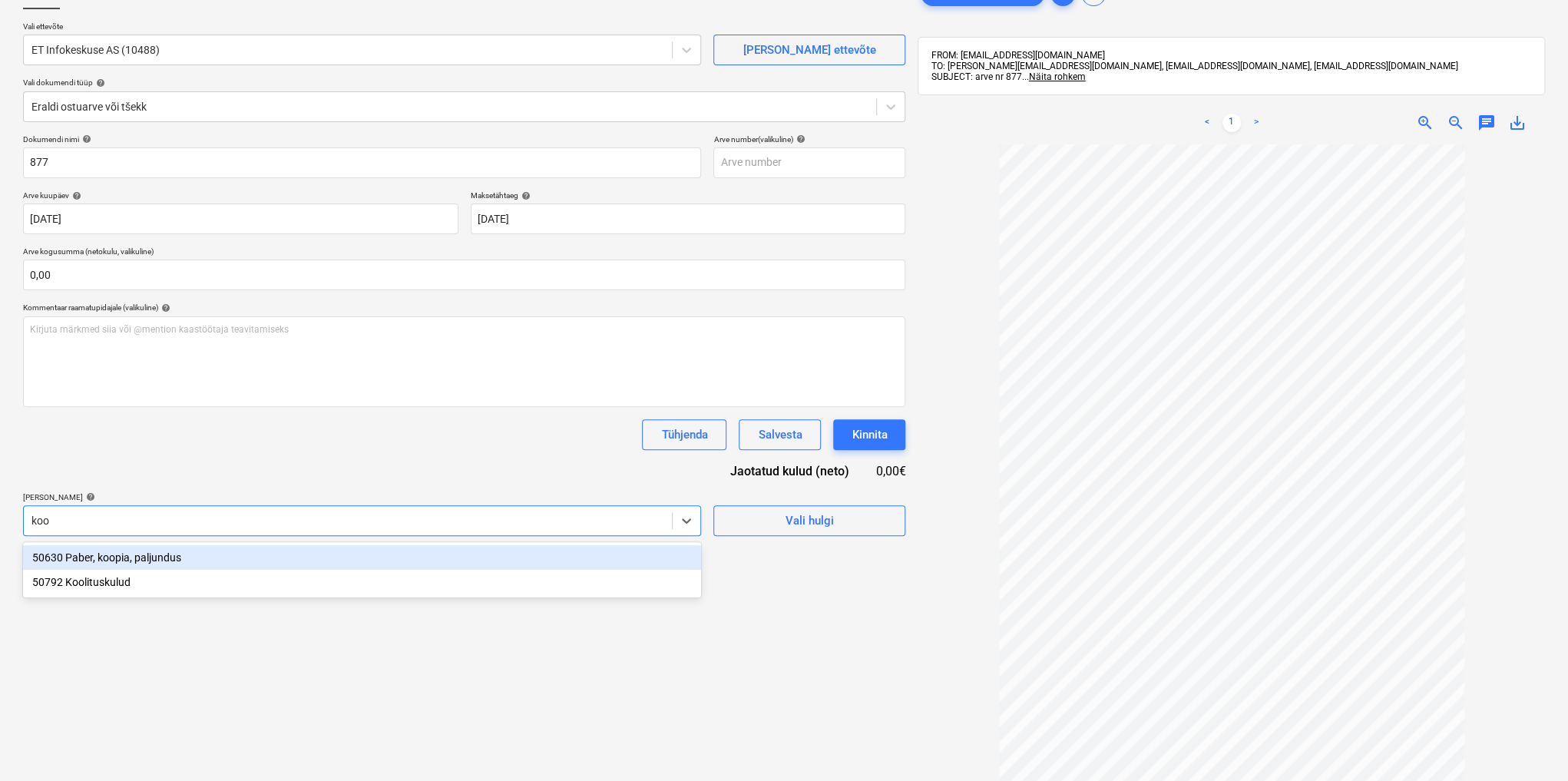
type input "kool"
click at [100, 558] on div "50792 Koolituskulud" at bounding box center [361, 558] width 678 height 24
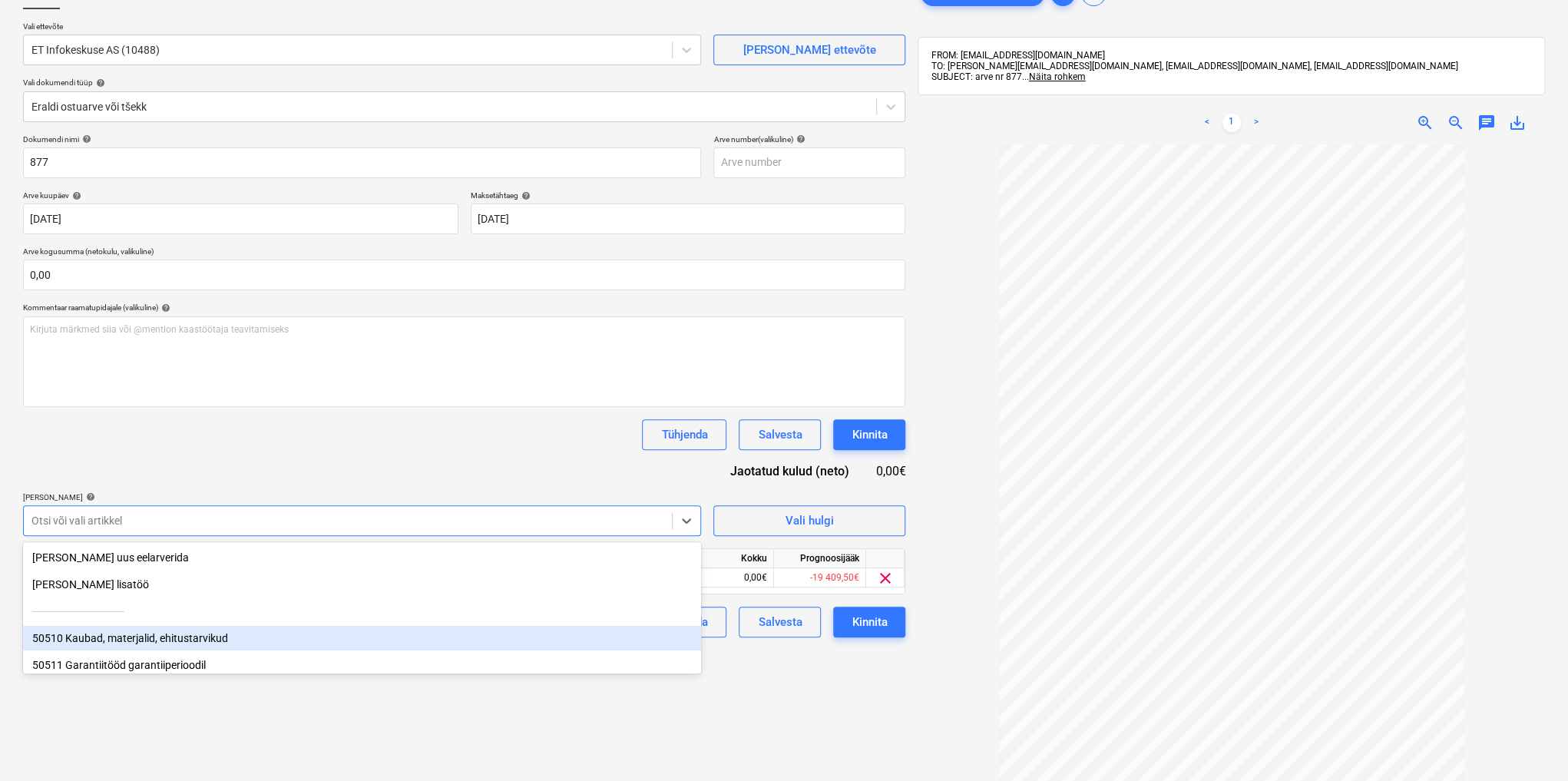
click at [783, 739] on div "Failide konteerimine Vali ettevõte ET Infokeskuse AS (10488) [PERSON_NAME] uus …" at bounding box center [464, 431] width 894 height 917
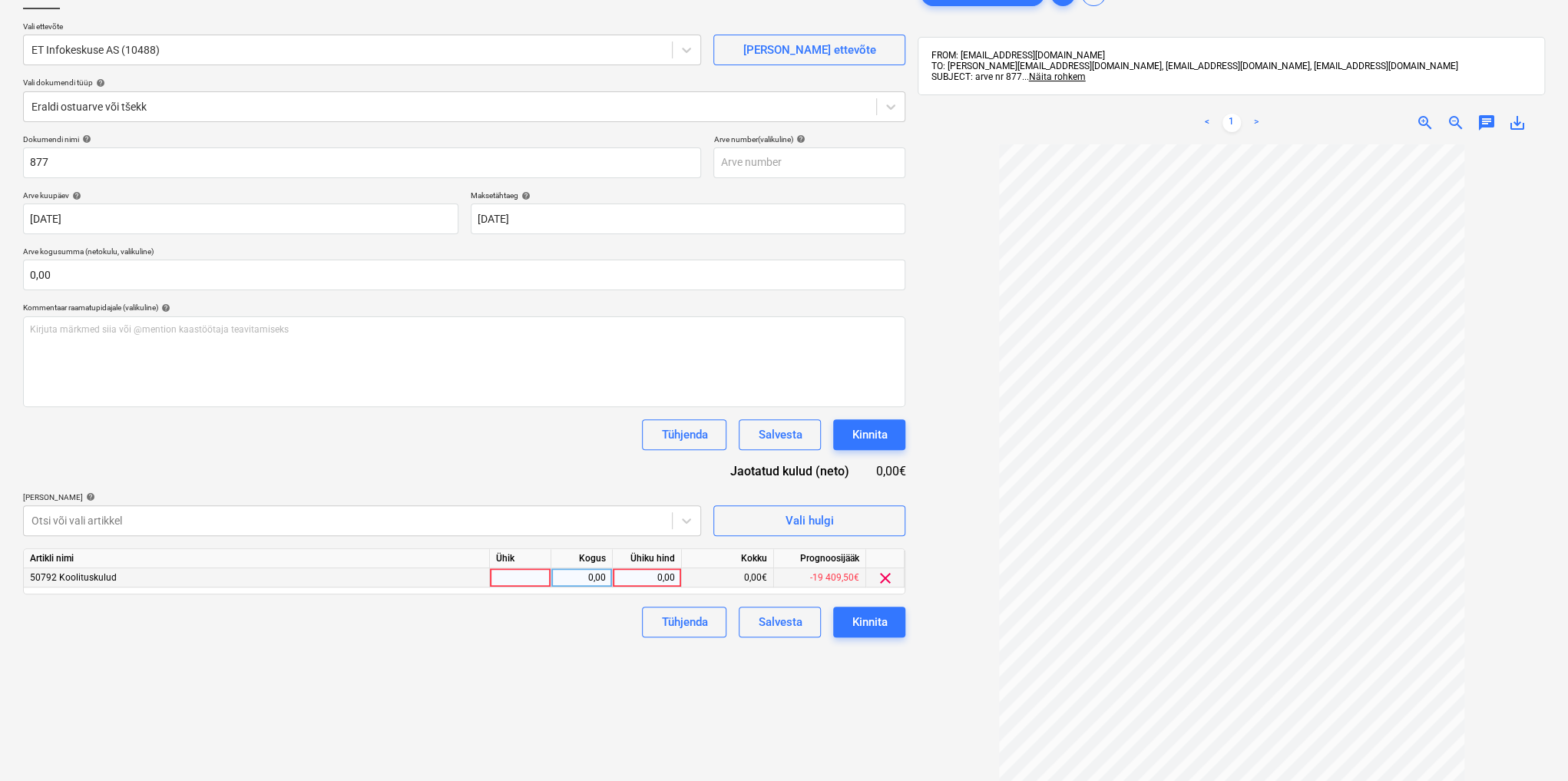
click at [618, 576] on div "0,00" at bounding box center [647, 578] width 69 height 19
type input "120"
click at [863, 618] on div "Kinnita" at bounding box center [869, 622] width 36 height 20
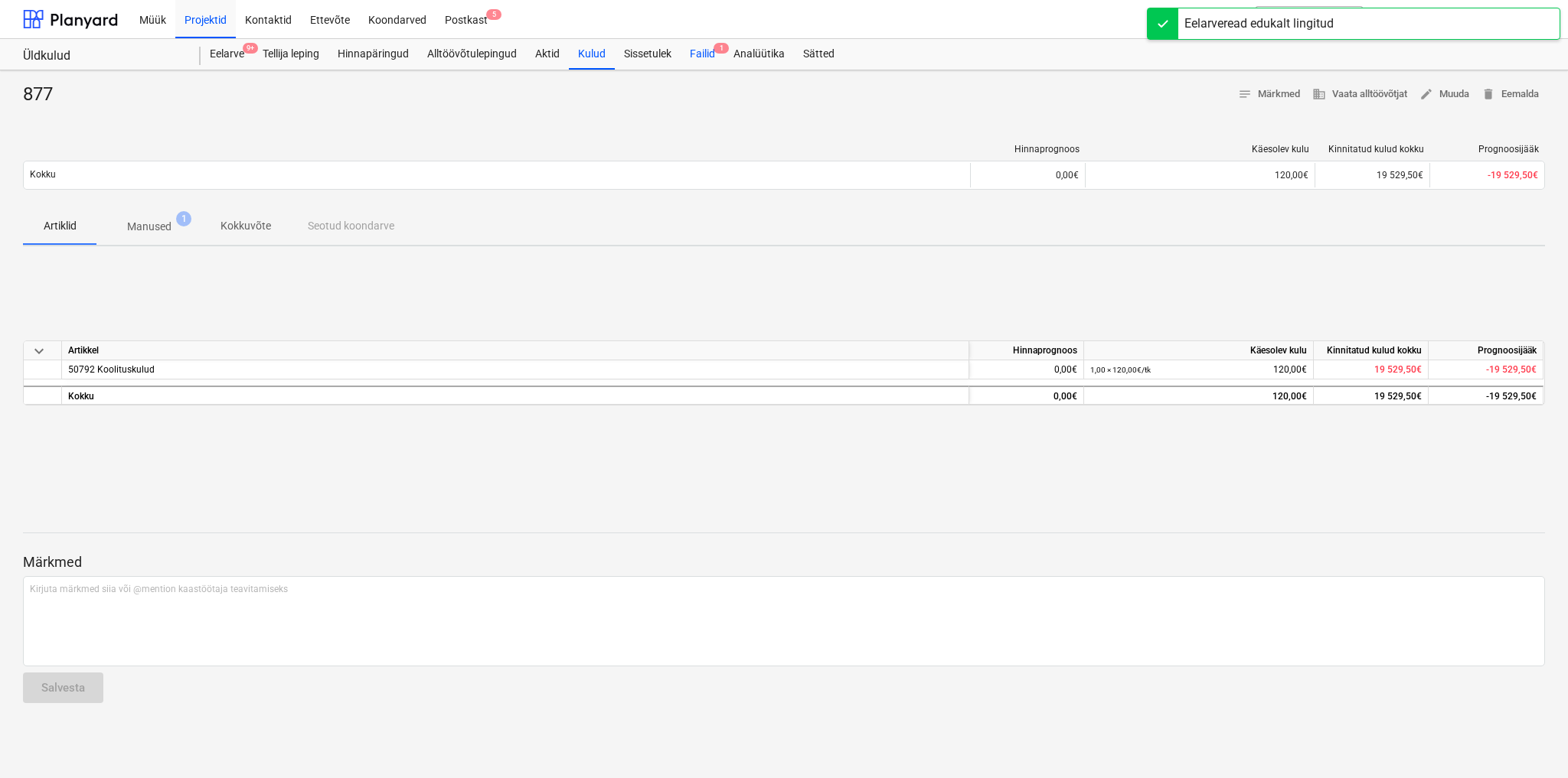
click at [696, 52] on div "Failid 1" at bounding box center [702, 54] width 44 height 31
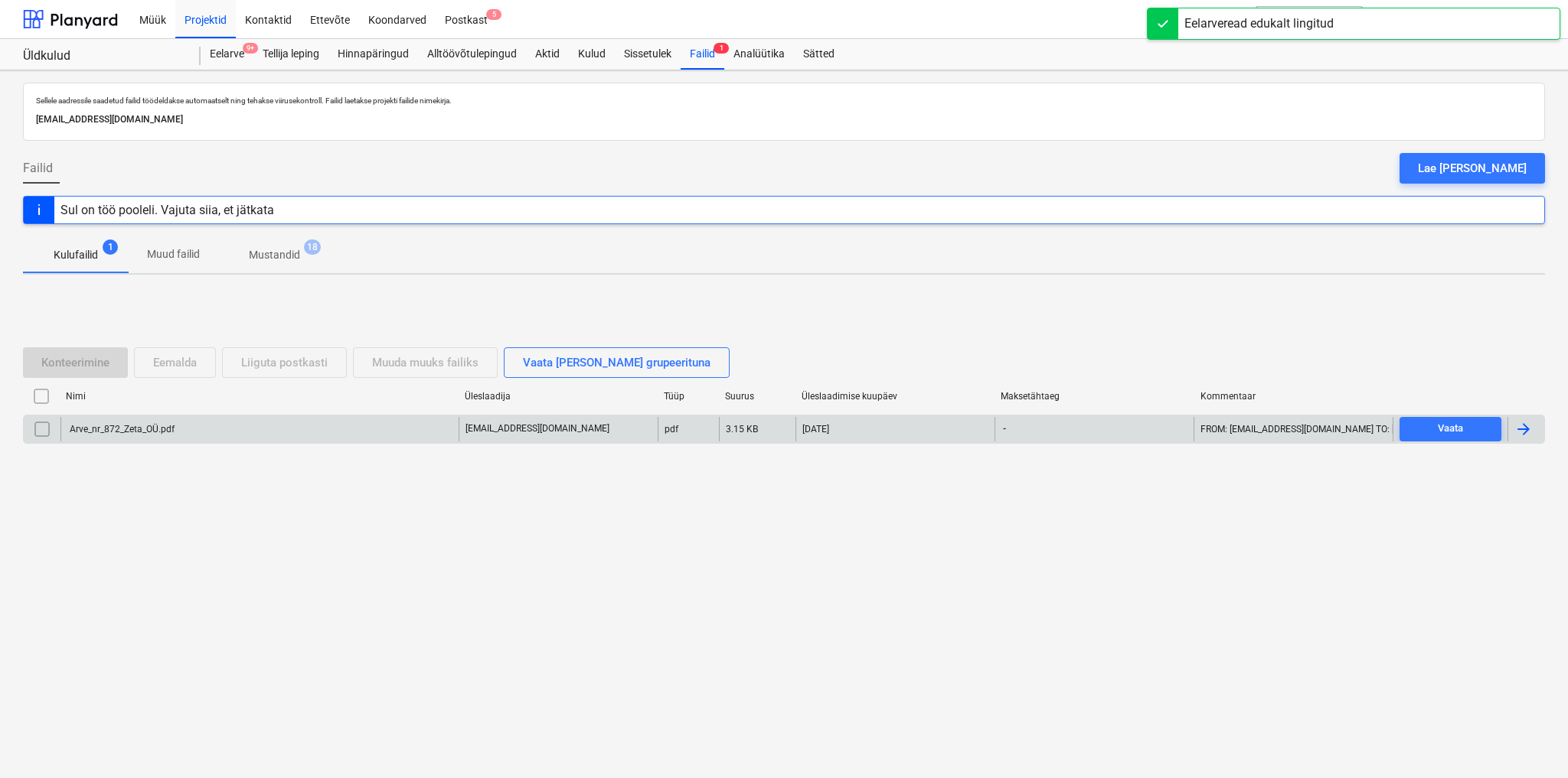
click at [117, 424] on div "Arve_nr_872_Zeta_OÜ.pdf" at bounding box center [121, 429] width 107 height 11
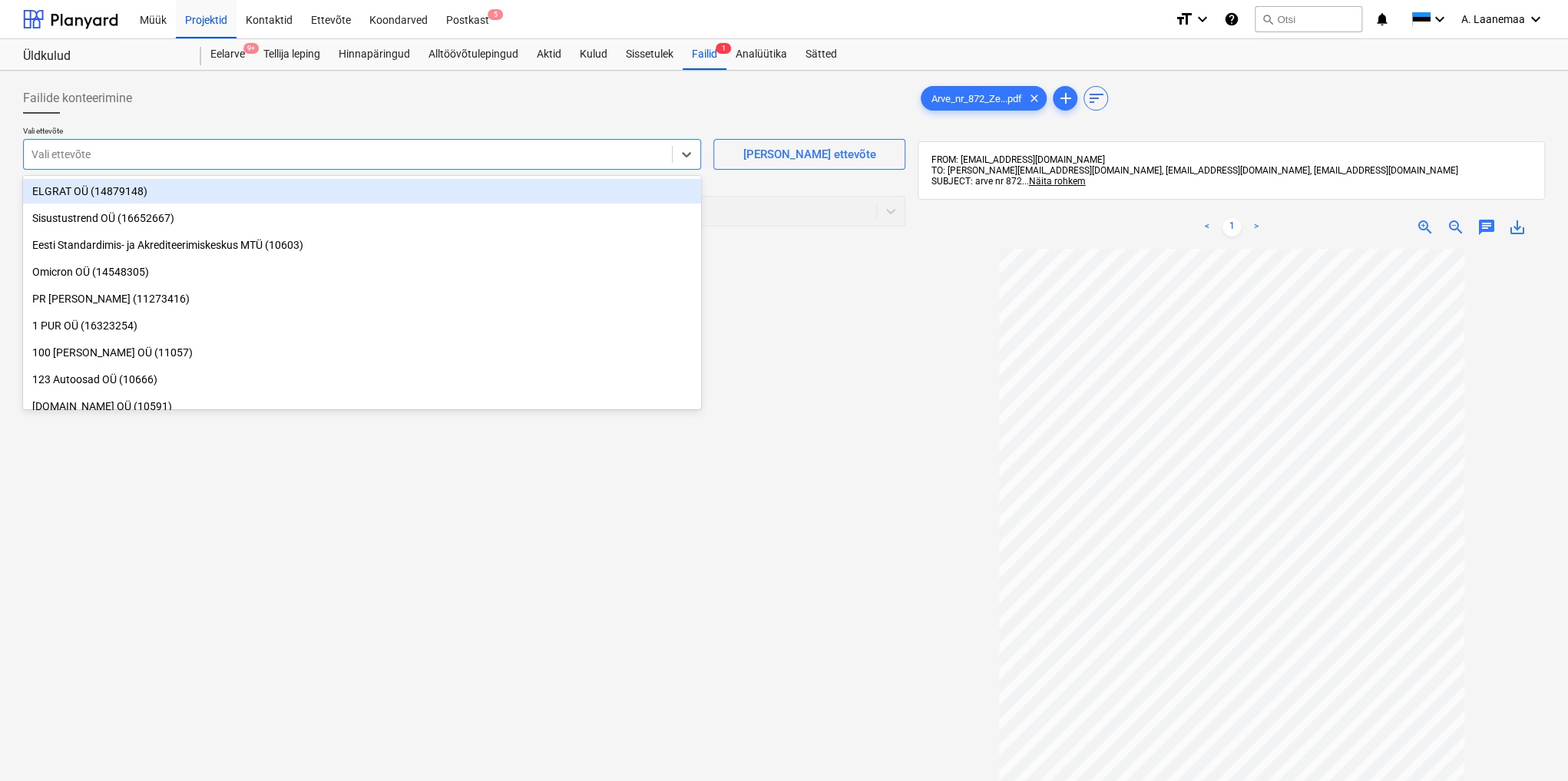
click at [82, 153] on div at bounding box center [348, 154] width 633 height 15
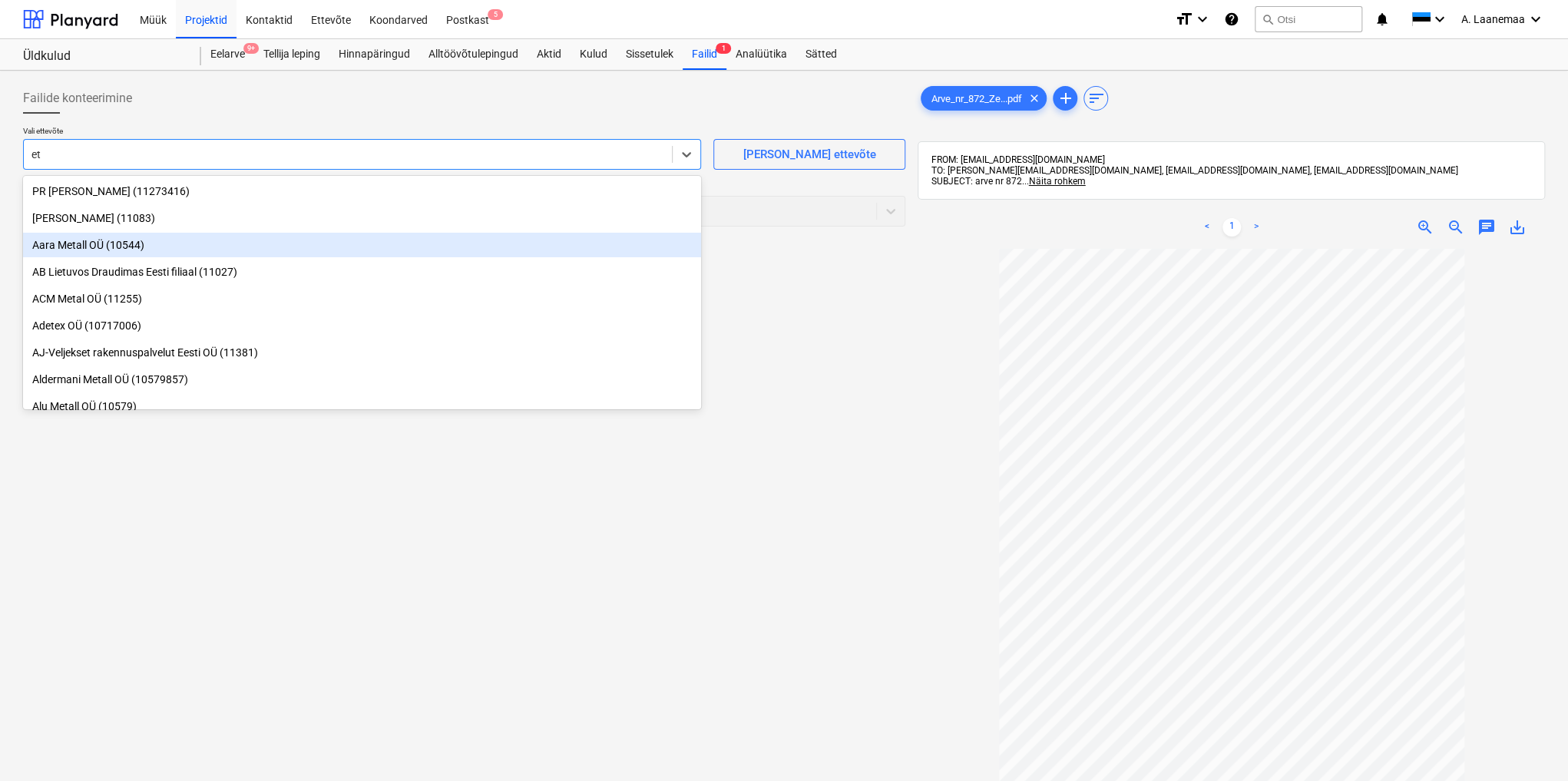
type input "et i"
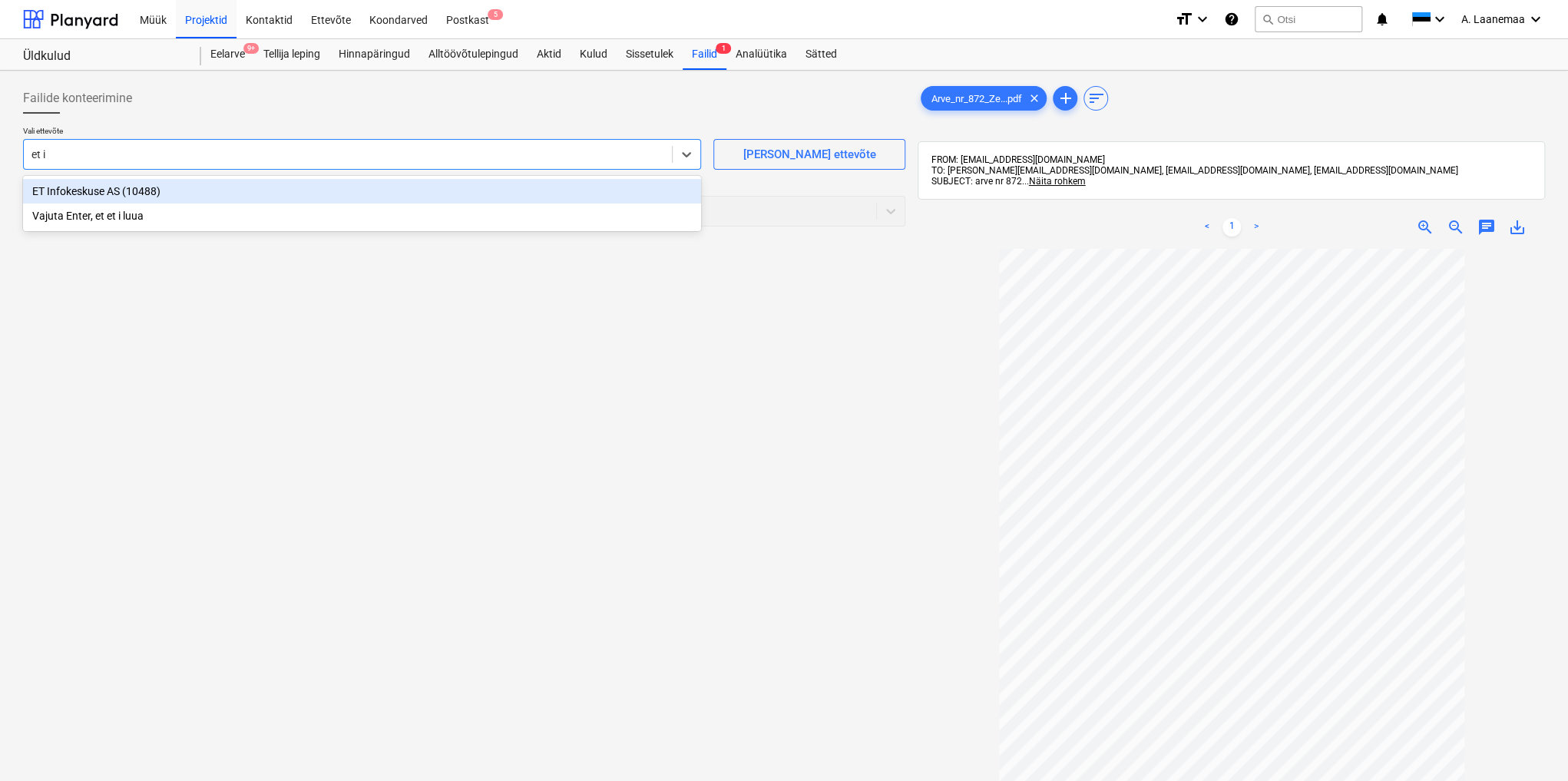
click at [101, 194] on div "ET Infokeskuse AS (10488)" at bounding box center [361, 191] width 678 height 24
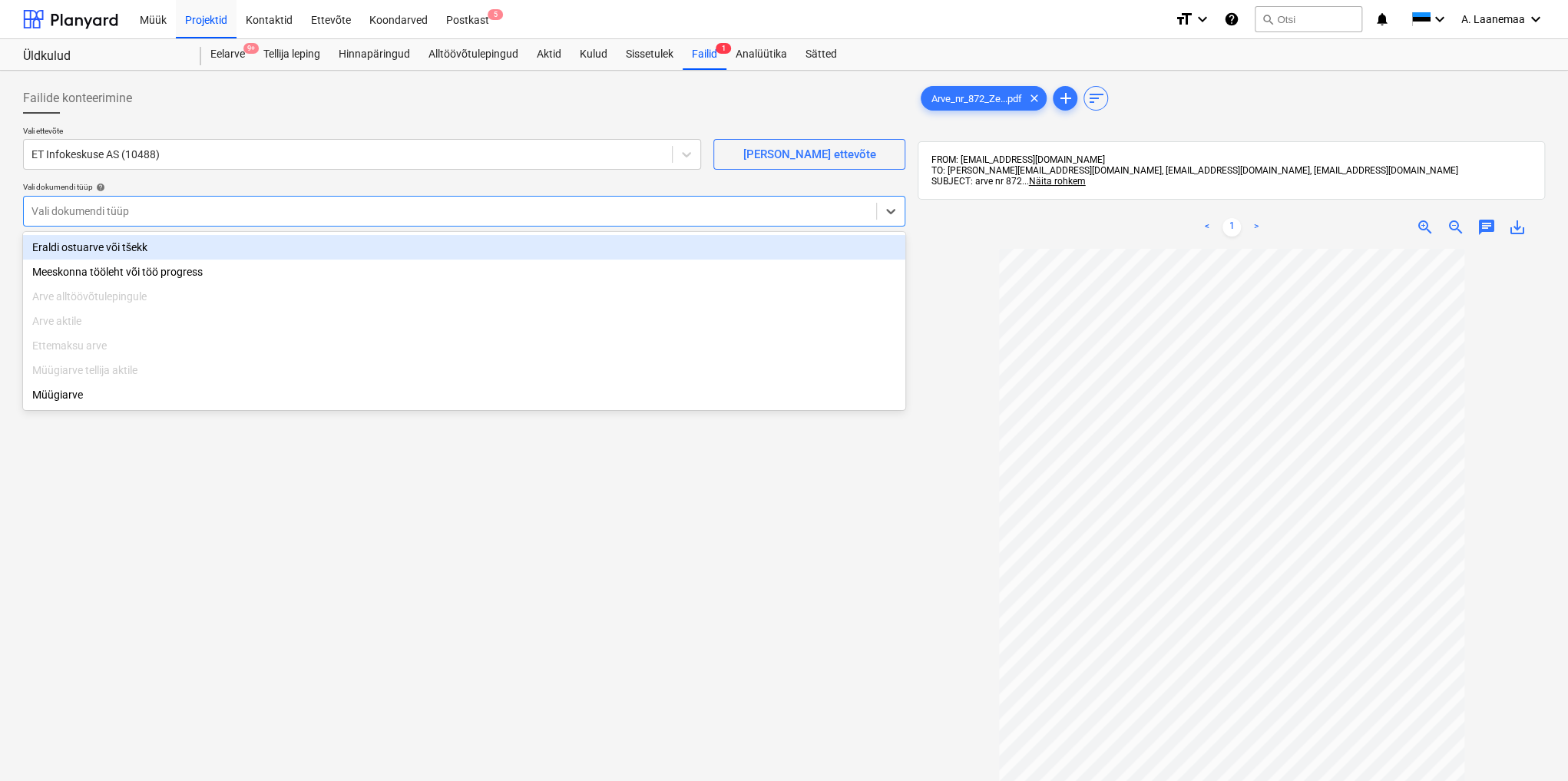
click at [100, 213] on div at bounding box center [450, 211] width 837 height 15
click at [101, 241] on div "Eraldi ostuarve või tšekk" at bounding box center [463, 247] width 882 height 24
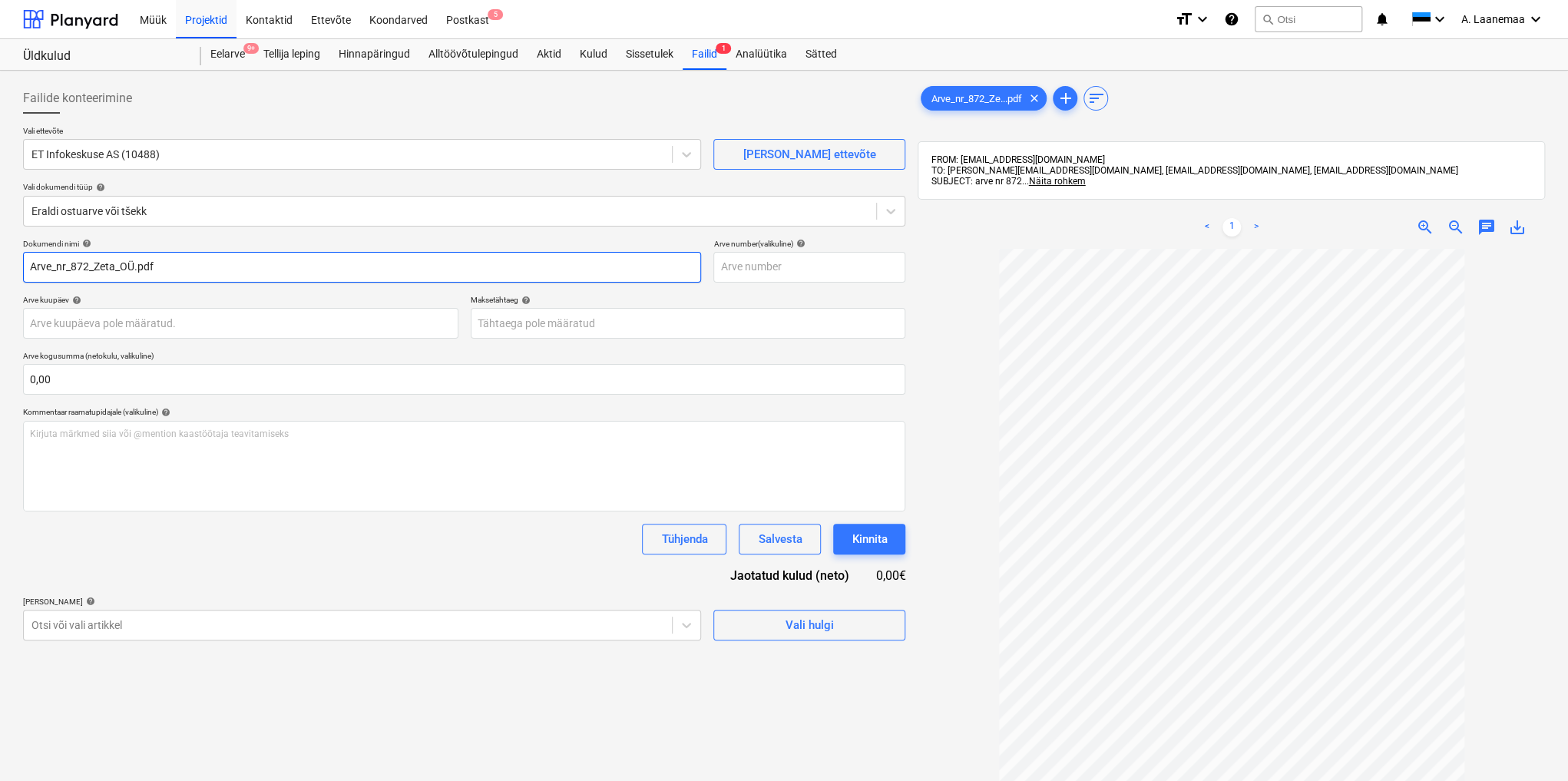
drag, startPoint x: 182, startPoint y: 265, endPoint x: 0, endPoint y: 206, distance: 191.3
click at [0, 206] on div "Failide konteerimine Vali ettevõte ET Infokeskuse AS (10488) [PERSON_NAME] uus …" at bounding box center [784, 535] width 1568 height 929
type input "872"
click at [80, 320] on body "Müük Projektid Kontaktid Ettevõte Koondarved Postkast 5 format_size keyboard_ar…" at bounding box center [784, 390] width 1568 height 781
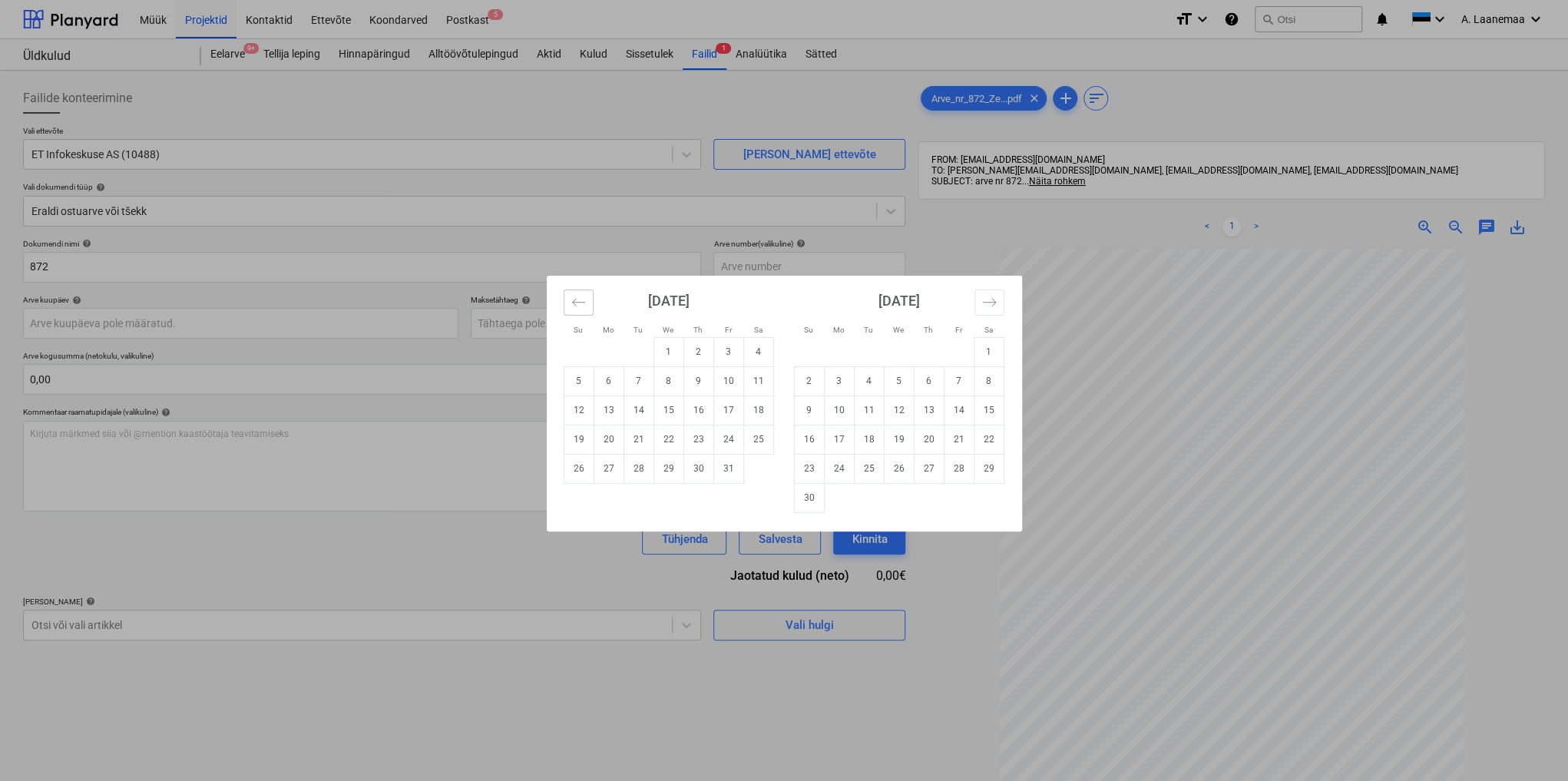
click at [576, 307] on icon "Move backward to switch to the previous month." at bounding box center [579, 302] width 15 height 15
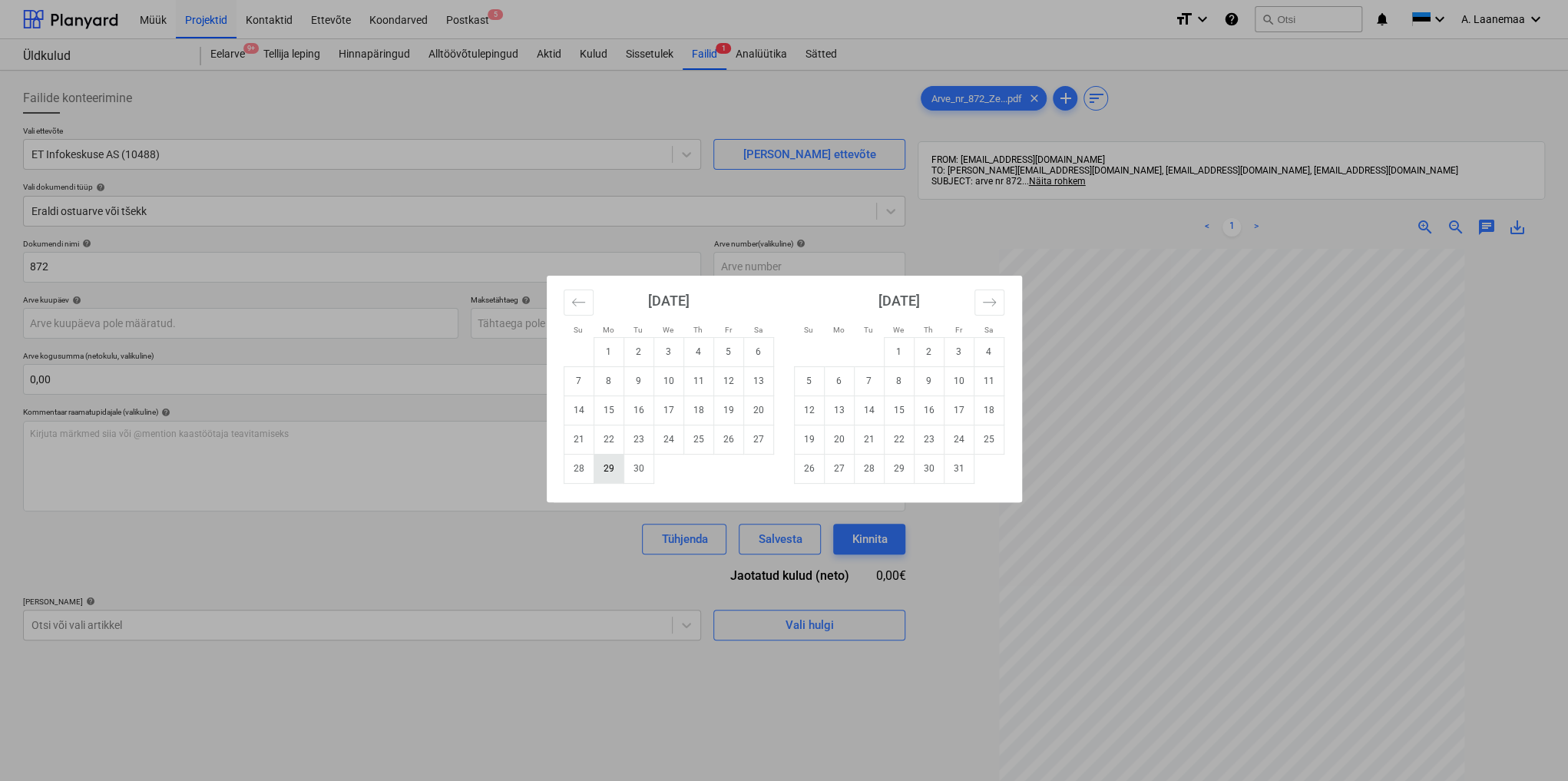
click at [596, 472] on td "29" at bounding box center [608, 468] width 30 height 29
type input "[DATE]"
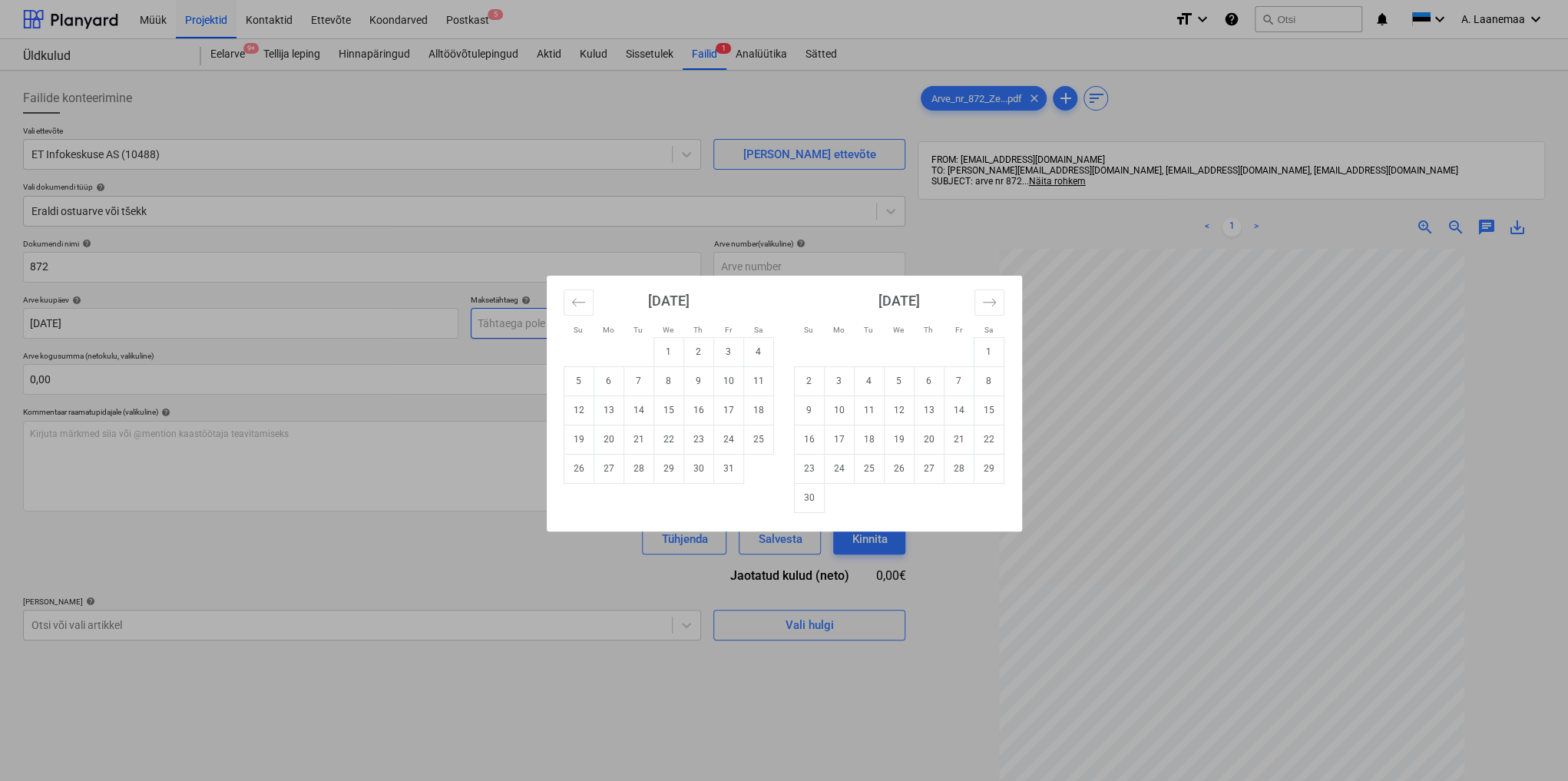
click at [522, 321] on body "Müük Projektid Kontaktid Ettevõte Koondarved Postkast 5 format_size keyboard_ar…" at bounding box center [784, 390] width 1568 height 781
click at [610, 378] on td "6" at bounding box center [608, 381] width 30 height 29
type input "[DATE]"
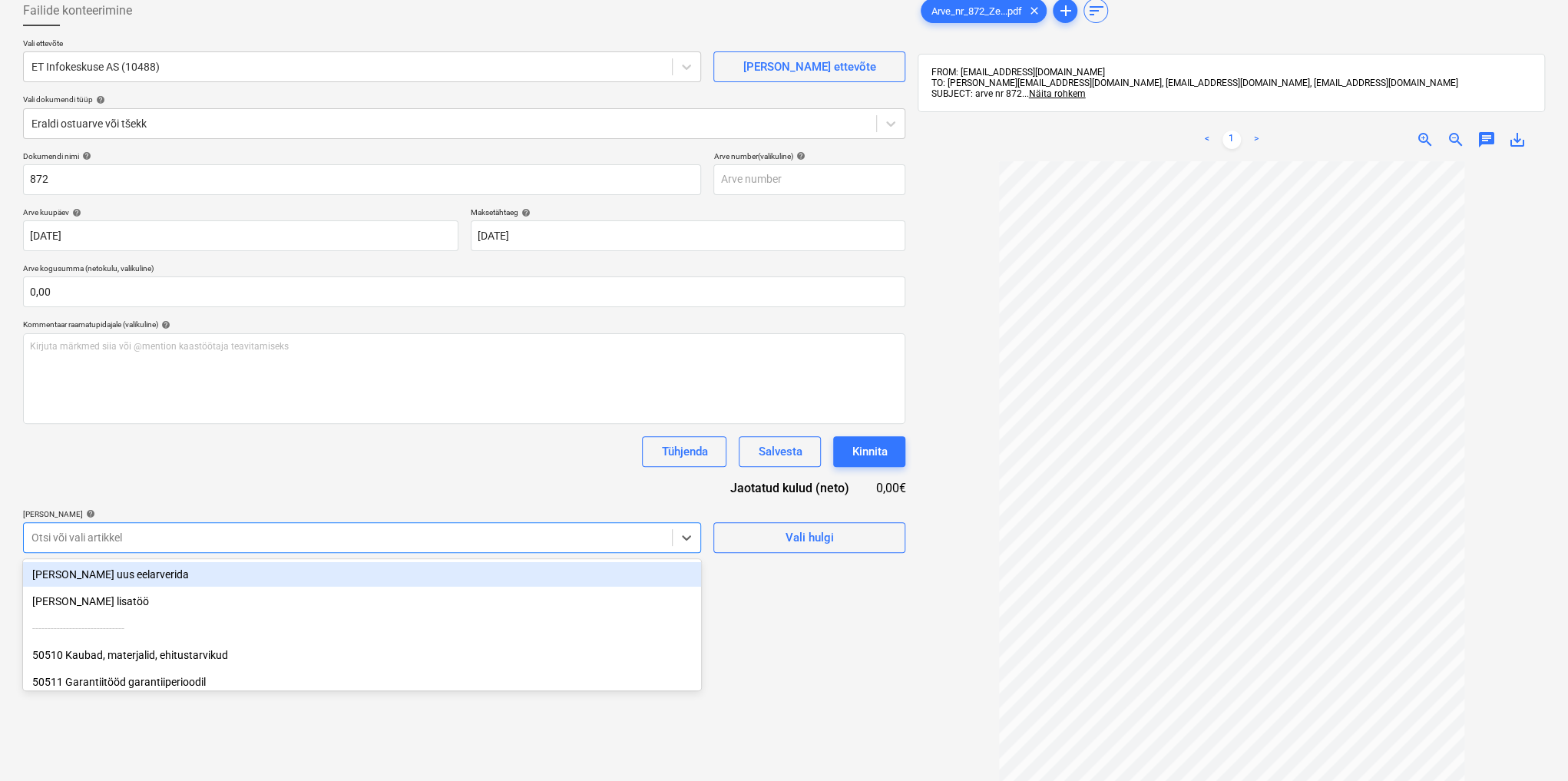
click at [254, 620] on body "Müük Projektid Kontaktid Ettevõte Koondarved Postkast 5 format_size keyboard_ar…" at bounding box center [784, 303] width 1568 height 781
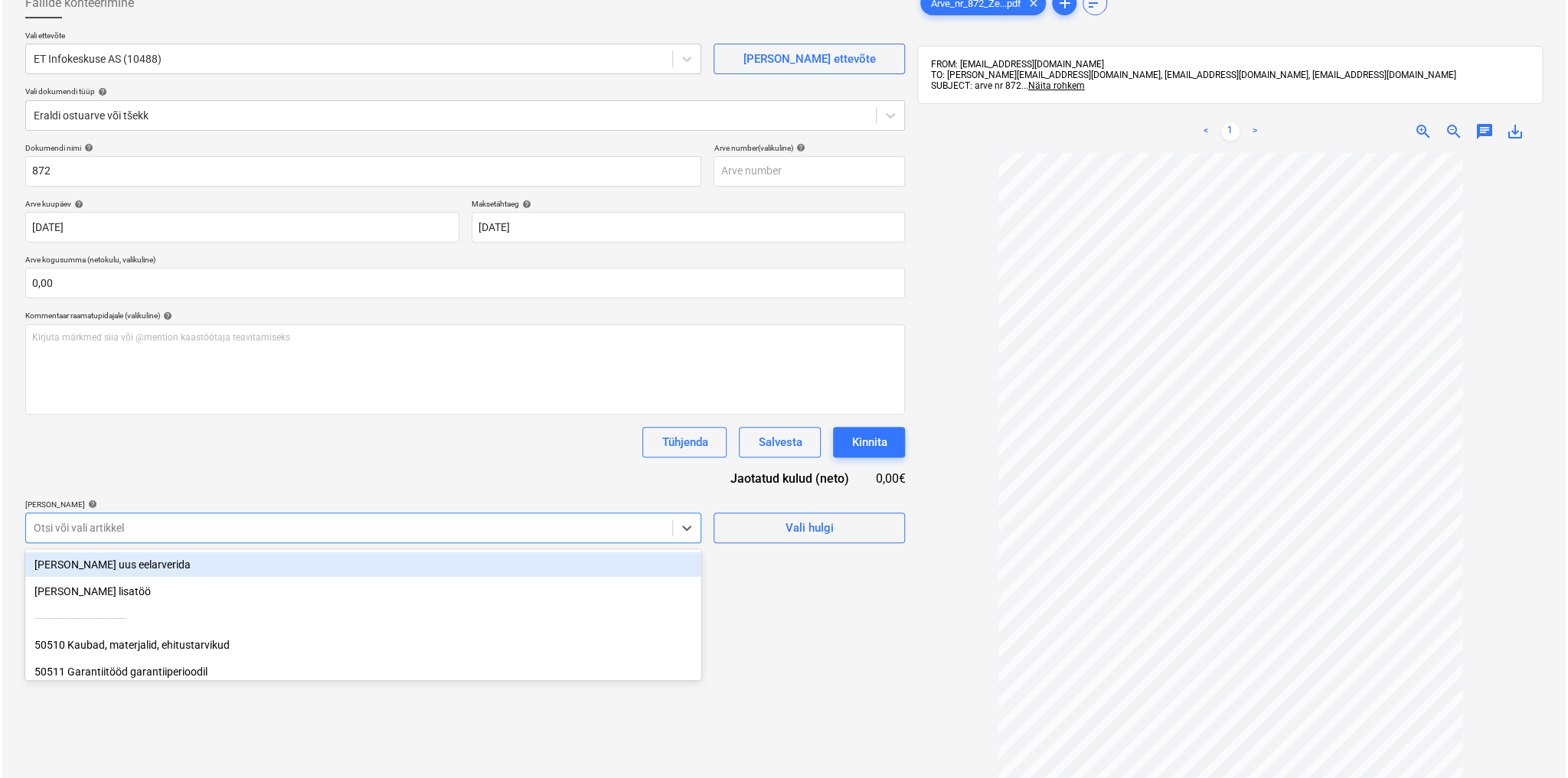
scroll to position [104, 0]
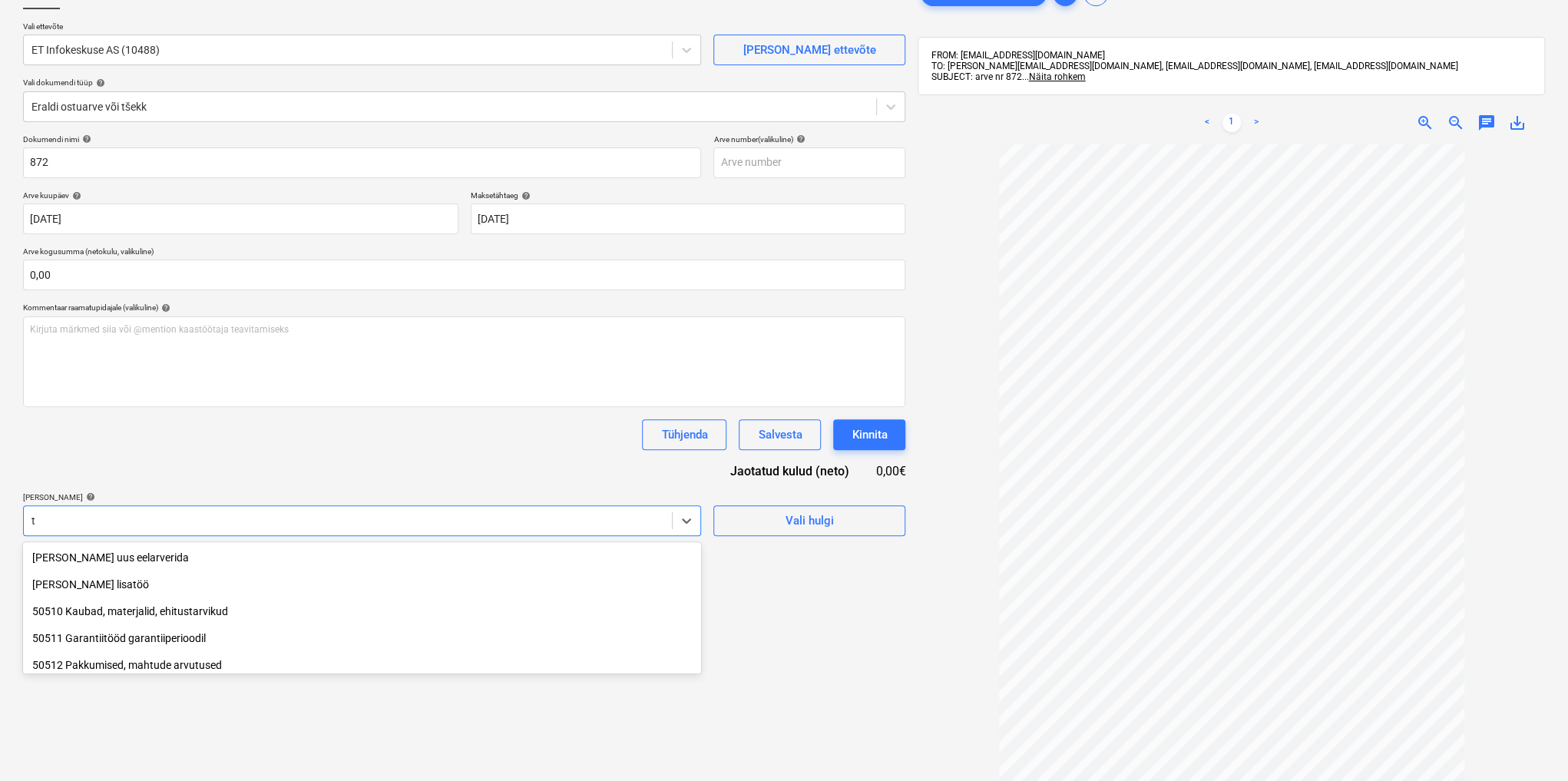
type input "tr"
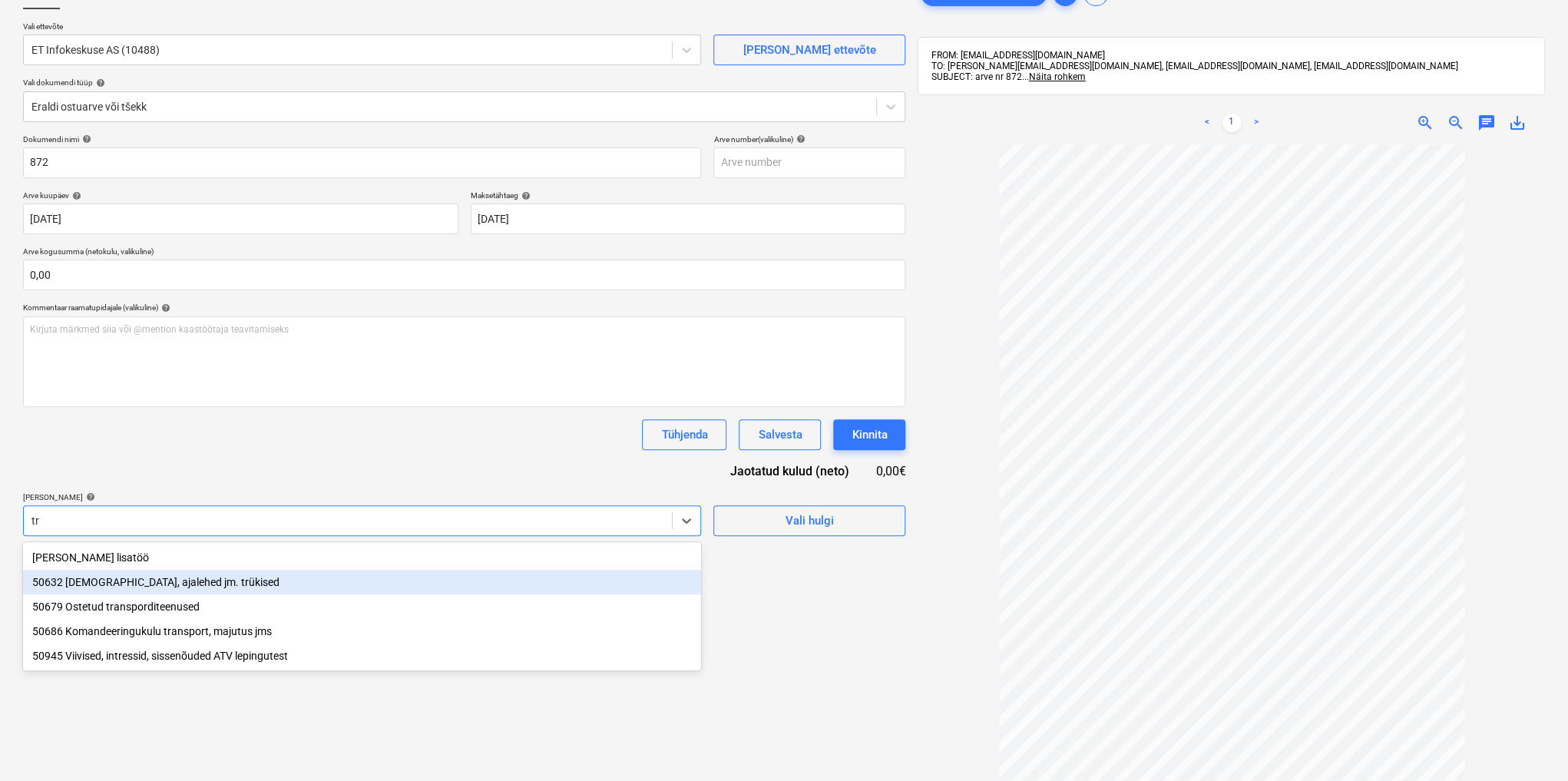
click at [196, 580] on div "50632 [DEMOGRAPHIC_DATA], ajalehed jm. trükised" at bounding box center [361, 582] width 678 height 24
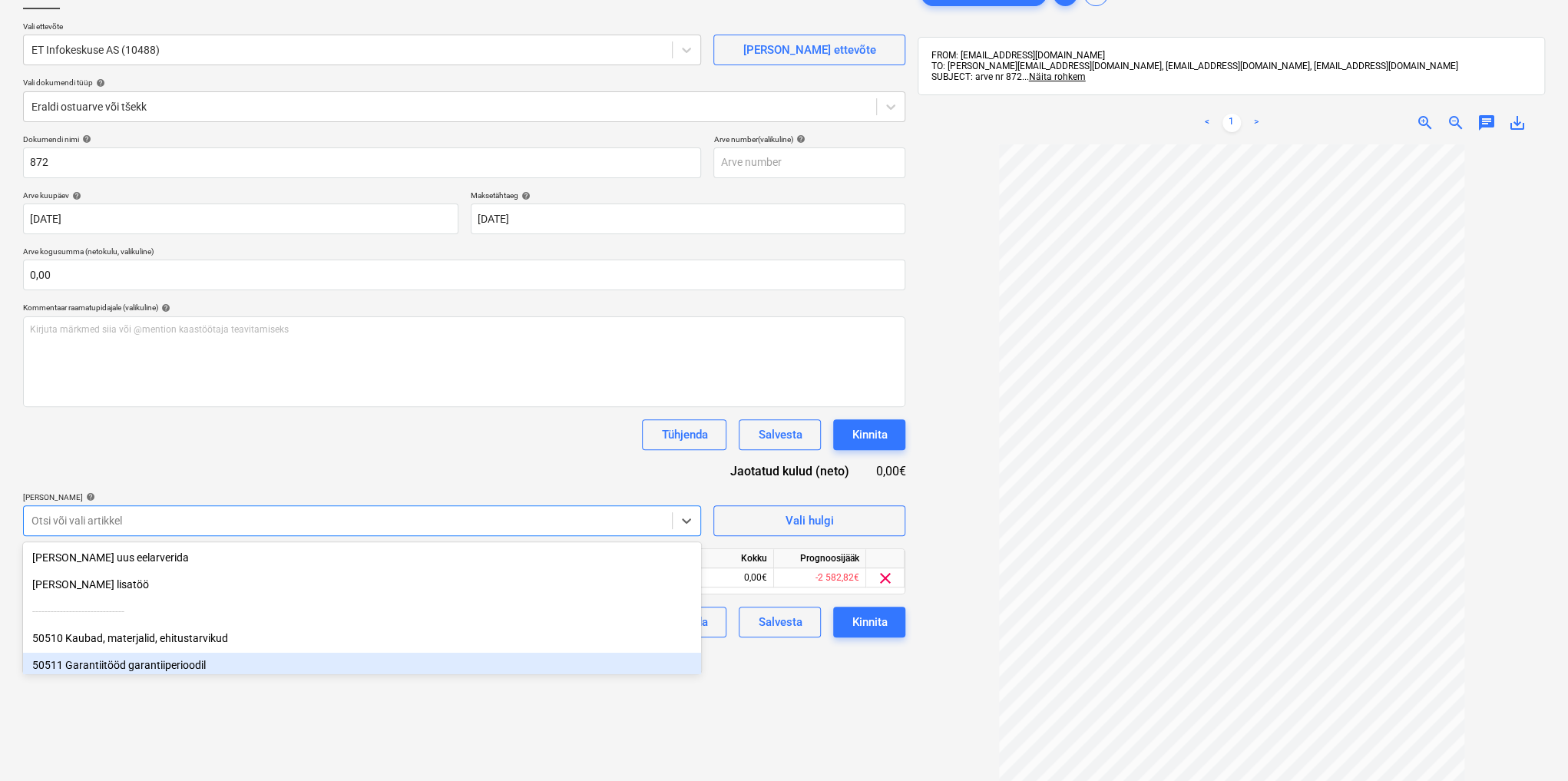
click at [807, 719] on div "Failide konteerimine Vali ettevõte ET Infokeskuse AS (10488) [PERSON_NAME] uus …" at bounding box center [464, 431] width 894 height 917
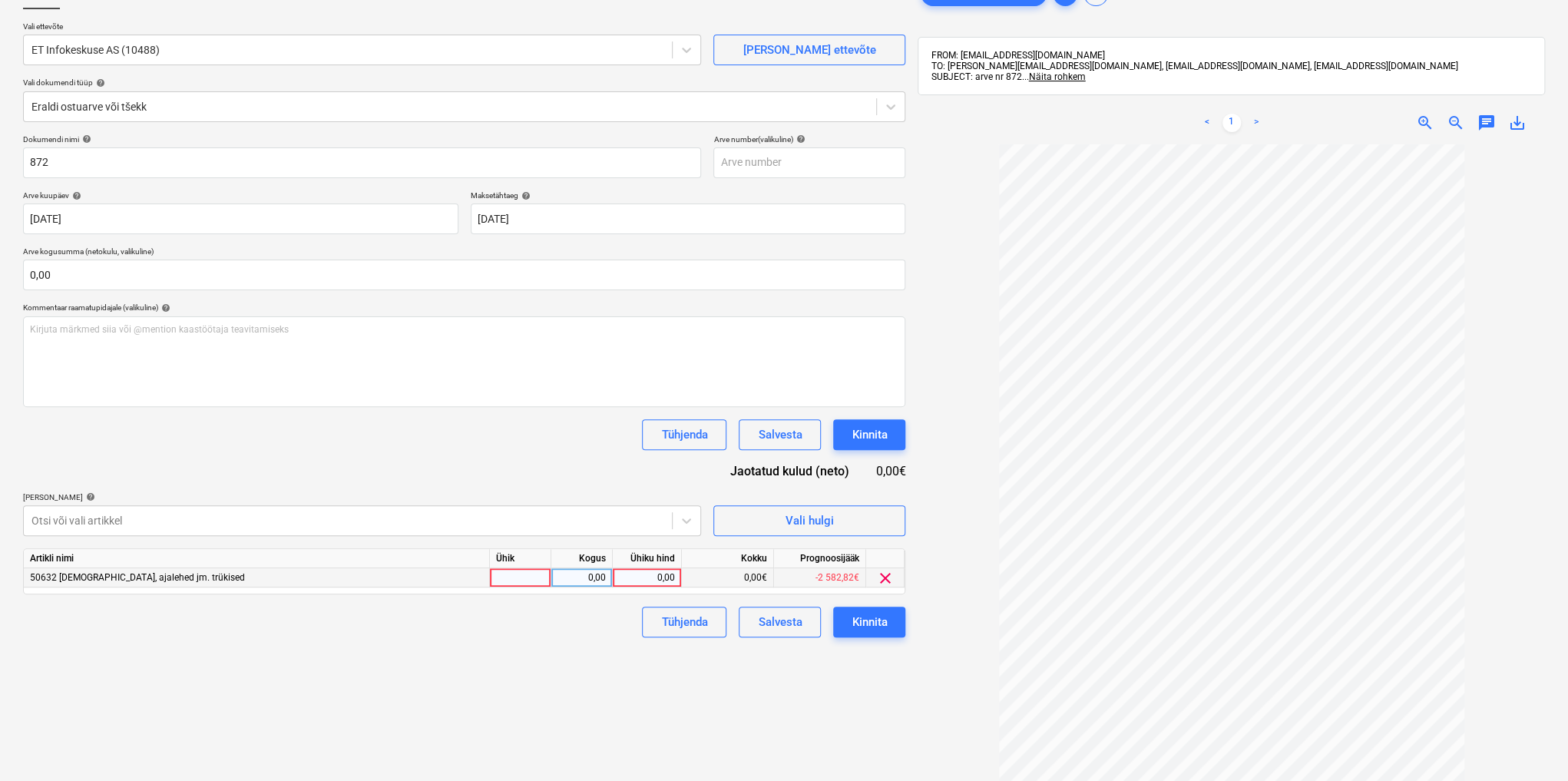
click at [642, 576] on div "0,00" at bounding box center [647, 578] width 56 height 19
type input "480"
click at [857, 619] on div "Kinnita" at bounding box center [869, 622] width 36 height 20
